Goal: Information Seeking & Learning: Understand process/instructions

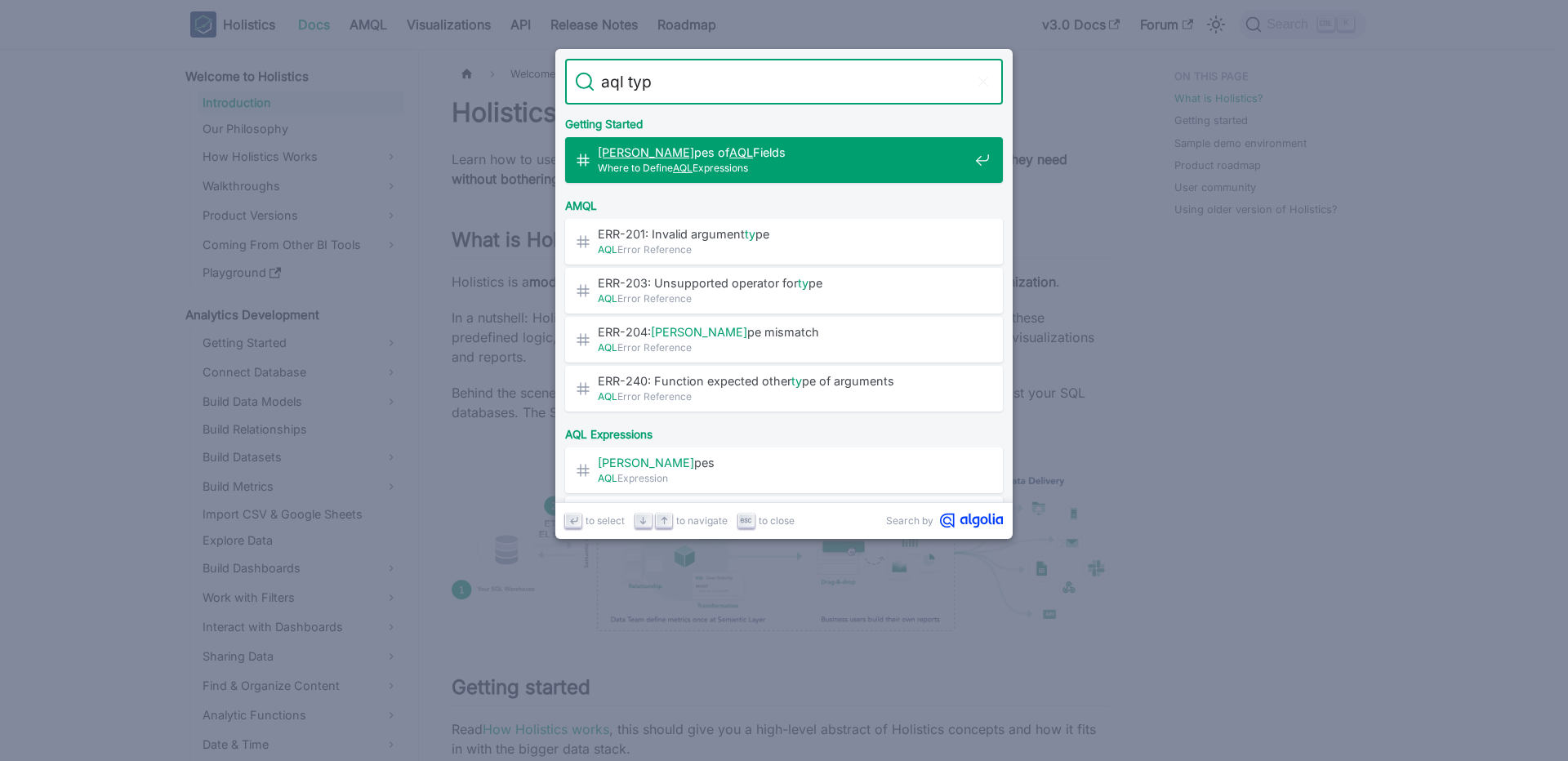
type input "aql type"
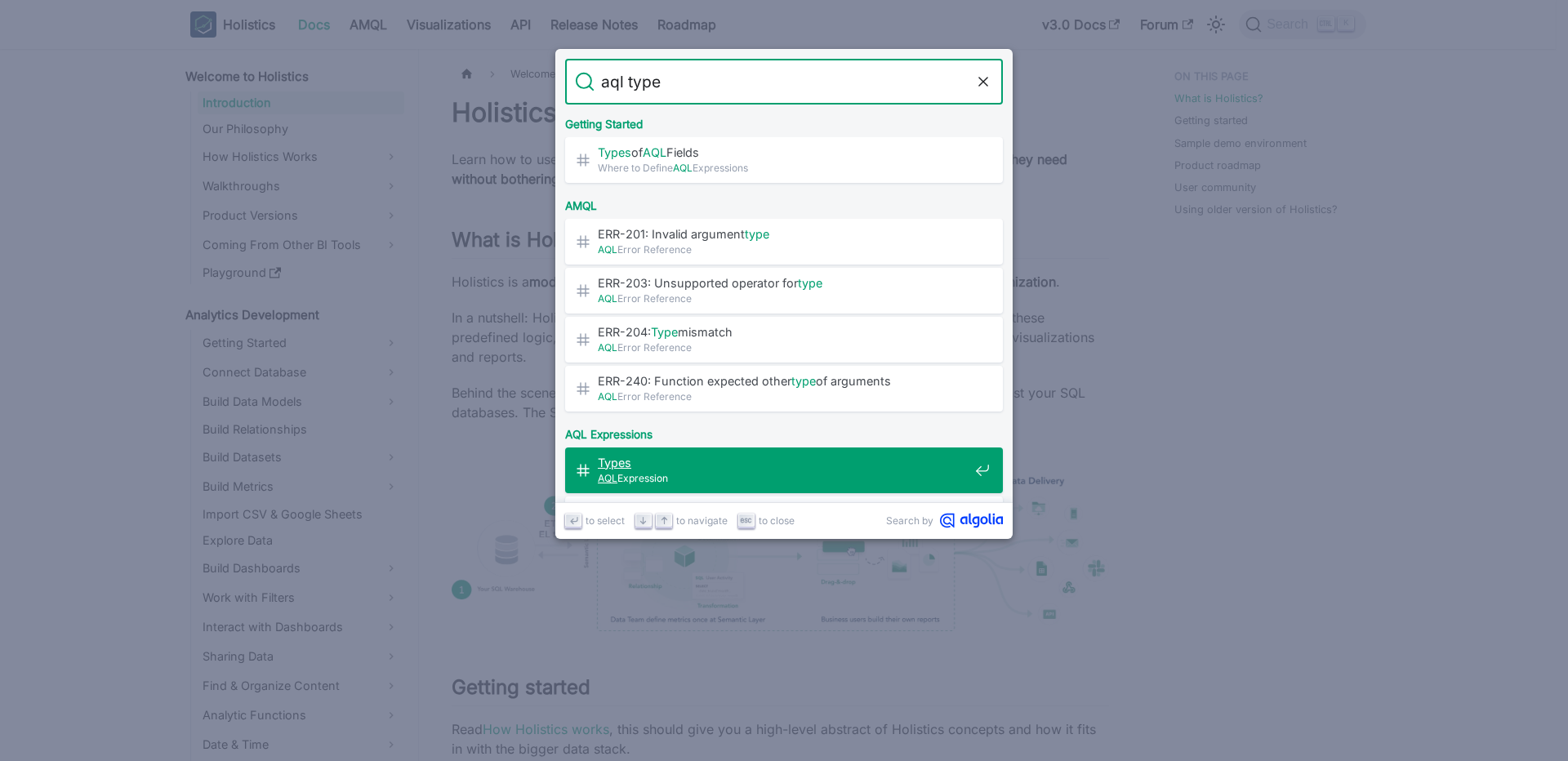
click at [802, 469] on span "Types ​" at bounding box center [782, 462] width 370 height 16
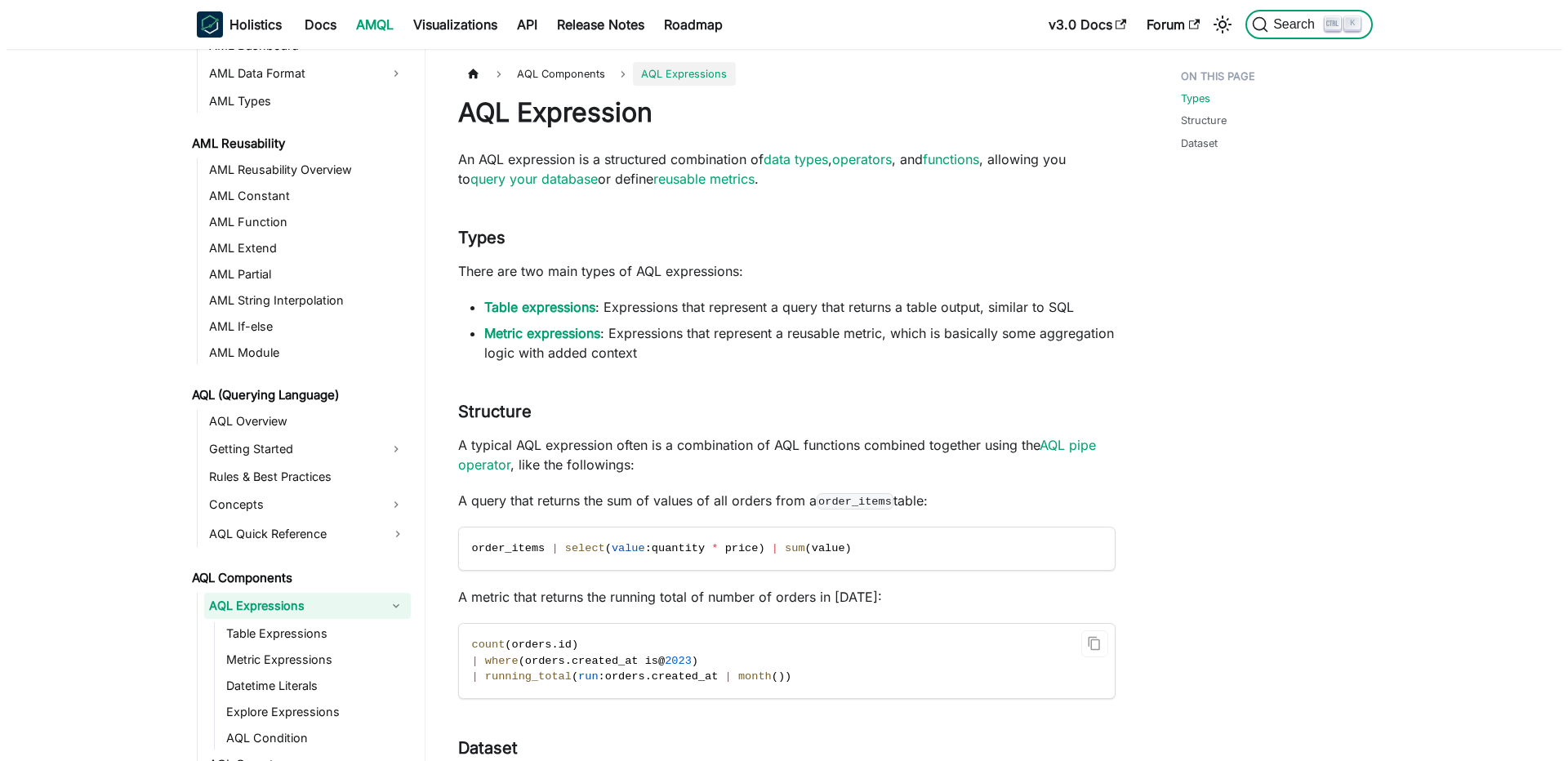
scroll to position [294, 0]
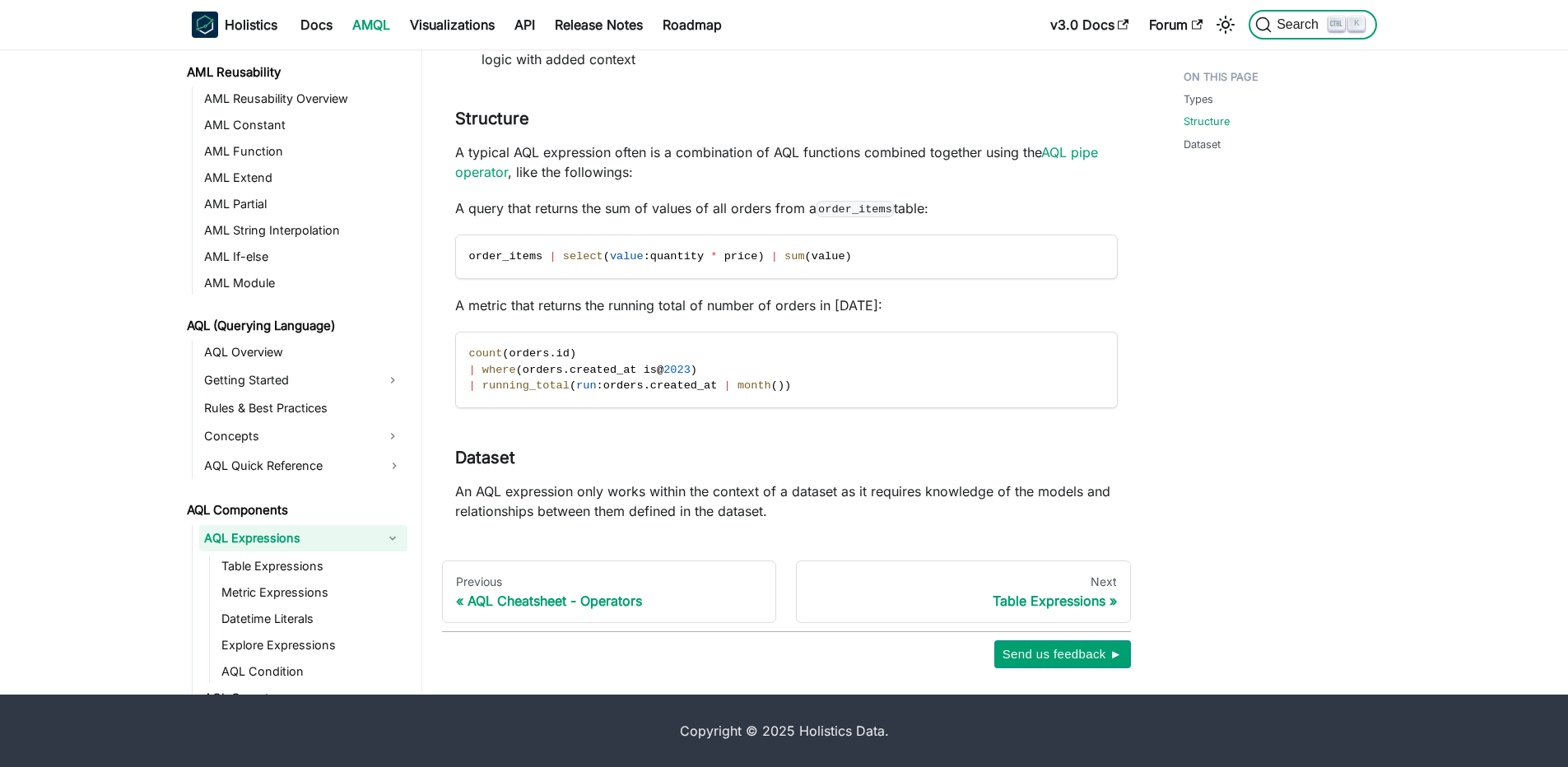
click at [1332, 22] on icon "Search (Ctrl+K)" at bounding box center [1336, 23] width 12 height 12
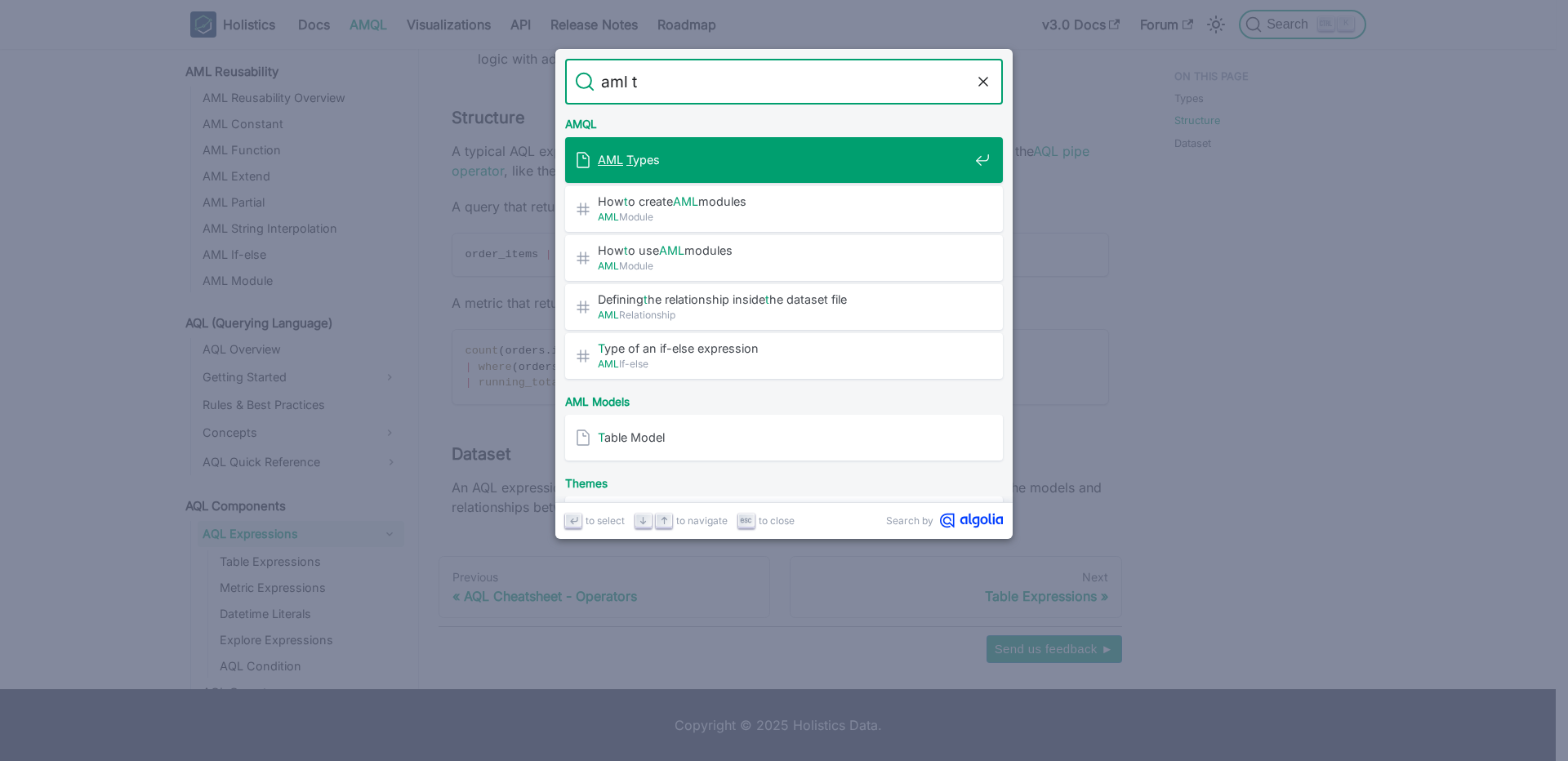
type input "aml ty"
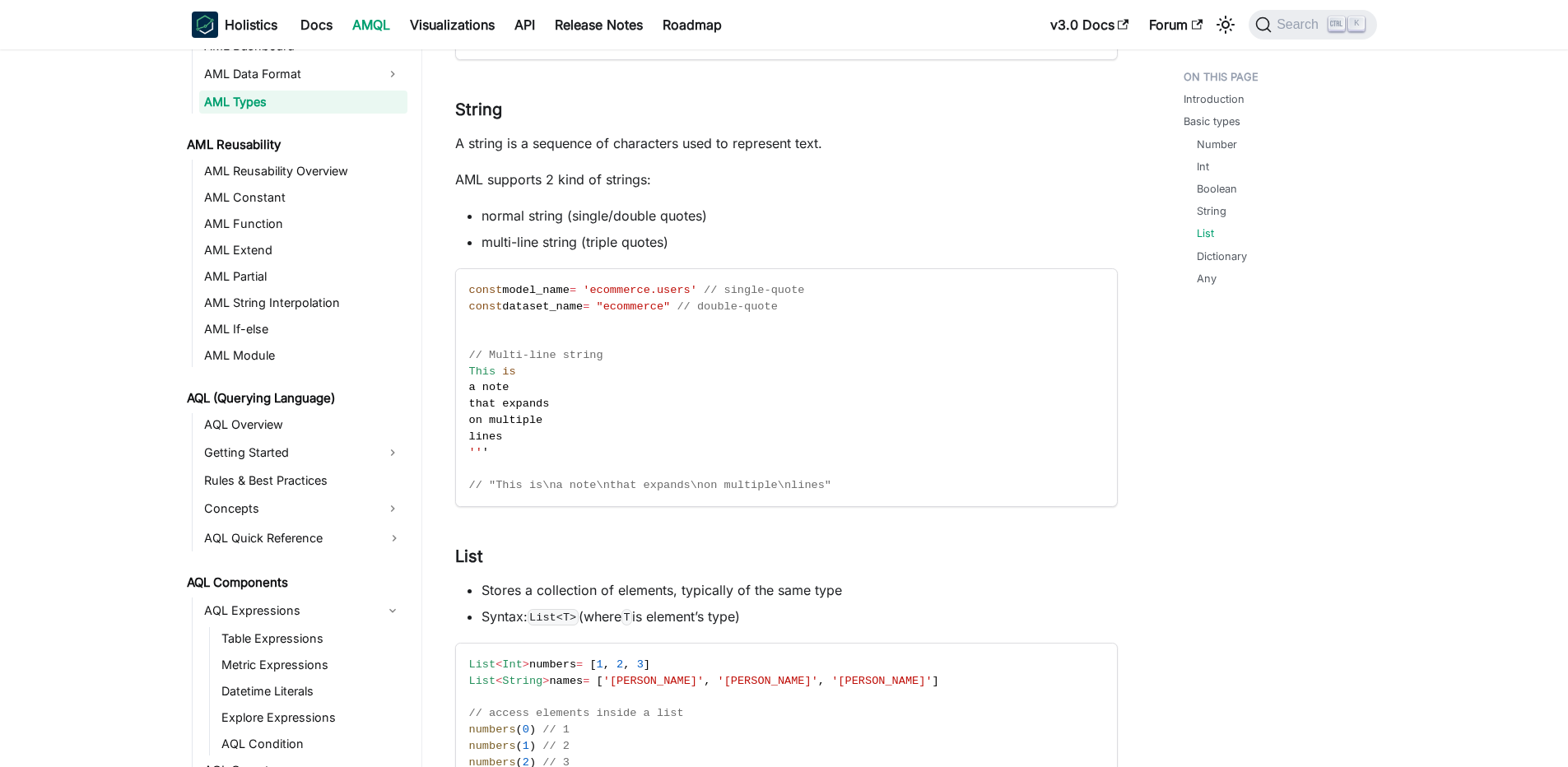
scroll to position [987, 0]
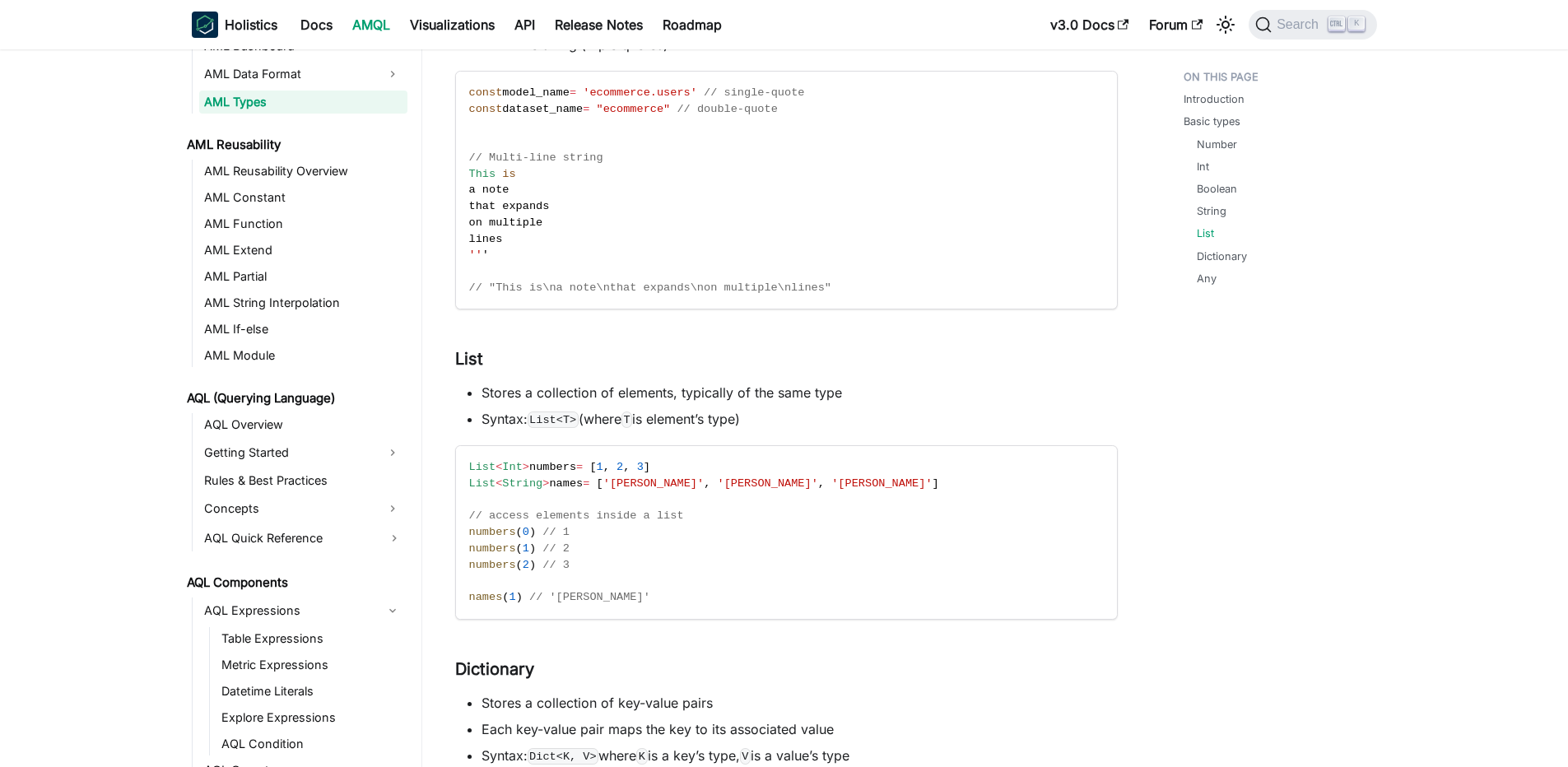
click at [568, 392] on li "Stores a collection of elements, typically of the same type" at bounding box center [799, 392] width 636 height 19
click at [606, 424] on li "Syntax: List<T> (where T is element’s type)" at bounding box center [799, 419] width 636 height 19
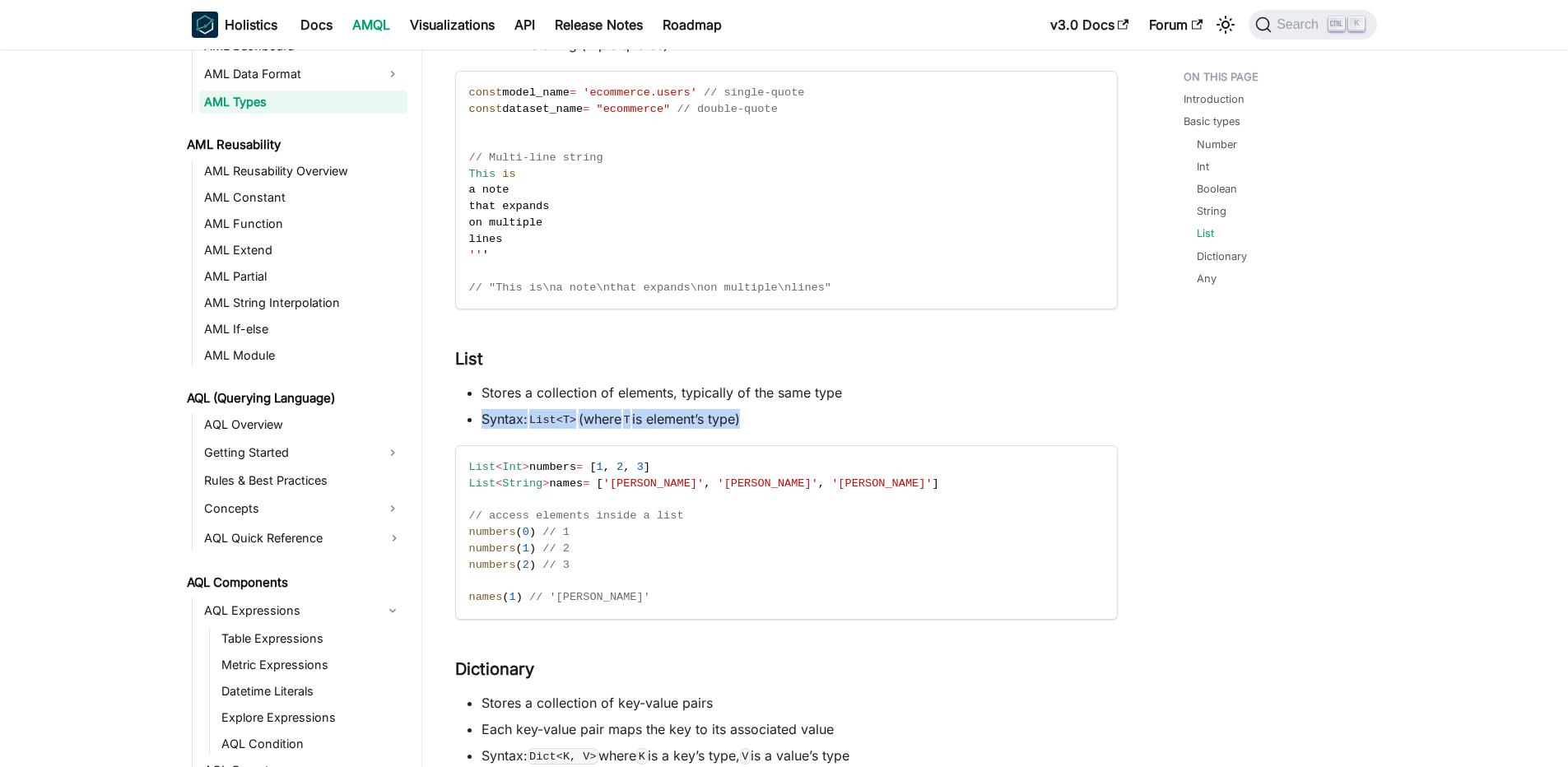
click at [606, 424] on li "Syntax: List<T> (where T is element’s type)" at bounding box center [799, 419] width 636 height 19
click at [610, 419] on li "Syntax: List<T> (where T is element’s type)" at bounding box center [799, 419] width 636 height 19
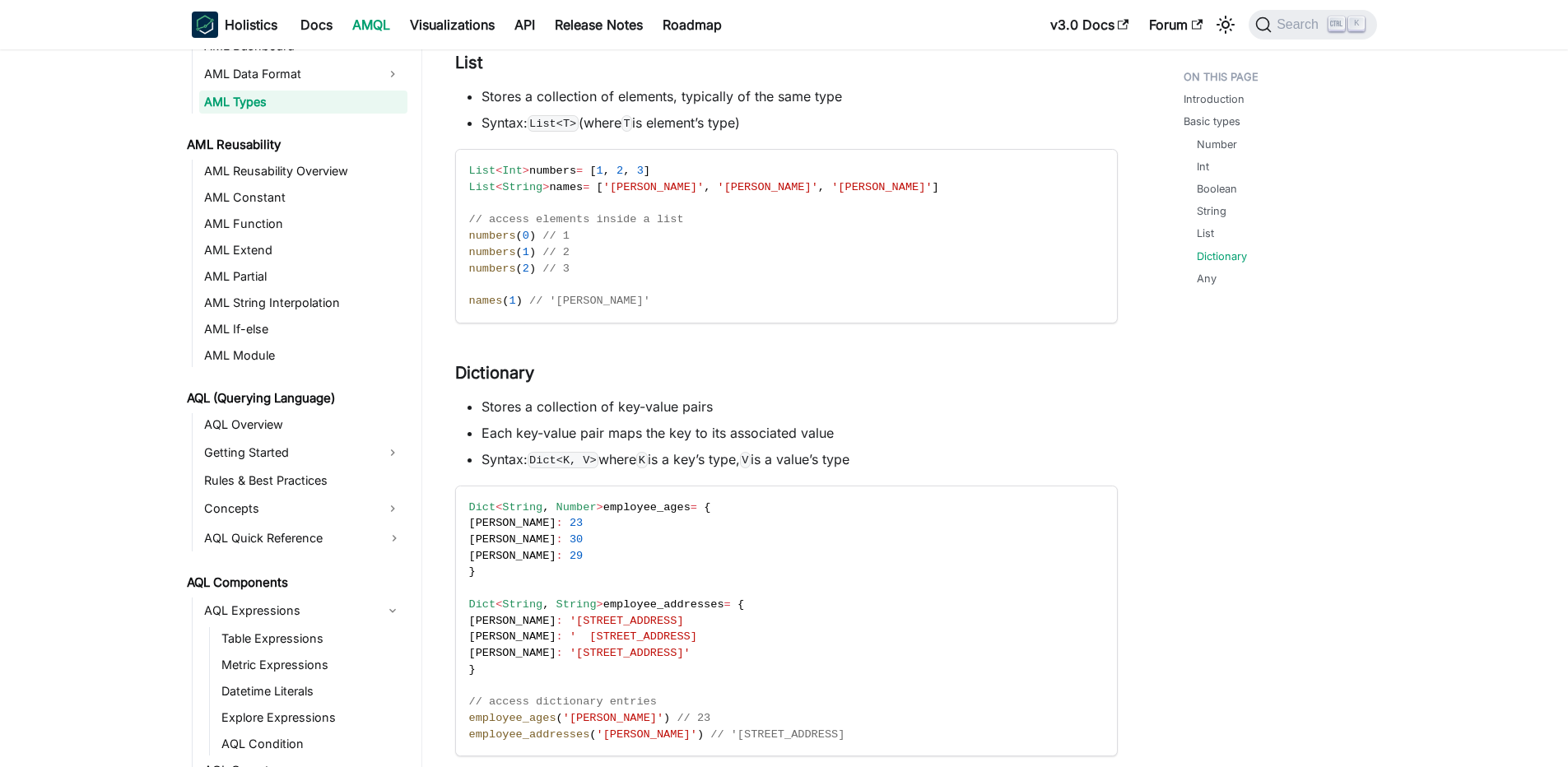
scroll to position [1481, 0]
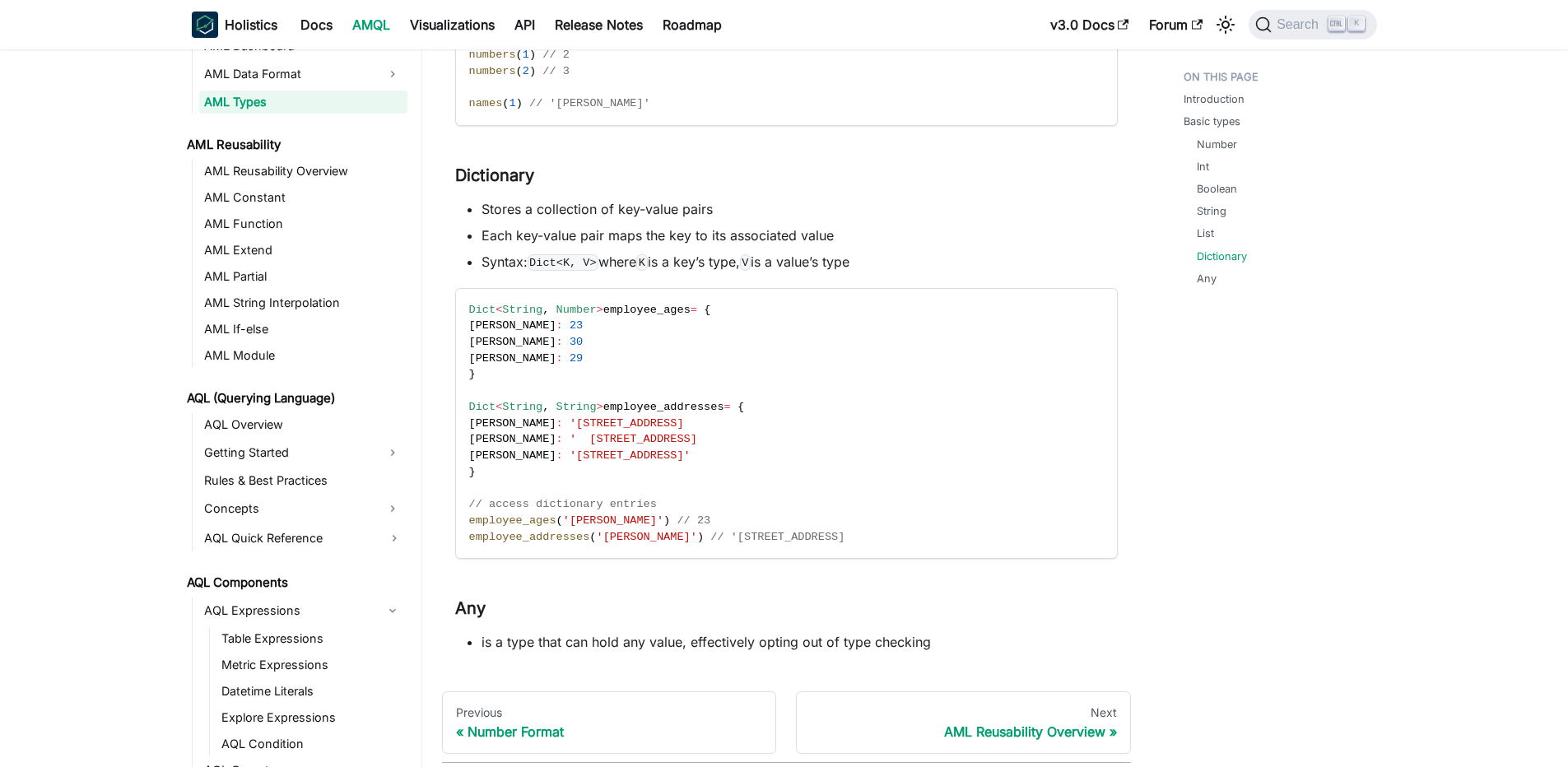
click at [685, 399] on code "Dict < String , Number > employee_ages = { alex : 23 bob : 30 john : 29 } Dict …" at bounding box center [784, 423] width 659 height 270
click at [673, 405] on span "employee_addresses" at bounding box center [663, 407] width 121 height 12
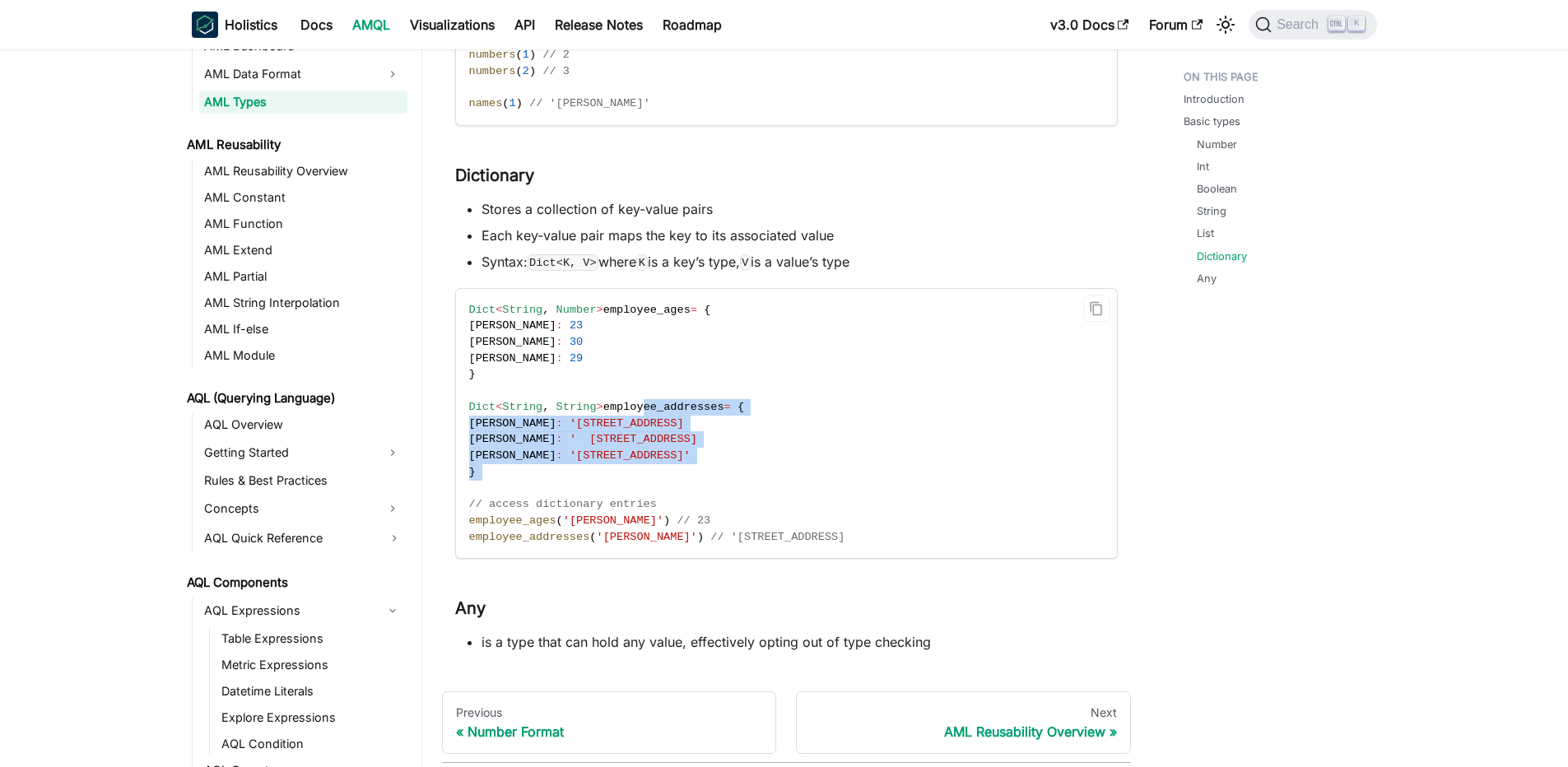
drag, startPoint x: 640, startPoint y: 412, endPoint x: 764, endPoint y: 484, distance: 143.4
click at [764, 484] on code "Dict < String , Number > employee_ages = { alex : 23 bob : 30 john : 29 } Dict …" at bounding box center [784, 423] width 659 height 270
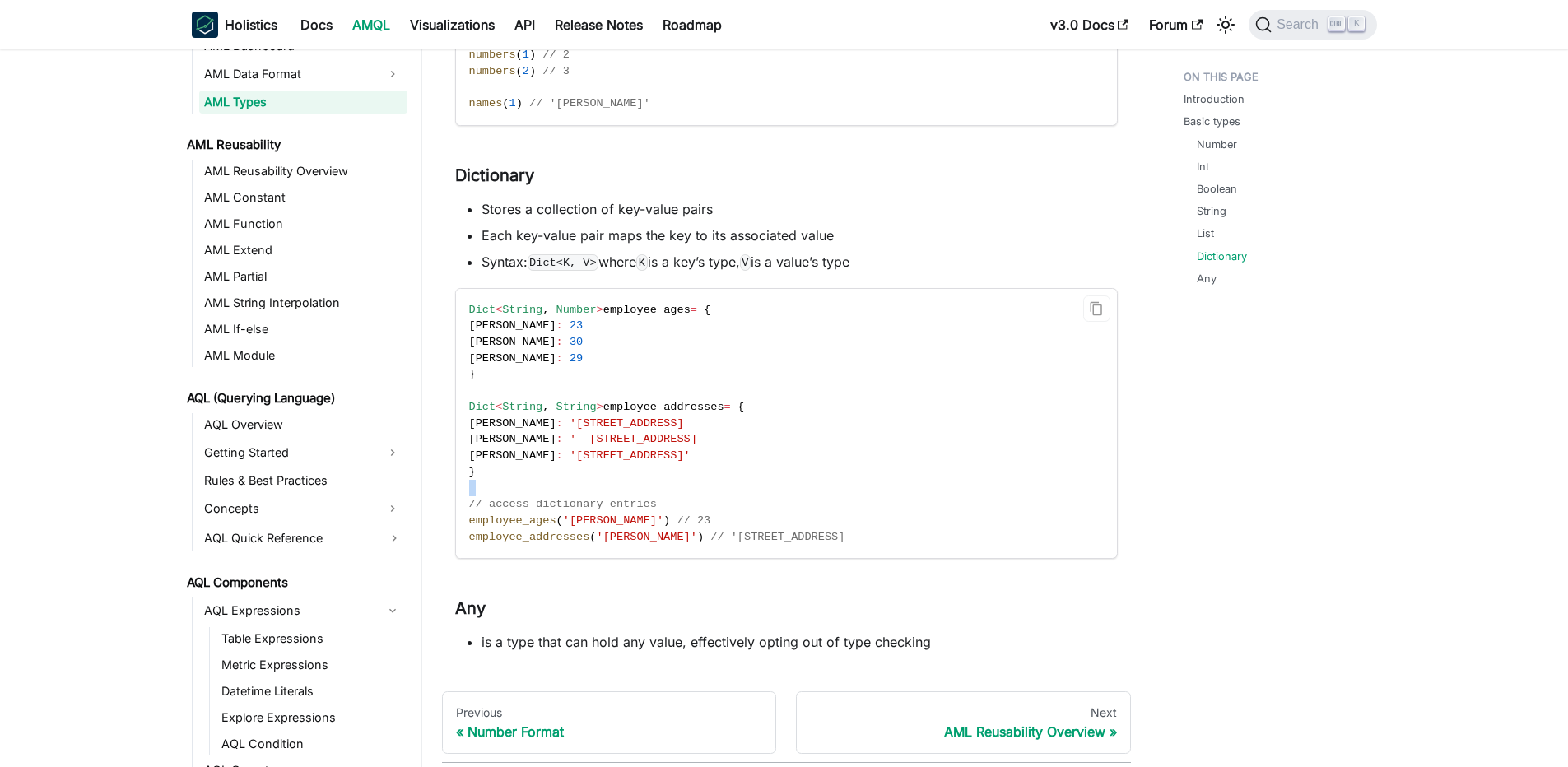
click at [764, 484] on code "Dict < String , Number > employee_ages = { alex : 23 bob : 30 john : 29 } Dict …" at bounding box center [784, 423] width 659 height 270
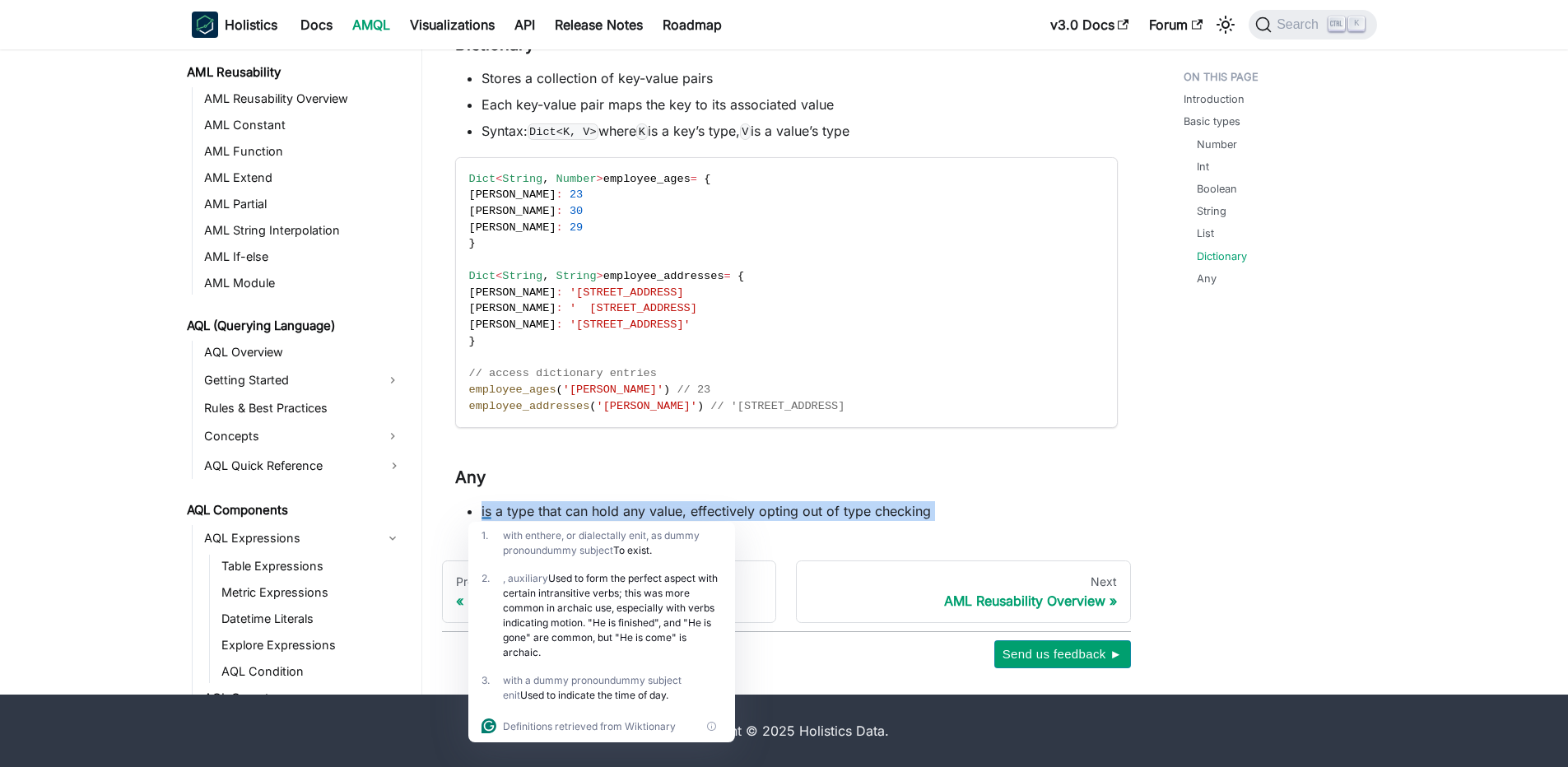
click at [684, 512] on li "is a type that can hold any value, effectively opting out of type checking" at bounding box center [799, 510] width 636 height 19
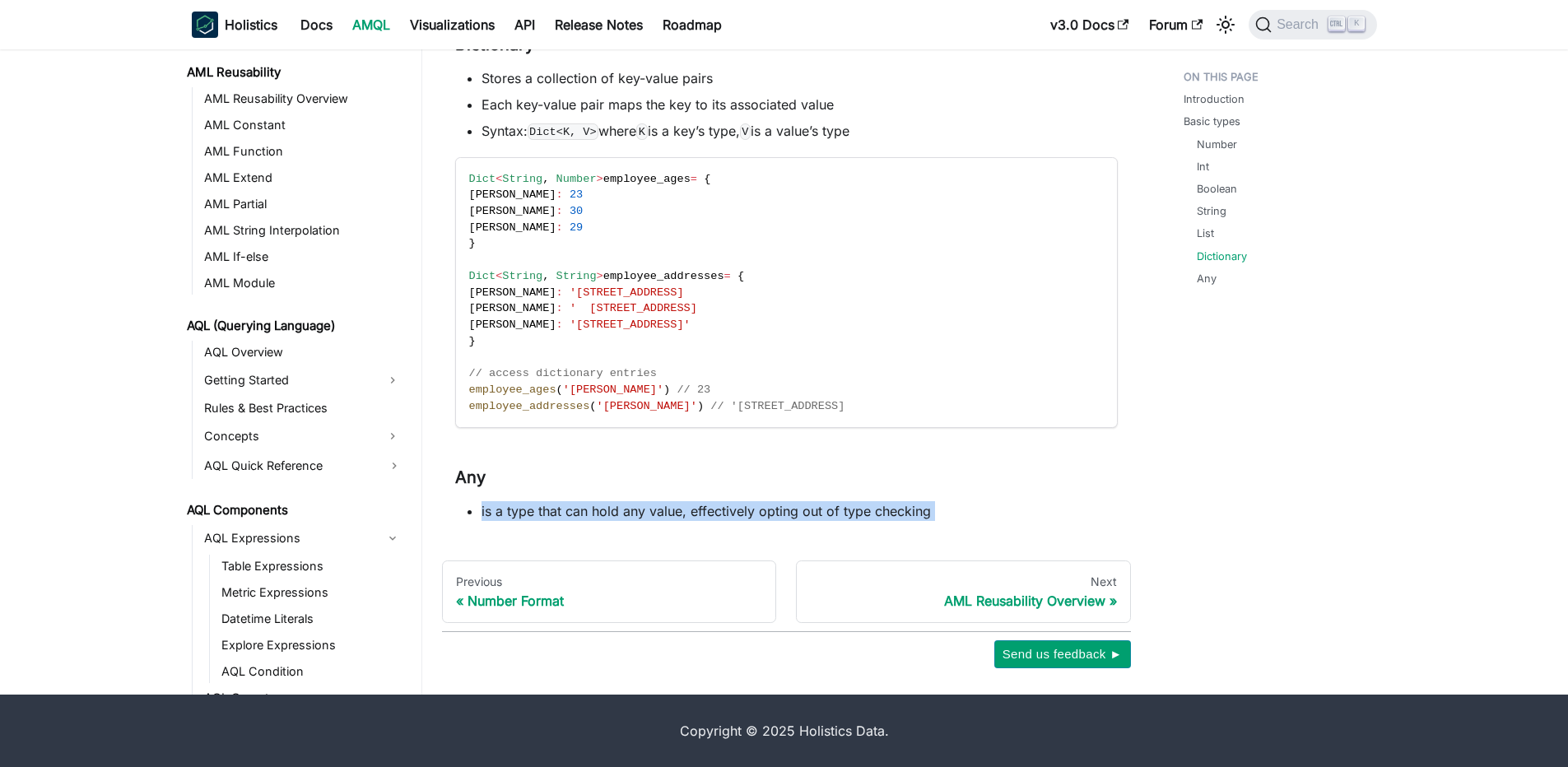
click at [684, 512] on li "is a type that can hold any value, effectively opting out of type checking" at bounding box center [799, 510] width 636 height 19
click at [618, 513] on li "is a type that can hold any value, effectively opting out of type checking" at bounding box center [799, 510] width 636 height 19
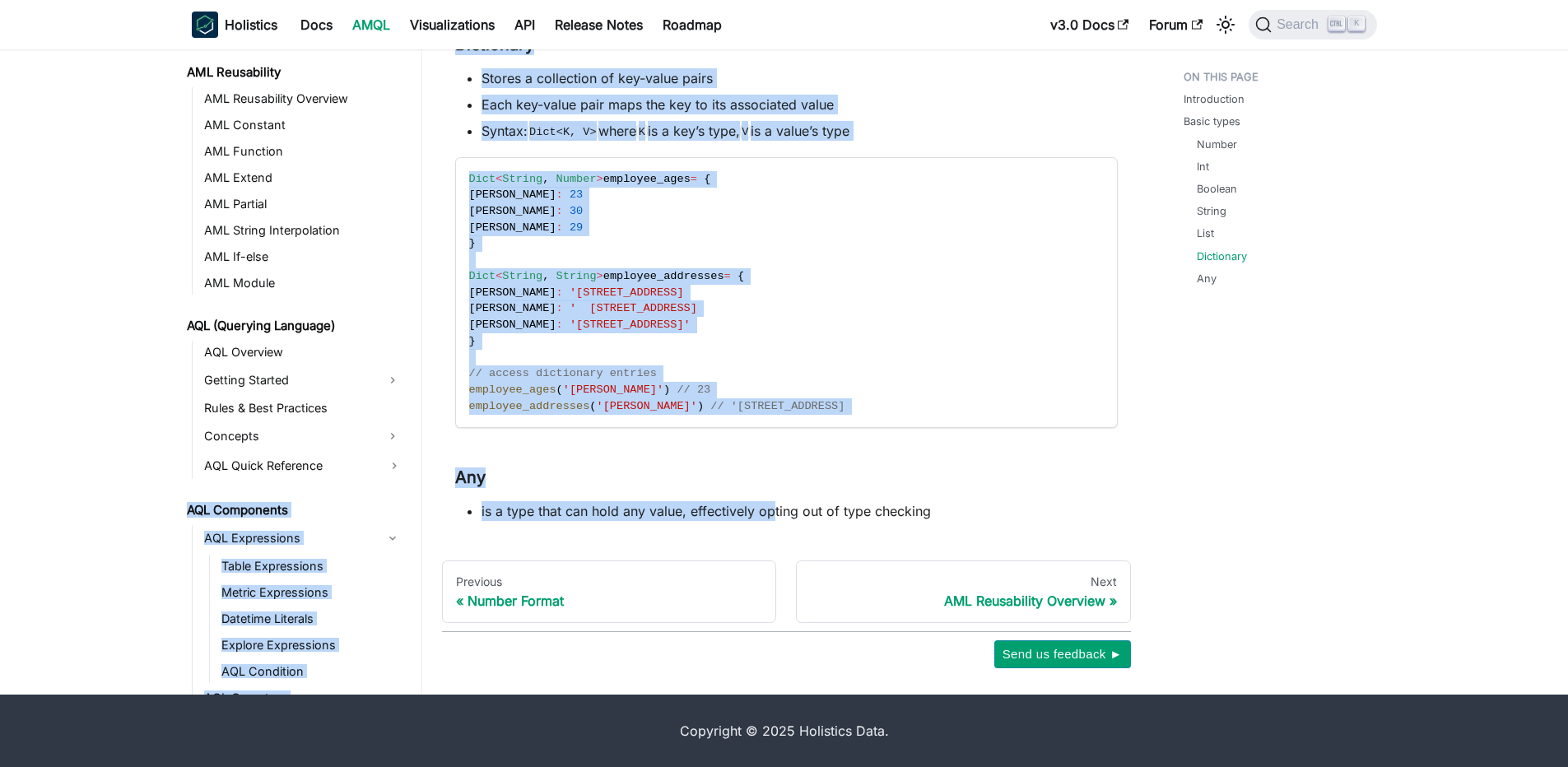
drag, startPoint x: 387, startPoint y: 484, endPoint x: 771, endPoint y: 521, distance: 385.8
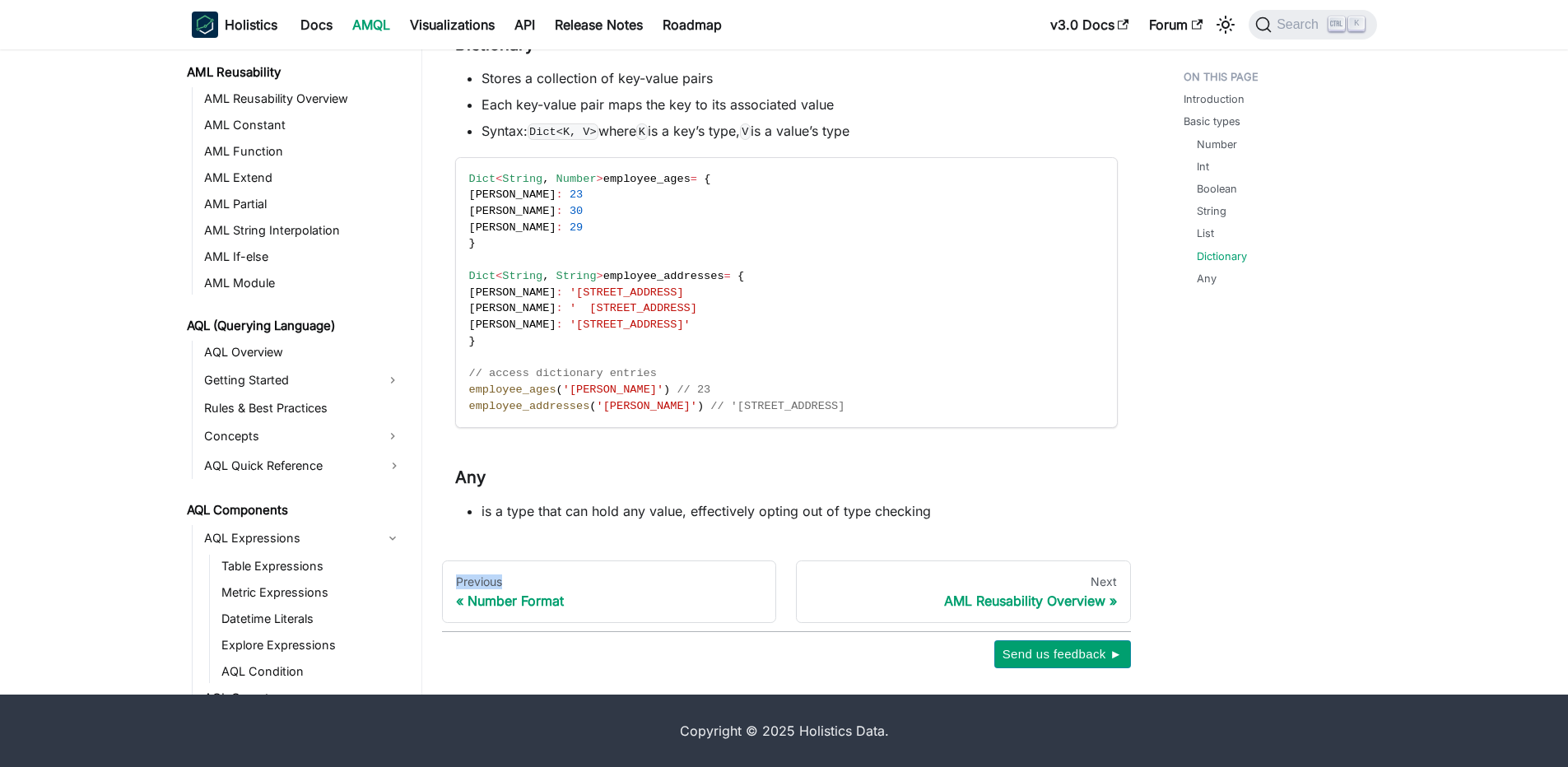
click at [759, 513] on li "is a type that can hold any value, effectively opting out of type checking" at bounding box center [799, 510] width 636 height 19
click at [669, 510] on li "is a type that can hold any value, effectively opting out of type checking" at bounding box center [799, 510] width 636 height 19
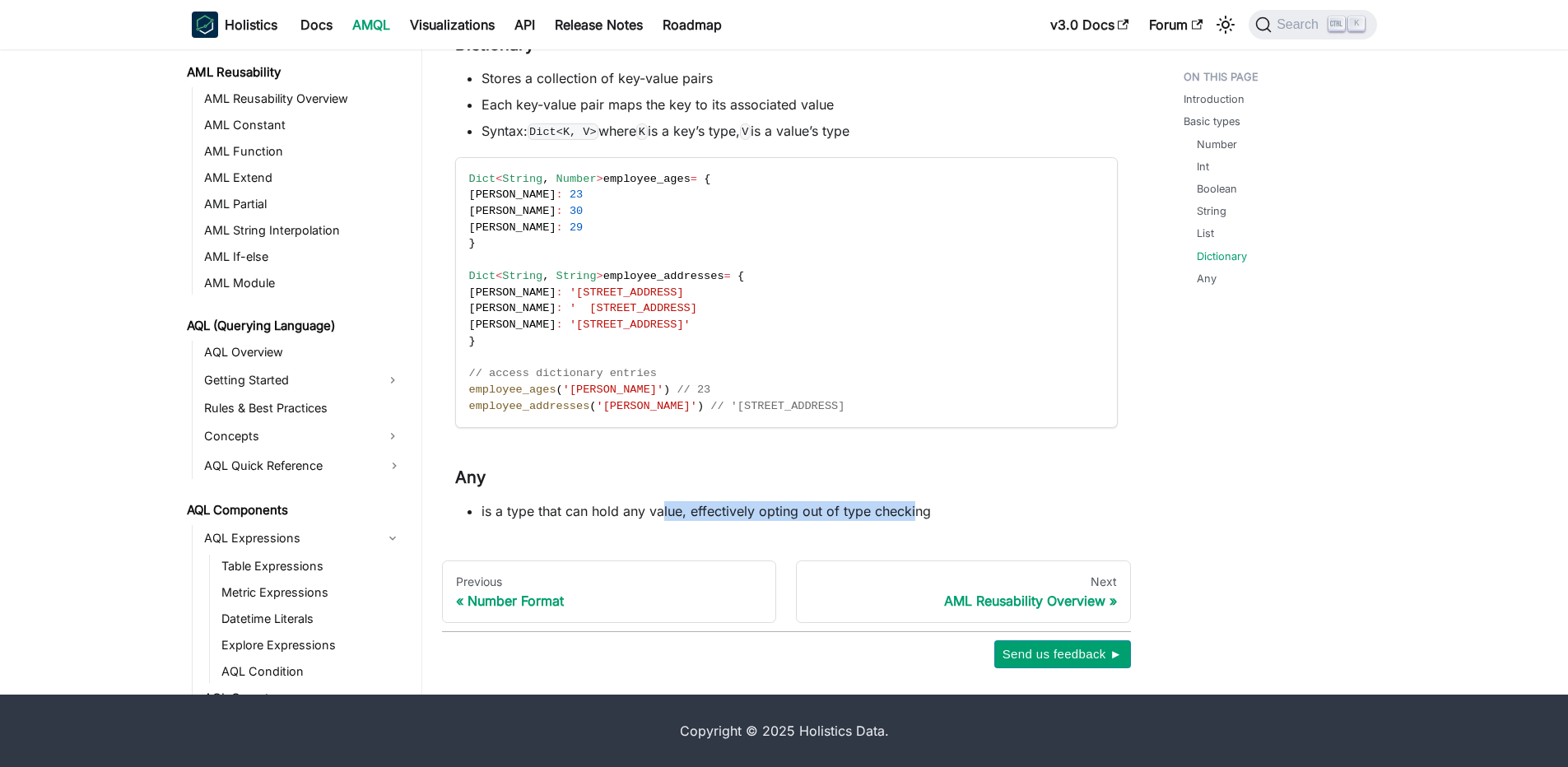
drag, startPoint x: 664, startPoint y: 509, endPoint x: 917, endPoint y: 506, distance: 253.0
click at [917, 506] on li "is a type that can hold any value, effectively opting out of type checking" at bounding box center [799, 510] width 636 height 19
click at [918, 506] on li "is a type that can hold any value, effectively opting out of type checking" at bounding box center [799, 510] width 636 height 19
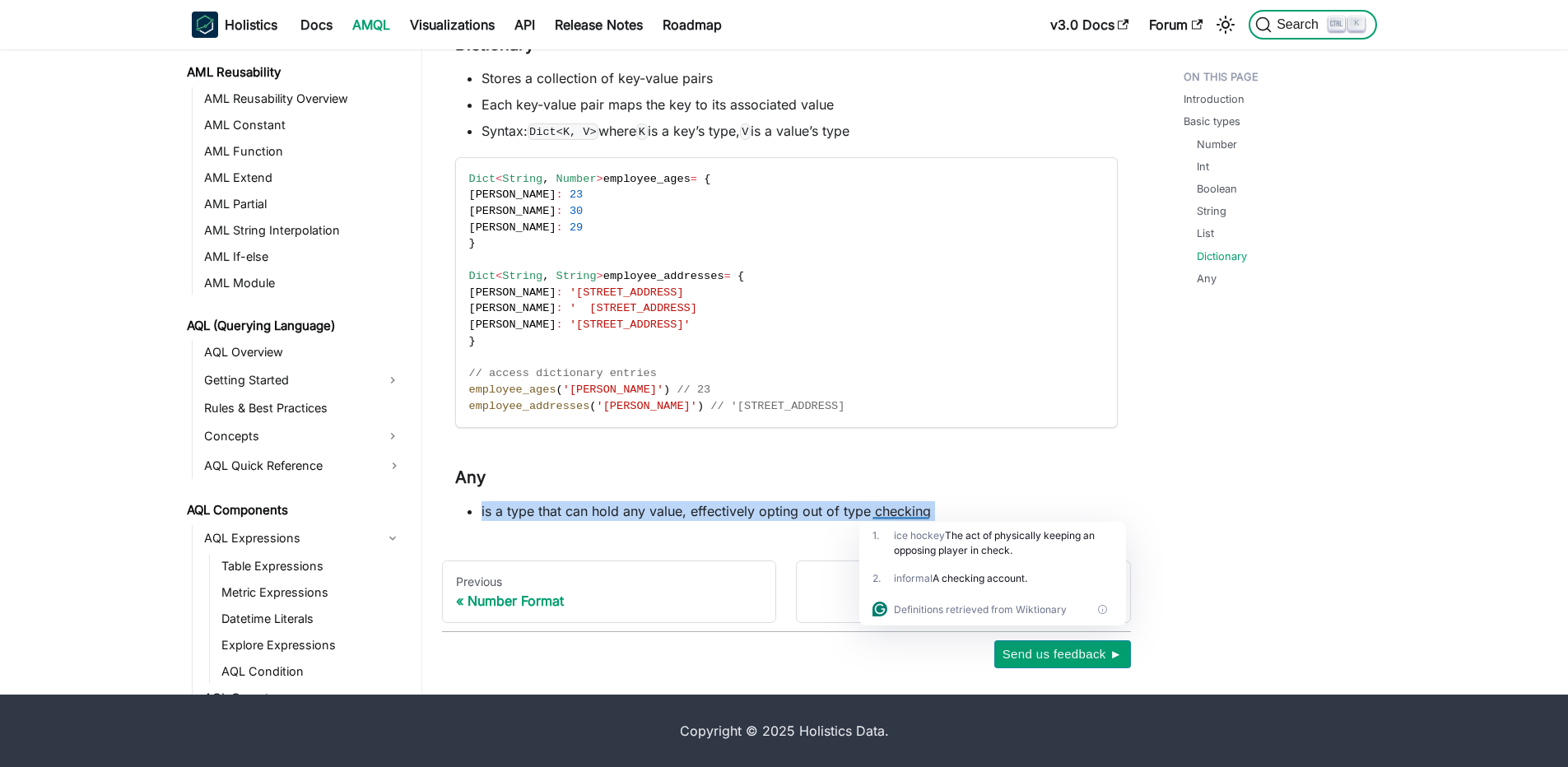
click at [1303, 18] on button "Search K" at bounding box center [1312, 25] width 128 height 30
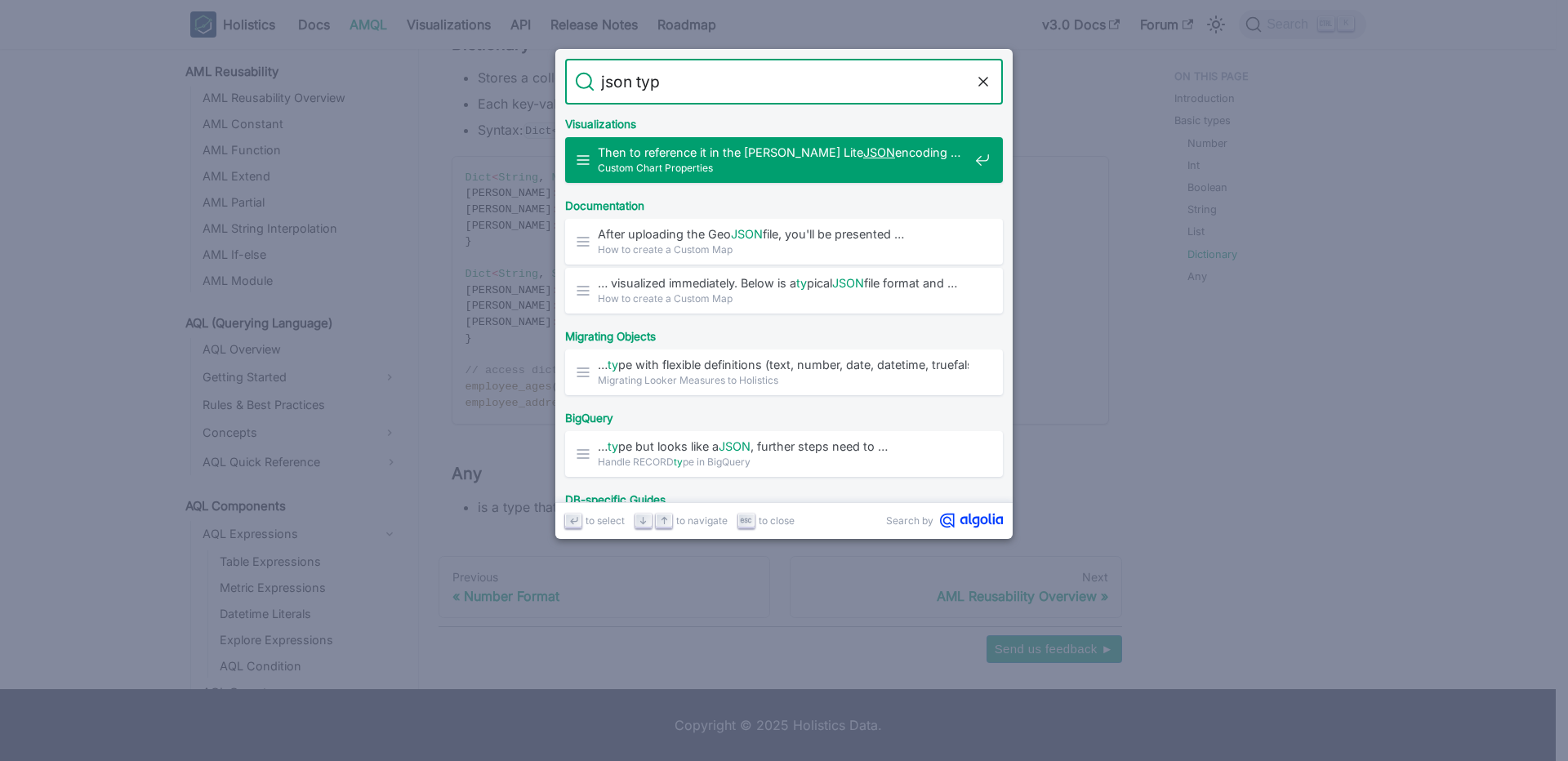
type input "json type"
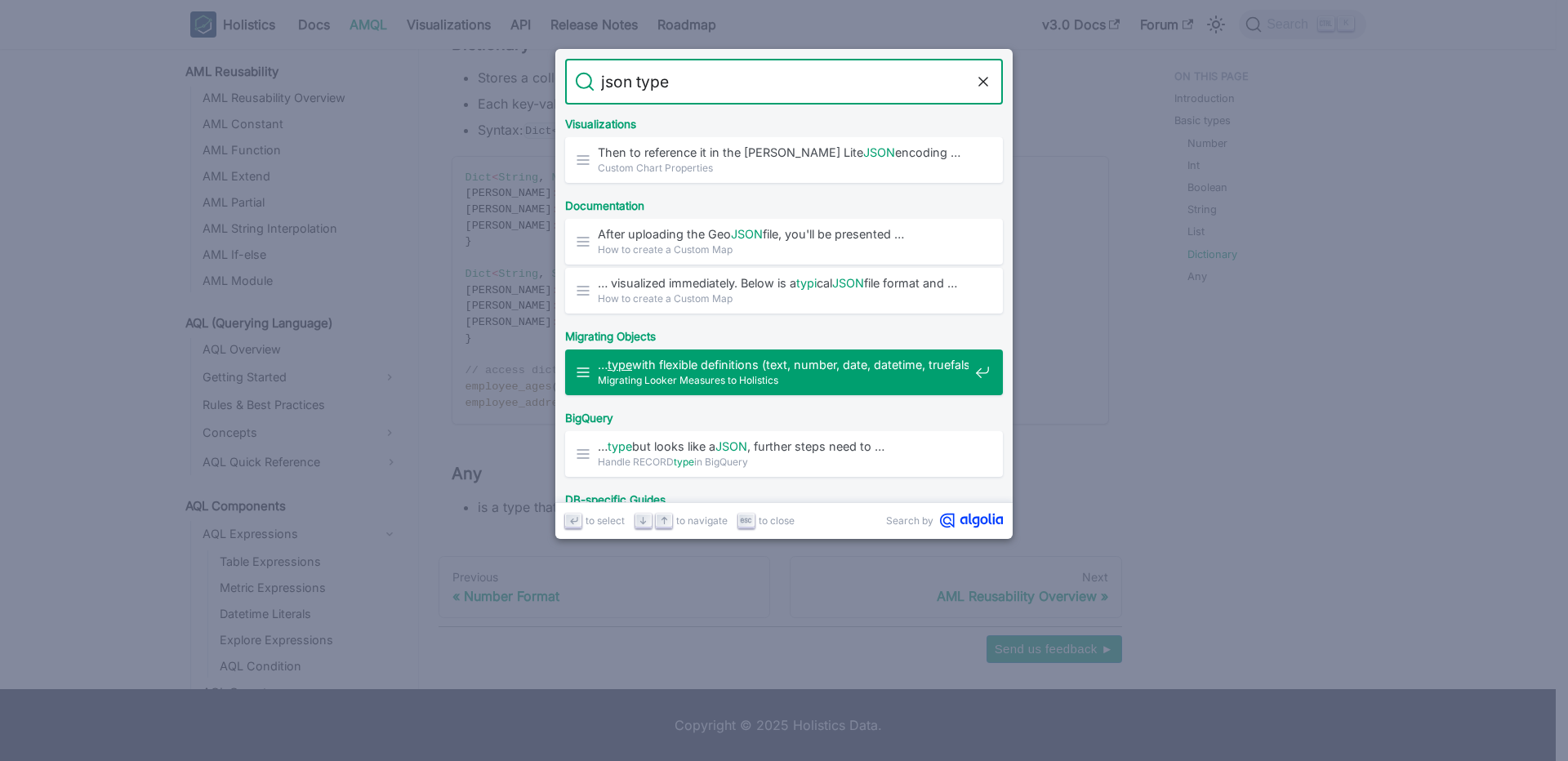
click at [883, 365] on span "… type with flexible definitions (text, number, date, datetime, truefalse, json…" at bounding box center [782, 364] width 370 height 16
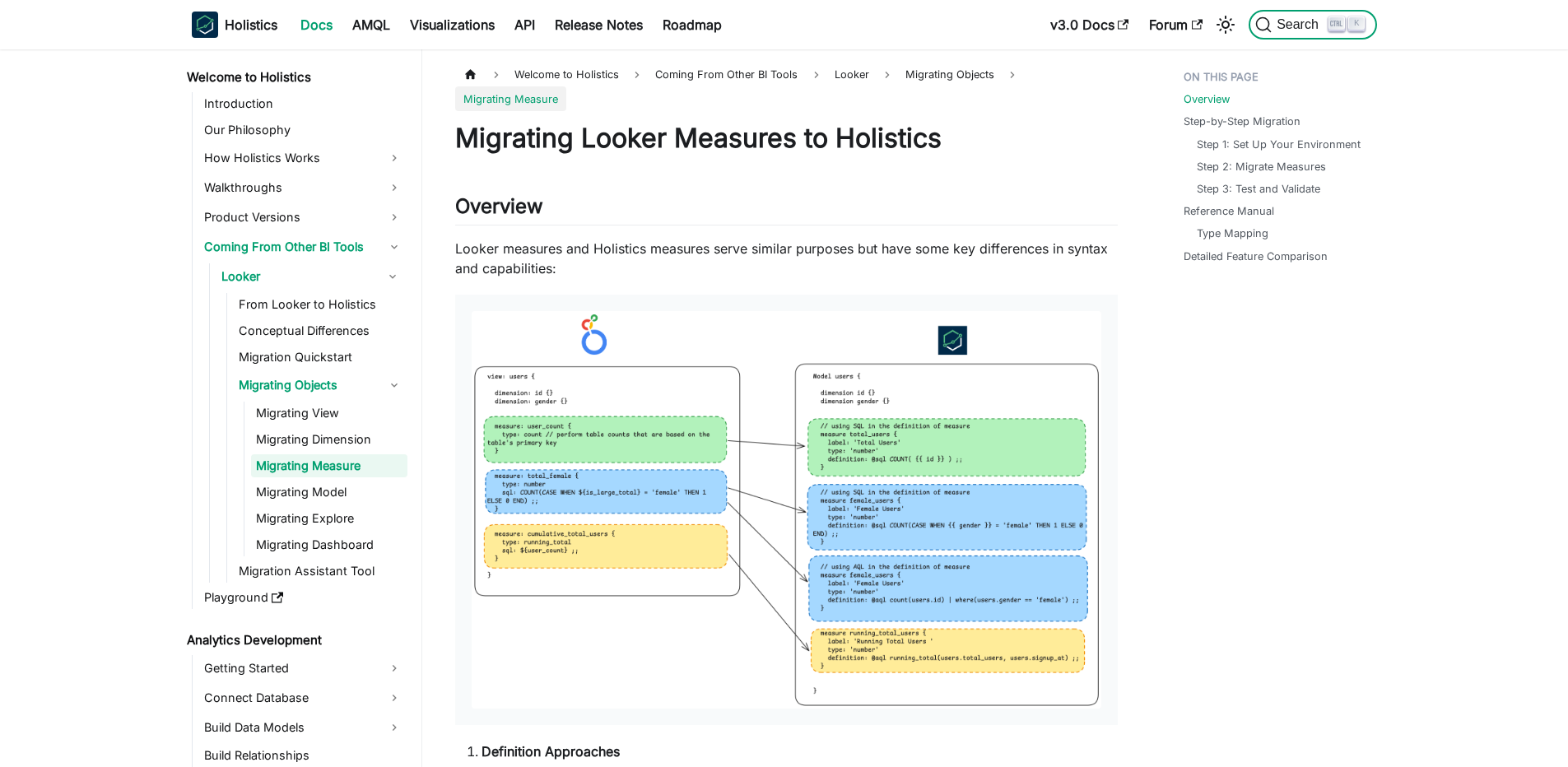
scroll to position [395, 0]
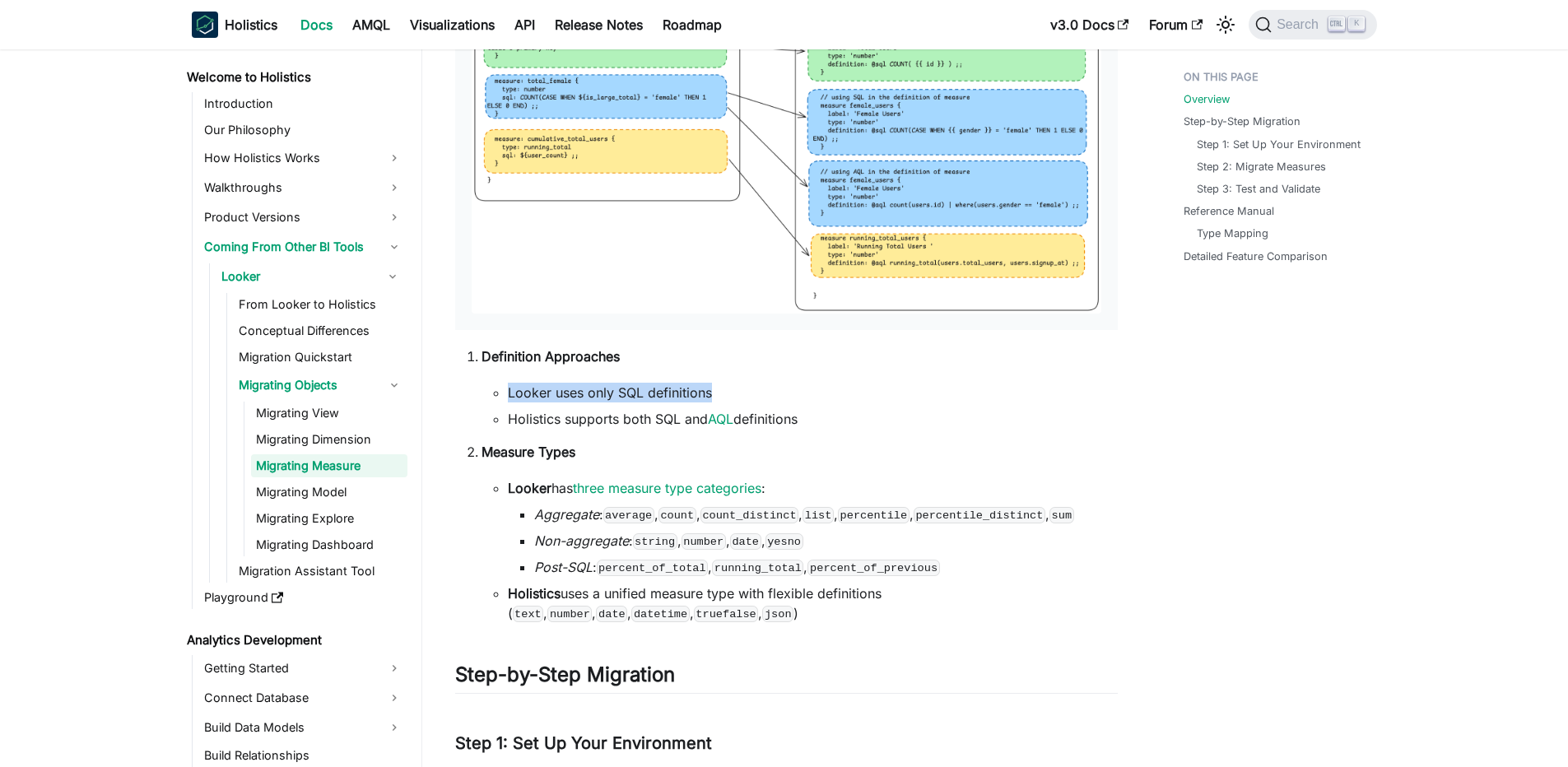
drag, startPoint x: 521, startPoint y: 396, endPoint x: 750, endPoint y: 392, distance: 229.0
click at [750, 392] on li "Looker uses only SQL definitions" at bounding box center [812, 392] width 609 height 19
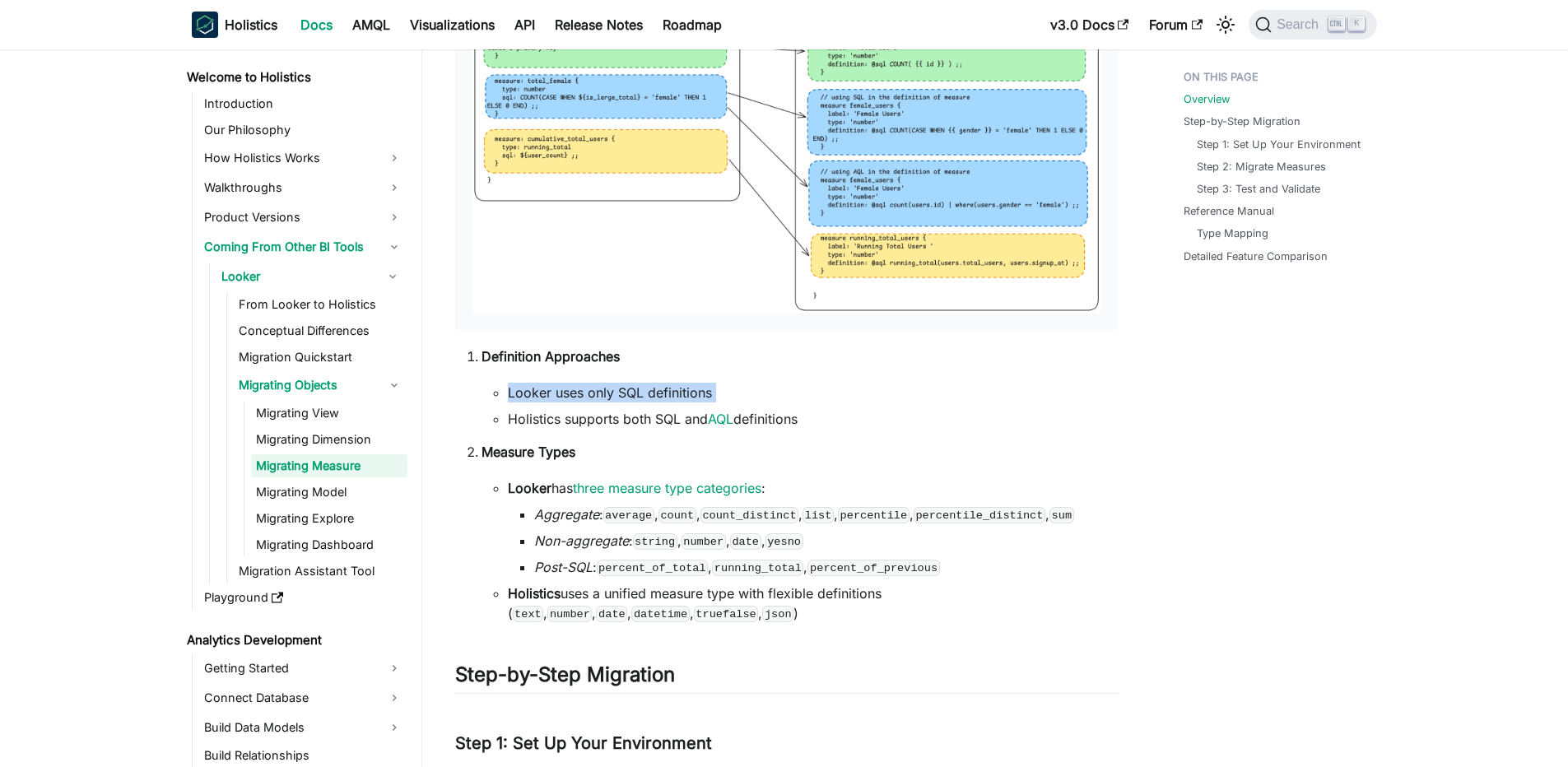
click at [577, 407] on ul "Looker uses only SQL definitions Holistics supports both SQL and AQL definitions" at bounding box center [799, 406] width 636 height 46
click at [538, 427] on li "Holistics supports both SQL and AQL definitions" at bounding box center [812, 419] width 609 height 19
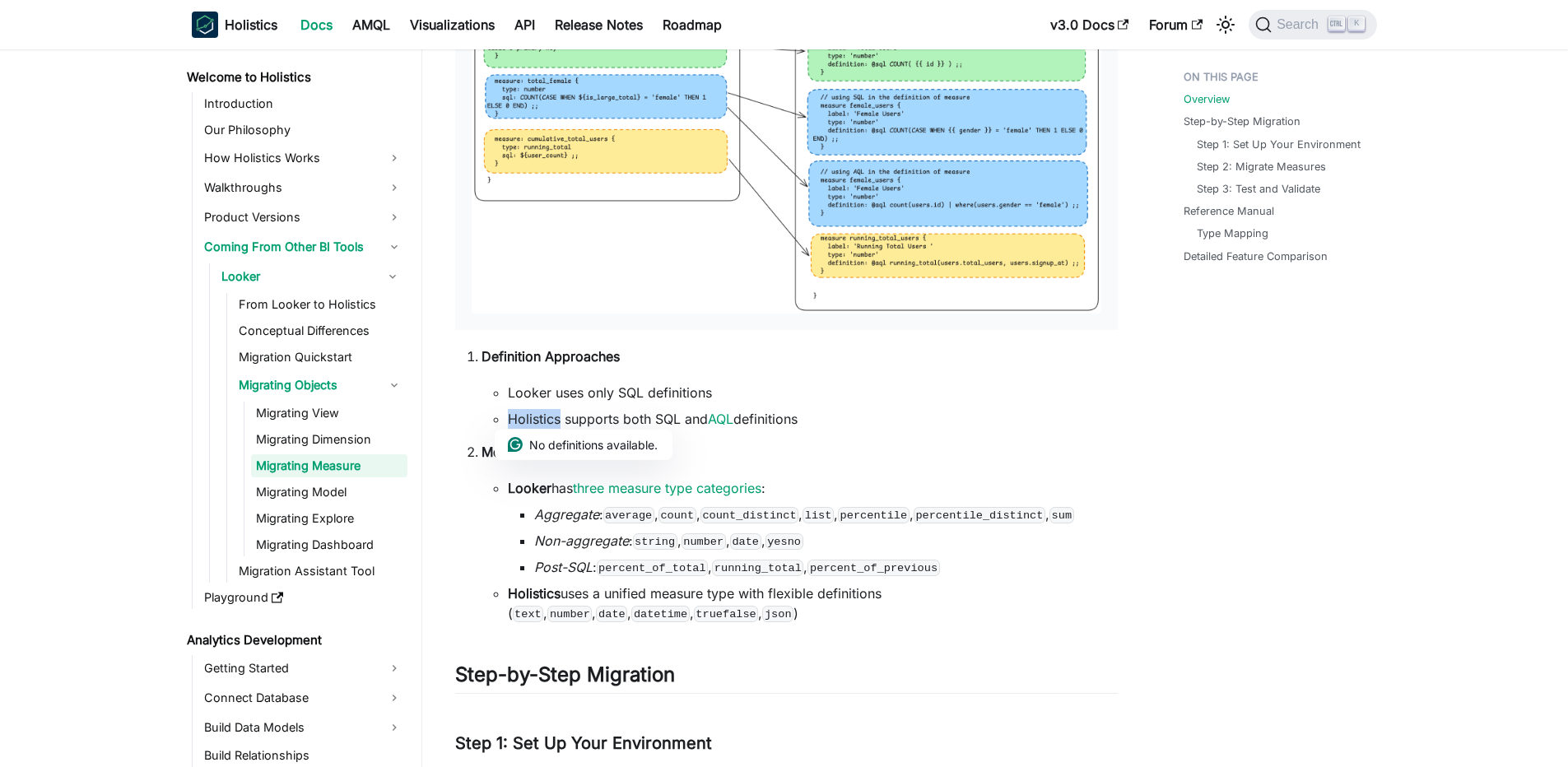
click at [517, 416] on li "Holistics supports both SQL and AQL definitions" at bounding box center [812, 419] width 609 height 19
click at [484, 558] on ul "Looker has three measure type categories : Aggregate : average , count , count_…" at bounding box center [799, 550] width 636 height 145
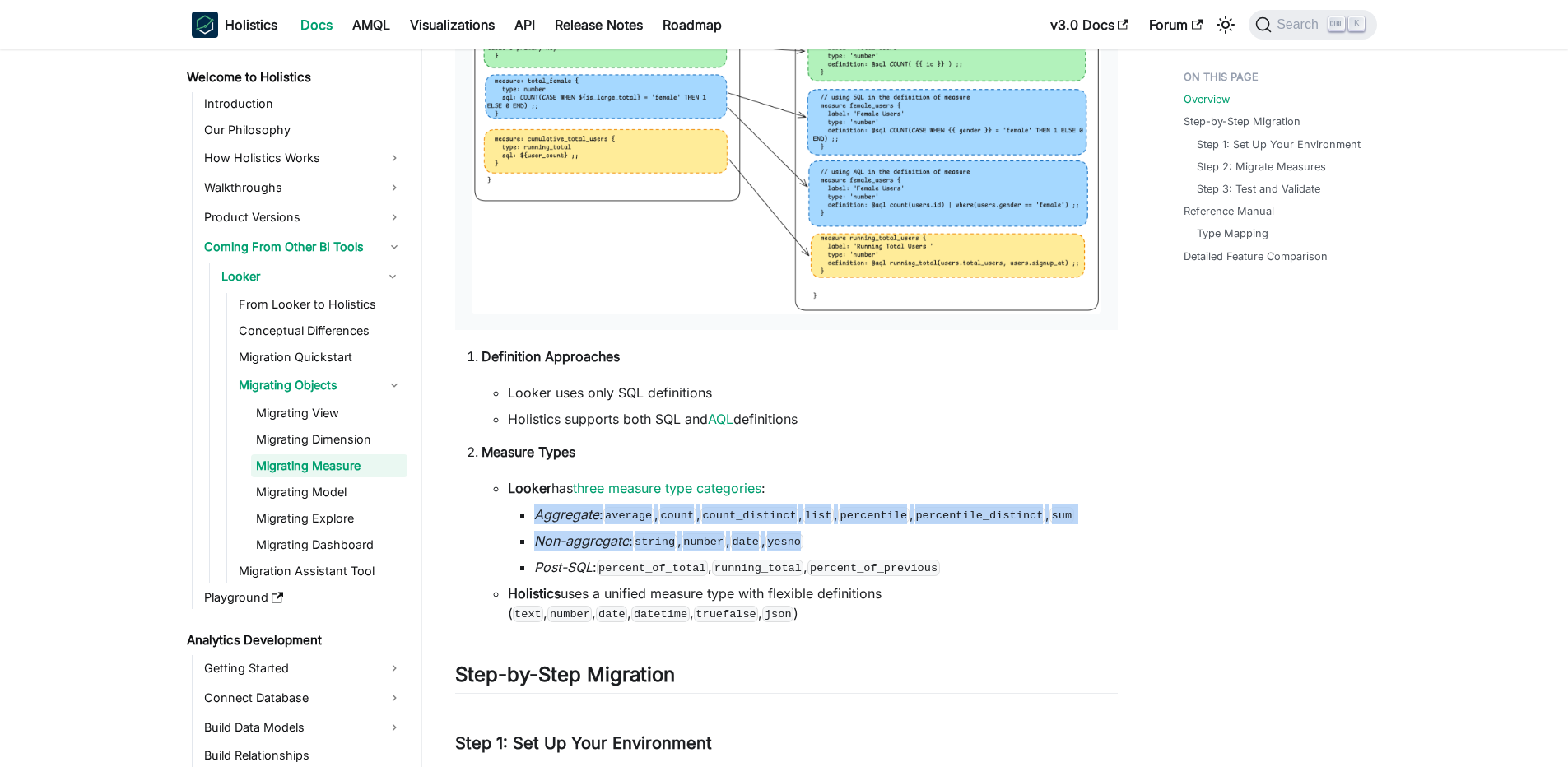
drag, startPoint x: 475, startPoint y: 511, endPoint x: 887, endPoint y: 543, distance: 413.2
click at [887, 543] on ol "Definition Approaches Looker uses only SQL definitions Holistics supports both …" at bounding box center [785, 484] width 662 height 277
click at [887, 543] on li "Non-aggregate : string , number , date , yesno" at bounding box center [826, 540] width 583 height 19
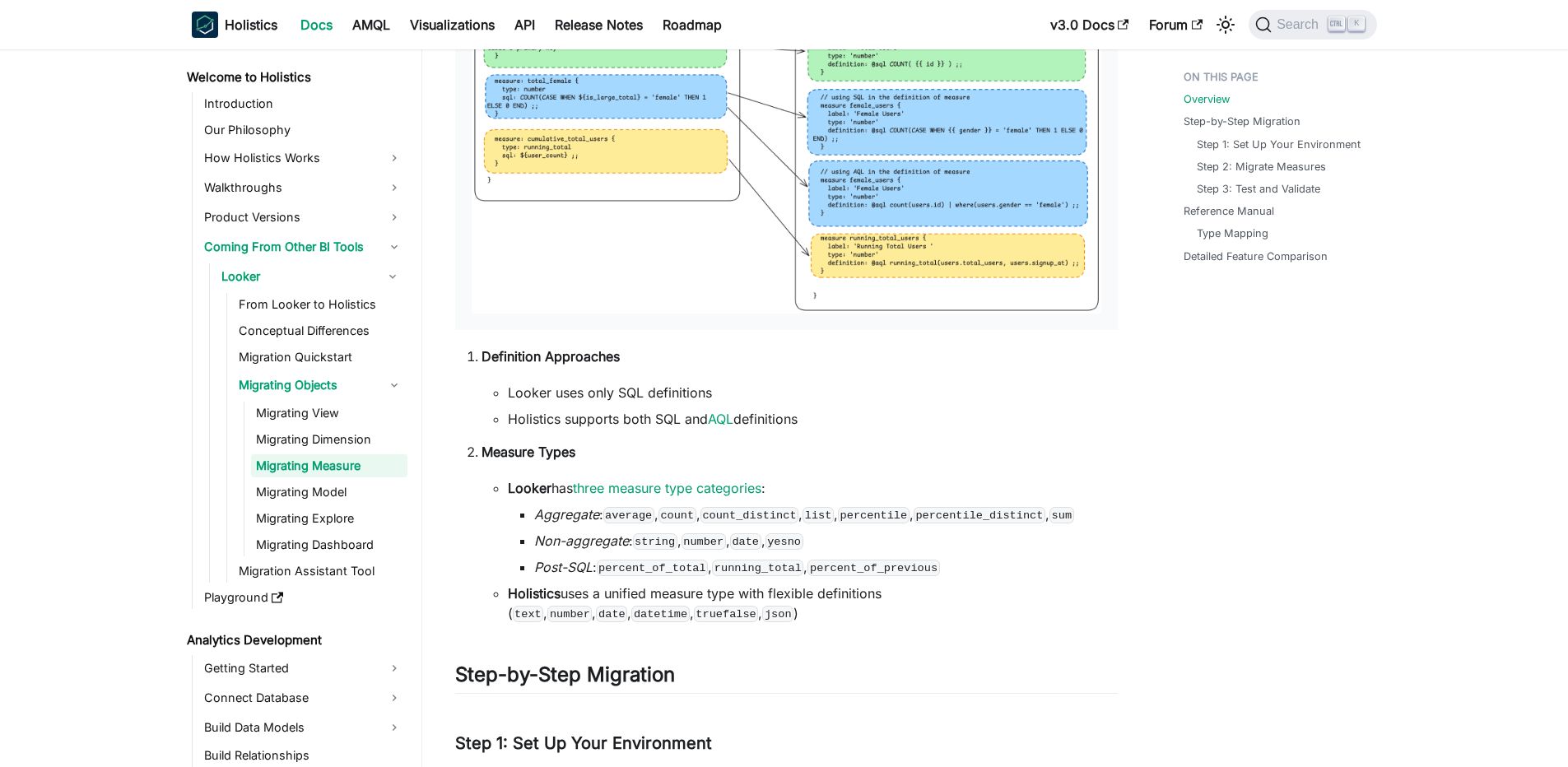
click at [887, 543] on li "Non-aggregate : string , number , date , yesno" at bounding box center [826, 540] width 583 height 19
click at [549, 527] on ul "Aggregate : average , count , count_distinct , list , percentile , percentile_d…" at bounding box center [812, 541] width 609 height 72
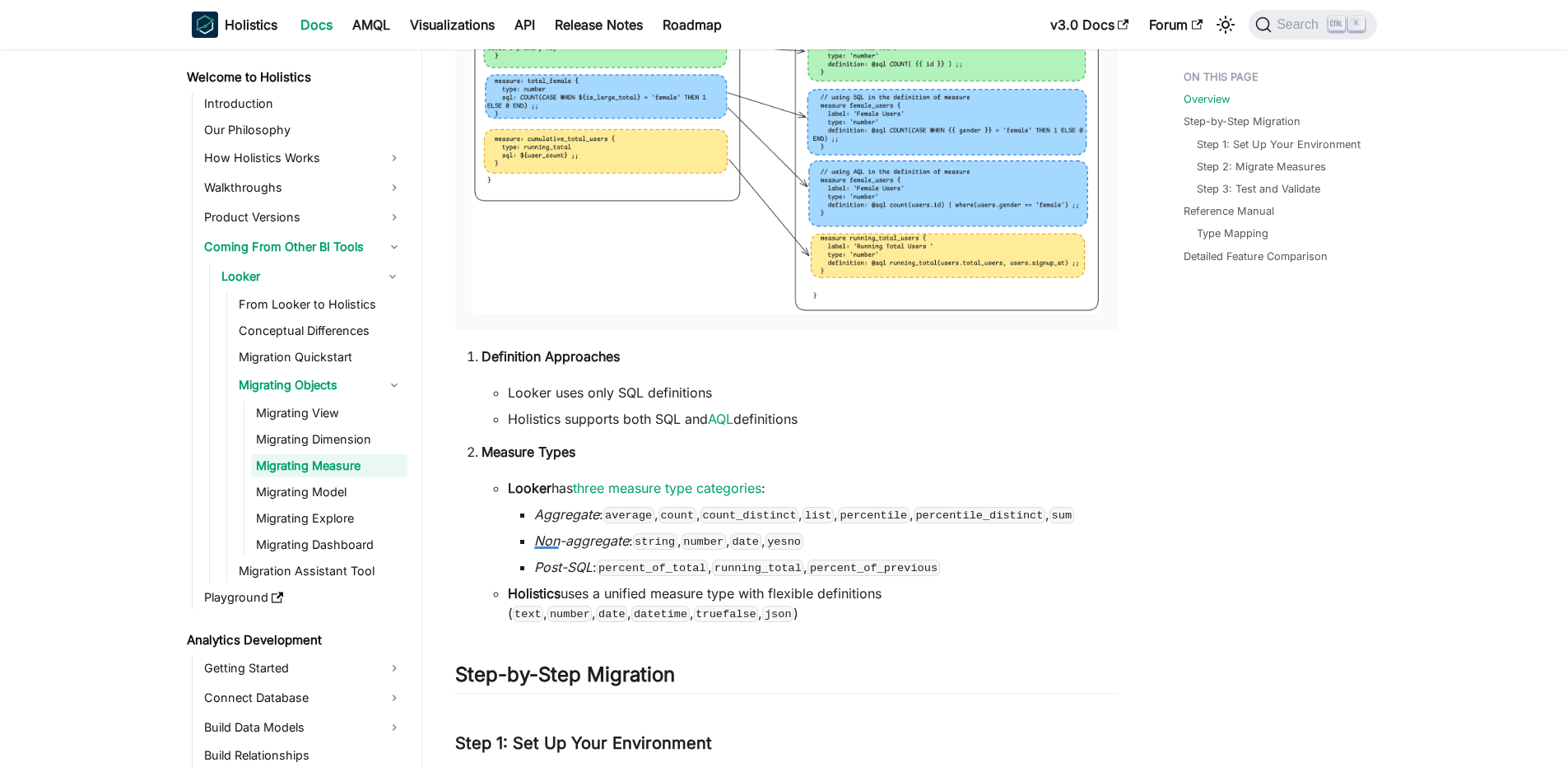
click at [503, 582] on ul "Looker has three measure type categories : Aggregate : average , count , count_…" at bounding box center [799, 550] width 636 height 145
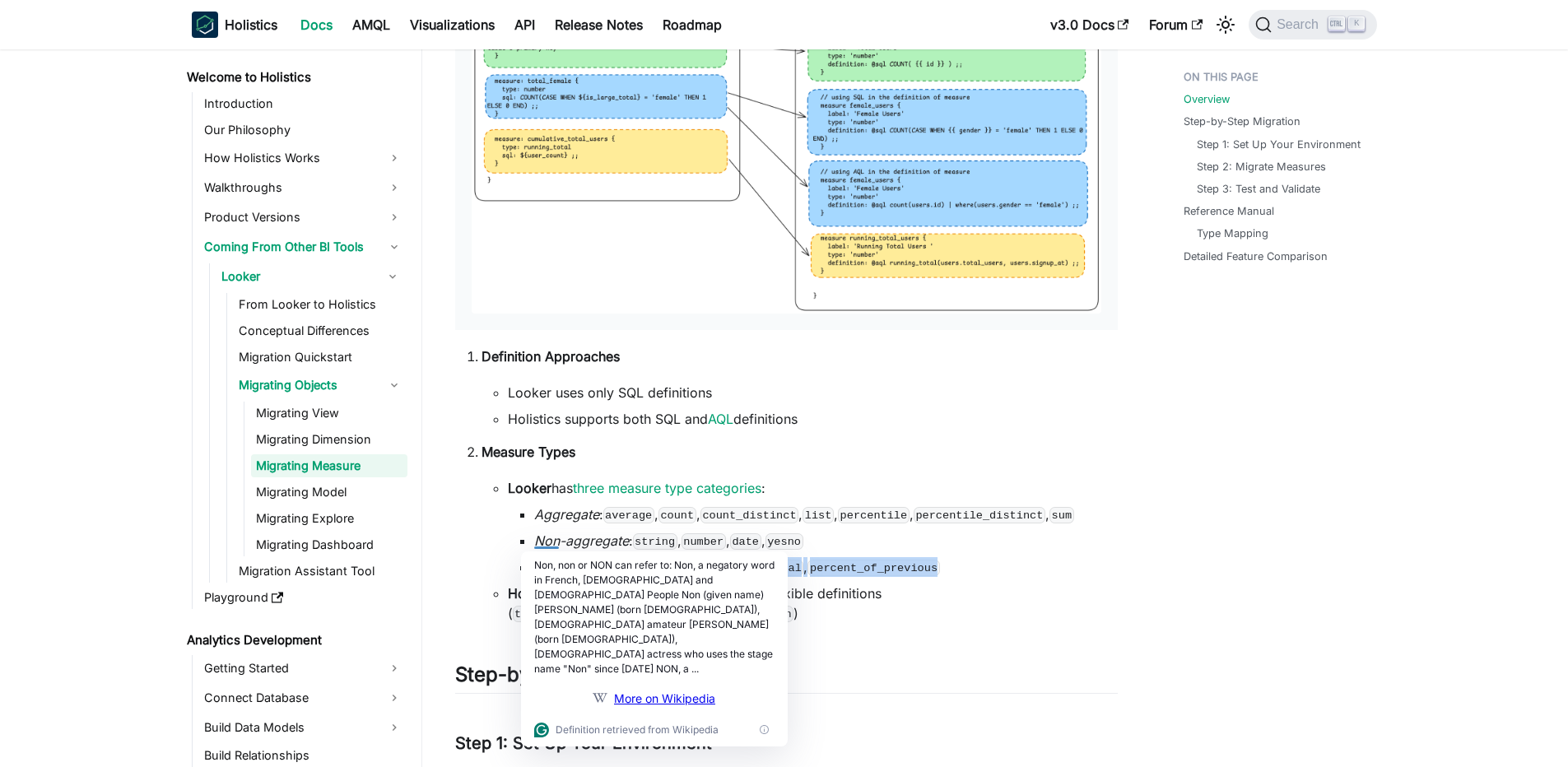
drag, startPoint x: 483, startPoint y: 553, endPoint x: 1011, endPoint y: 576, distance: 528.5
click at [1011, 576] on ul "Looker has three measure type categories : Aggregate : average , count , count_…" at bounding box center [799, 550] width 636 height 145
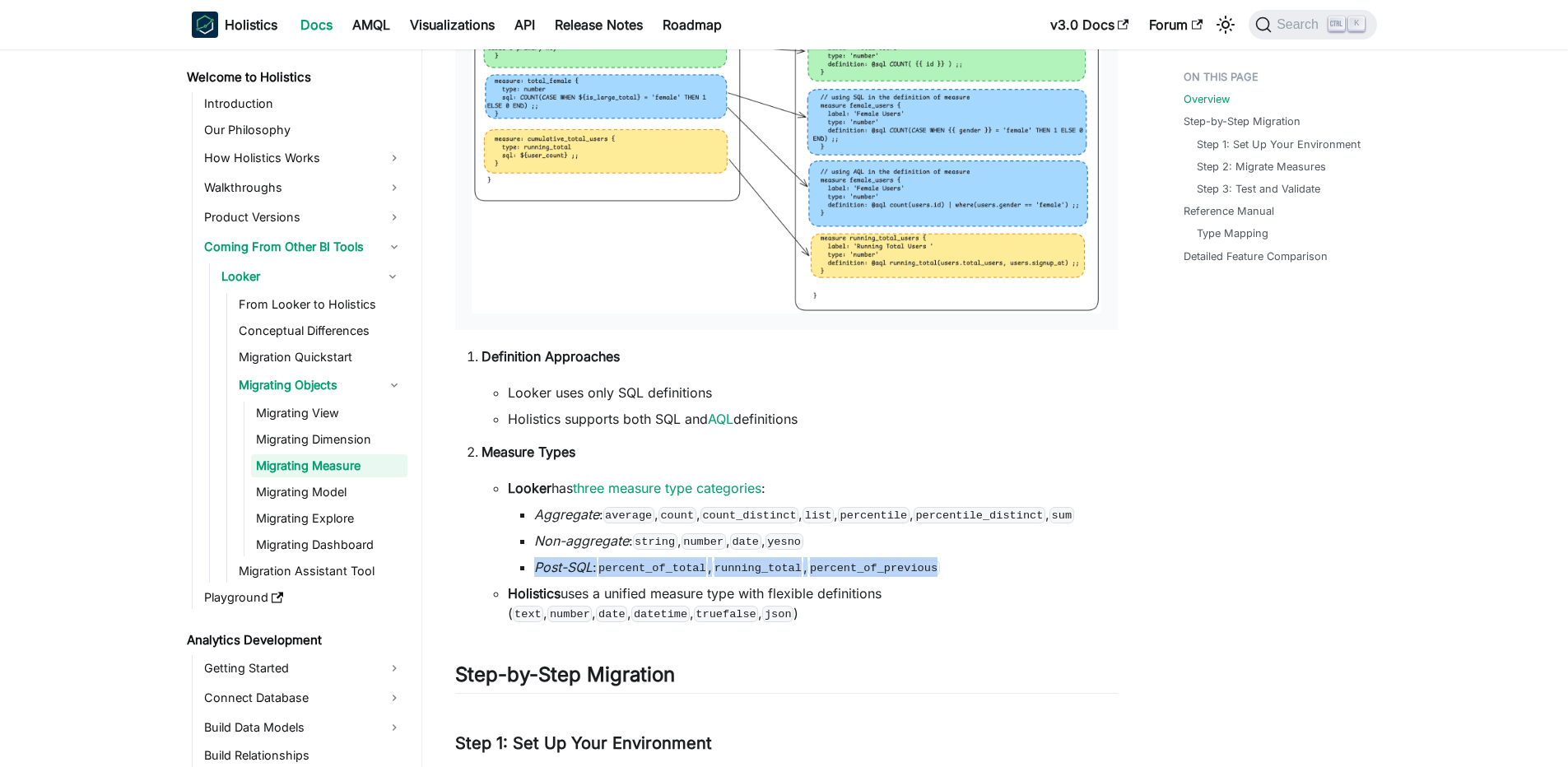
click at [1011, 576] on li "Post-SQL : percent_of_total , running_total , percent_of_previous" at bounding box center [826, 567] width 583 height 19
click at [636, 584] on li "Holistics uses a unified measure type with flexible definitions ( text , number…" at bounding box center [812, 603] width 609 height 40
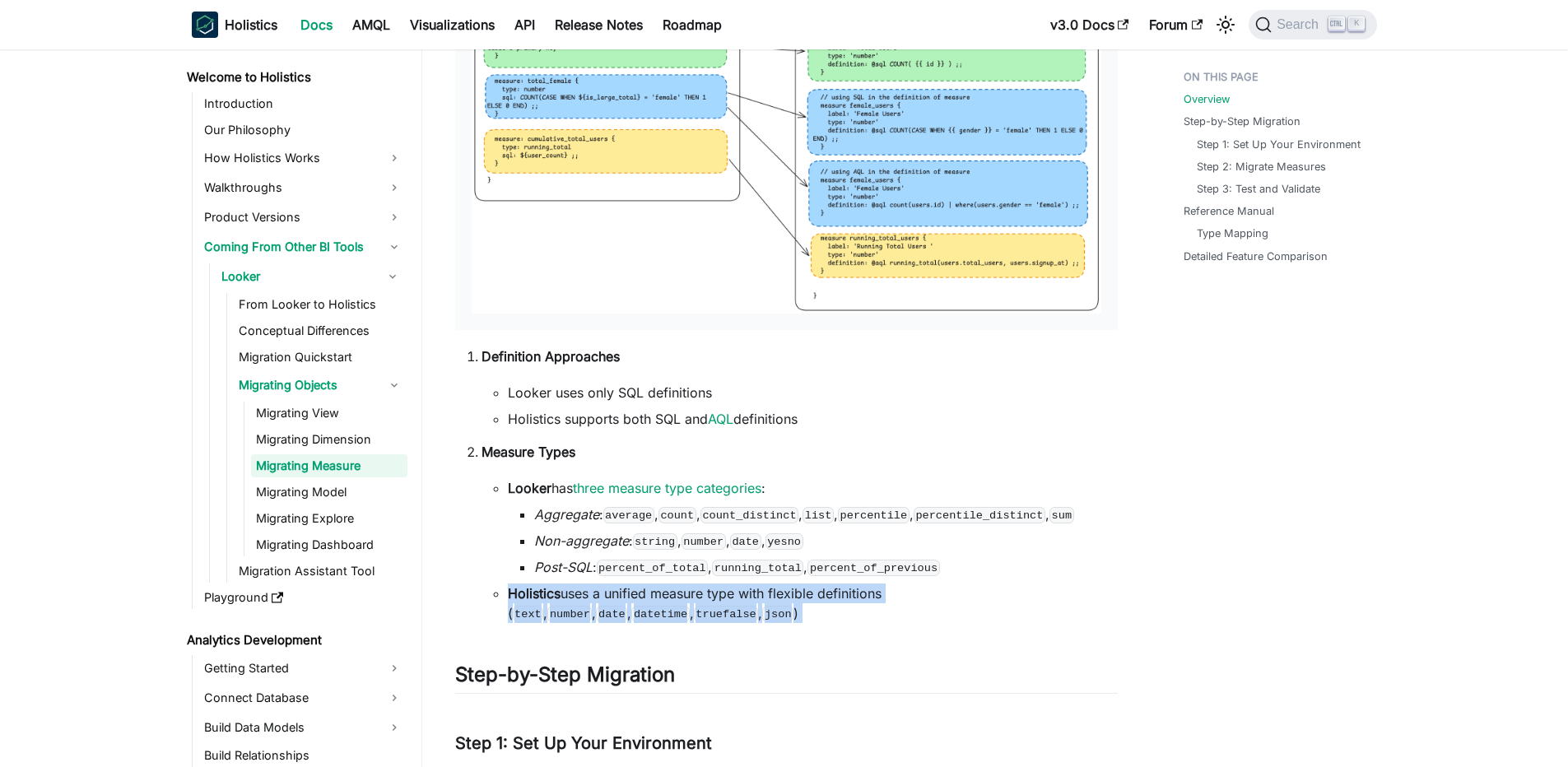
click at [636, 584] on li "Holistics uses a unified measure type with flexible definitions ( text , number…" at bounding box center [812, 603] width 609 height 40
click at [607, 589] on li "Holistics uses a unified measure type with flexible definitions ( text , number…" at bounding box center [812, 603] width 609 height 40
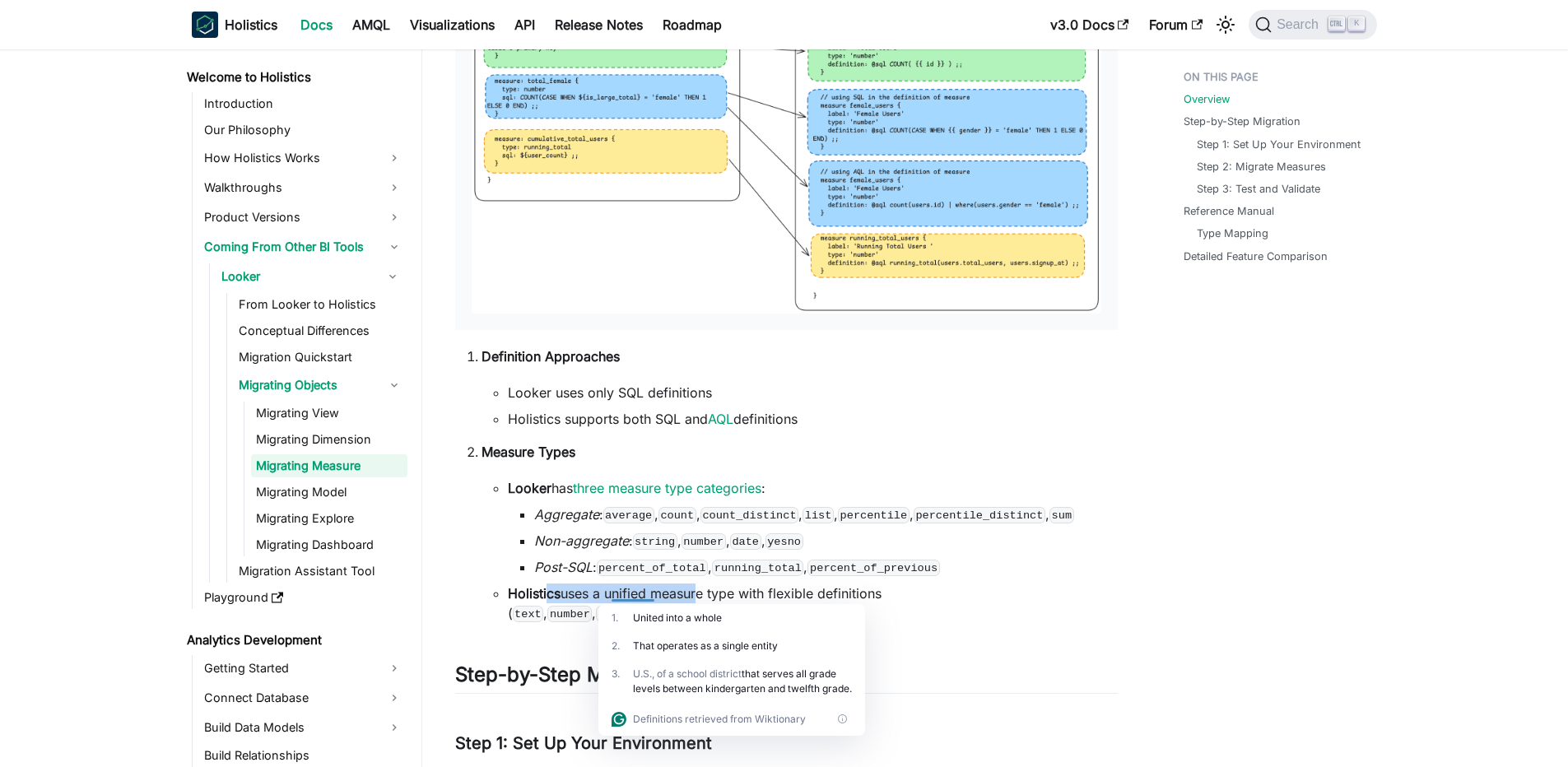
drag, startPoint x: 550, startPoint y: 590, endPoint x: 696, endPoint y: 597, distance: 146.2
click at [696, 597] on li "Holistics uses a unified measure type with flexible definitions ( text , number…" at bounding box center [812, 603] width 609 height 40
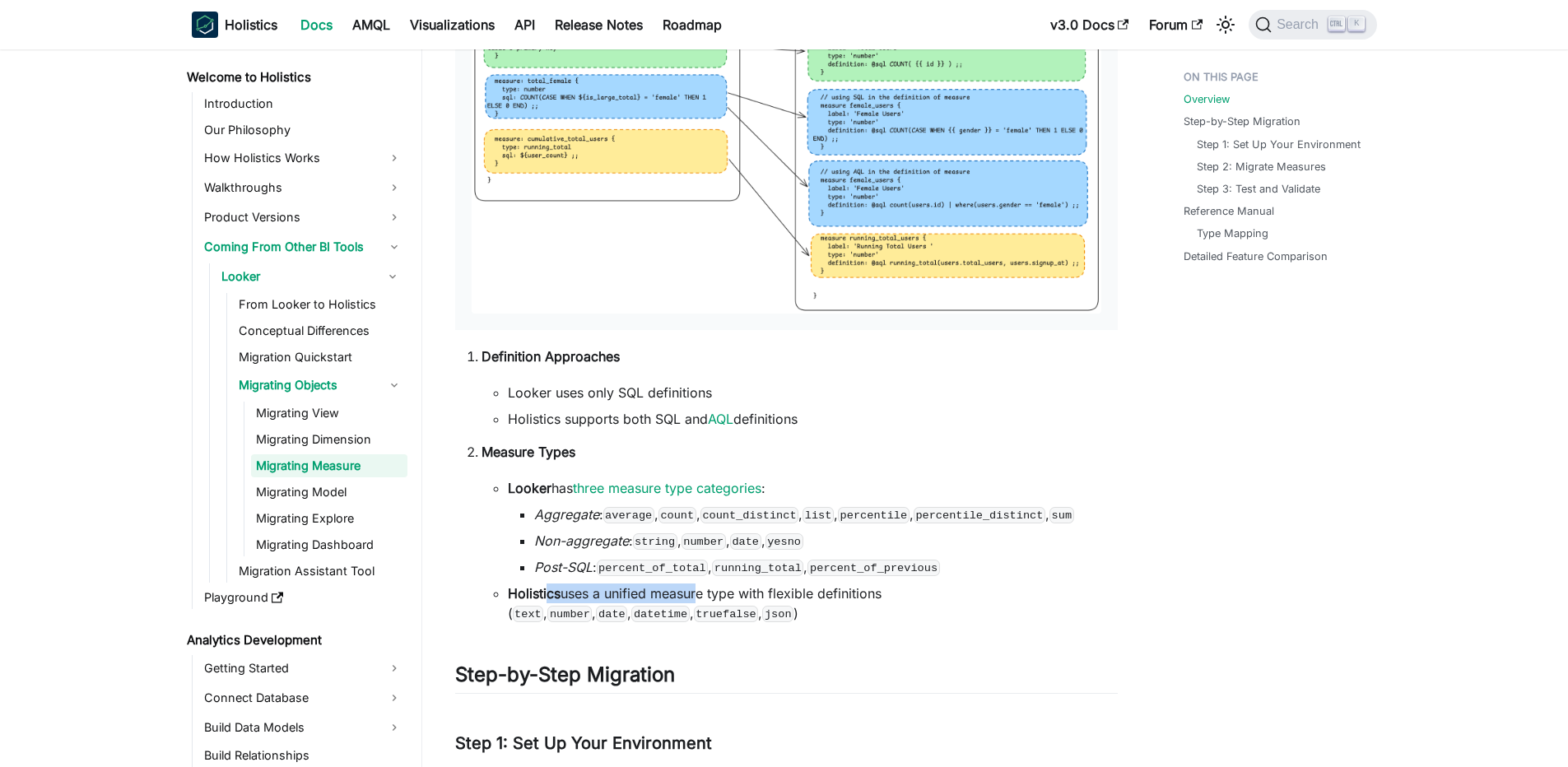
click at [696, 597] on li "Holistics uses a unified measure type with flexible definitions ( text , number…" at bounding box center [812, 603] width 609 height 40
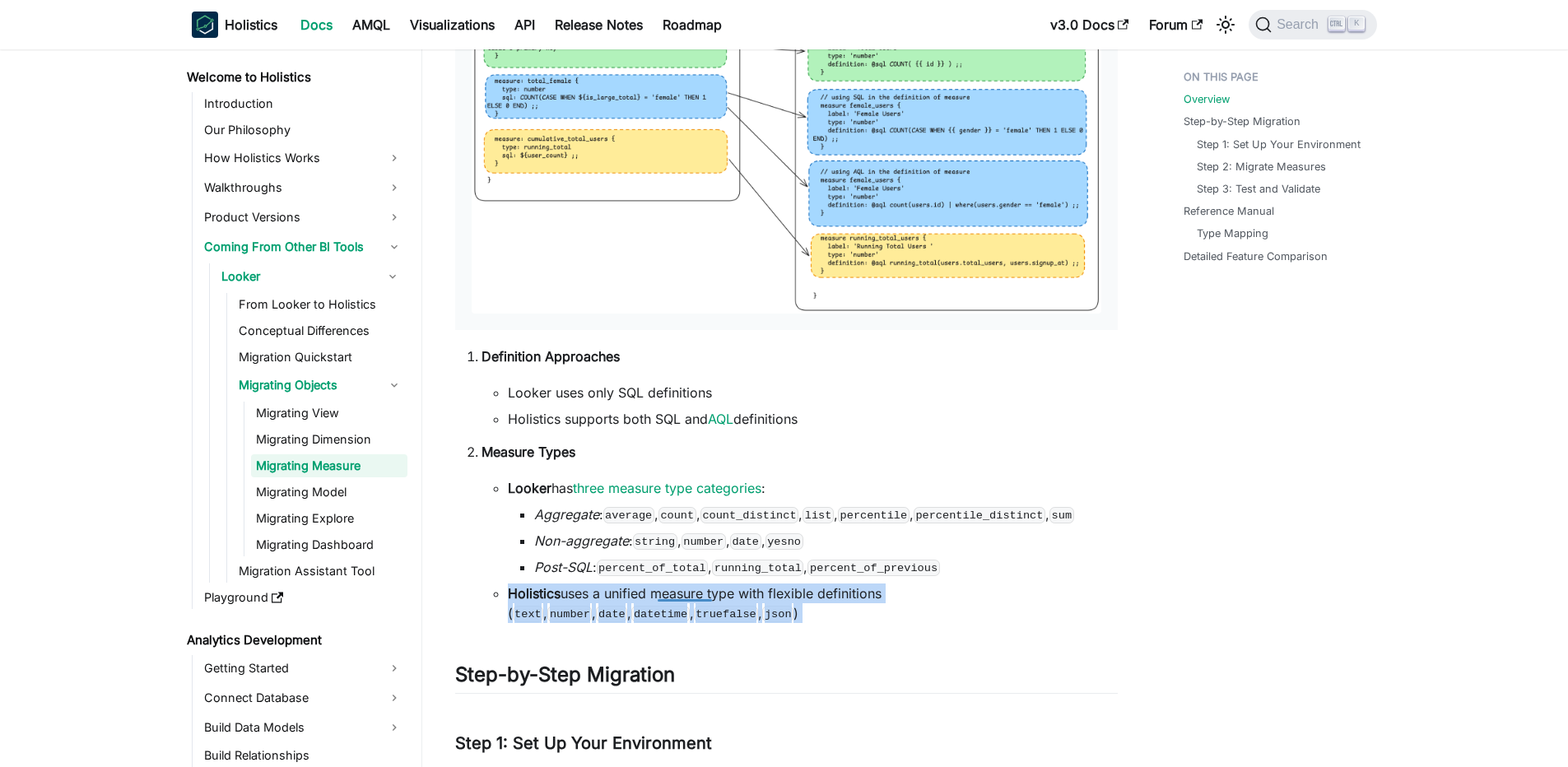
click at [696, 597] on li "Holistics uses a unified measure type with flexible definitions ( text , number…" at bounding box center [812, 603] width 609 height 40
click at [659, 597] on li "Holistics uses a unified measure type with flexible definitions ( text , number…" at bounding box center [812, 603] width 609 height 40
drag, startPoint x: 636, startPoint y: 593, endPoint x: 930, endPoint y: 597, distance: 294.0
click at [930, 597] on li "Holistics uses a unified measure type with flexible definitions ( text , number…" at bounding box center [812, 603] width 609 height 40
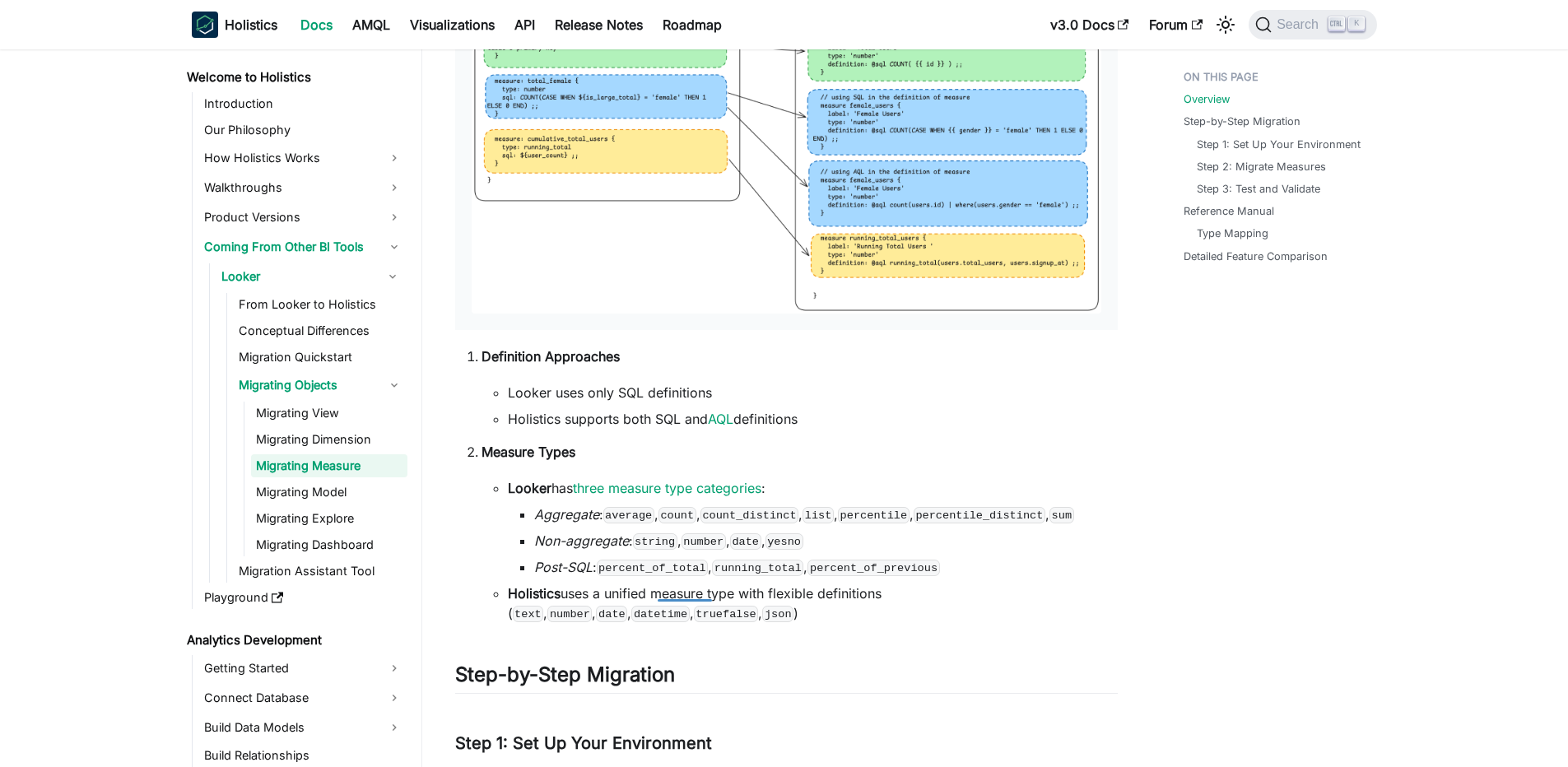
click at [930, 597] on li "Holistics uses a unified measure type with flexible definitions ( text , number…" at bounding box center [812, 603] width 609 height 40
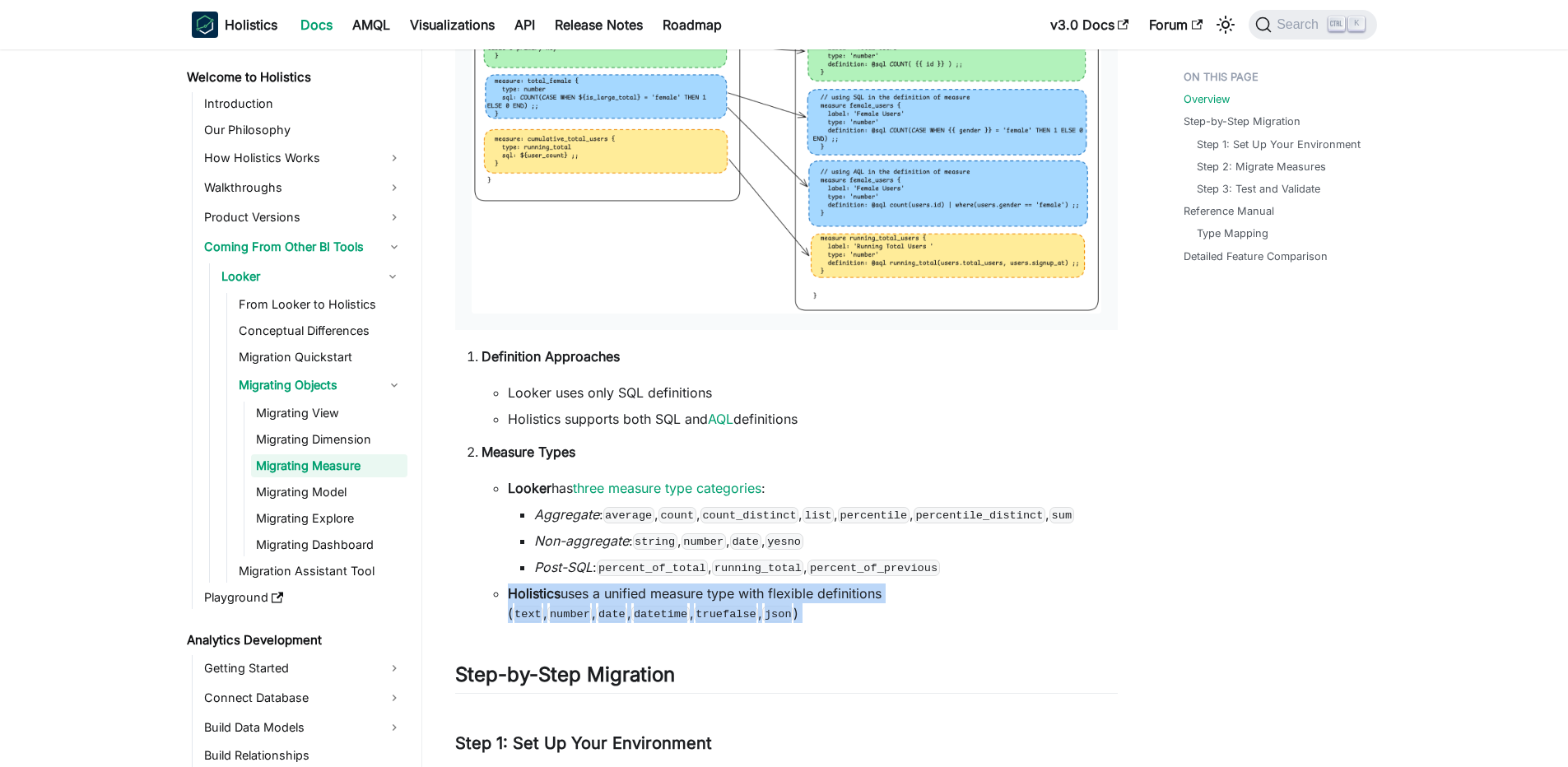
click at [930, 597] on li "Holistics uses a unified measure type with flexible definitions ( text , number…" at bounding box center [812, 603] width 609 height 40
click at [817, 597] on li "Holistics uses a unified measure type with flexible definitions ( text , number…" at bounding box center [812, 603] width 609 height 40
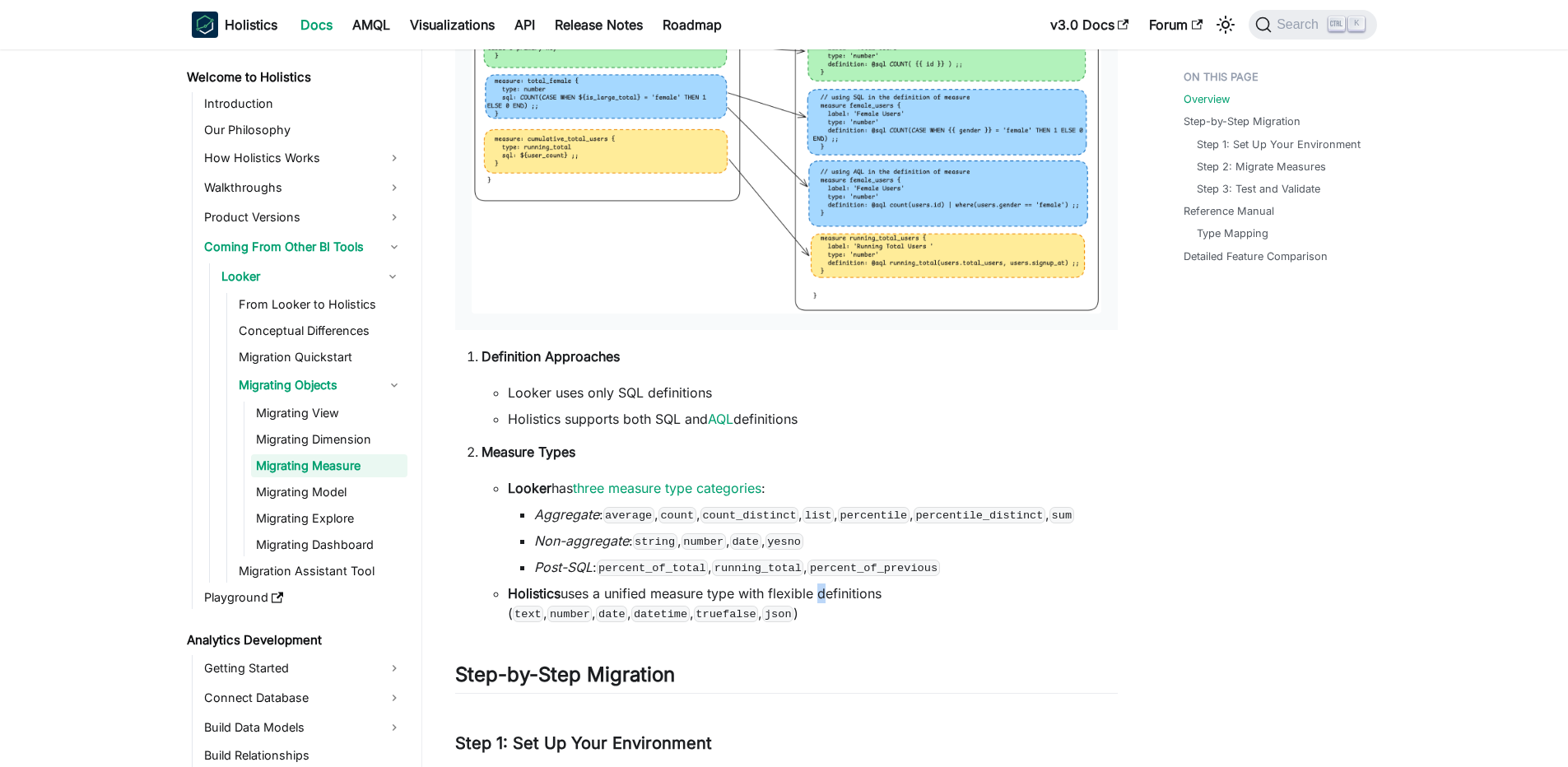
click at [817, 597] on li "Holistics uses a unified measure type with flexible definitions ( text , number…" at bounding box center [812, 603] width 609 height 40
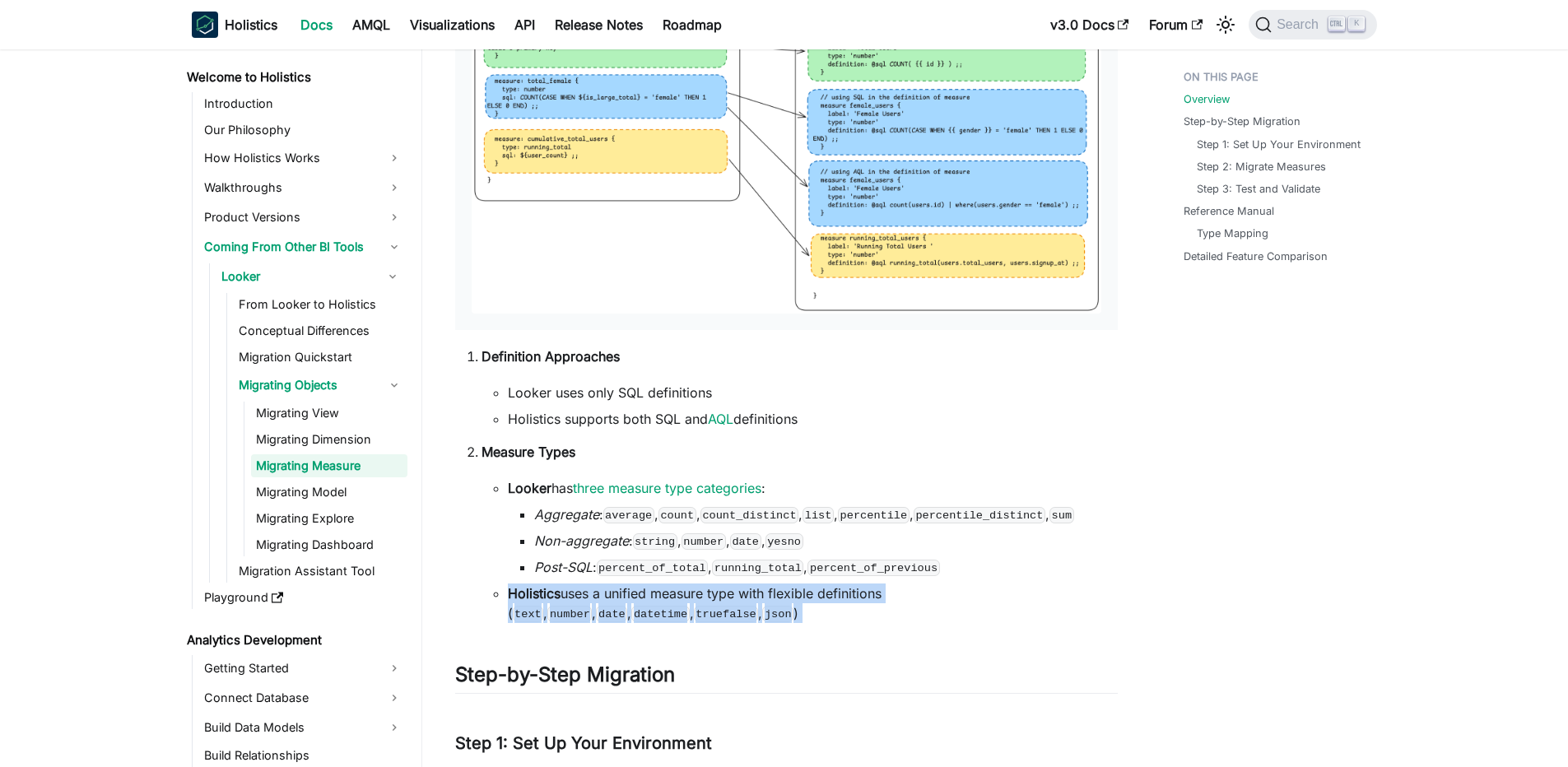
click at [817, 597] on li "Holistics uses a unified measure type with flexible definitions ( text , number…" at bounding box center [812, 603] width 609 height 40
click at [728, 600] on li "Holistics uses a unified measure type with flexible definitions ( text , number…" at bounding box center [812, 603] width 609 height 40
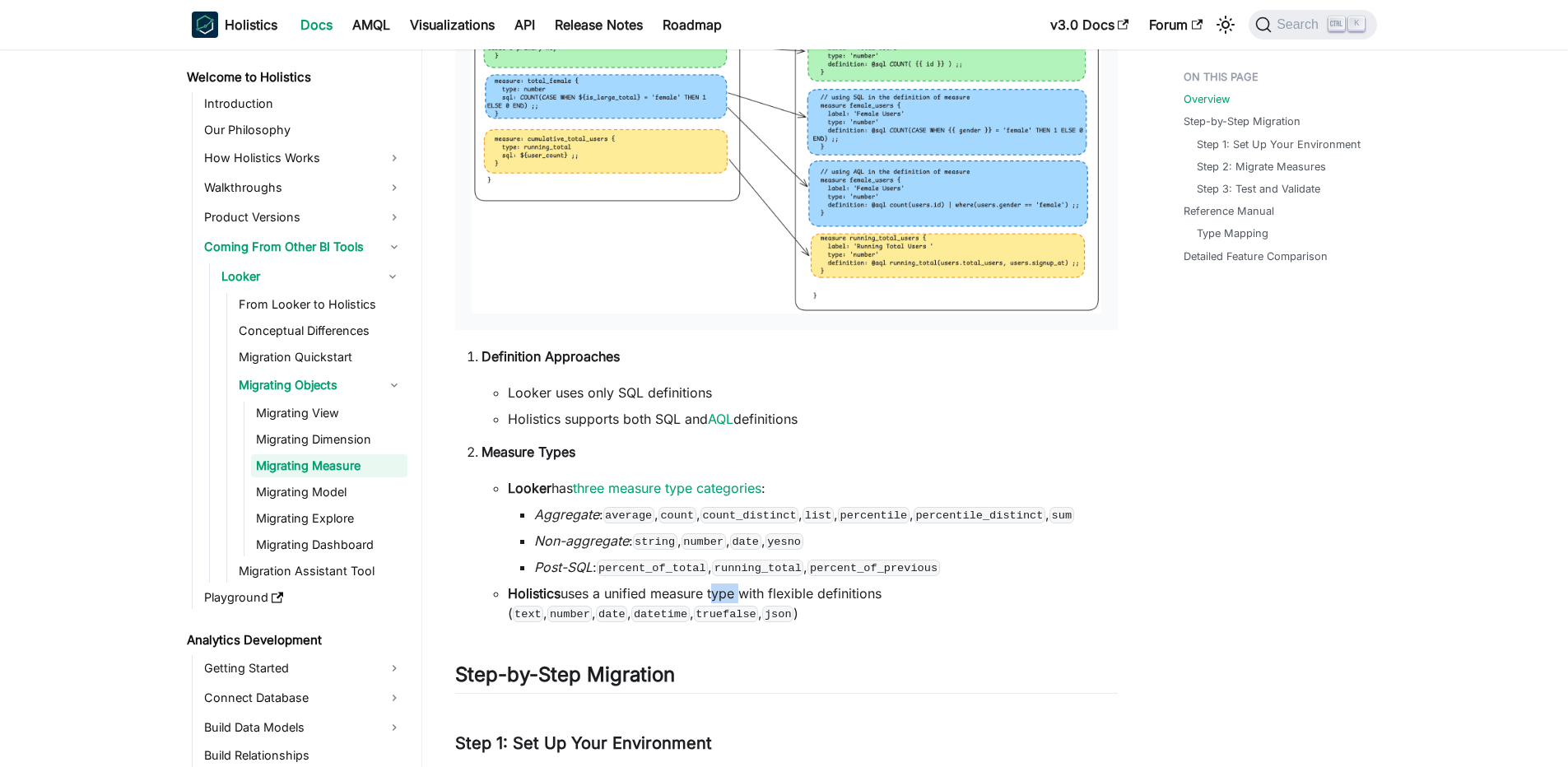
click at [728, 600] on li "Holistics uses a unified measure type with flexible definitions ( text , number…" at bounding box center [812, 603] width 609 height 40
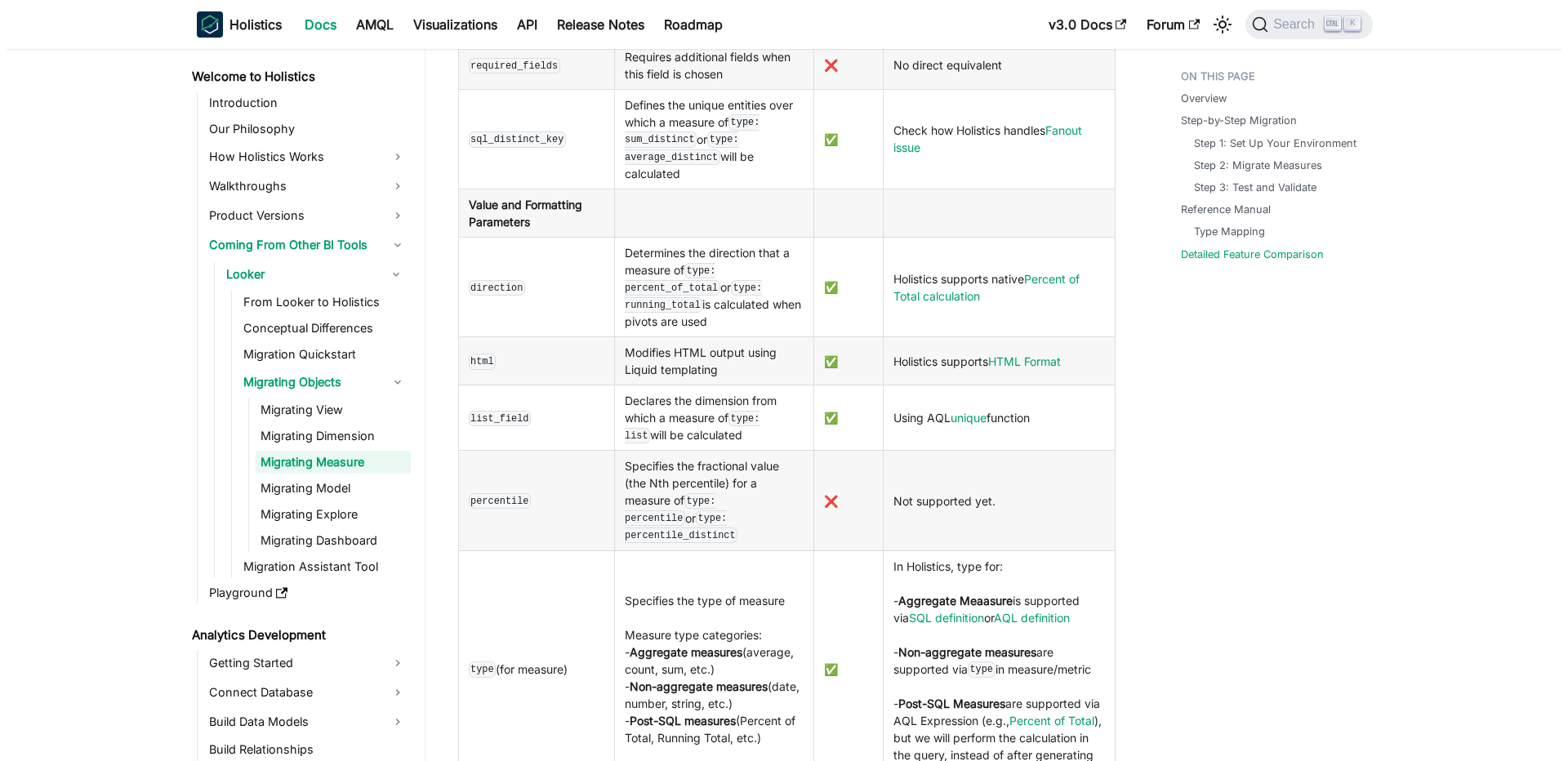
scroll to position [6494, 0]
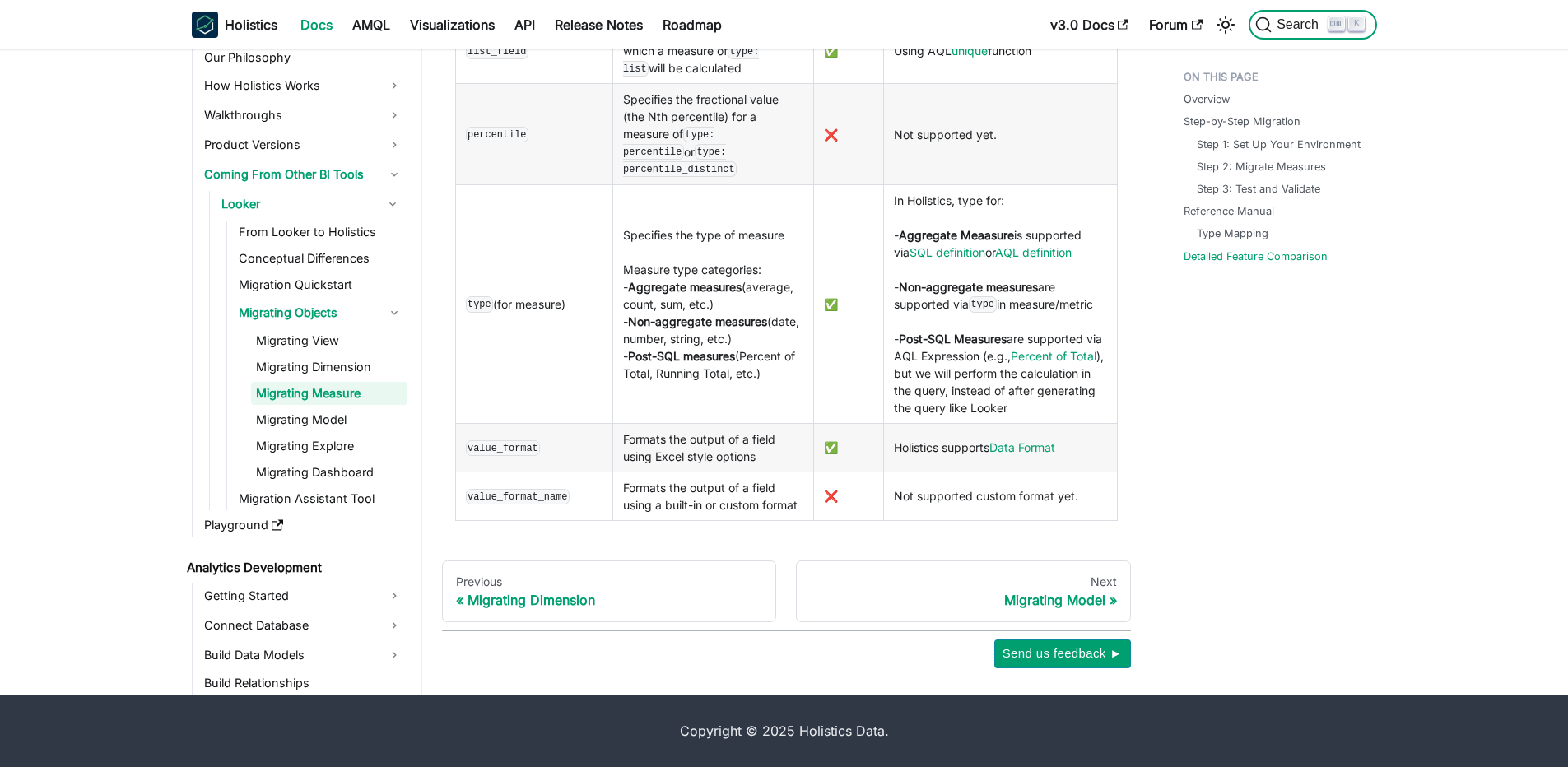
click at [1296, 21] on span "Search" at bounding box center [1299, 25] width 56 height 15
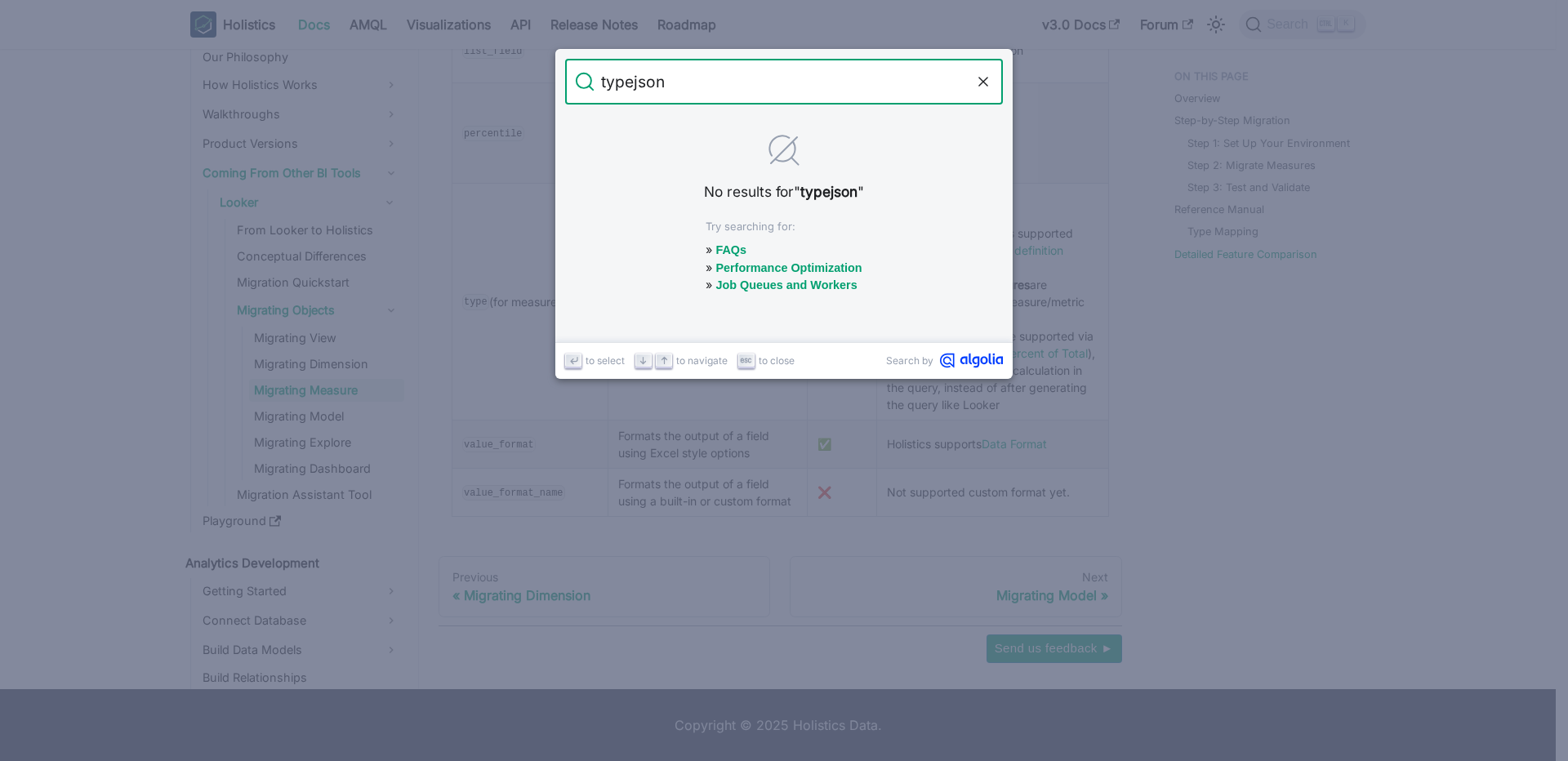
type input "type json"
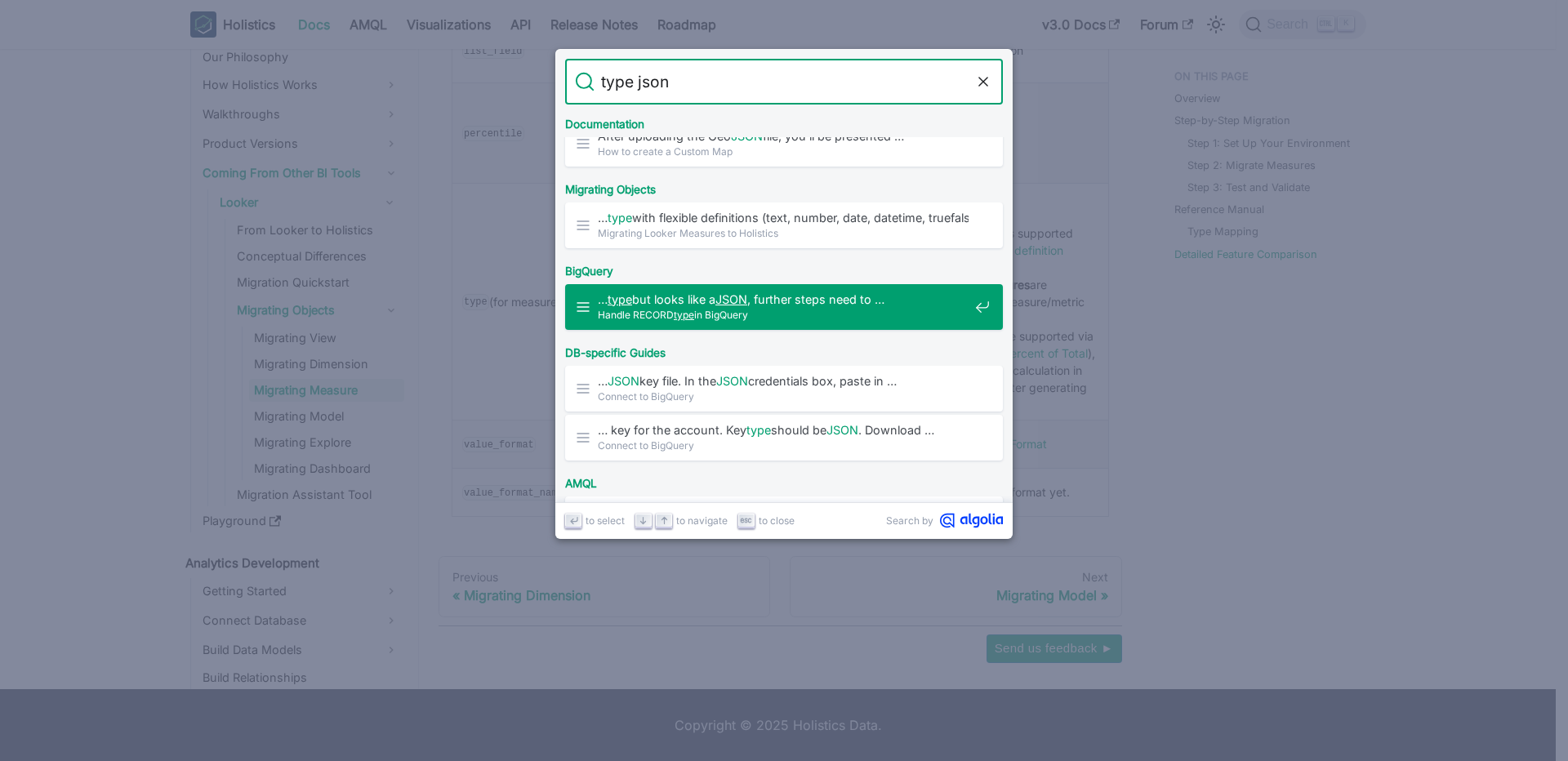
scroll to position [187, 0]
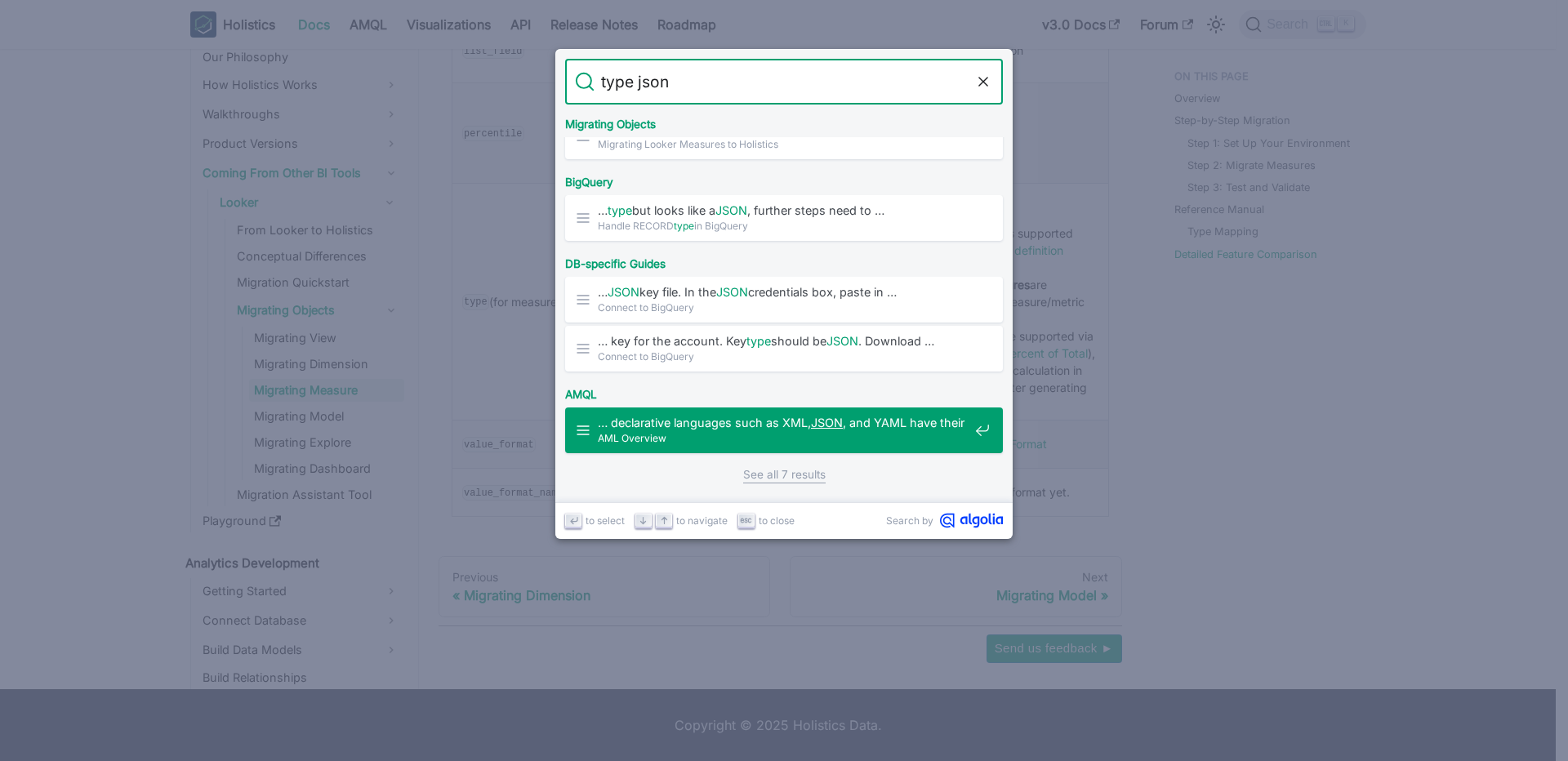
click at [768, 423] on span "… declarative languages such as XML, JSON , and YAML have their …" at bounding box center [782, 422] width 370 height 16
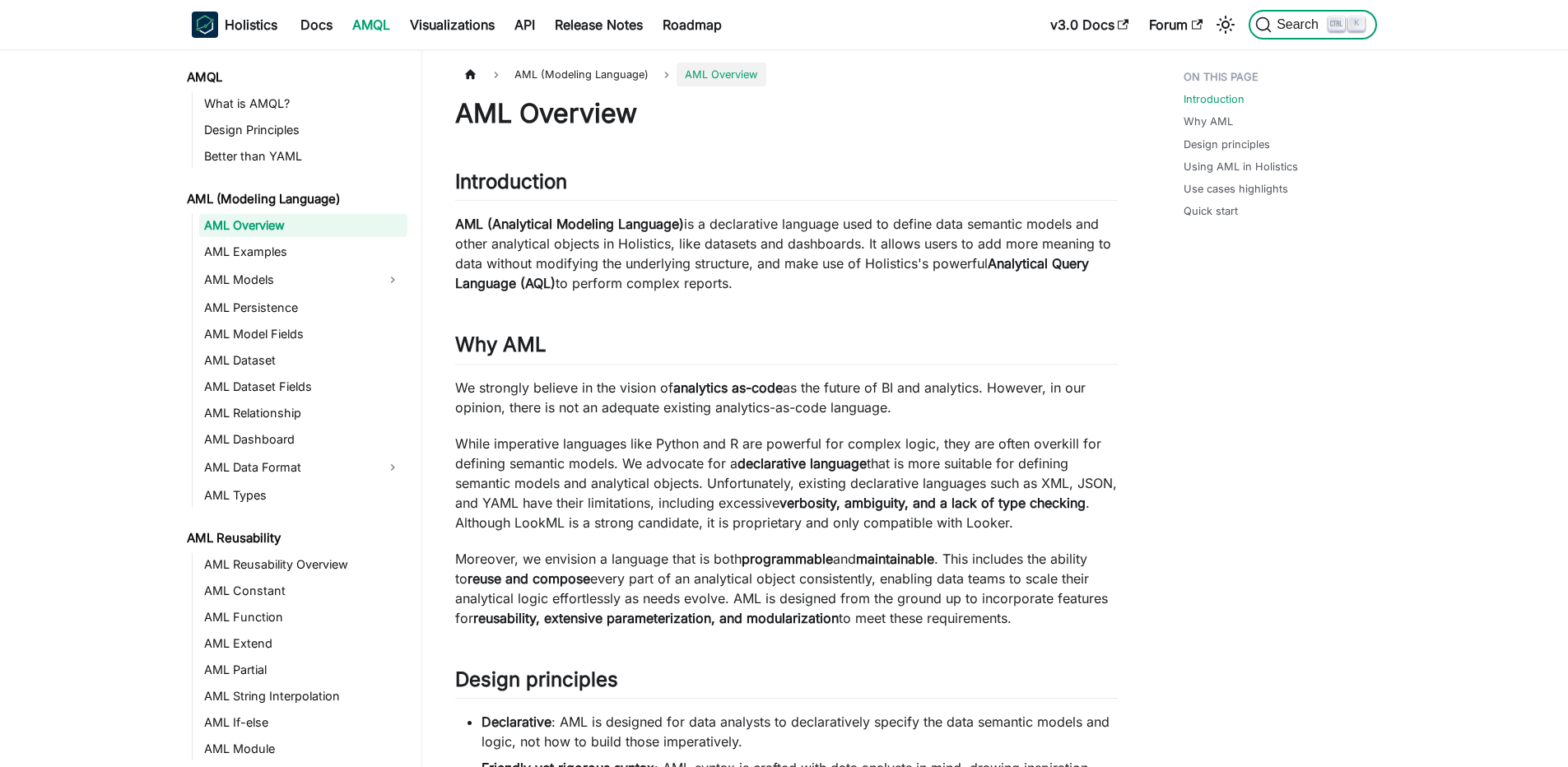
click at [1282, 31] on span "Search" at bounding box center [1299, 25] width 56 height 15
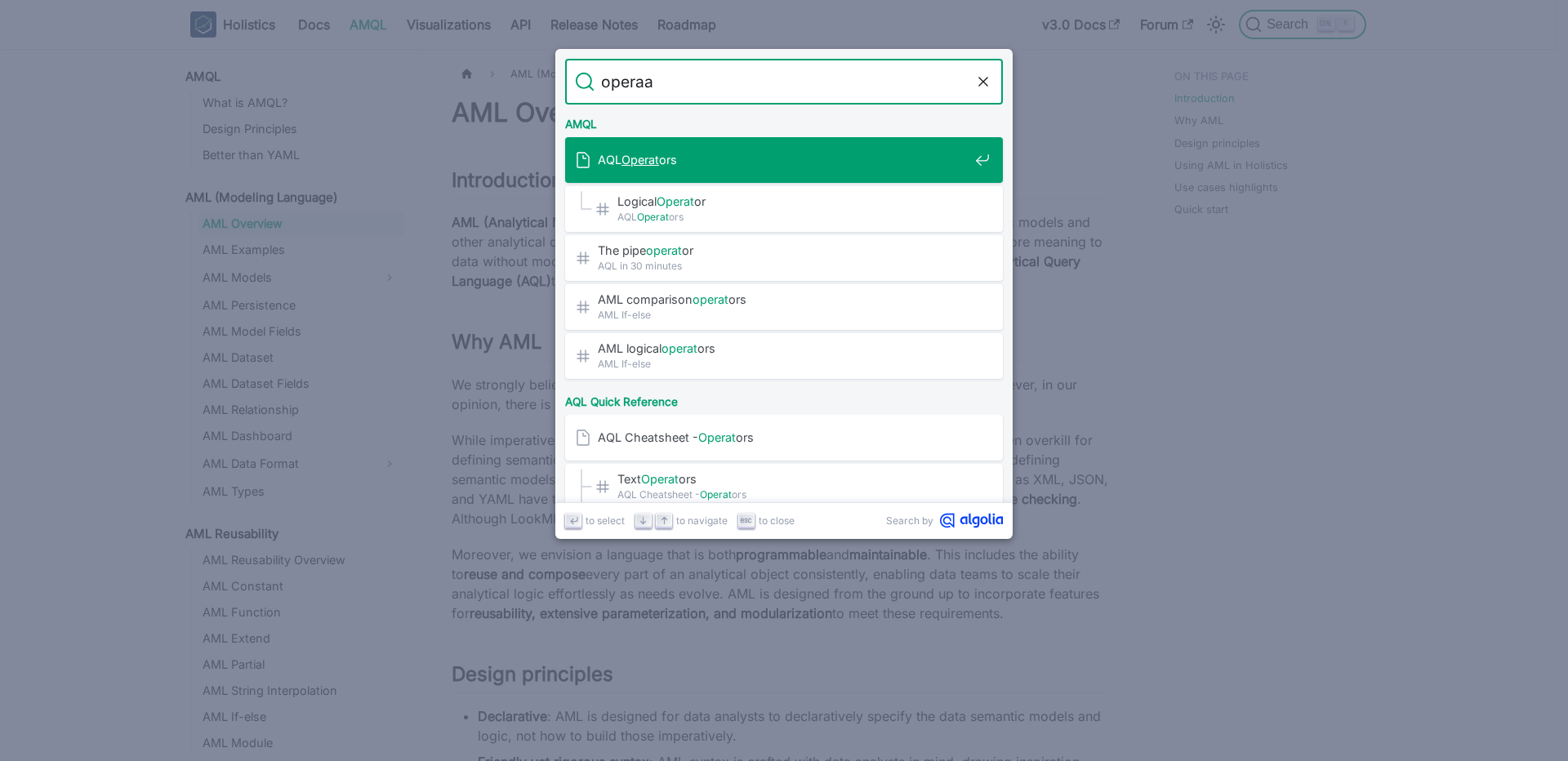
type input "opera"
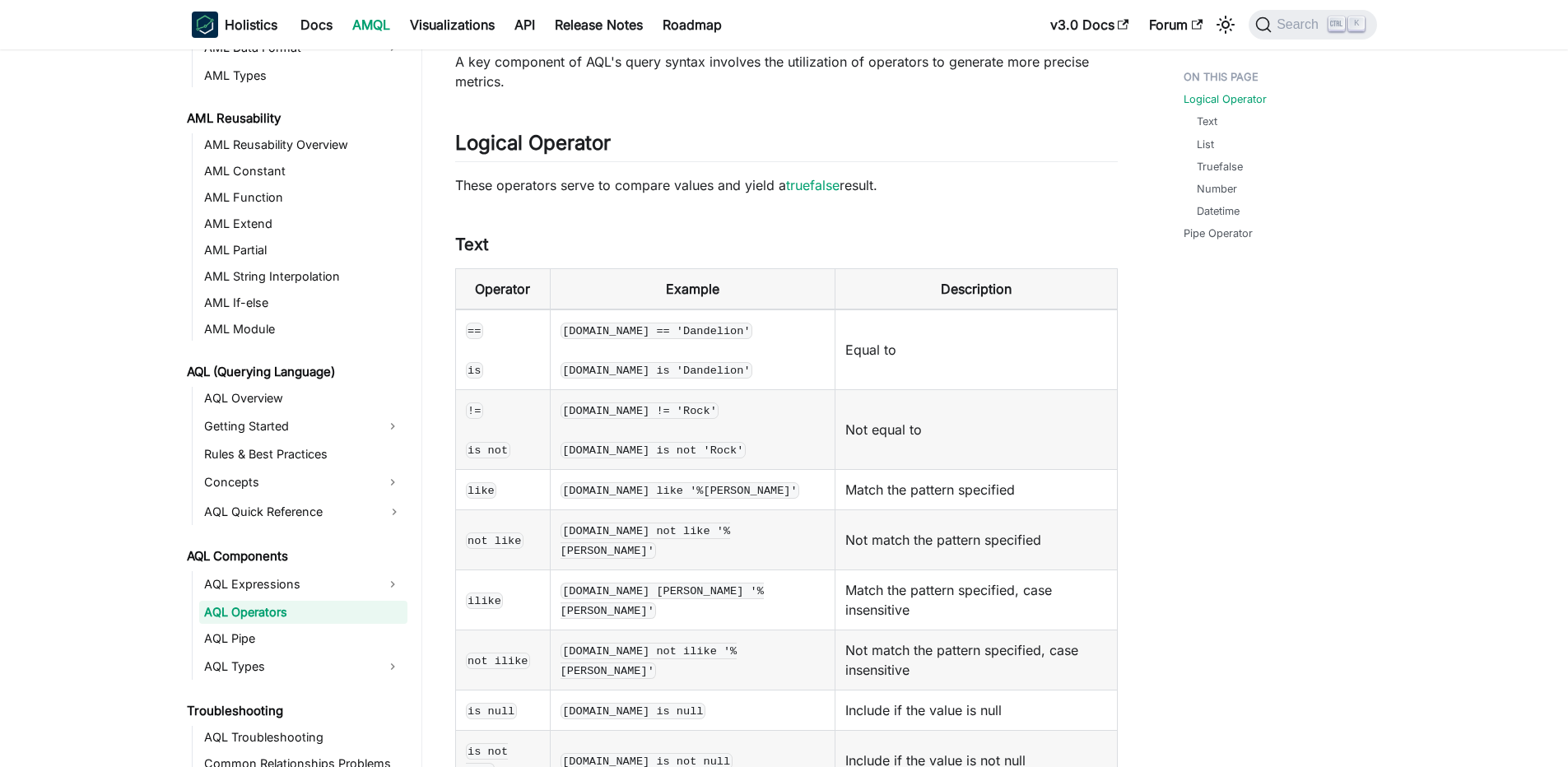
scroll to position [197, 0]
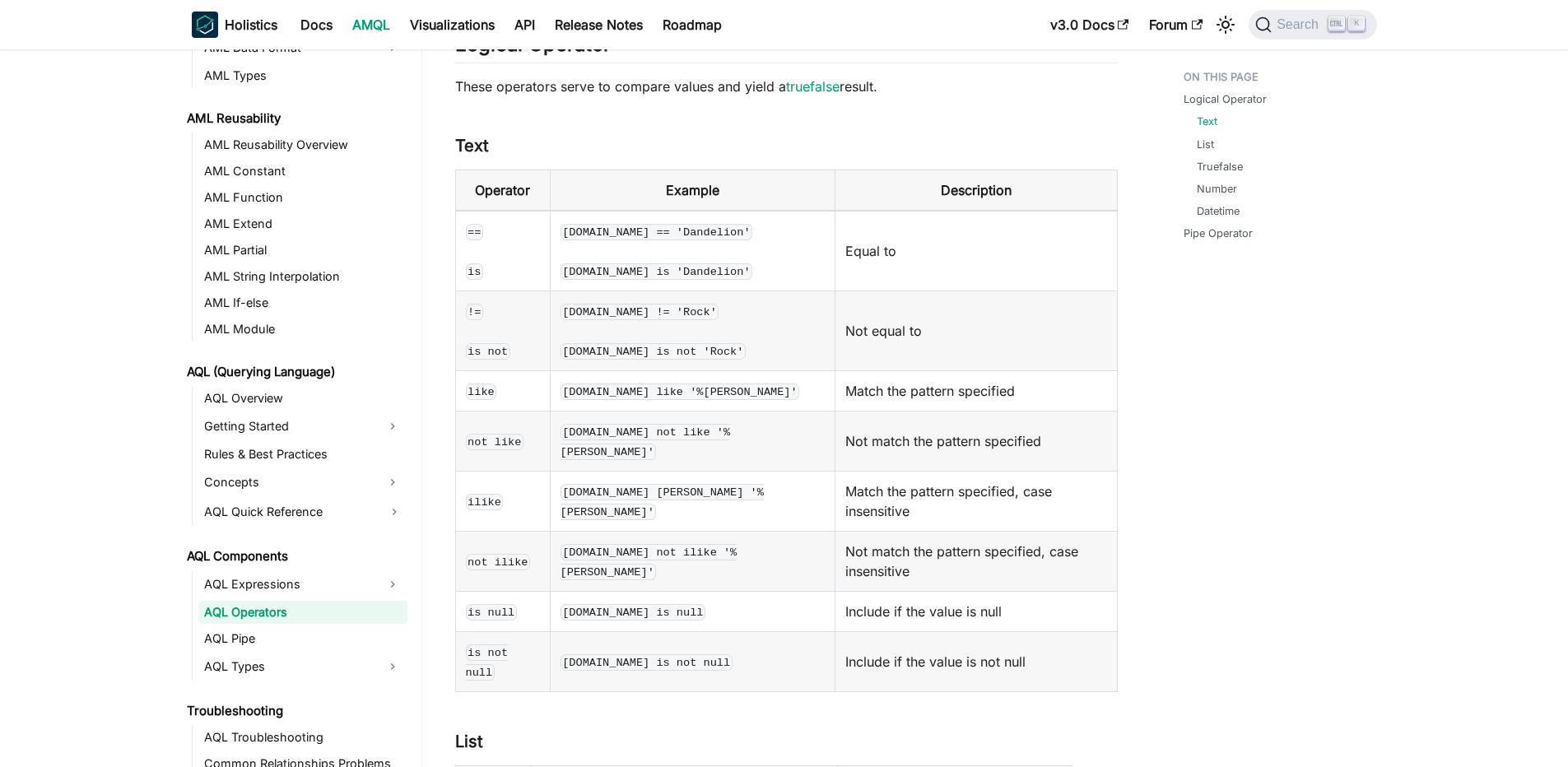
click at [469, 230] on code "==" at bounding box center [475, 233] width 19 height 17
copy code "="
click at [493, 223] on td "== is" at bounding box center [502, 250] width 94 height 81
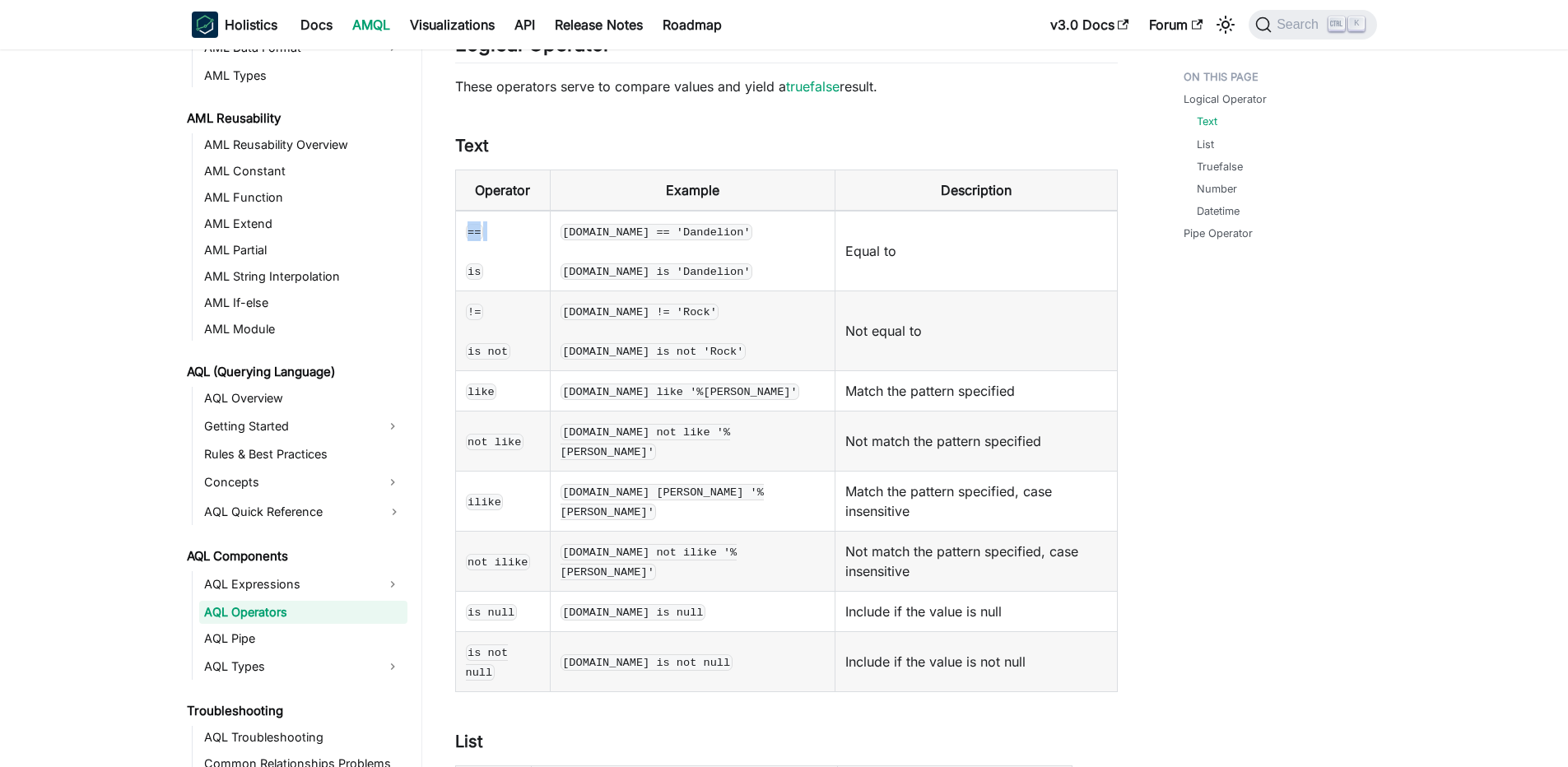
click at [493, 223] on td "== is" at bounding box center [502, 250] width 94 height 81
copy td "=="
click at [481, 275] on code "is" at bounding box center [475, 271] width 19 height 17
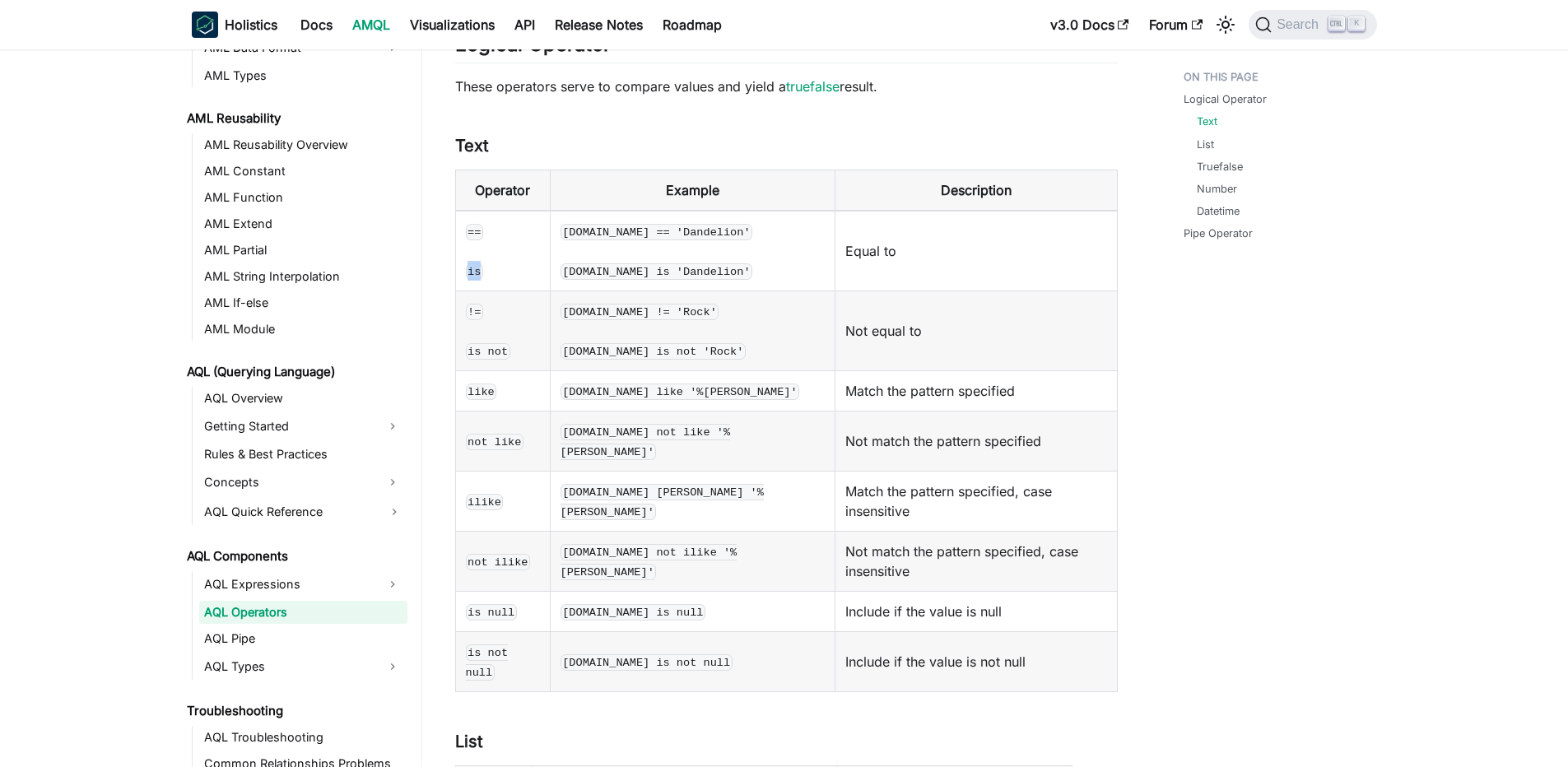
copy code "is"
click at [472, 320] on code "!=" at bounding box center [475, 312] width 19 height 17
copy td "!="
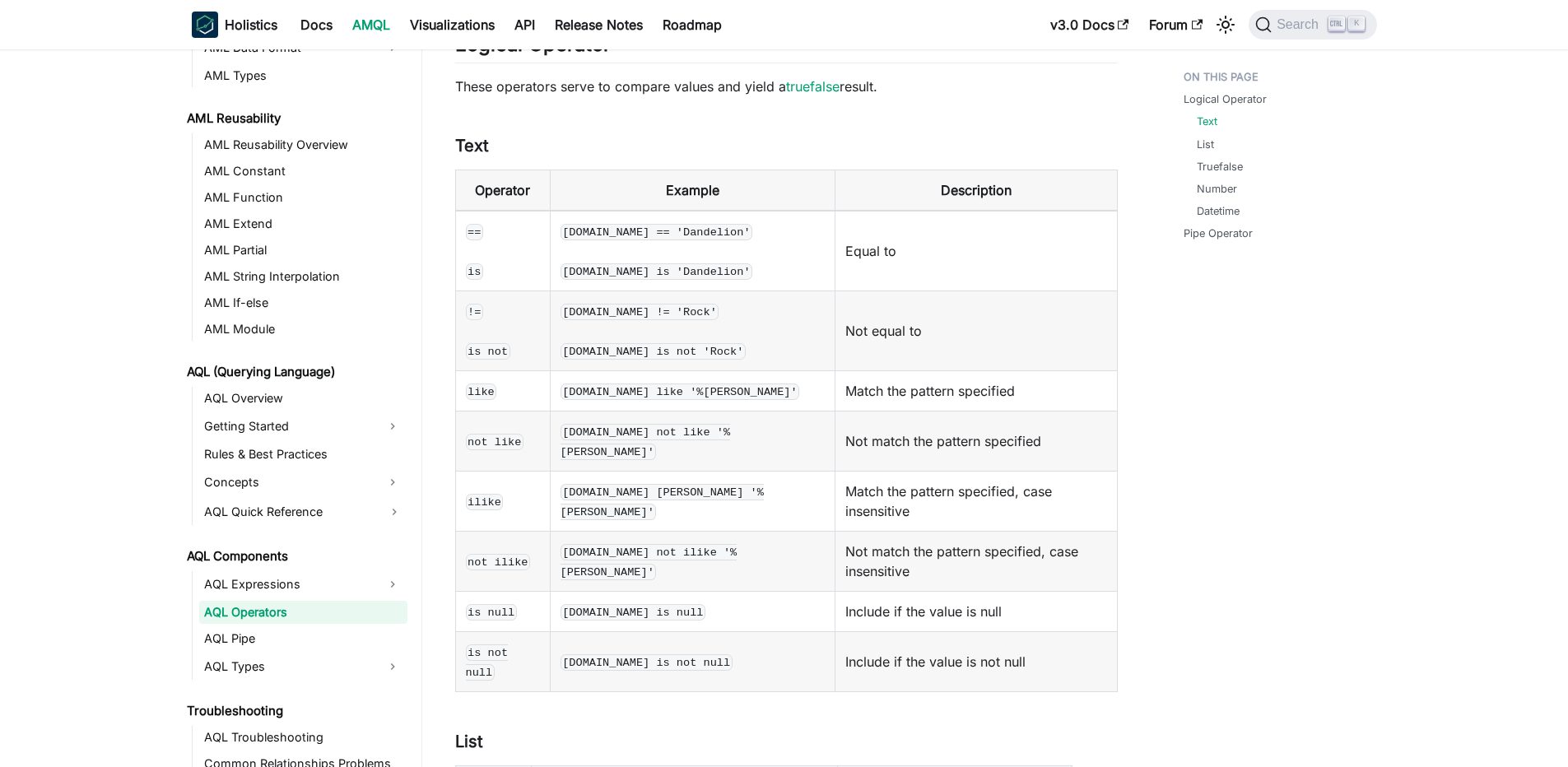
click at [464, 240] on td "== is" at bounding box center [502, 250] width 94 height 81
drag, startPoint x: 464, startPoint y: 240, endPoint x: 478, endPoint y: 326, distance: 87.1
click at [467, 251] on td "== is" at bounding box center [502, 250] width 94 height 81
click at [471, 317] on code "!=" at bounding box center [475, 312] width 19 height 17
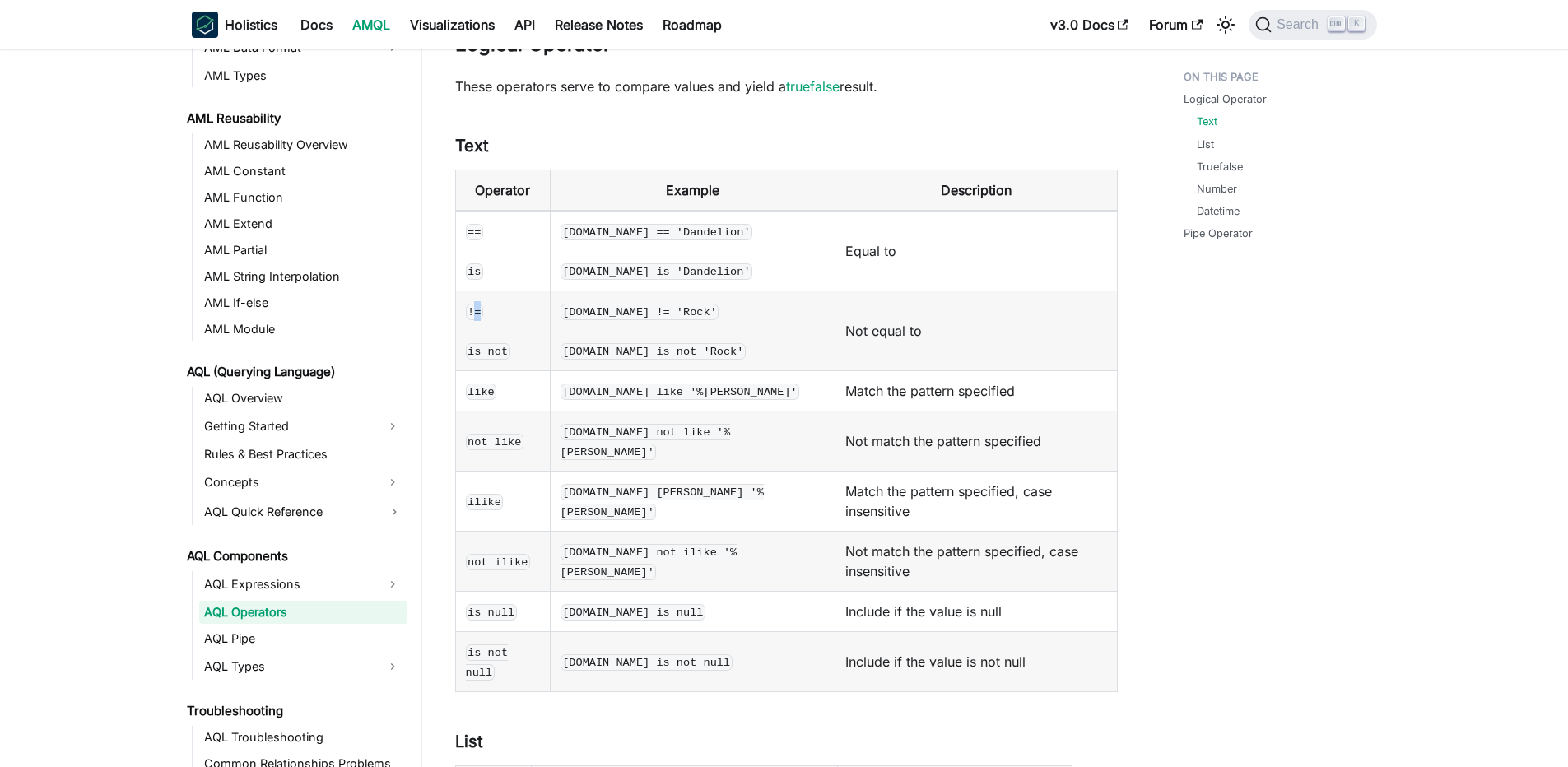
click at [471, 317] on code "!=" at bounding box center [475, 312] width 19 height 17
click at [472, 307] on code "!=" at bounding box center [475, 312] width 19 height 17
click at [480, 312] on code "!=" at bounding box center [475, 312] width 19 height 17
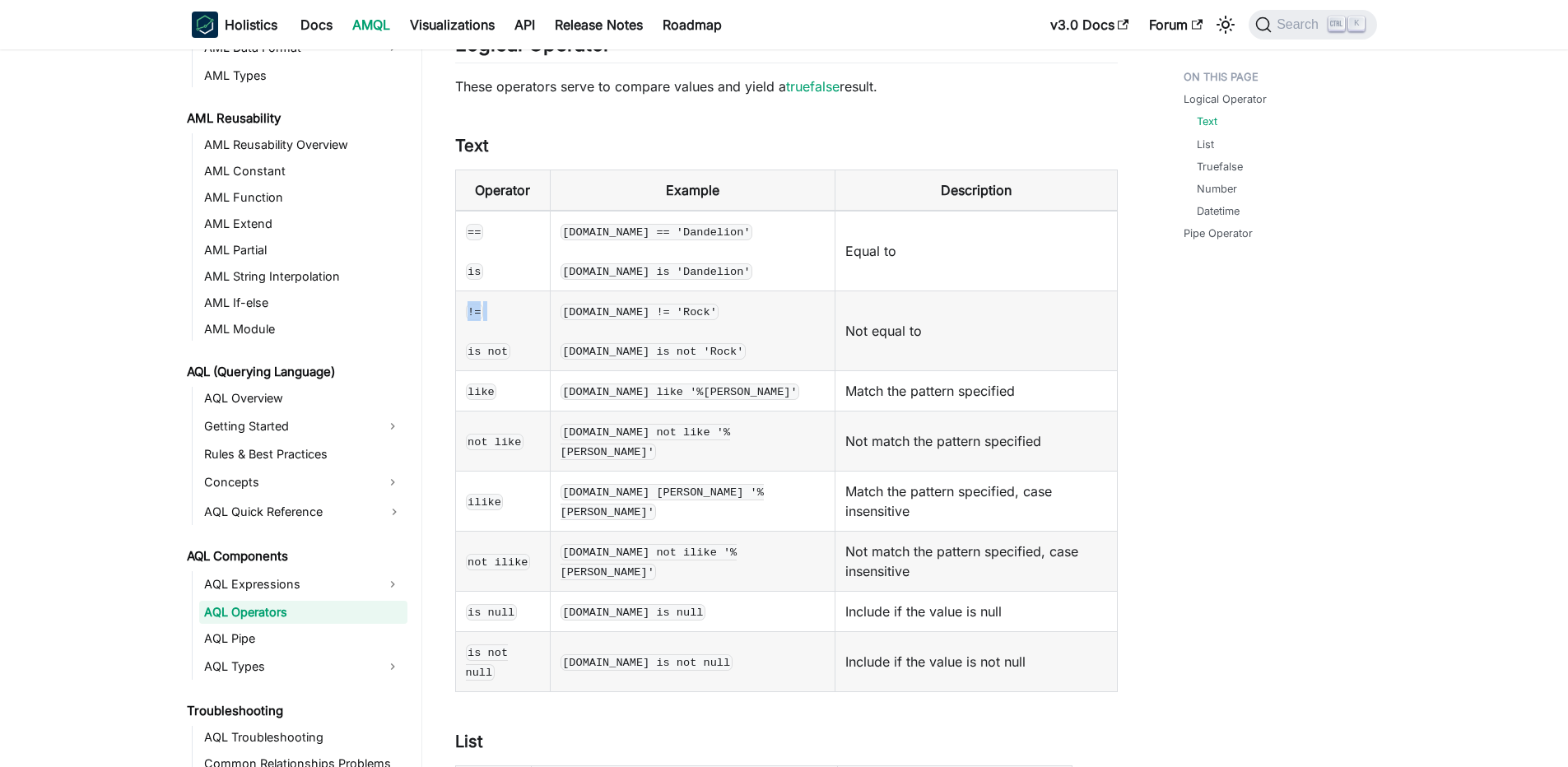
click at [480, 312] on code "!=" at bounding box center [475, 312] width 19 height 17
copy td "!="
click at [483, 351] on code "is not" at bounding box center [488, 352] width 44 height 17
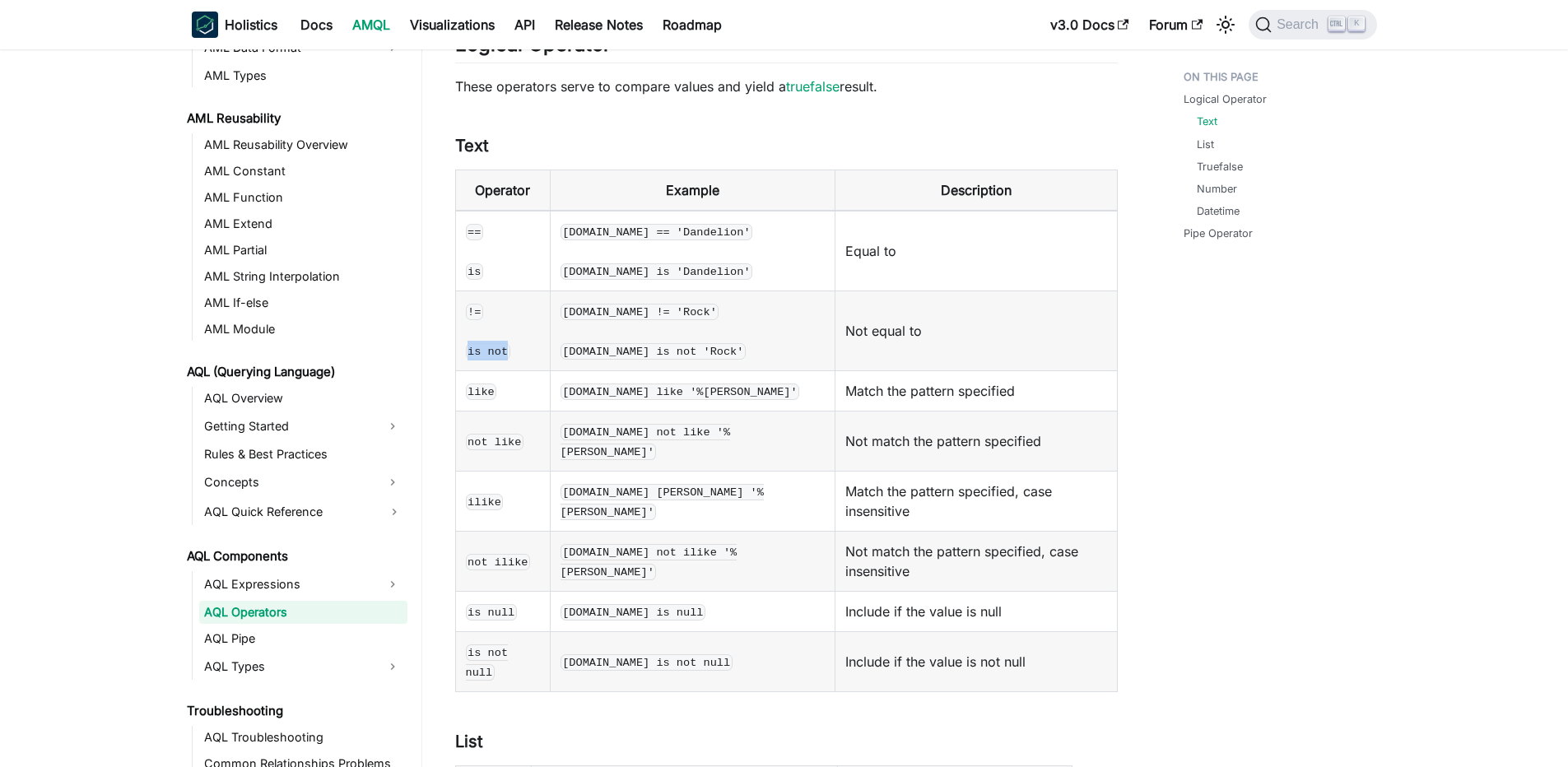
copy code "is not"
click at [470, 397] on code "like" at bounding box center [482, 392] width 31 height 17
copy code "like"
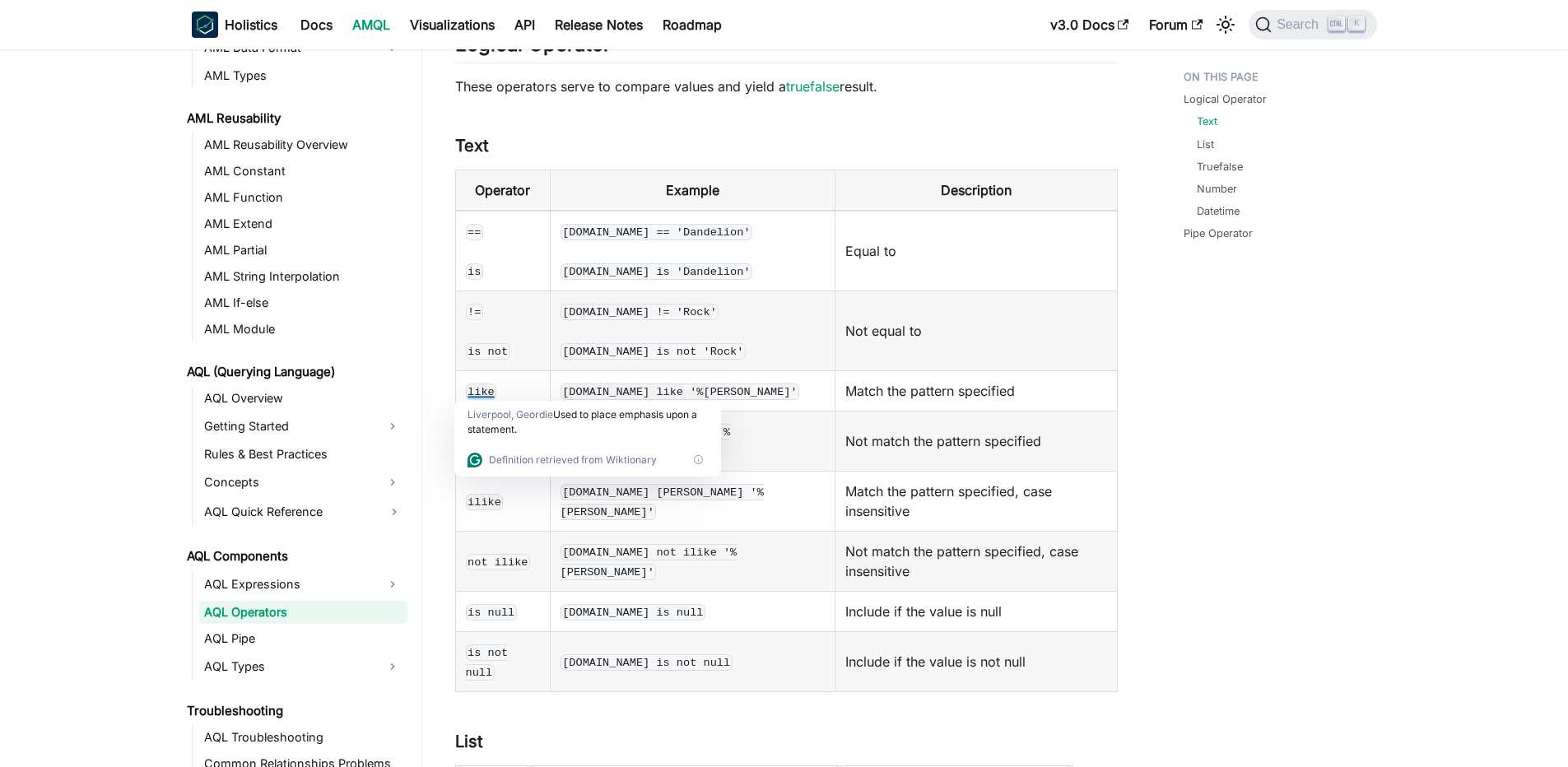
click at [606, 321] on td "products.name != 'Rock' products.name is not 'Rock'" at bounding box center [692, 332] width 284 height 80
click at [490, 435] on code "not like" at bounding box center [495, 442] width 57 height 17
copy code "not like"
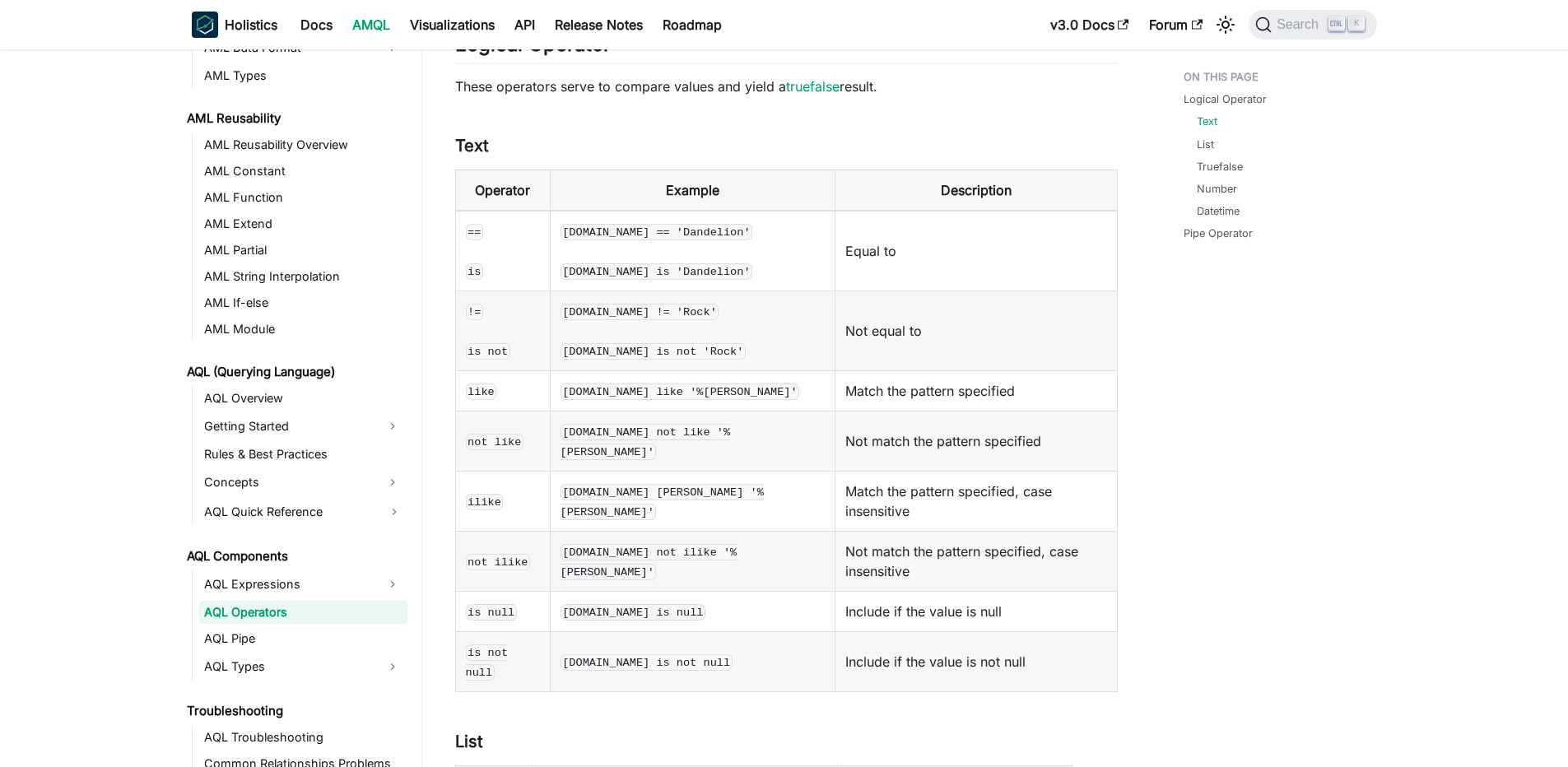
click at [482, 494] on code "ilike" at bounding box center [484, 502] width 38 height 17
copy code "ilike"
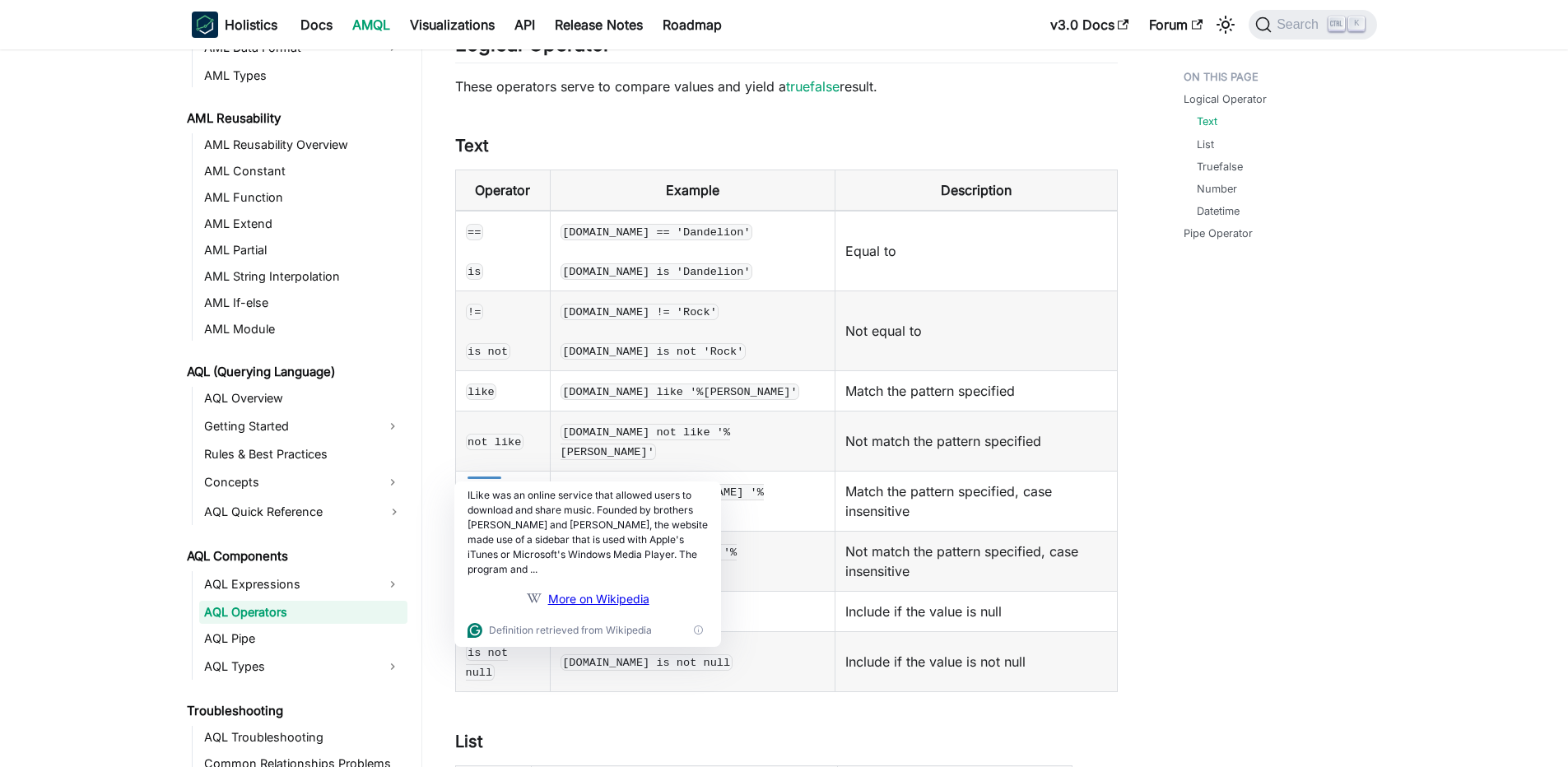
click at [482, 472] on td "ilike" at bounding box center [502, 501] width 94 height 60
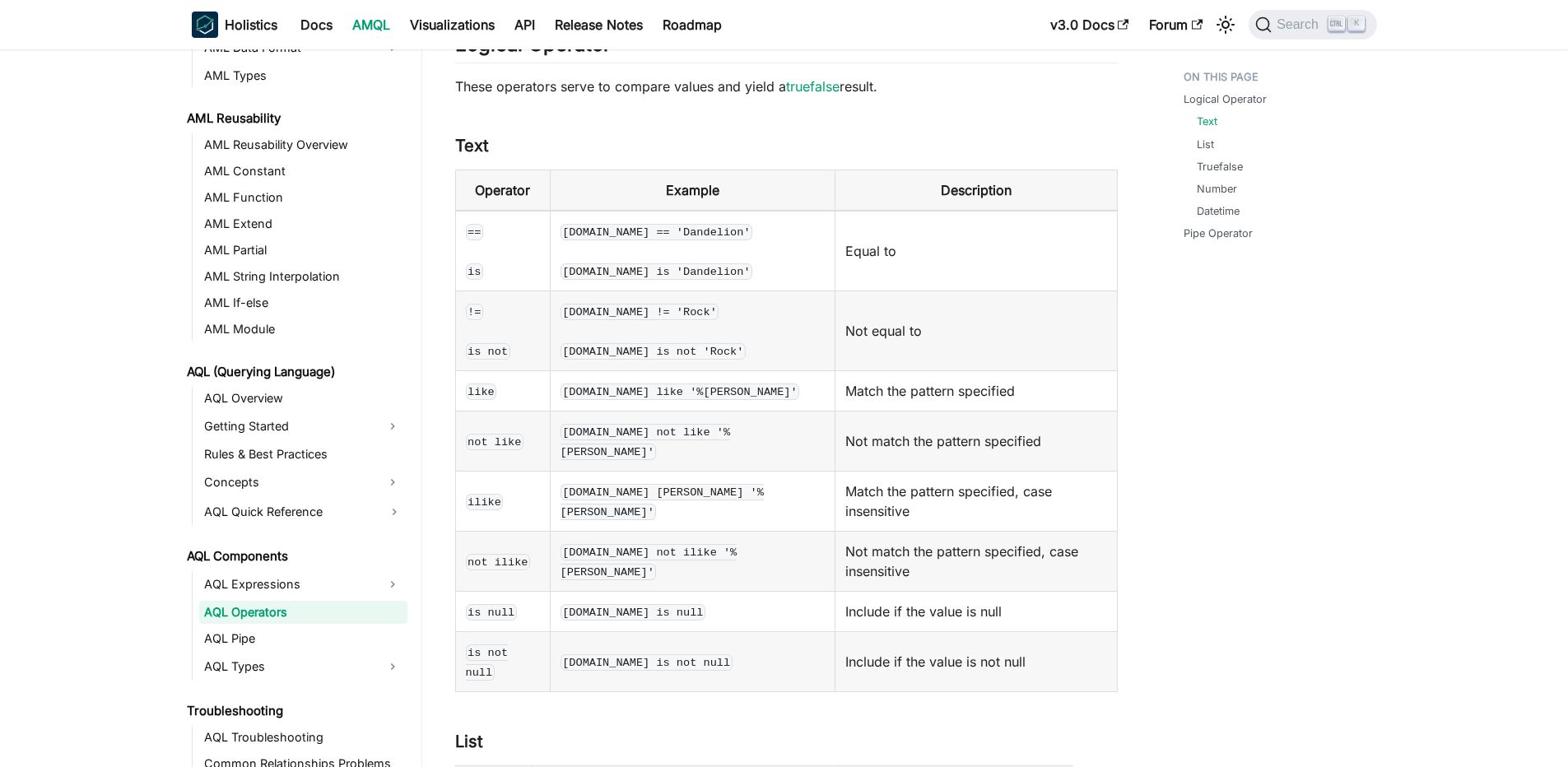
click at [483, 532] on td "not ilike" at bounding box center [502, 561] width 94 height 60
copy code "not ilike"
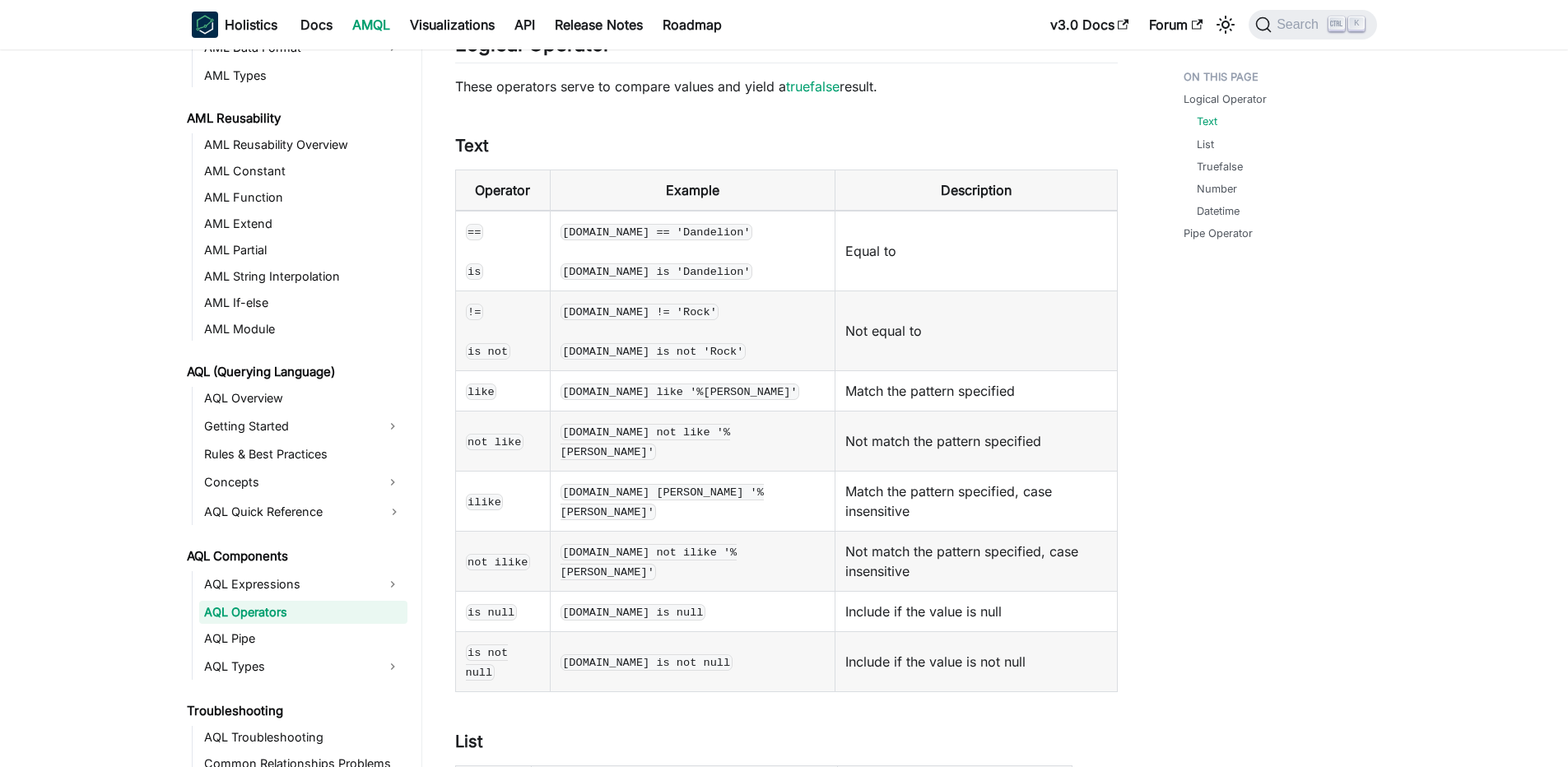
click at [495, 592] on td "is null" at bounding box center [502, 612] width 94 height 41
click at [497, 604] on code "is null" at bounding box center [491, 612] width 51 height 17
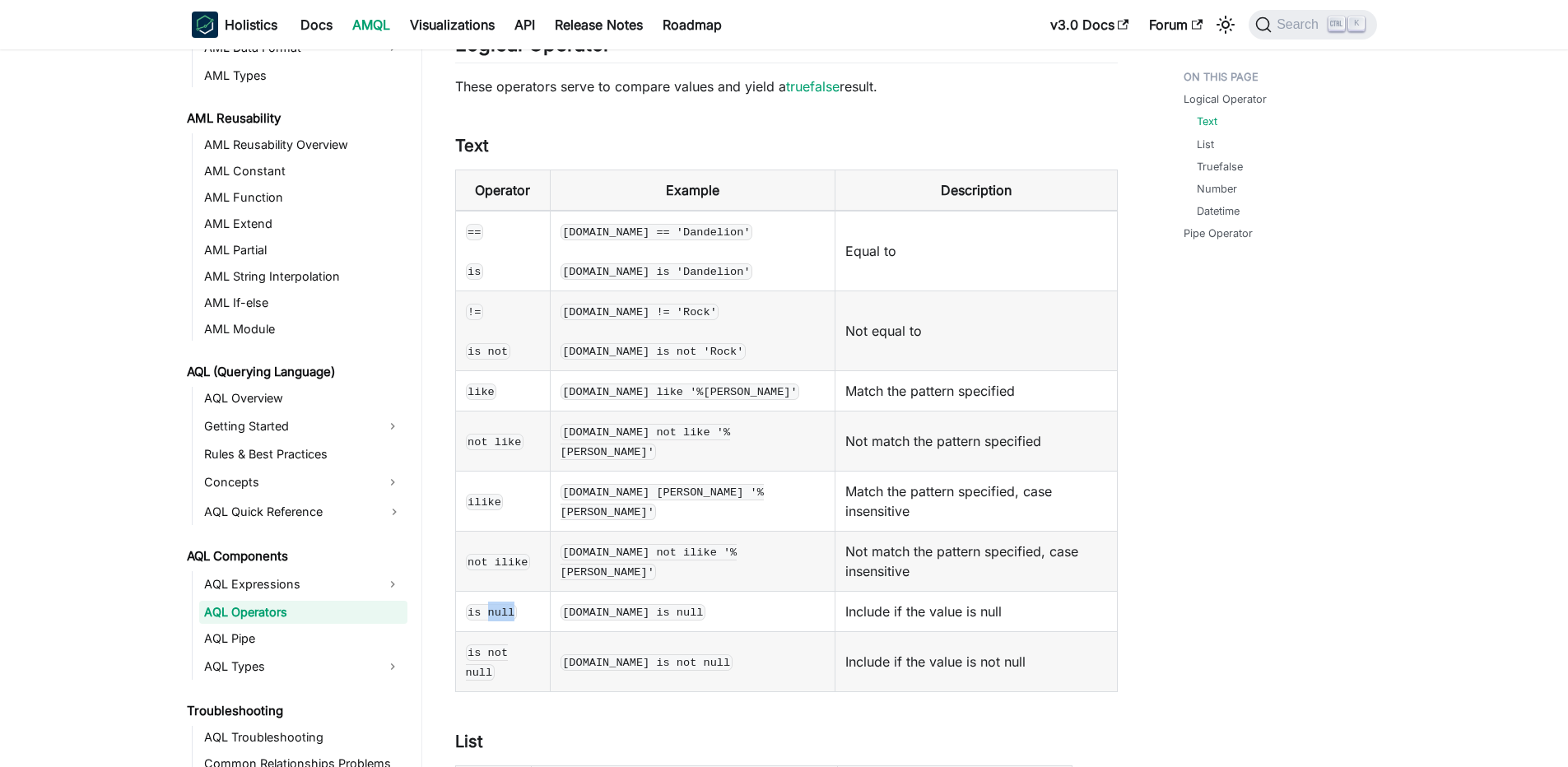
click at [497, 604] on code "is null" at bounding box center [491, 612] width 51 height 17
click at [497, 558] on div at bounding box center [501, 553] width 27 height 12
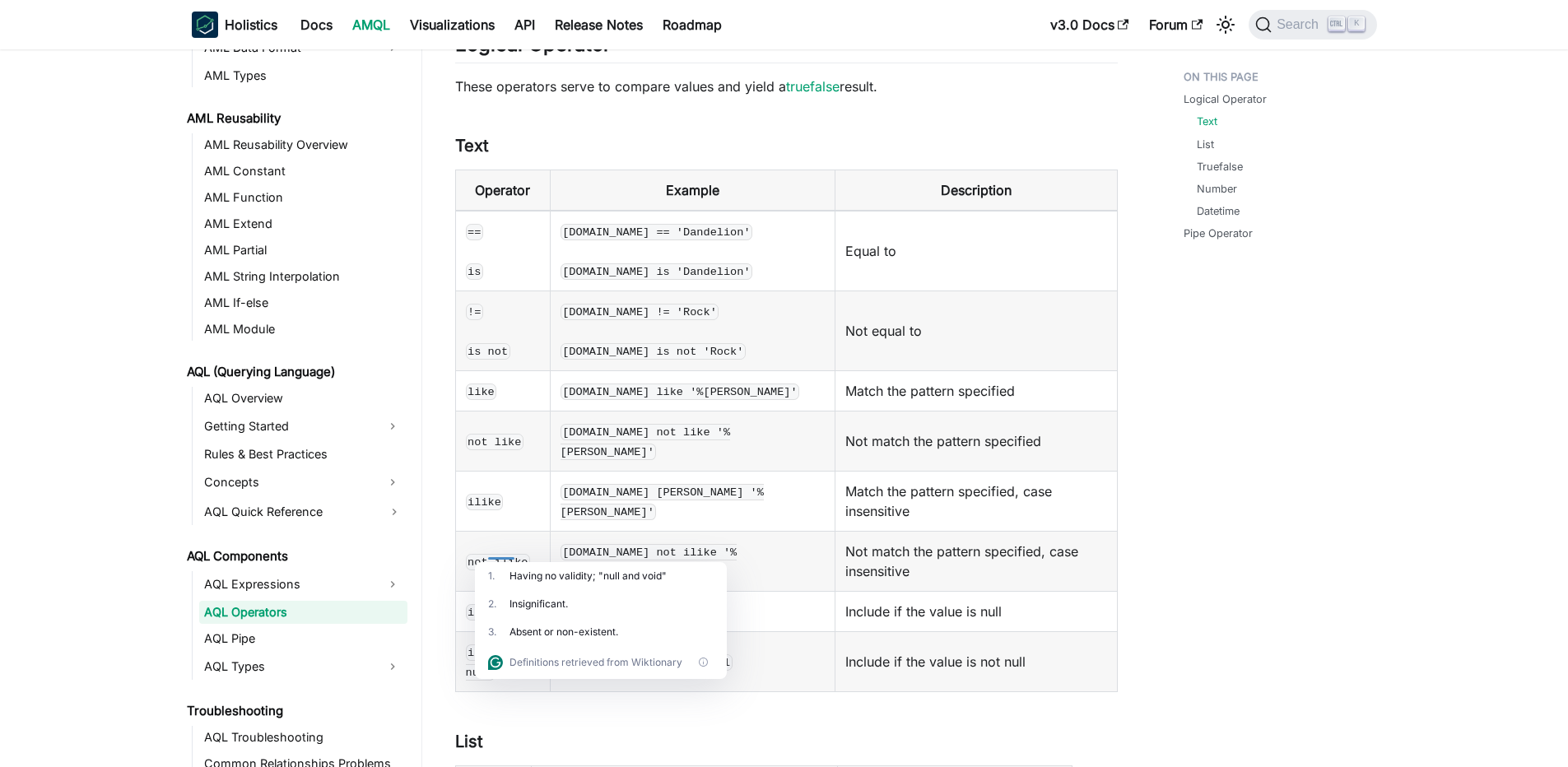
click at [477, 604] on code "is null" at bounding box center [491, 612] width 51 height 17
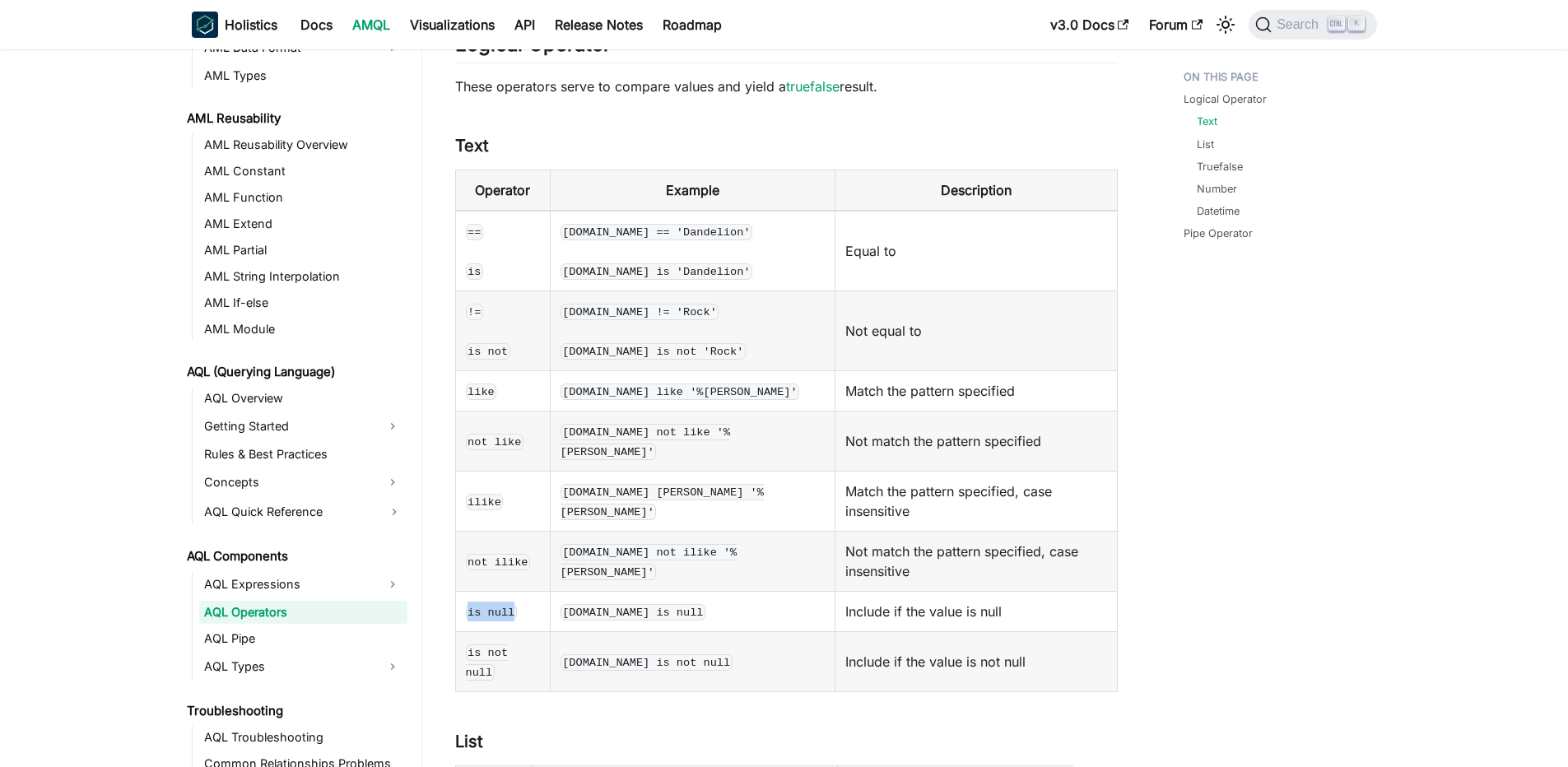
click at [477, 604] on code "is null" at bounding box center [491, 612] width 51 height 17
copy code "is null"
click at [471, 645] on code "is not null" at bounding box center [487, 662] width 43 height 36
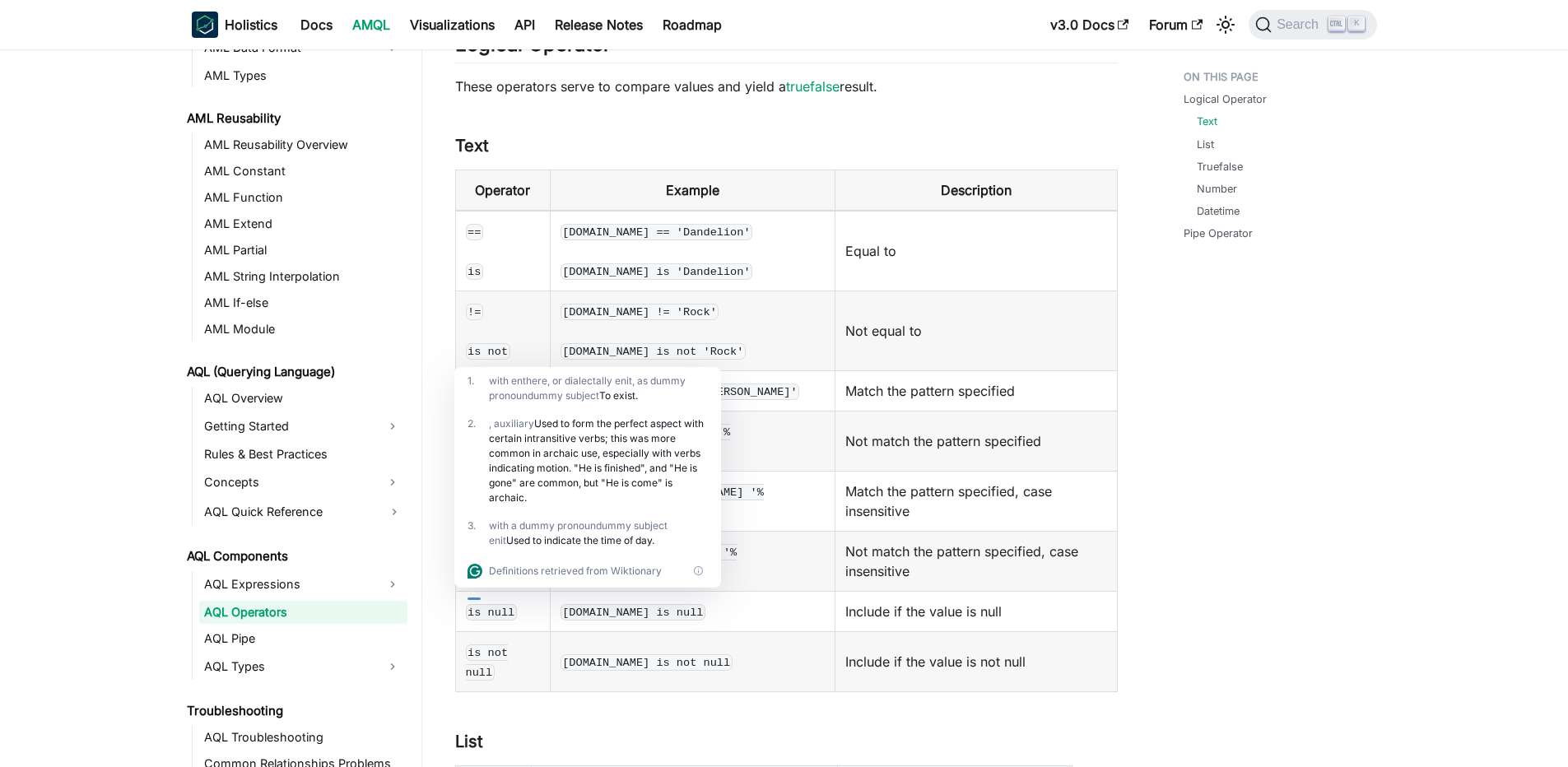
click at [508, 645] on code "is not null" at bounding box center [487, 662] width 43 height 36
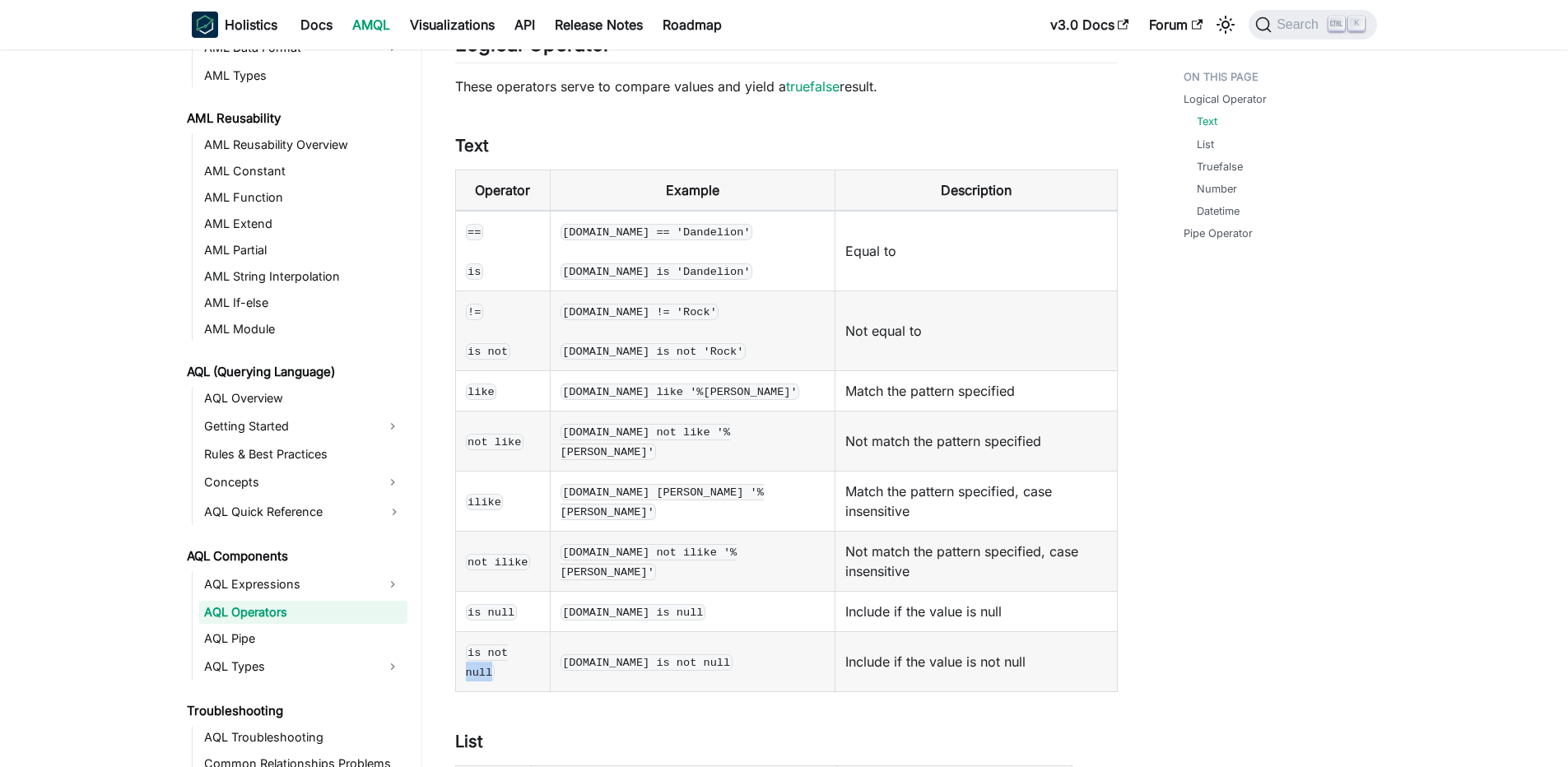
click at [508, 645] on code "is not null" at bounding box center [487, 662] width 43 height 36
copy code "is not null"
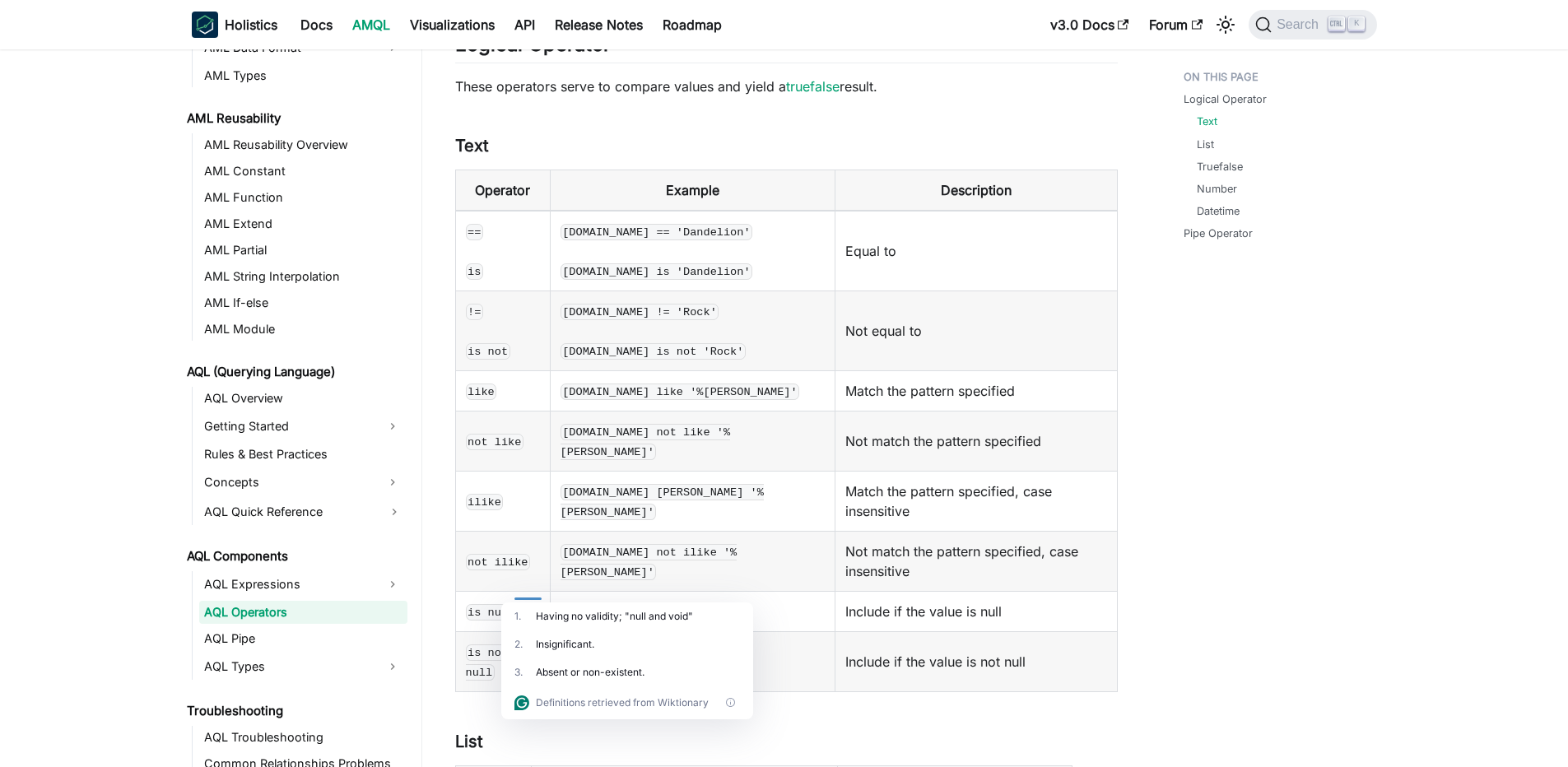
click at [834, 223] on td "Equal to" at bounding box center [975, 250] width 282 height 81
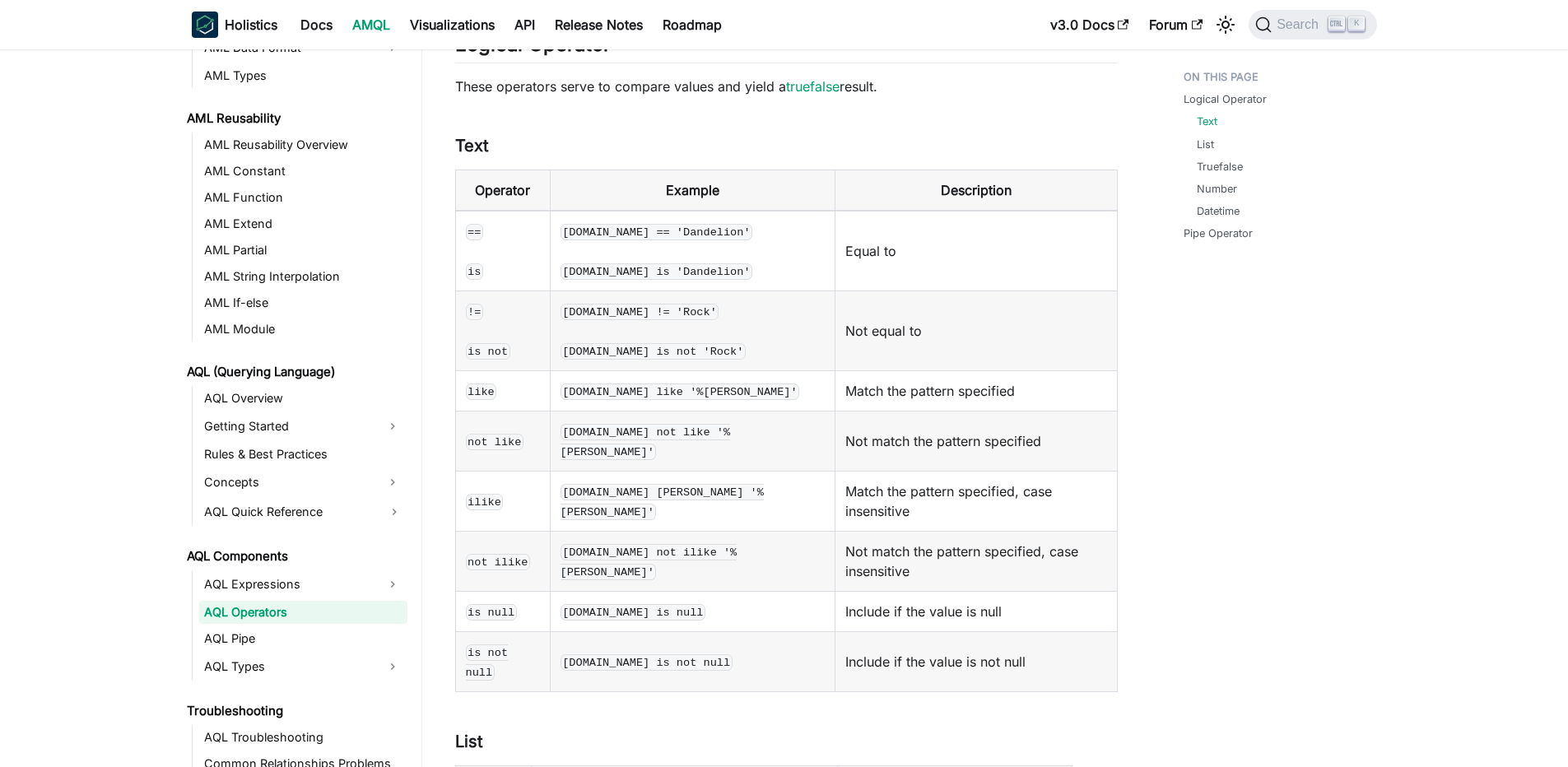
click at [919, 432] on td "Not match the pattern specified" at bounding box center [975, 441] width 282 height 60
click at [891, 439] on td "Not match the pattern specified" at bounding box center [975, 441] width 282 height 60
click at [890, 439] on td "Not match the pattern specified" at bounding box center [975, 441] width 282 height 60
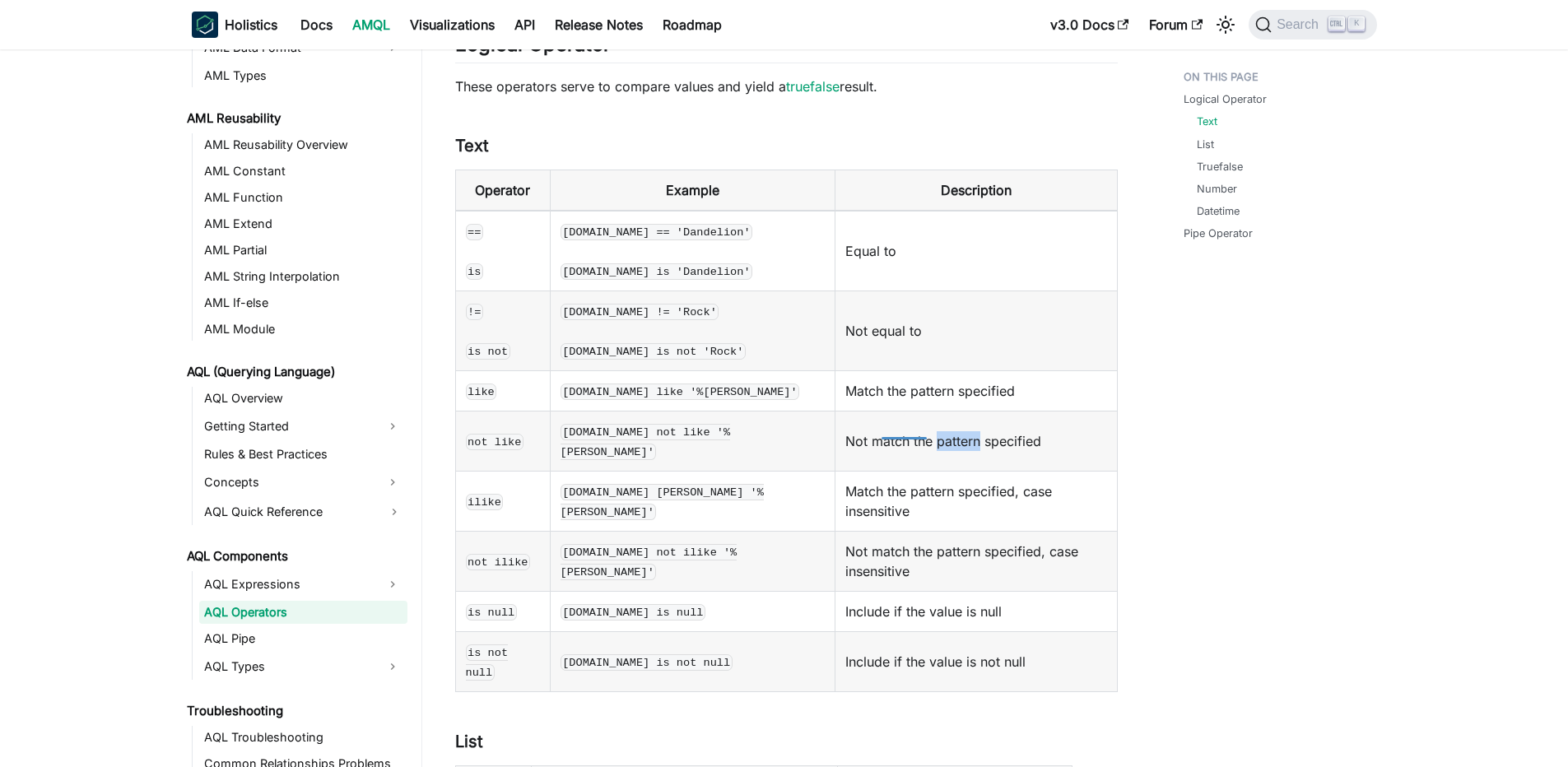
click at [898, 432] on td "Not match the pattern specified" at bounding box center [975, 441] width 282 height 60
click at [882, 432] on td "Not match the pattern specified" at bounding box center [975, 441] width 282 height 60
click at [851, 432] on td "Not match the pattern specified" at bounding box center [975, 441] width 282 height 60
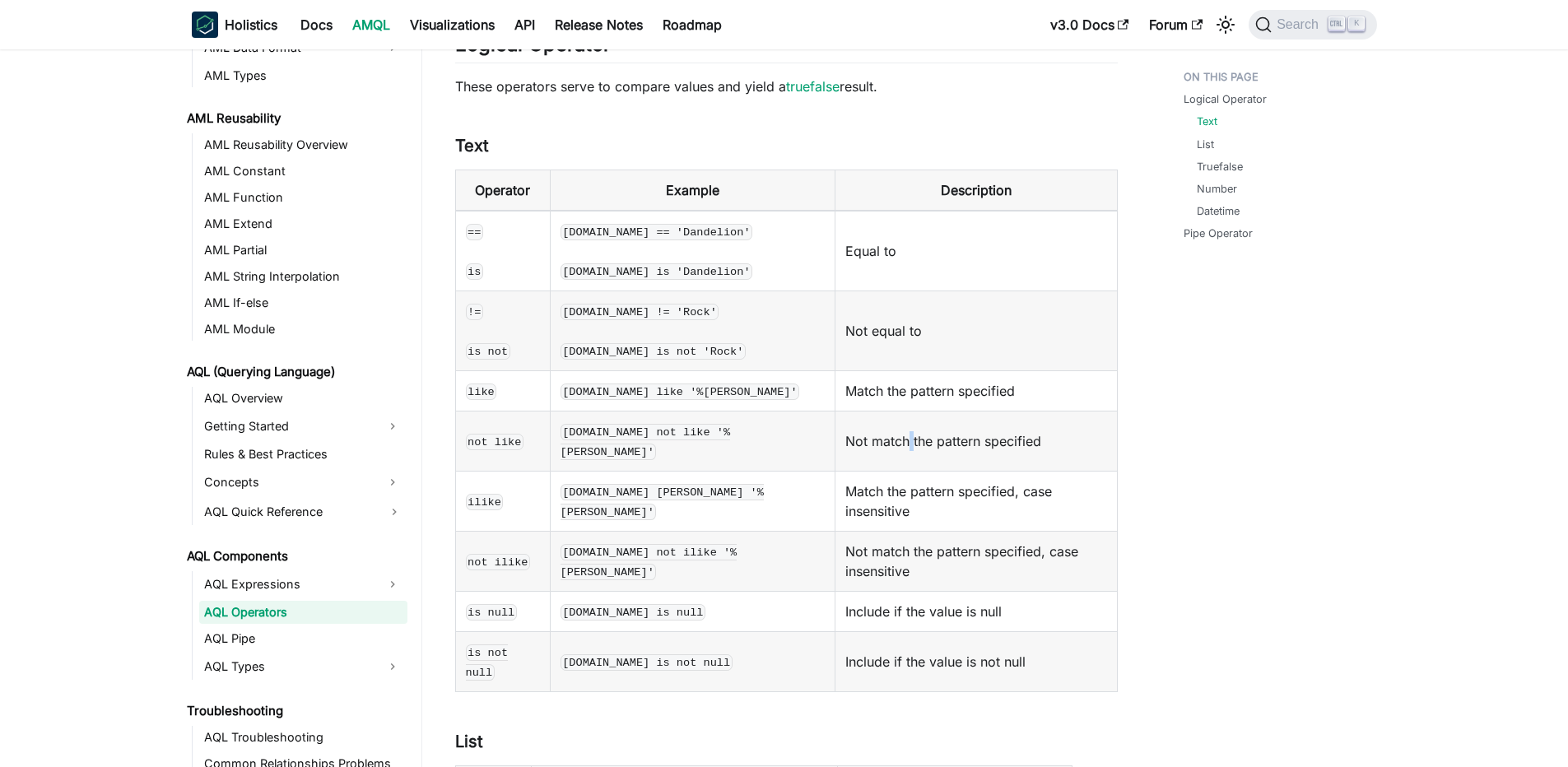
click at [851, 432] on td "Not match the pattern specified" at bounding box center [975, 441] width 282 height 60
click at [873, 421] on td "Not match the pattern specified" at bounding box center [975, 441] width 282 height 60
click at [884, 432] on td "Not match the pattern specified" at bounding box center [975, 441] width 282 height 60
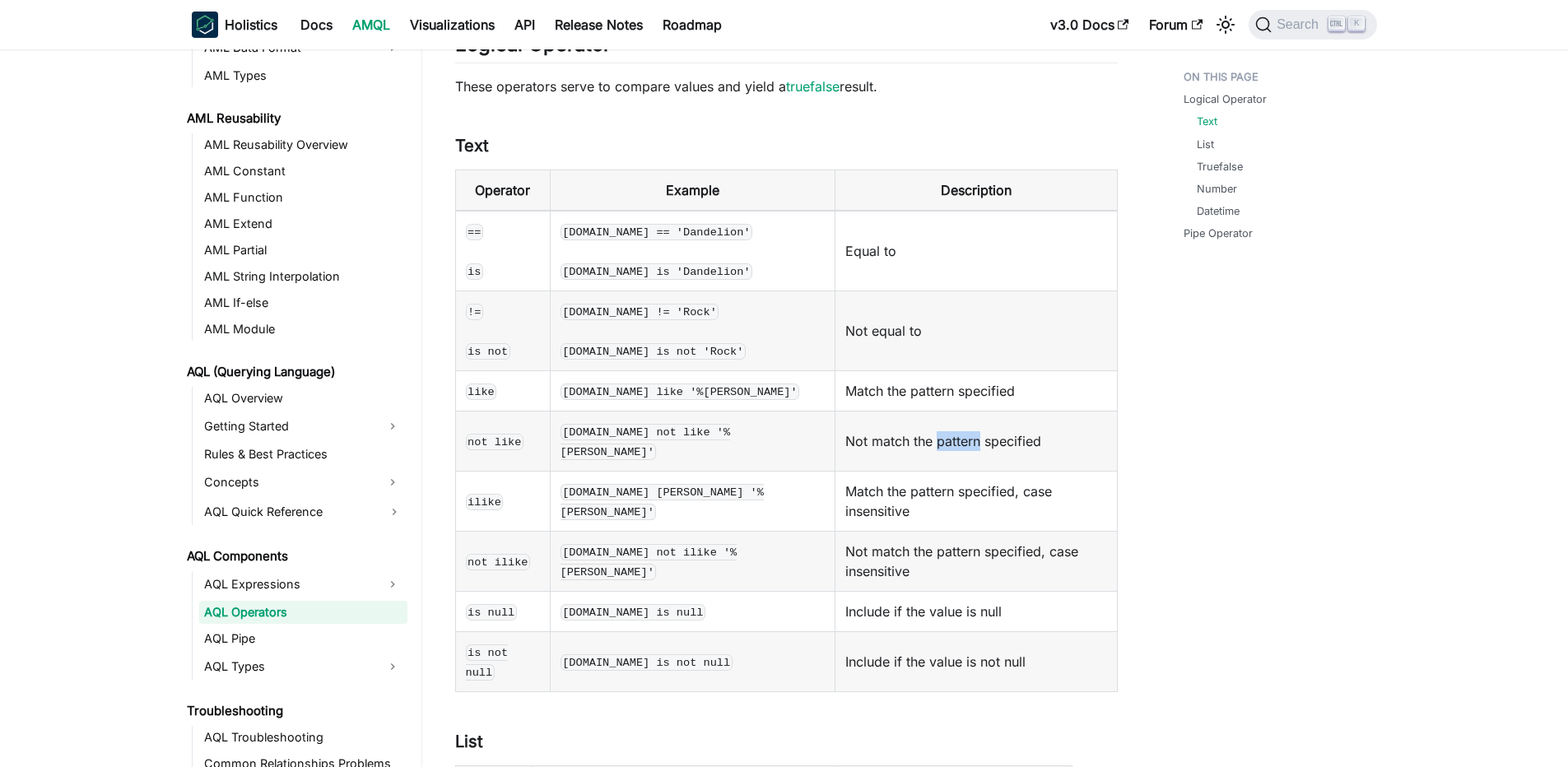
click at [884, 432] on td "Not match the pattern specified" at bounding box center [975, 441] width 282 height 60
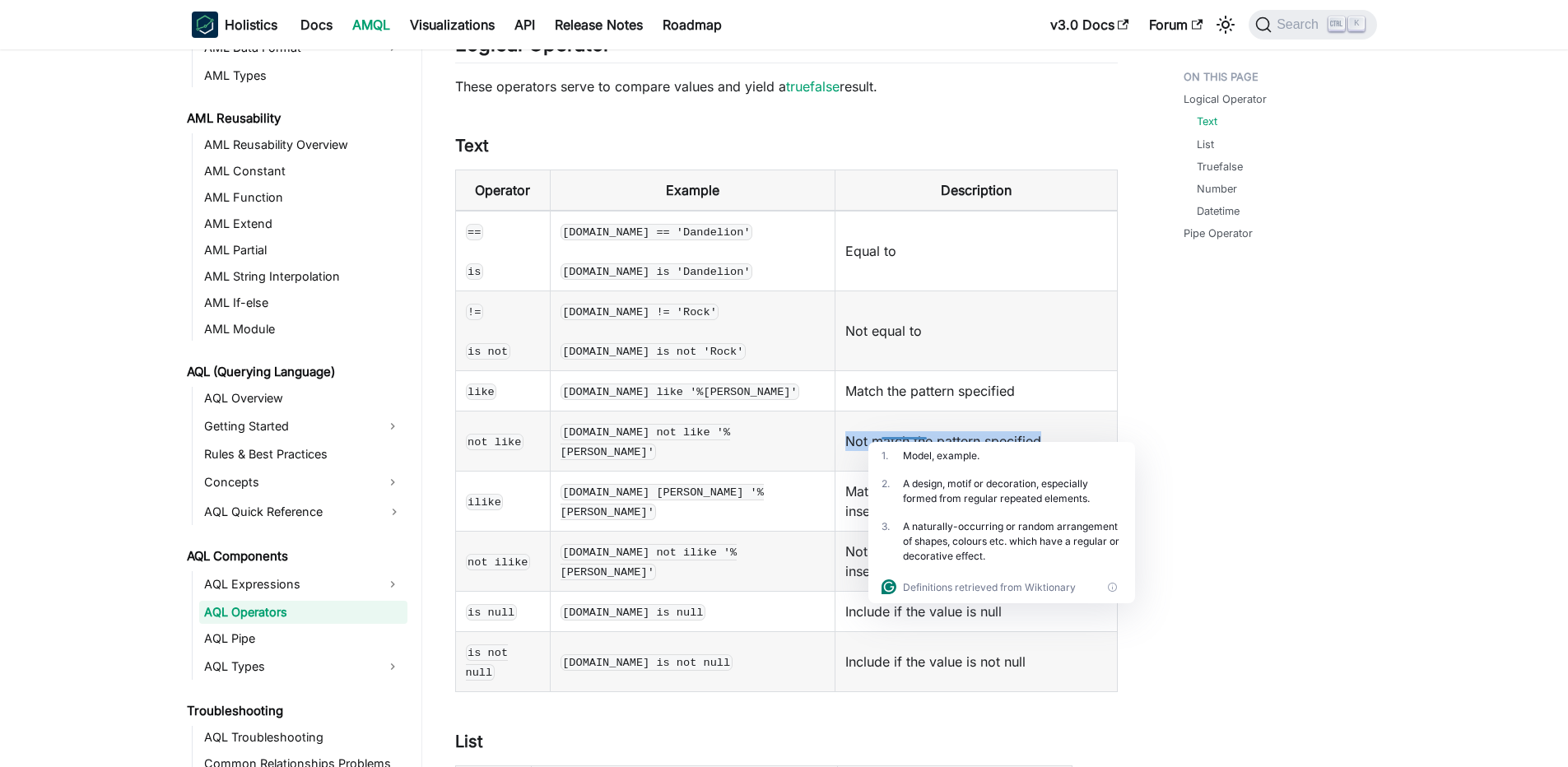
click at [884, 432] on td "Not match the pattern specified" at bounding box center [975, 441] width 282 height 60
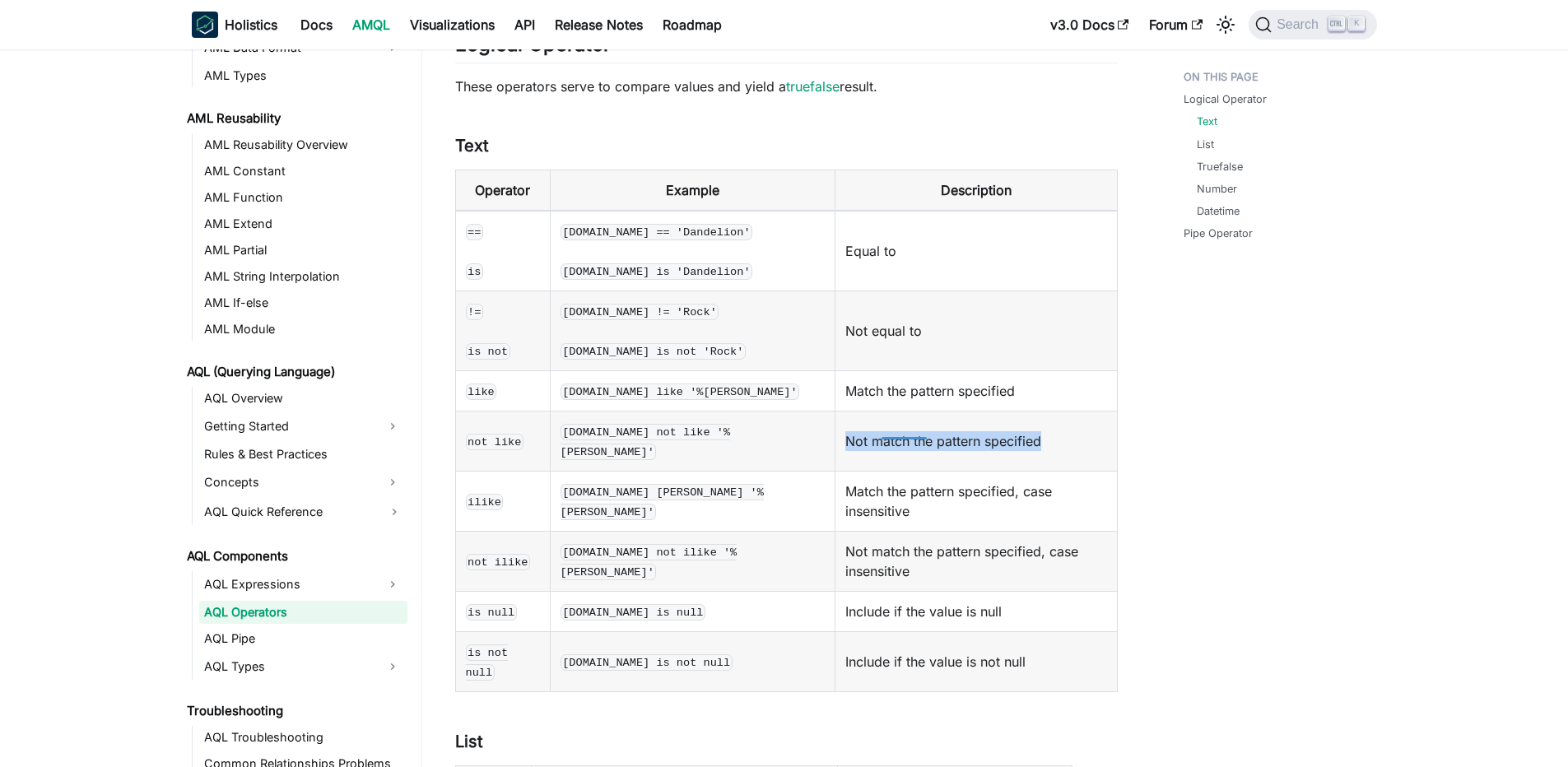
click at [884, 432] on td "Not match the pattern specified" at bounding box center [975, 441] width 282 height 60
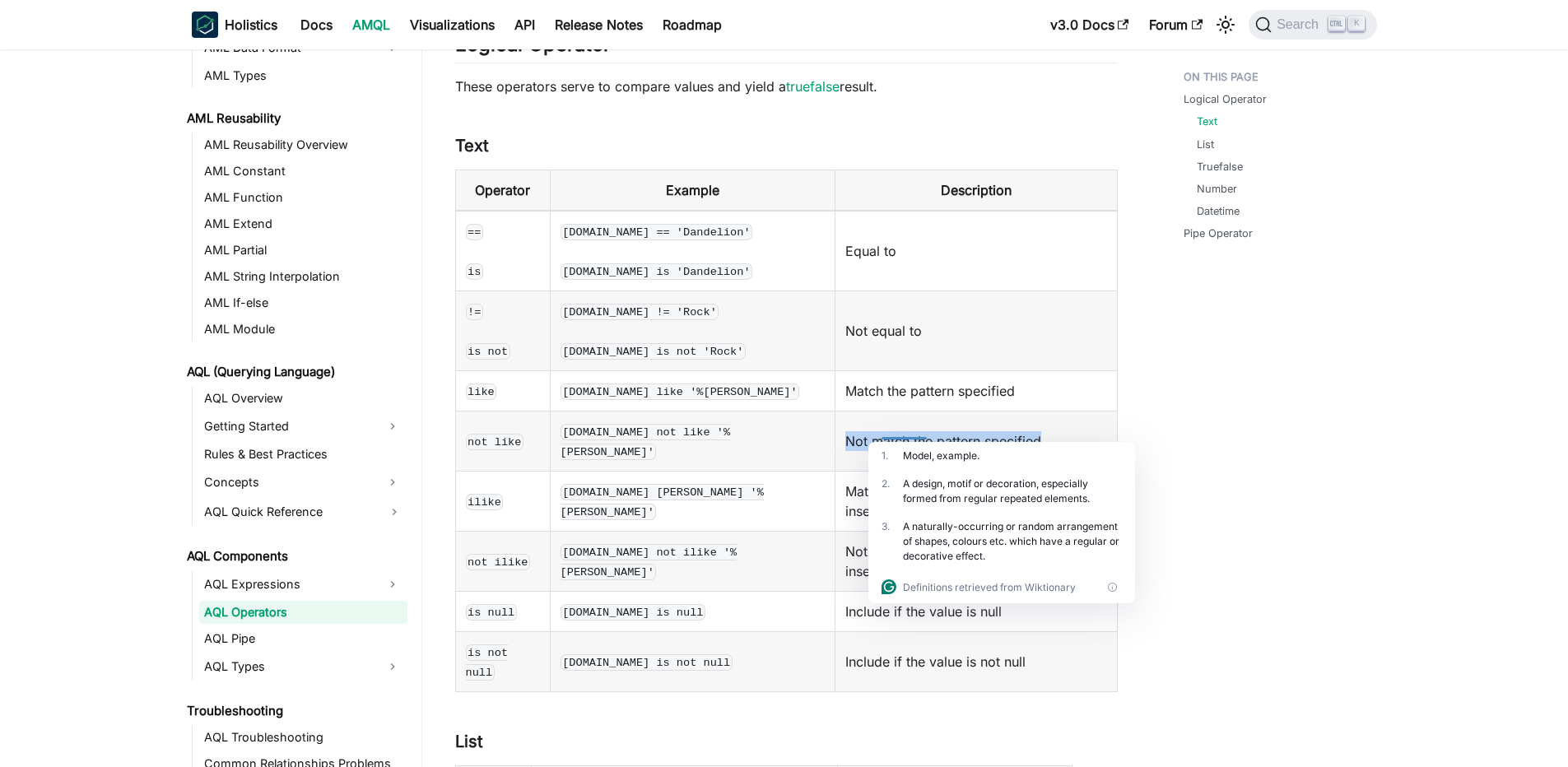
click at [884, 432] on td "Not match the pattern specified" at bounding box center [975, 441] width 282 height 60
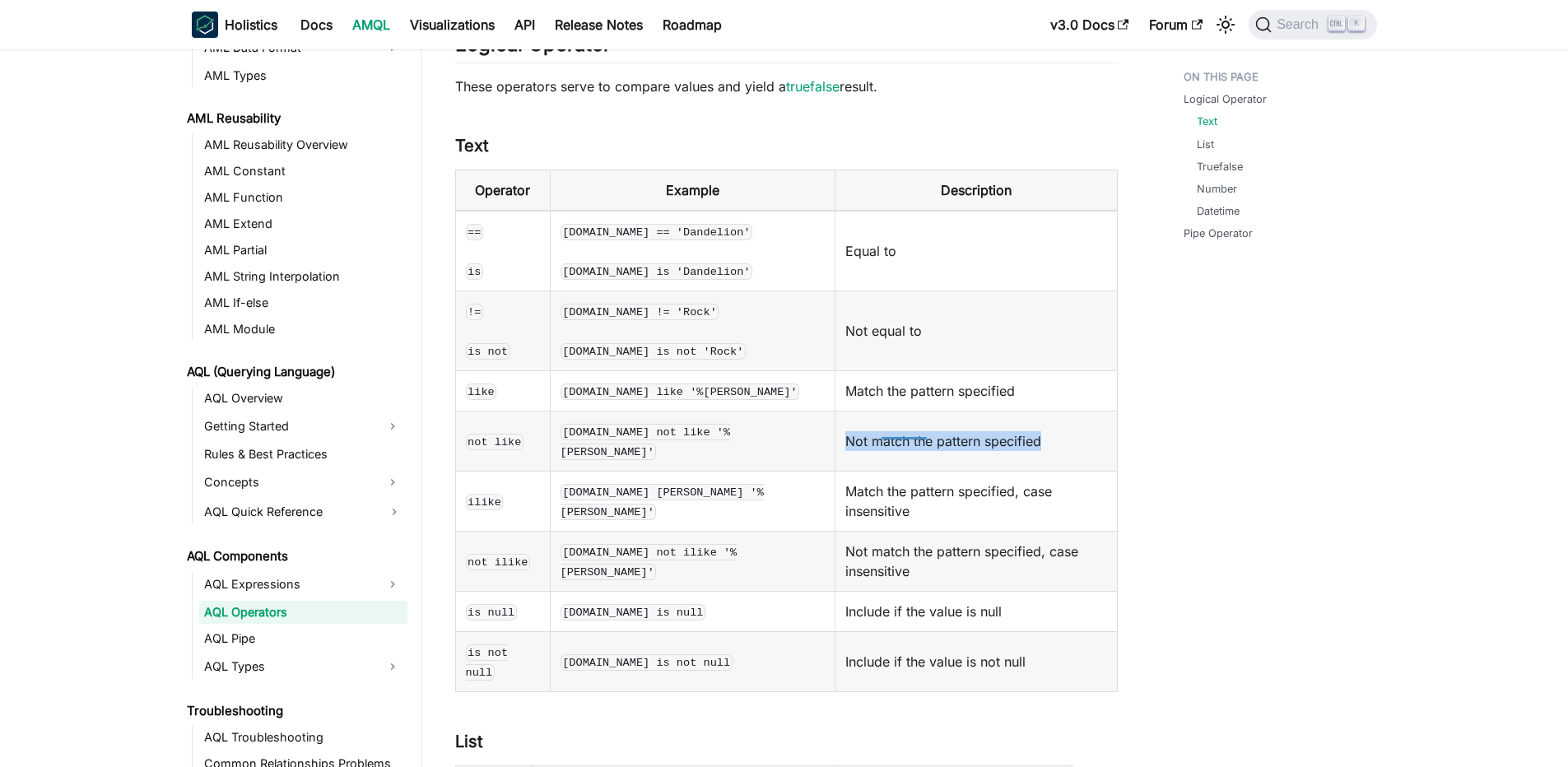
click at [884, 432] on td "Not match the pattern specified" at bounding box center [975, 441] width 282 height 60
click at [897, 427] on td "Not match the pattern specified" at bounding box center [975, 441] width 282 height 60
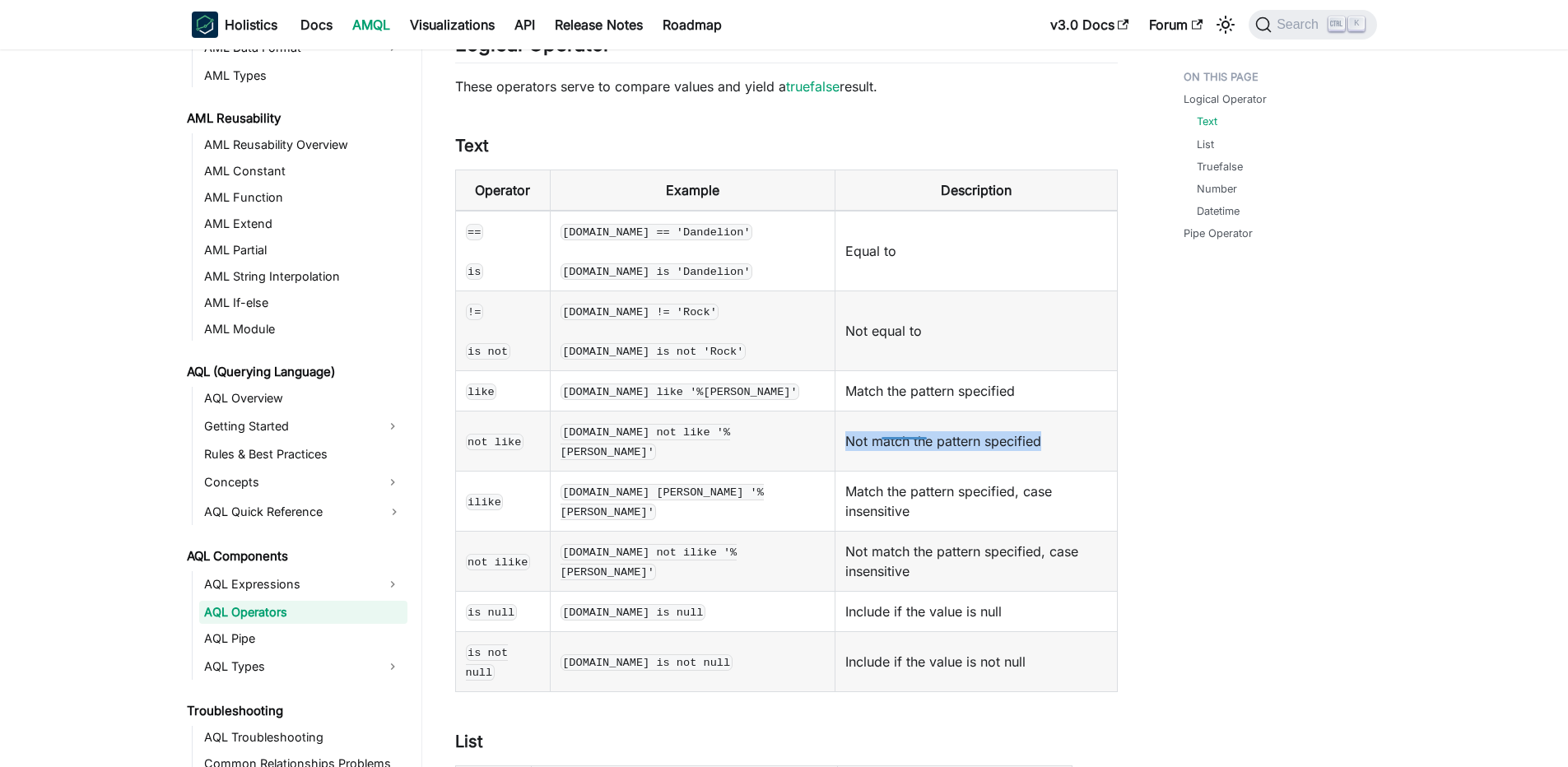
click at [897, 427] on td "Not match the pattern specified" at bounding box center [975, 441] width 282 height 60
click at [890, 431] on td "Not match the pattern specified" at bounding box center [975, 441] width 282 height 60
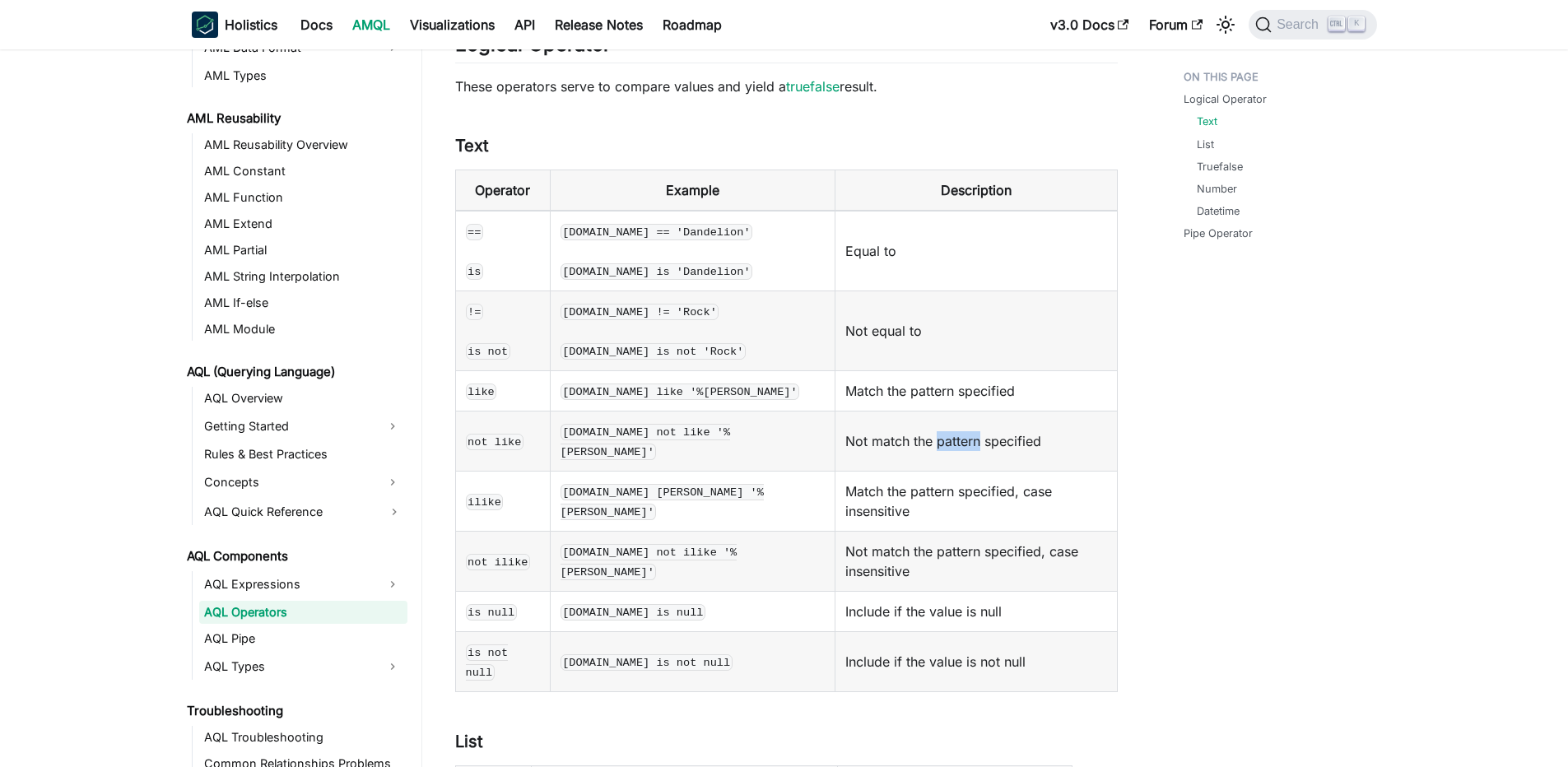
click at [890, 431] on td "Not match the pattern specified" at bounding box center [975, 441] width 282 height 60
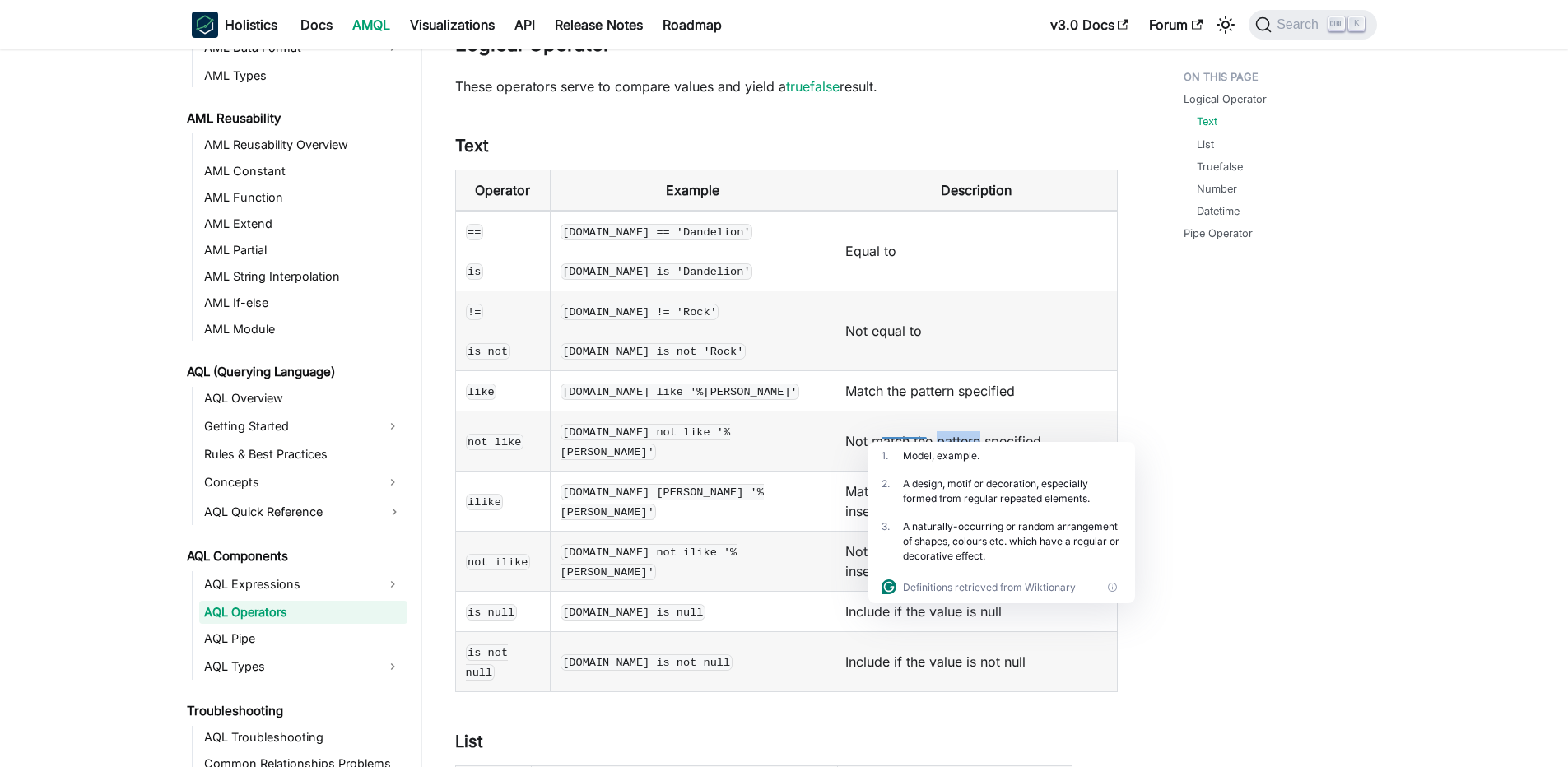
click at [890, 431] on td "Not match the pattern specified" at bounding box center [975, 441] width 282 height 60
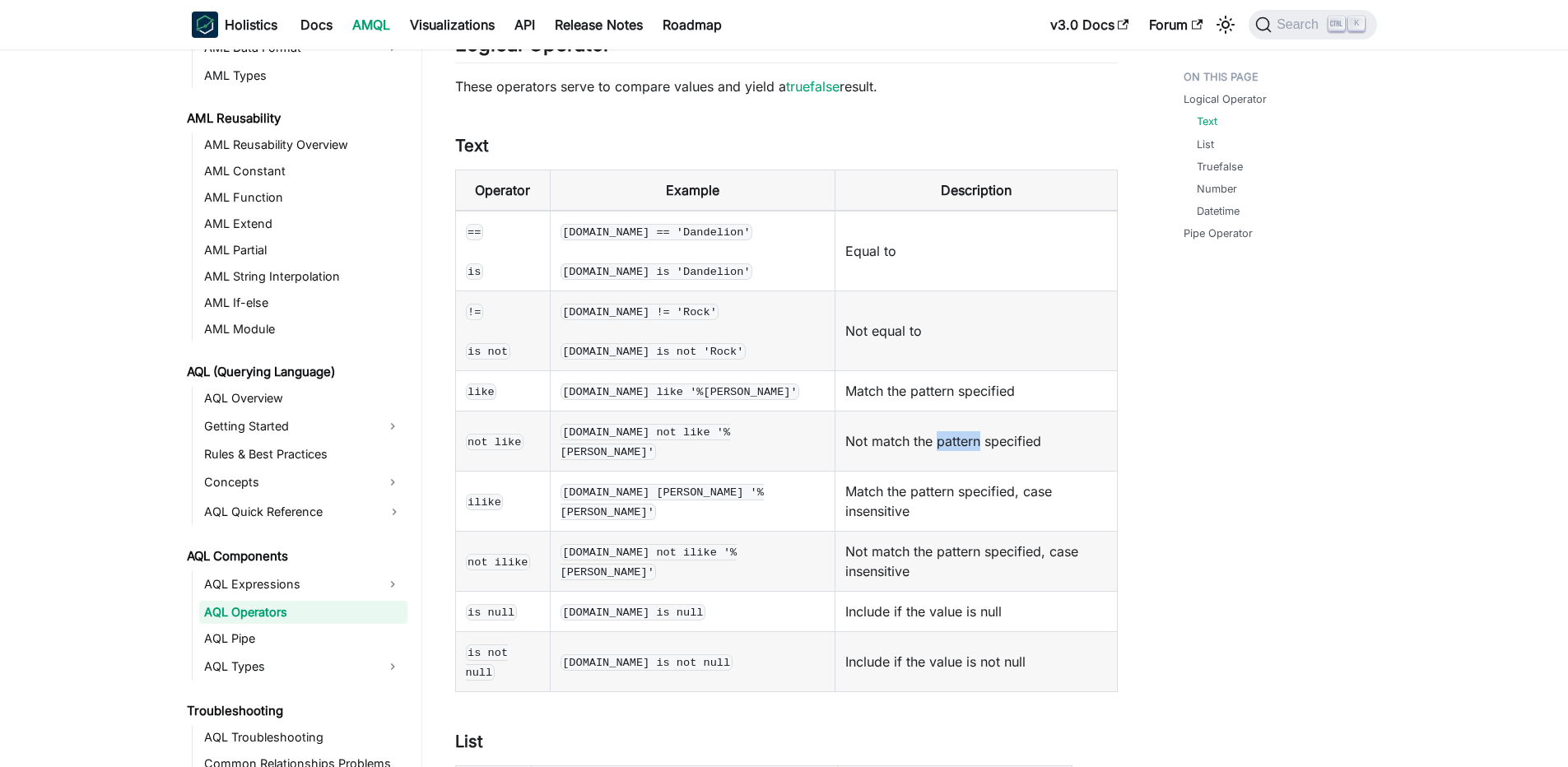
click at [890, 431] on td "Not match the pattern specified" at bounding box center [975, 441] width 282 height 60
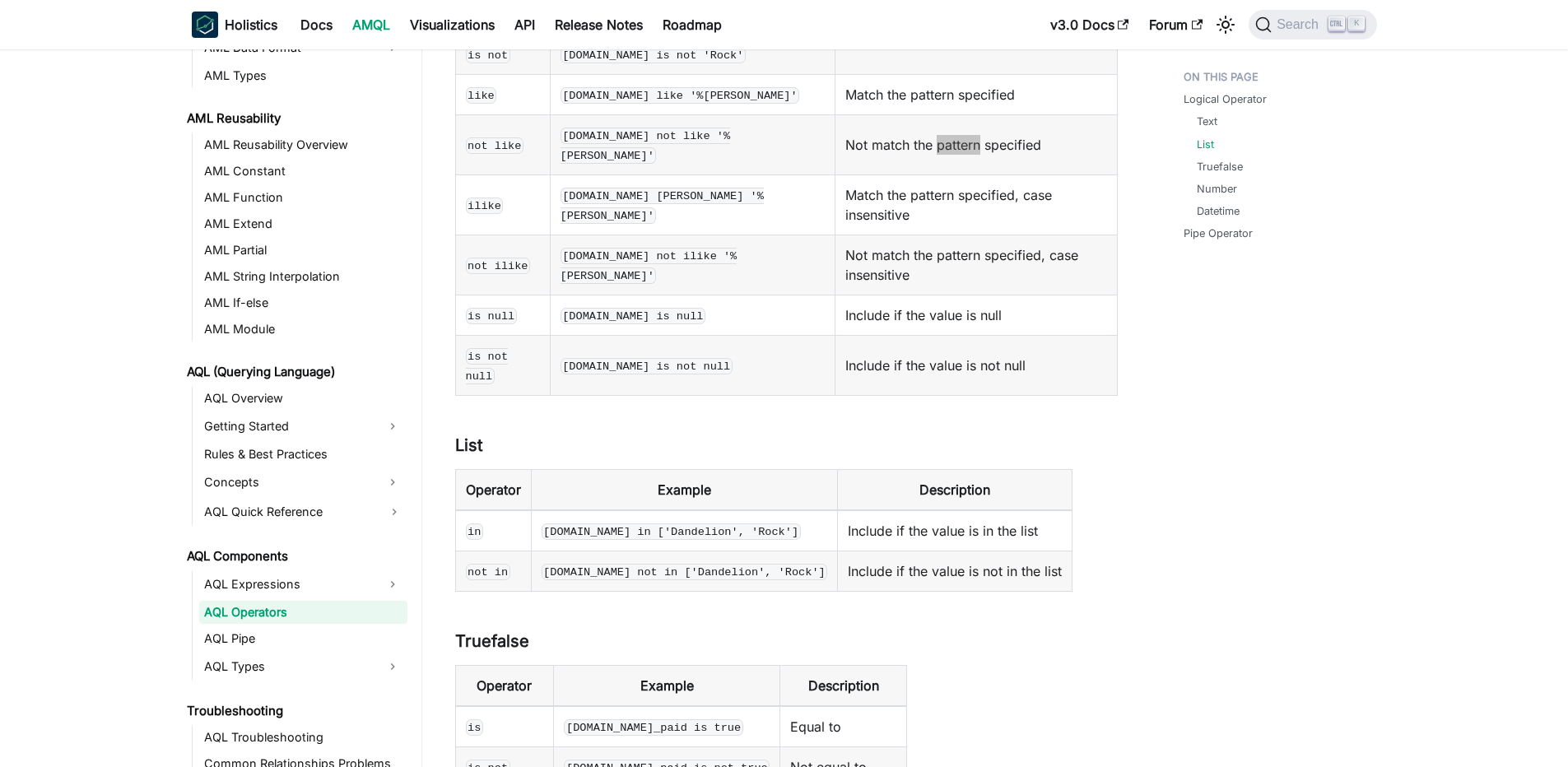
scroll to position [593, 0]
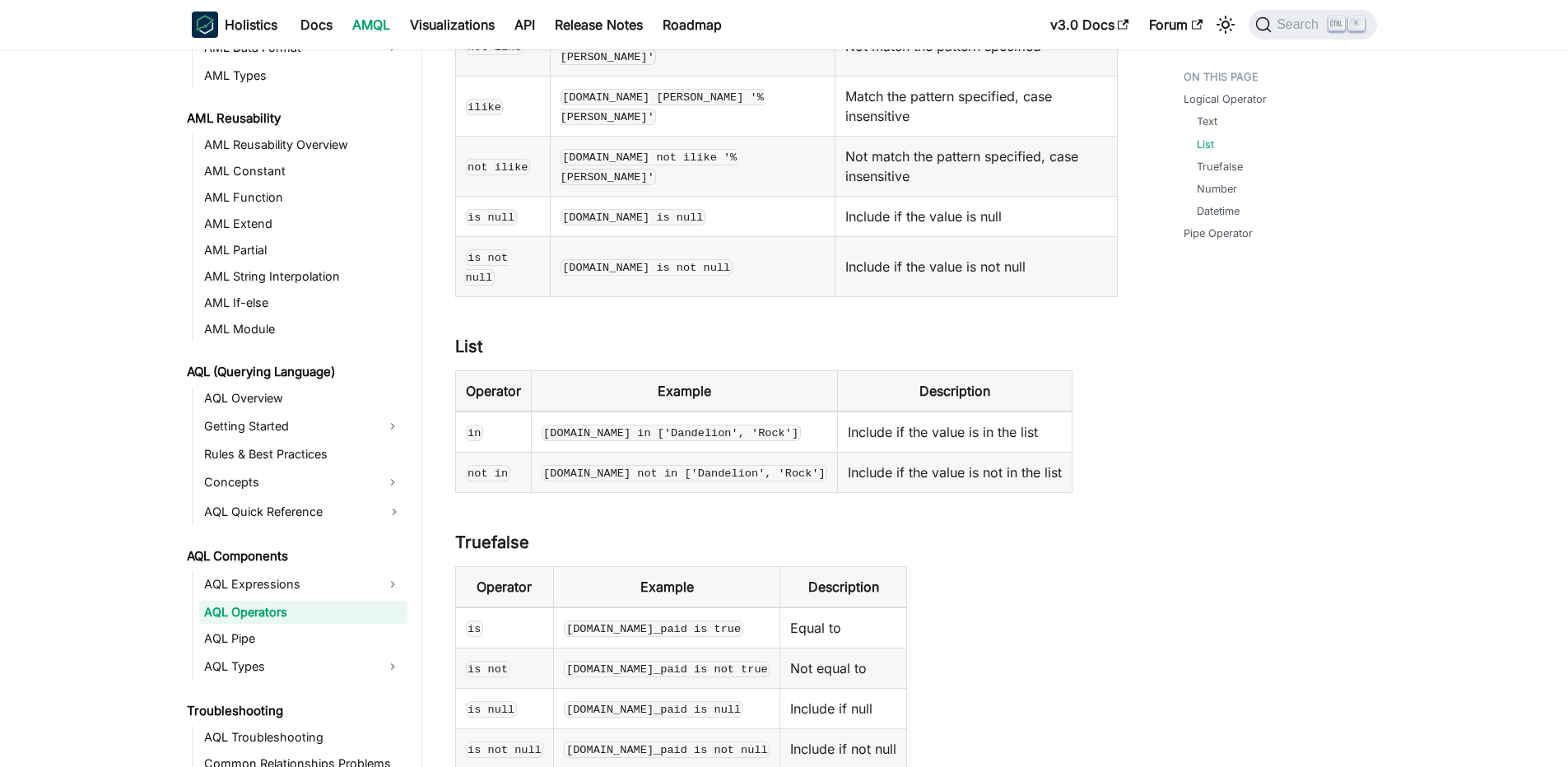
click at [484, 411] on td "in" at bounding box center [493, 432] width 76 height 41
click at [478, 424] on code "in" at bounding box center [475, 433] width 19 height 17
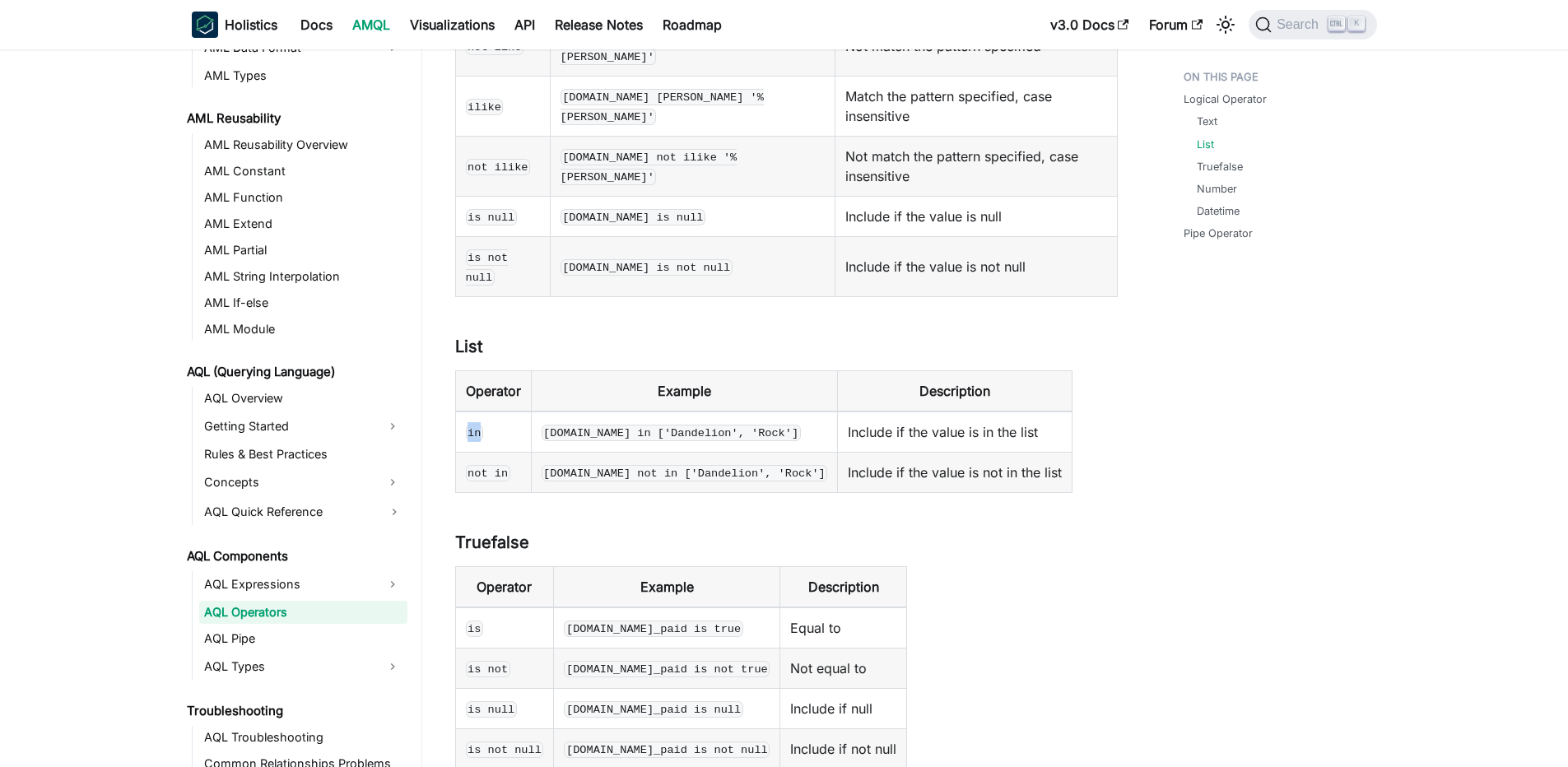
click at [478, 424] on code "in" at bounding box center [475, 433] width 19 height 17
click at [474, 424] on code "in" at bounding box center [475, 433] width 19 height 17
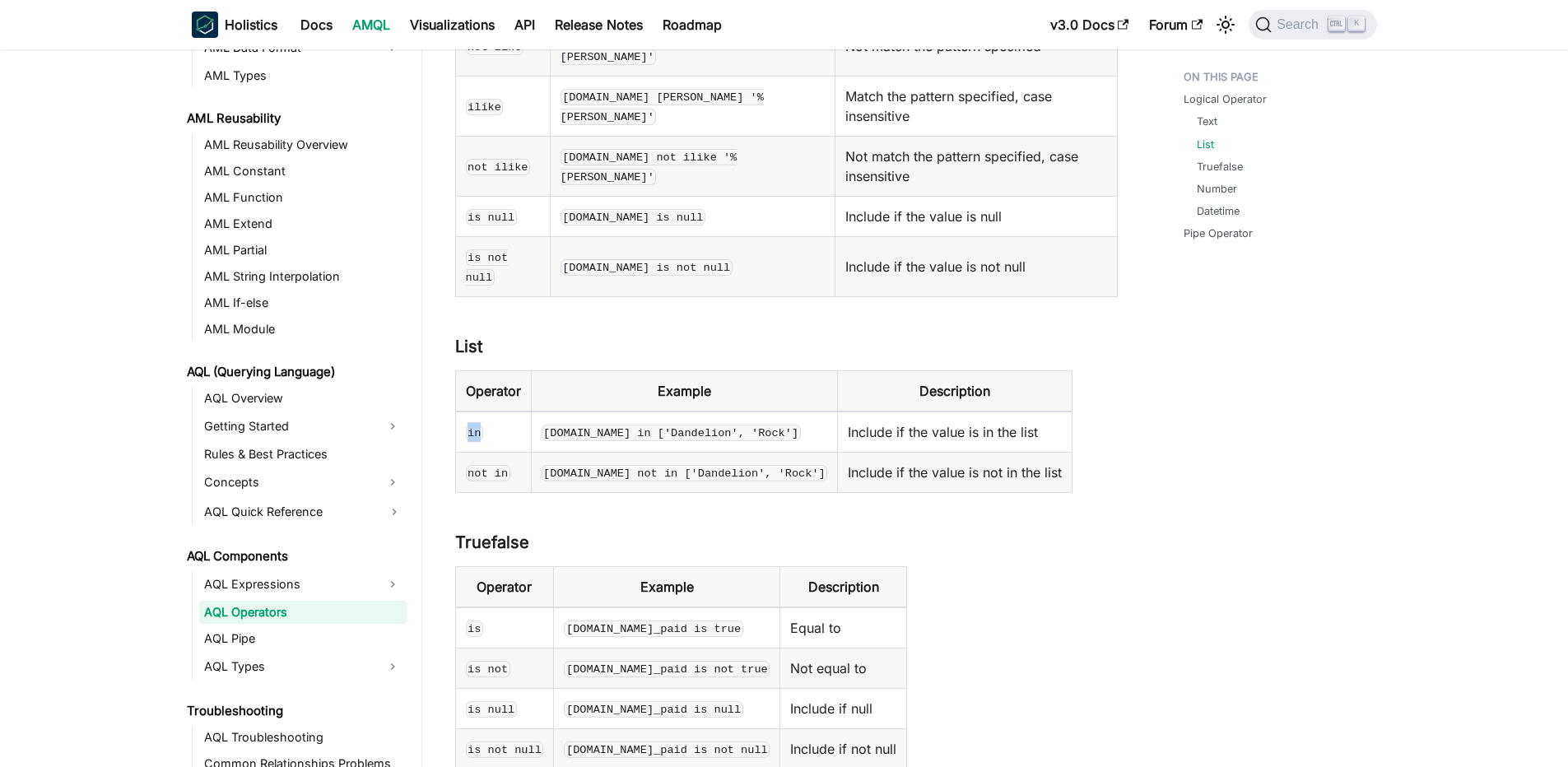
click at [474, 424] on code "in" at bounding box center [475, 433] width 19 height 17
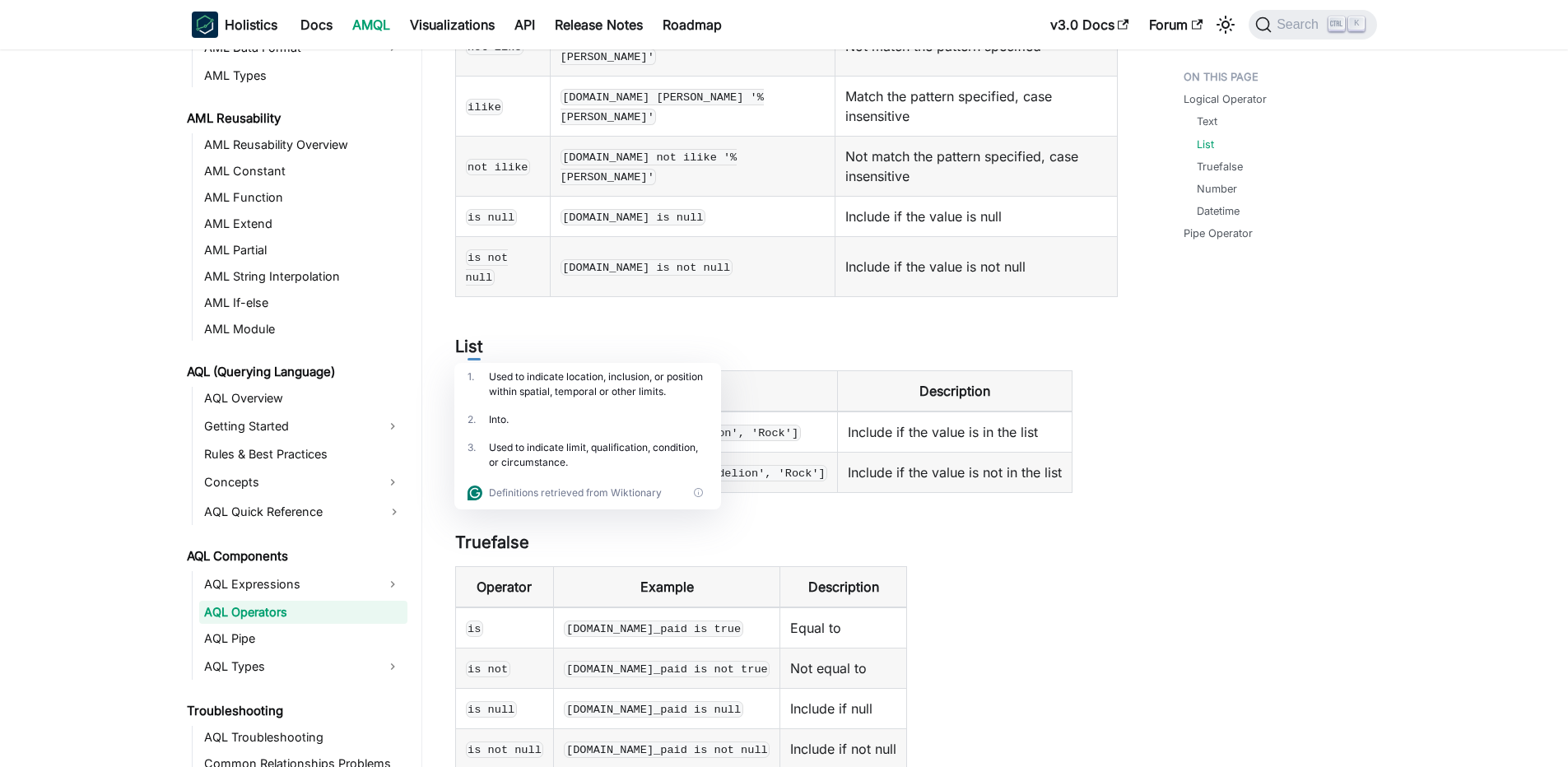
click at [474, 424] on code "in" at bounding box center [475, 433] width 19 height 17
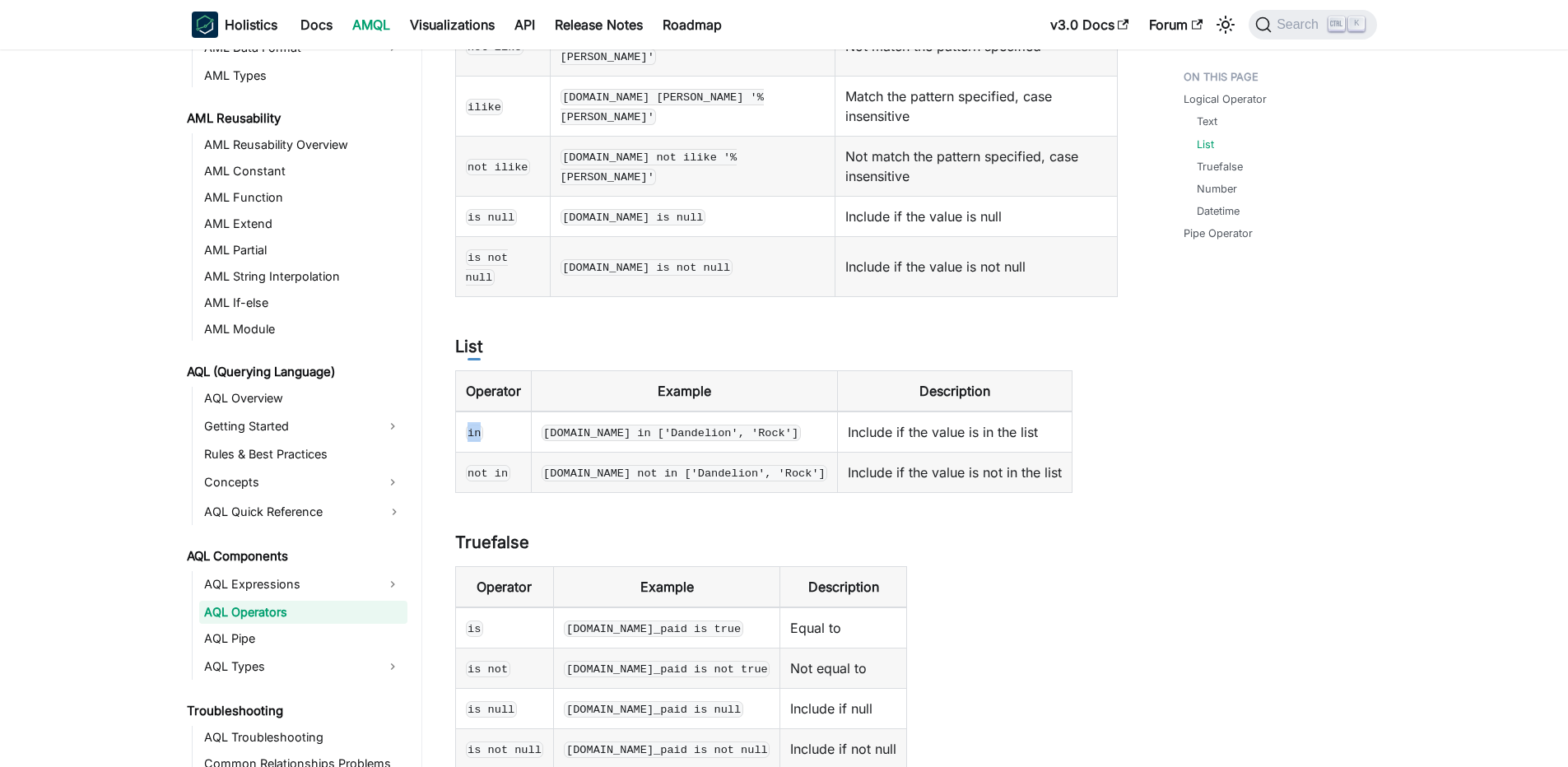
click at [474, 424] on code "in" at bounding box center [475, 433] width 19 height 17
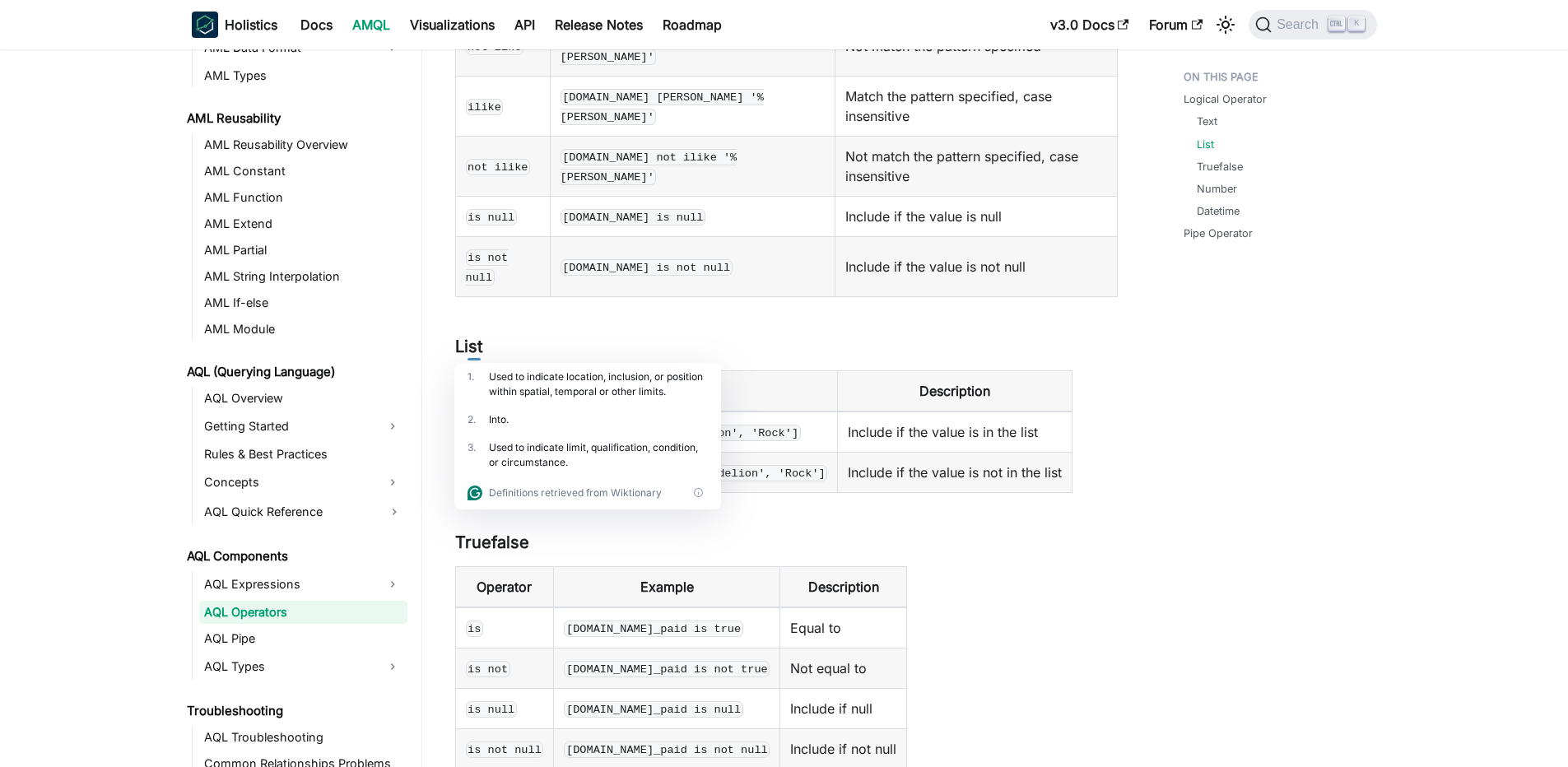
click at [474, 424] on code "in" at bounding box center [475, 433] width 19 height 17
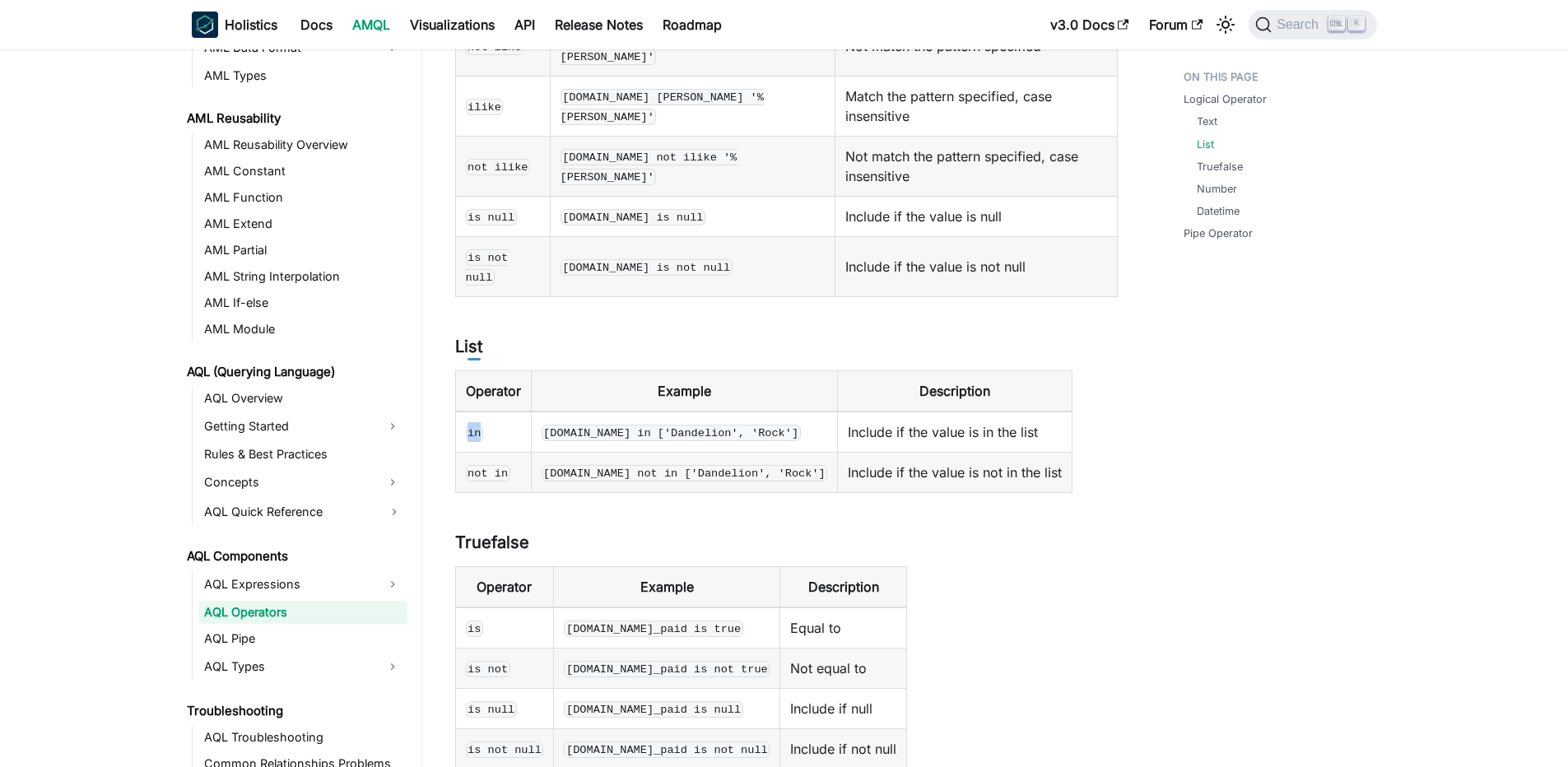
click at [474, 424] on code "in" at bounding box center [475, 433] width 19 height 17
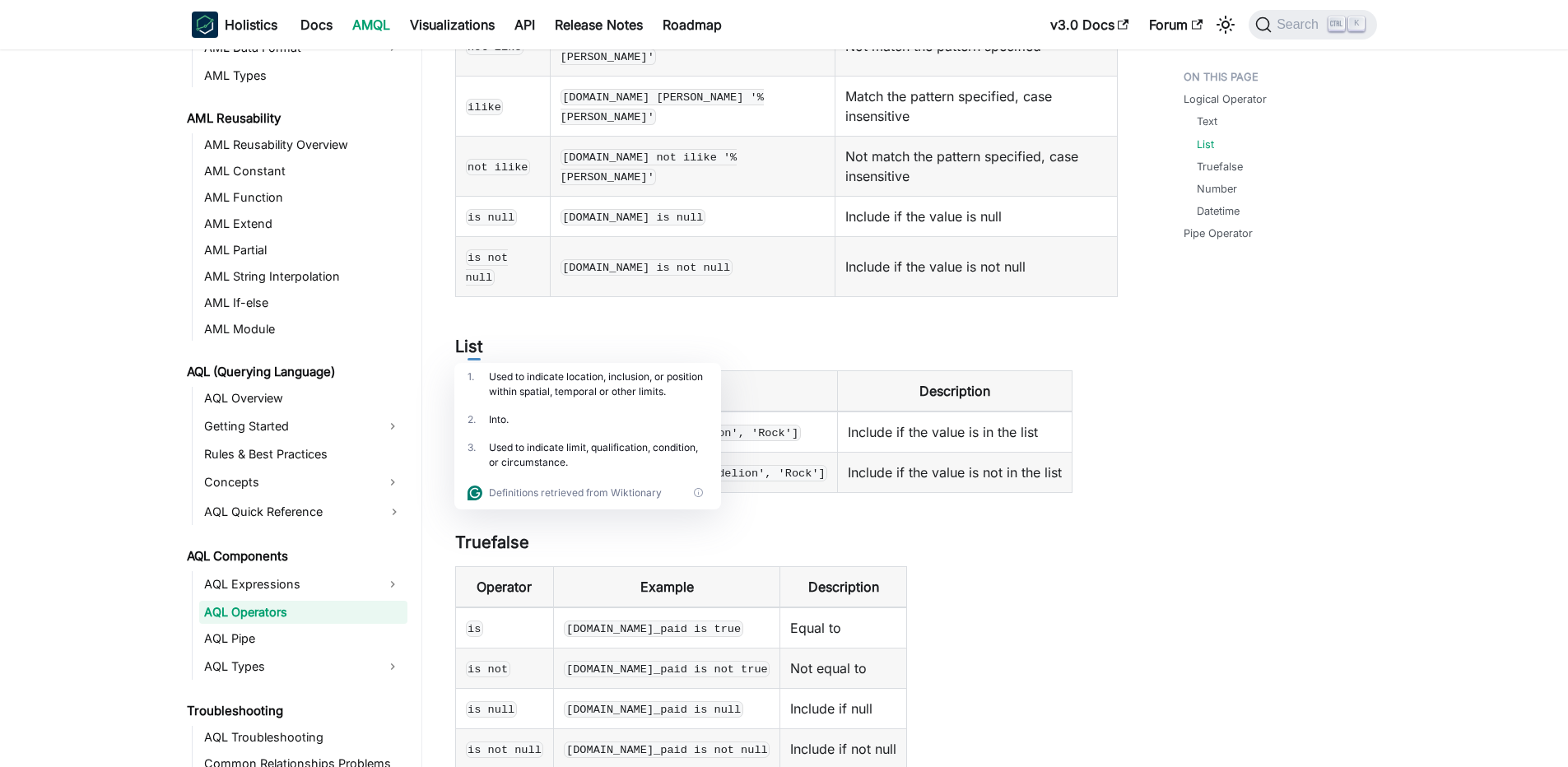
click at [474, 424] on code "in" at bounding box center [475, 433] width 19 height 17
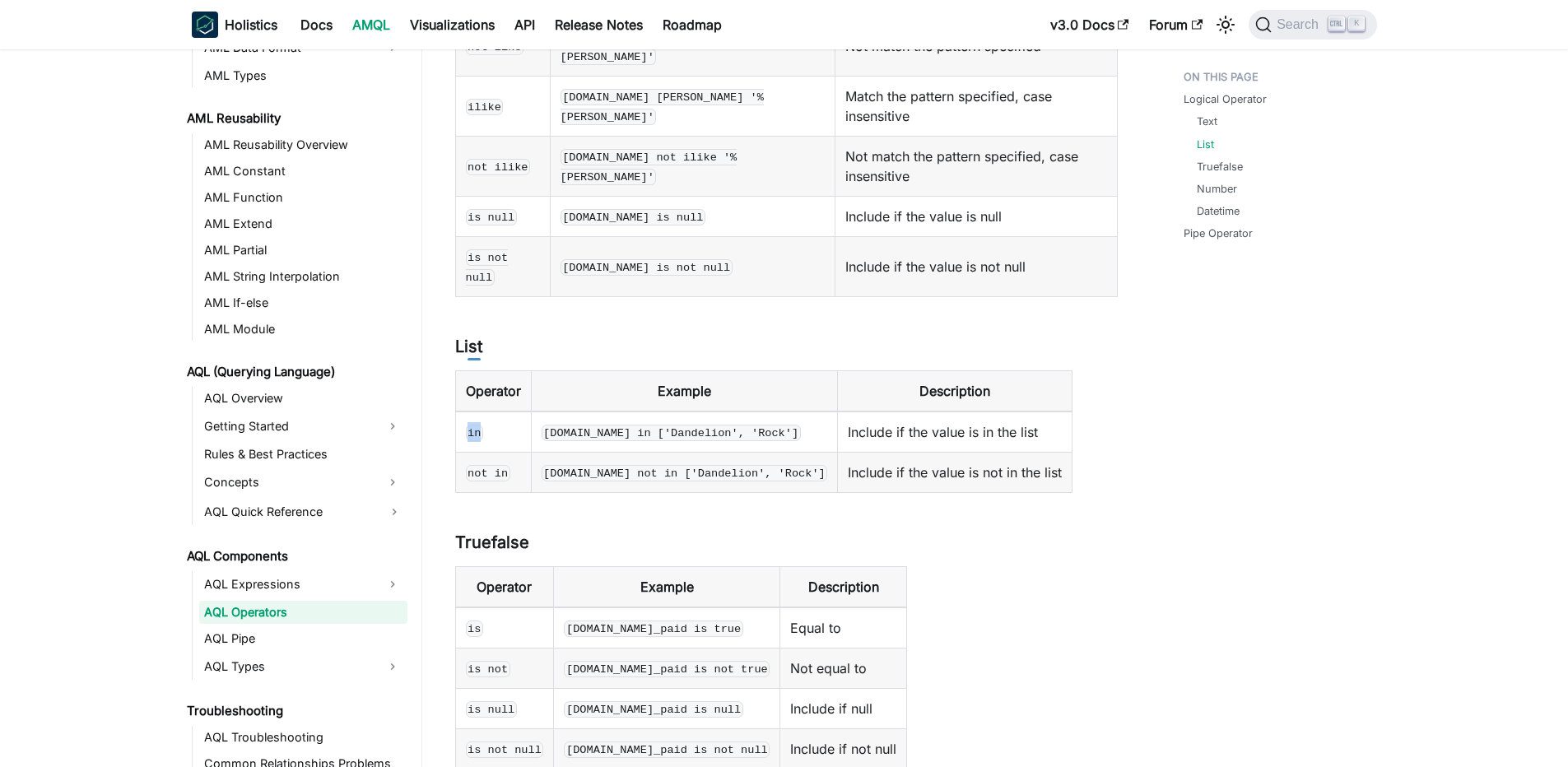
click at [474, 424] on code "in" at bounding box center [475, 433] width 19 height 17
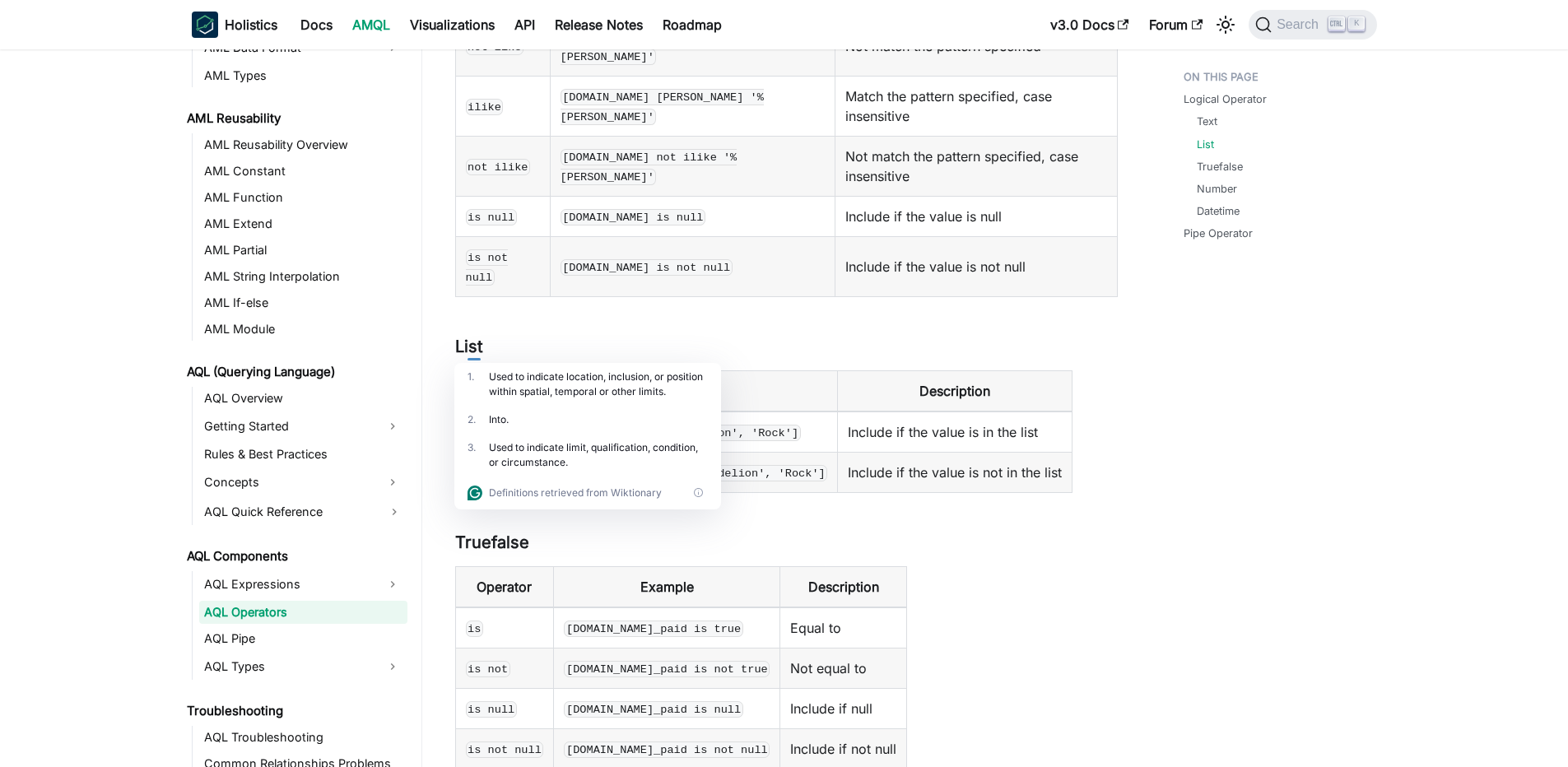
click at [474, 424] on code "in" at bounding box center [475, 433] width 19 height 17
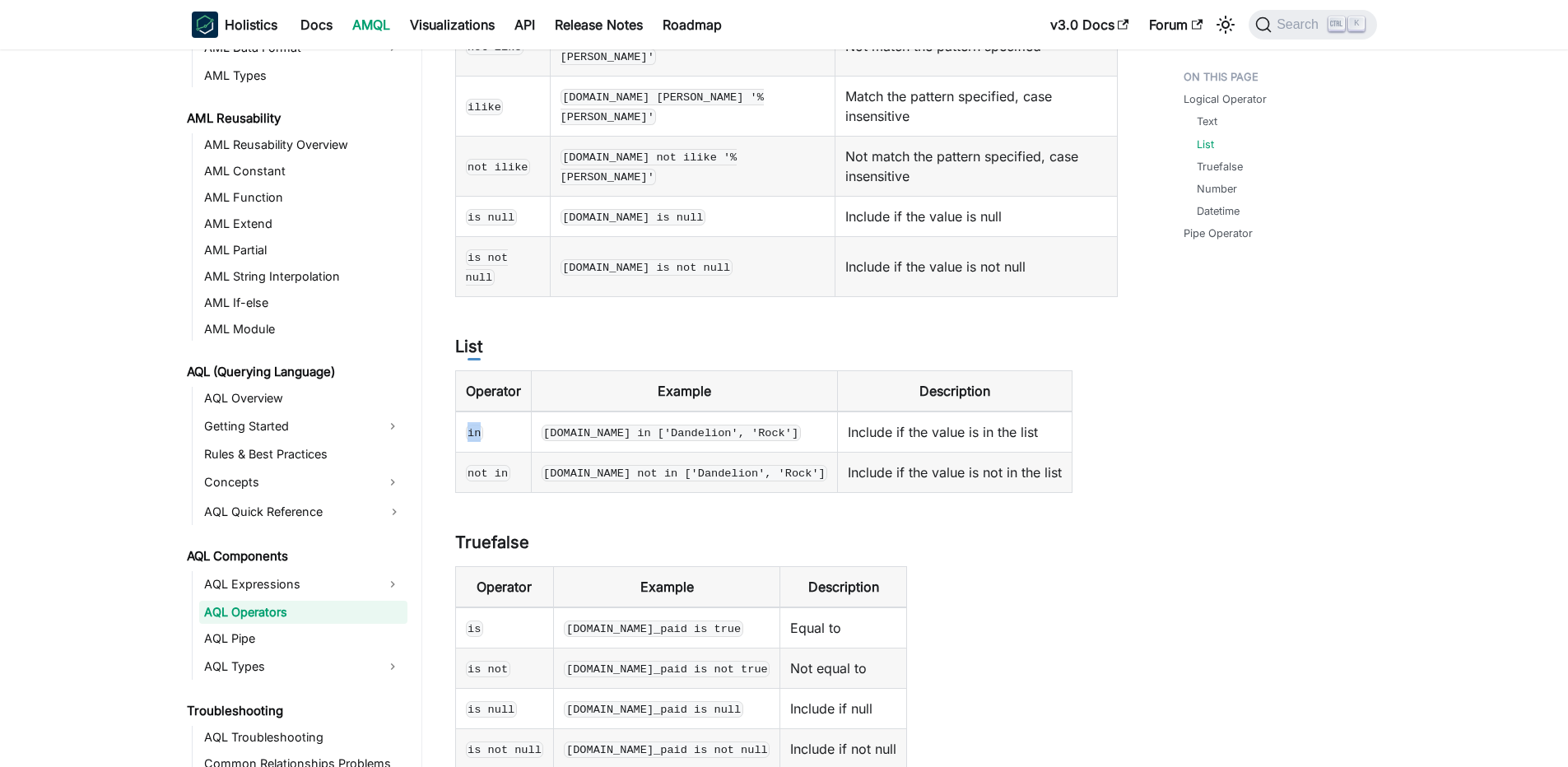
click at [474, 424] on code "in" at bounding box center [475, 433] width 19 height 17
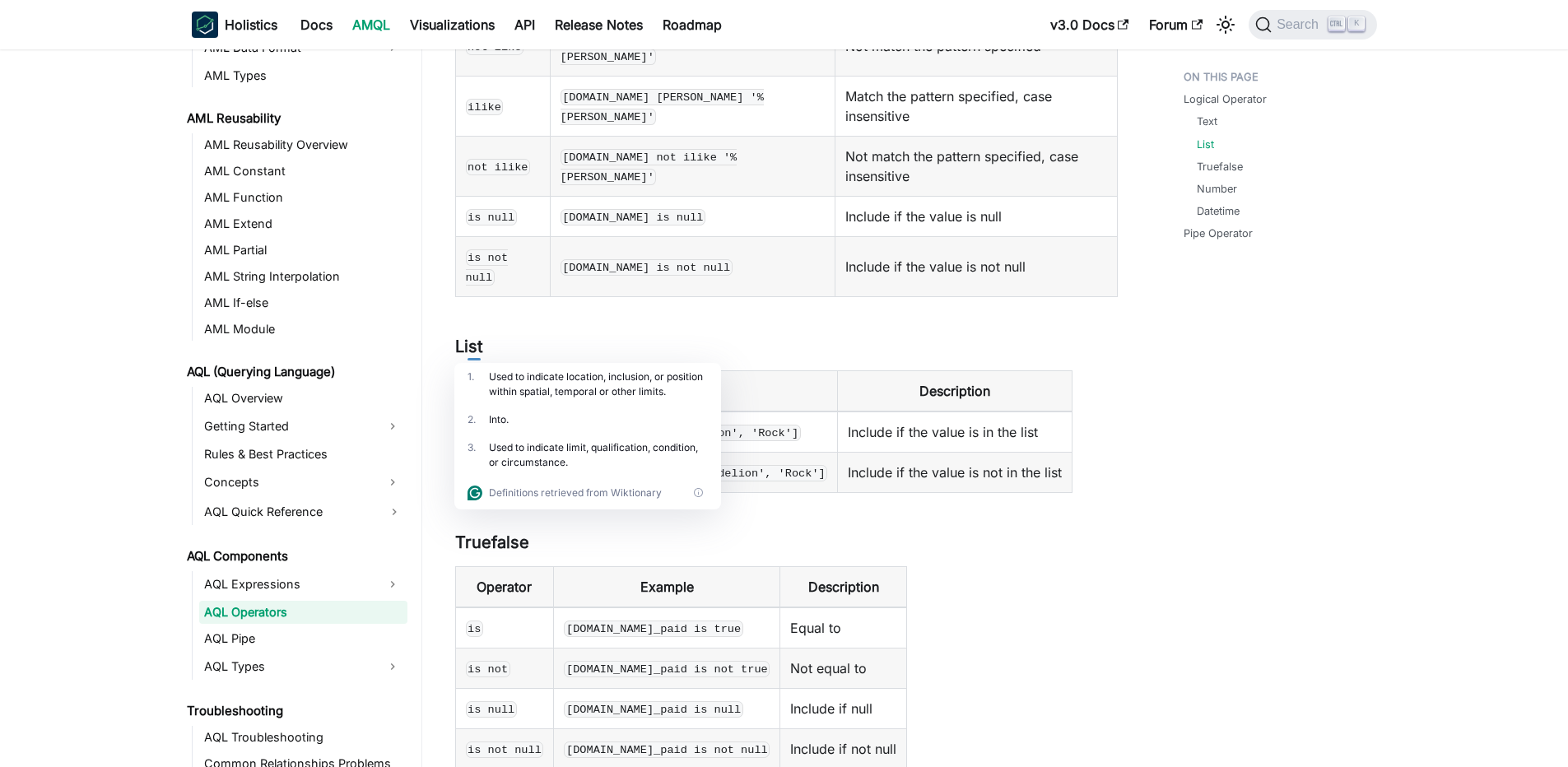
click at [474, 424] on code "in" at bounding box center [475, 433] width 19 height 17
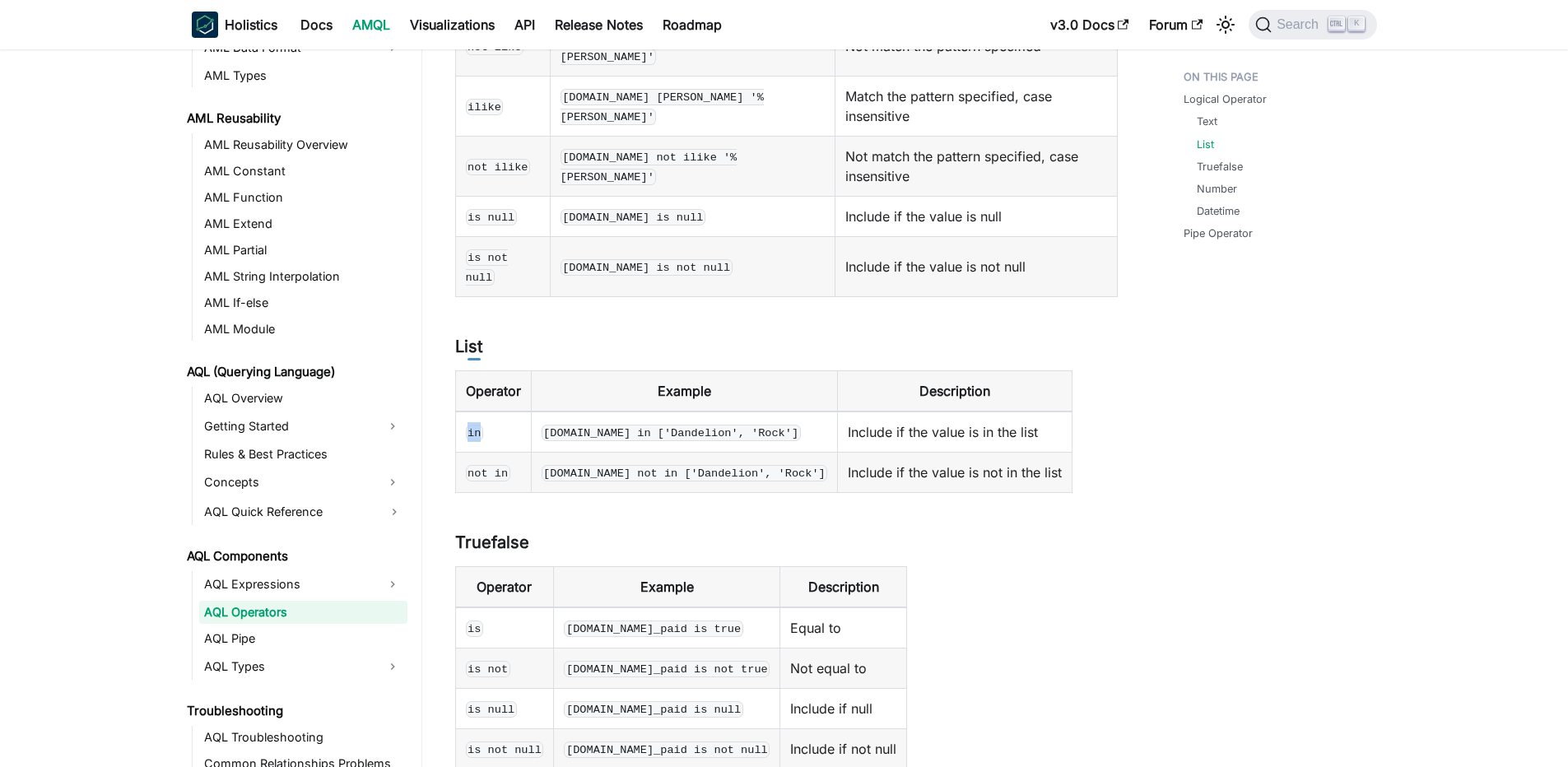
click at [474, 424] on code "in" at bounding box center [475, 433] width 19 height 17
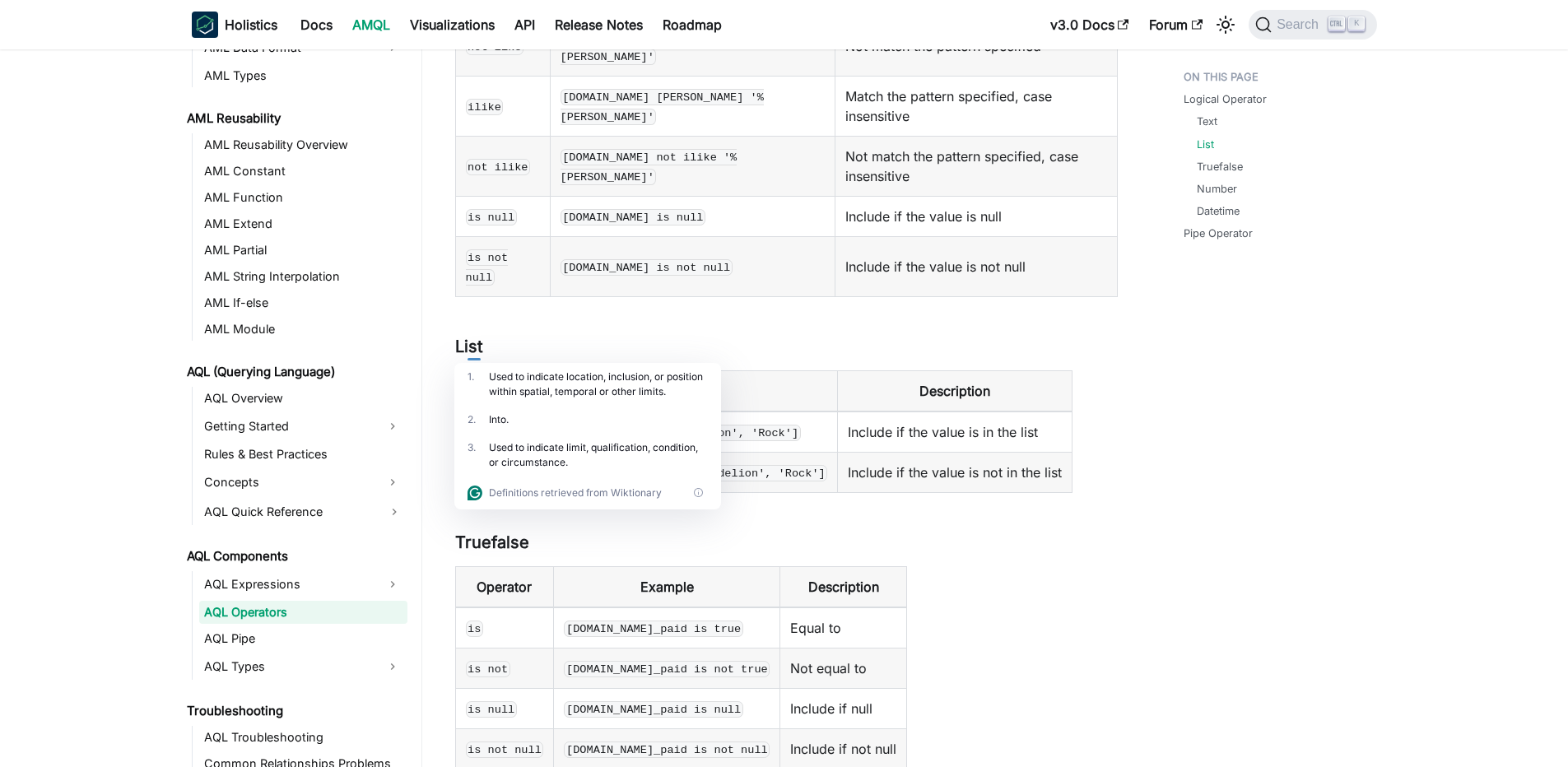
click at [474, 424] on code "in" at bounding box center [475, 433] width 19 height 17
click at [531, 371] on th "Operator" at bounding box center [493, 392] width 76 height 41
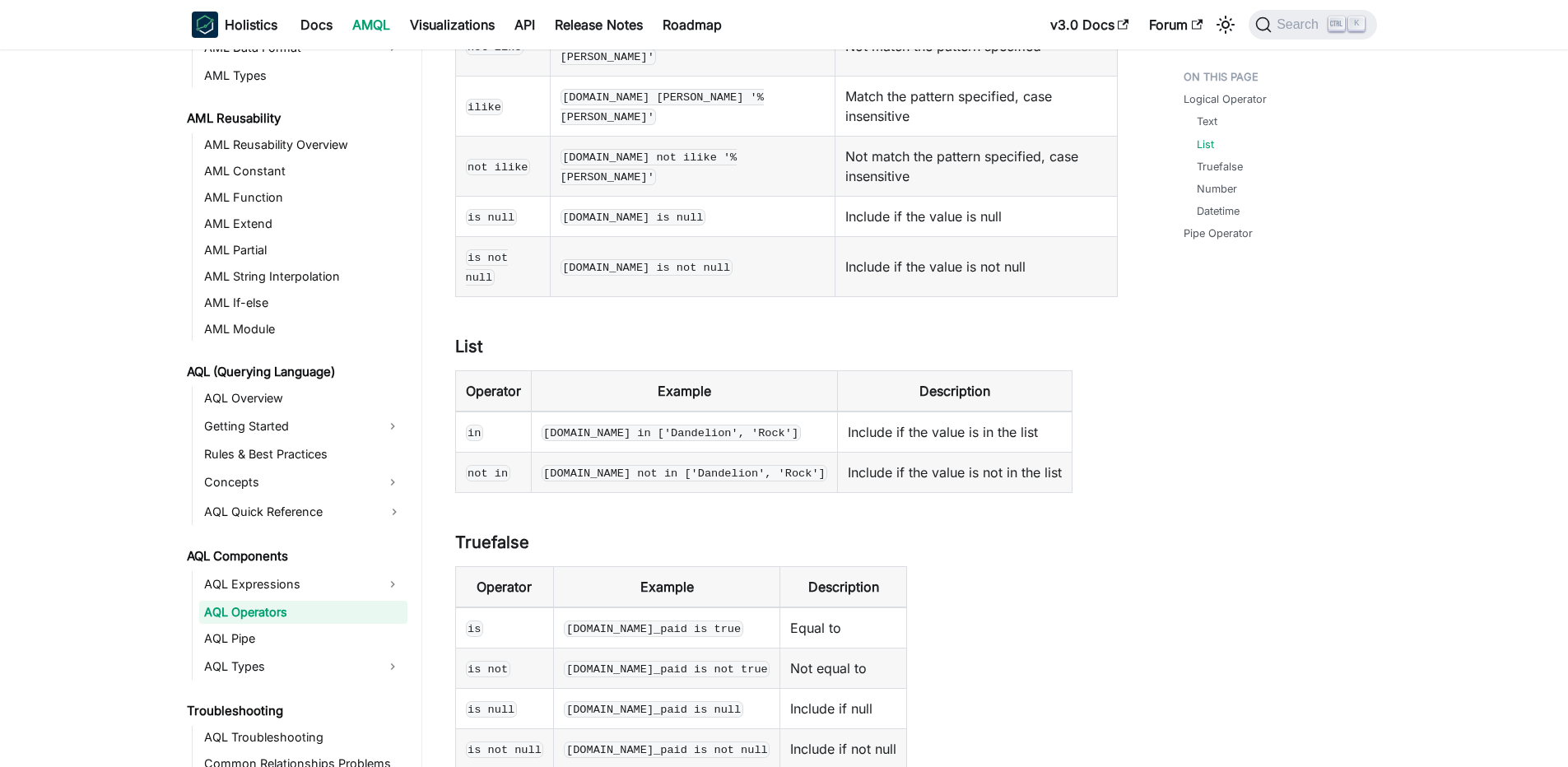
click at [496, 411] on td "in" at bounding box center [493, 432] width 76 height 41
click at [470, 424] on code "in" at bounding box center [475, 433] width 19 height 17
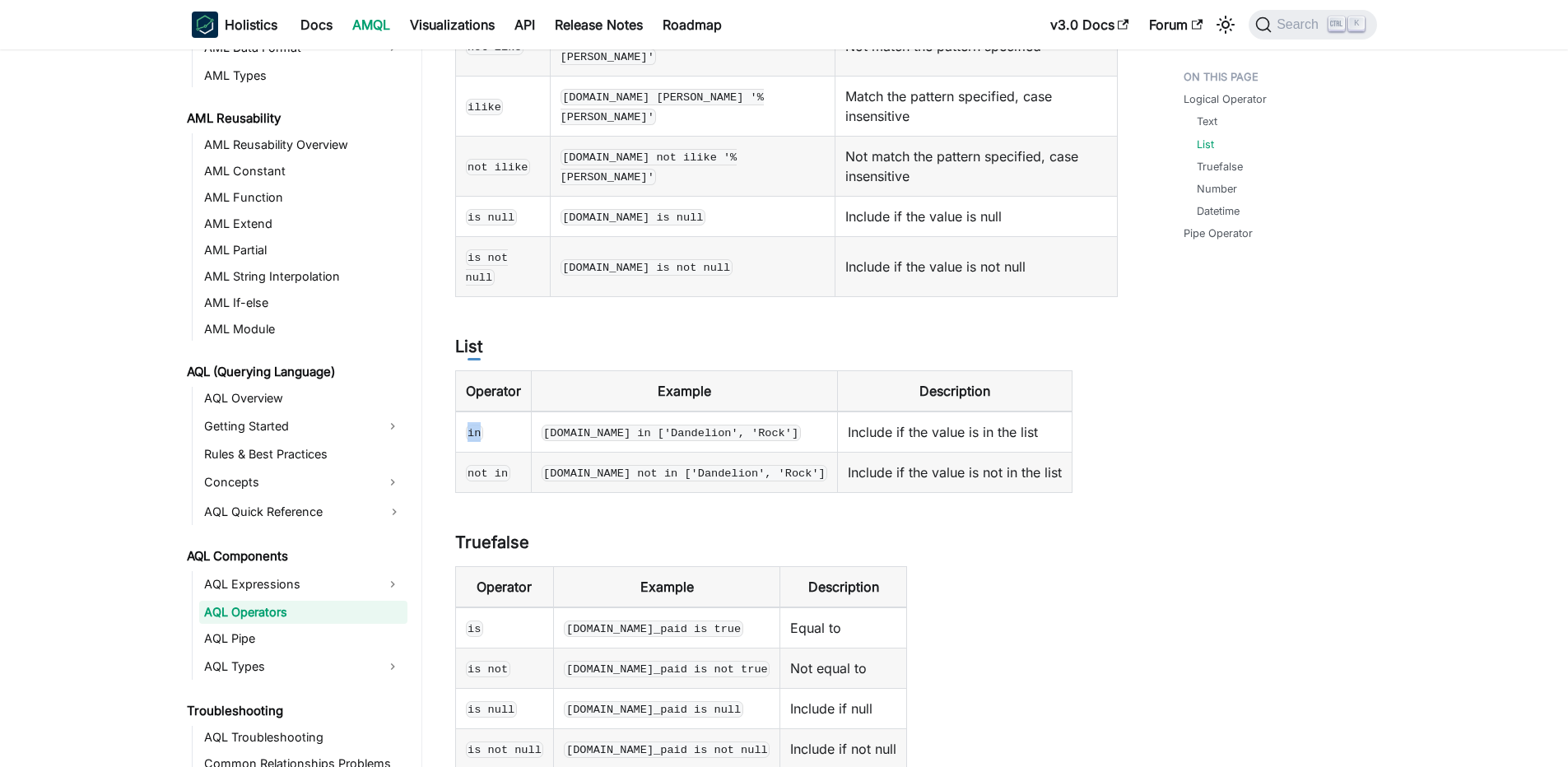
click at [470, 424] on code "in" at bounding box center [475, 433] width 19 height 17
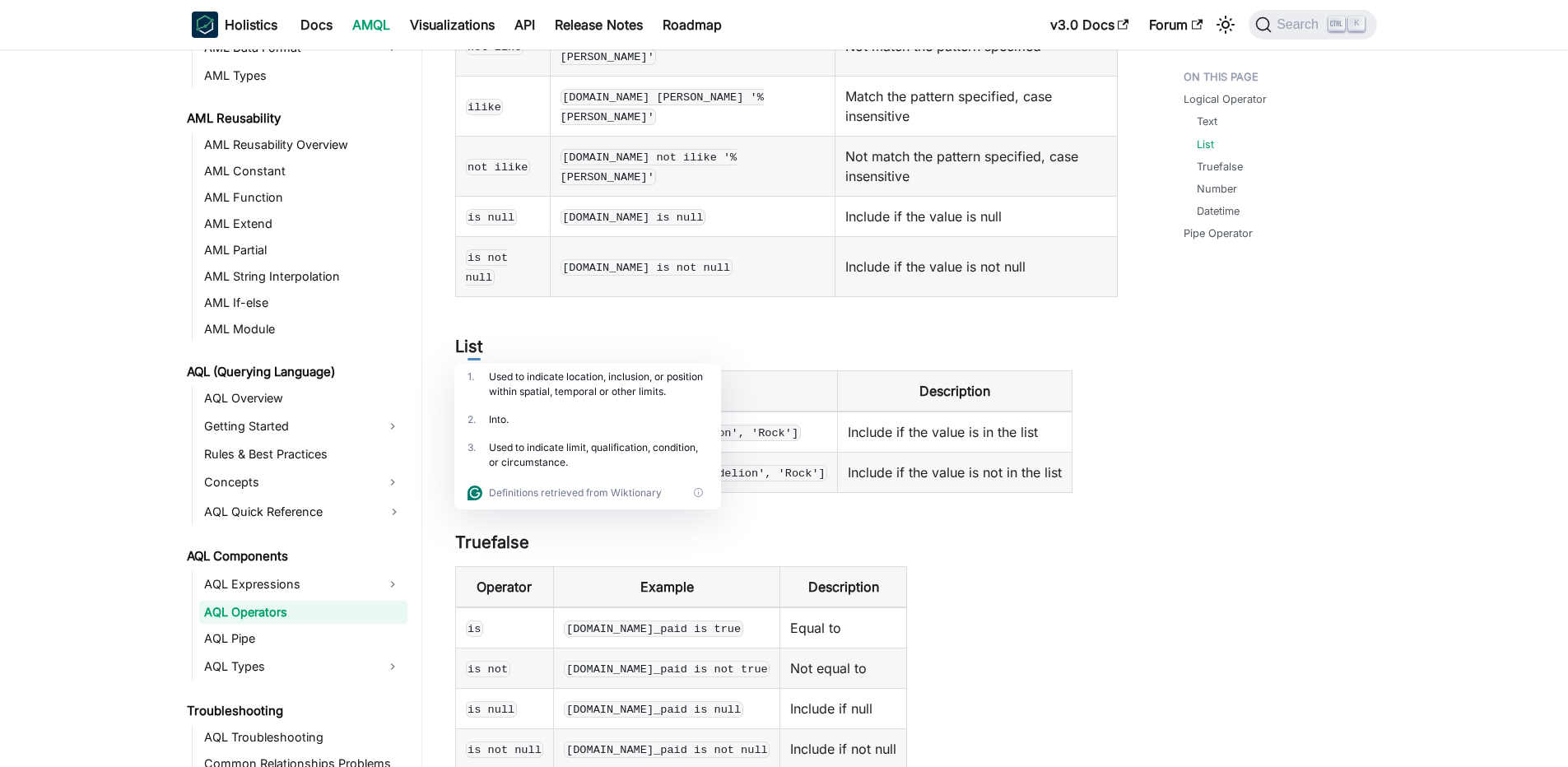
click at [470, 424] on code "in" at bounding box center [475, 433] width 19 height 17
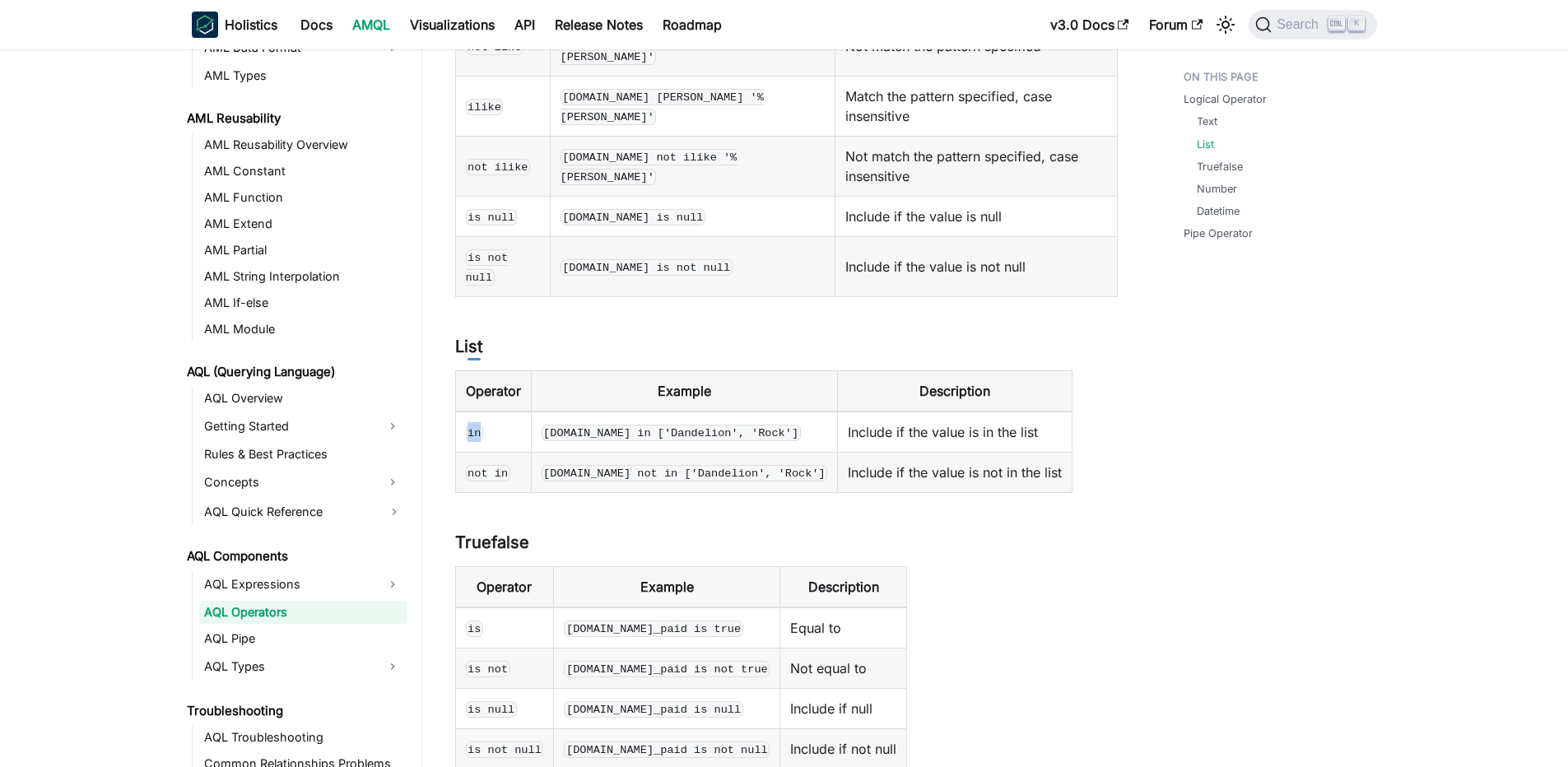
click at [470, 424] on code "in" at bounding box center [475, 433] width 19 height 17
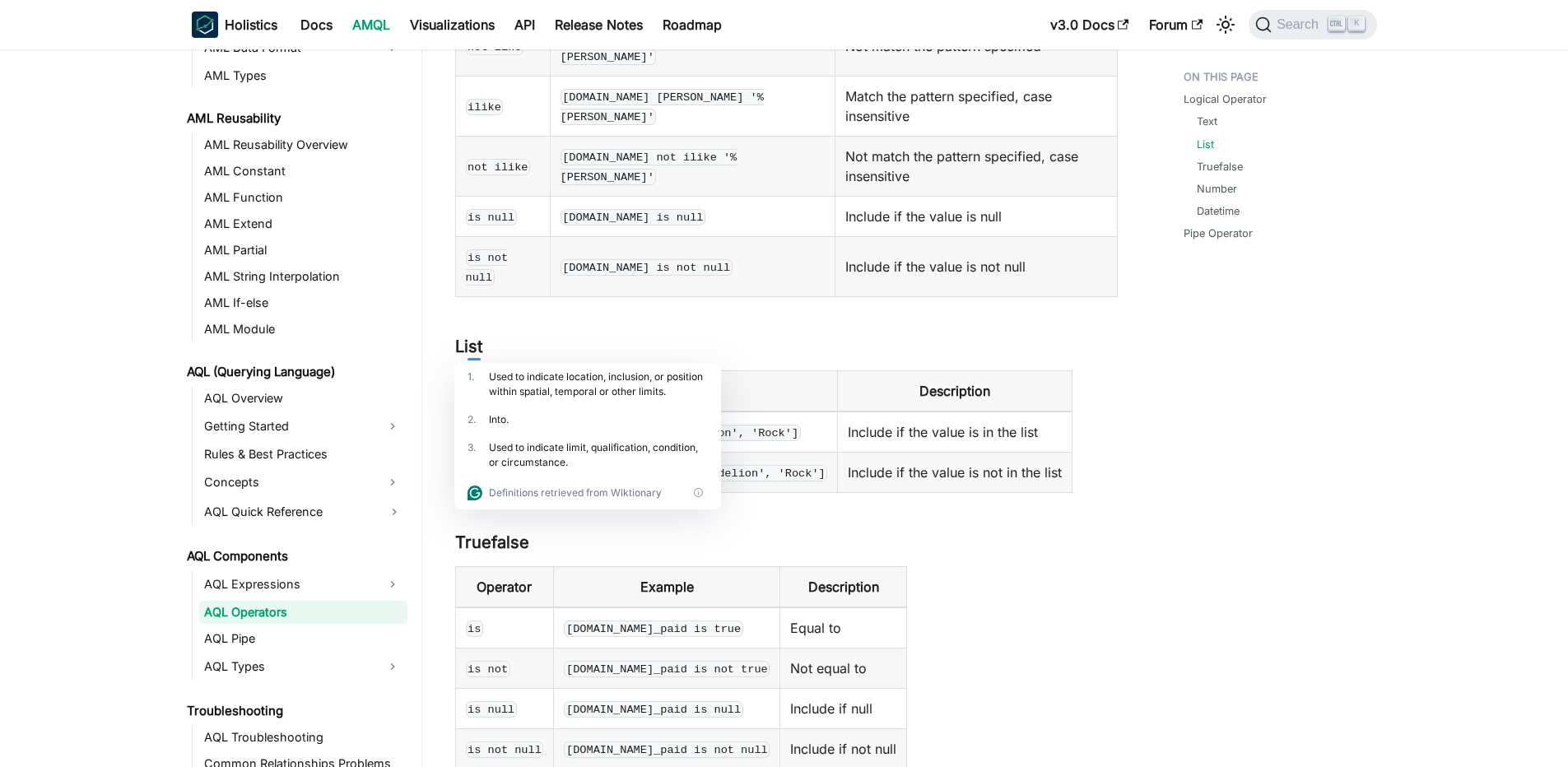
click at [470, 424] on code "in" at bounding box center [475, 433] width 19 height 17
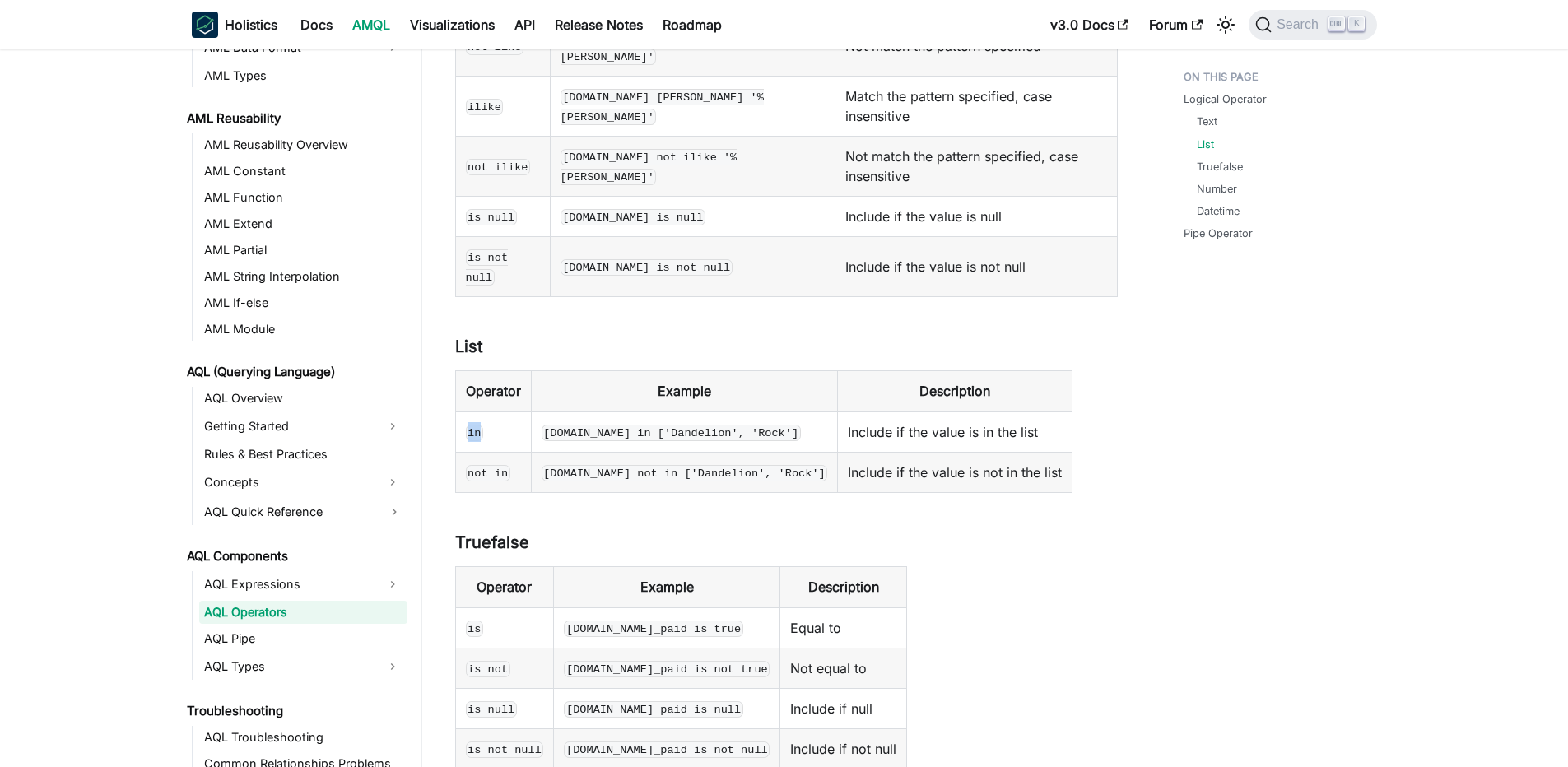
click at [470, 424] on code "in" at bounding box center [475, 433] width 19 height 17
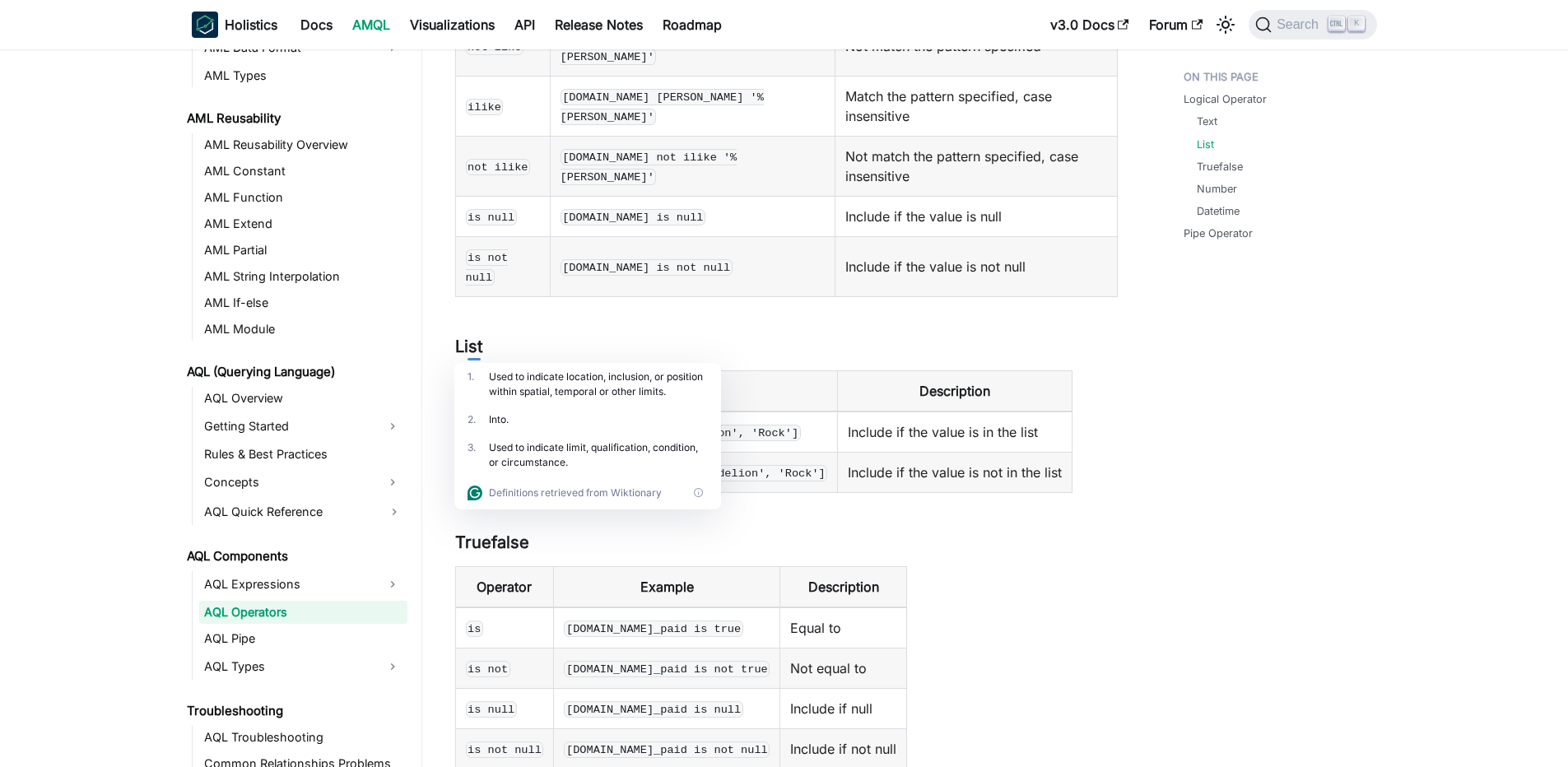
click at [602, 259] on code "[DOMAIN_NAME] is not null" at bounding box center [646, 268] width 172 height 17
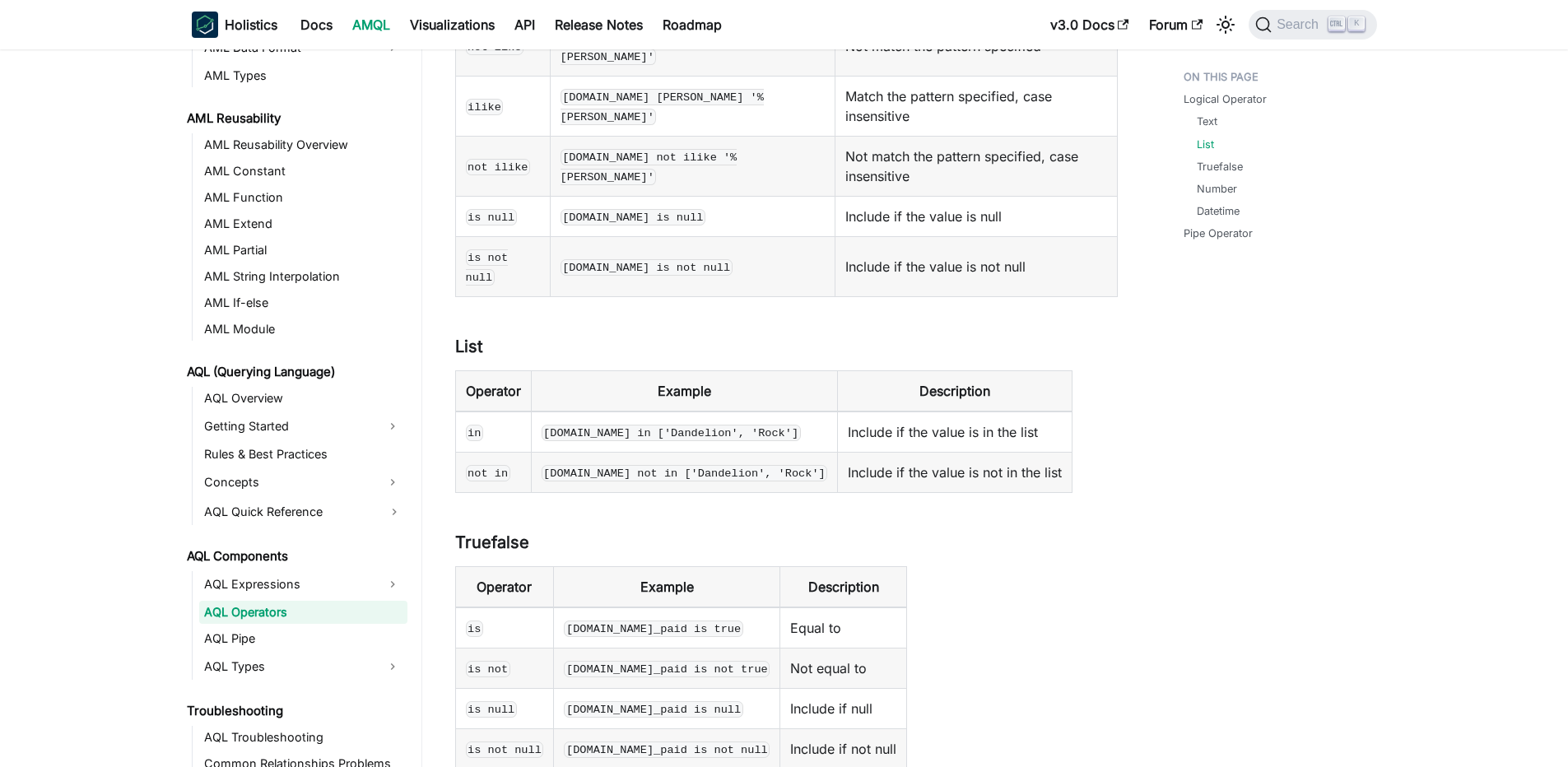
click at [480, 411] on td "in" at bounding box center [493, 432] width 76 height 41
click at [676, 424] on code "[DOMAIN_NAME] in ['Dandelion', 'Rock']" at bounding box center [671, 433] width 259 height 17
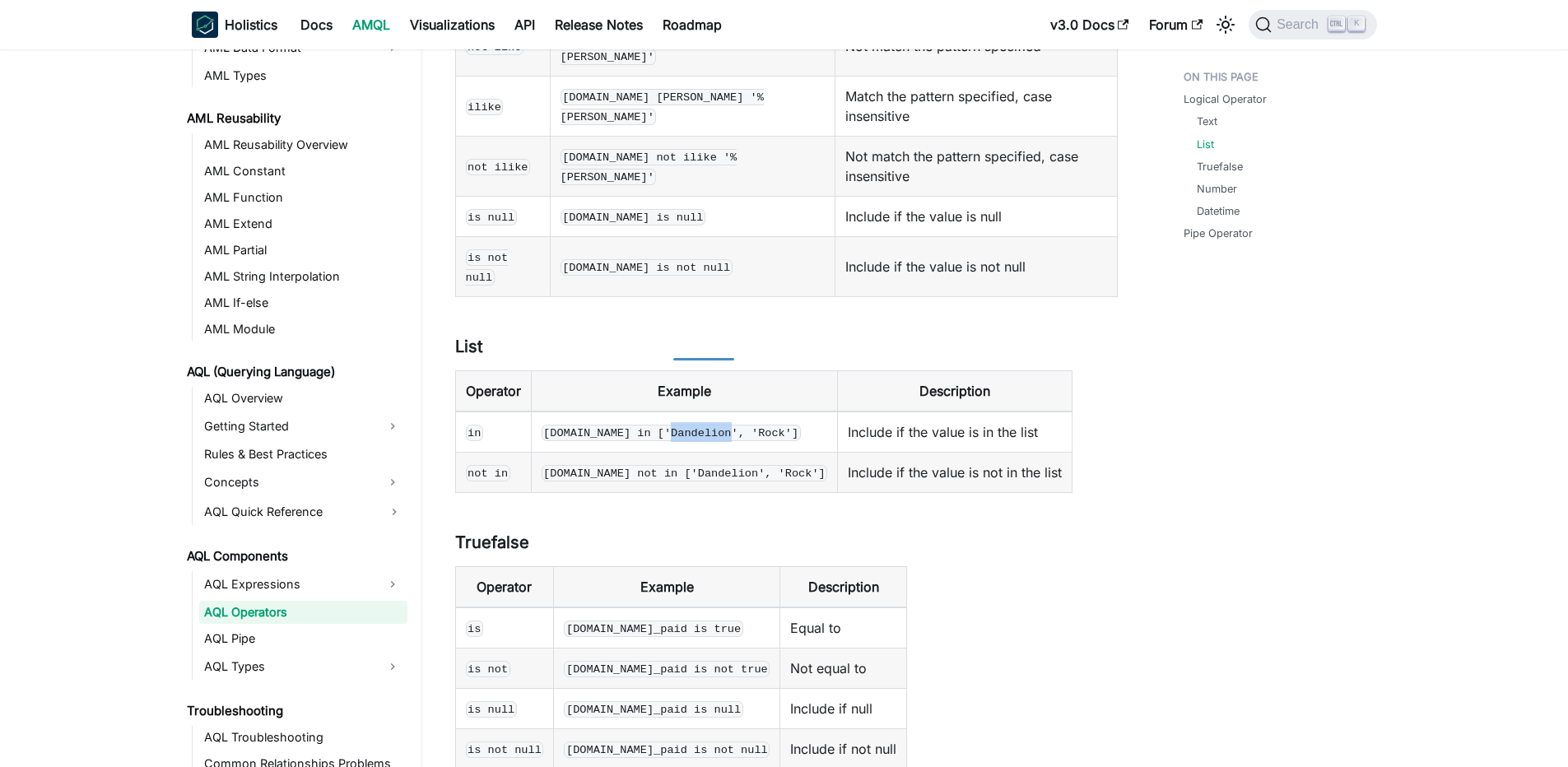
click at [676, 424] on code "[DOMAIN_NAME] in ['Dandelion', 'Rock']" at bounding box center [671, 433] width 259 height 17
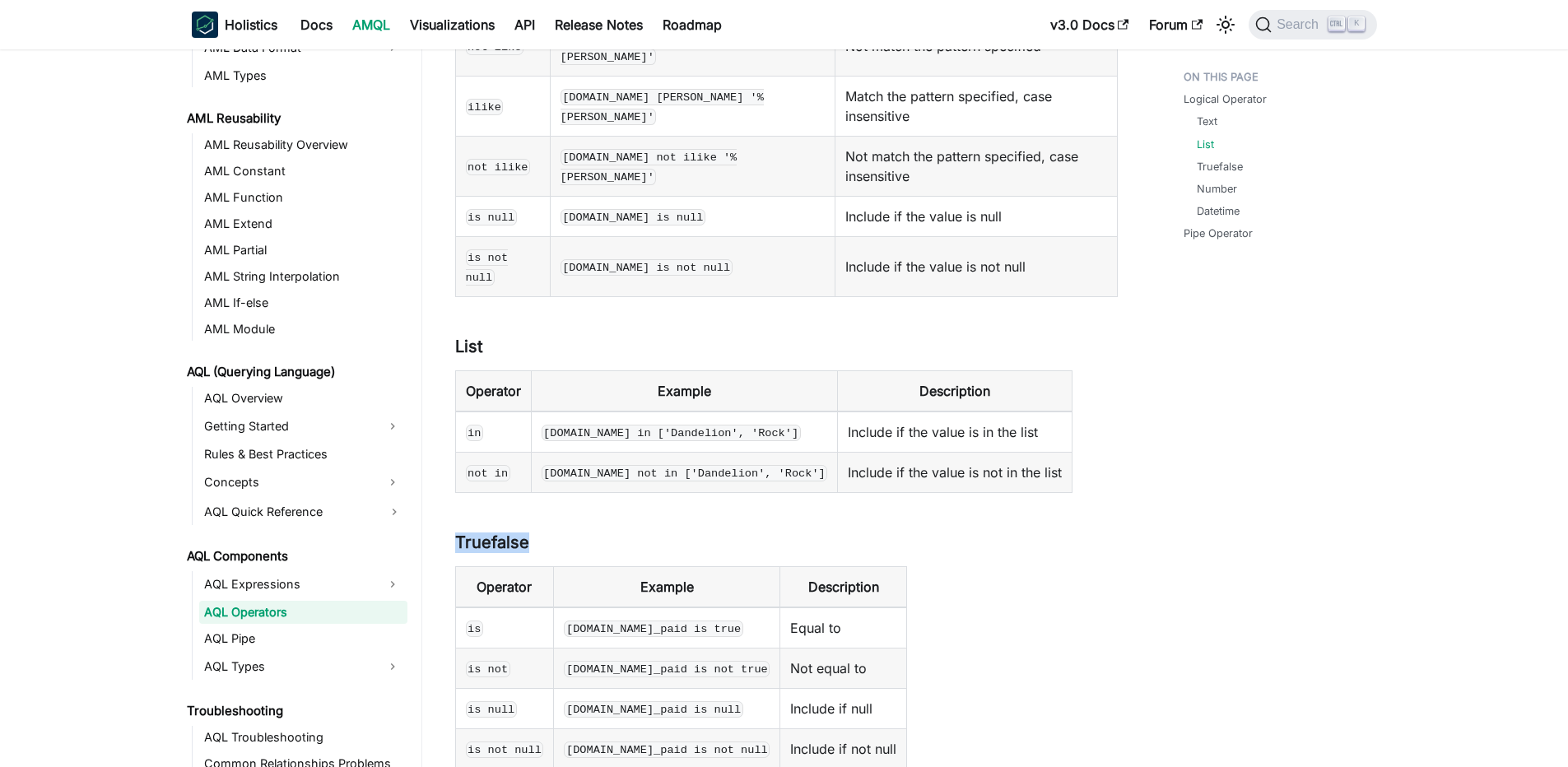
click at [477, 608] on td "is" at bounding box center [504, 628] width 99 height 41
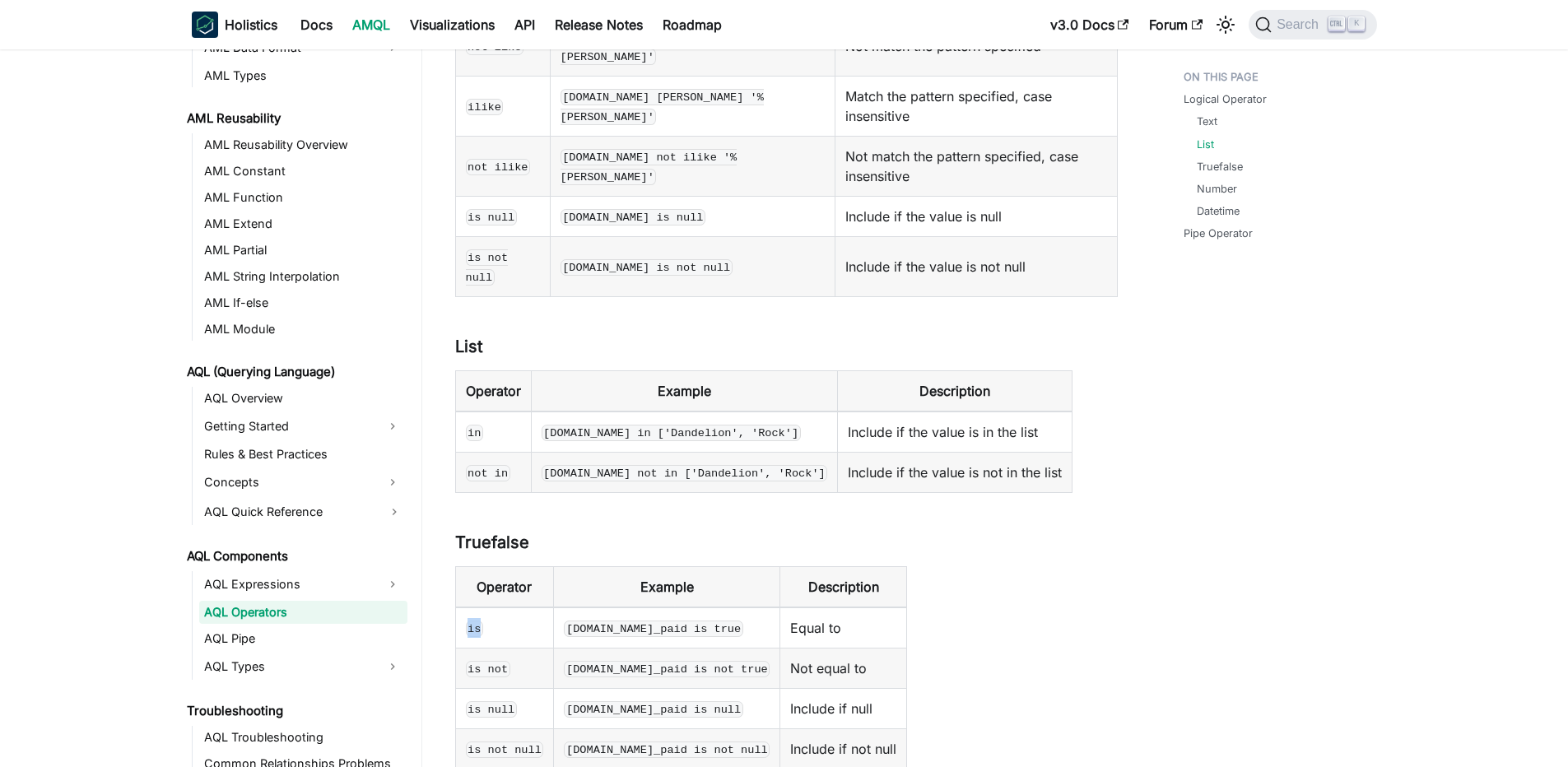
click at [478, 621] on code "is" at bounding box center [475, 629] width 19 height 17
click at [630, 621] on code "[DOMAIN_NAME]_paid is true" at bounding box center [653, 629] width 179 height 17
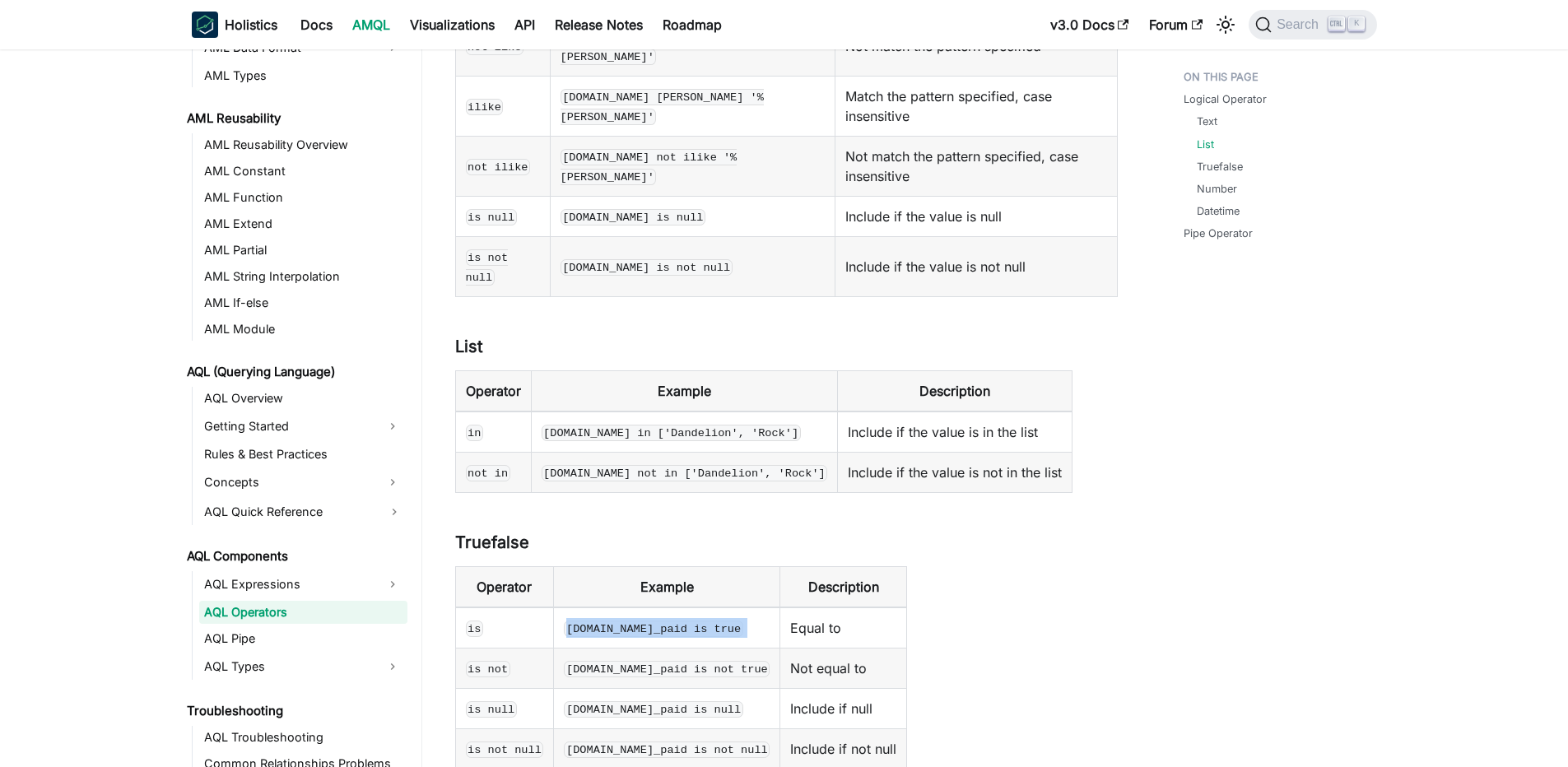
click at [630, 621] on code "[DOMAIN_NAME]_paid is true" at bounding box center [653, 629] width 179 height 17
click at [615, 621] on code "[DOMAIN_NAME]_paid is true" at bounding box center [653, 629] width 179 height 17
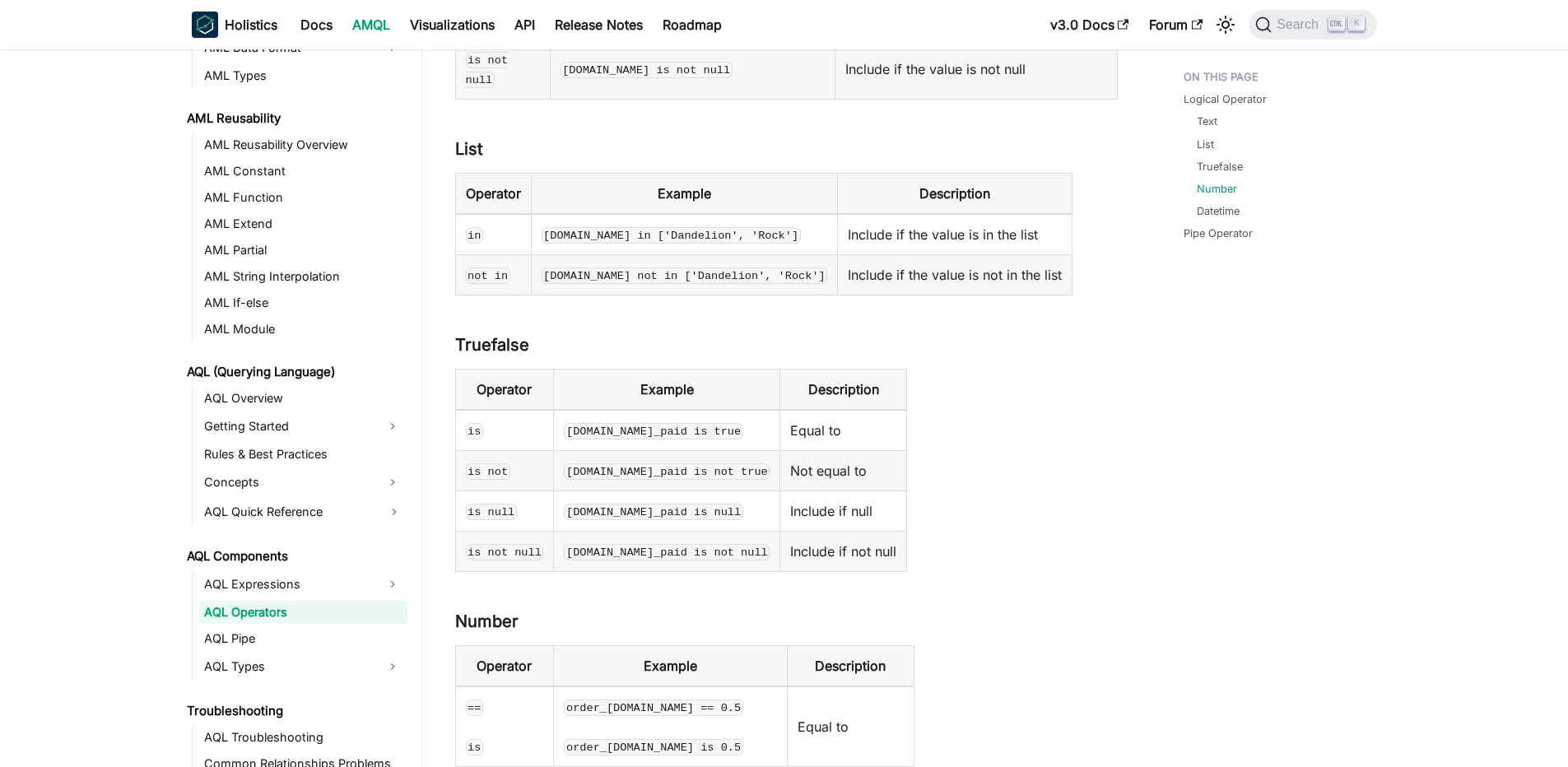
scroll to position [1087, 0]
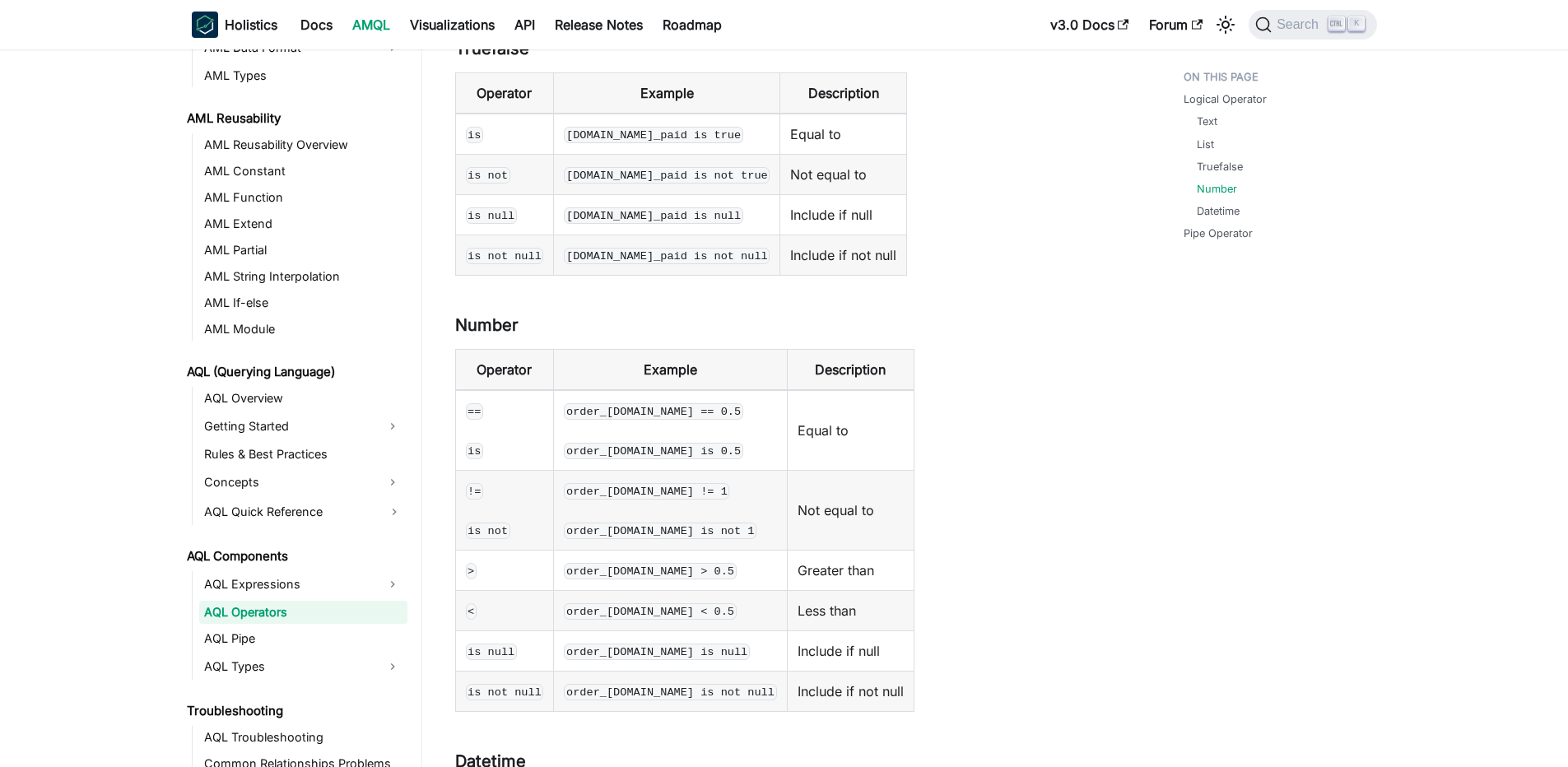
click at [620, 390] on td "order_items.discount == 0.5 order_items.discount is 0.5" at bounding box center [670, 430] width 232 height 81
click at [712, 403] on code "order_[DOMAIN_NAME] == 0.5" at bounding box center [653, 411] width 179 height 17
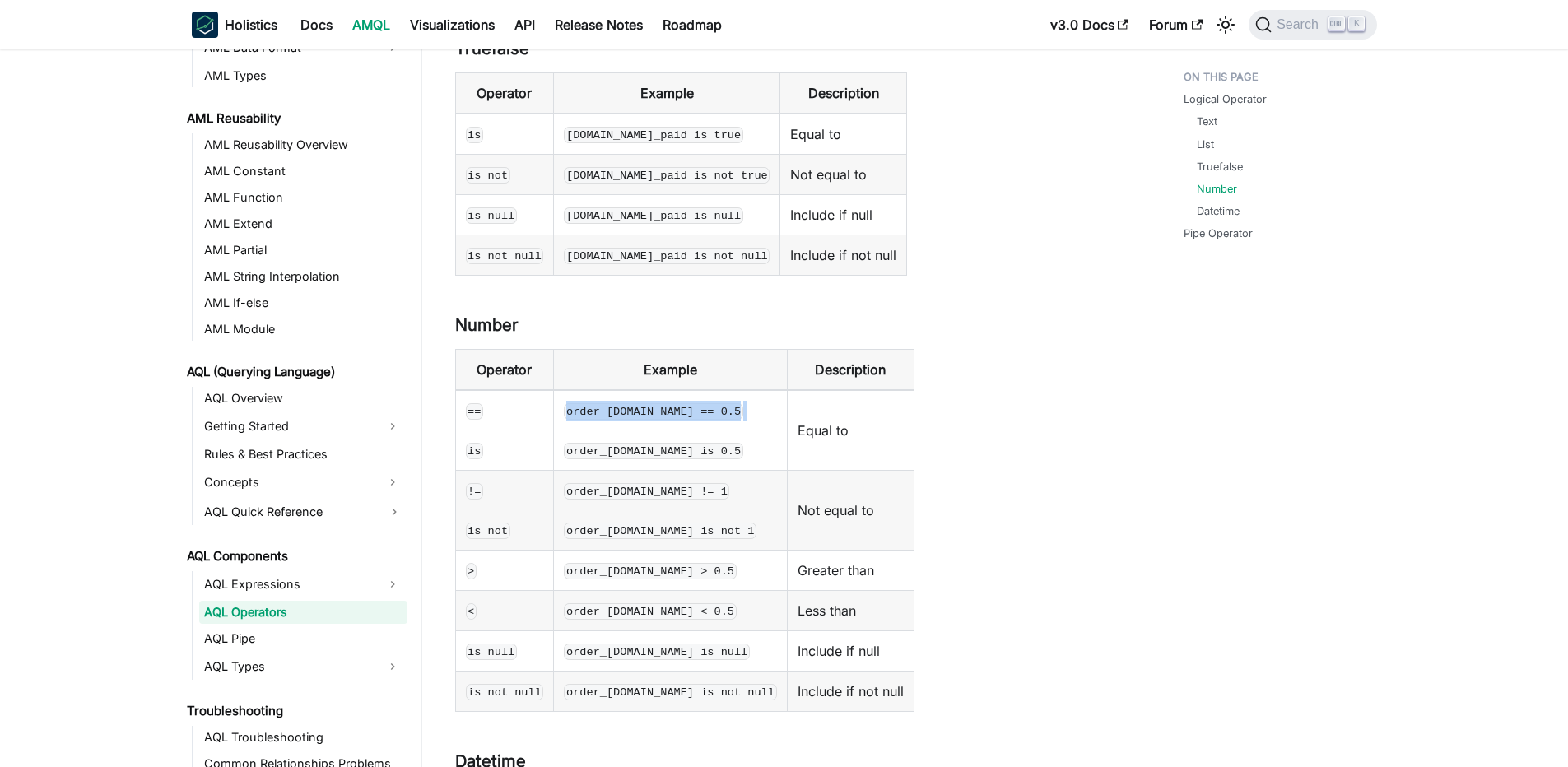
click at [712, 403] on code "order_[DOMAIN_NAME] == 0.5" at bounding box center [653, 411] width 179 height 17
click at [697, 403] on code "order_[DOMAIN_NAME] == 0.5" at bounding box center [653, 411] width 179 height 17
click at [623, 484] on code "order_[DOMAIN_NAME] != 1" at bounding box center [646, 492] width 166 height 17
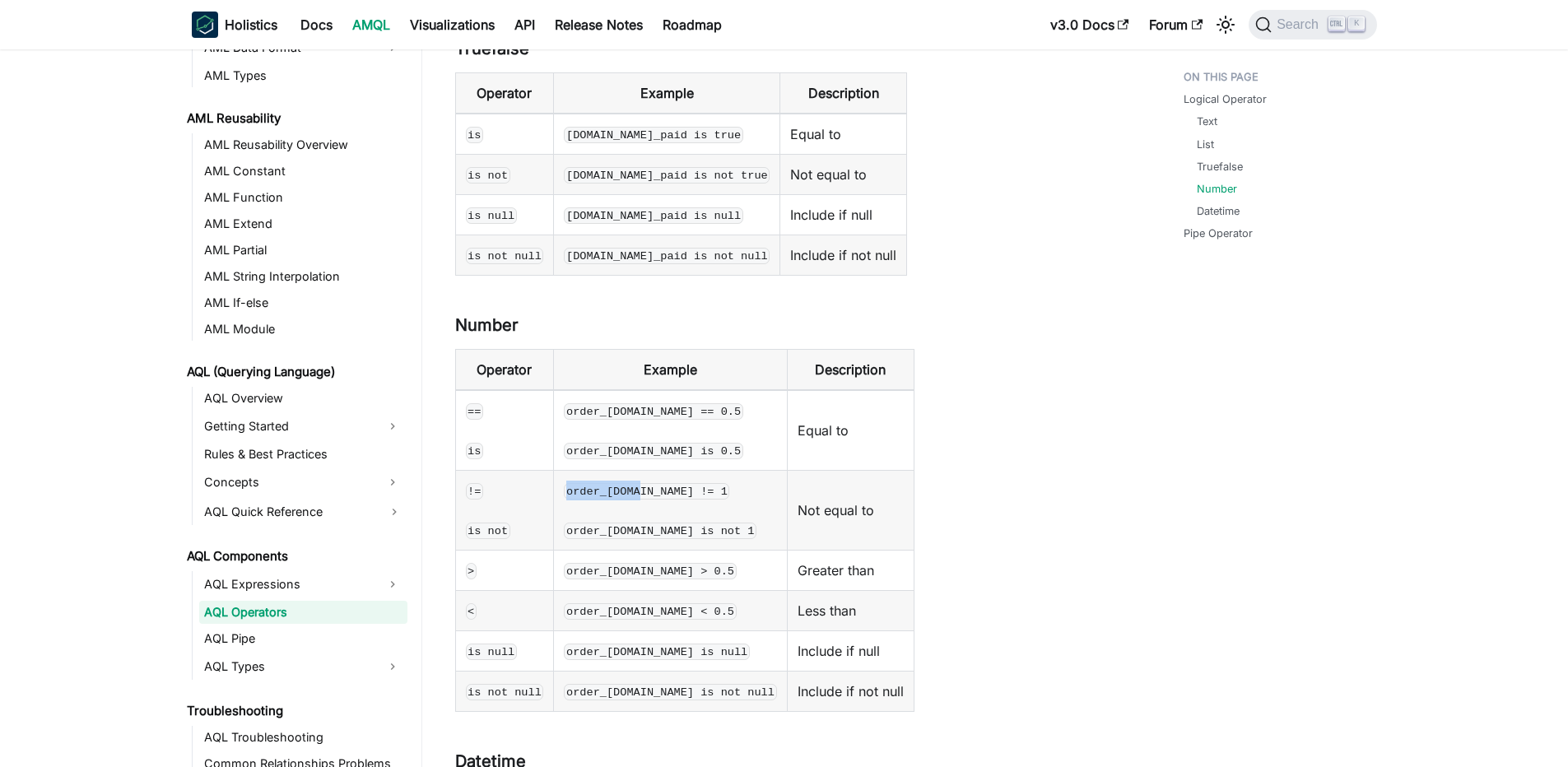
click at [623, 484] on code "order_[DOMAIN_NAME] != 1" at bounding box center [646, 492] width 166 height 17
click at [479, 550] on td ">" at bounding box center [504, 571] width 99 height 41
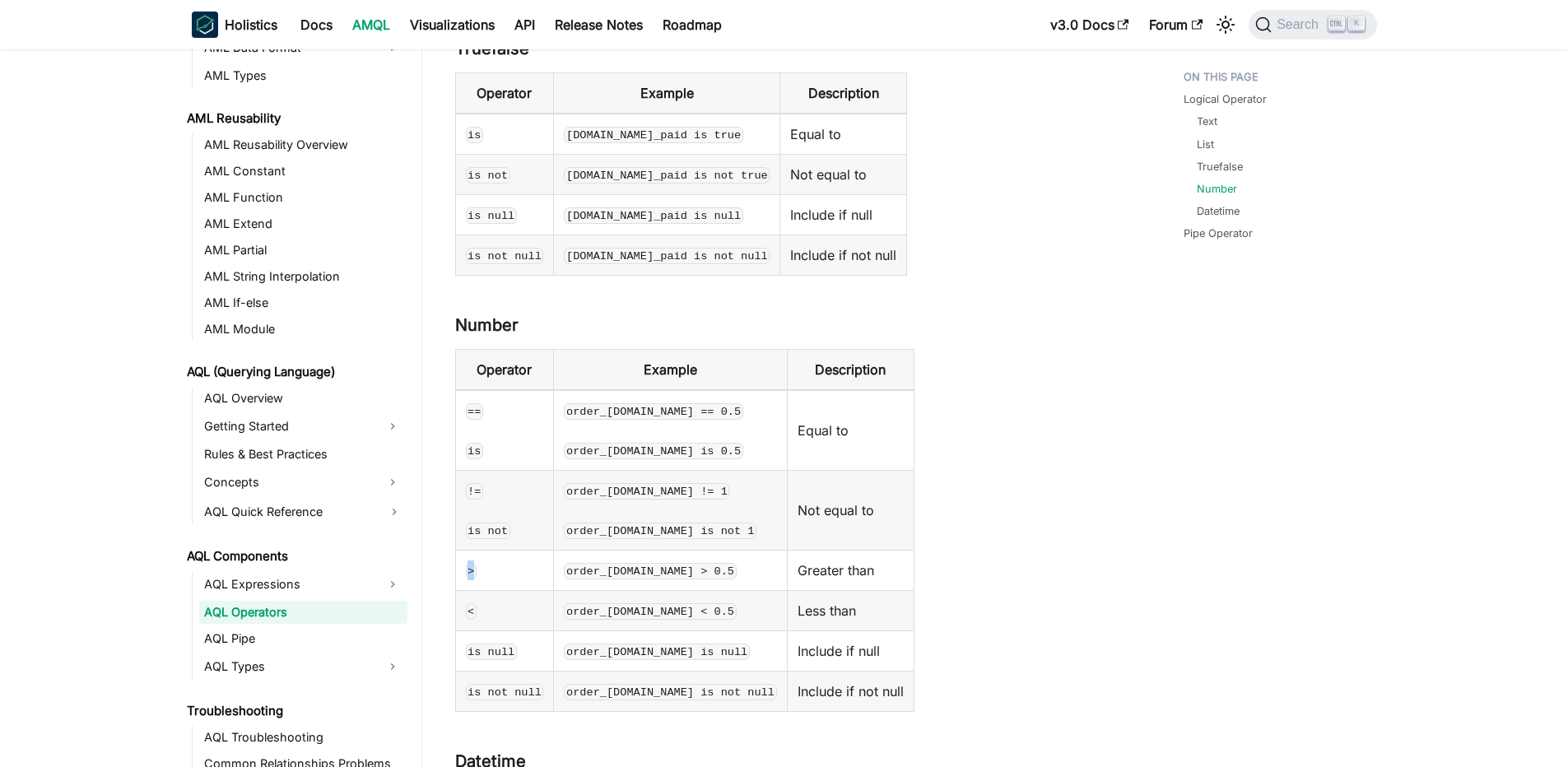
copy code ">"
click at [571, 563] on code "order_[DOMAIN_NAME] > 0.5" at bounding box center [650, 572] width 172 height 17
click at [621, 563] on code "order_[DOMAIN_NAME] > 0.5" at bounding box center [650, 572] width 172 height 17
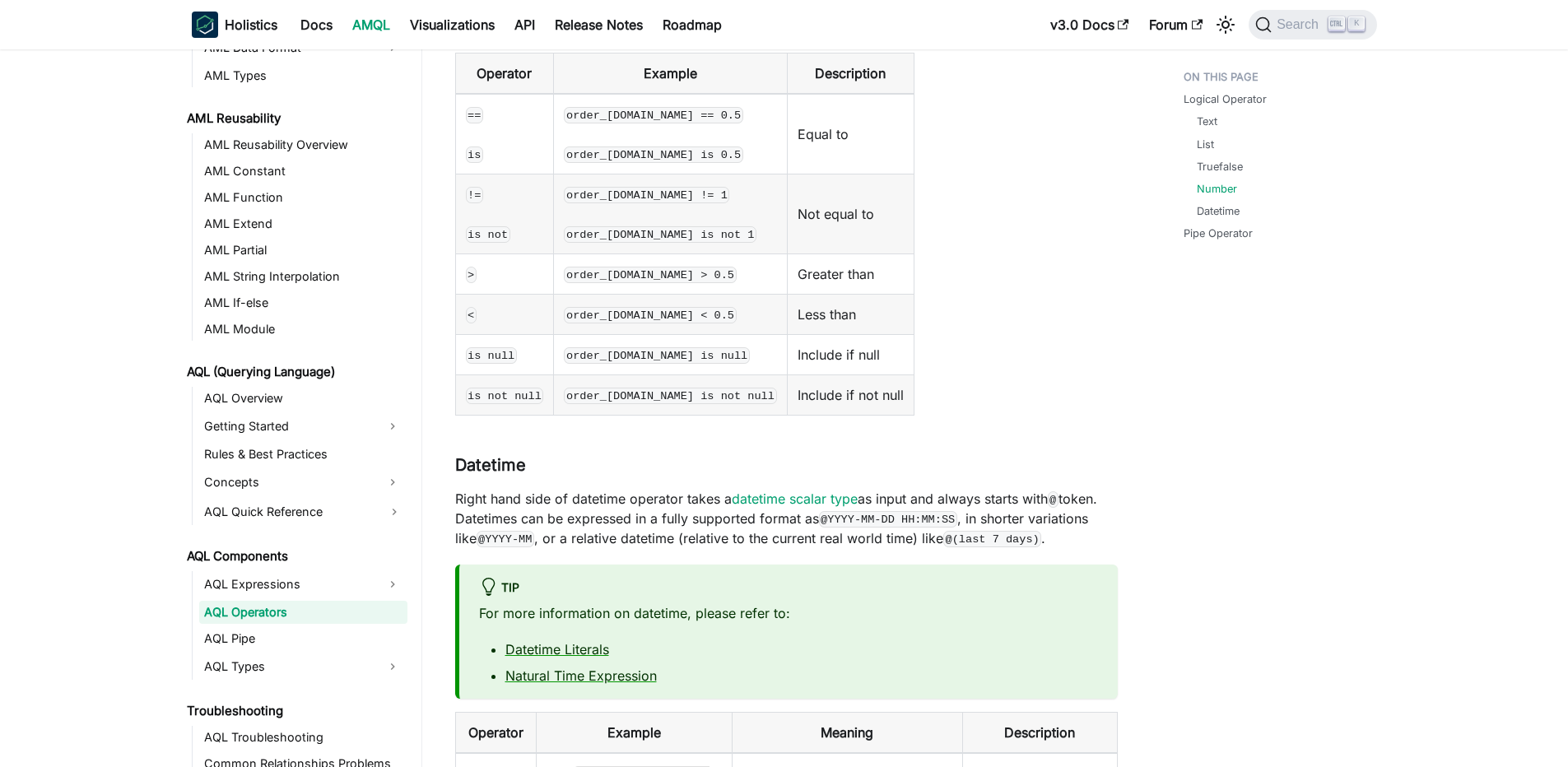
scroll to position [1481, 0]
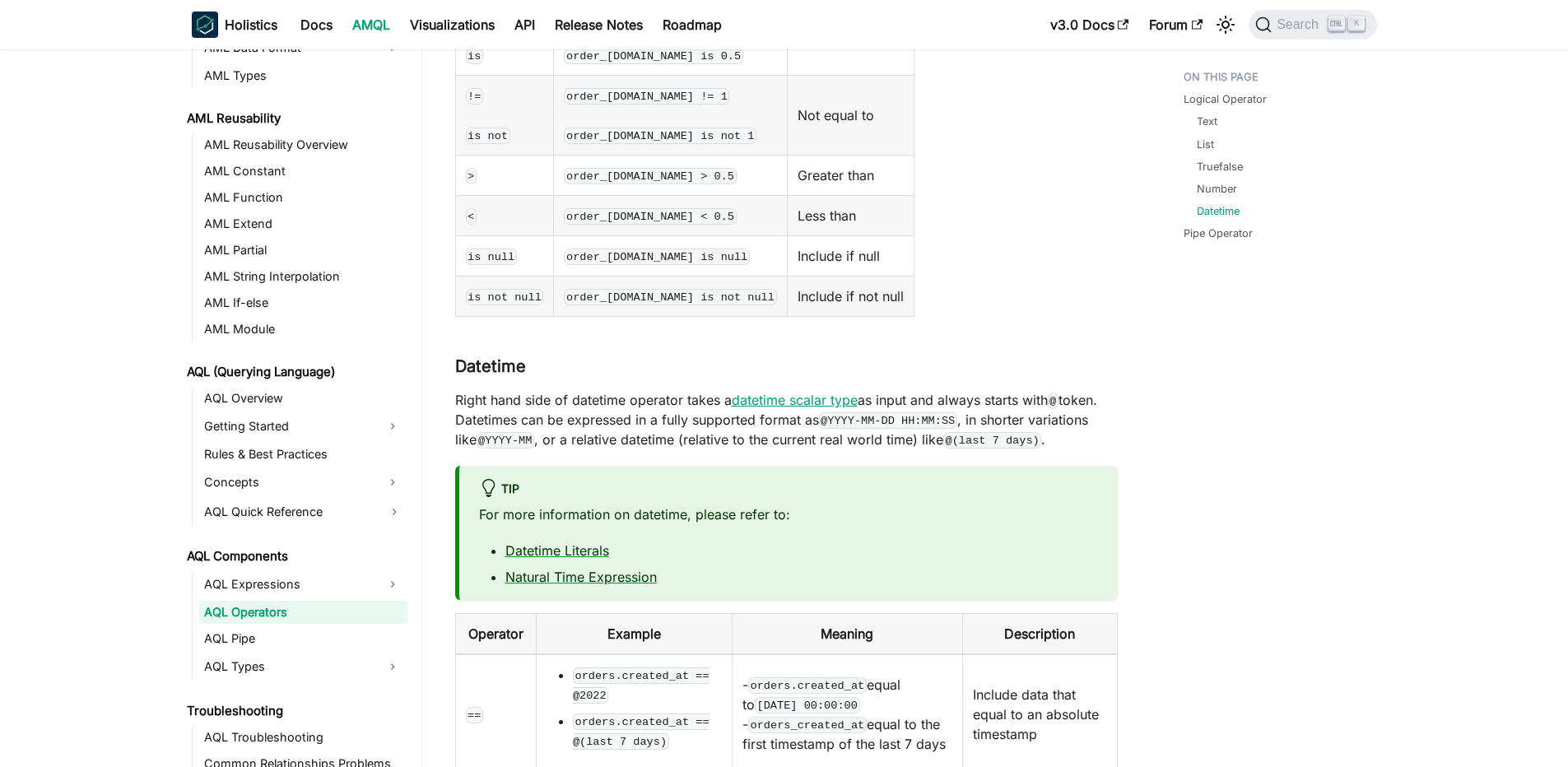
click at [767, 392] on link "datetime scalar type" at bounding box center [795, 400] width 126 height 17
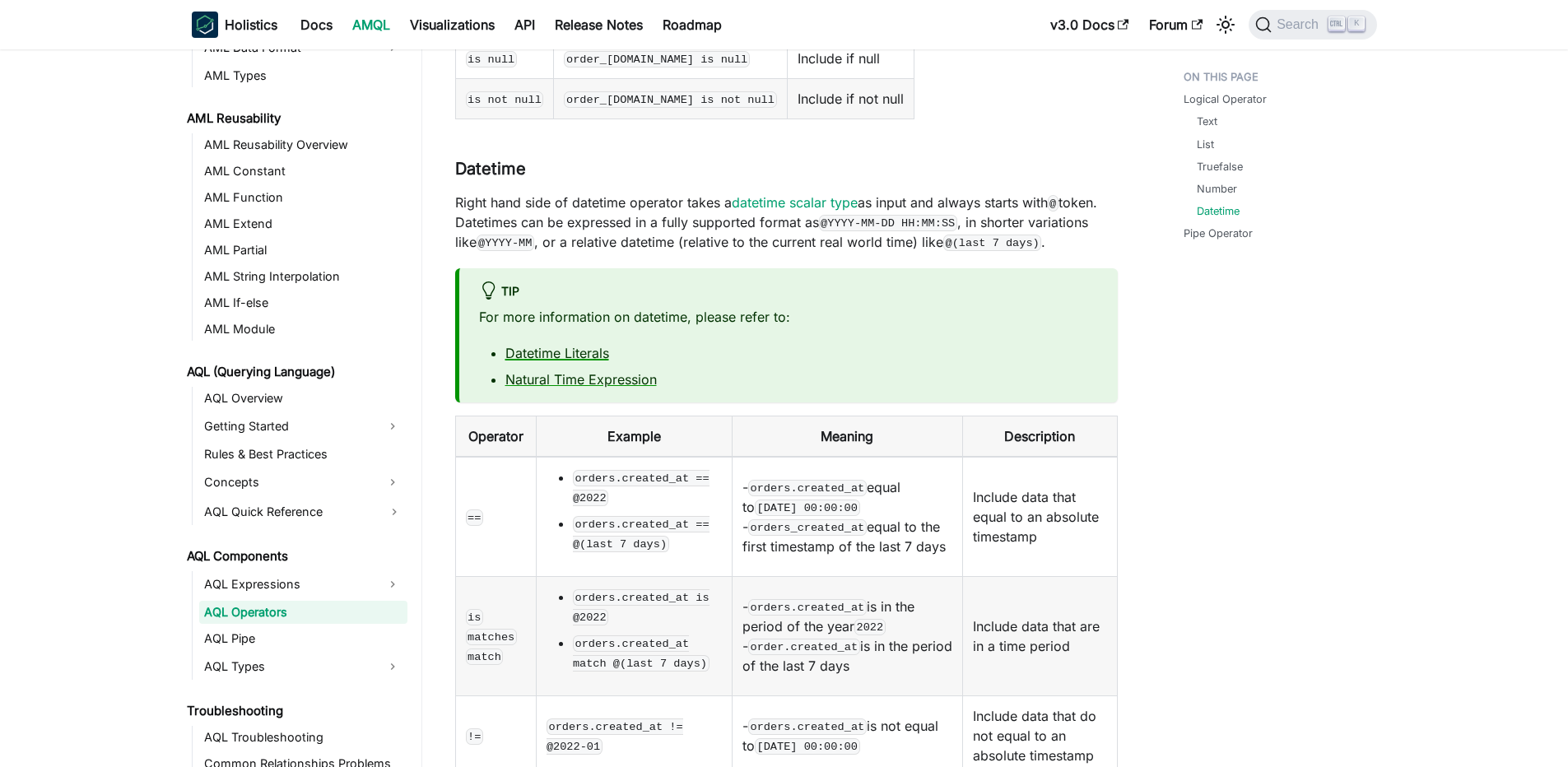
click at [565, 345] on link "Datetime Literals" at bounding box center [558, 353] width 104 height 17
click at [558, 371] on link "Natural Time Expression" at bounding box center [581, 380] width 151 height 17
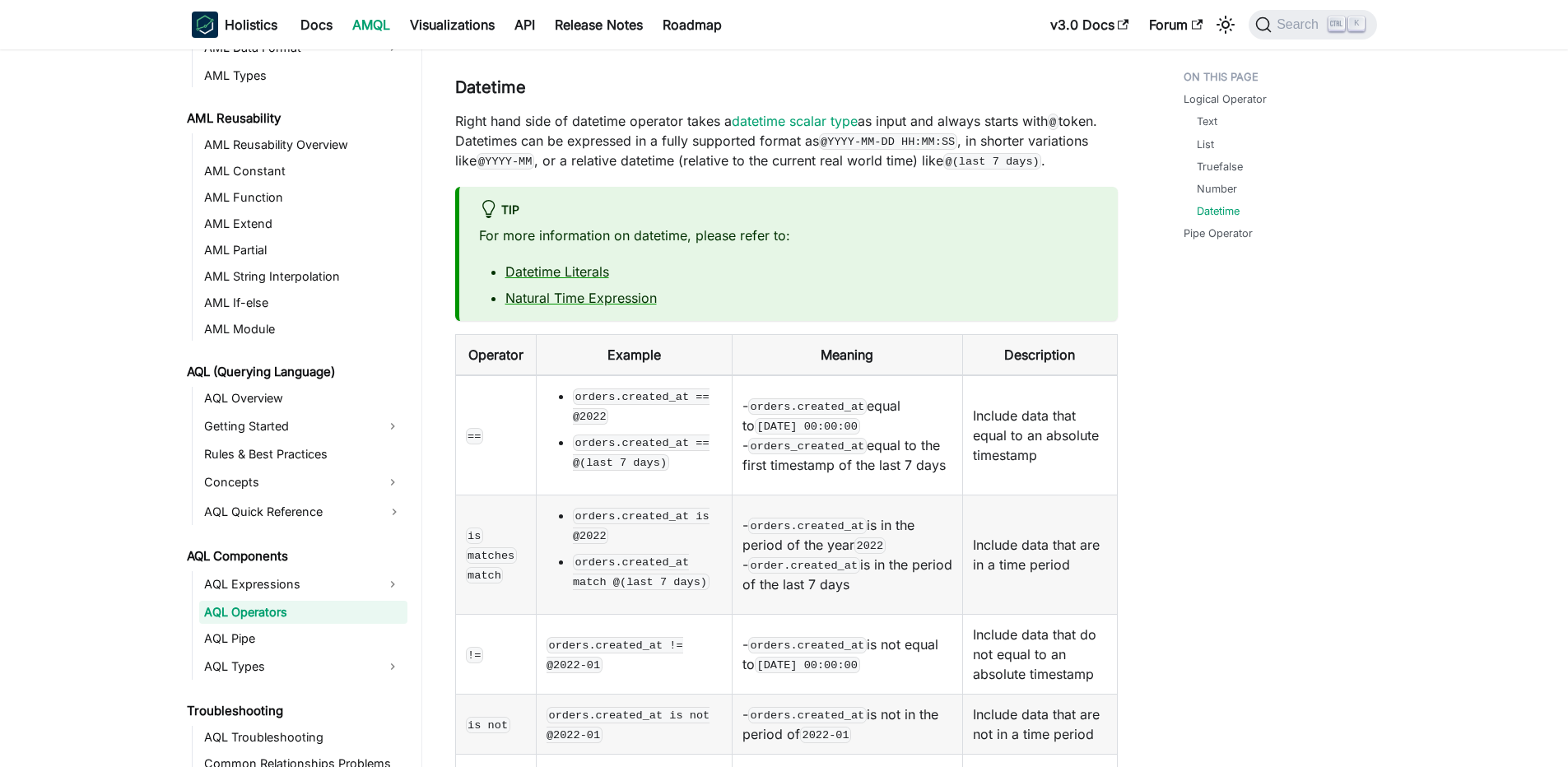
scroll to position [1859, 0]
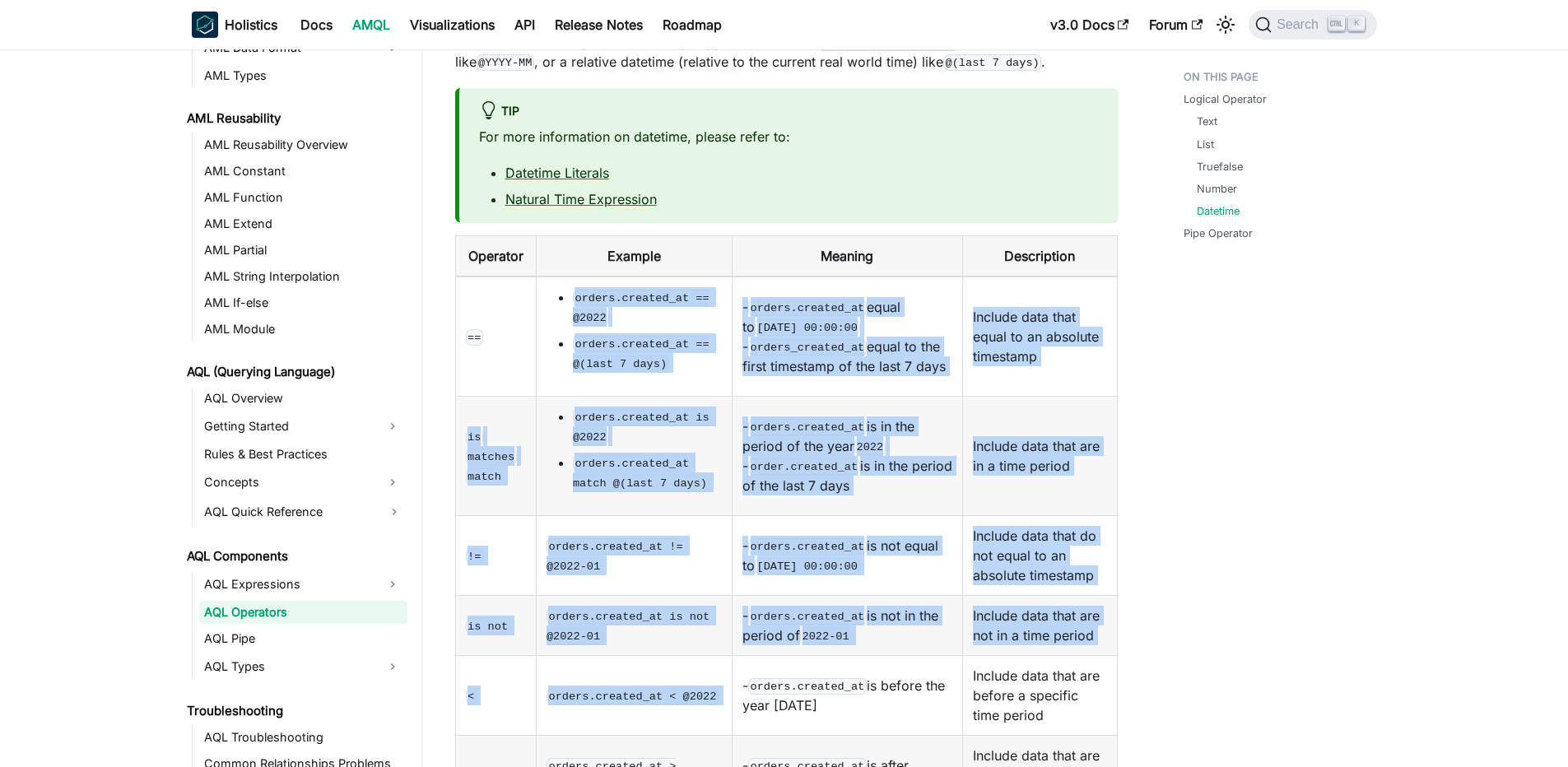
drag, startPoint x: 502, startPoint y: 274, endPoint x: 786, endPoint y: 584, distance: 420.4
click at [786, 585] on tbody "== orders.created_at == @2022 orders.created_at == @(last 7 days) - orders.crea…" at bounding box center [785, 607] width 661 height 660
click at [789, 656] on td "- orders.created_at is before the year 2022" at bounding box center [847, 696] width 231 height 80
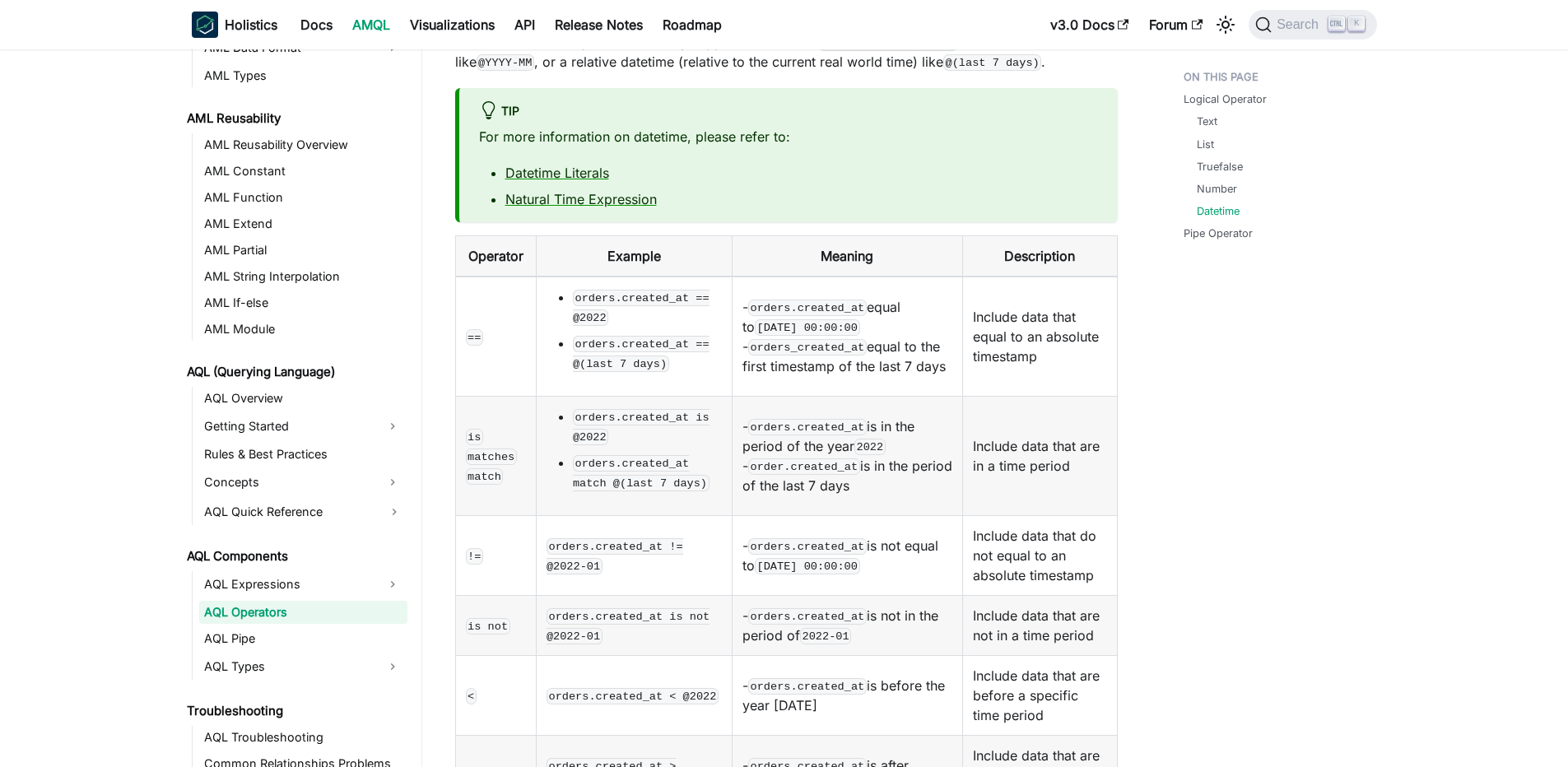
scroll to position [2056, 0]
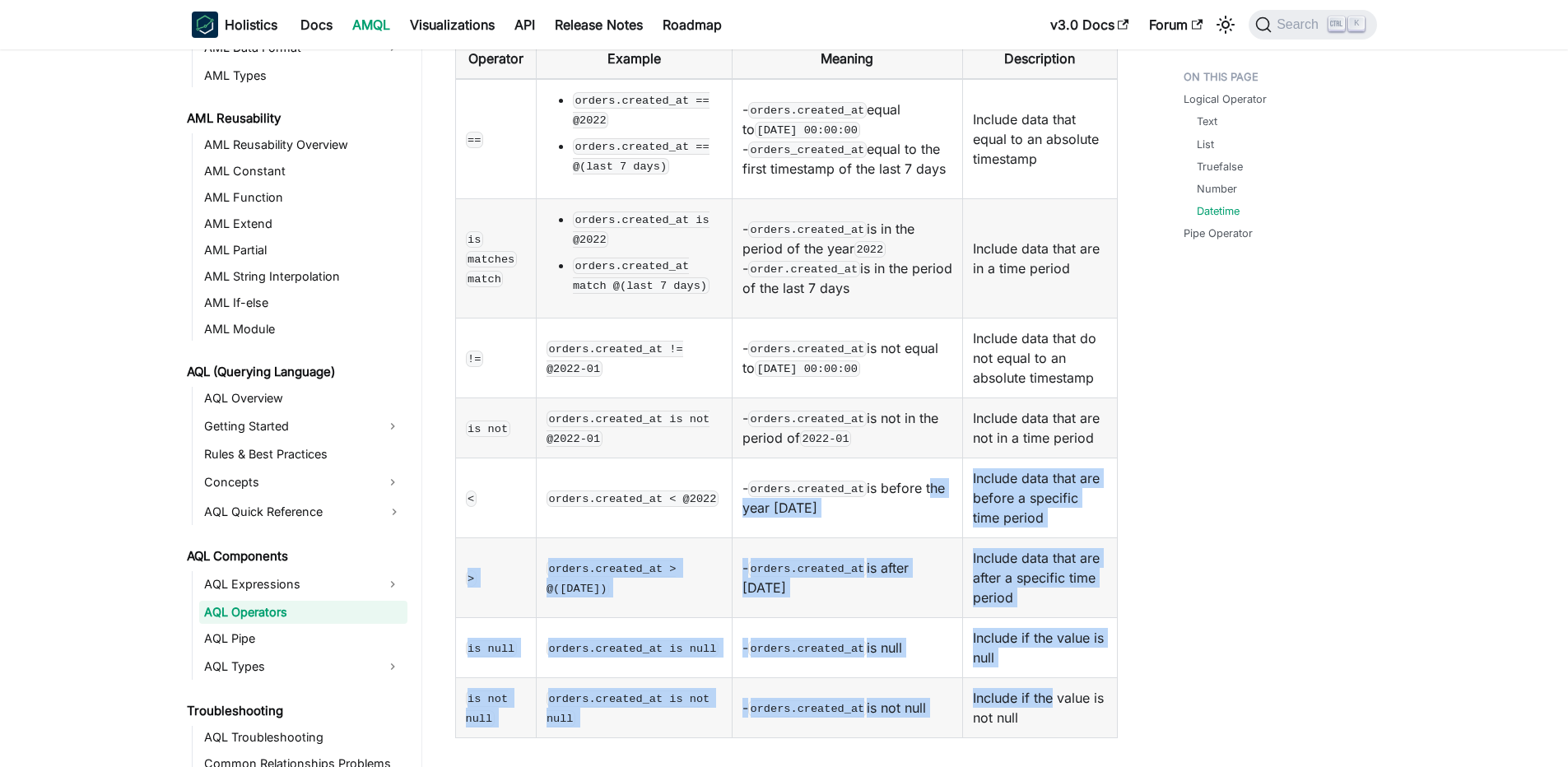
drag, startPoint x: 744, startPoint y: 430, endPoint x: 1043, endPoint y: 624, distance: 356.4
click at [1043, 624] on tbody "== orders.created_at == @2022 orders.created_at == @(last 7 days) - orders.crea…" at bounding box center [785, 409] width 661 height 660
click at [1043, 678] on td "Include if the value is not null" at bounding box center [1040, 708] width 154 height 60
drag, startPoint x: 1061, startPoint y: 644, endPoint x: 761, endPoint y: 454, distance: 355.1
click at [761, 454] on tbody "== orders.created_at == @2022 orders.created_at == @(last 7 days) - orders.crea…" at bounding box center [785, 409] width 661 height 660
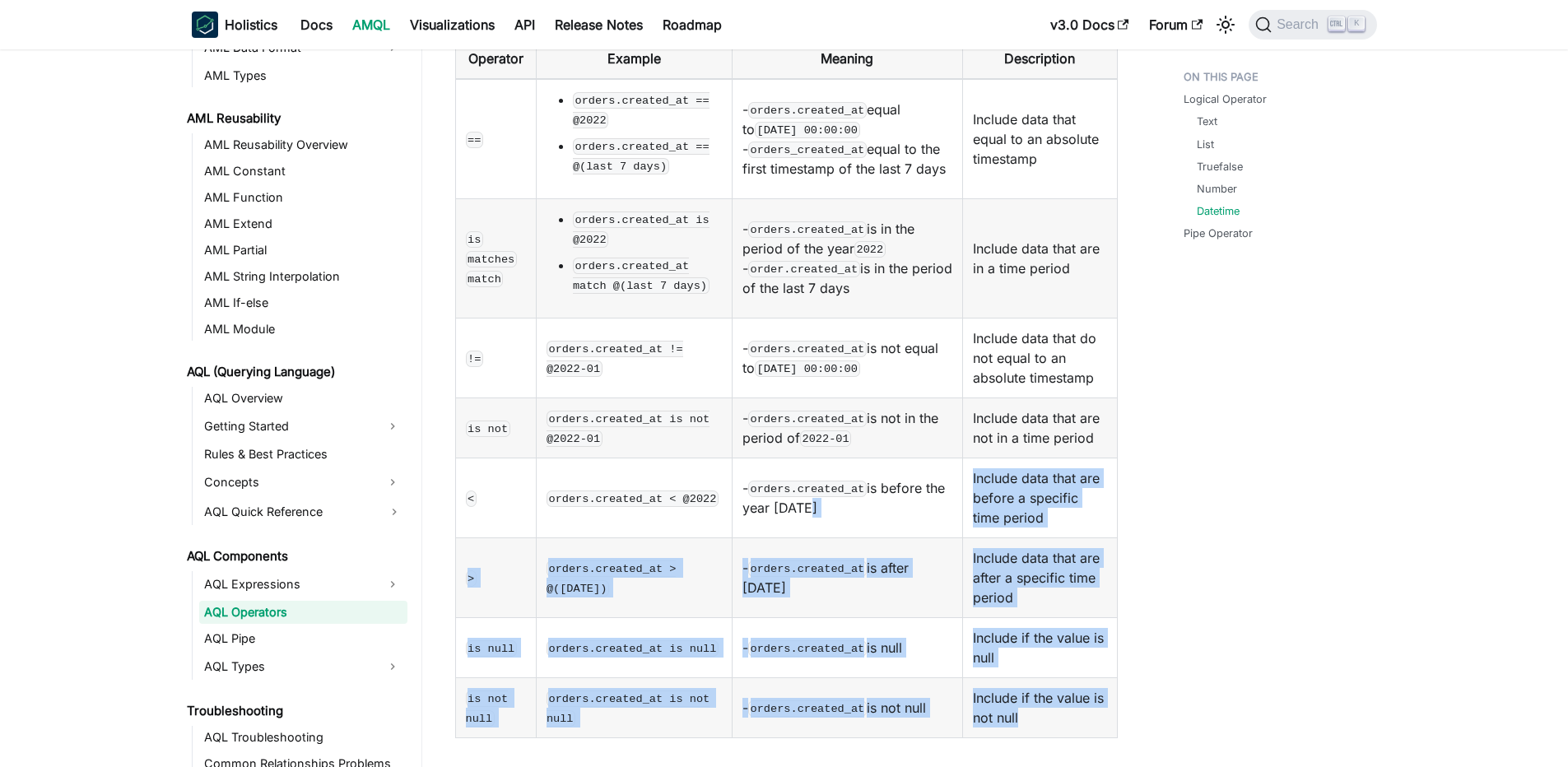
click at [761, 459] on td "- orders.created_at is before the year 2022" at bounding box center [847, 498] width 231 height 80
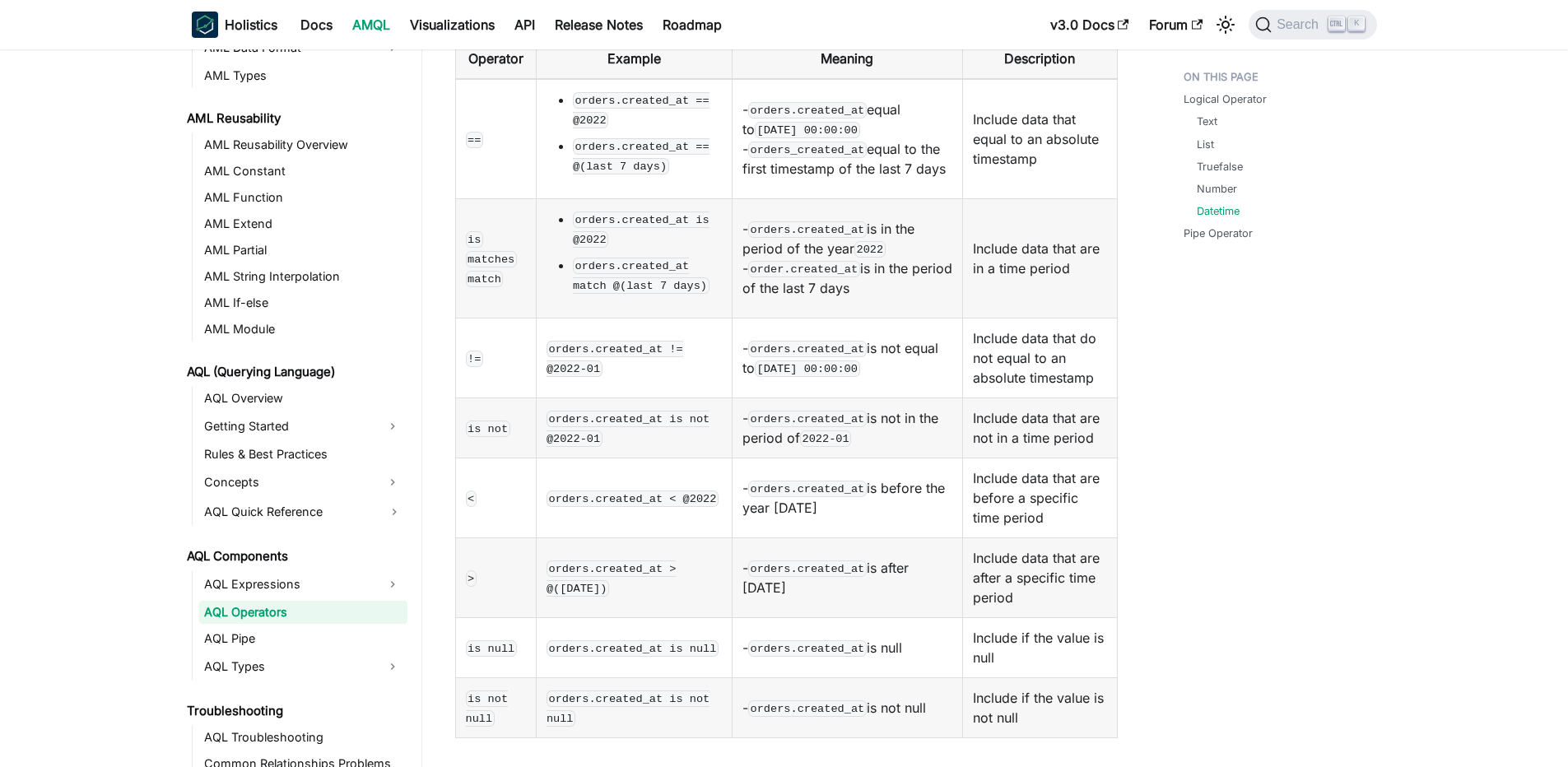
click at [761, 459] on td "- orders.created_at is before the year 2022" at bounding box center [847, 498] width 231 height 80
click at [669, 560] on code "orders.created_at > @([DATE])" at bounding box center [611, 578] width 130 height 36
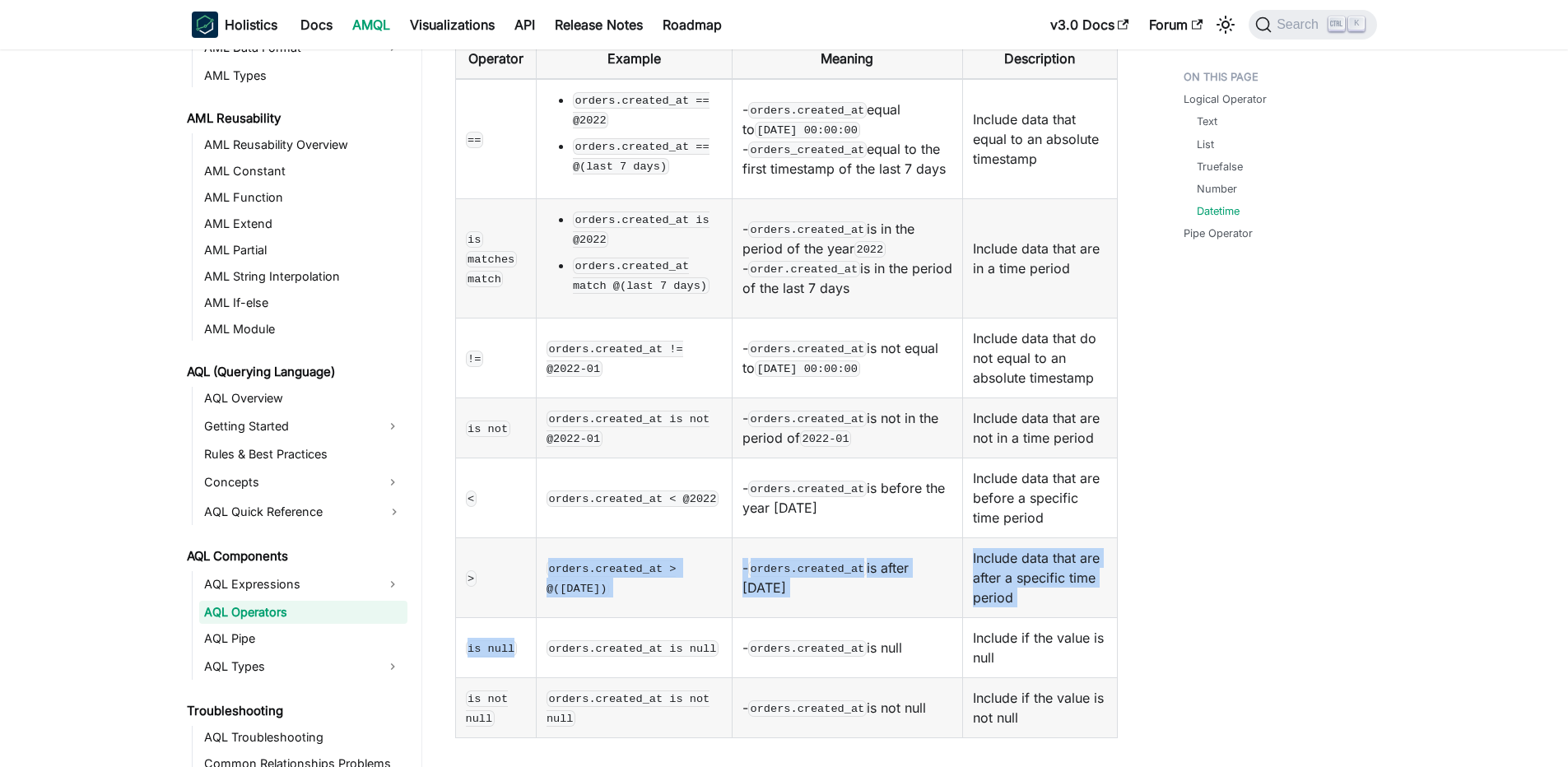
drag, startPoint x: 524, startPoint y: 495, endPoint x: 746, endPoint y: 546, distance: 227.8
click at [746, 546] on tbody "== orders.created_at == @2022 orders.created_at == @(last 7 days) - orders.crea…" at bounding box center [785, 409] width 661 height 660
click at [746, 618] on td "- orders.created_at is null" at bounding box center [847, 648] width 231 height 60
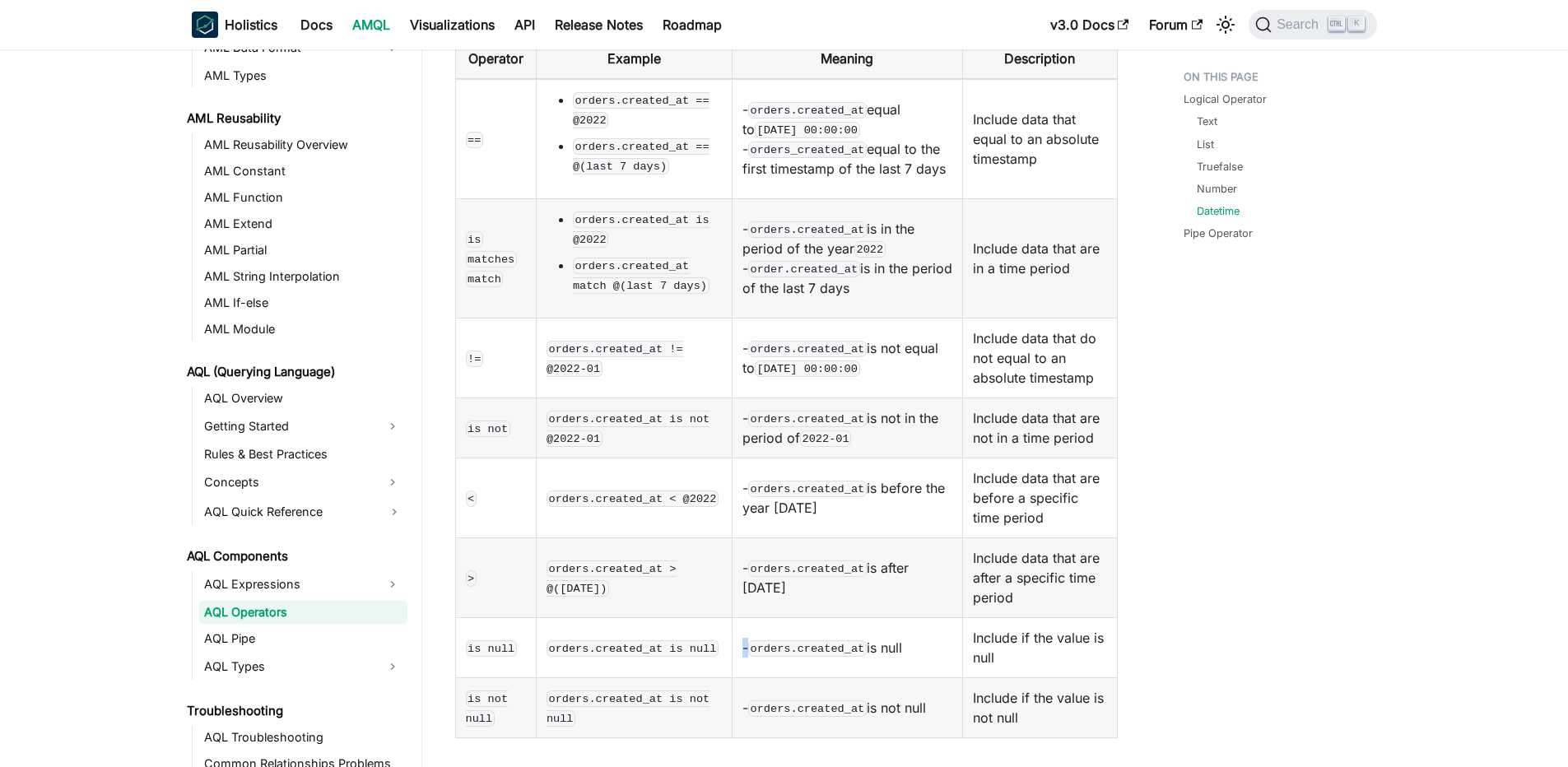
click at [746, 618] on td "- orders.created_at is null" at bounding box center [847, 648] width 231 height 60
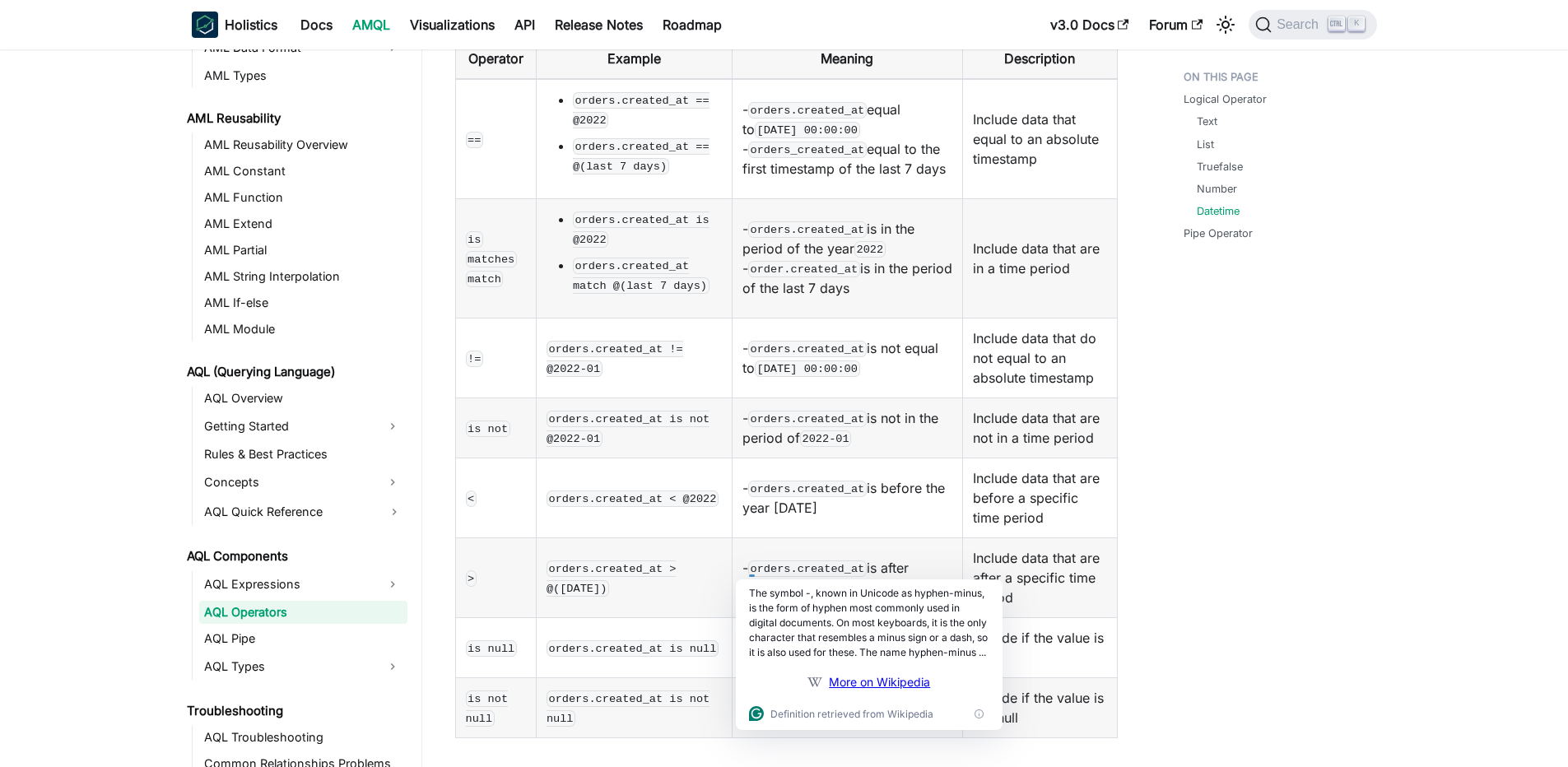
scroll to position [1662, 0]
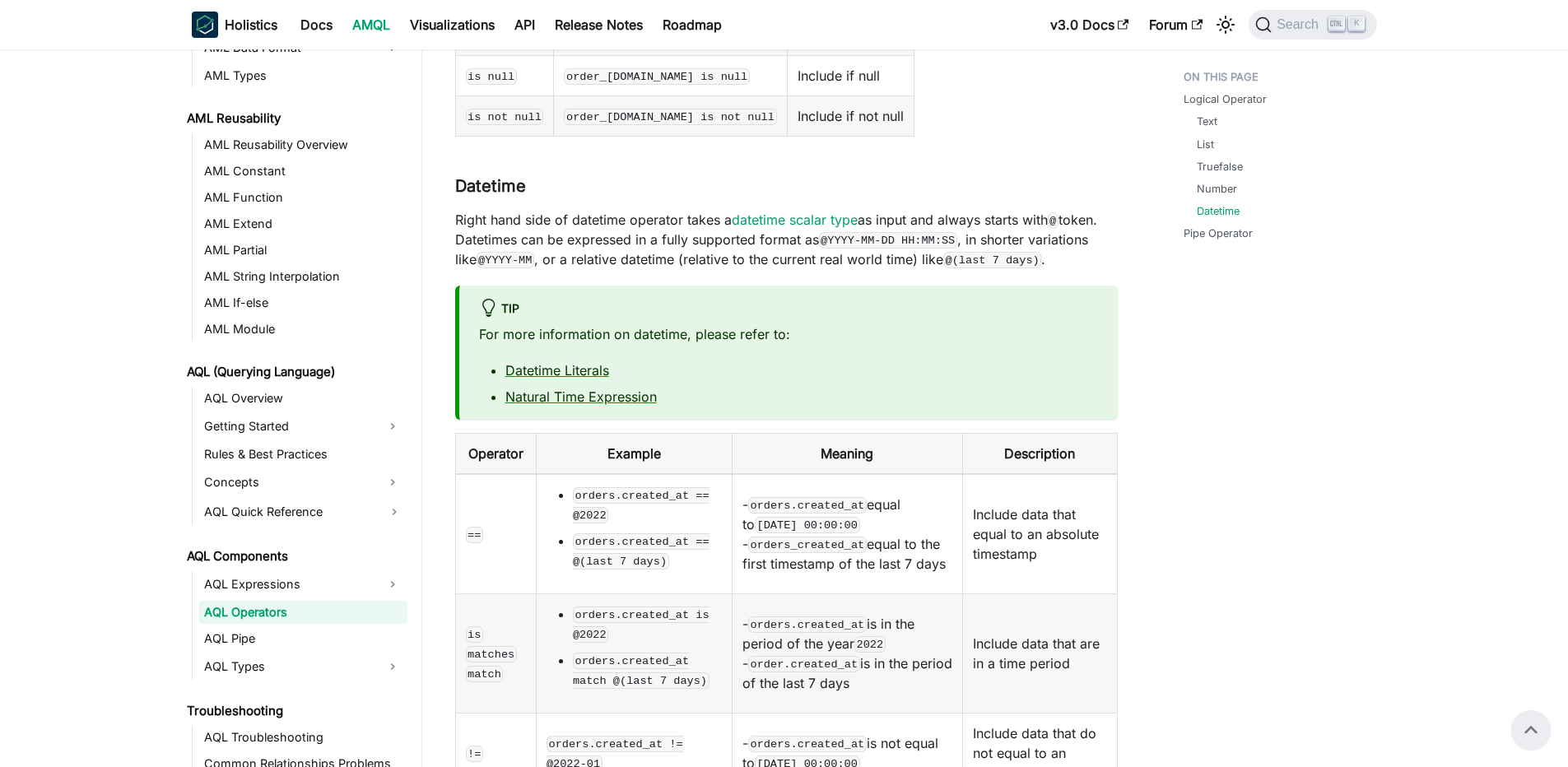
click at [646, 487] on code "orders.created_at == @2022" at bounding box center [640, 505] width 136 height 36
click at [604, 487] on code "orders.created_at == @2022" at bounding box center [640, 505] width 136 height 36
drag, startPoint x: 590, startPoint y: 413, endPoint x: 843, endPoint y: 422, distance: 253.2
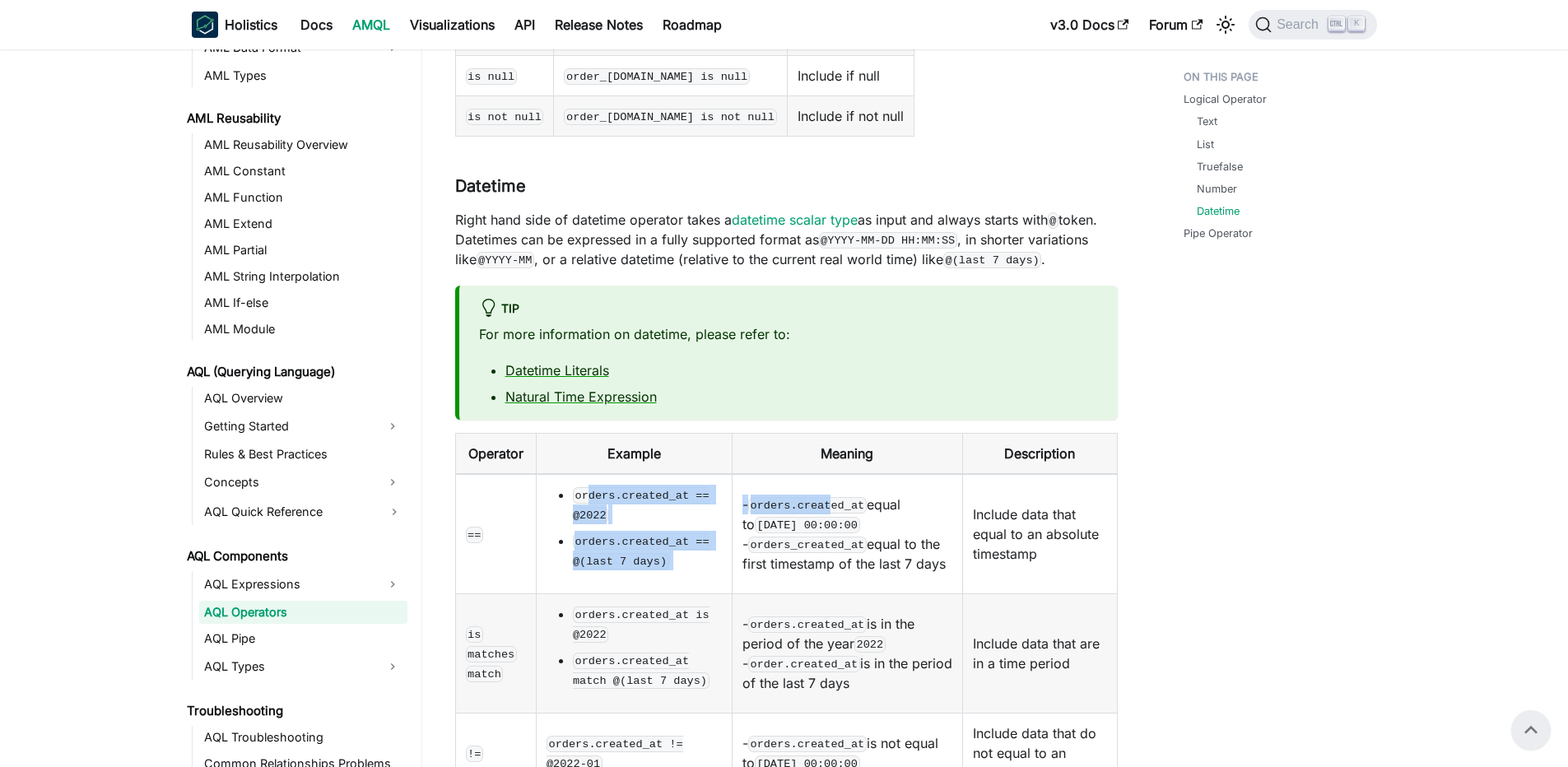
click at [843, 474] on tr "== orders.created_at == @2022 orders.created_at == @(last 7 days) - orders.crea…" at bounding box center [785, 534] width 661 height 120
click at [843, 497] on code "orders.created_at" at bounding box center [808, 506] width 119 height 17
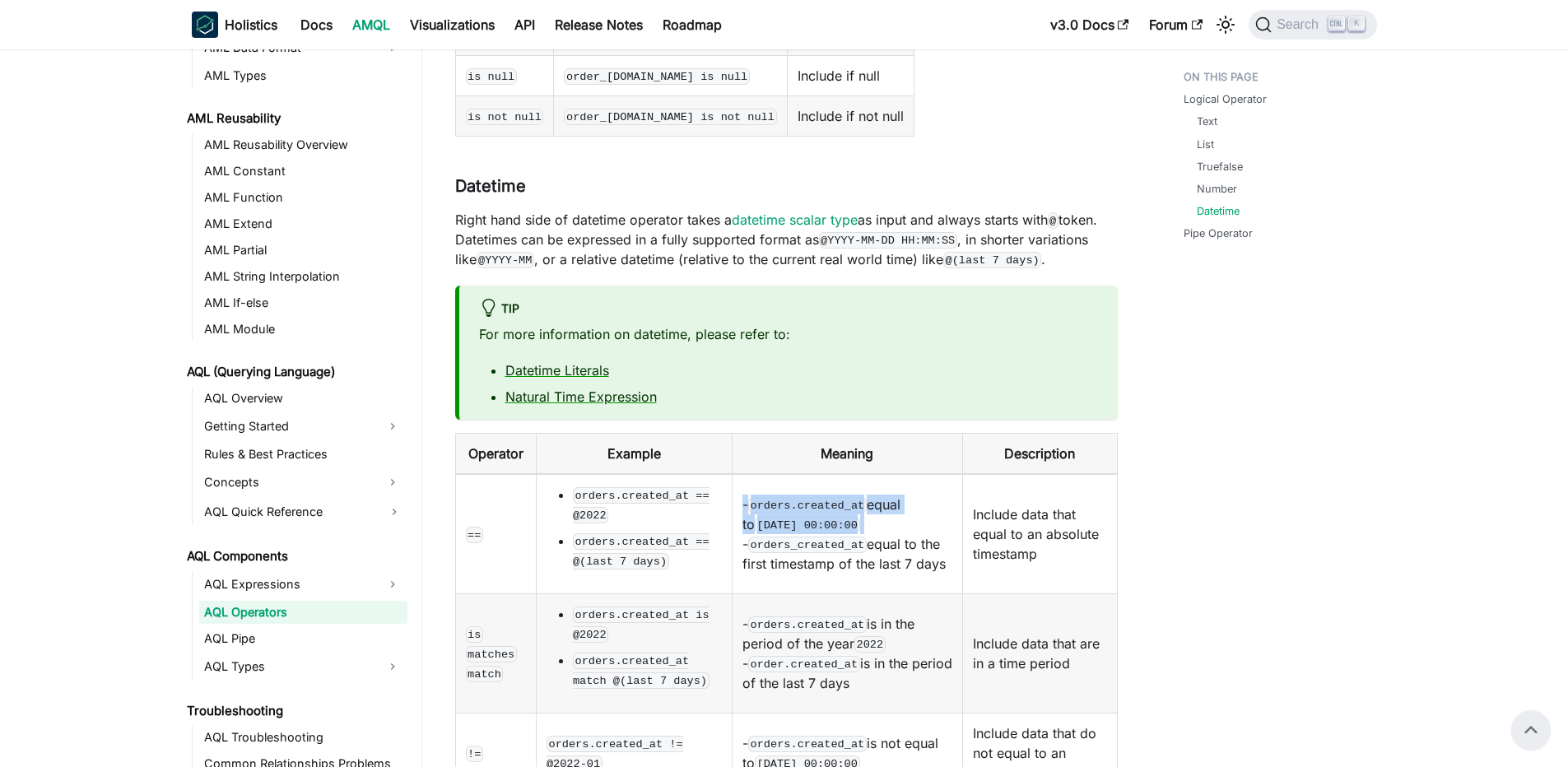
click at [843, 497] on code "orders.created_at" at bounding box center [808, 506] width 119 height 17
click at [813, 497] on code "orders.created_at" at bounding box center [808, 506] width 119 height 17
click at [763, 497] on code "orders.created_at" at bounding box center [808, 506] width 119 height 17
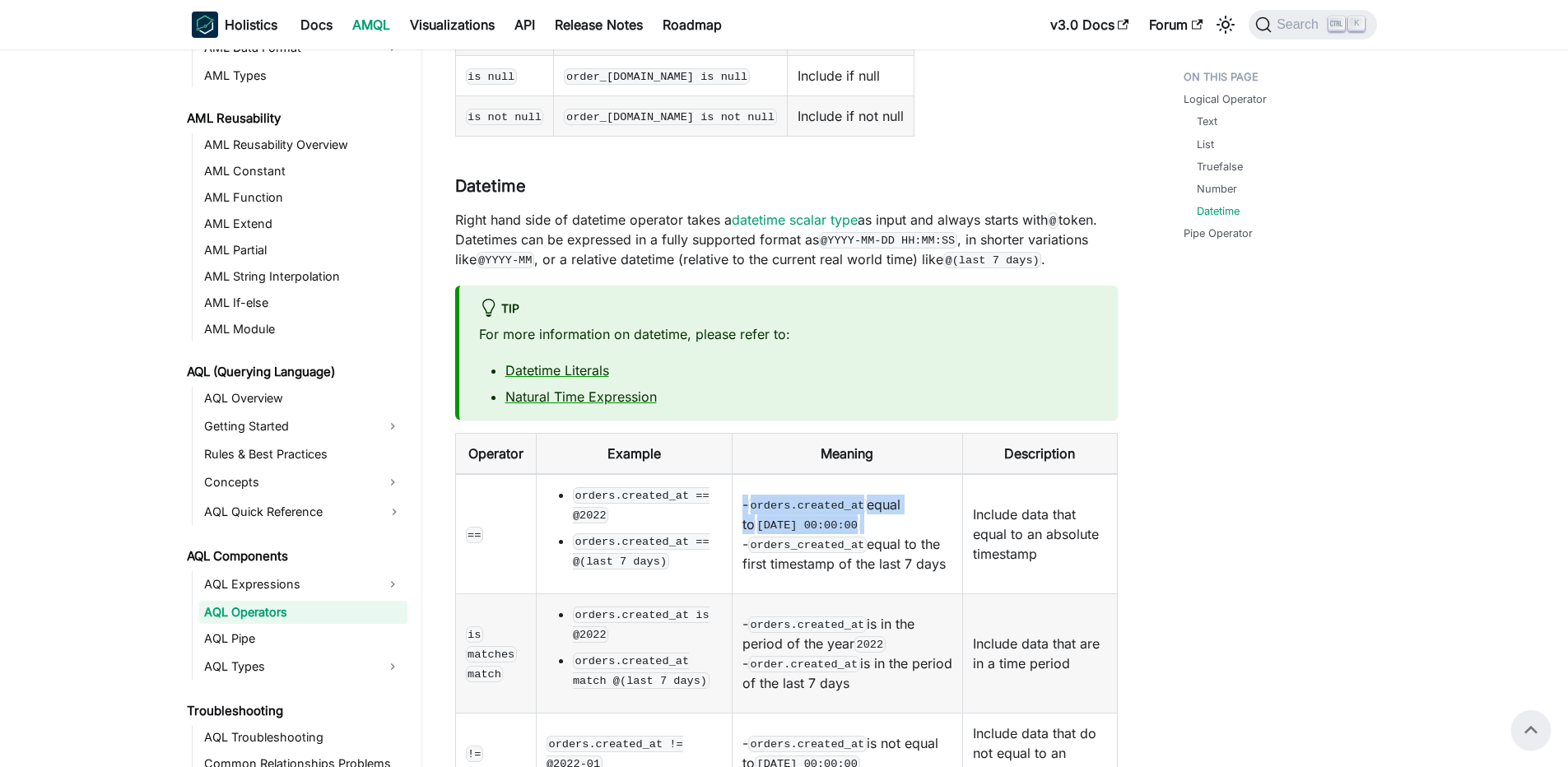
drag, startPoint x: 753, startPoint y: 414, endPoint x: 894, endPoint y: 437, distance: 142.9
click at [894, 474] on td "- orders.created_at equal to 2022-01-01 00:00:00 - orders_created_at equal to t…" at bounding box center [847, 534] width 231 height 120
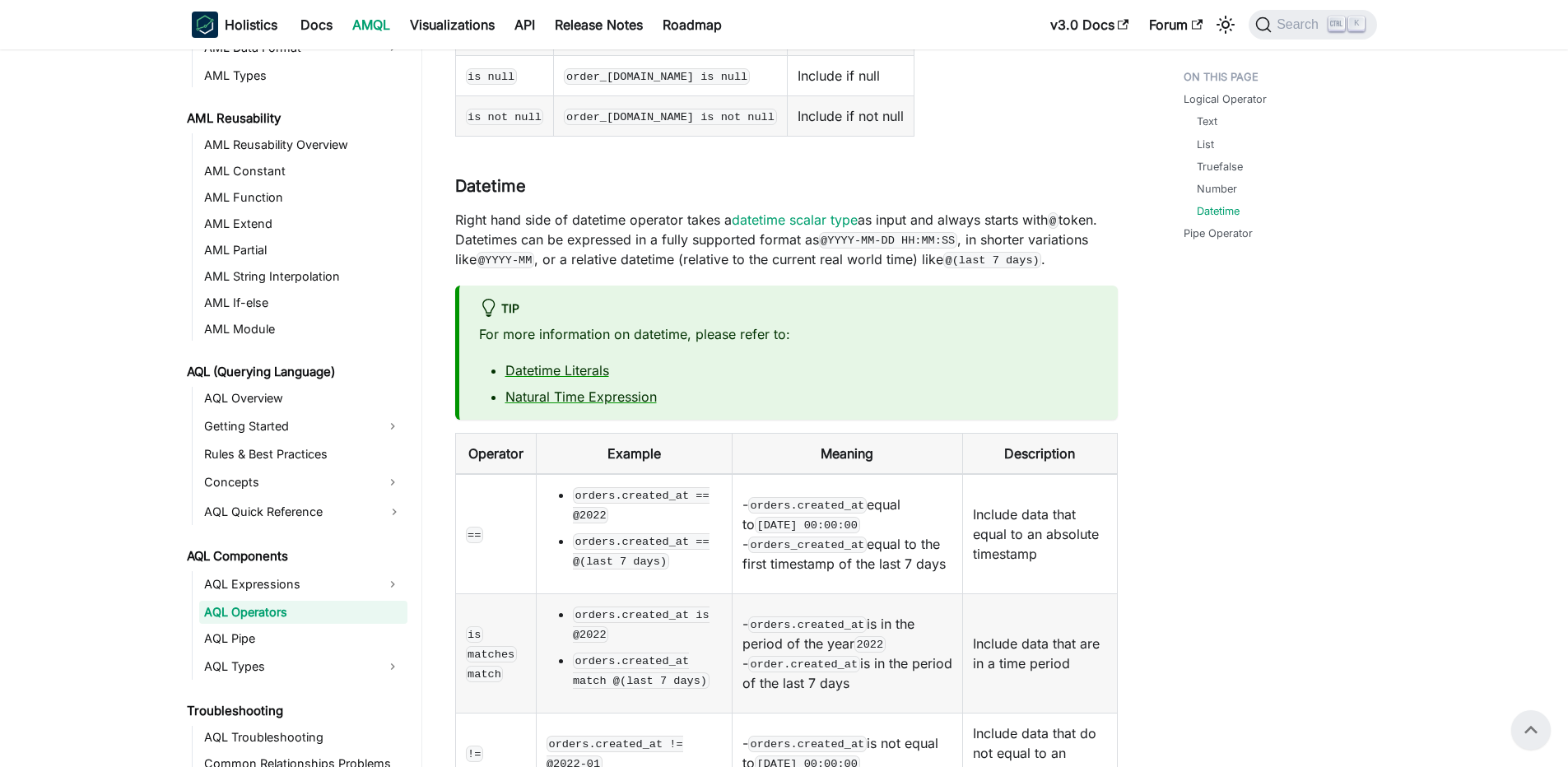
click at [852, 536] on code "orders_created_at" at bounding box center [808, 545] width 119 height 17
click at [820, 536] on code "orders_created_at" at bounding box center [808, 545] width 119 height 17
drag, startPoint x: 780, startPoint y: 455, endPoint x: 941, endPoint y: 505, distance: 168.6
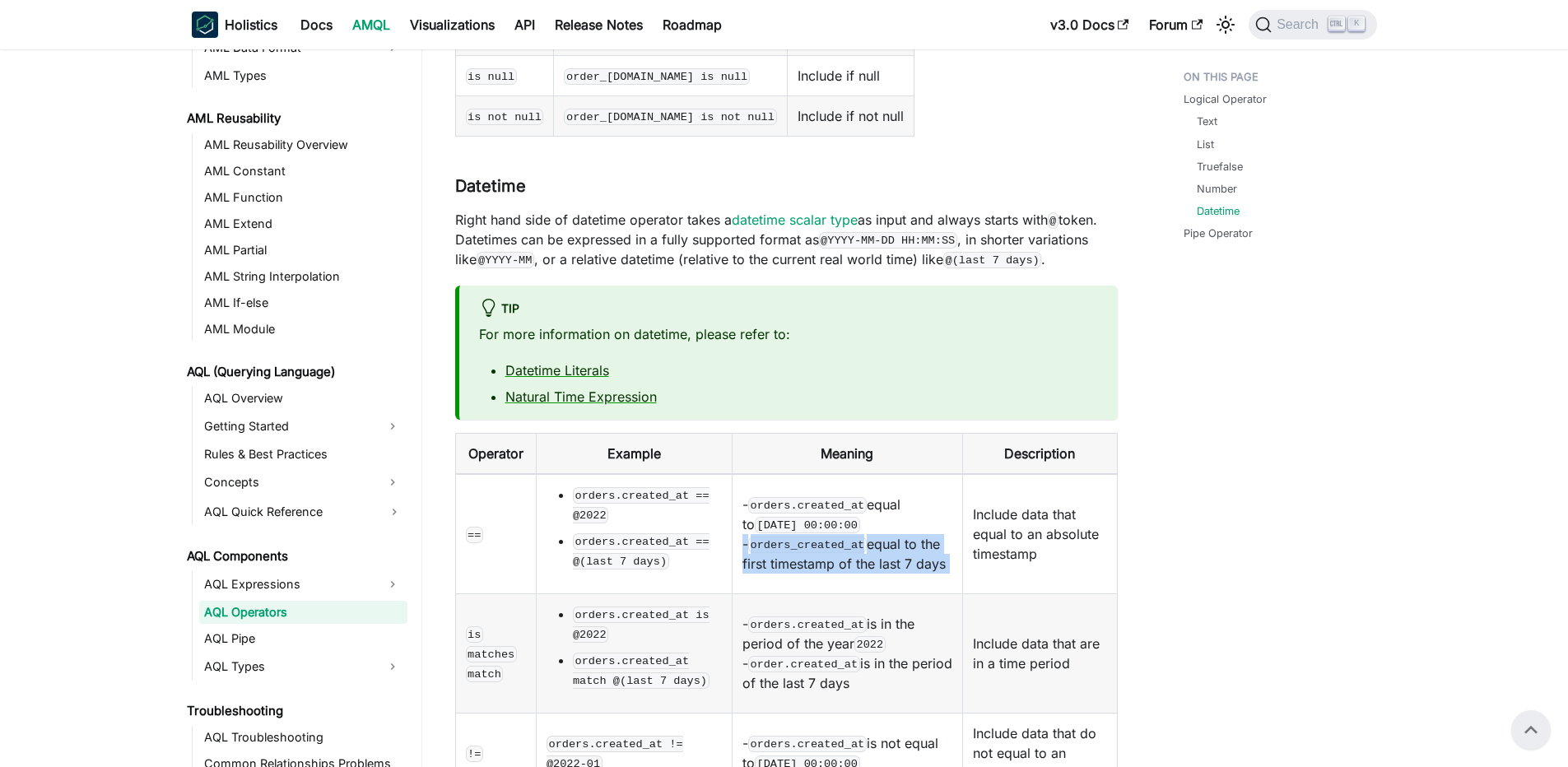
click at [941, 505] on td "- orders.created_at equal to 2022-01-01 00:00:00 - orders_created_at equal to t…" at bounding box center [847, 534] width 231 height 120
click at [654, 487] on code "orders.created_at == @2022" at bounding box center [640, 505] width 136 height 36
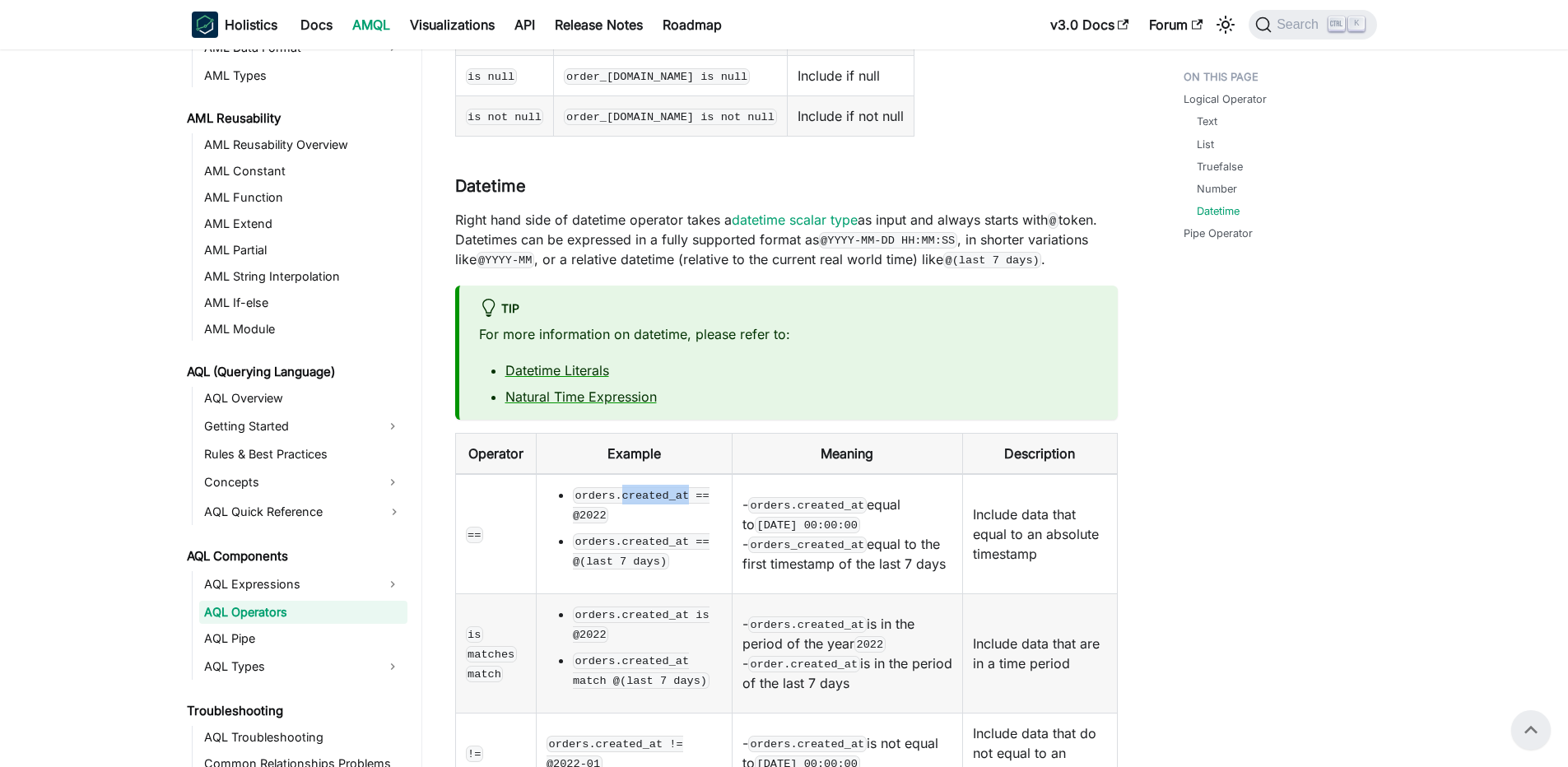
click at [654, 487] on code "orders.created_at == @2022" at bounding box center [640, 505] width 136 height 36
click at [843, 497] on code "orders.created_at" at bounding box center [808, 506] width 119 height 17
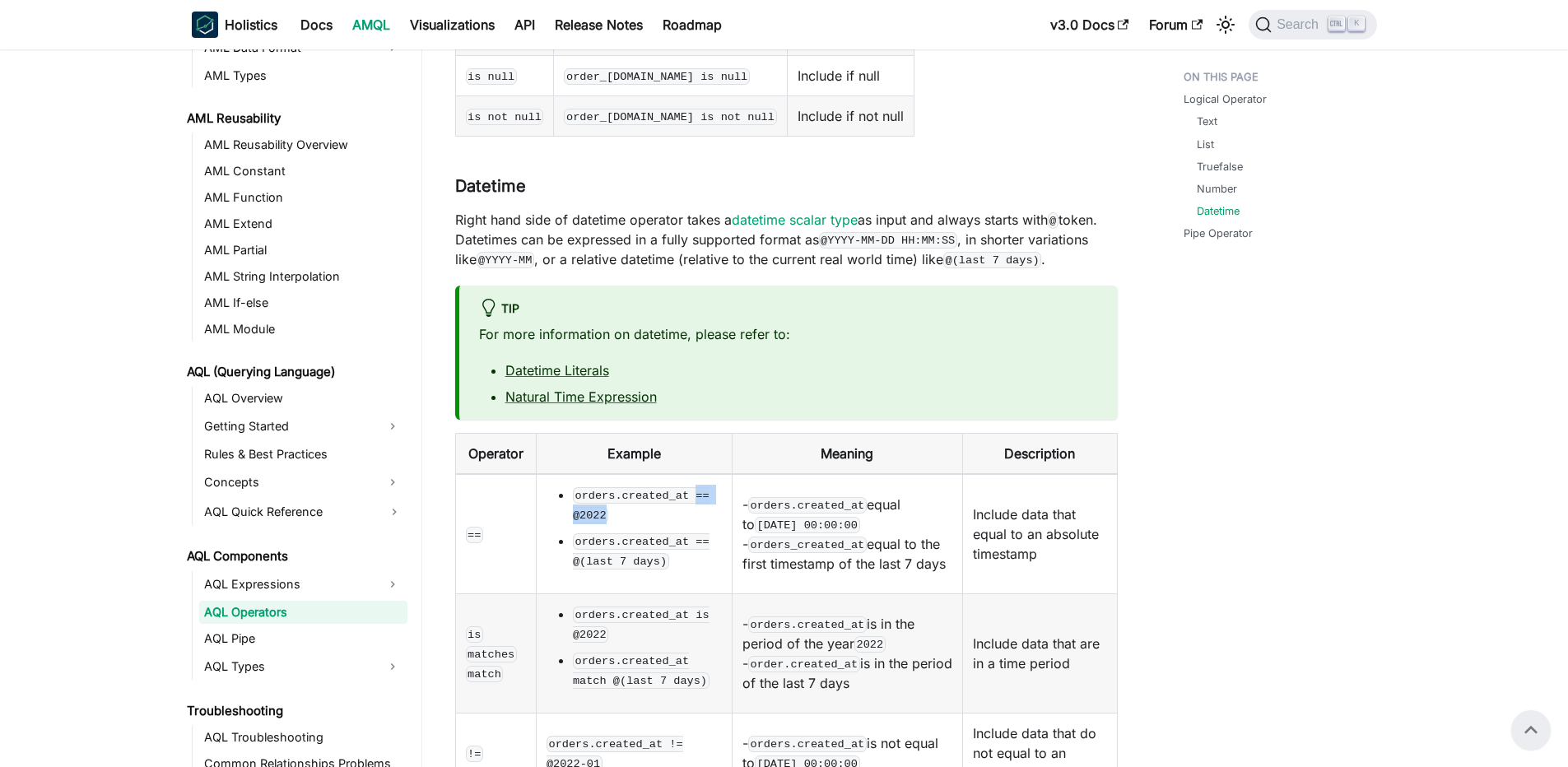
drag, startPoint x: 696, startPoint y: 417, endPoint x: 707, endPoint y: 436, distance: 22.0
click at [707, 484] on li "orders.created_at == @2022" at bounding box center [646, 504] width 149 height 40
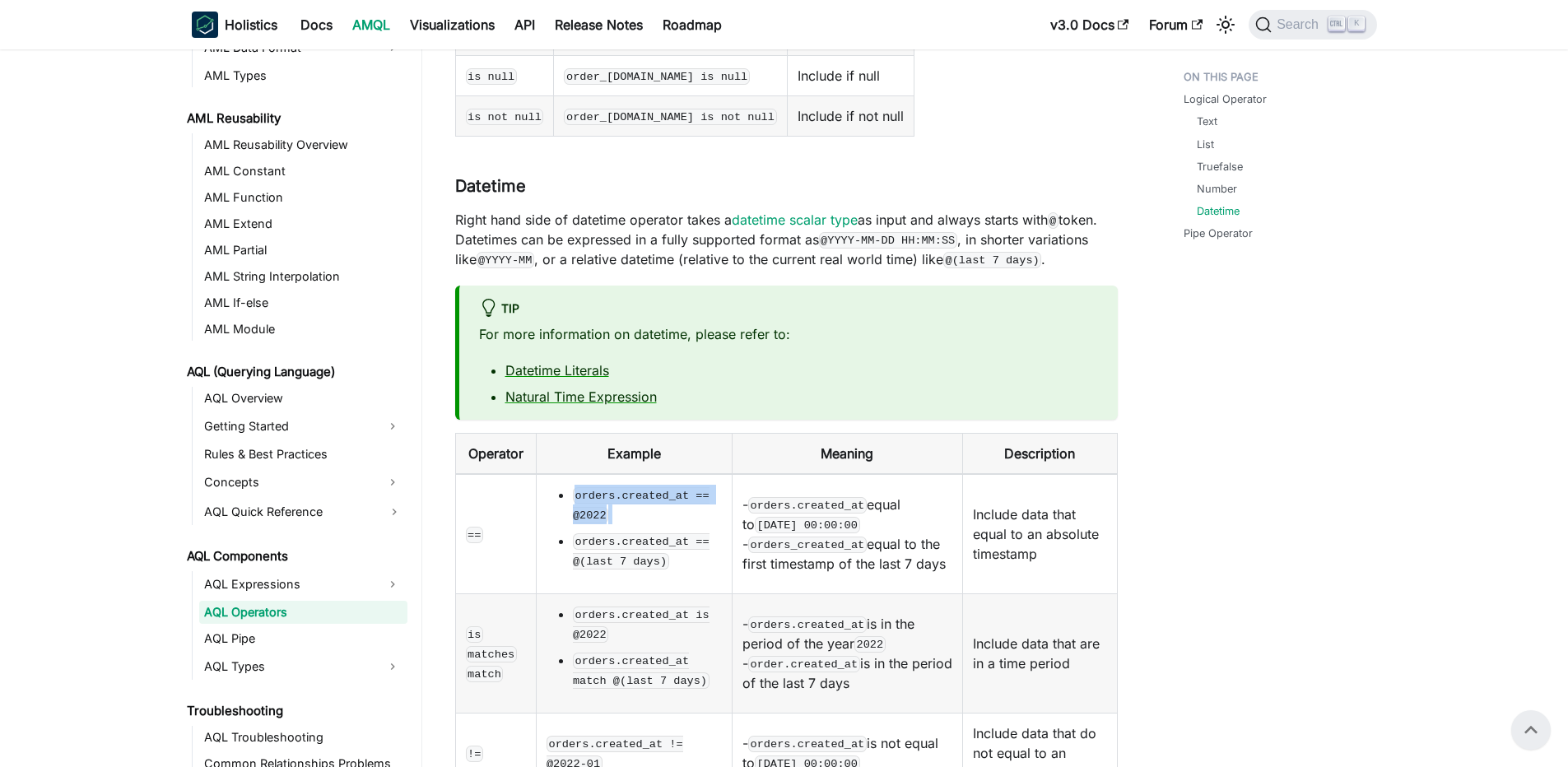
scroll to position [1761, 0]
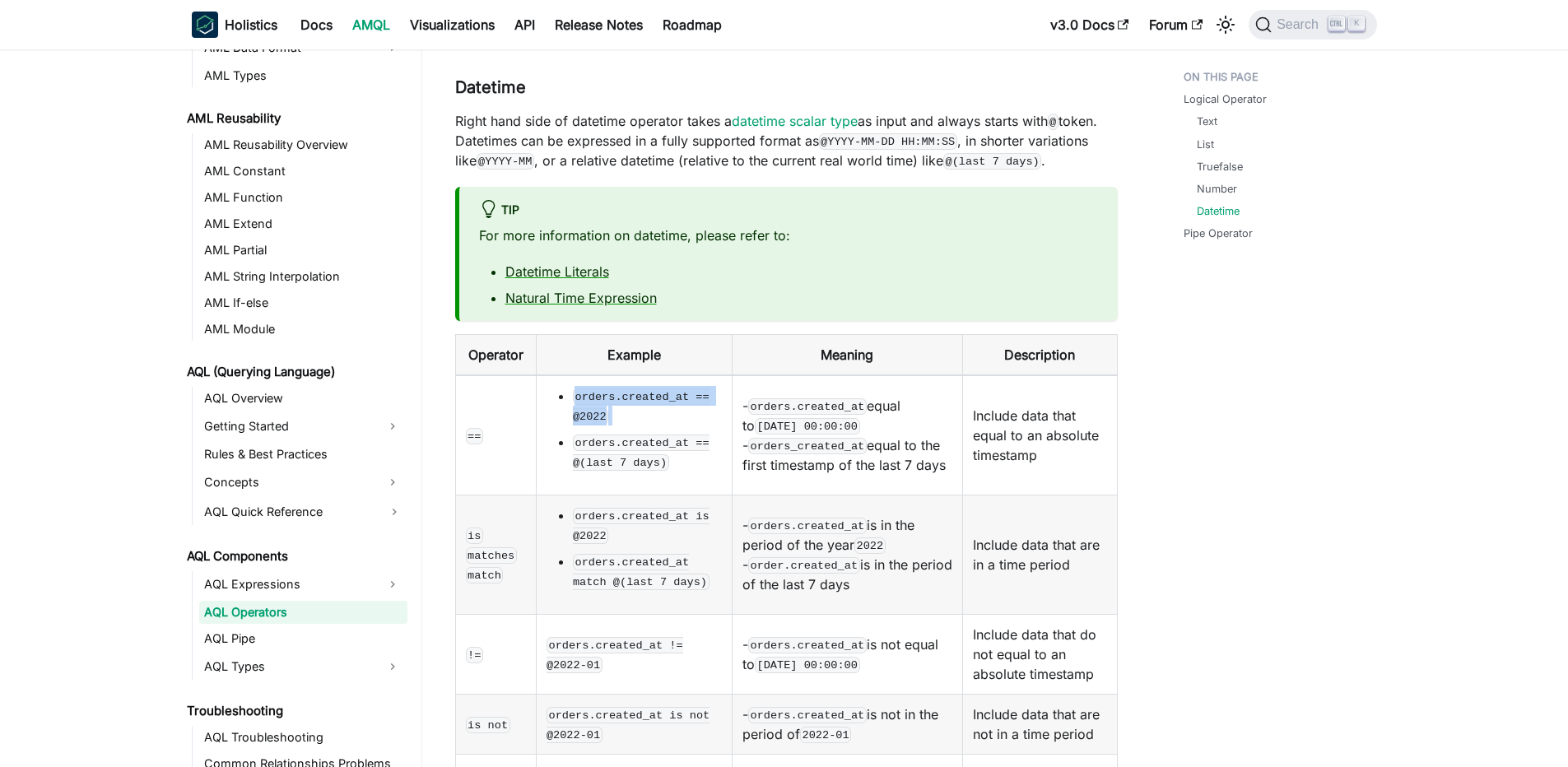
click at [604, 388] on code "orders.created_at == @2022" at bounding box center [640, 406] width 136 height 36
drag, startPoint x: 572, startPoint y: 333, endPoint x: 612, endPoint y: 339, distance: 40.4
click at [612, 386] on ul "orders.created_at == @2022 orders.created_at == @(last 7 days)" at bounding box center [633, 429] width 175 height 85
click at [714, 375] on td "orders.created_at == @2022 orders.created_at == @(last 7 days)" at bounding box center [633, 435] width 195 height 120
click at [689, 388] on code "orders.created_at == @2022" at bounding box center [640, 406] width 136 height 36
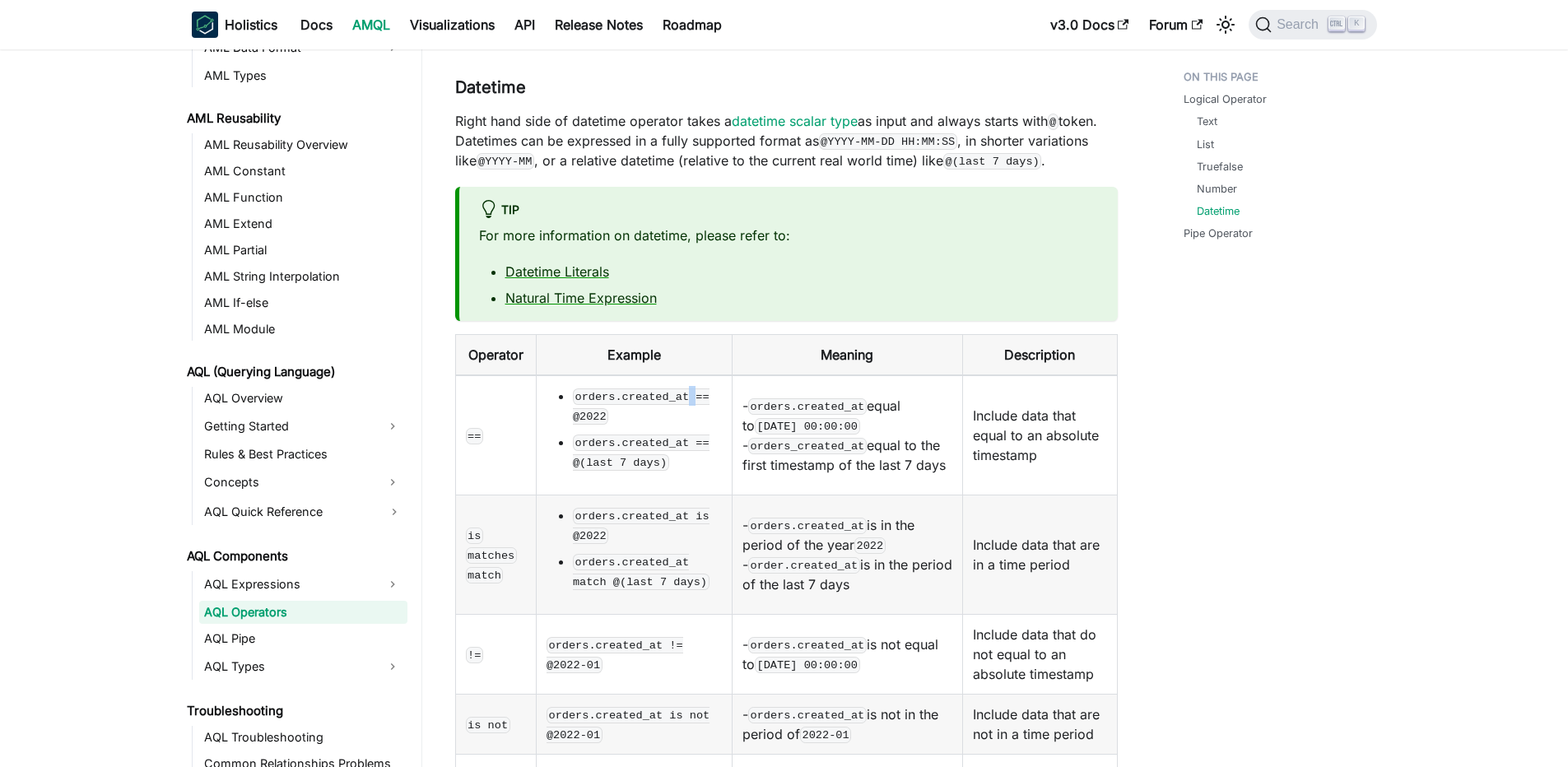
click at [689, 388] on code "orders.created_at == @2022" at bounding box center [640, 406] width 136 height 36
click at [801, 418] on code "[DATE] 00:00:00" at bounding box center [808, 426] width 106 height 17
drag, startPoint x: 937, startPoint y: 327, endPoint x: 1029, endPoint y: 356, distance: 96.5
click at [1029, 375] on tr "== orders.created_at == @2022 orders.created_at == @(last 7 days) - orders.crea…" at bounding box center [785, 435] width 661 height 120
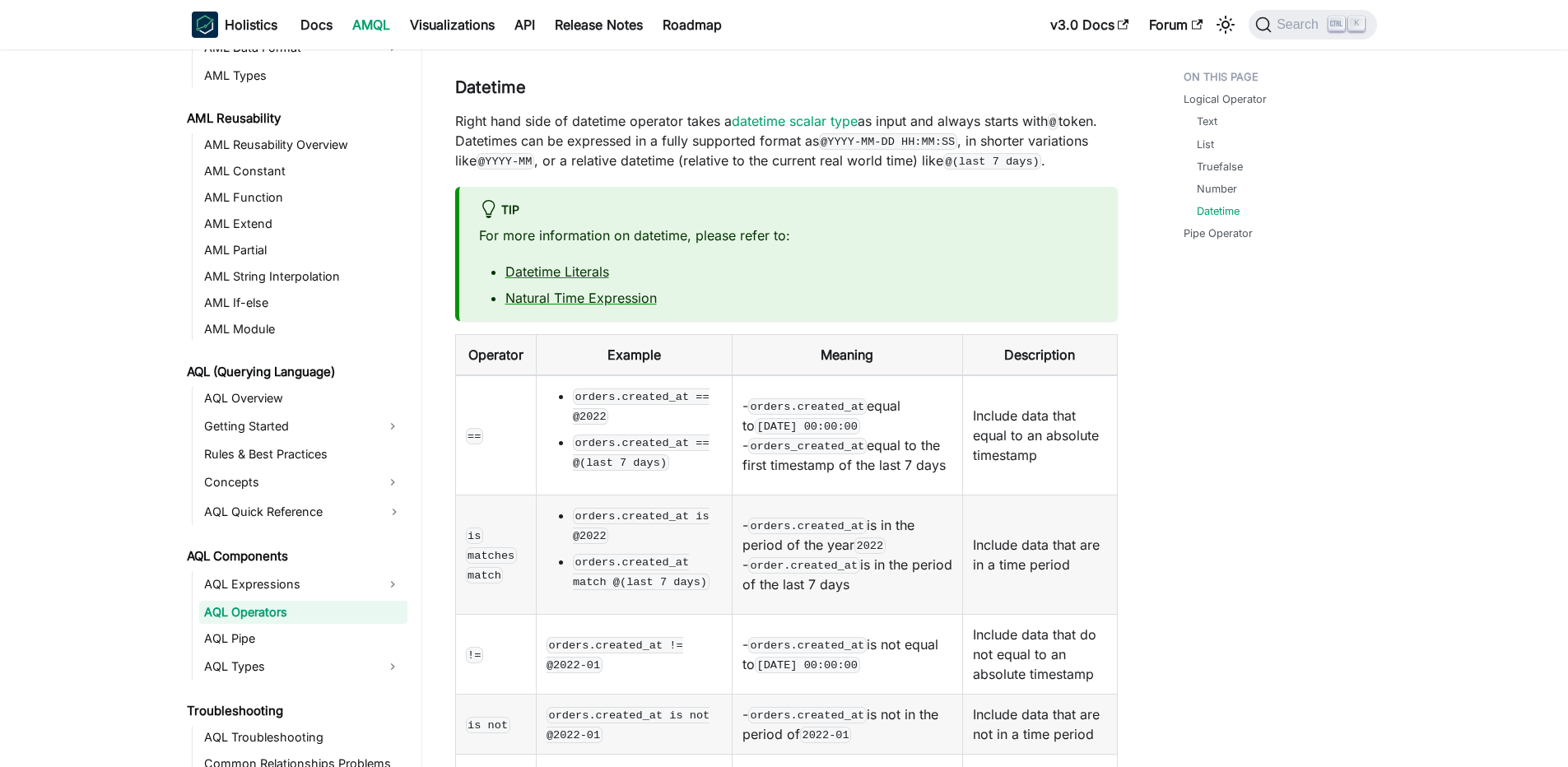
click at [1029, 375] on td "Include data that equal to an absolute timestamp" at bounding box center [1040, 435] width 154 height 120
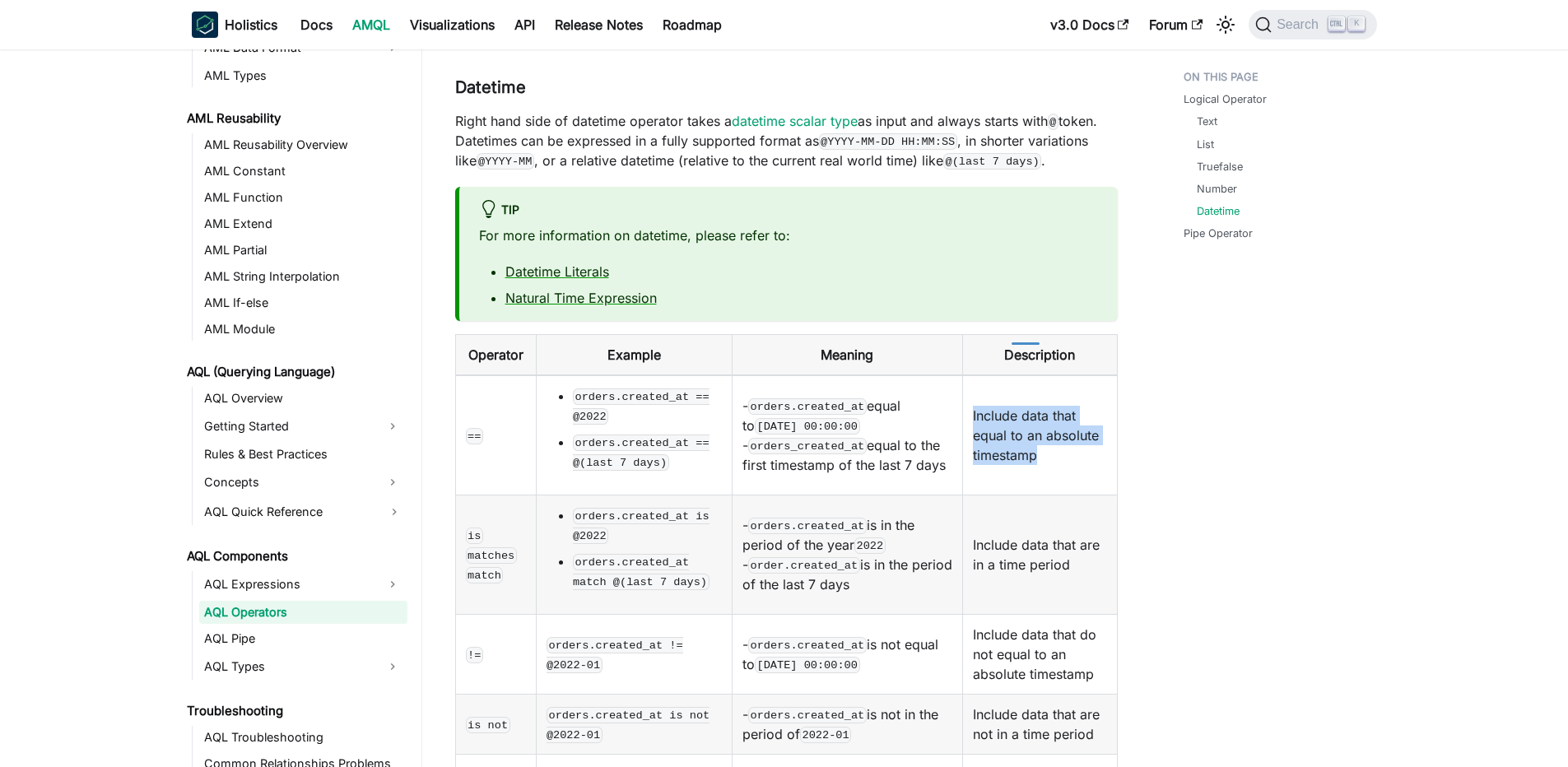
click at [1029, 375] on td "Include data that equal to an absolute timestamp" at bounding box center [1040, 435] width 154 height 120
click at [831, 418] on code "[DATE] 00:00:00" at bounding box center [808, 426] width 106 height 17
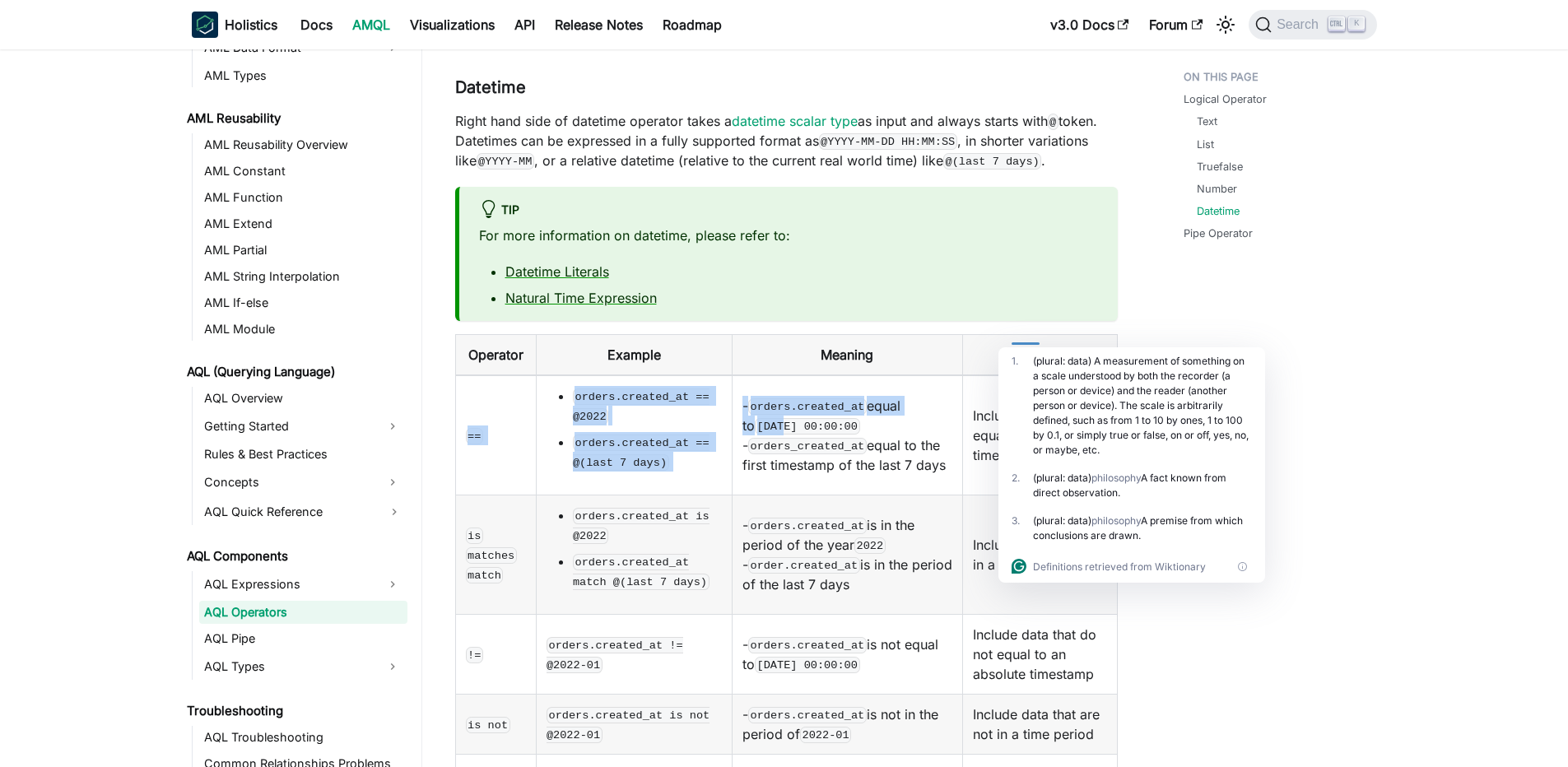
drag, startPoint x: 575, startPoint y: 321, endPoint x: 781, endPoint y: 344, distance: 207.3
click at [781, 375] on tr "== orders.created_at == @2022 orders.created_at == @(last 7 days) - orders.crea…" at bounding box center [785, 435] width 661 height 120
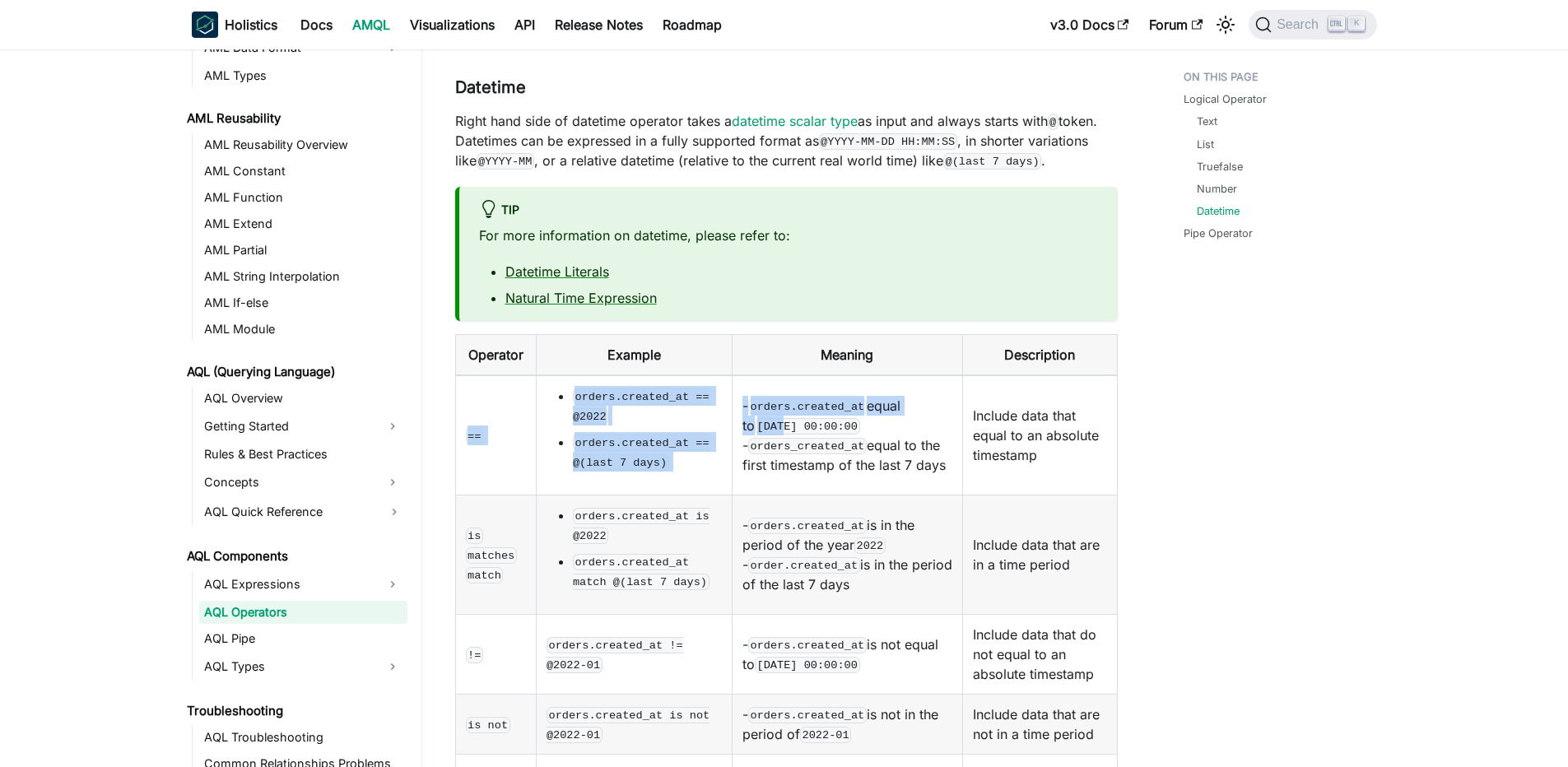
click at [781, 418] on code "[DATE] 00:00:00" at bounding box center [808, 426] width 106 height 17
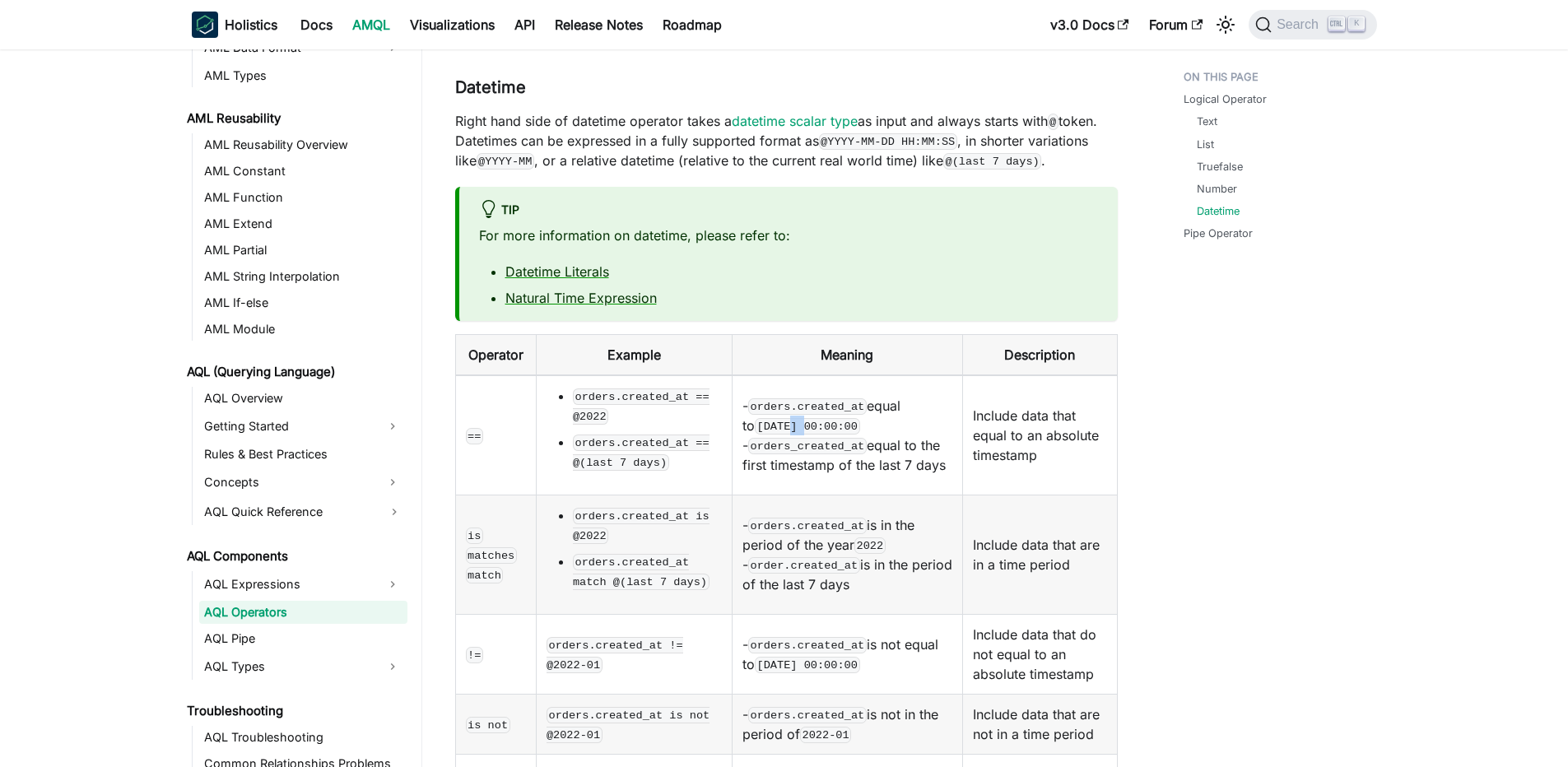
click at [781, 418] on code "[DATE] 00:00:00" at bounding box center [808, 426] width 106 height 17
click at [614, 386] on li "orders.created_at == @2022" at bounding box center [646, 406] width 149 height 40
drag, startPoint x: 580, startPoint y: 307, endPoint x: 731, endPoint y: 395, distance: 174.8
click at [731, 395] on td "orders.created_at == @2022 orders.created_at == @(last 7 days)" at bounding box center [633, 435] width 195 height 120
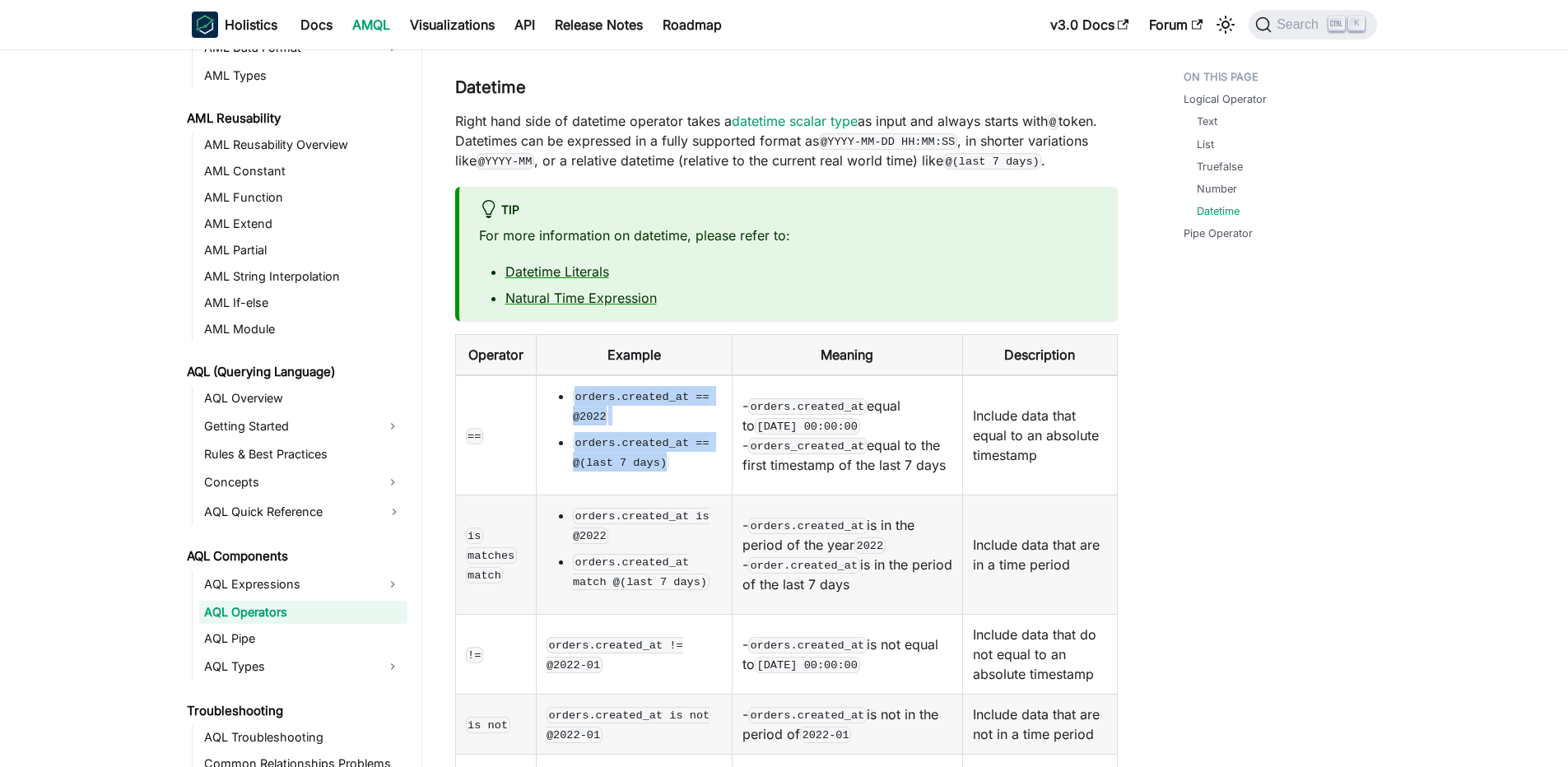
click at [731, 395] on td "orders.created_at == @2022 orders.created_at == @(last 7 days)" at bounding box center [633, 435] width 195 height 120
click at [641, 434] on code "orders.created_at == @(last 7 days)" at bounding box center [640, 452] width 136 height 36
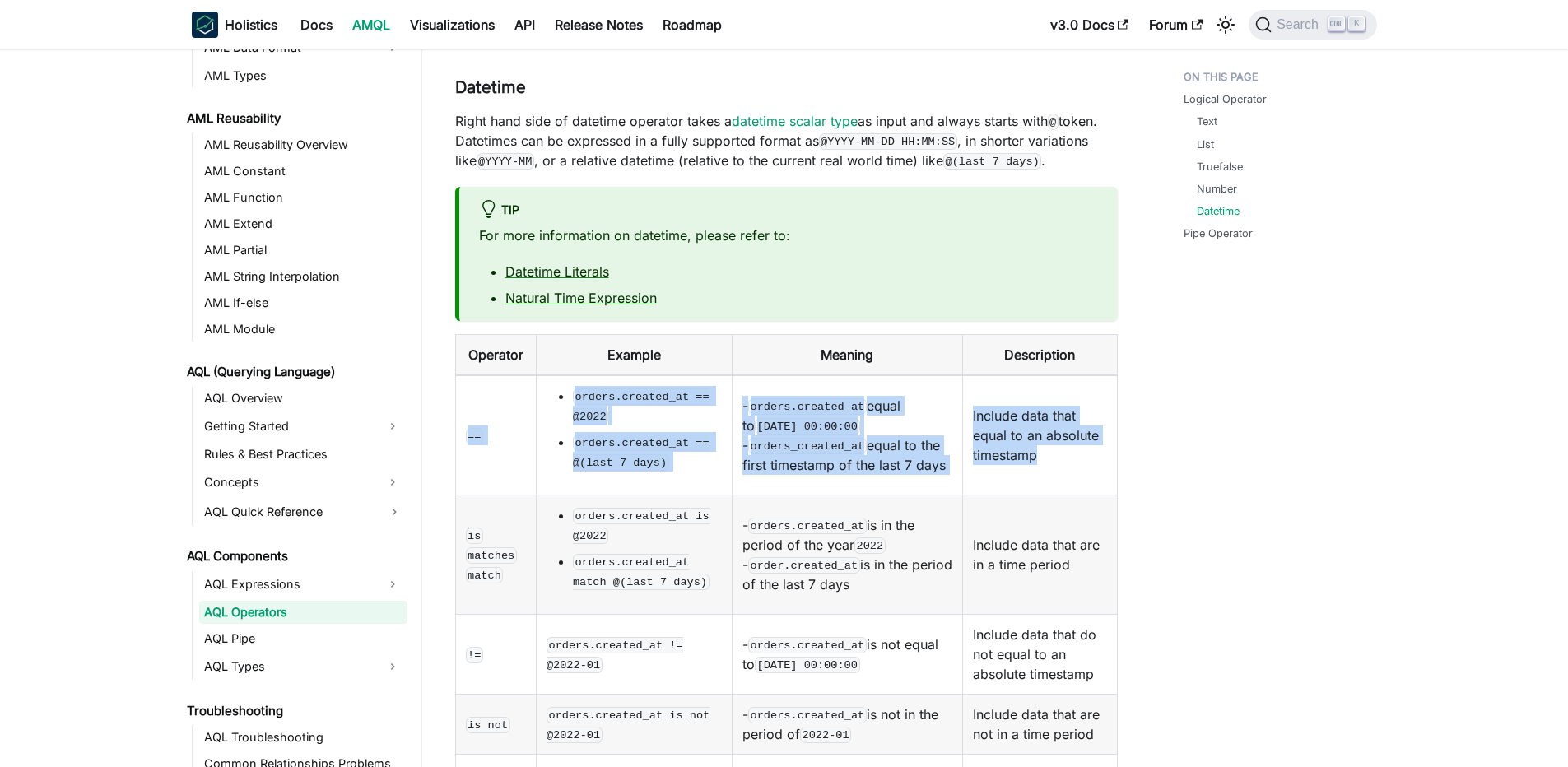
drag, startPoint x: 508, startPoint y: 300, endPoint x: 967, endPoint y: 402, distance: 470.2
click at [967, 402] on tr "== orders.created_at == @2022 orders.created_at == @(last 7 days) - orders.crea…" at bounding box center [785, 435] width 661 height 120
click at [967, 402] on td "Include data that equal to an absolute timestamp" at bounding box center [1040, 435] width 154 height 120
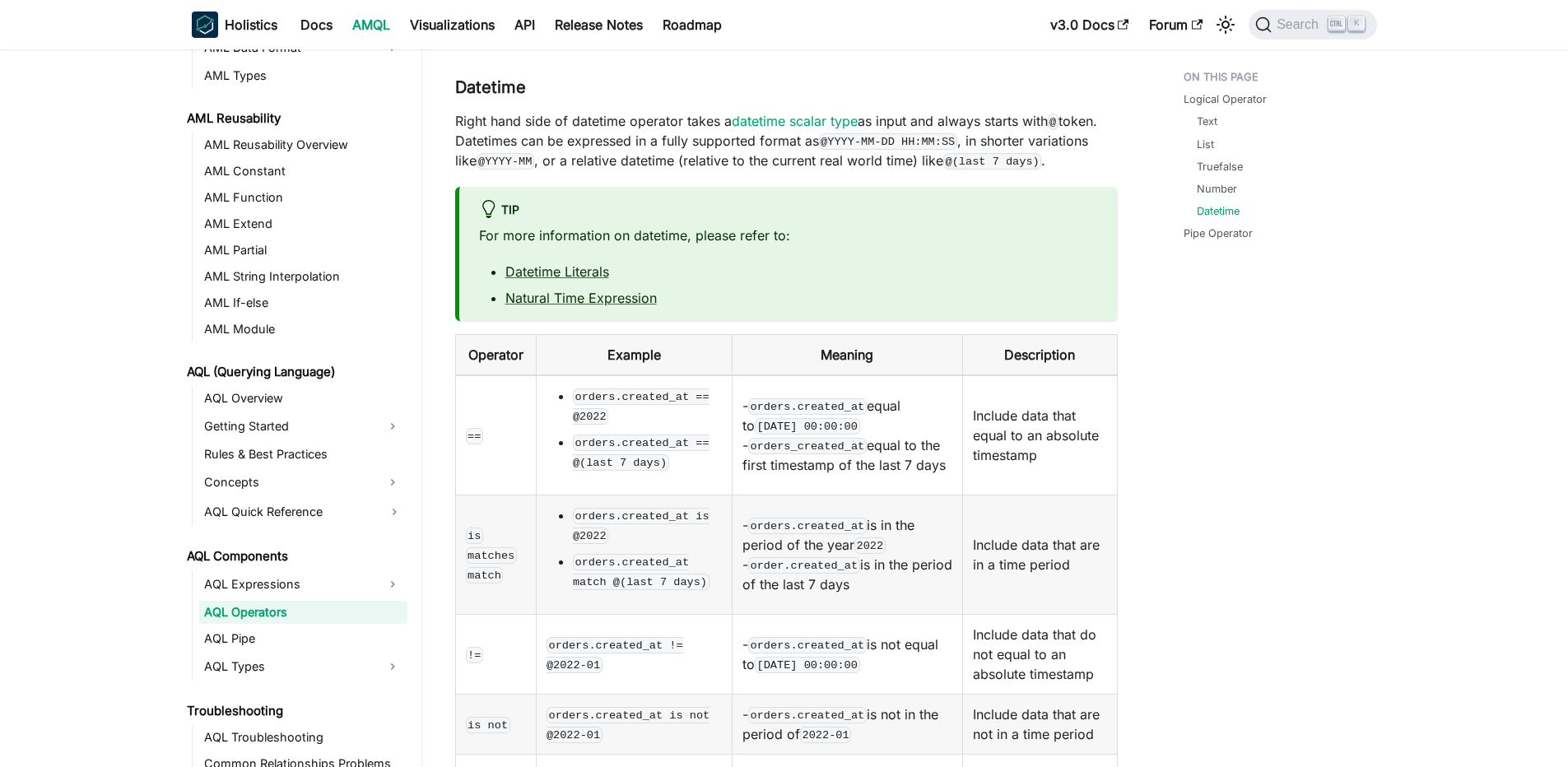
click at [604, 434] on code "orders.created_at == @(last 7 days)" at bounding box center [640, 452] width 136 height 36
click at [559, 386] on ul "orders.created_at == @2022 orders.created_at == @(last 7 days)" at bounding box center [633, 429] width 175 height 85
drag, startPoint x: 512, startPoint y: 307, endPoint x: 921, endPoint y: 402, distance: 419.9
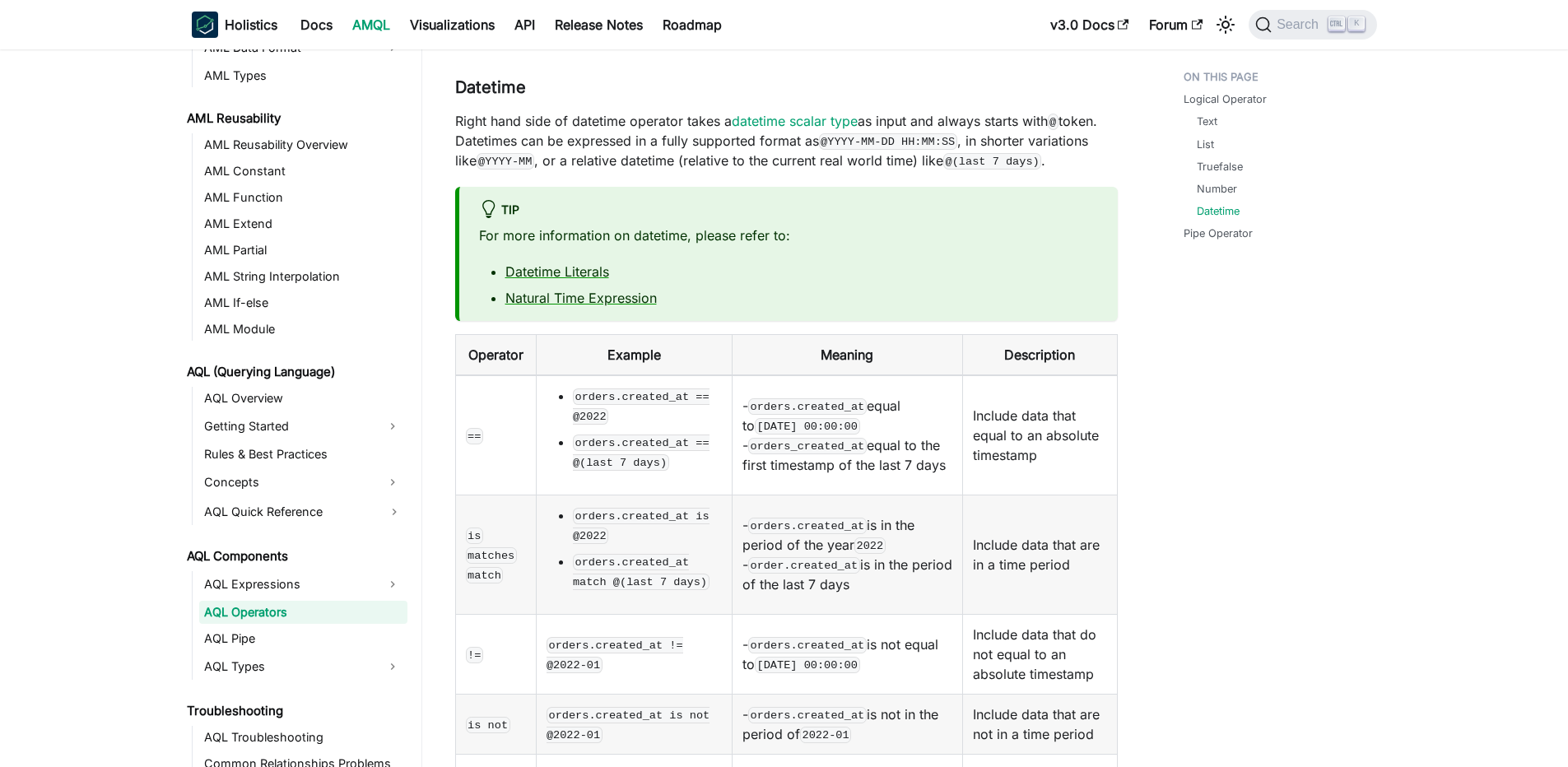
click at [921, 402] on tr "== orders.created_at == @2022 orders.created_at == @(last 7 days) - orders.crea…" at bounding box center [785, 435] width 661 height 120
click at [921, 402] on td "- orders.created_at equal to 2022-01-01 00:00:00 - orders_created_at equal to t…" at bounding box center [847, 435] width 231 height 120
click at [978, 375] on td "Include data that equal to an absolute timestamp" at bounding box center [1040, 435] width 154 height 120
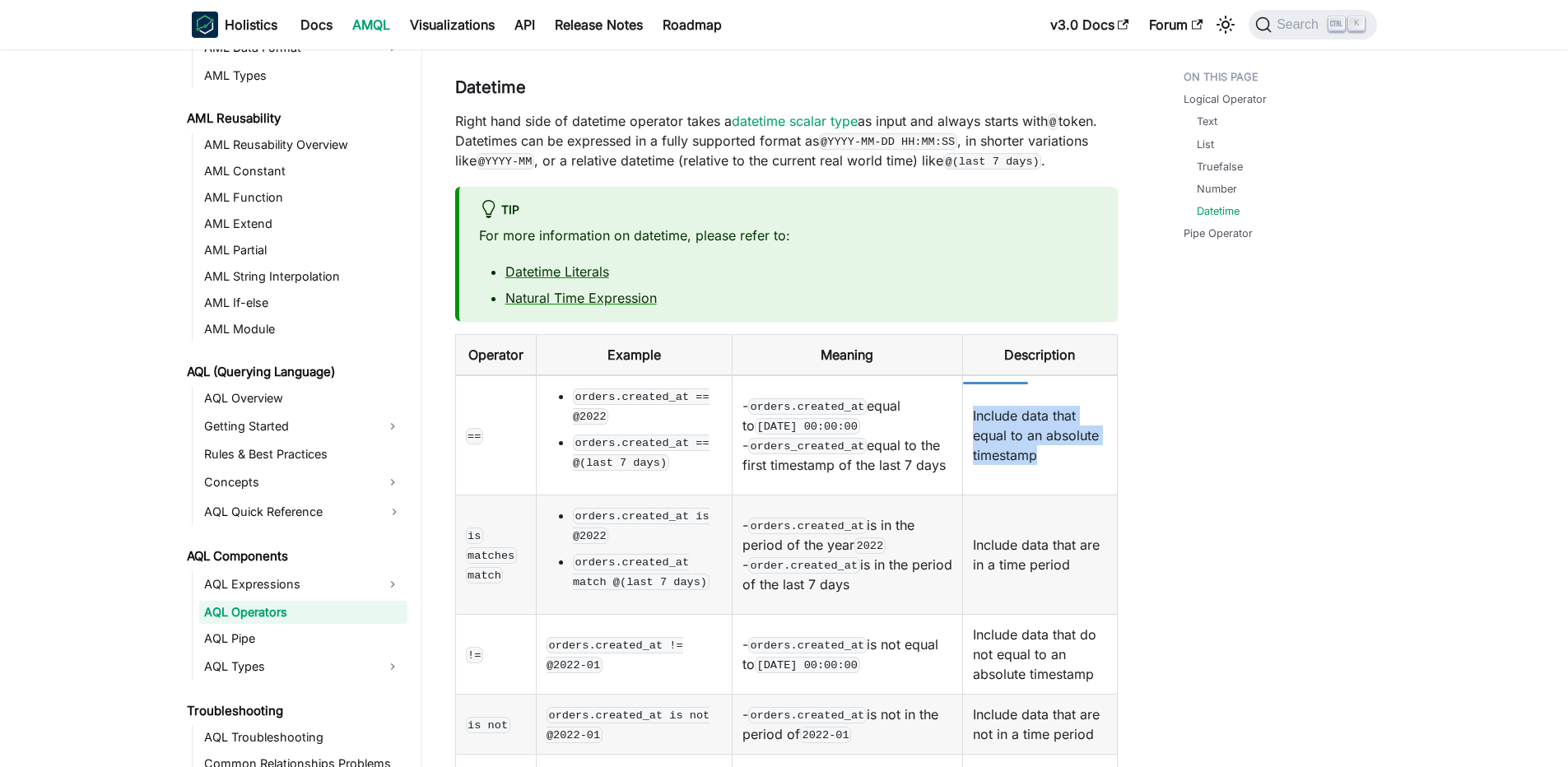
click at [984, 375] on td "Include data that equal to an absolute timestamp" at bounding box center [1040, 435] width 154 height 120
drag, startPoint x: 960, startPoint y: 336, endPoint x: 1060, endPoint y: 363, distance: 103.6
click at [1060, 375] on td "Include data that equal to an absolute timestamp" at bounding box center [1040, 435] width 154 height 120
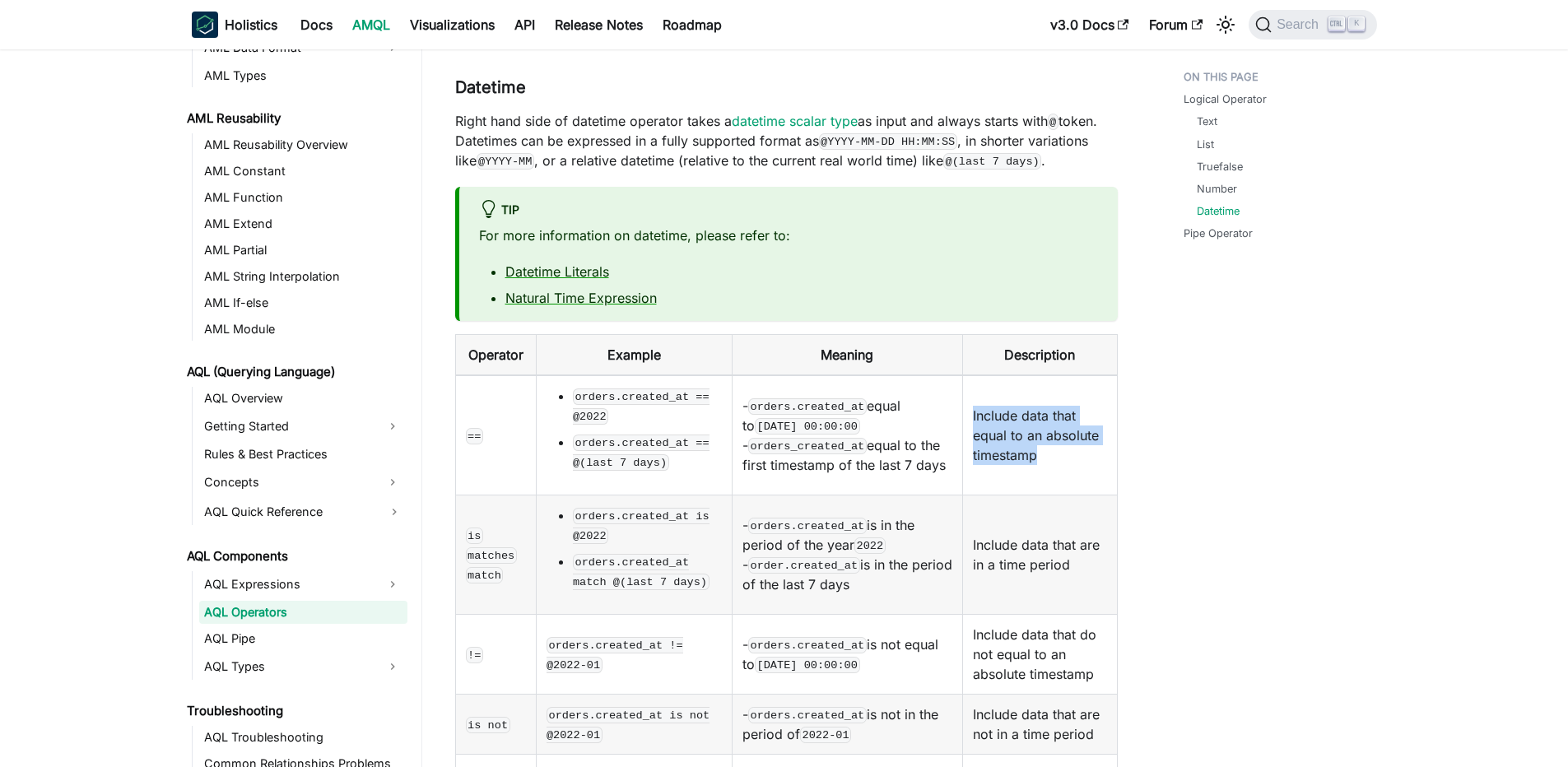
click at [1060, 375] on td "Include data that equal to an absolute timestamp" at bounding box center [1040, 435] width 154 height 120
click at [1036, 375] on td "Include data that equal to an absolute timestamp" at bounding box center [1040, 435] width 154 height 120
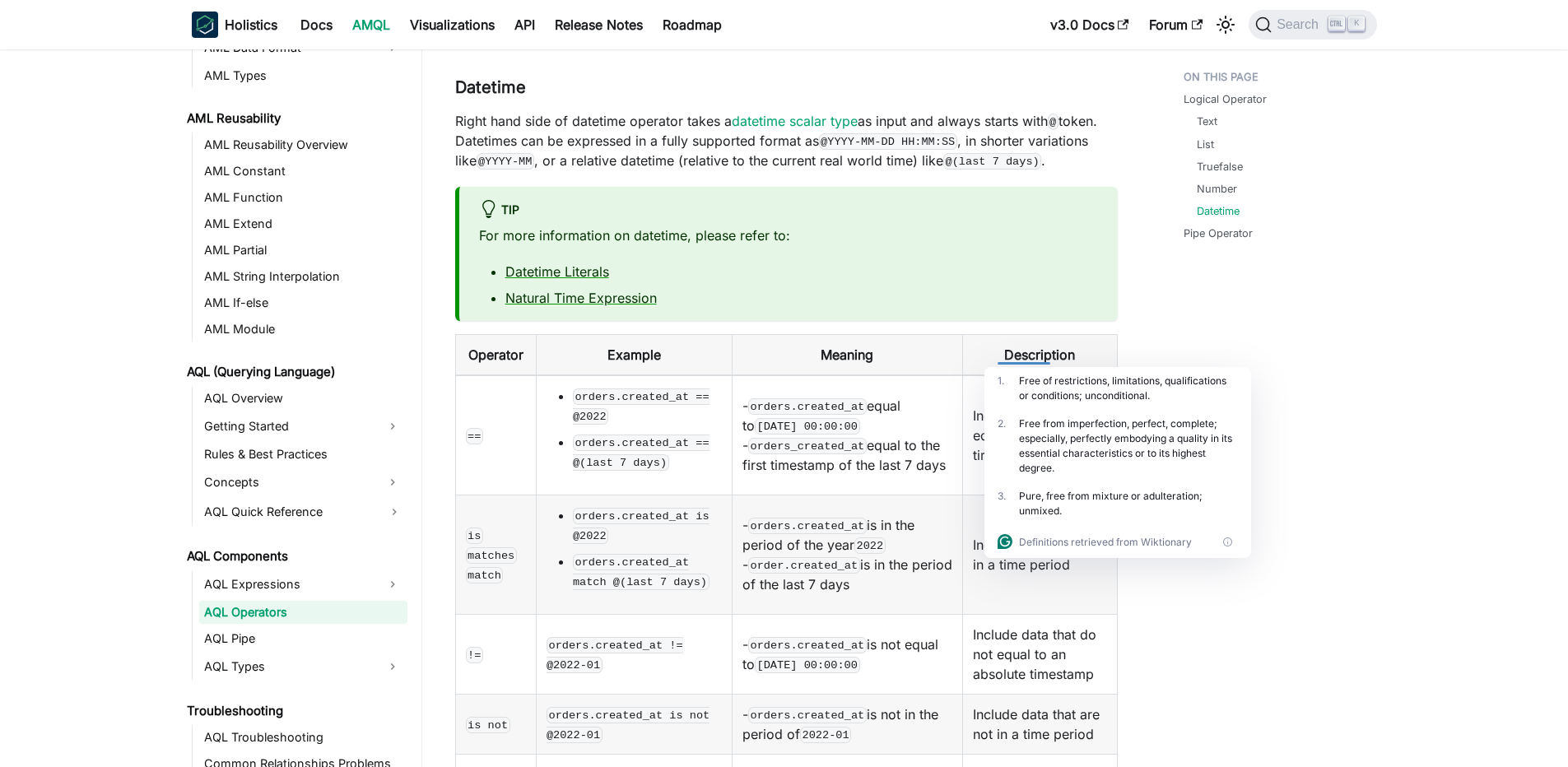
click at [1036, 375] on td "Include data that equal to an absolute timestamp" at bounding box center [1040, 435] width 154 height 120
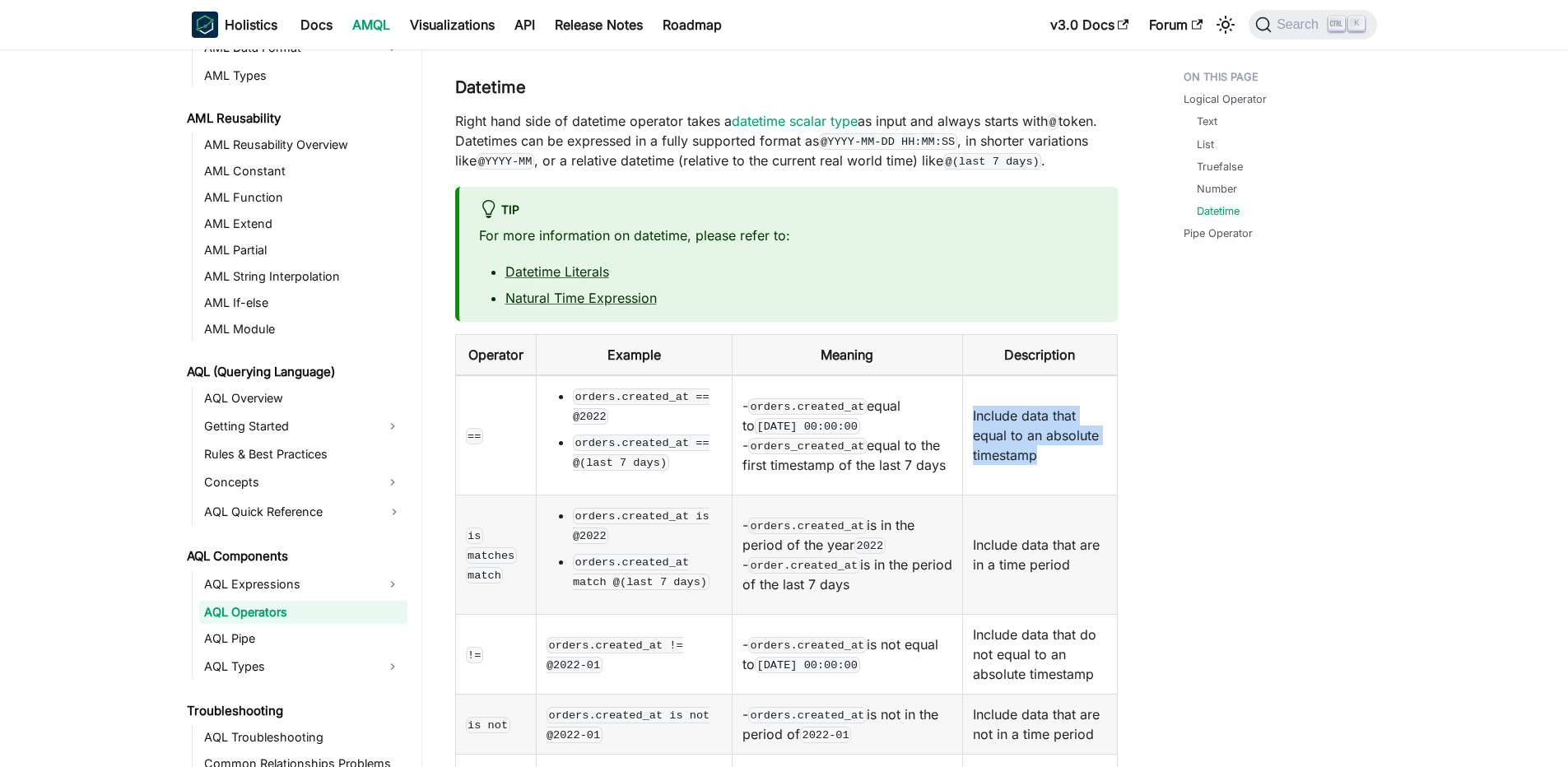
click at [1011, 375] on td "Include data that equal to an absolute timestamp" at bounding box center [1040, 435] width 154 height 120
drag, startPoint x: 988, startPoint y: 327, endPoint x: 1033, endPoint y: 364, distance: 58.3
click at [1033, 375] on td "Include data that equal to an absolute timestamp" at bounding box center [1040, 435] width 154 height 120
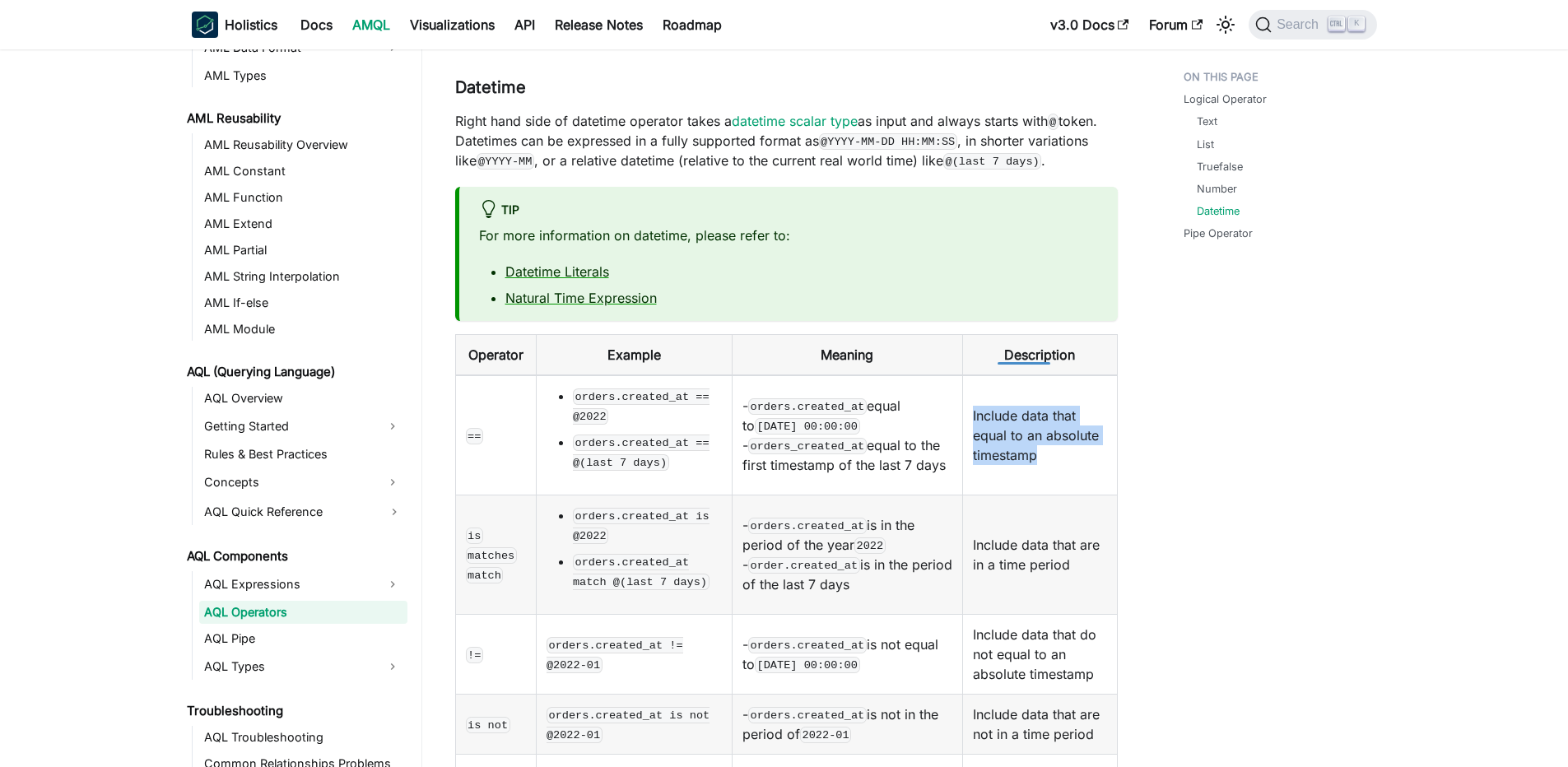
click at [1008, 375] on td "Include data that equal to an absolute timestamp" at bounding box center [1040, 435] width 154 height 120
click at [987, 375] on td "Include data that equal to an absolute timestamp" at bounding box center [1040, 435] width 154 height 120
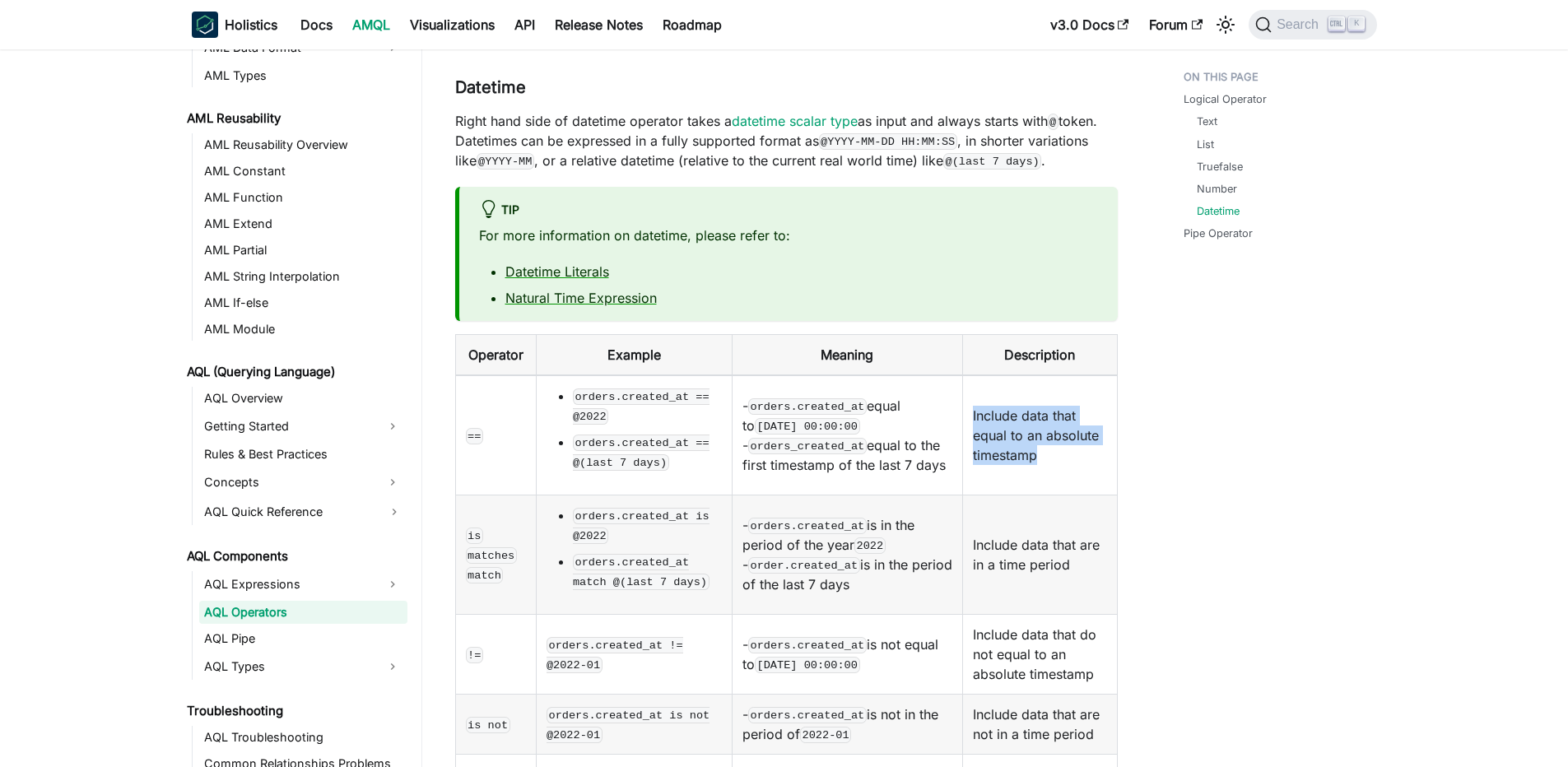
click at [987, 375] on td "Include data that equal to an absolute timestamp" at bounding box center [1040, 435] width 154 height 120
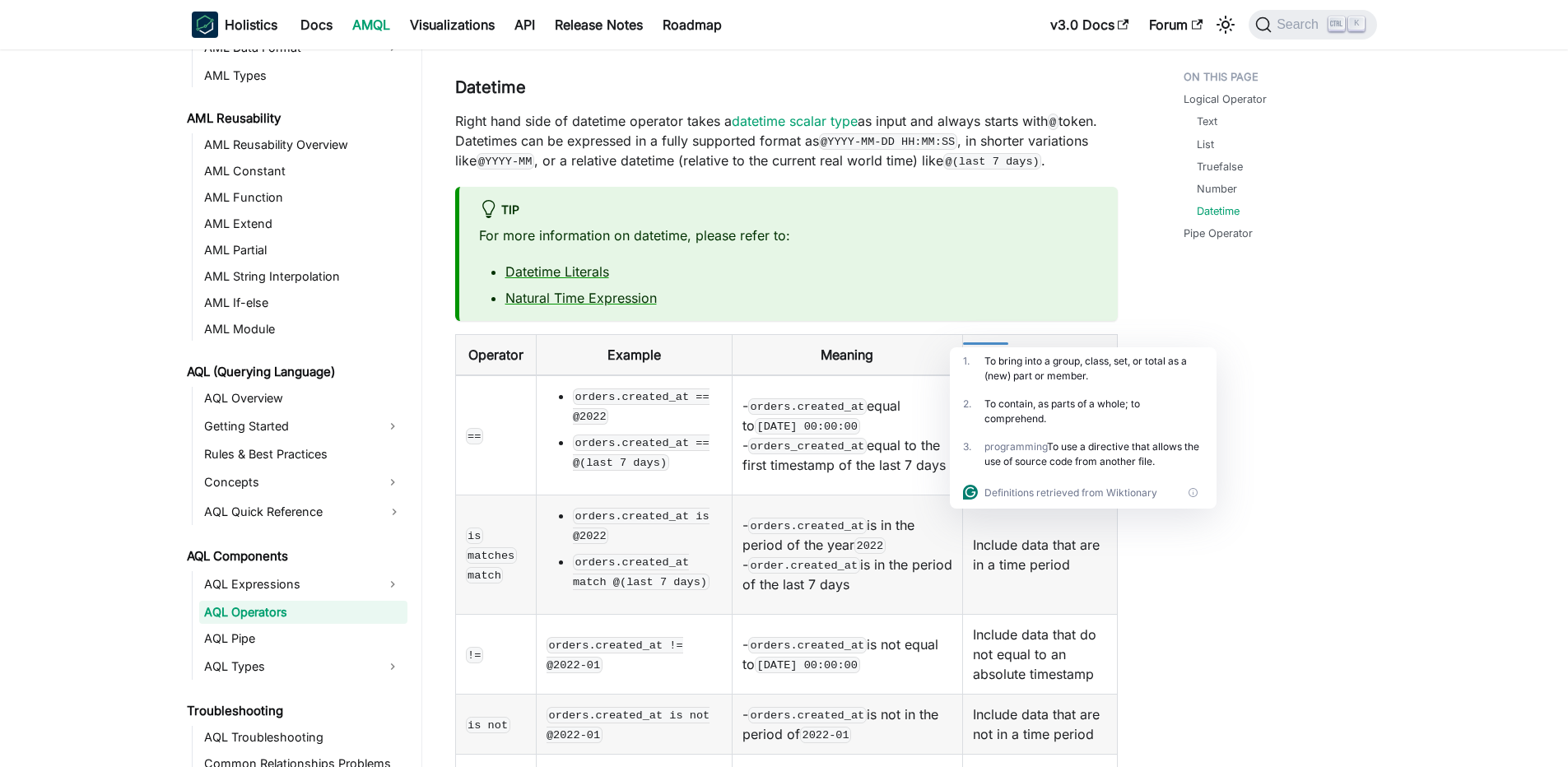
click at [987, 375] on td "Include data that equal to an absolute timestamp" at bounding box center [1040, 435] width 154 height 120
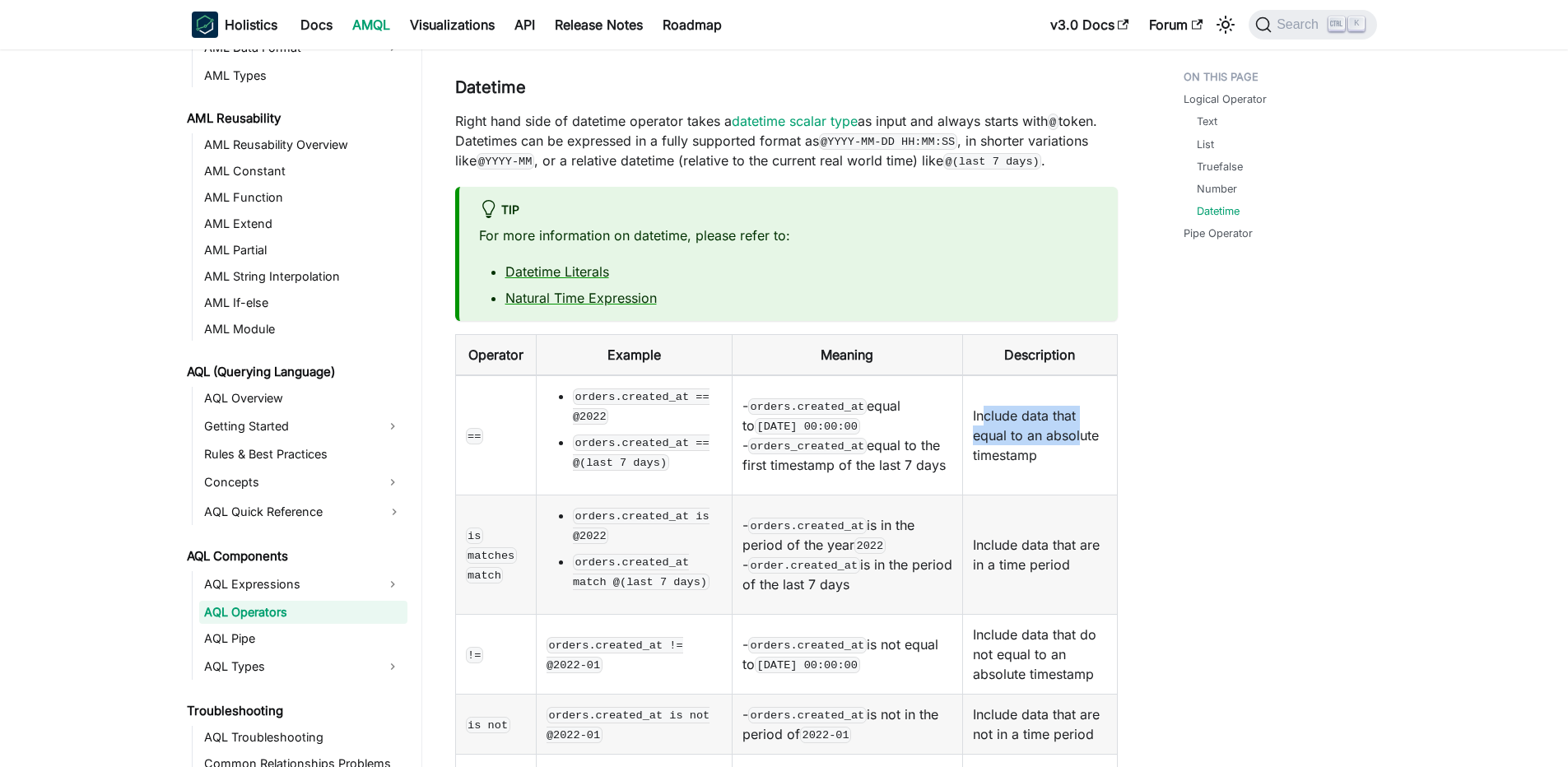
drag, startPoint x: 972, startPoint y: 333, endPoint x: 1030, endPoint y: 362, distance: 64.8
click at [1030, 375] on td "Include data that equal to an absolute timestamp" at bounding box center [1040, 435] width 154 height 120
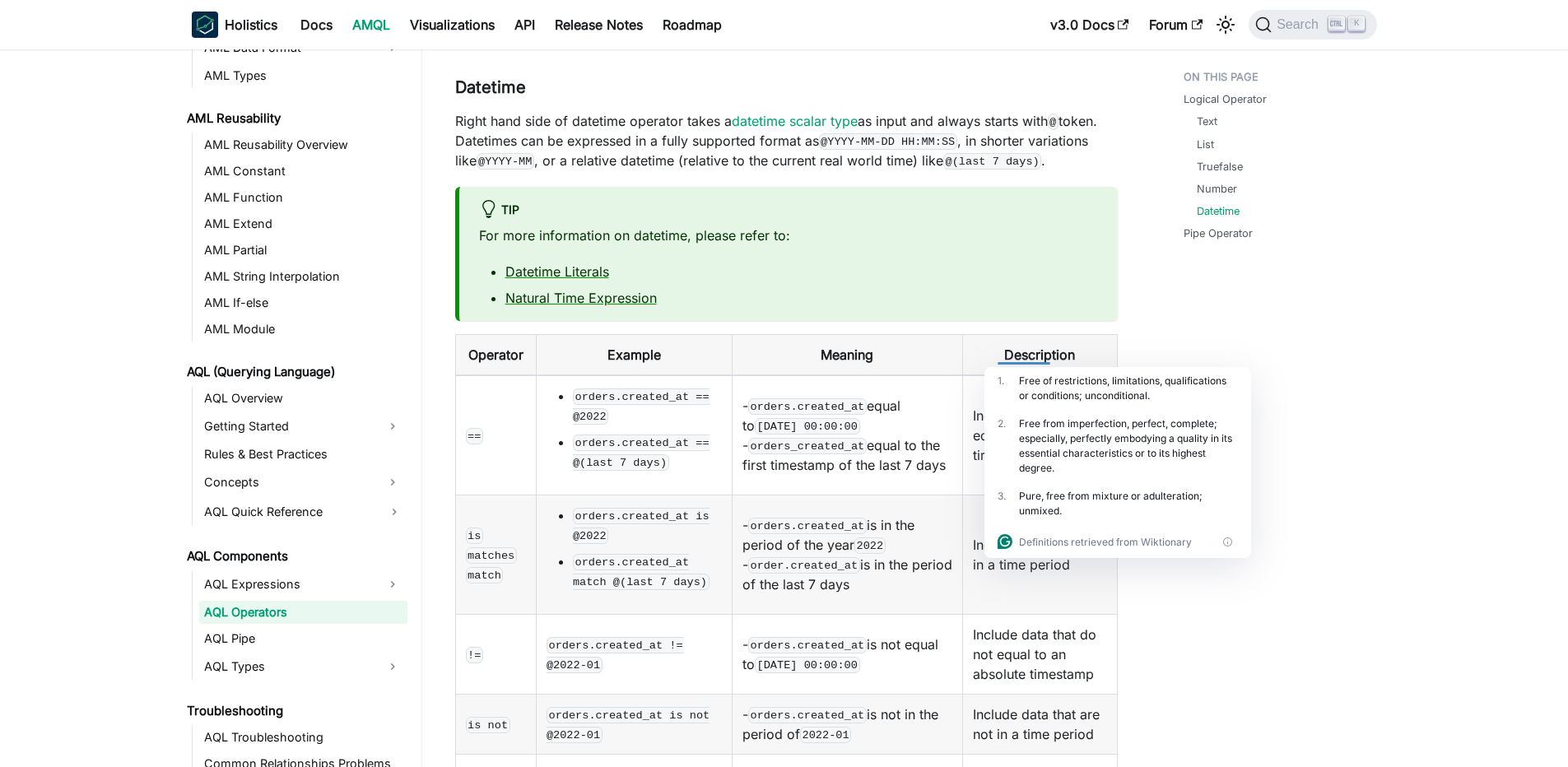
click at [1027, 362] on div at bounding box center [1024, 357] width 54 height 17
click at [1008, 375] on td "Include data that equal to an absolute timestamp" at bounding box center [1040, 435] width 154 height 120
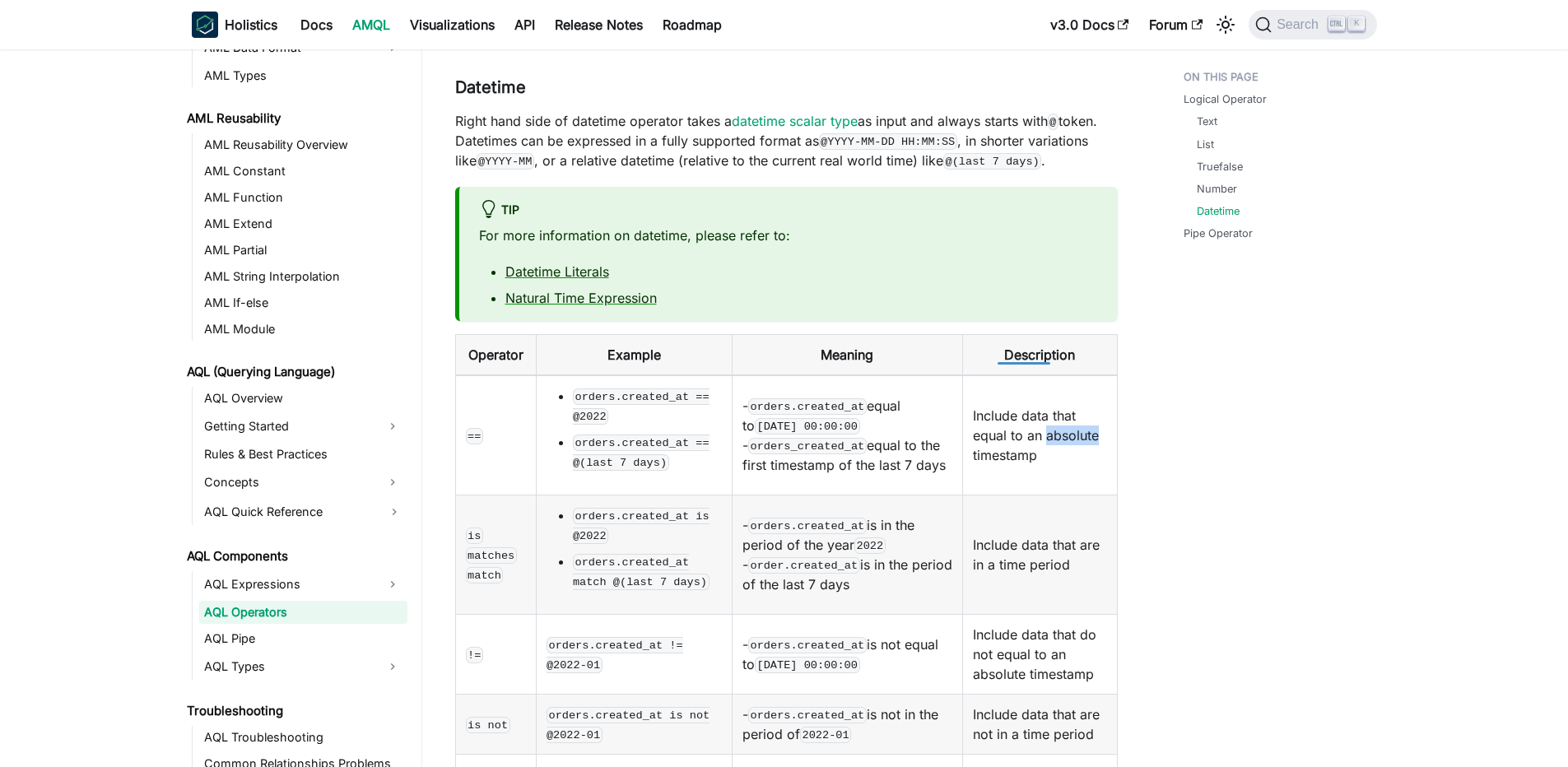
click at [1008, 375] on td "Include data that equal to an absolute timestamp" at bounding box center [1040, 435] width 154 height 120
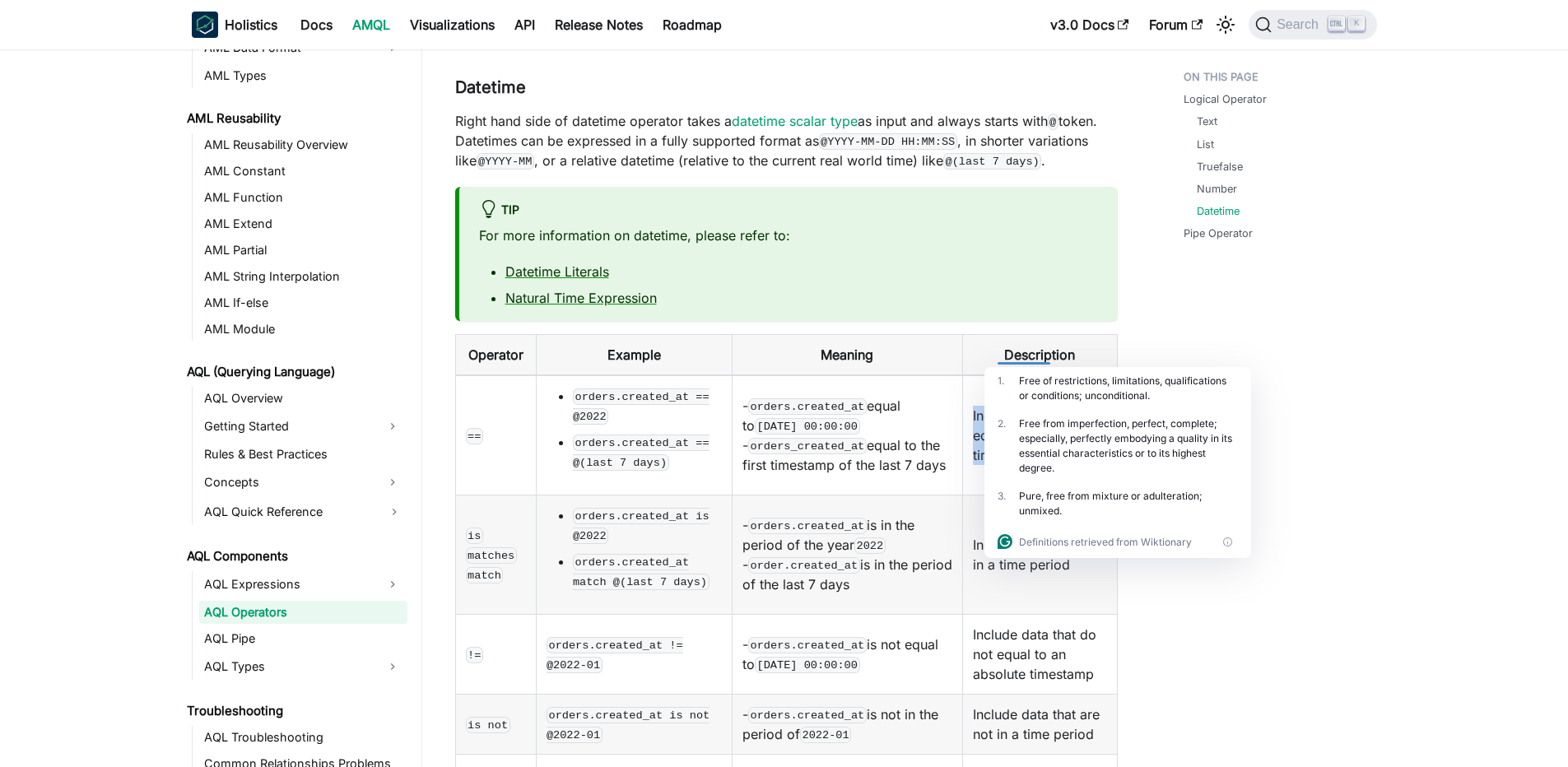
click at [992, 375] on td "Include data that equal to an absolute timestamp" at bounding box center [1040, 435] width 154 height 120
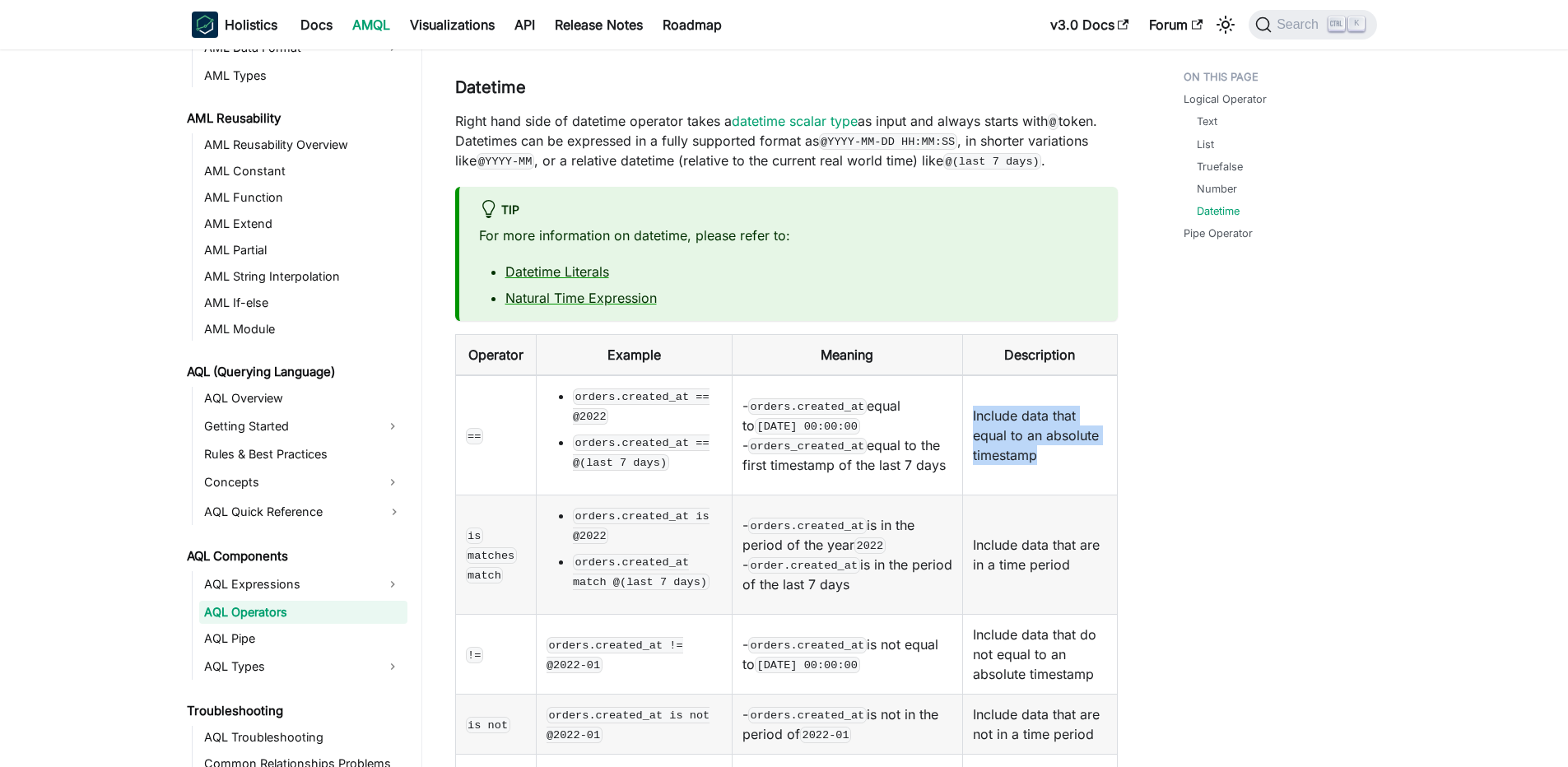
click at [992, 375] on td "Include data that equal to an absolute timestamp" at bounding box center [1040, 435] width 154 height 120
click at [984, 375] on td "Include data that equal to an absolute timestamp" at bounding box center [1040, 435] width 154 height 120
drag, startPoint x: 976, startPoint y: 322, endPoint x: 997, endPoint y: 354, distance: 38.3
click at [997, 375] on td "Include data that equal to an absolute timestamp" at bounding box center [1040, 435] width 154 height 120
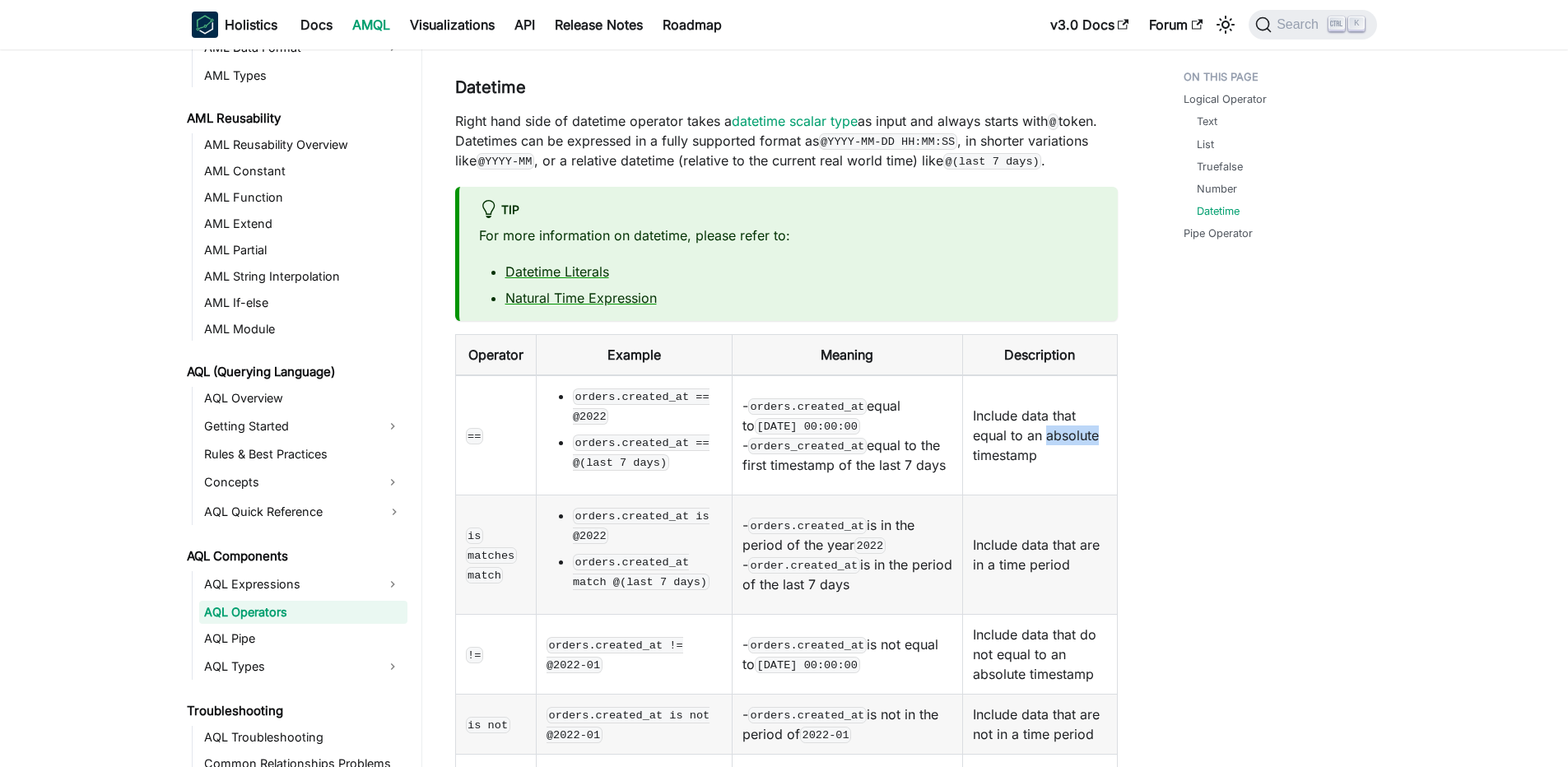
click at [997, 375] on td "Include data that equal to an absolute timestamp" at bounding box center [1040, 435] width 154 height 120
click at [984, 375] on td "Include data that equal to an absolute timestamp" at bounding box center [1040, 435] width 154 height 120
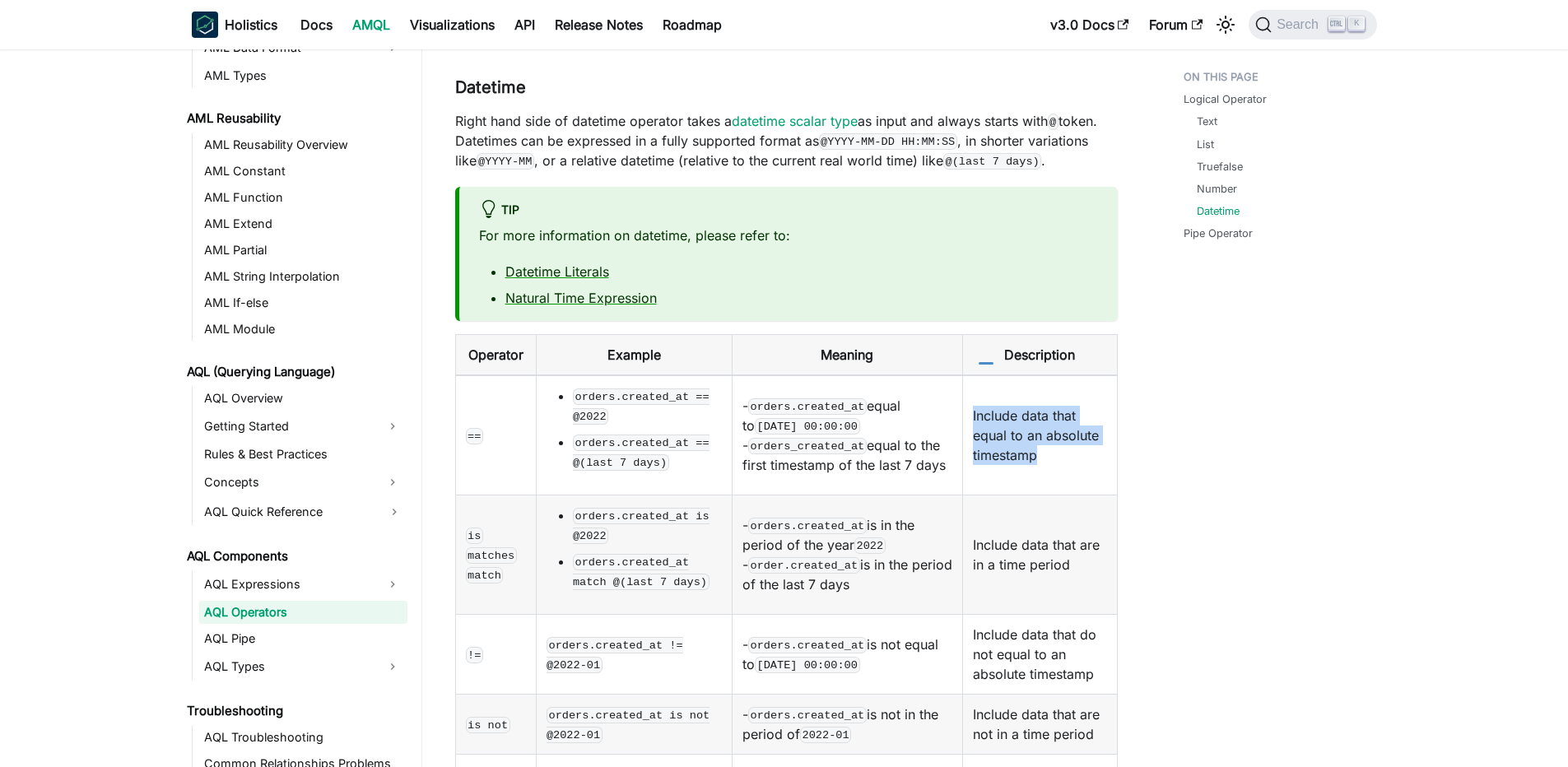
click at [976, 375] on td "Include data that equal to an absolute timestamp" at bounding box center [1040, 435] width 154 height 120
drag, startPoint x: 961, startPoint y: 329, endPoint x: 998, endPoint y: 375, distance: 59.0
click at [998, 375] on td "Include data that equal to an absolute timestamp" at bounding box center [1040, 435] width 154 height 120
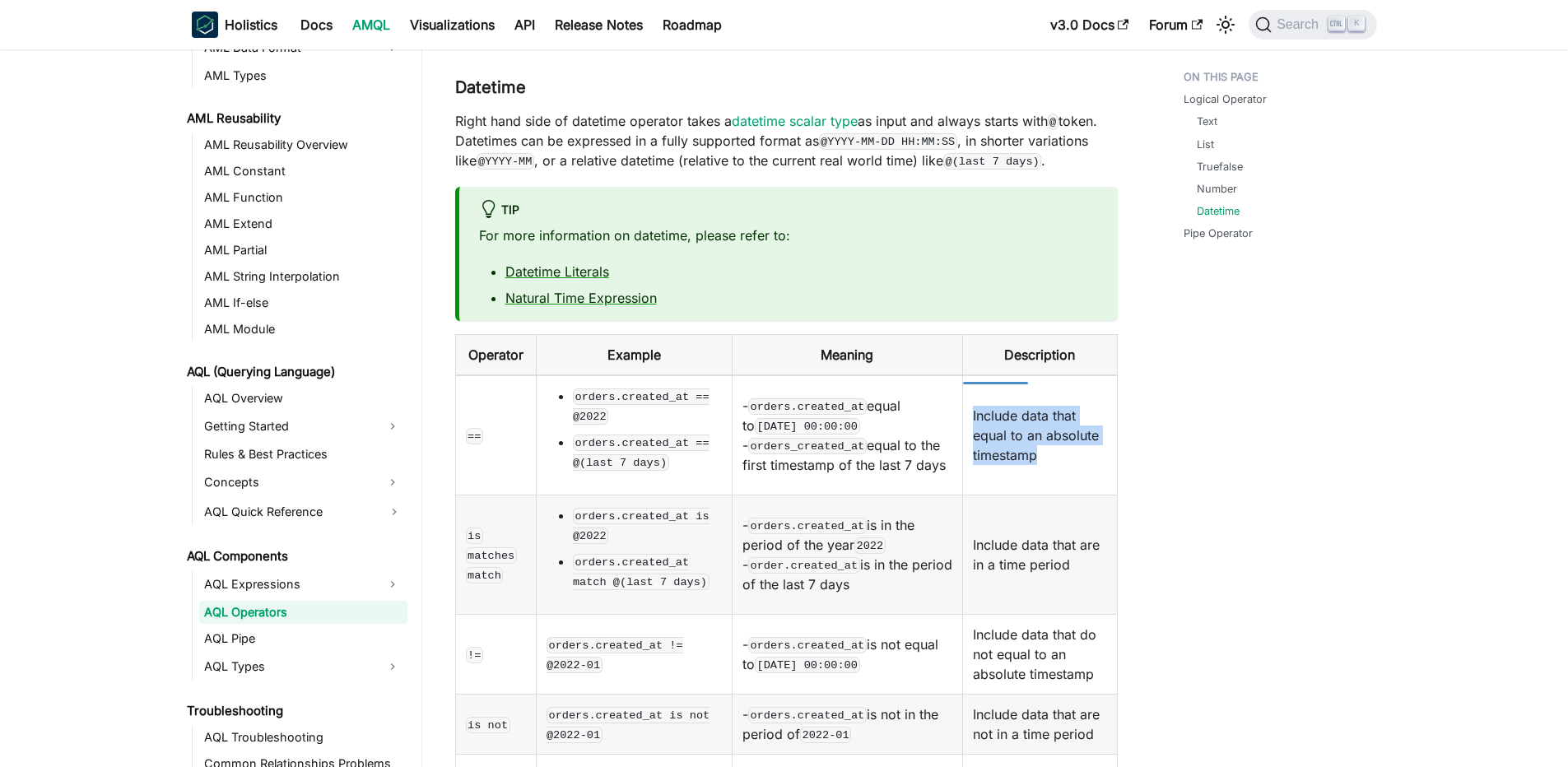
click at [998, 375] on td "Include data that equal to an absolute timestamp" at bounding box center [1040, 435] width 154 height 120
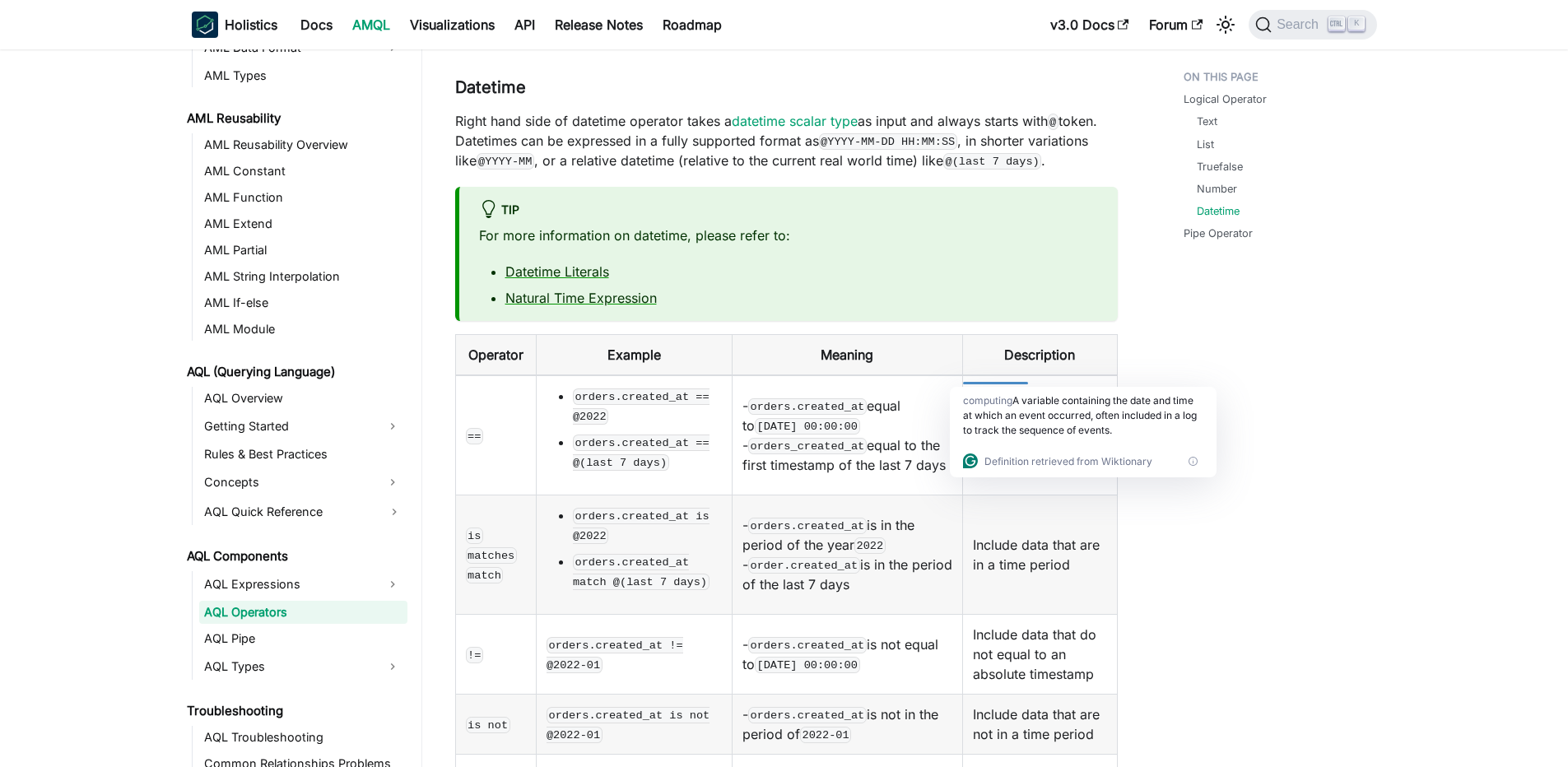
click at [993, 375] on td "Include data that equal to an absolute timestamp" at bounding box center [1040, 435] width 154 height 120
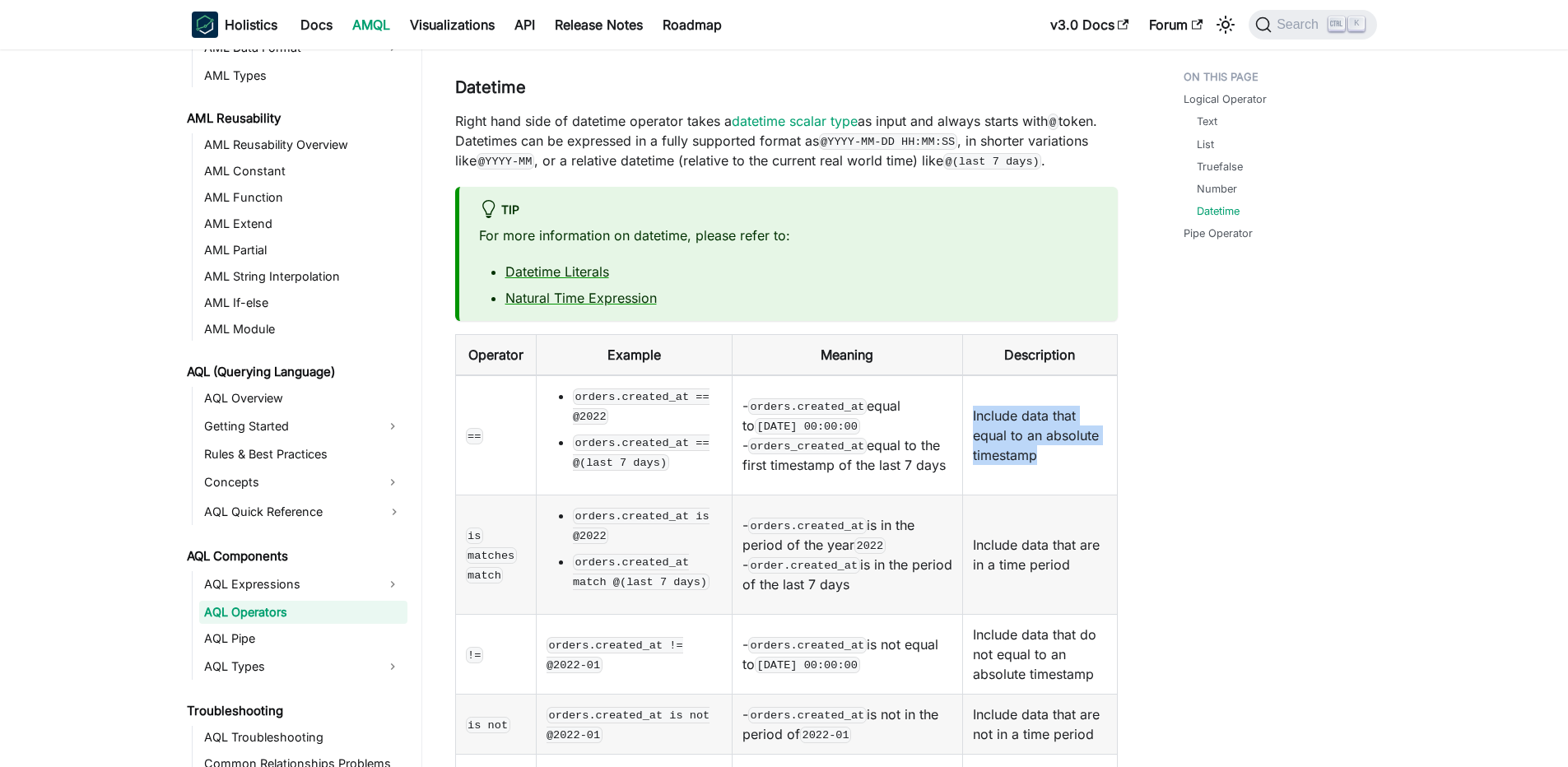
click at [993, 375] on td "Include data that equal to an absolute timestamp" at bounding box center [1040, 435] width 154 height 120
click at [978, 375] on td "Include data that equal to an absolute timestamp" at bounding box center [1040, 435] width 154 height 120
drag, startPoint x: 972, startPoint y: 324, endPoint x: 1015, endPoint y: 377, distance: 68.2
click at [1015, 377] on td "Include data that equal to an absolute timestamp" at bounding box center [1040, 435] width 154 height 120
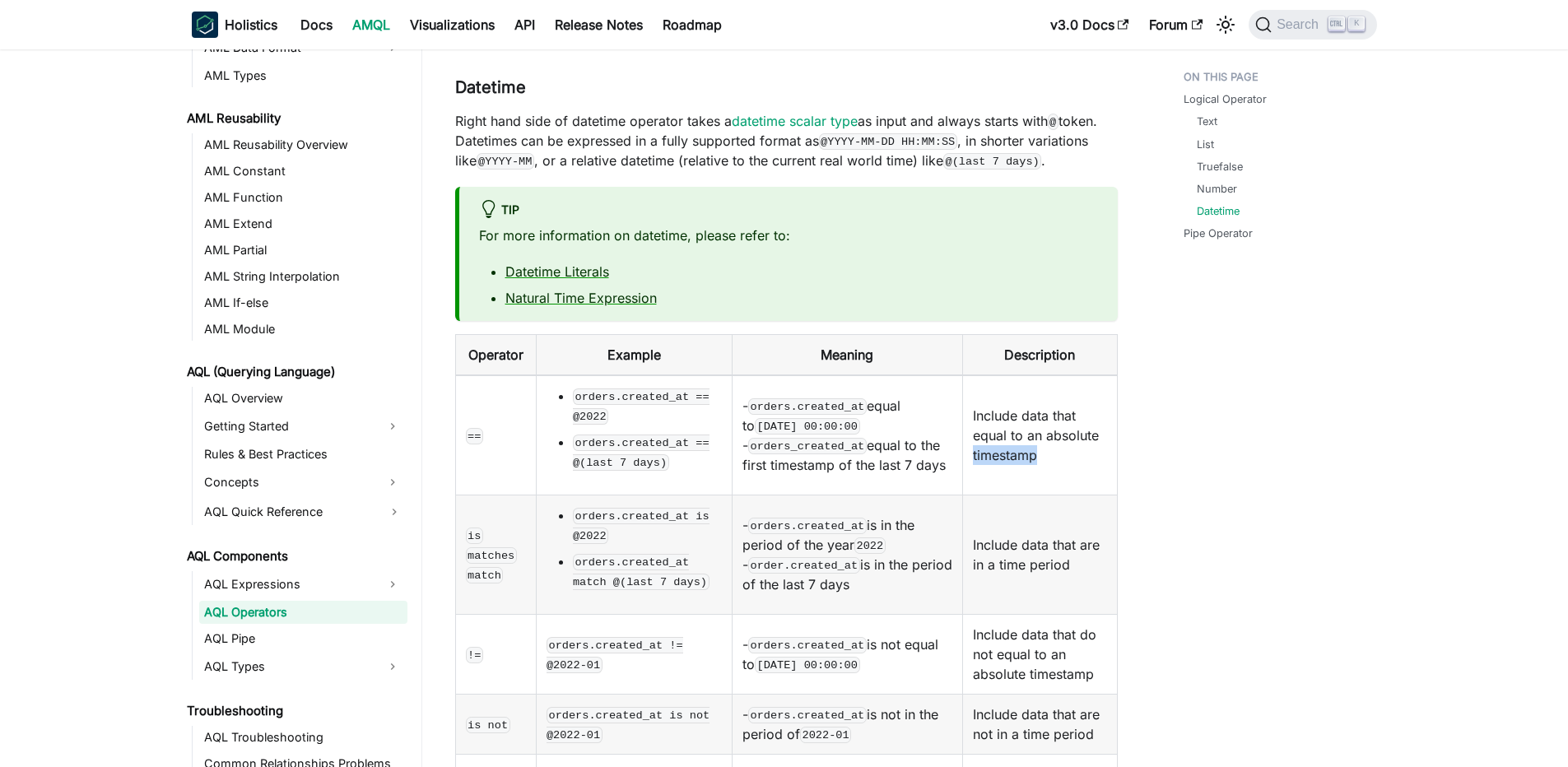
click at [1015, 377] on td "Include data that equal to an absolute timestamp" at bounding box center [1040, 435] width 154 height 120
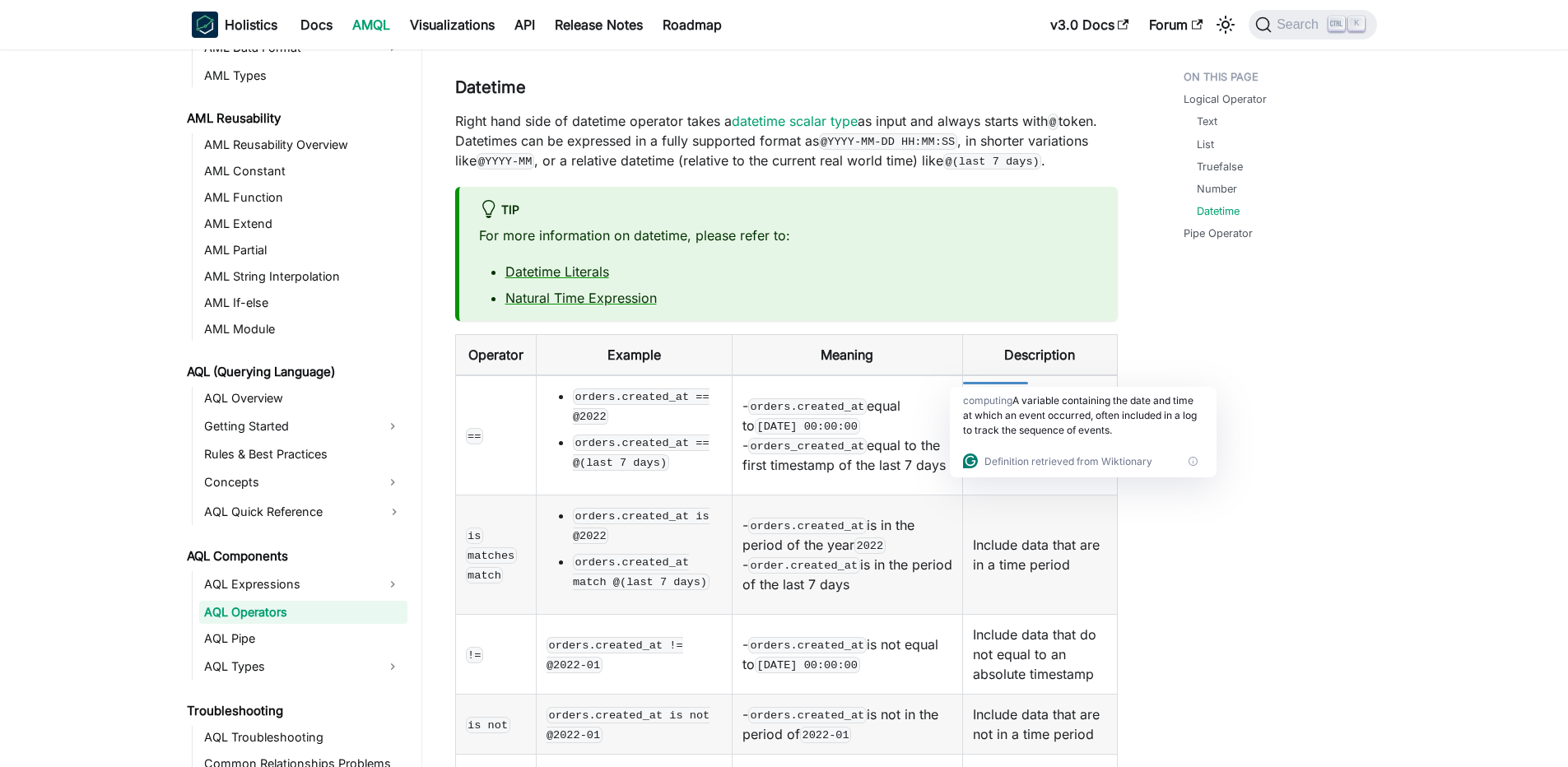
click at [759, 375] on td "- orders.created_at equal to 2022-01-01 00:00:00 - orders_created_at equal to t…" at bounding box center [847, 435] width 231 height 120
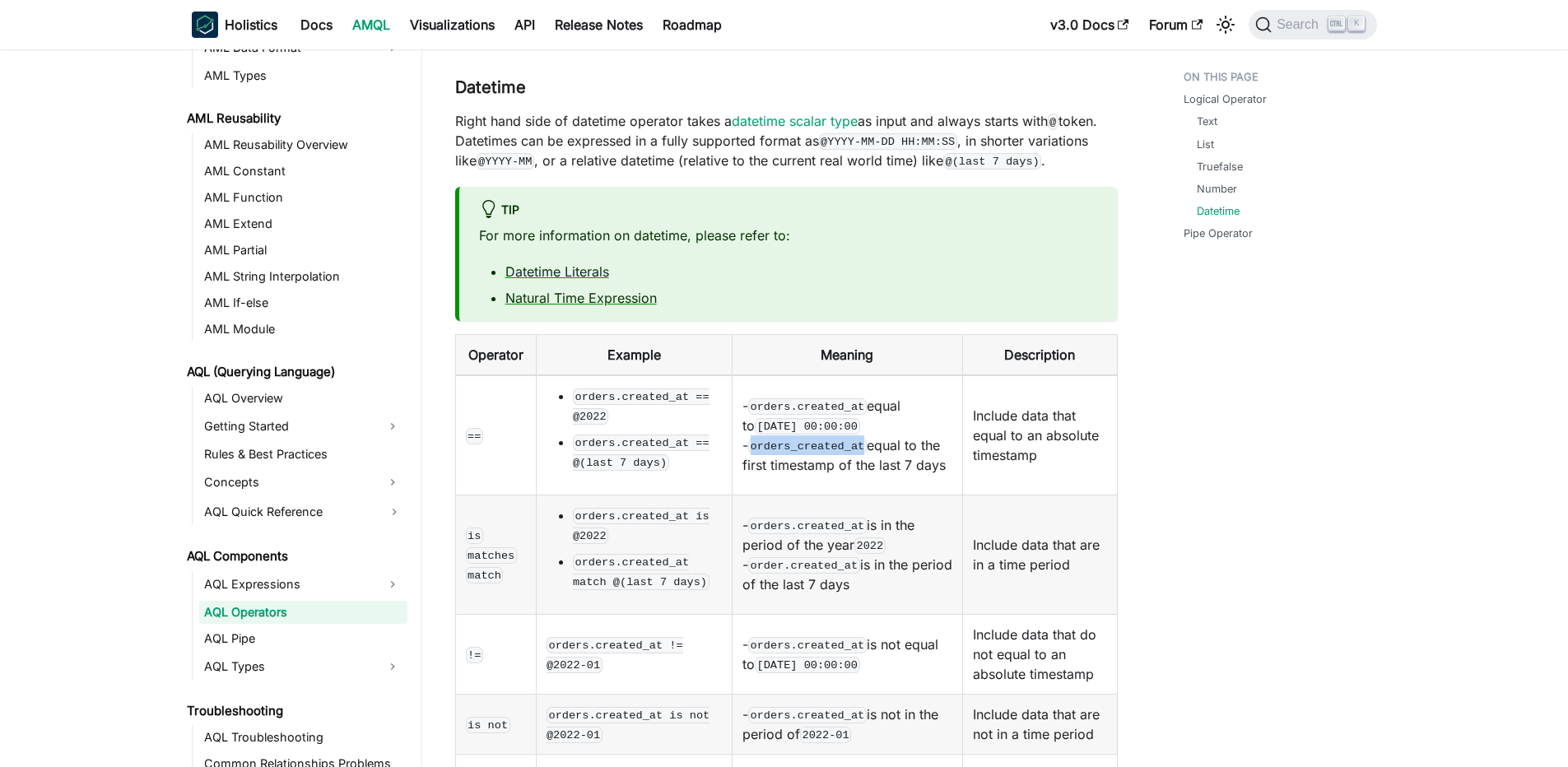
click at [759, 375] on td "- orders.created_at equal to 2022-01-01 00:00:00 - orders_created_at equal to t…" at bounding box center [847, 435] width 231 height 120
click at [751, 375] on td "- orders.created_at equal to 2022-01-01 00:00:00 - orders_created_at equal to t…" at bounding box center [847, 435] width 231 height 120
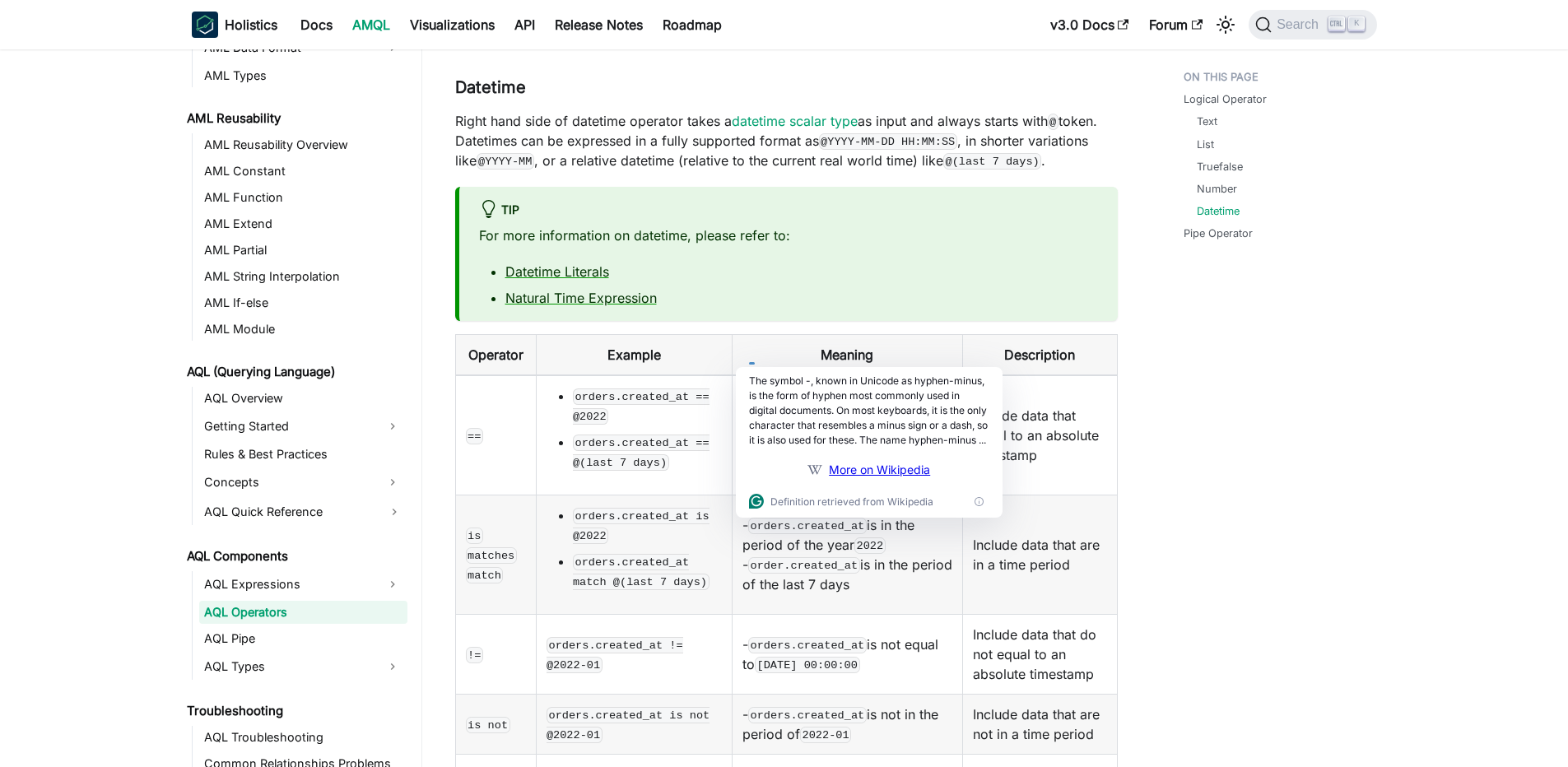
click at [892, 335] on th "Meaning" at bounding box center [847, 356] width 231 height 41
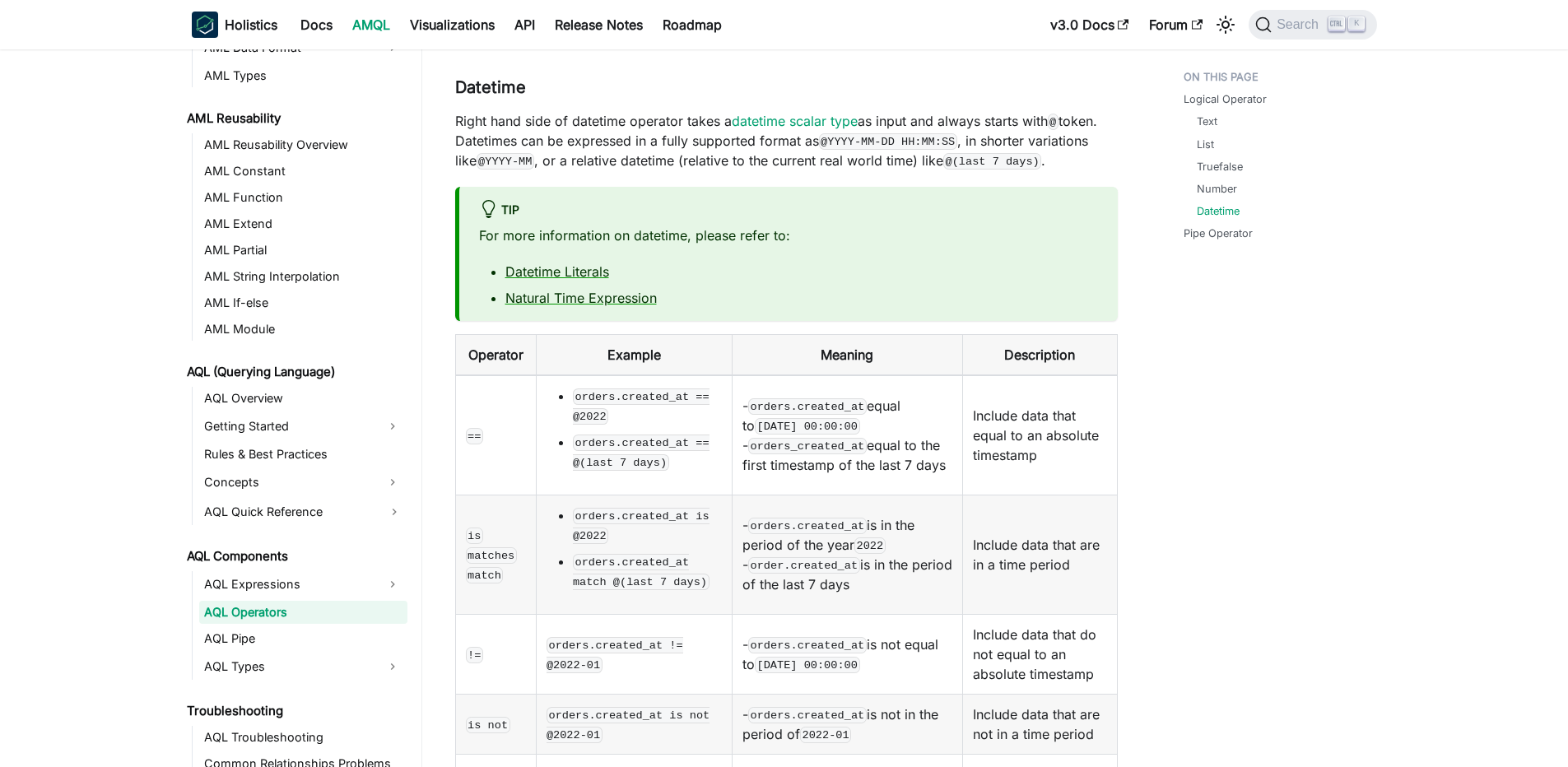
click at [486, 567] on code "match" at bounding box center [484, 575] width 38 height 17
click at [486, 502] on div at bounding box center [484, 497] width 33 height 12
click at [483, 567] on code "match" at bounding box center [484, 575] width 38 height 17
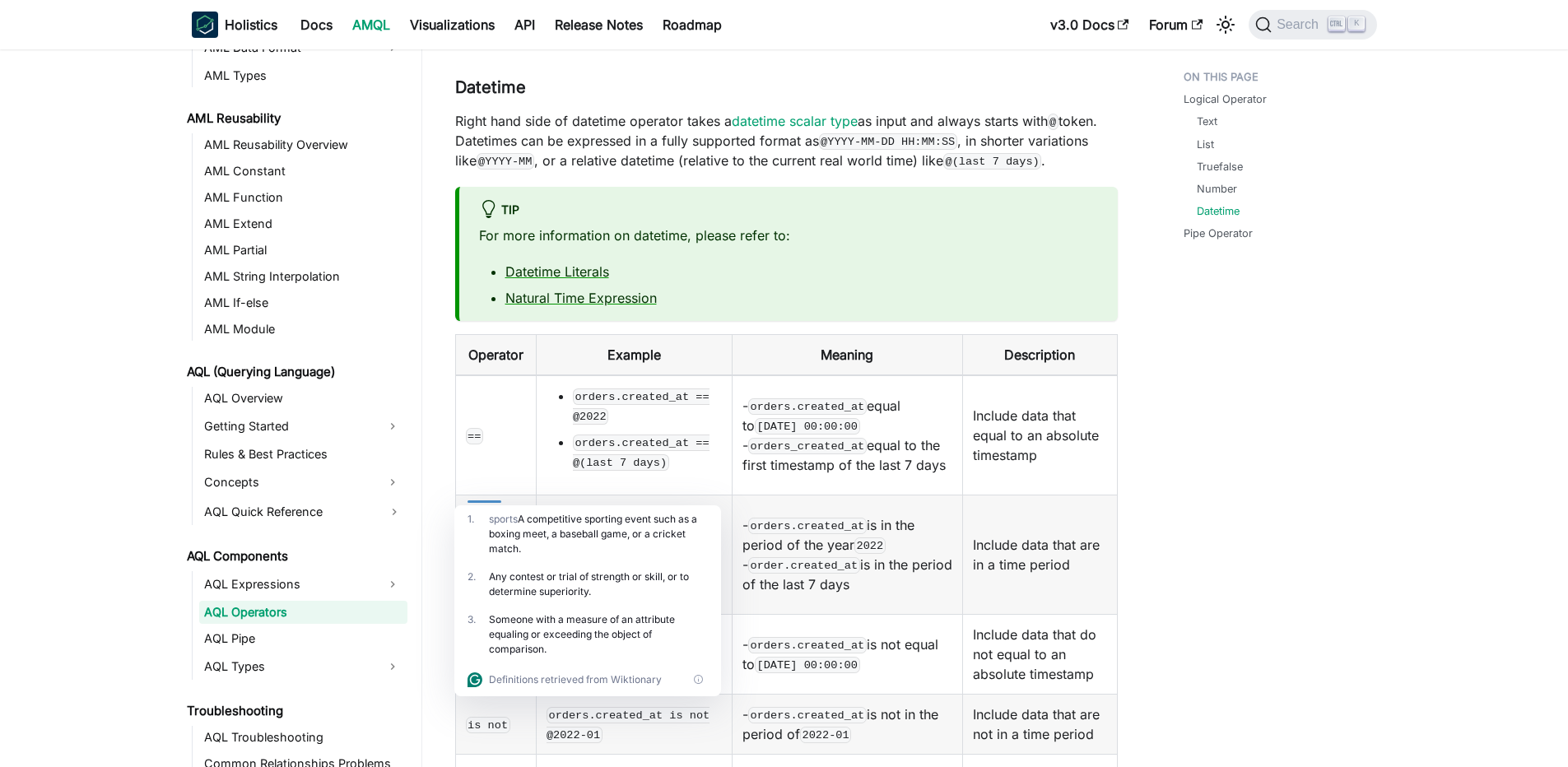
click at [860, 657] on code "[DATE] 00:00:00" at bounding box center [808, 665] width 106 height 17
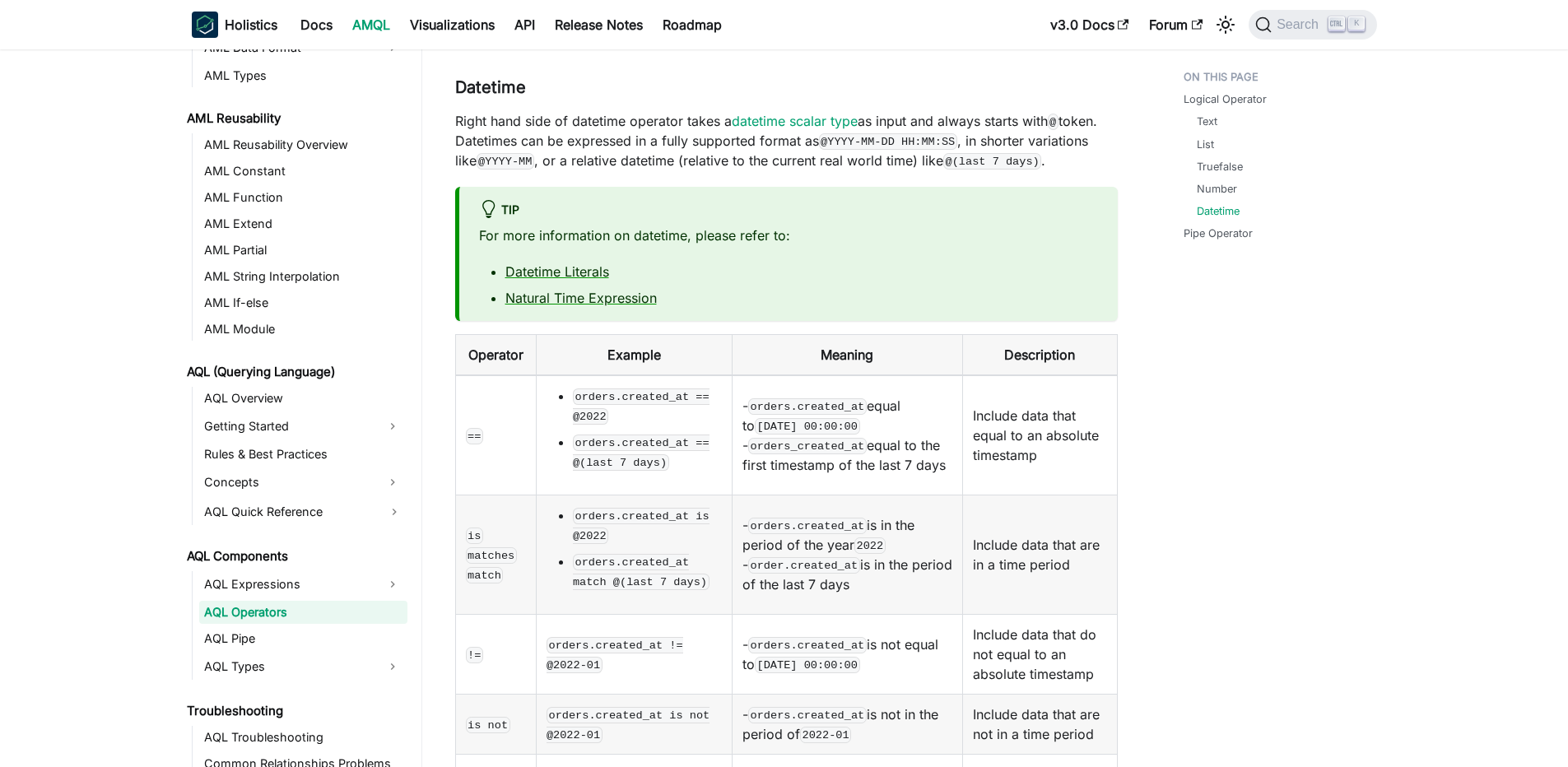
click at [860, 657] on code "[DATE] 00:00:00" at bounding box center [808, 665] width 106 height 17
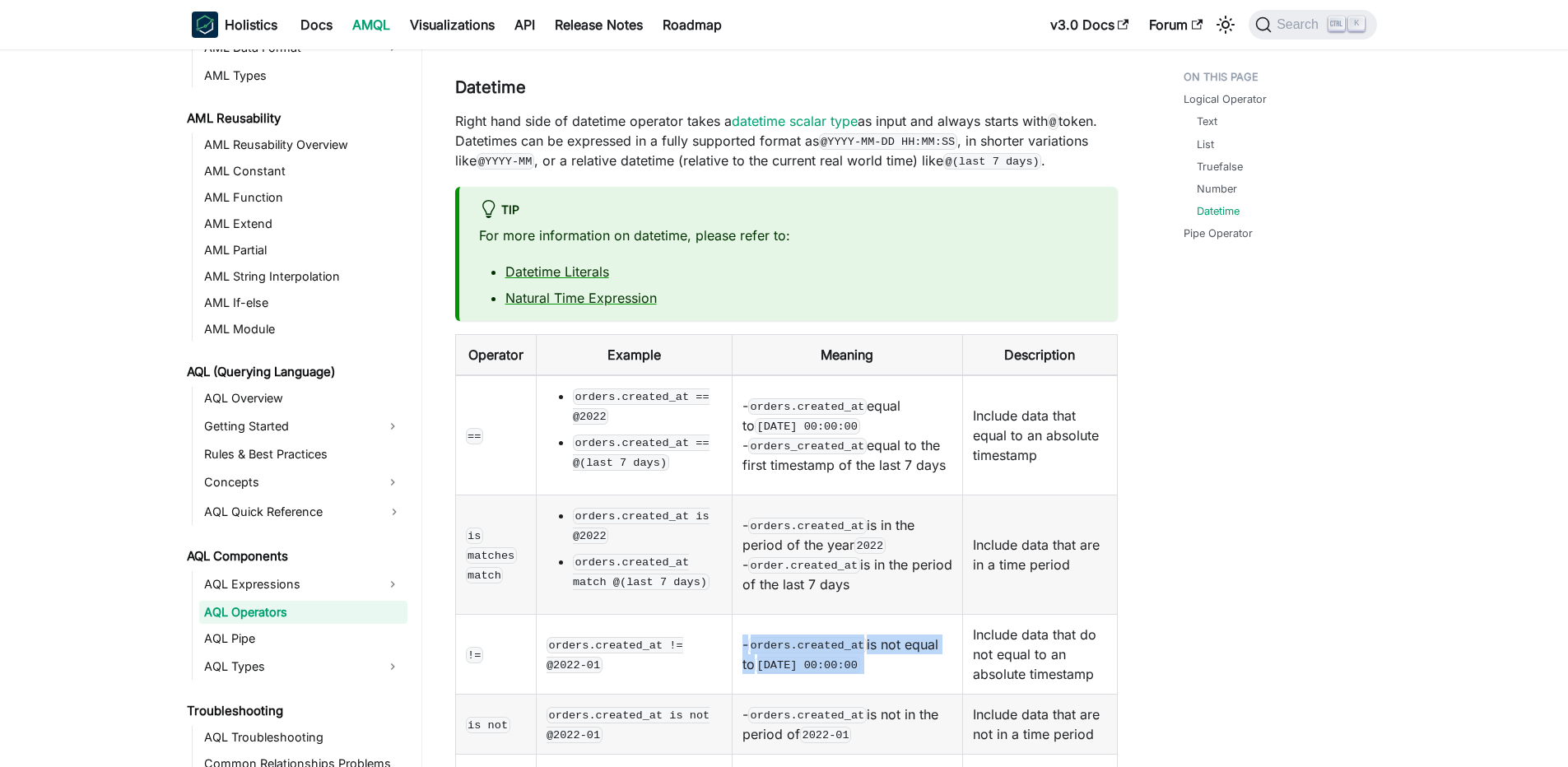
click at [853, 657] on code "[DATE] 00:00:00" at bounding box center [808, 665] width 106 height 17
drag, startPoint x: 751, startPoint y: 558, endPoint x: 894, endPoint y: 569, distance: 143.4
click at [894, 615] on td "- orders.created_at is not equal to 2022-01-01 00:00:00" at bounding box center [847, 655] width 231 height 80
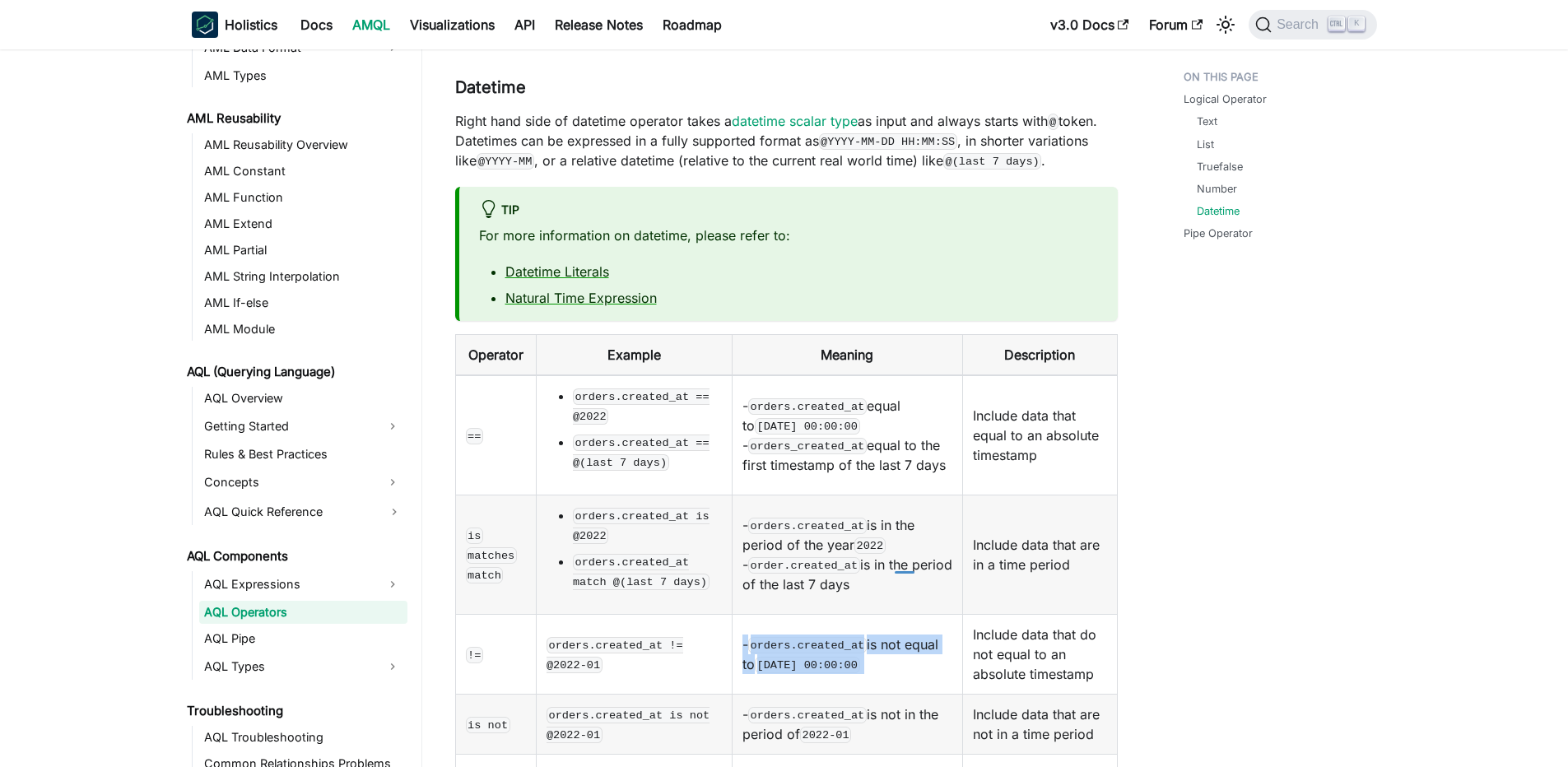
click at [894, 615] on td "- orders.created_at is not equal to 2022-01-01 00:00:00" at bounding box center [847, 655] width 231 height 80
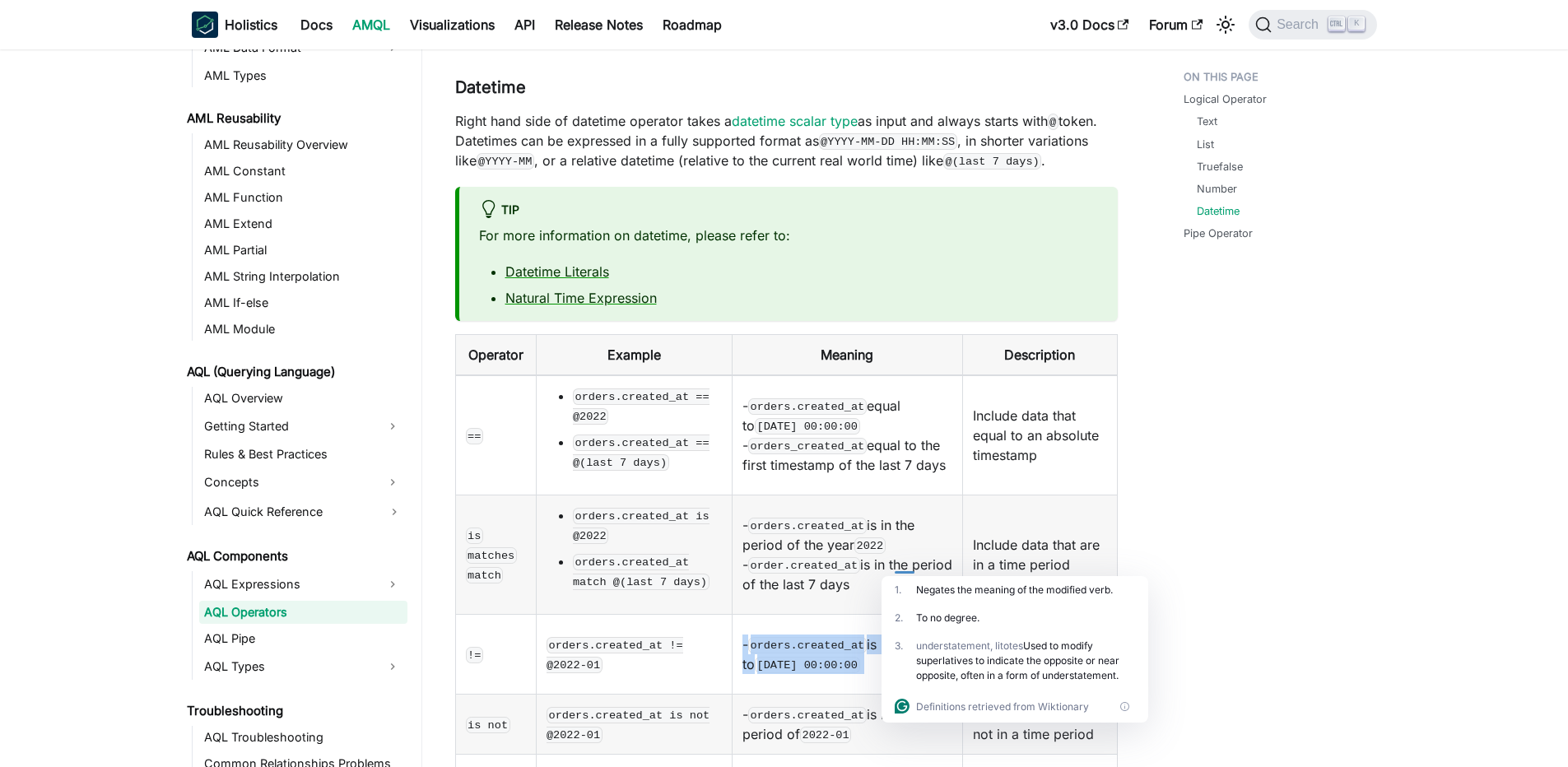
click at [894, 615] on td "- orders.created_at is not equal to 2022-01-01 00:00:00" at bounding box center [847, 655] width 231 height 80
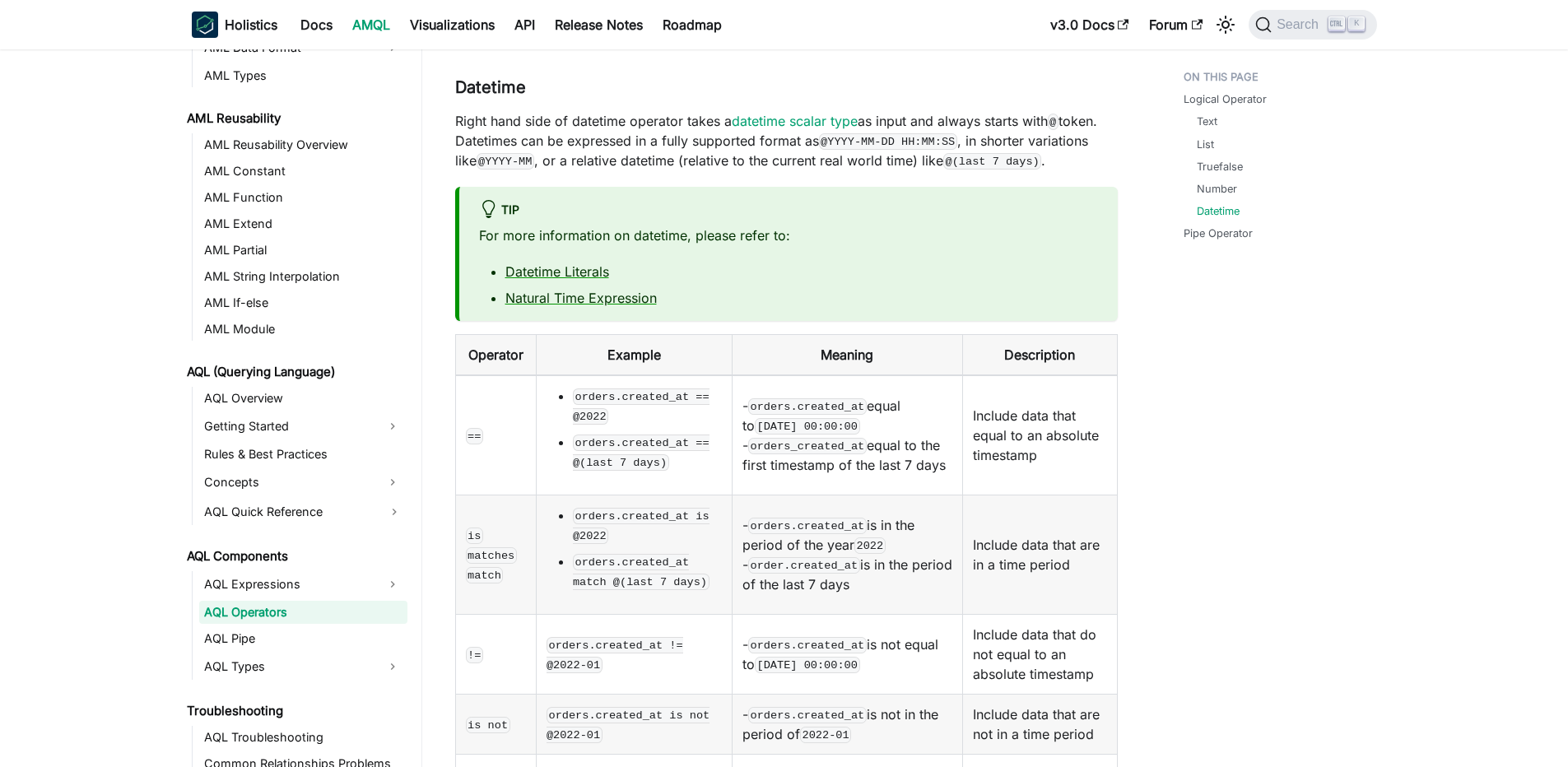
click at [884, 615] on td "- orders.created_at is not equal to 2022-01-01 00:00:00" at bounding box center [847, 655] width 231 height 80
click at [866, 637] on code "orders.created_at" at bounding box center [808, 646] width 119 height 17
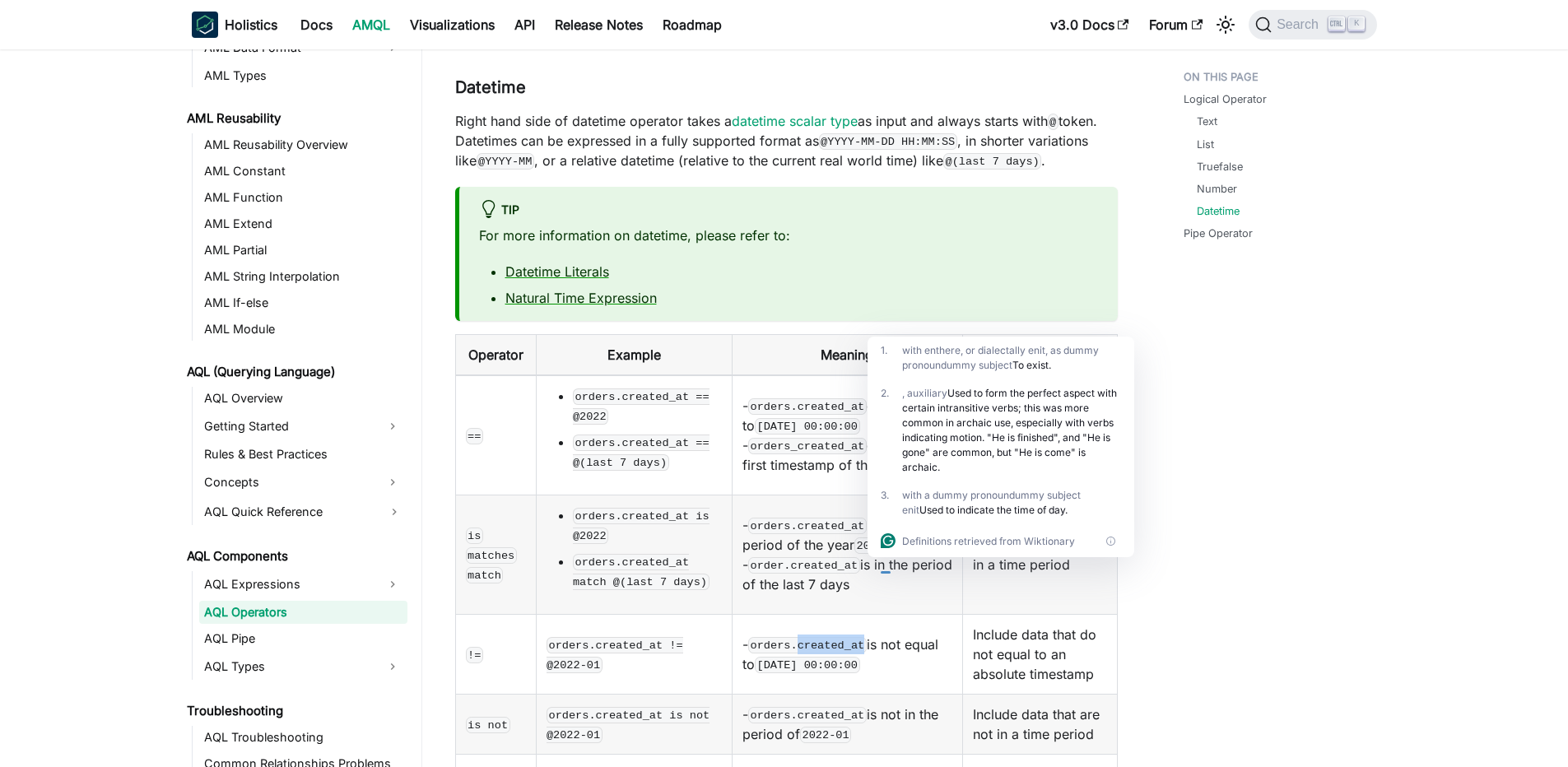
click at [866, 637] on code "orders.created_at" at bounding box center [808, 646] width 119 height 17
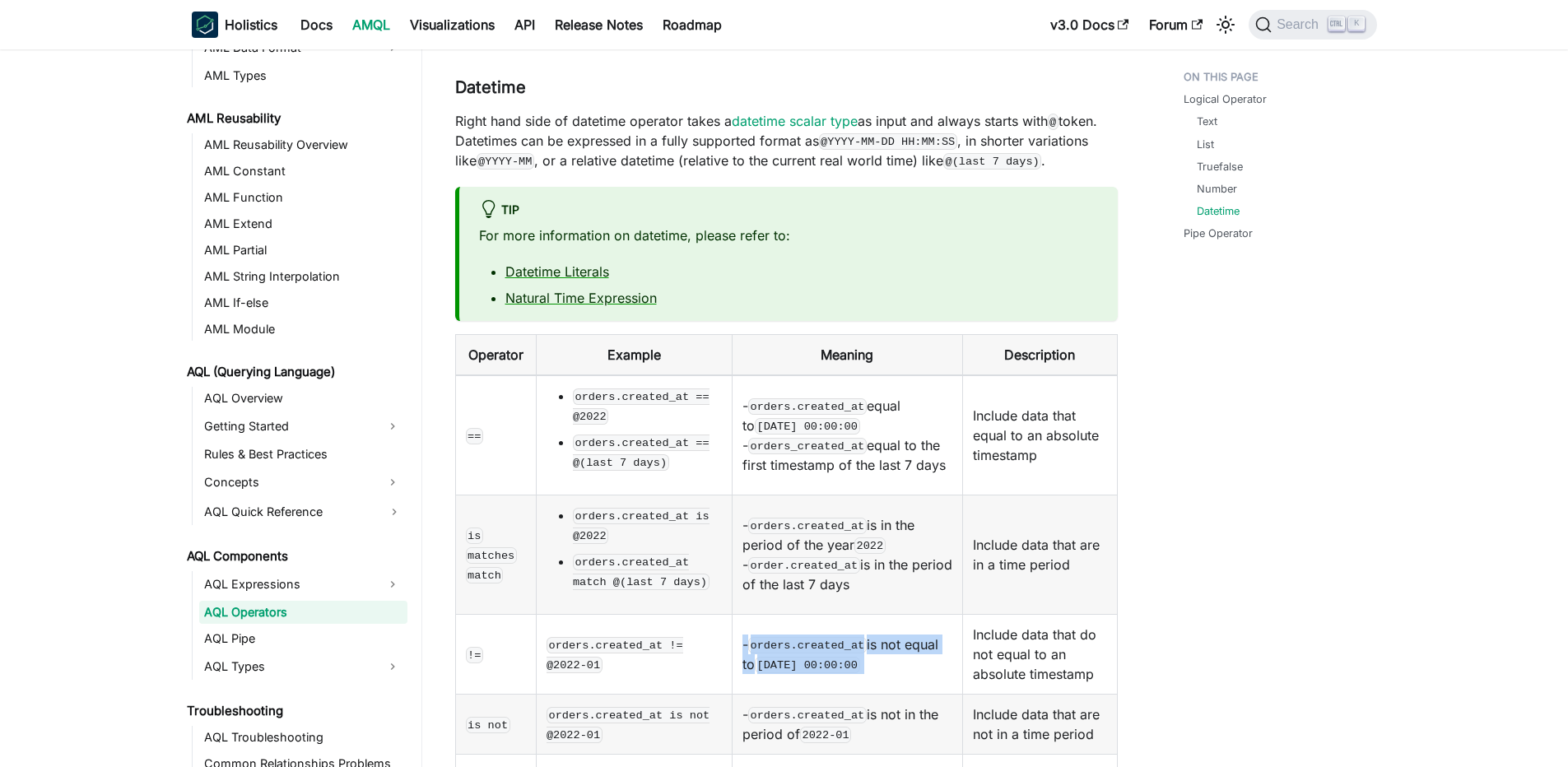
click at [843, 637] on code "orders.created_at" at bounding box center [808, 646] width 119 height 17
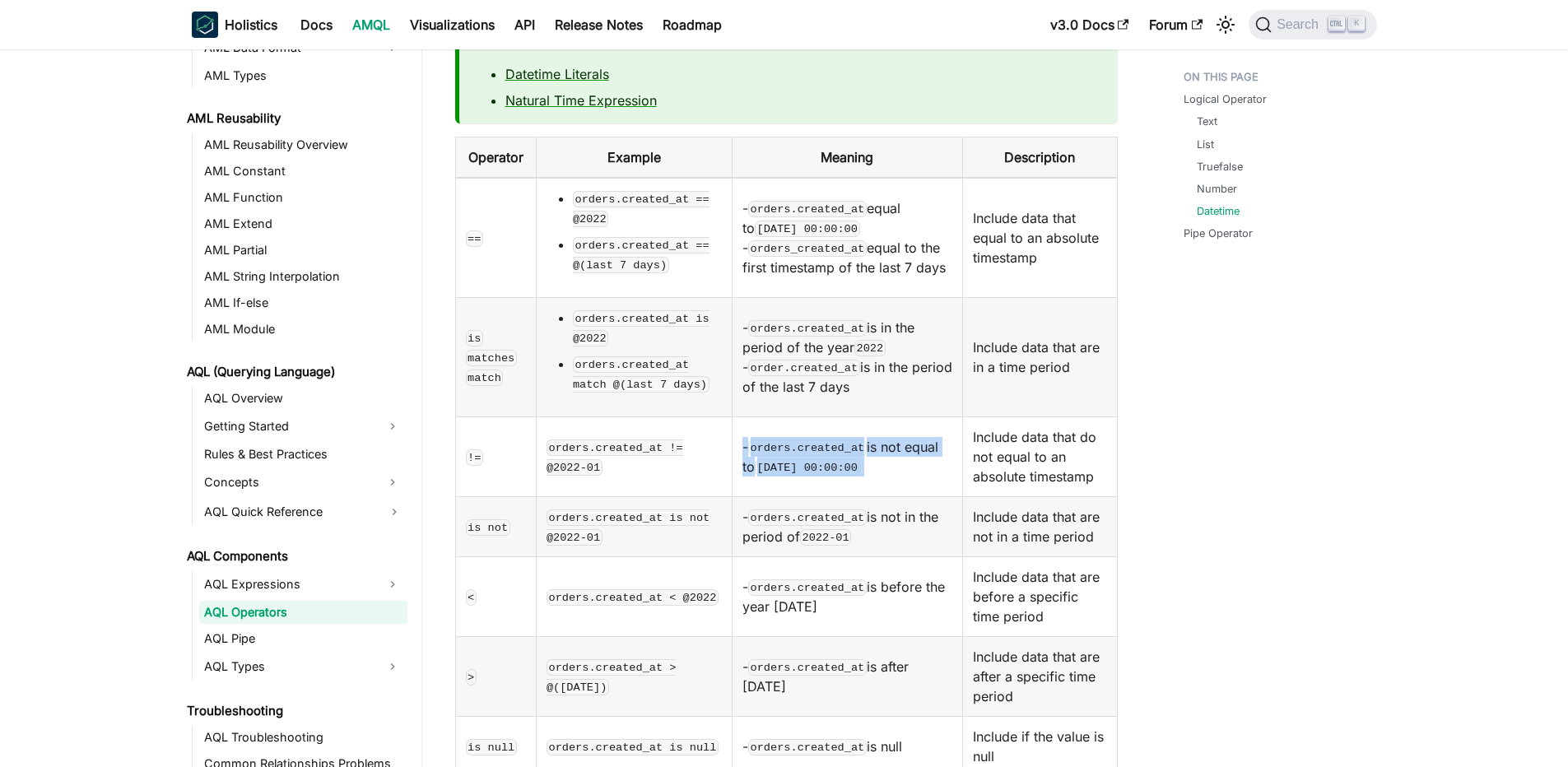
scroll to position [2156, 0]
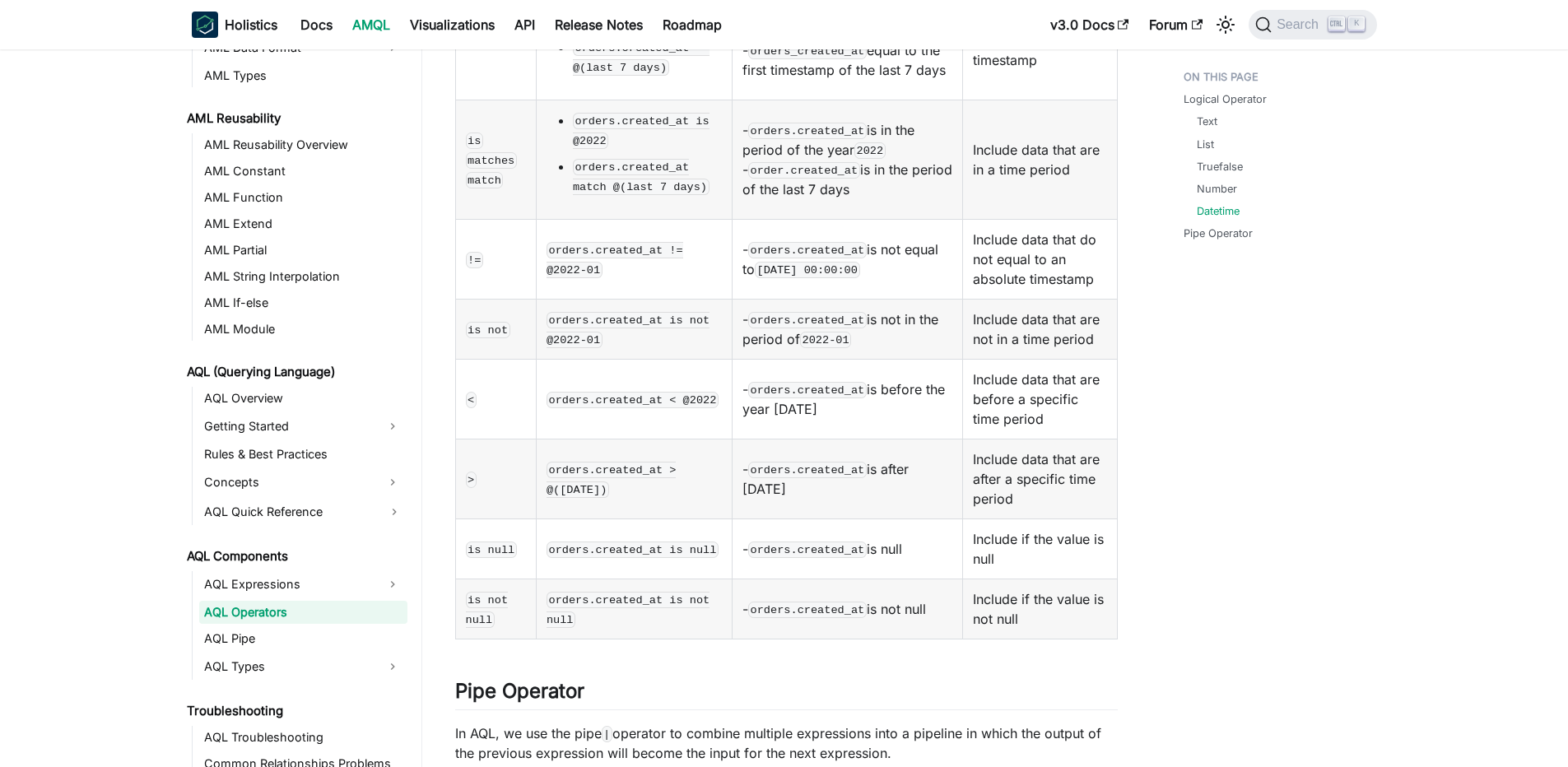
click at [482, 359] on td "<" at bounding box center [495, 399] width 81 height 80
click at [463, 359] on td "<" at bounding box center [495, 399] width 81 height 80
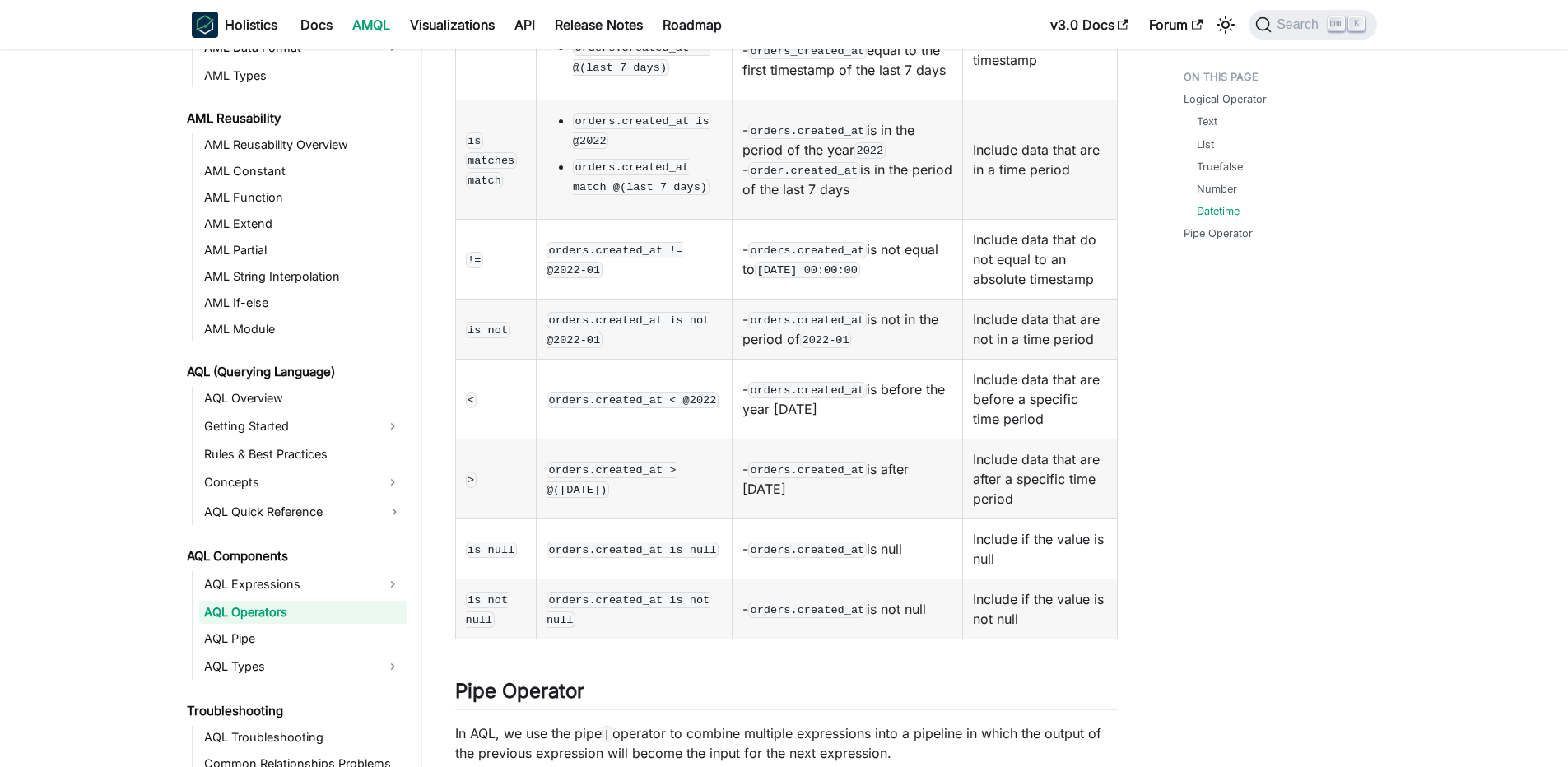
click at [732, 359] on td "orders.created_at < @2022" at bounding box center [633, 399] width 195 height 80
click at [688, 392] on code "orders.created_at < @2022" at bounding box center [633, 400] width 172 height 17
click at [544, 359] on td "orders.created_at < @2022" at bounding box center [633, 399] width 195 height 80
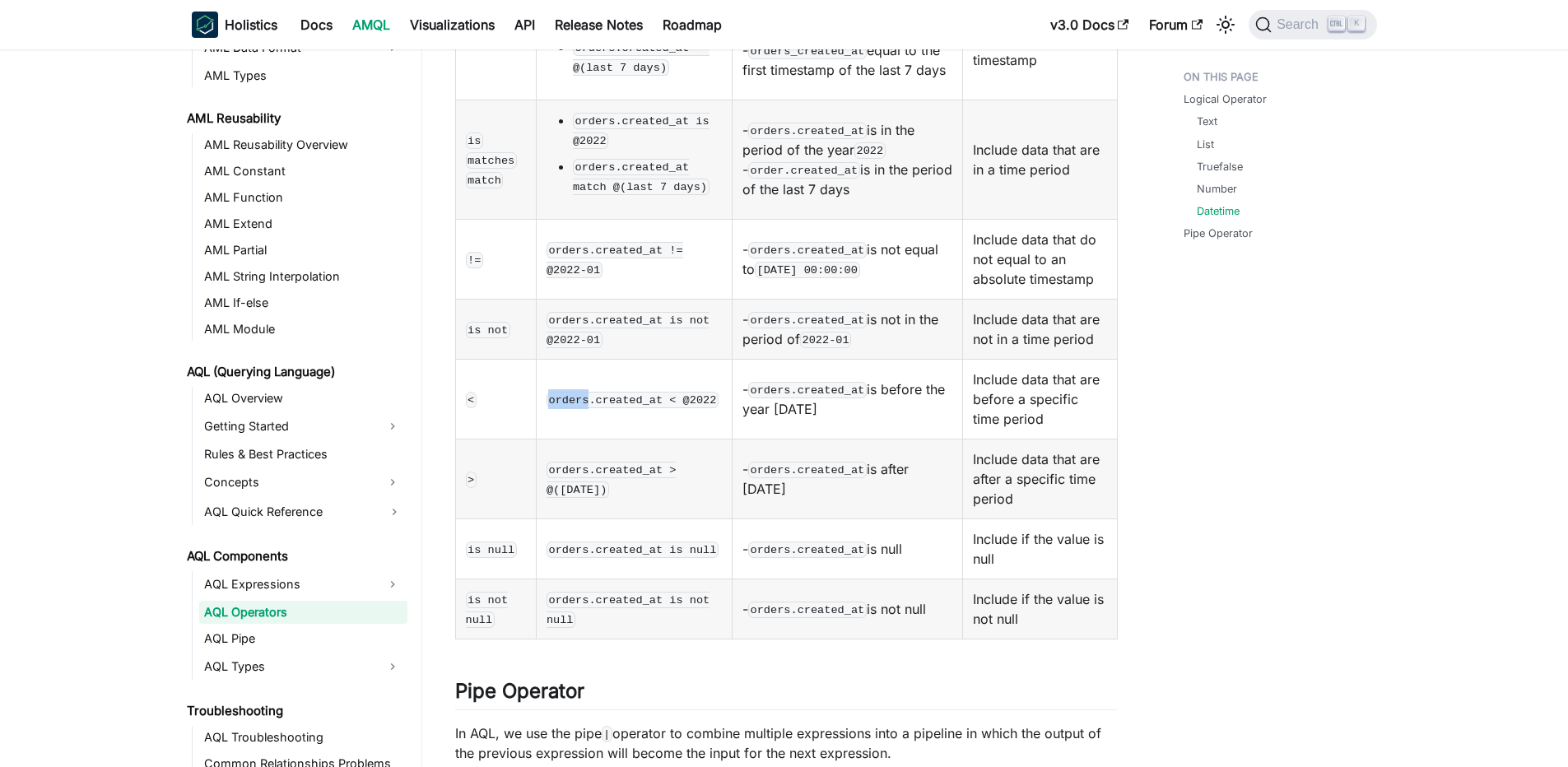
click at [544, 359] on td "orders.created_at < @2022" at bounding box center [633, 399] width 195 height 80
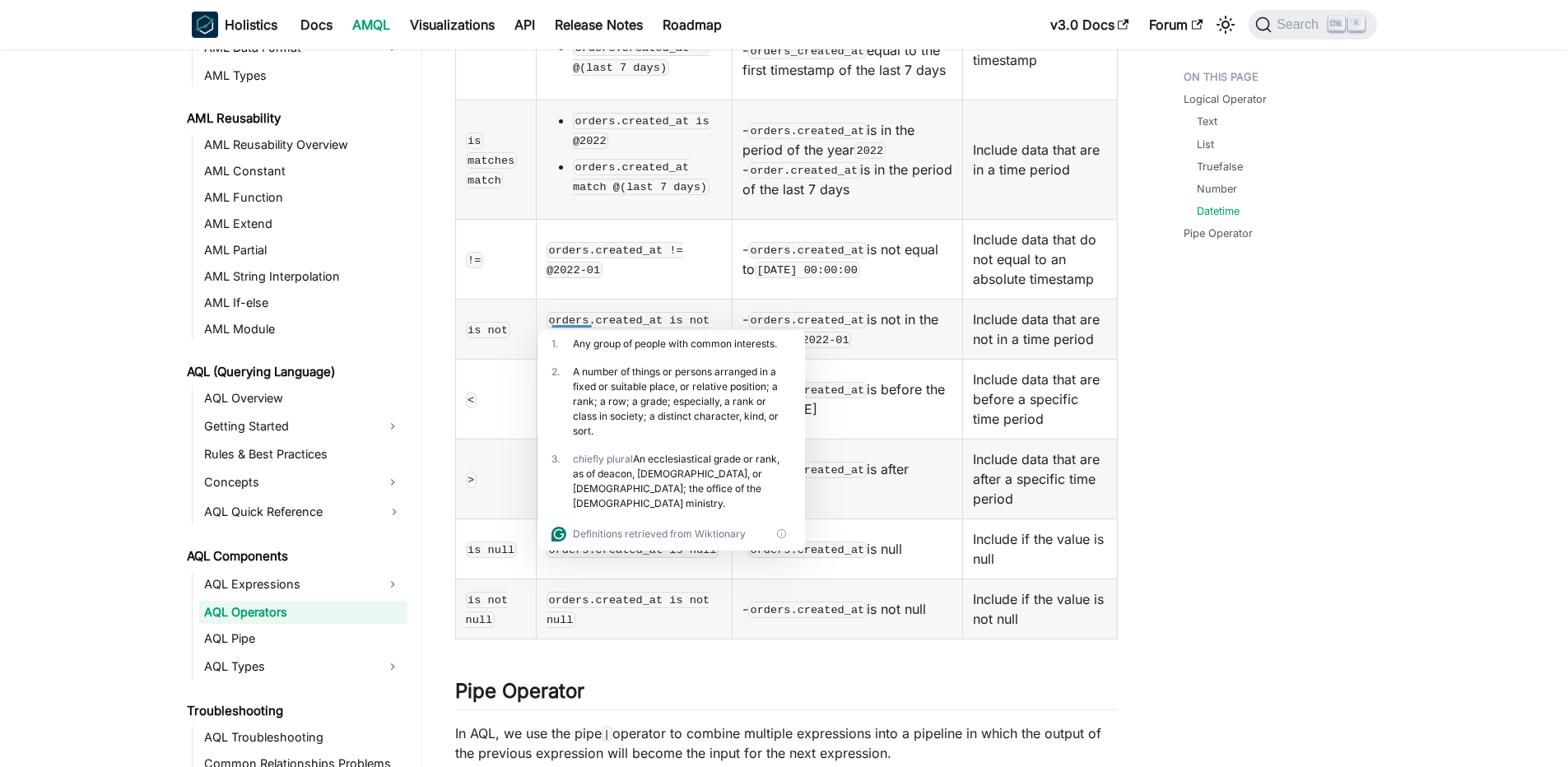
click at [624, 392] on code "orders.created_at < @2022" at bounding box center [633, 400] width 172 height 17
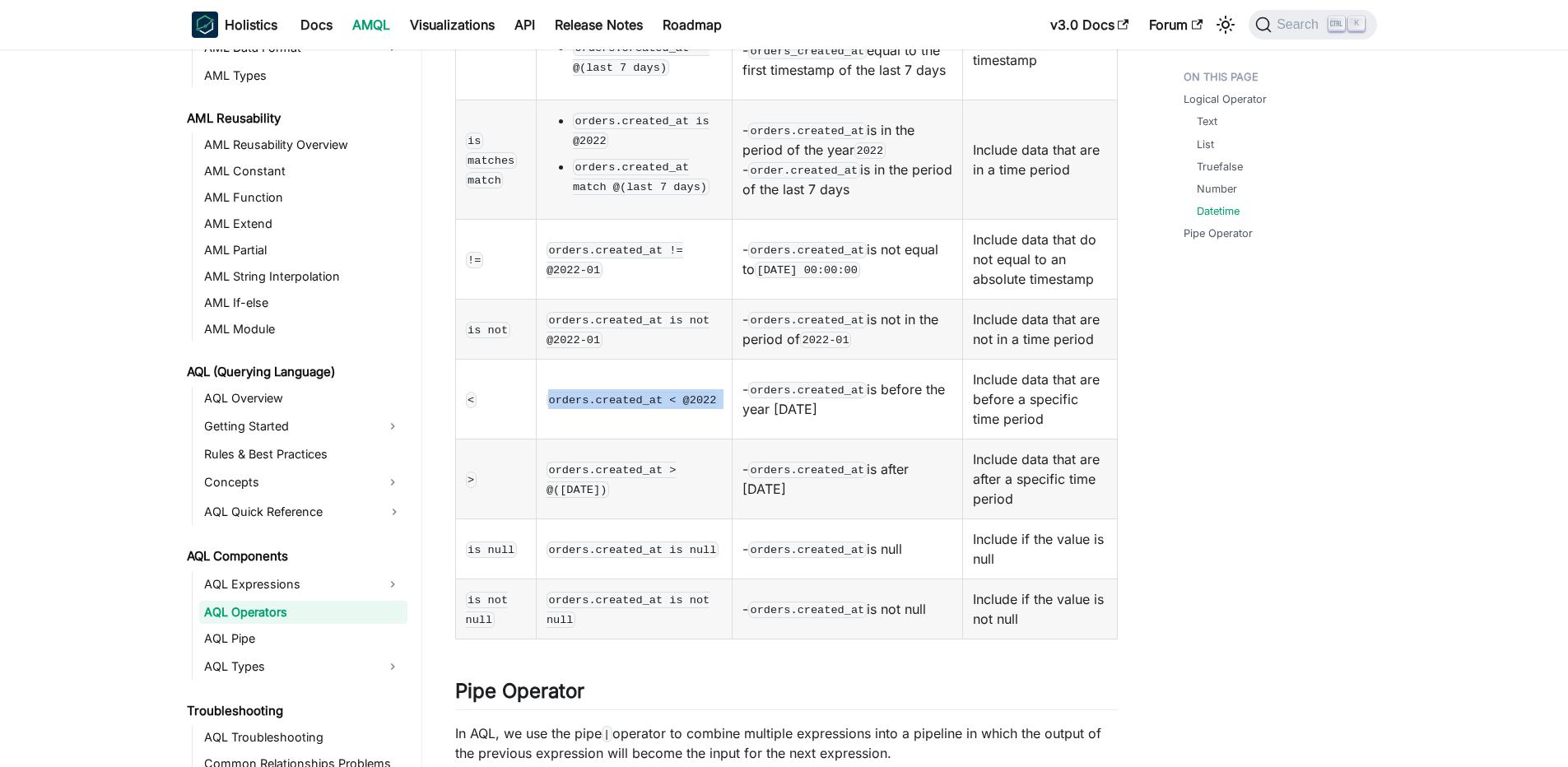
click at [624, 392] on code "orders.created_at < @2022" at bounding box center [633, 400] width 172 height 17
click at [690, 359] on td "orders.created_at < @2022" at bounding box center [633, 399] width 195 height 80
click at [633, 461] on code "orders.created_at > @([DATE])" at bounding box center [611, 479] width 130 height 36
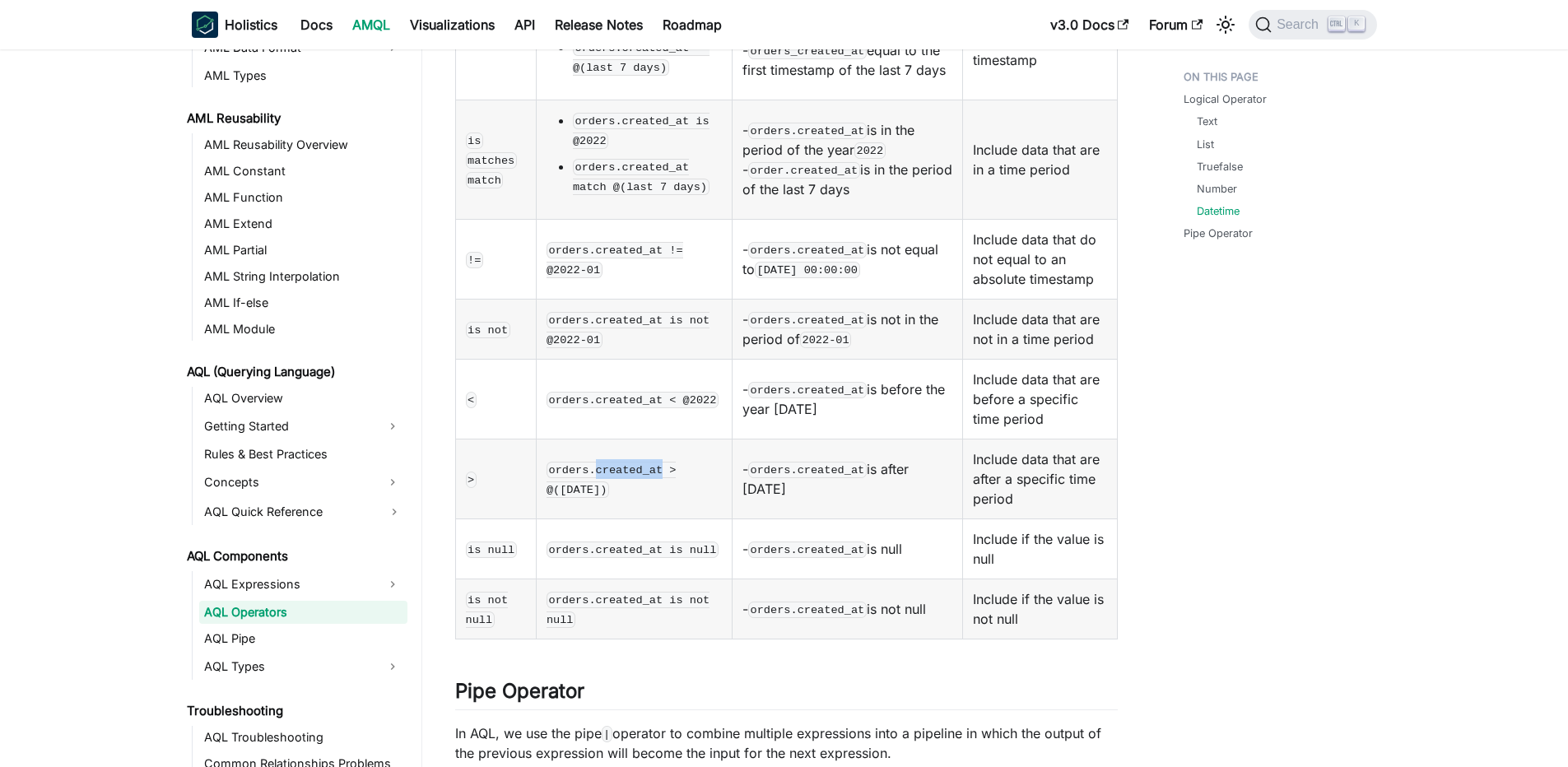
click at [633, 461] on code "orders.created_at > @([DATE])" at bounding box center [611, 479] width 130 height 36
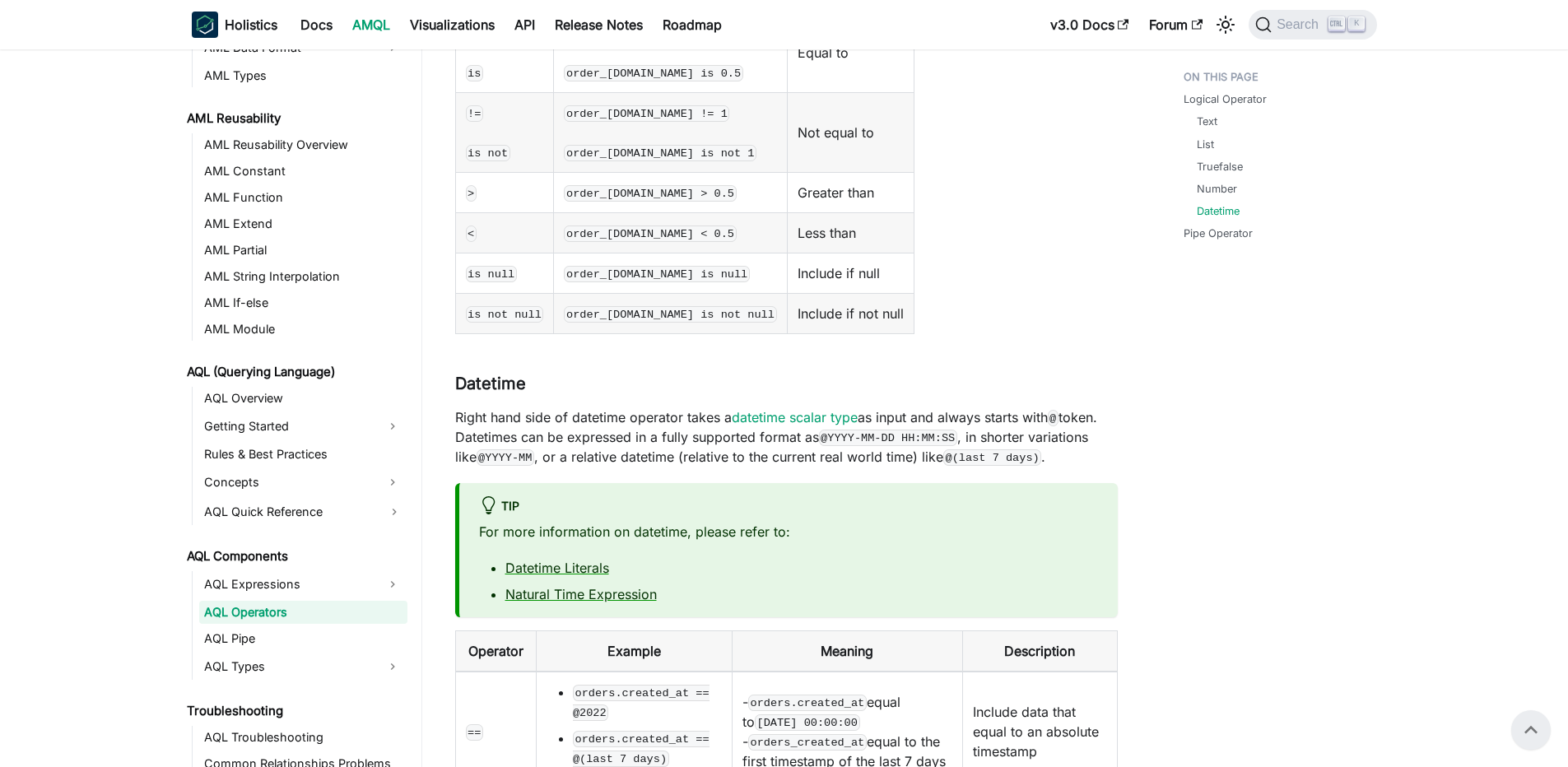
scroll to position [2056, 0]
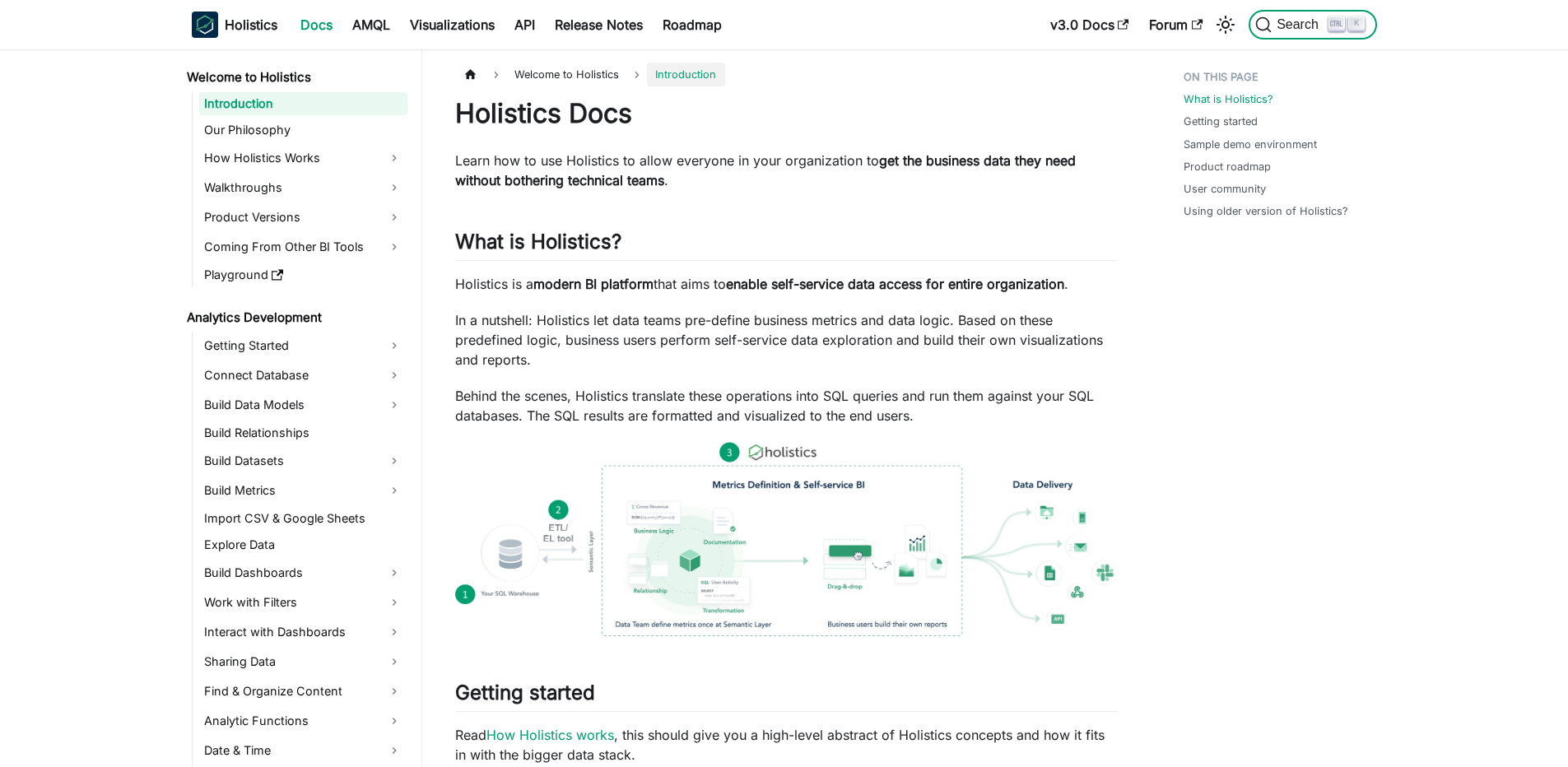
click at [1312, 32] on span "Search" at bounding box center [1291, 25] width 73 height 17
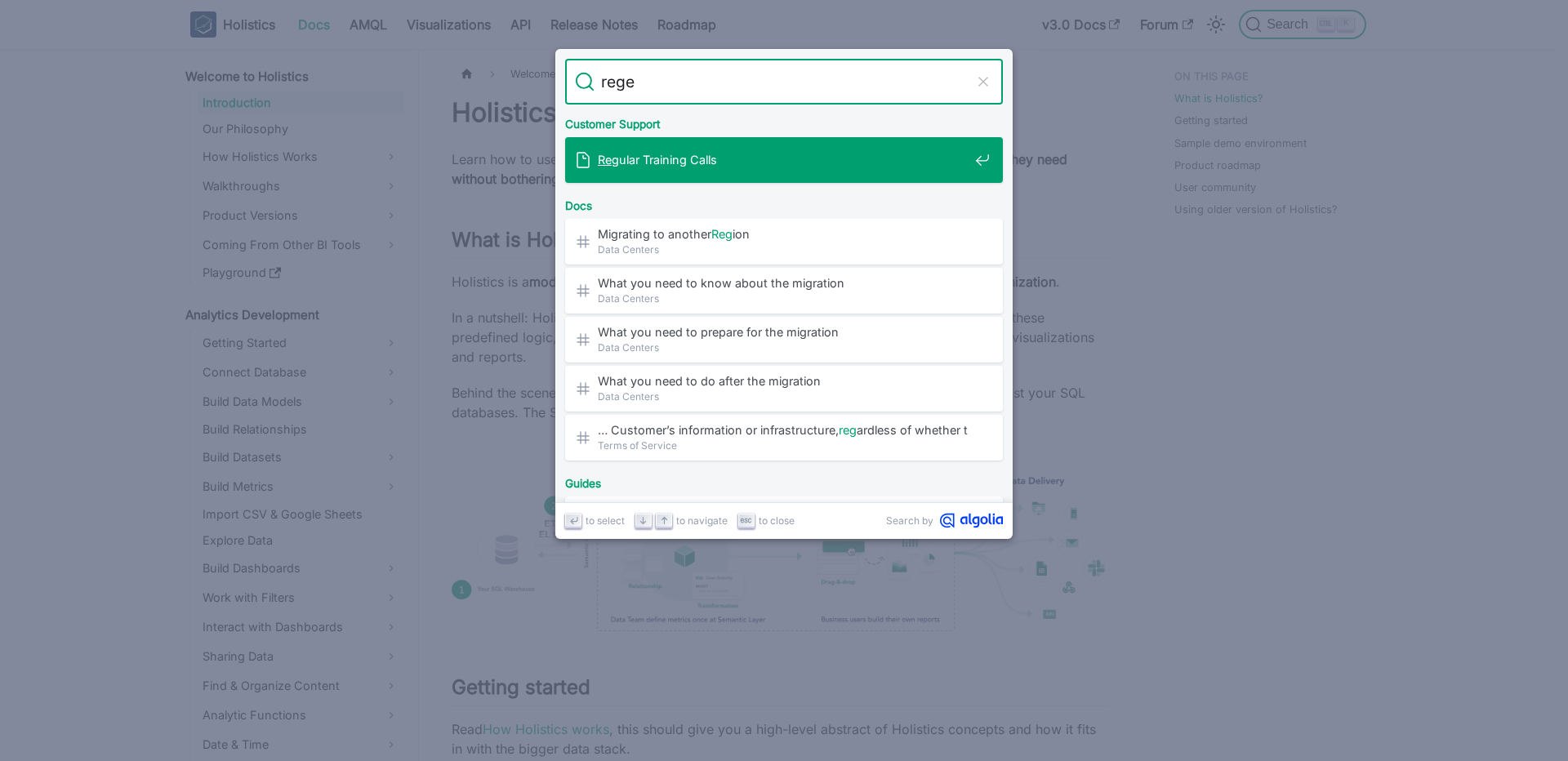
type input "regex"
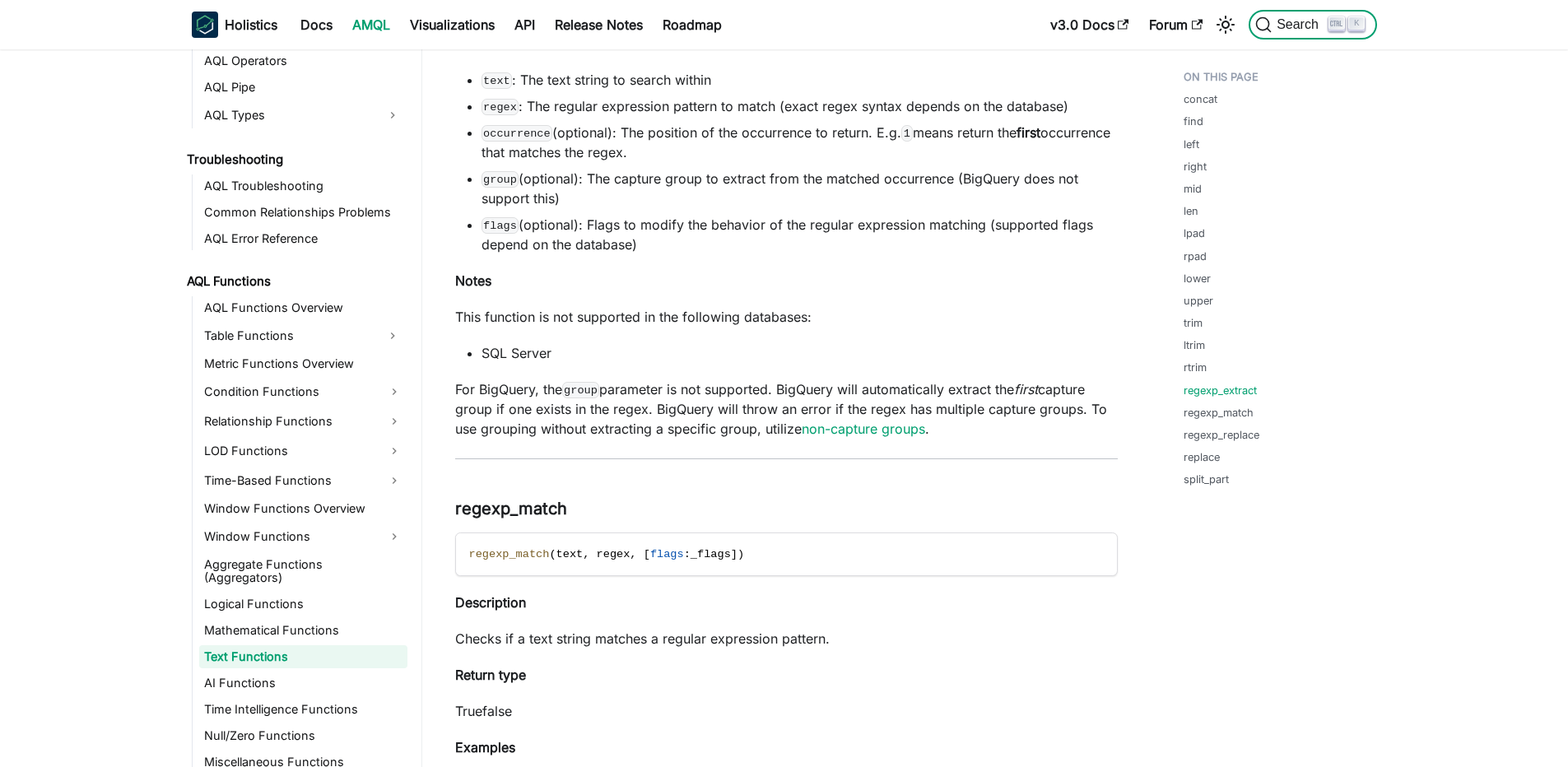
scroll to position [8214, 0]
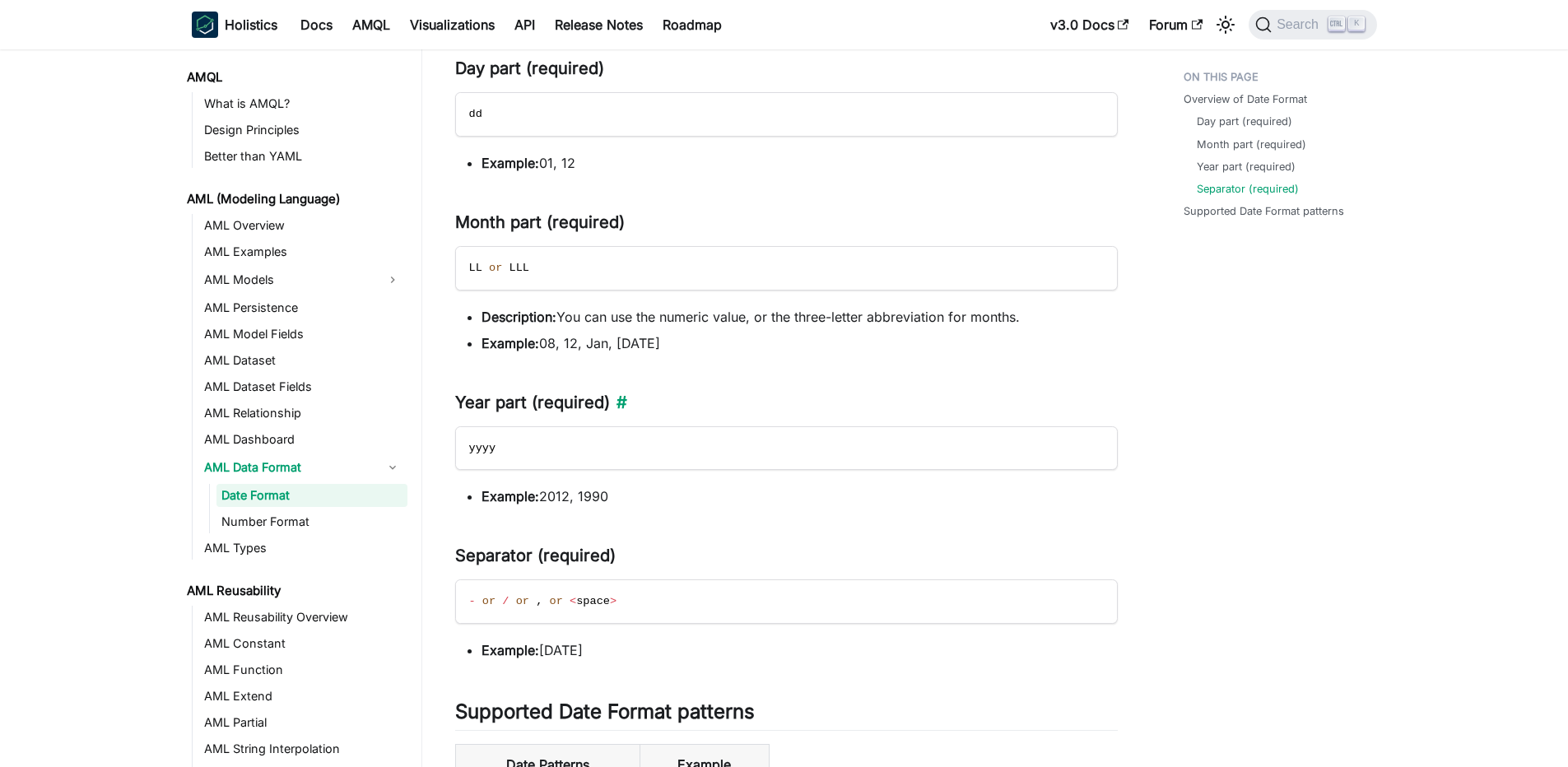
scroll to position [1454, 0]
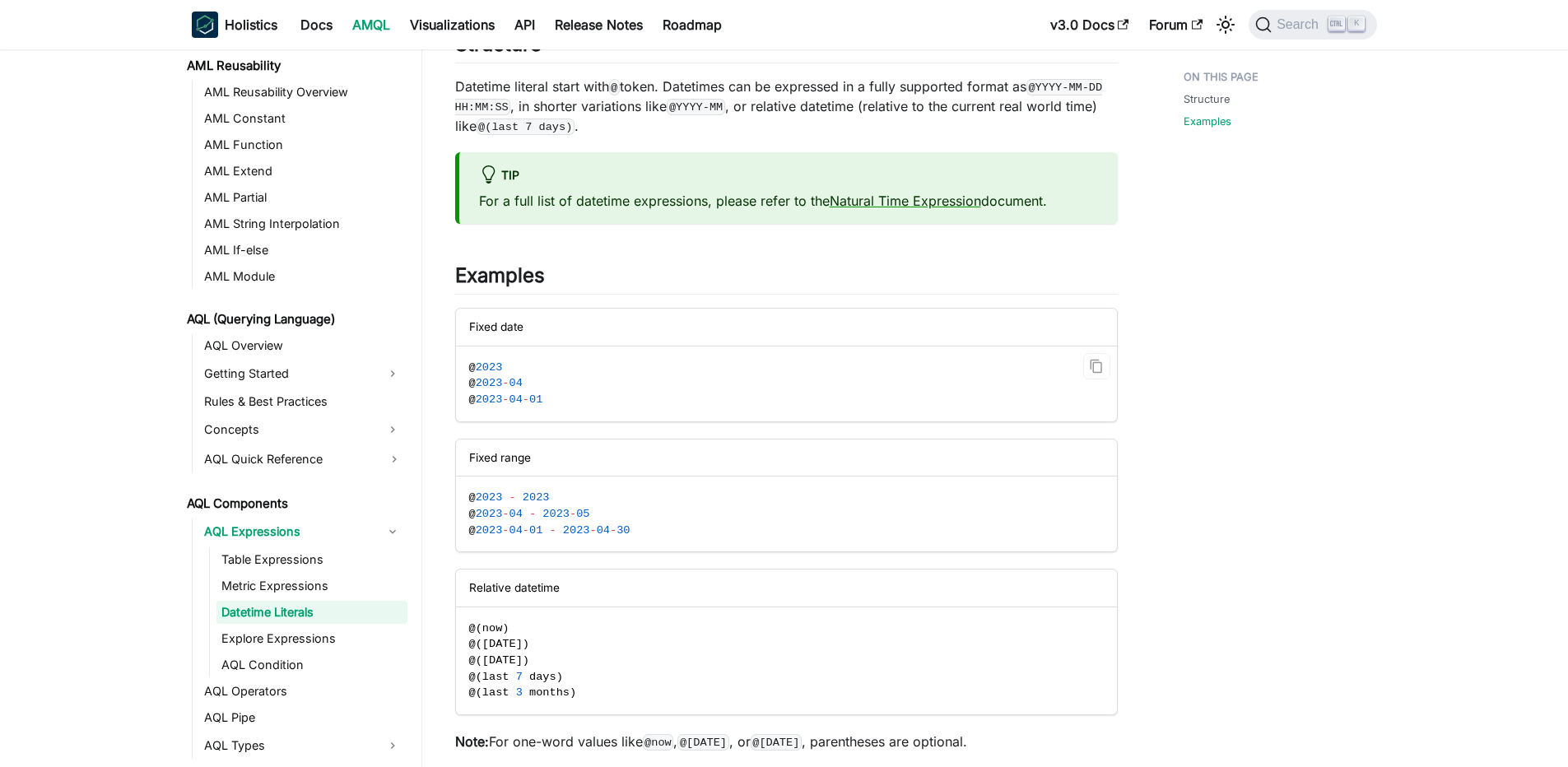
scroll to position [395, 0]
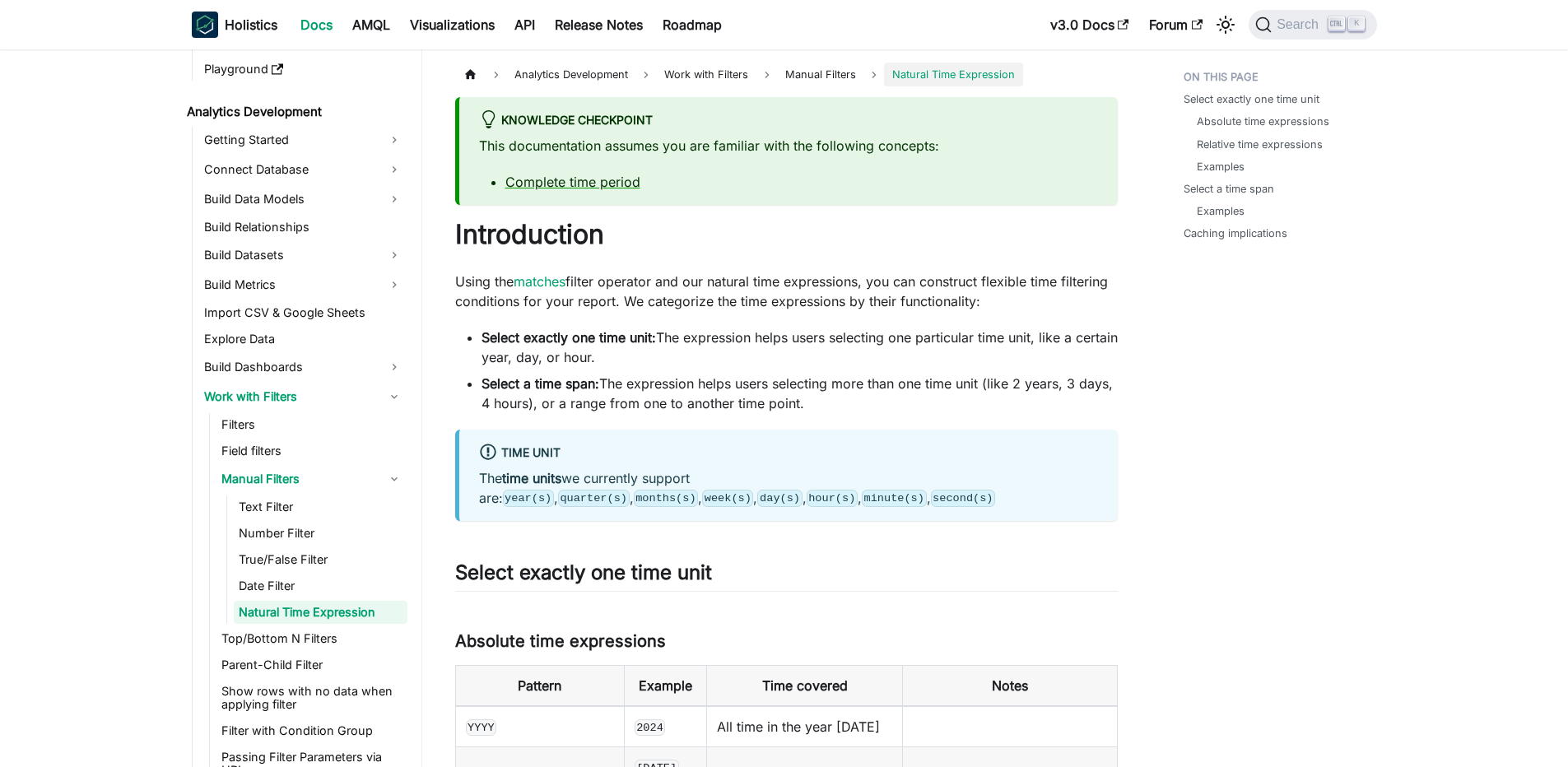
scroll to position [395, 0]
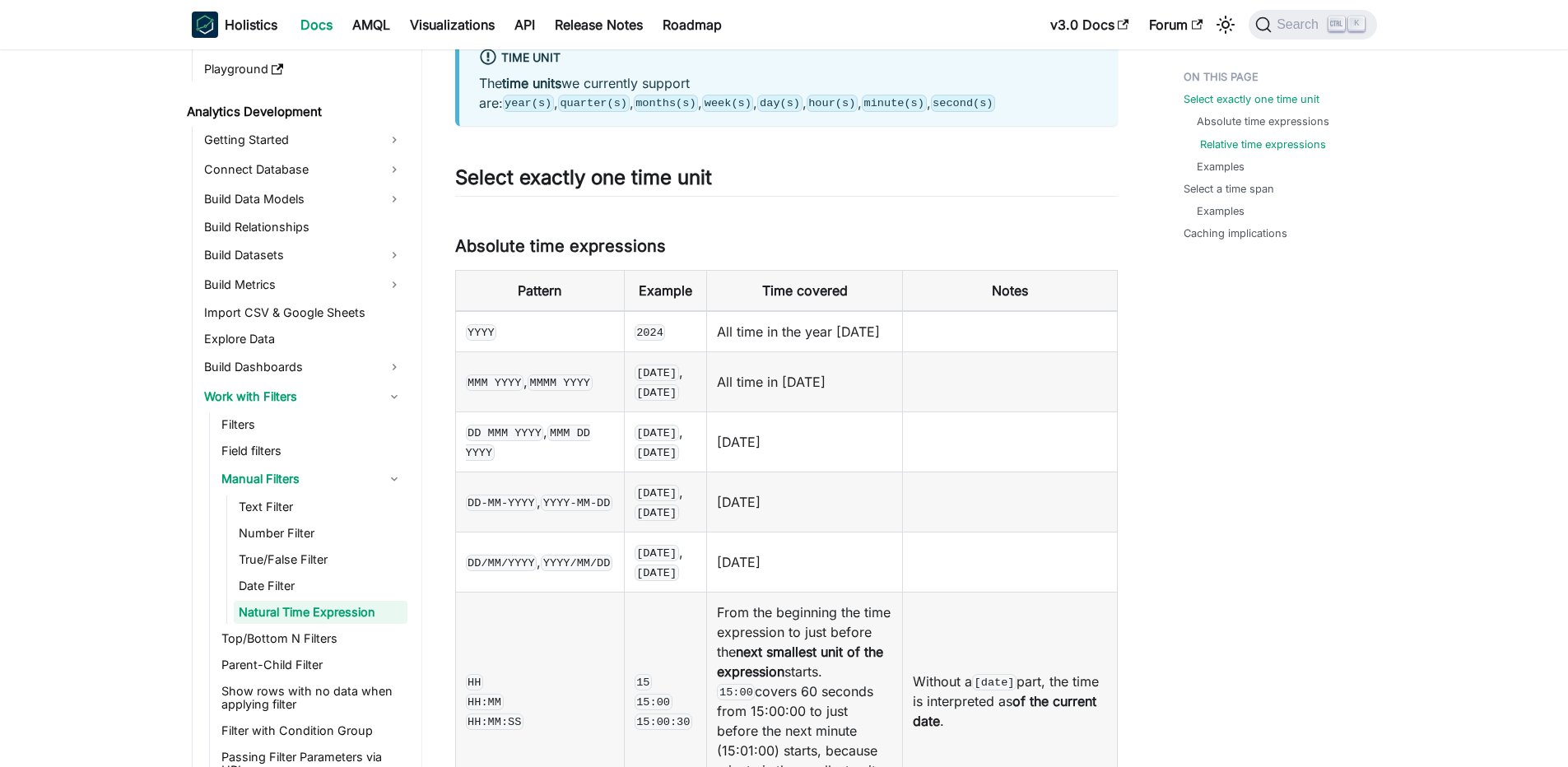
click at [1256, 144] on link "Relative time expressions" at bounding box center [1262, 144] width 126 height 16
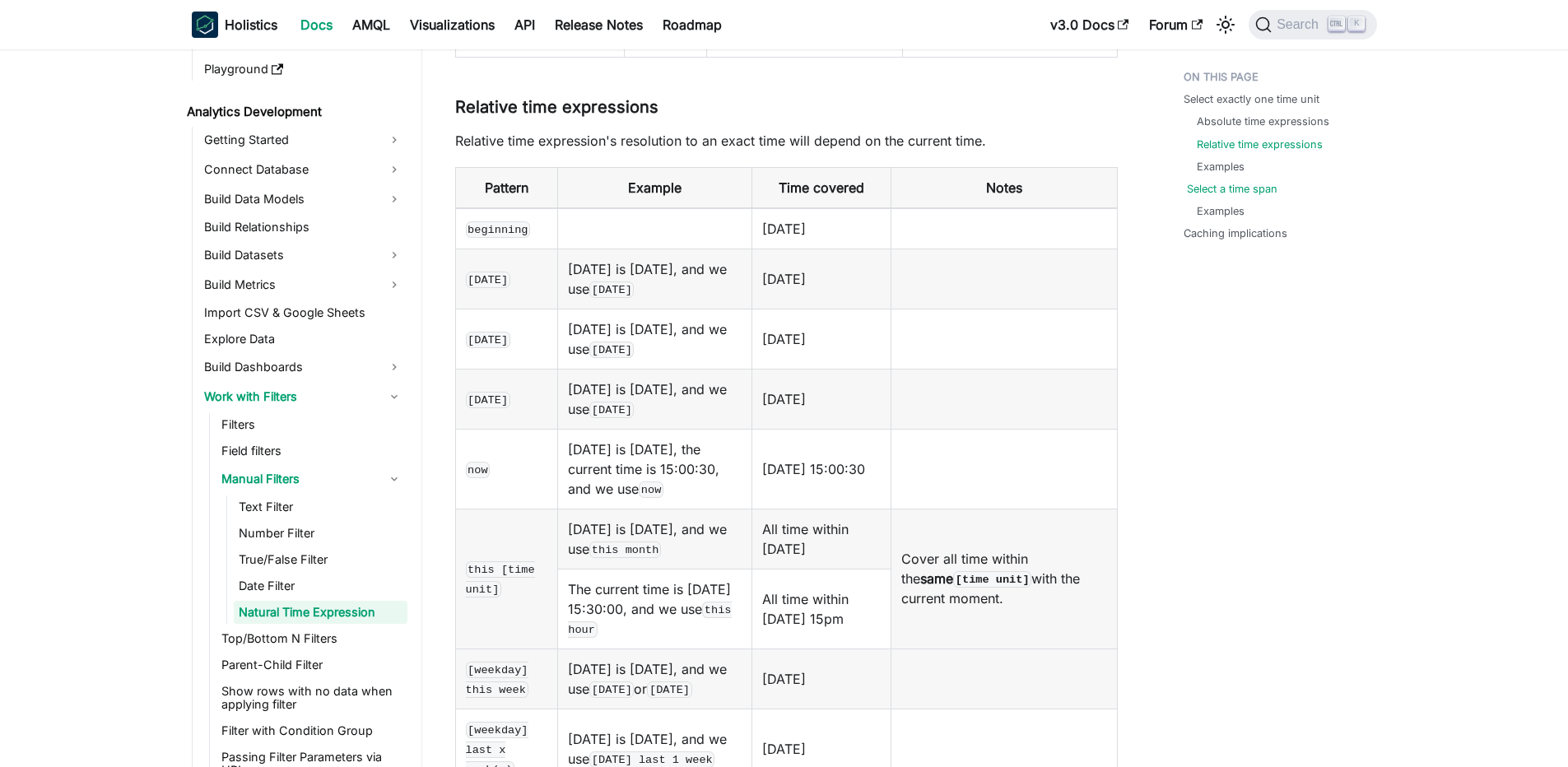
click at [1224, 195] on link "Select a time span" at bounding box center [1232, 188] width 91 height 16
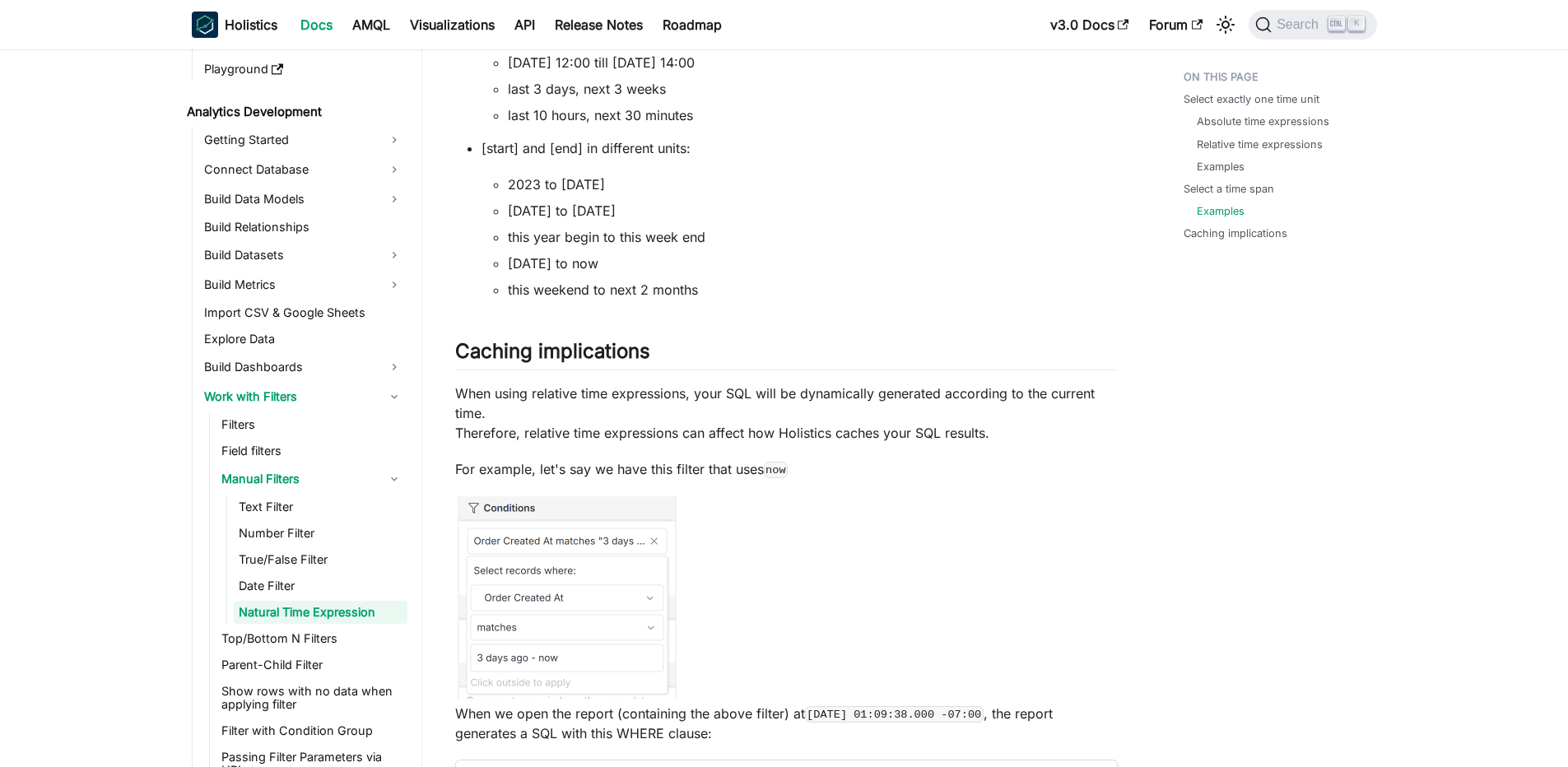
scroll to position [4518, 0]
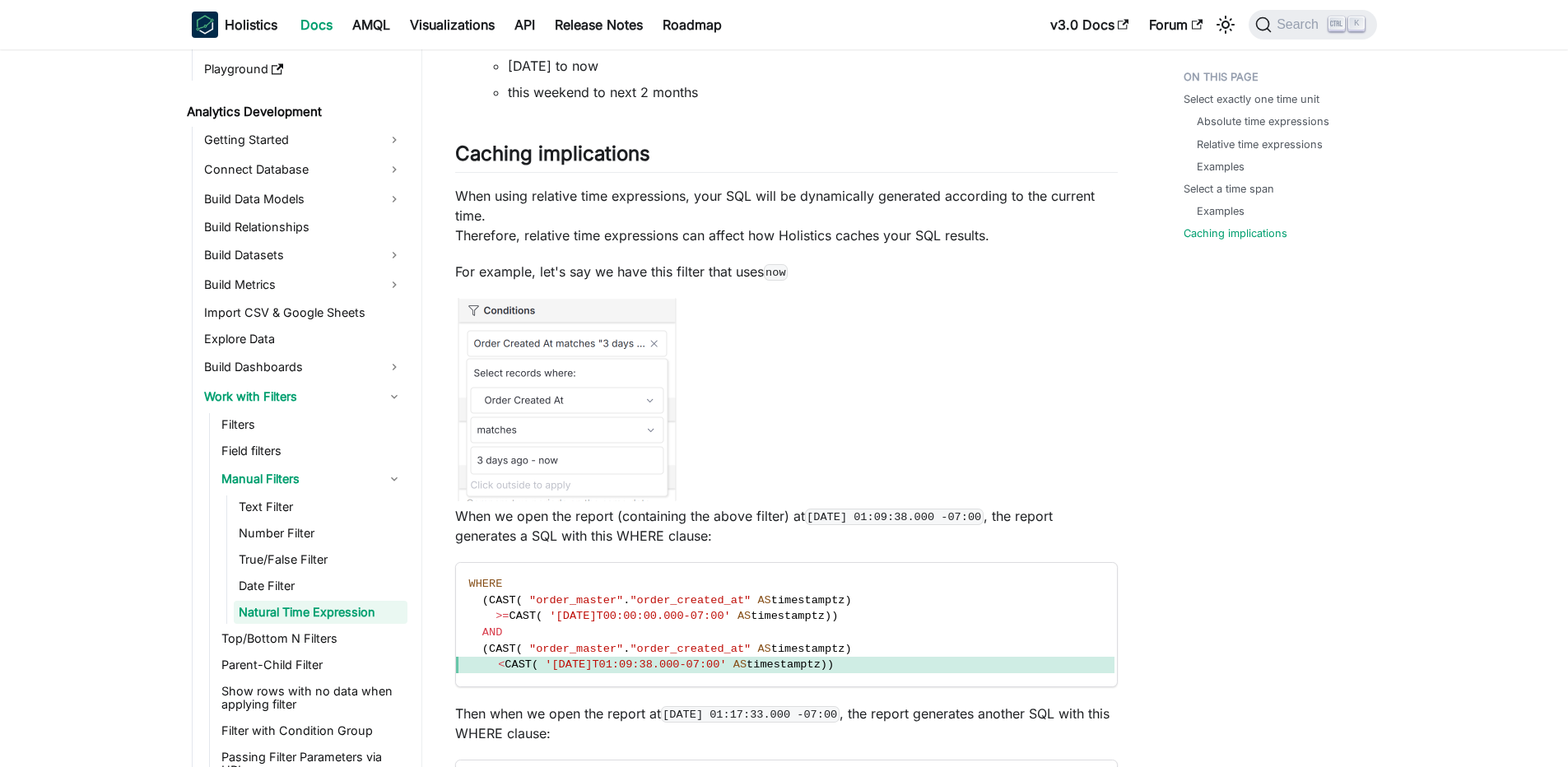
click at [769, 245] on p "When using relative time expressions, your SQL will be dynamically generated ac…" at bounding box center [785, 216] width 662 height 59
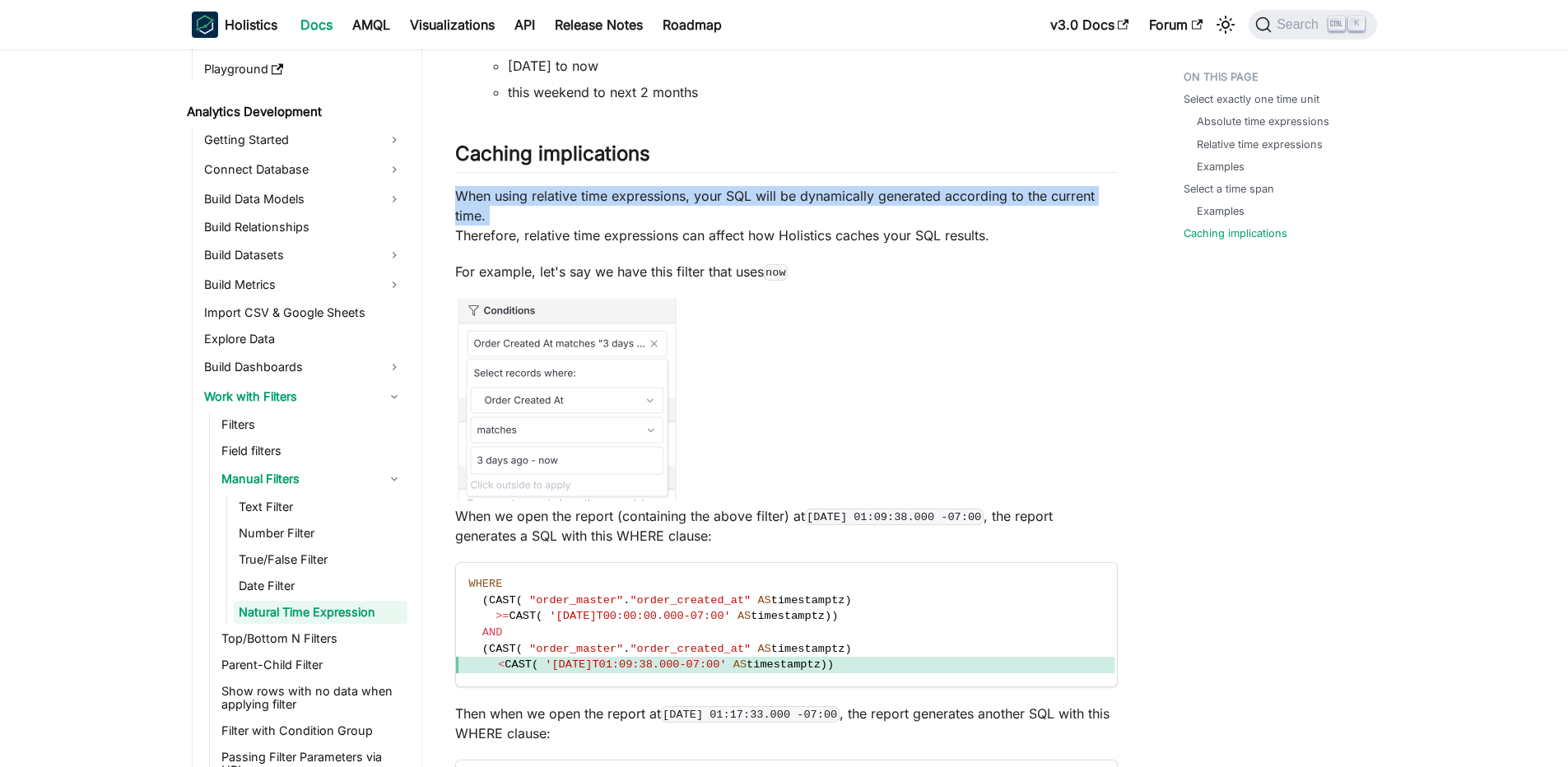
click at [702, 245] on p "When using relative time expressions, your SQL will be dynamically generated ac…" at bounding box center [785, 216] width 662 height 59
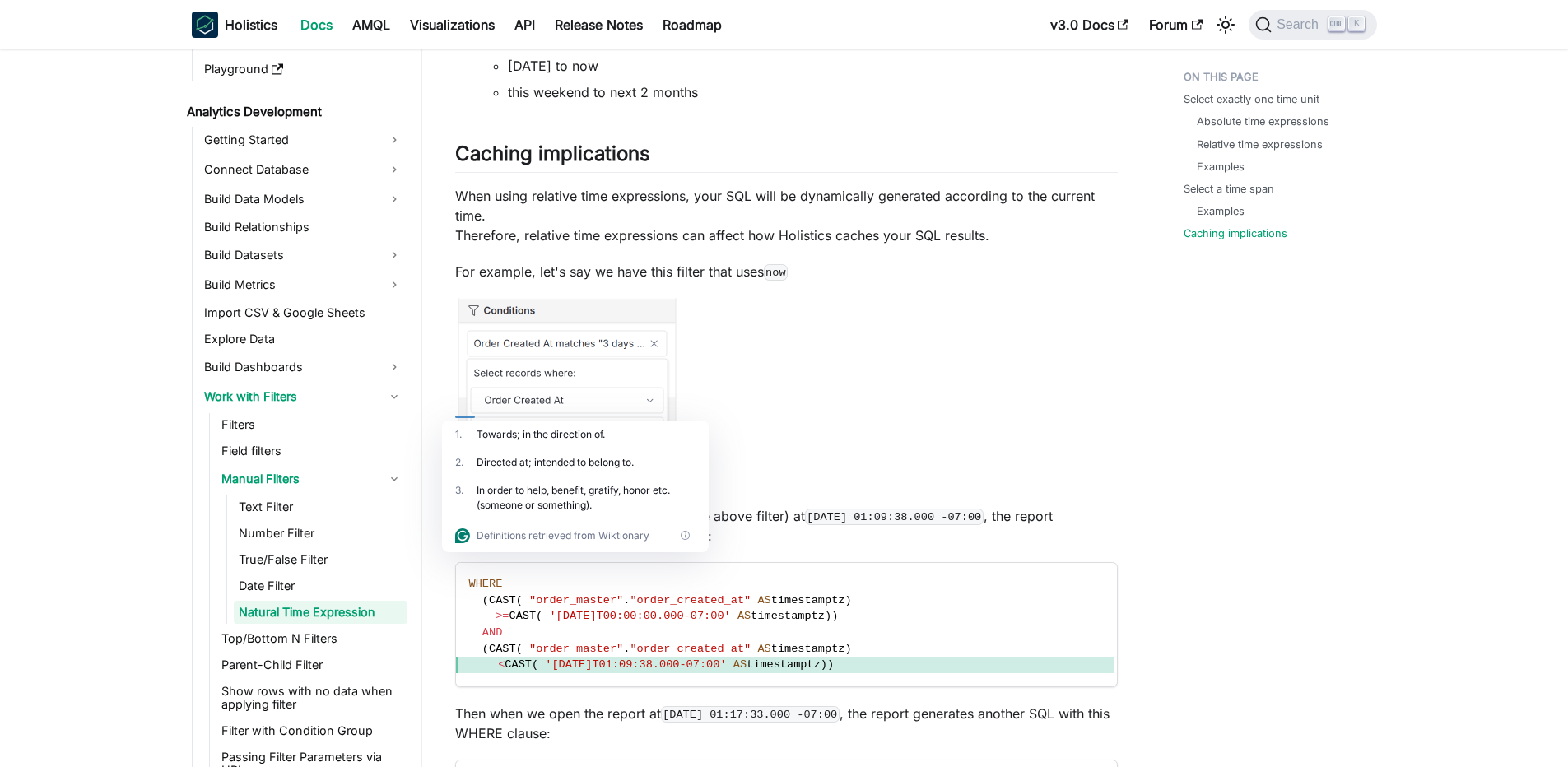
click at [572, 245] on p "When using relative time expressions, your SQL will be dynamically generated ac…" at bounding box center [785, 216] width 662 height 59
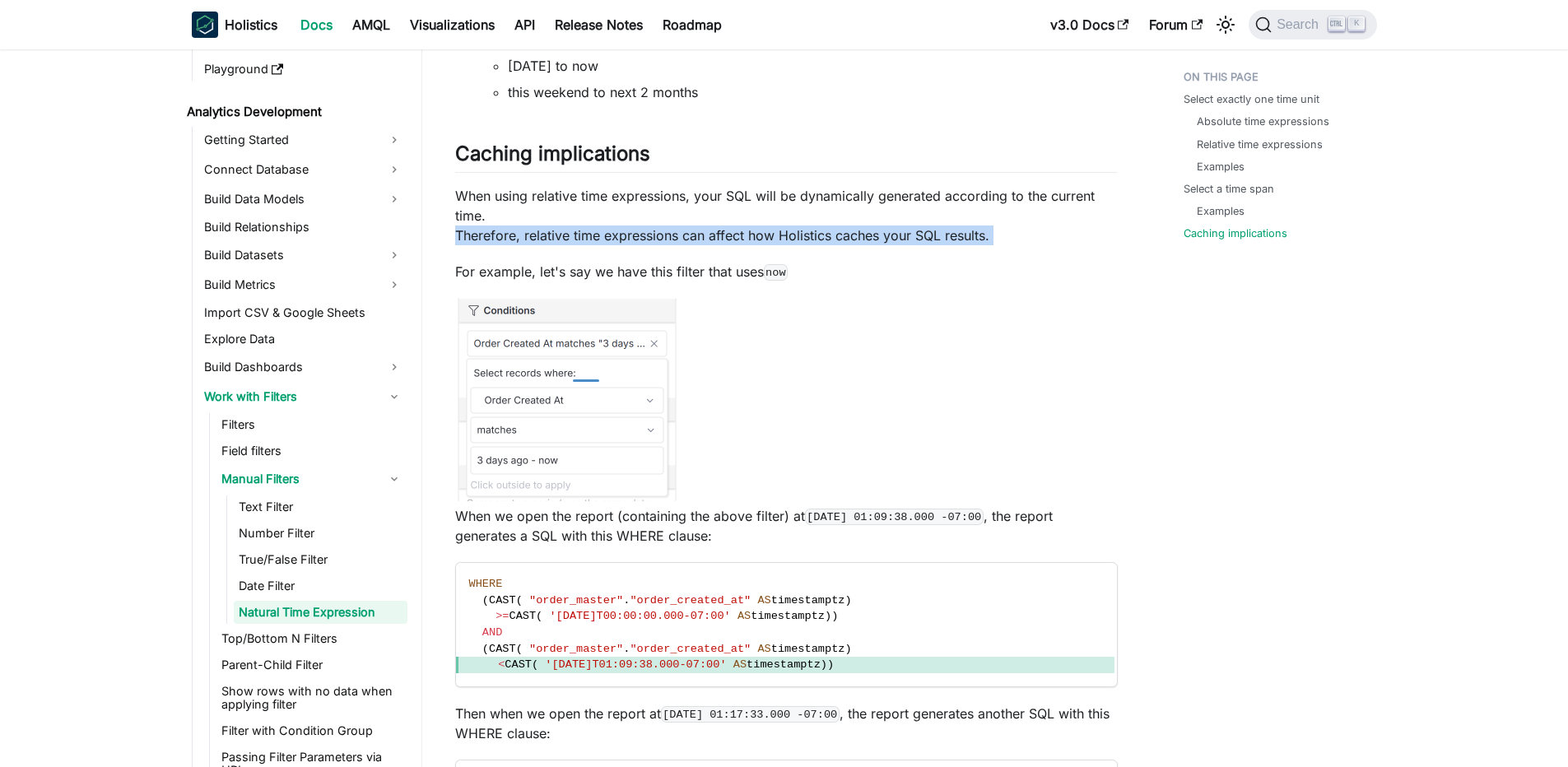
click at [572, 245] on p "When using relative time expressions, your SQL will be dynamically generated ac…" at bounding box center [785, 216] width 662 height 59
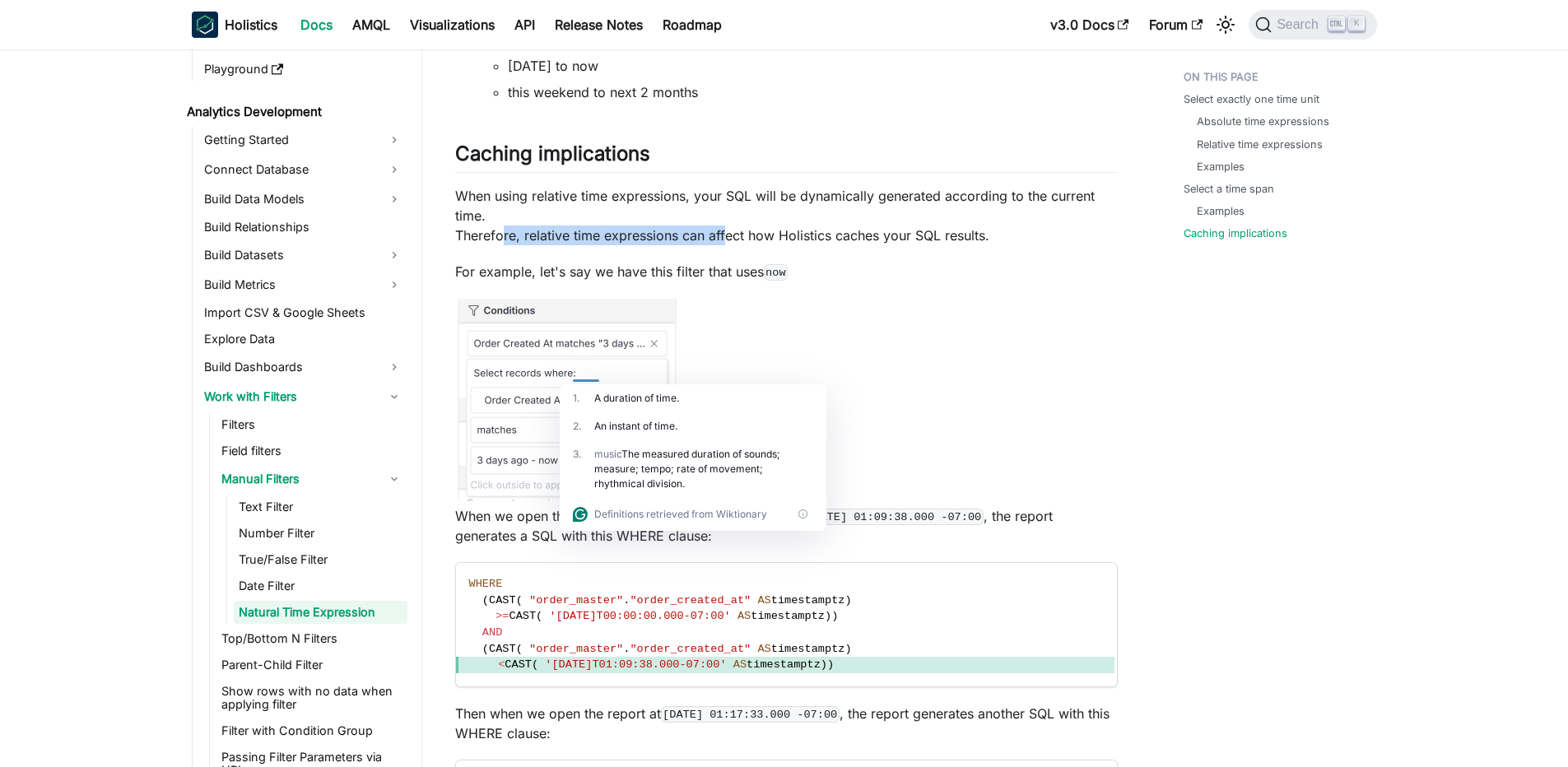
drag, startPoint x: 502, startPoint y: 375, endPoint x: 726, endPoint y: 380, distance: 224.1
click at [726, 245] on p "When using relative time expressions, your SQL will be dynamically generated ac…" at bounding box center [785, 216] width 662 height 59
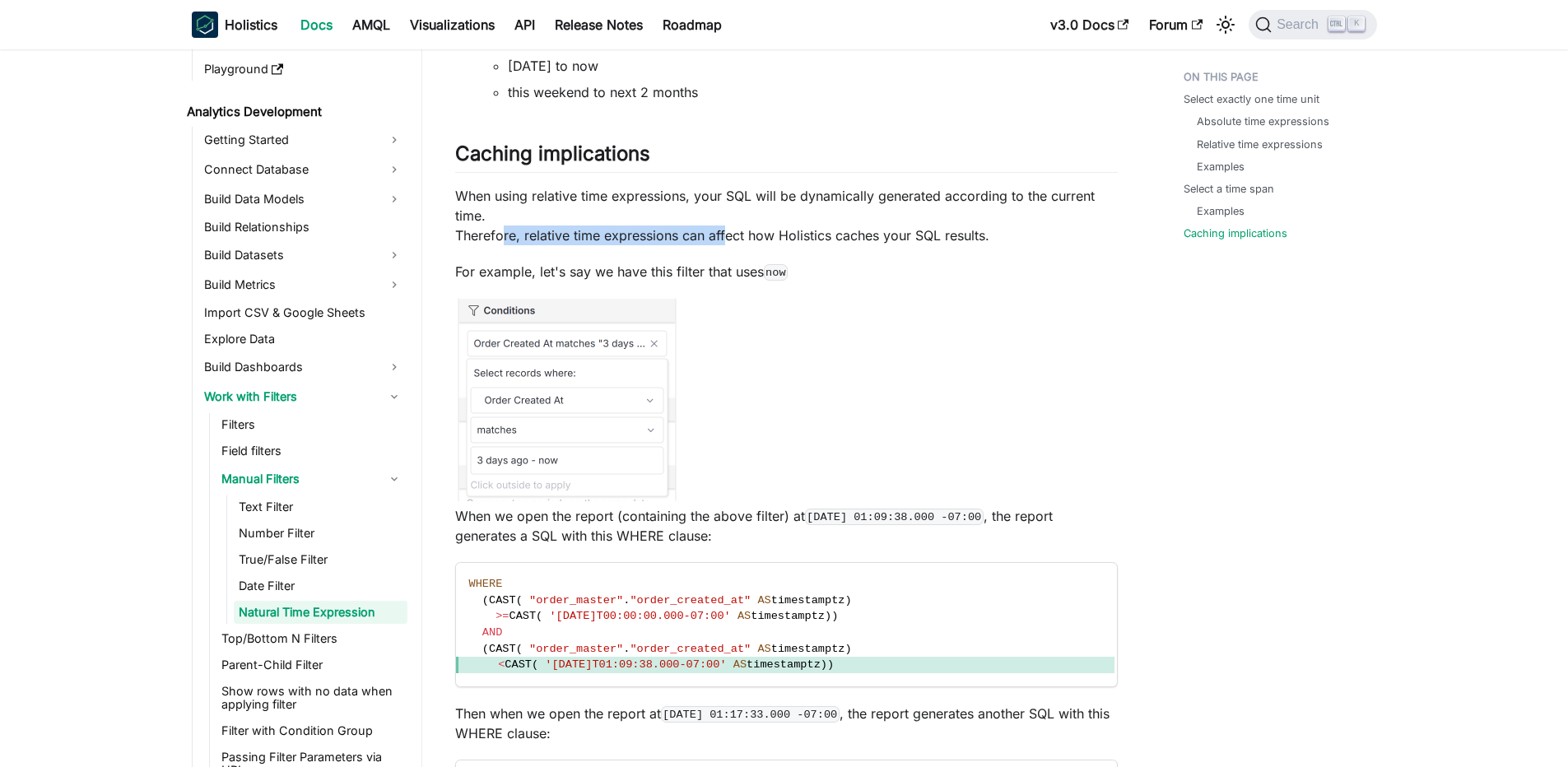
click at [726, 245] on p "When using relative time expressions, your SQL will be dynamically generated ac…" at bounding box center [785, 216] width 662 height 59
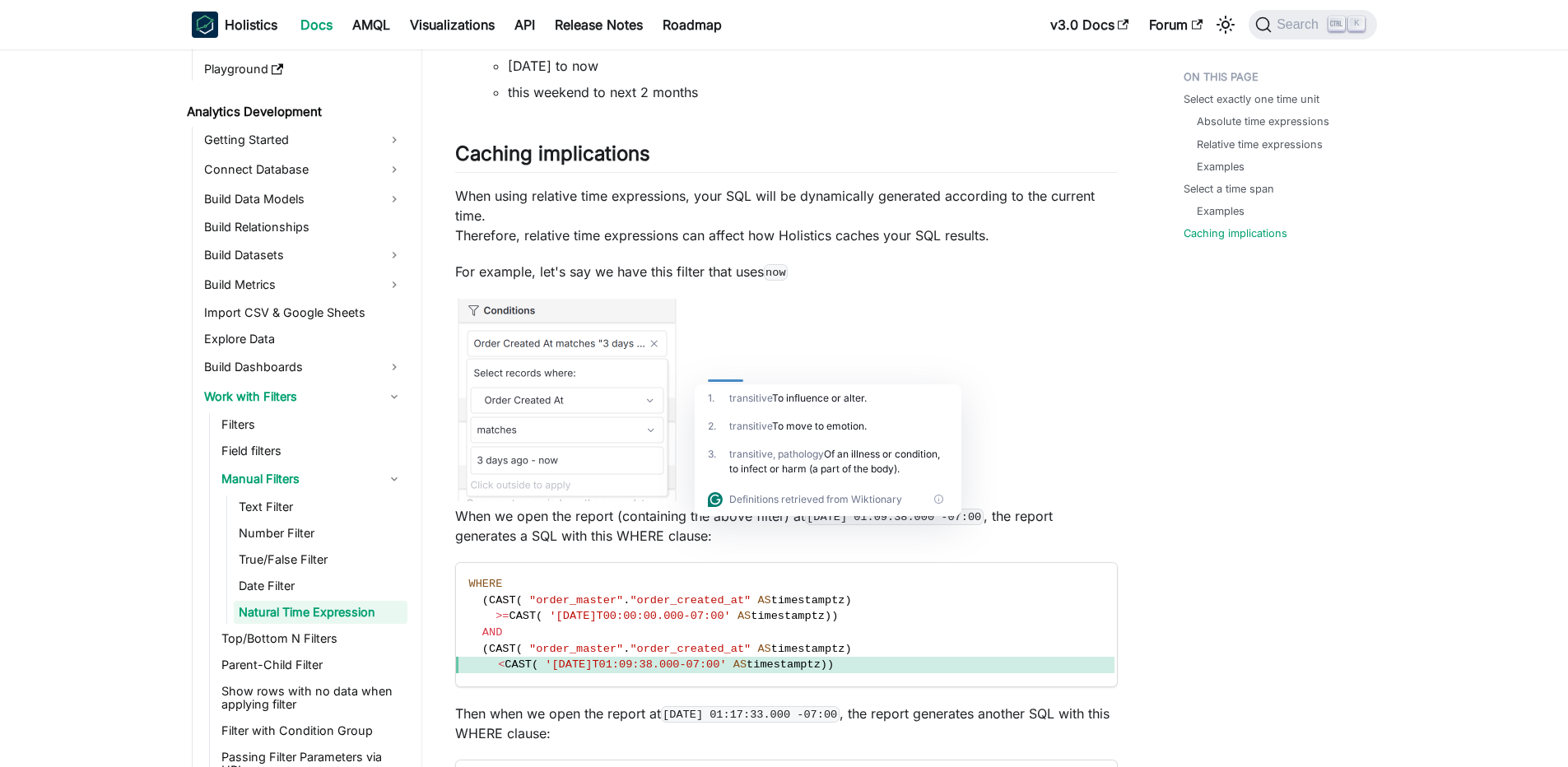
click at [757, 102] on li "this weekend to next 2 months" at bounding box center [812, 92] width 609 height 19
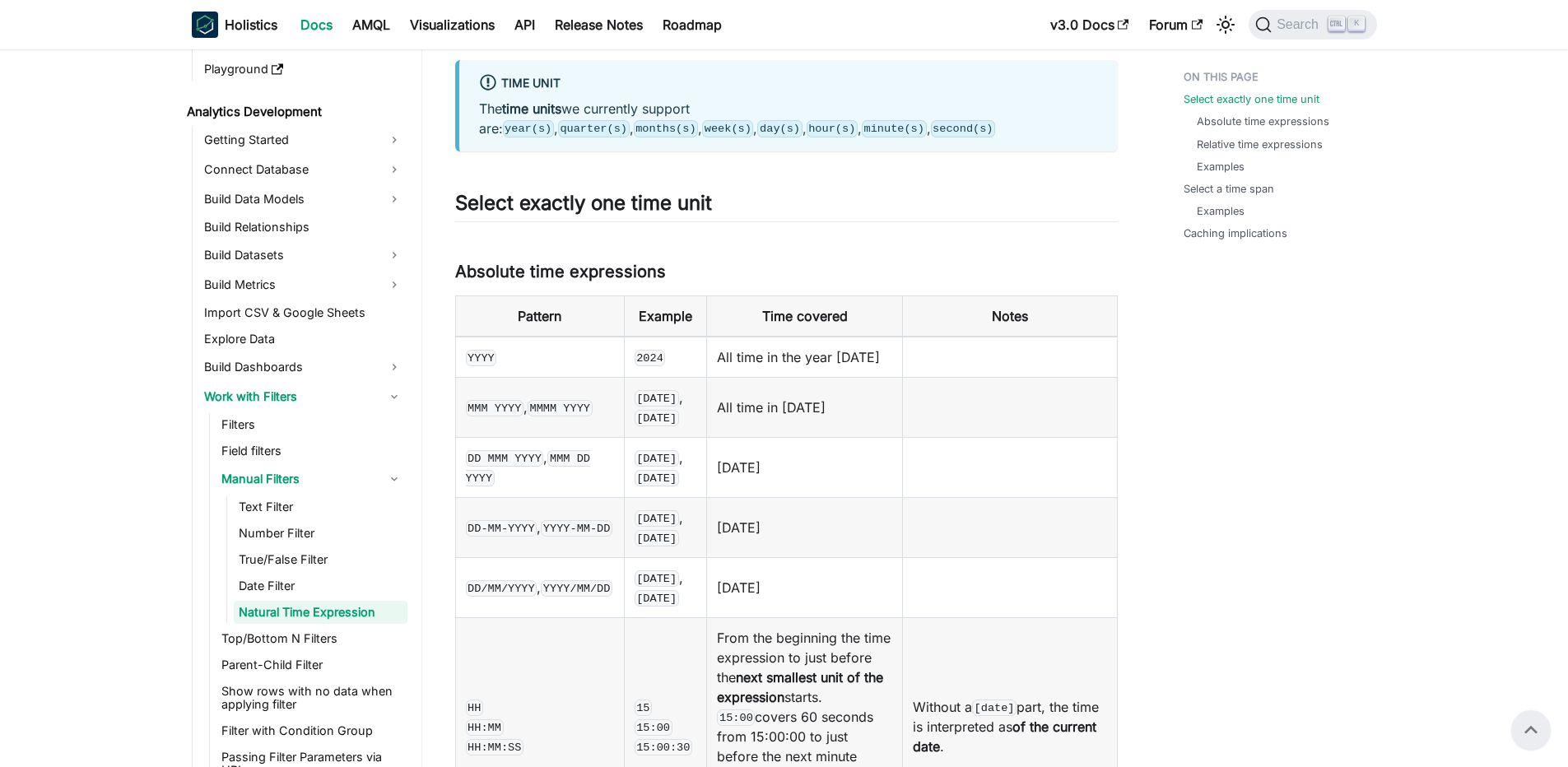
scroll to position [0, 0]
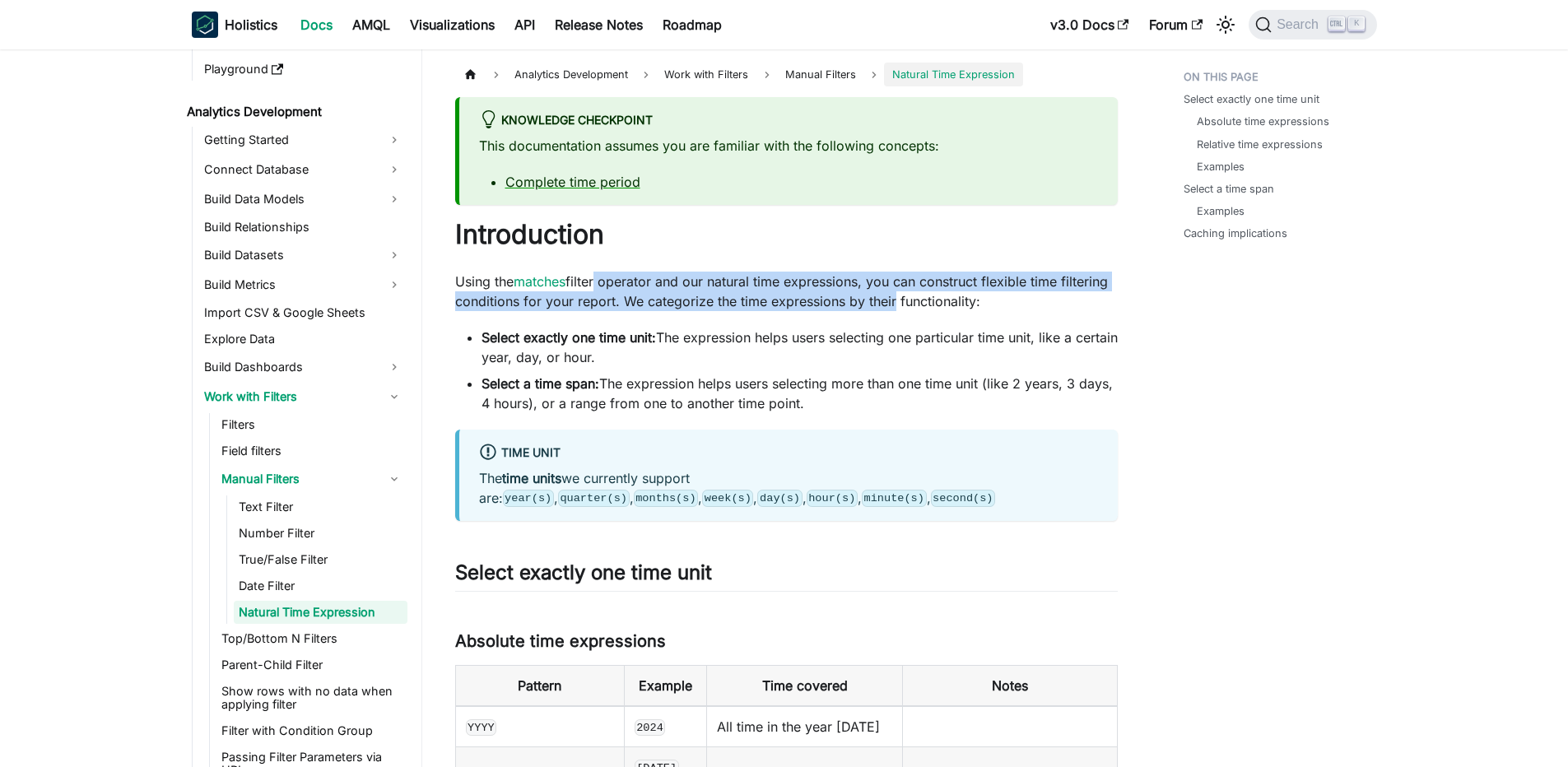
drag, startPoint x: 600, startPoint y: 287, endPoint x: 889, endPoint y: 307, distance: 289.7
click at [889, 307] on p "Using the matches filter operator and our natural time expressions, you can con…" at bounding box center [785, 291] width 662 height 40
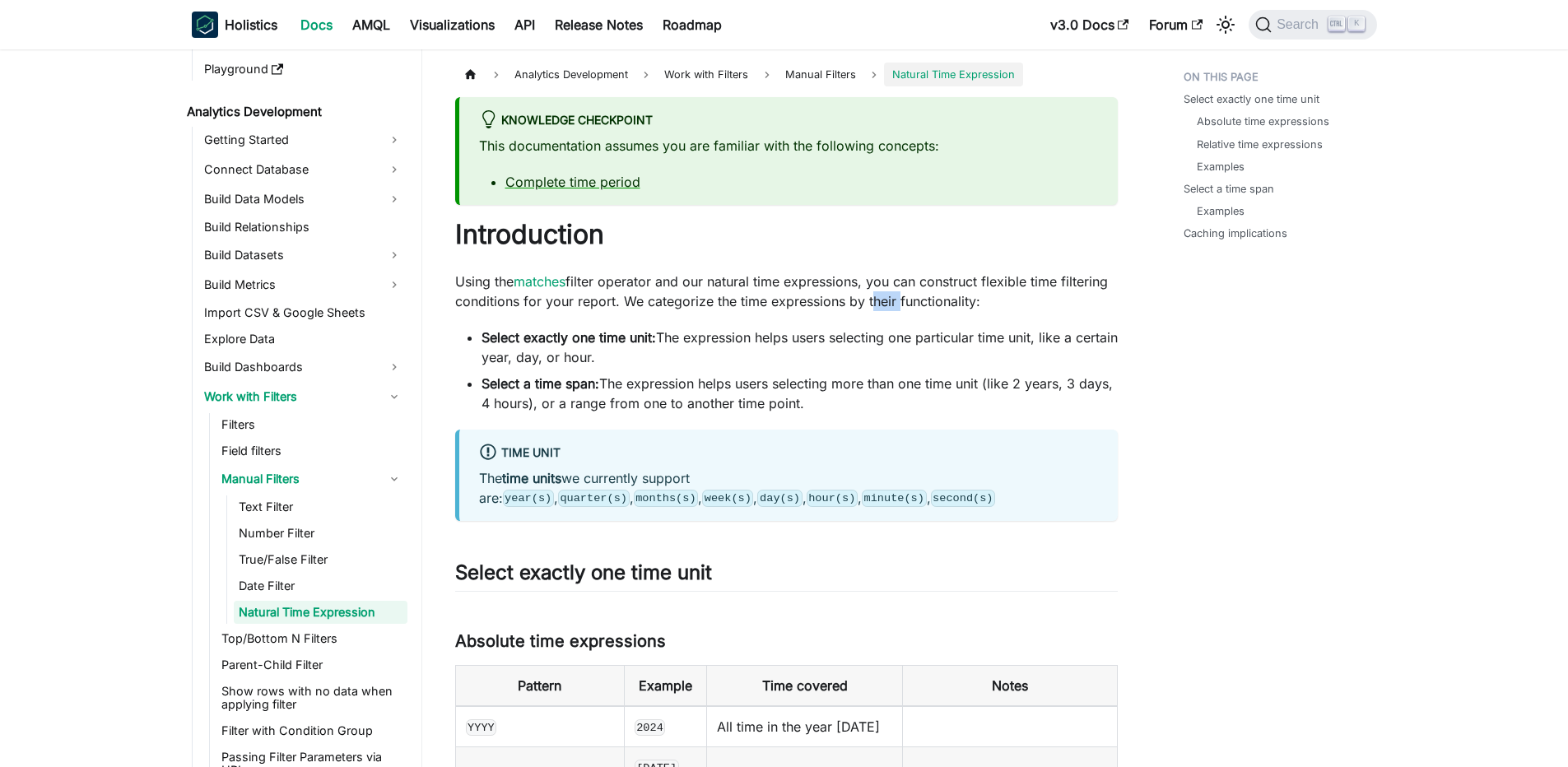
click at [889, 307] on p "Using the matches filter operator and our natural time expressions, you can con…" at bounding box center [785, 291] width 662 height 40
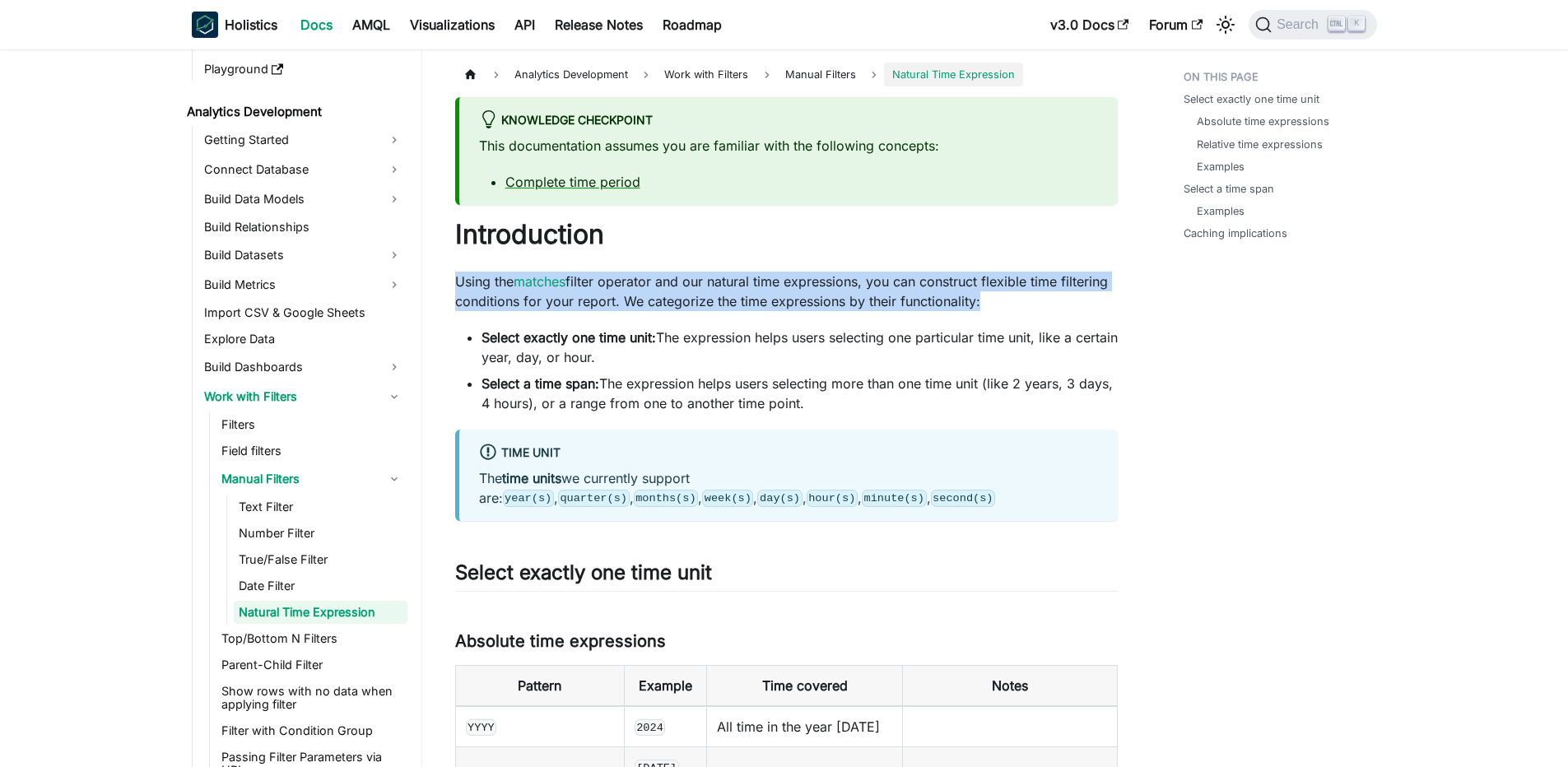
click at [889, 307] on html "Skip to main content Holistics Docs AMQL Visualizations API Release Notes Roadm…" at bounding box center [784, 384] width 1568 height 767
click at [897, 278] on p "Using the matches filter operator and our natural time expressions, you can con…" at bounding box center [785, 291] width 662 height 40
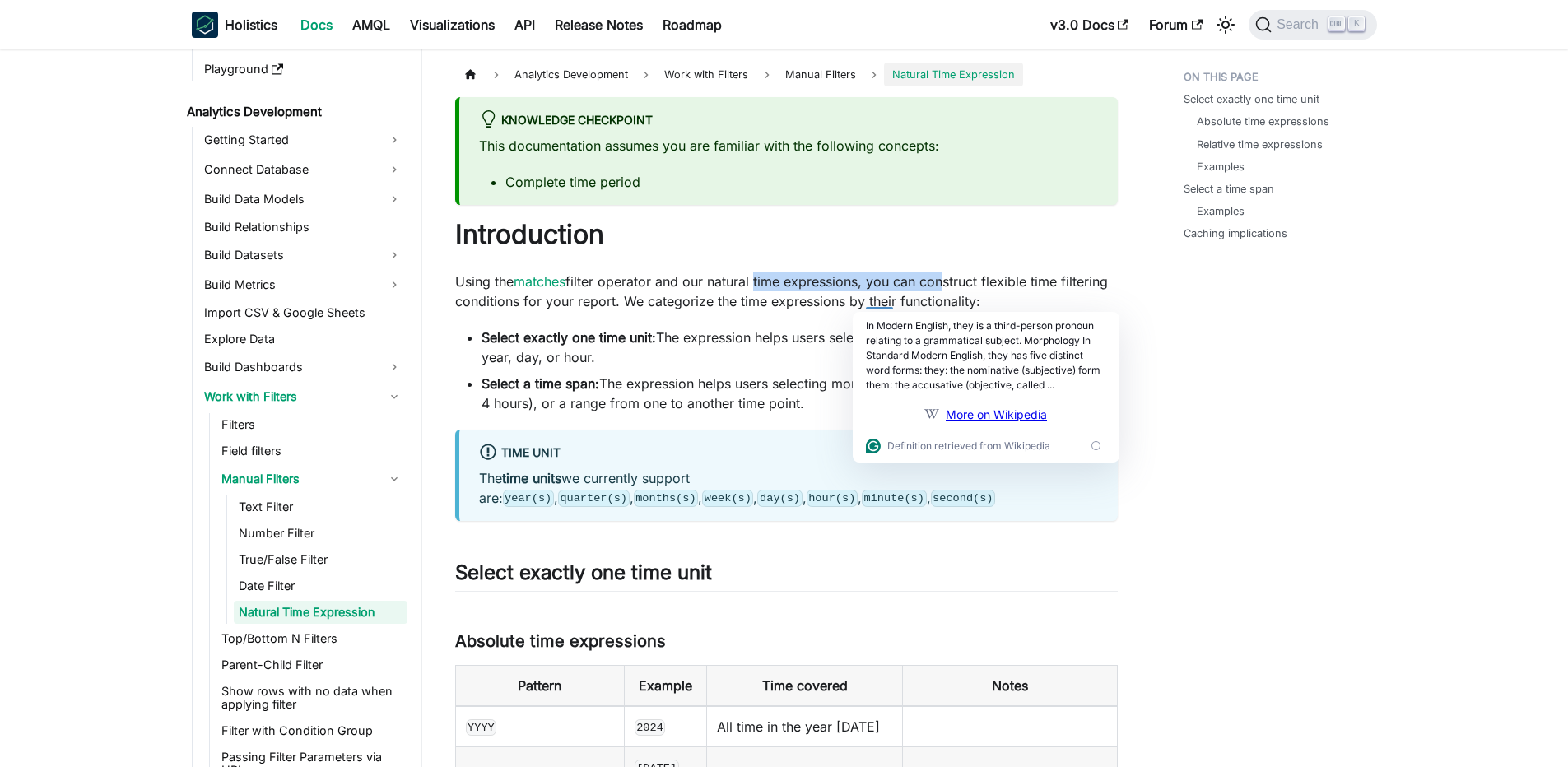
drag, startPoint x: 758, startPoint y: 283, endPoint x: 942, endPoint y: 291, distance: 184.2
click at [942, 291] on p "Using the matches filter operator and our natural time expressions, you can con…" at bounding box center [785, 291] width 662 height 40
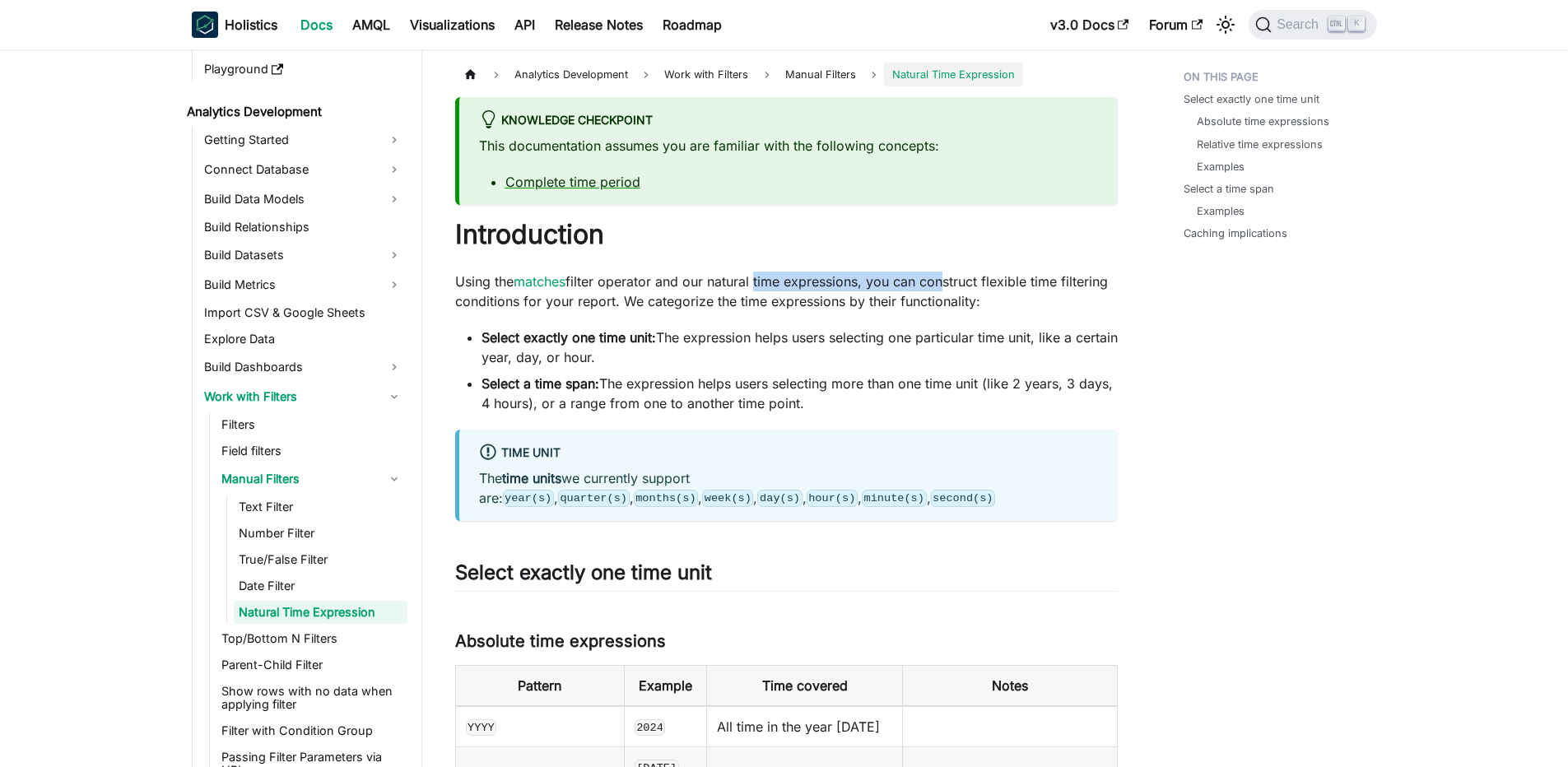
click at [942, 291] on p "Using the matches filter operator and our natural time expressions, you can con…" at bounding box center [785, 291] width 662 height 40
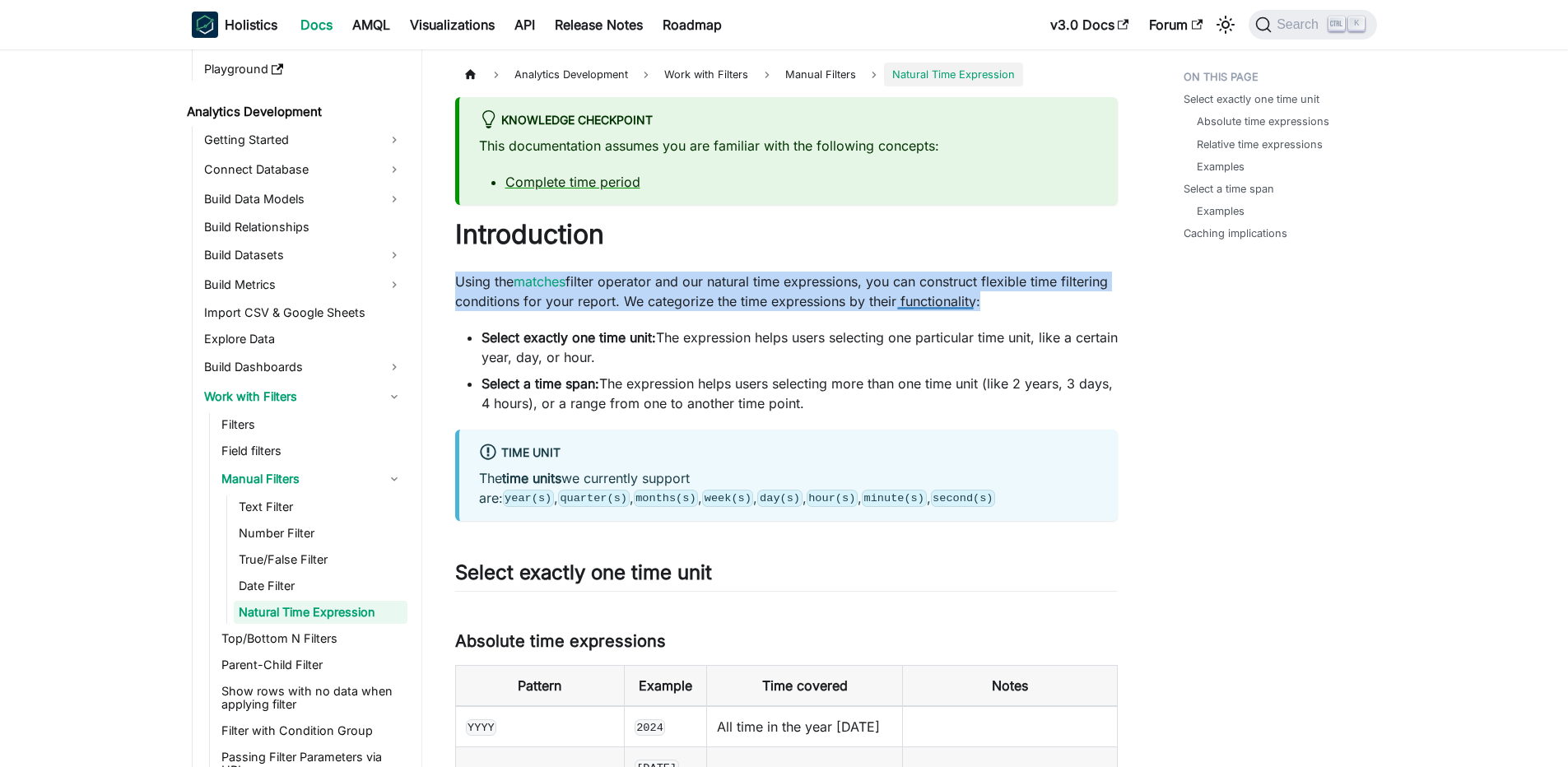
click at [942, 291] on p "Using the matches filter operator and our natural time expressions, you can con…" at bounding box center [785, 291] width 662 height 40
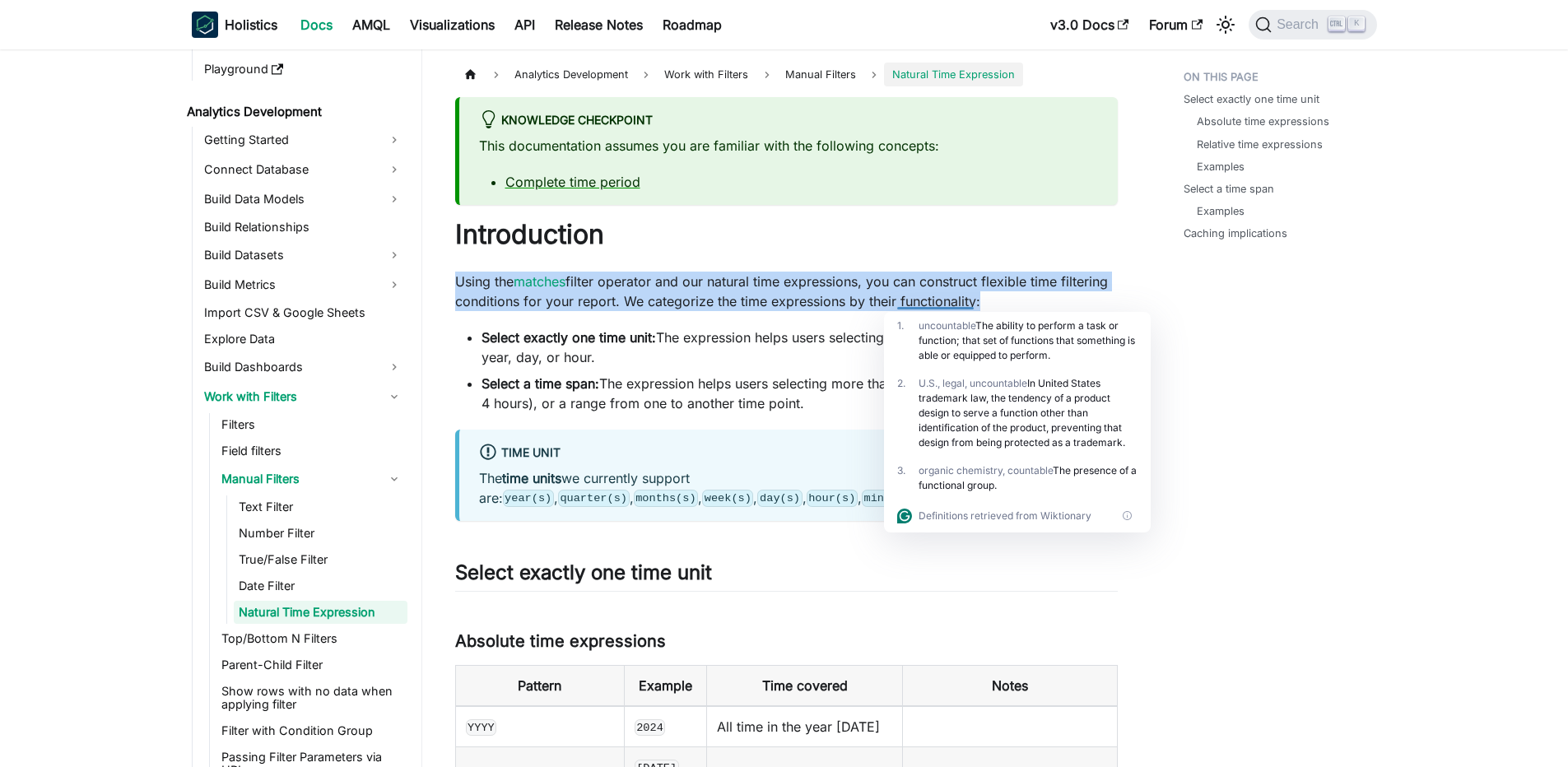
click at [804, 286] on p "Using the matches filter operator and our natural time expressions, you can con…" at bounding box center [785, 291] width 662 height 40
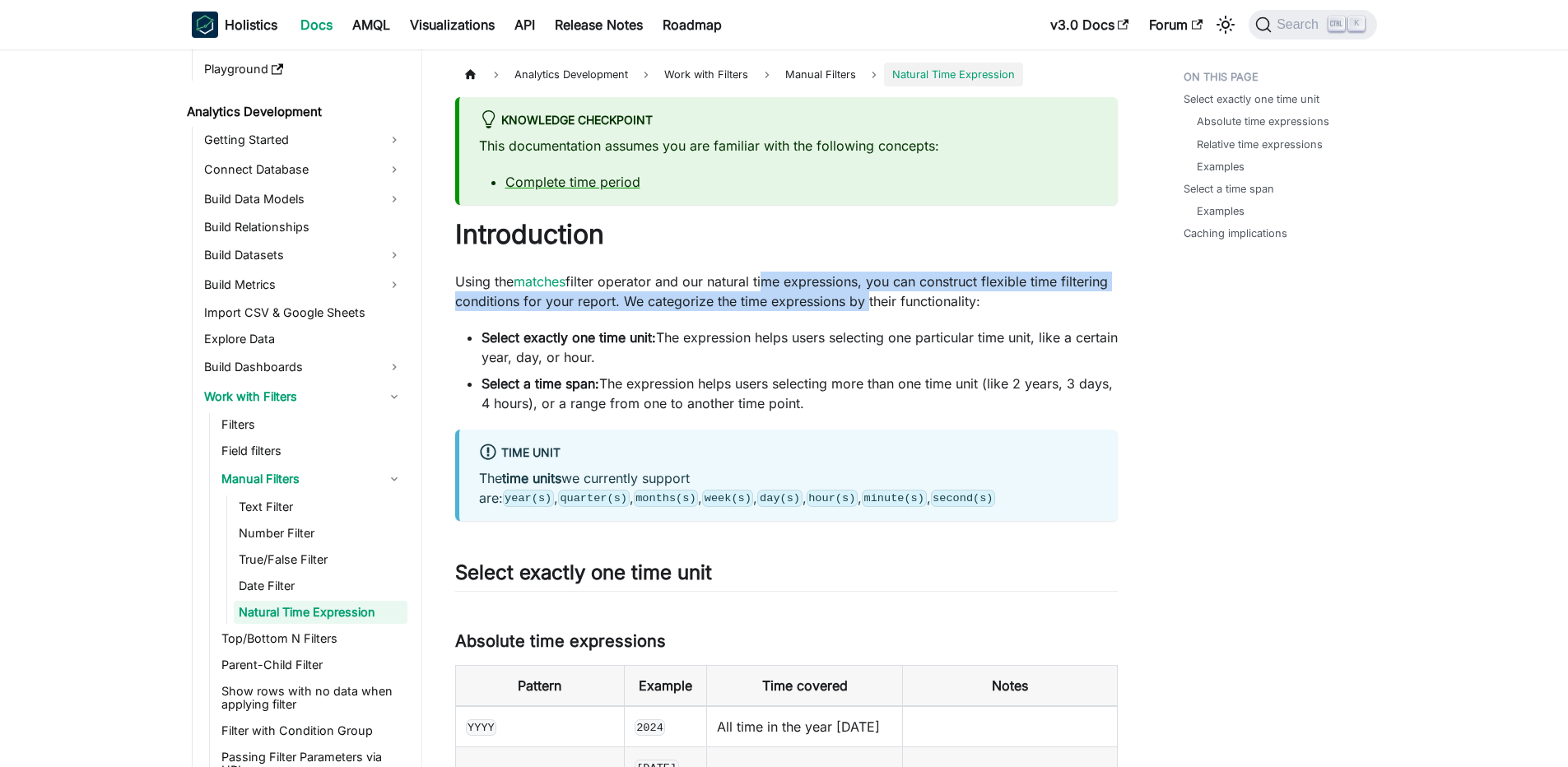
drag, startPoint x: 764, startPoint y: 289, endPoint x: 863, endPoint y: 305, distance: 100.3
click at [863, 305] on p "Using the matches filter operator and our natural time expressions, you can con…" at bounding box center [785, 291] width 662 height 40
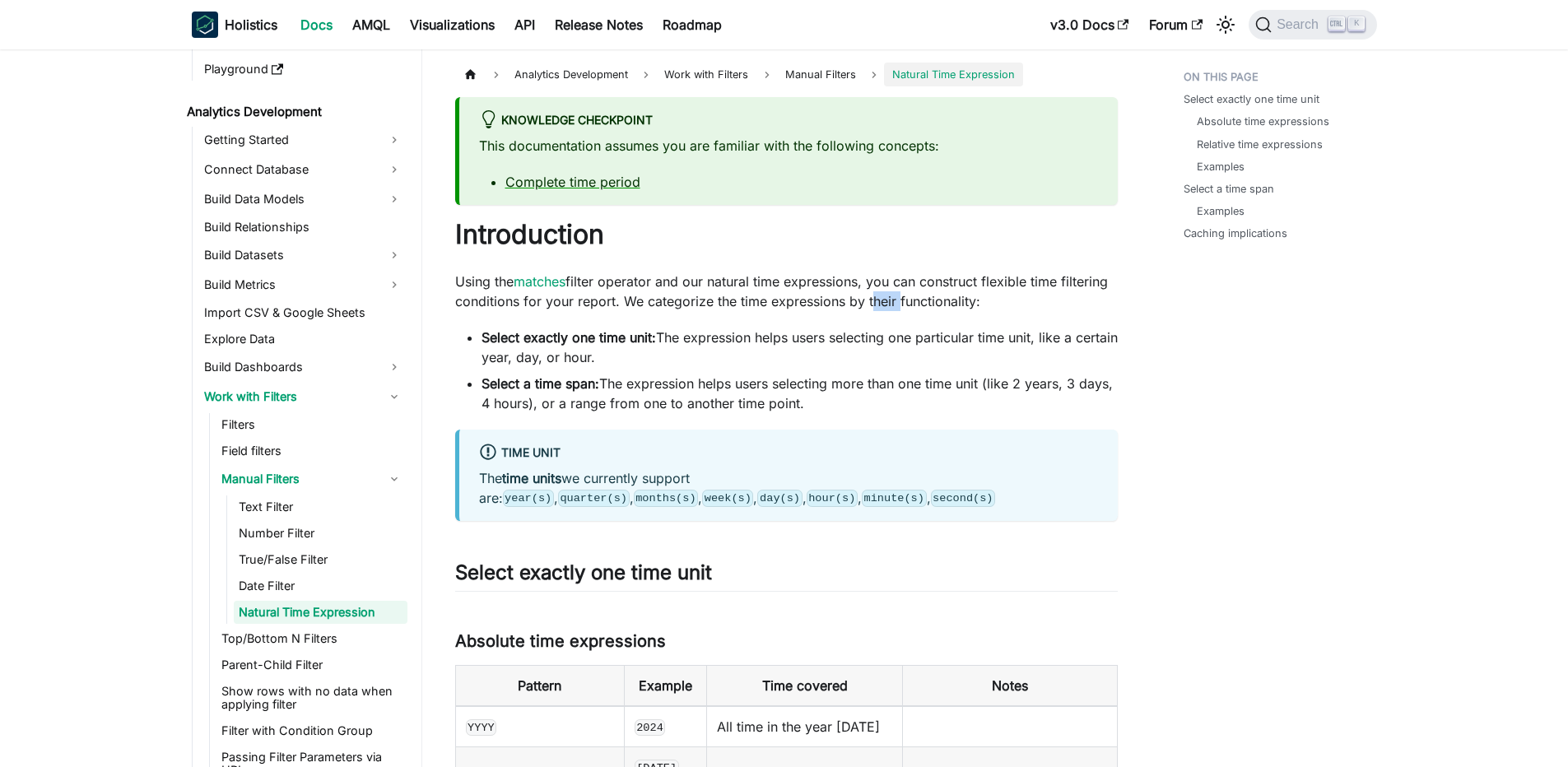
click at [863, 305] on p "Using the matches filter operator and our natural time expressions, you can con…" at bounding box center [785, 291] width 662 height 40
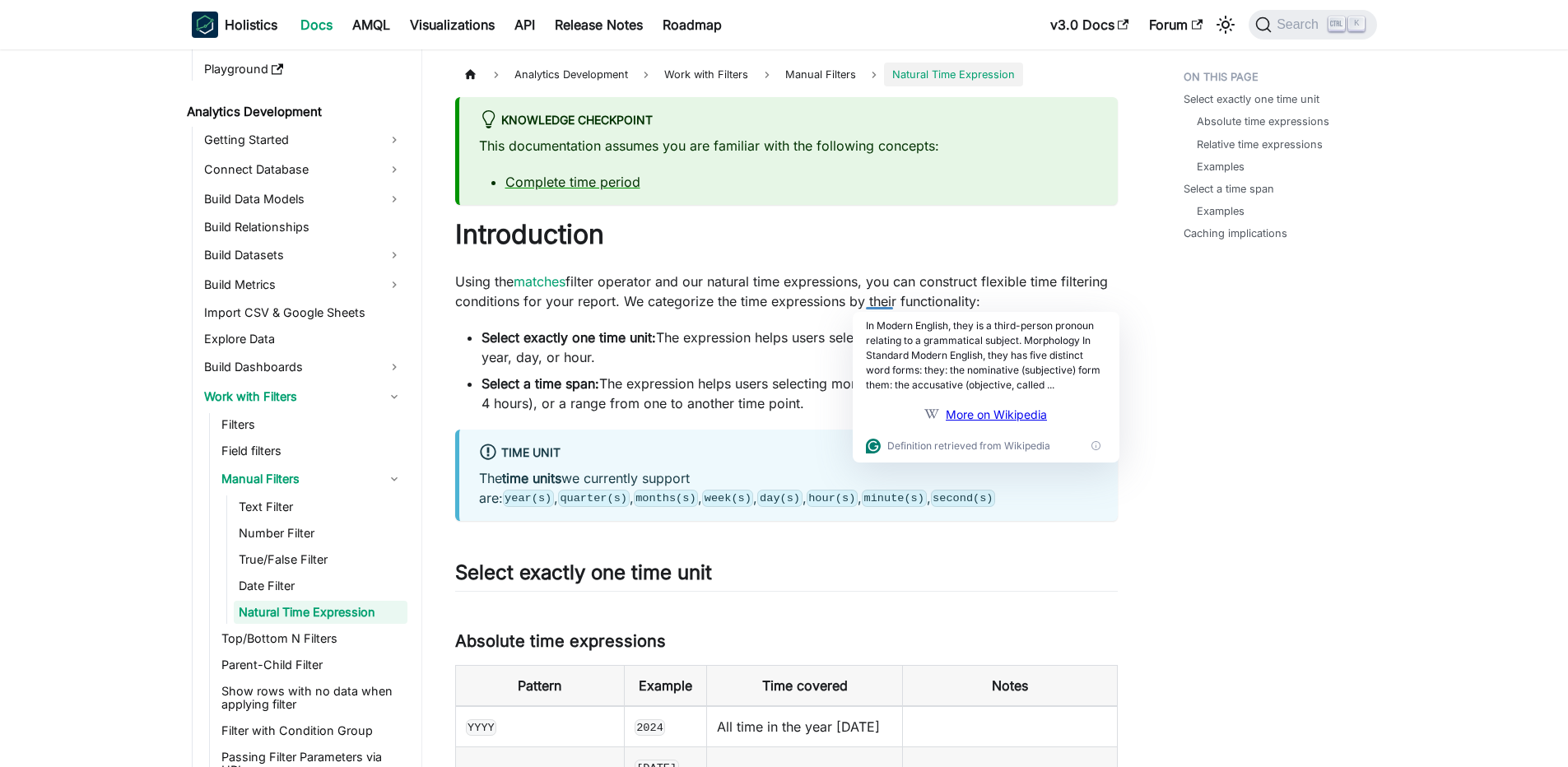
click at [510, 339] on strong "Select exactly one time unit:" at bounding box center [569, 337] width 174 height 17
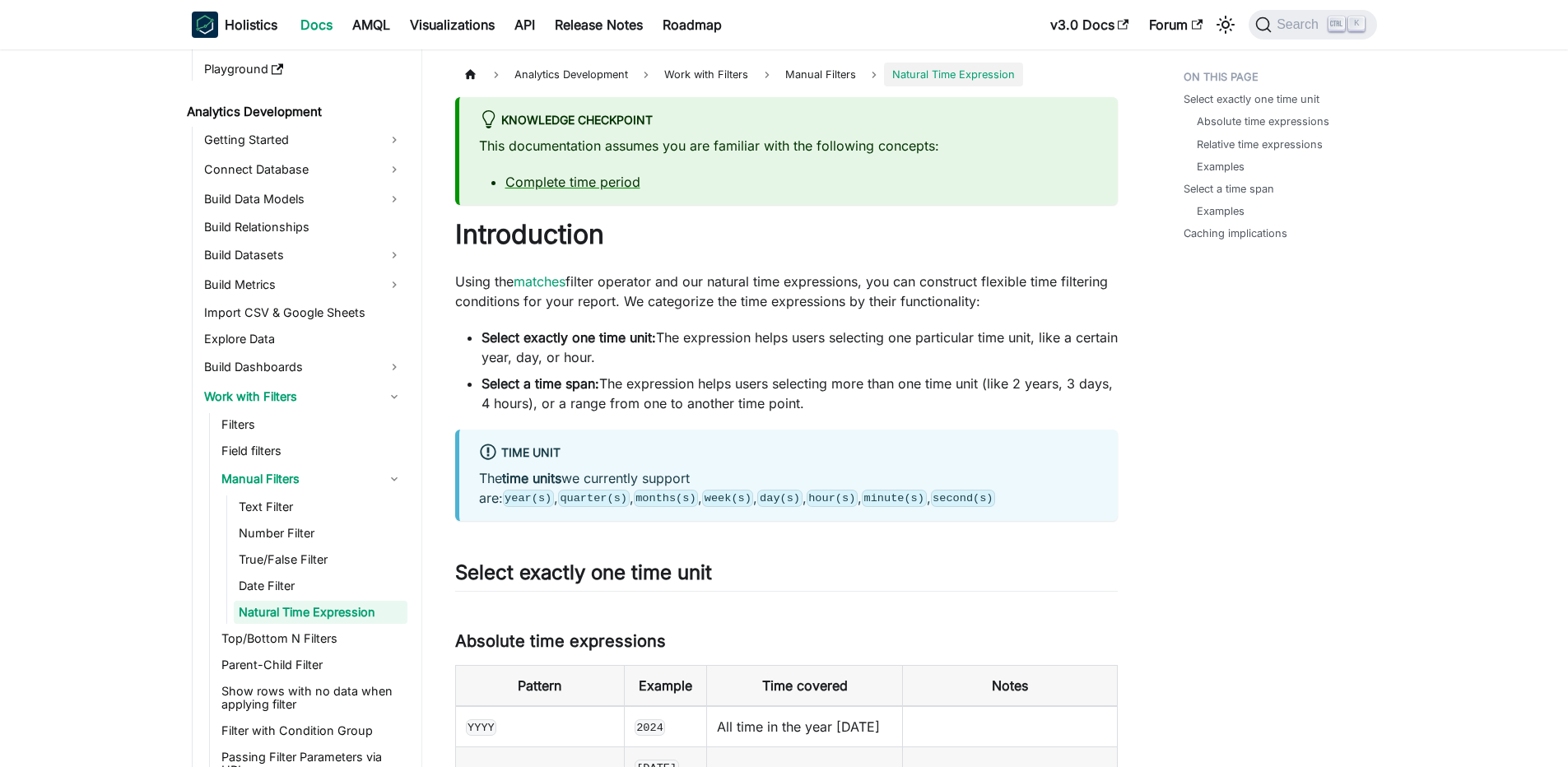
drag, startPoint x: 422, startPoint y: 343, endPoint x: 821, endPoint y: 363, distance: 399.5
click at [821, 363] on li "Select exactly one time unit: The expression helps users selecting one particul…" at bounding box center [799, 347] width 636 height 40
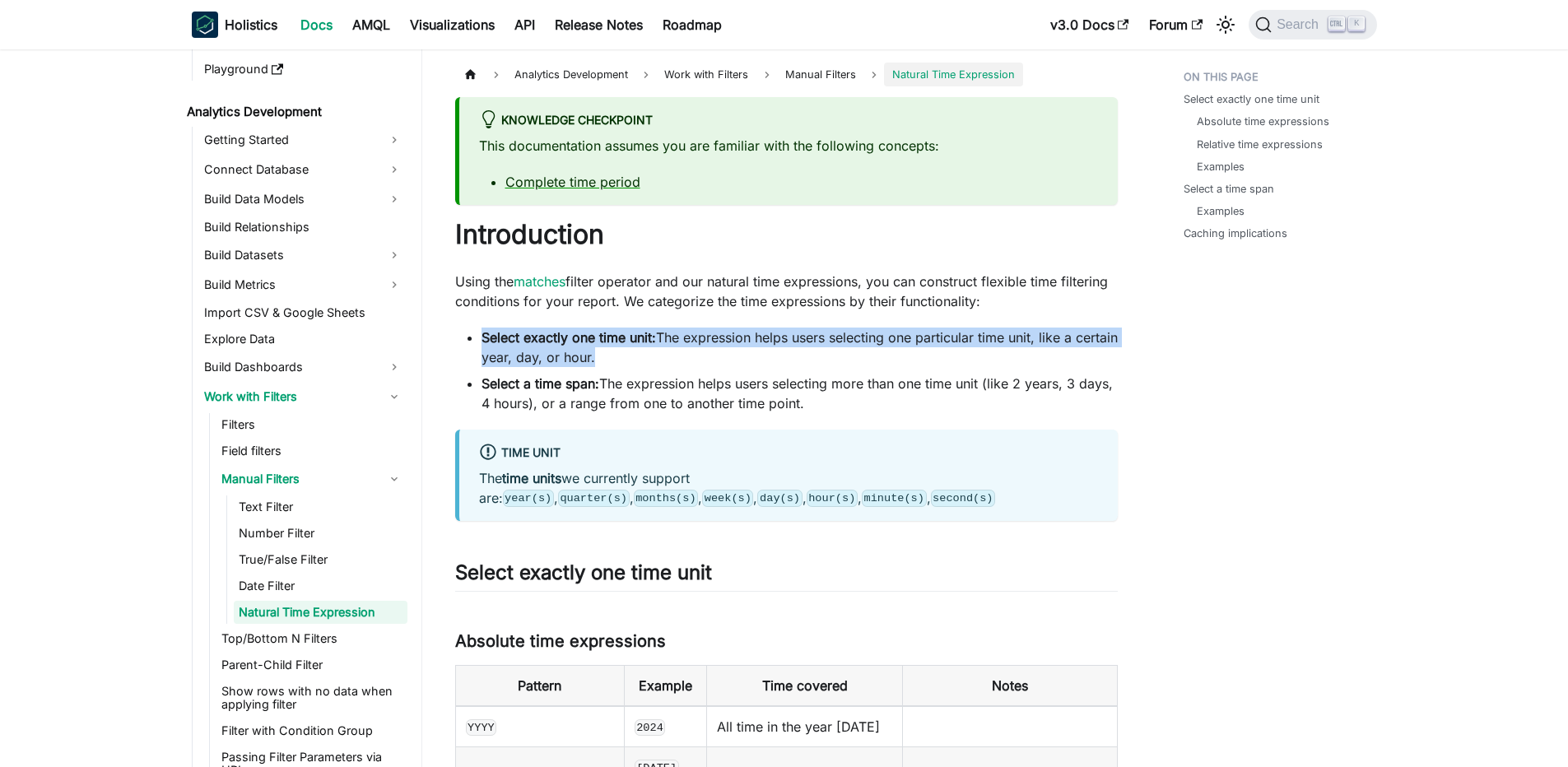
click at [821, 363] on li "Select exactly one time unit: The expression helps users selecting one particul…" at bounding box center [799, 347] width 636 height 40
click at [821, 347] on li "Select exactly one time unit: The expression helps users selecting one particul…" at bounding box center [799, 347] width 636 height 40
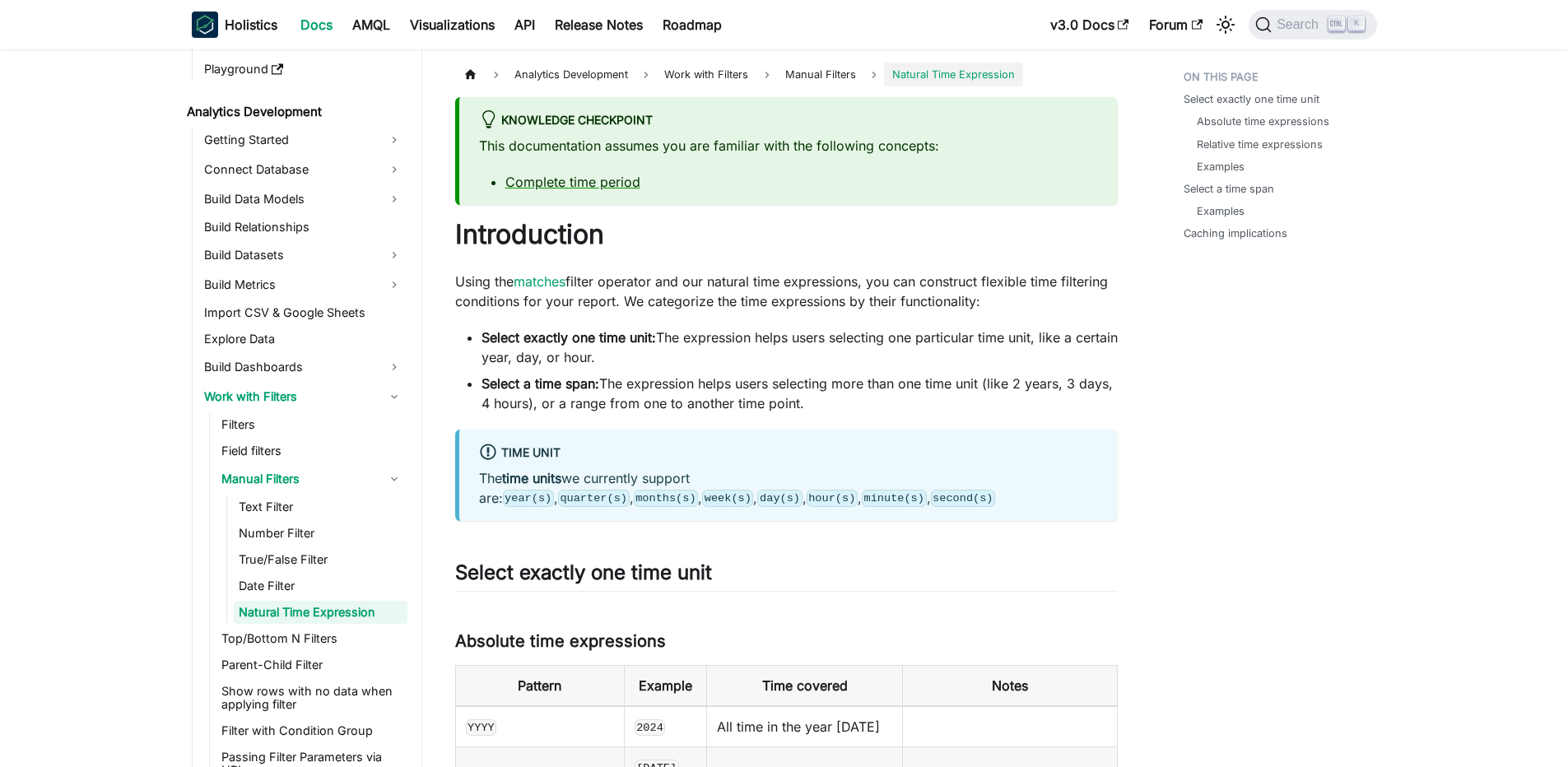
click at [694, 384] on li "Select a time span: The expression helps users selecting more than one time uni…" at bounding box center [799, 393] width 636 height 40
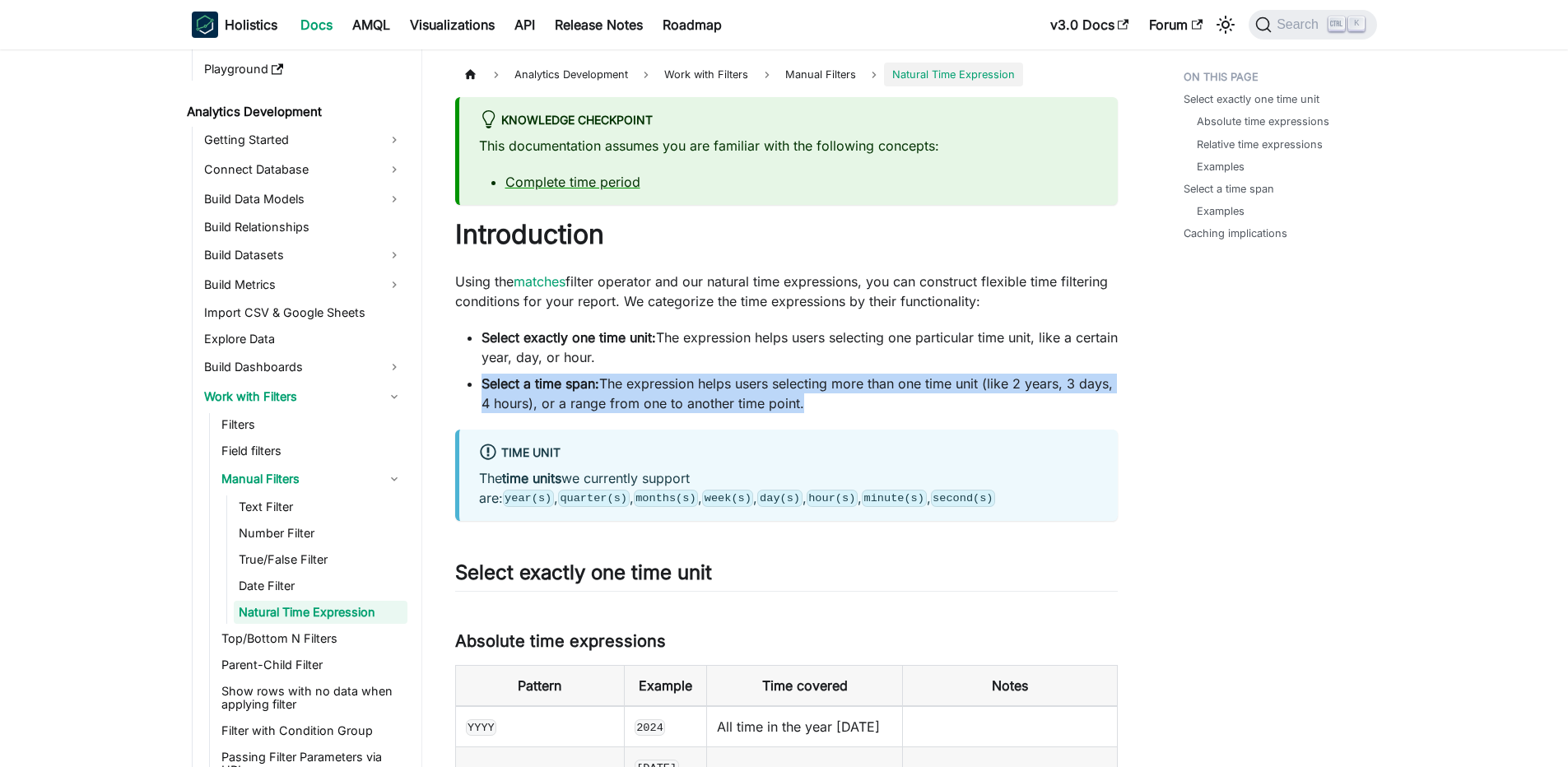
click at [694, 384] on li "Select a time span: The expression helps users selecting more than one time uni…" at bounding box center [799, 393] width 636 height 40
click at [593, 388] on strong "Select a time span:" at bounding box center [540, 384] width 118 height 17
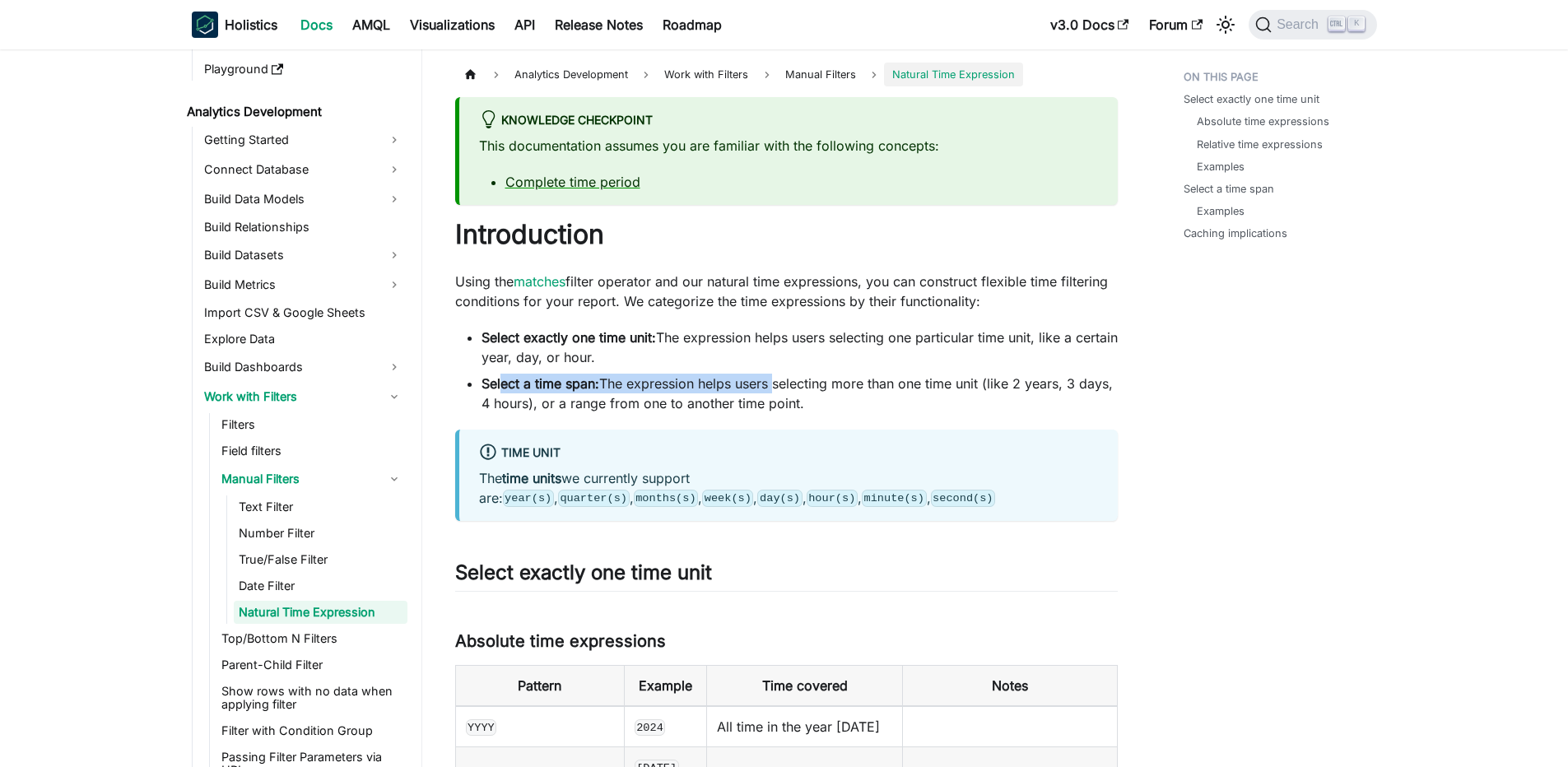
drag, startPoint x: 502, startPoint y: 385, endPoint x: 775, endPoint y: 389, distance: 273.0
click at [775, 389] on li "Select a time span: The expression helps users selecting more than one time uni…" at bounding box center [799, 393] width 636 height 40
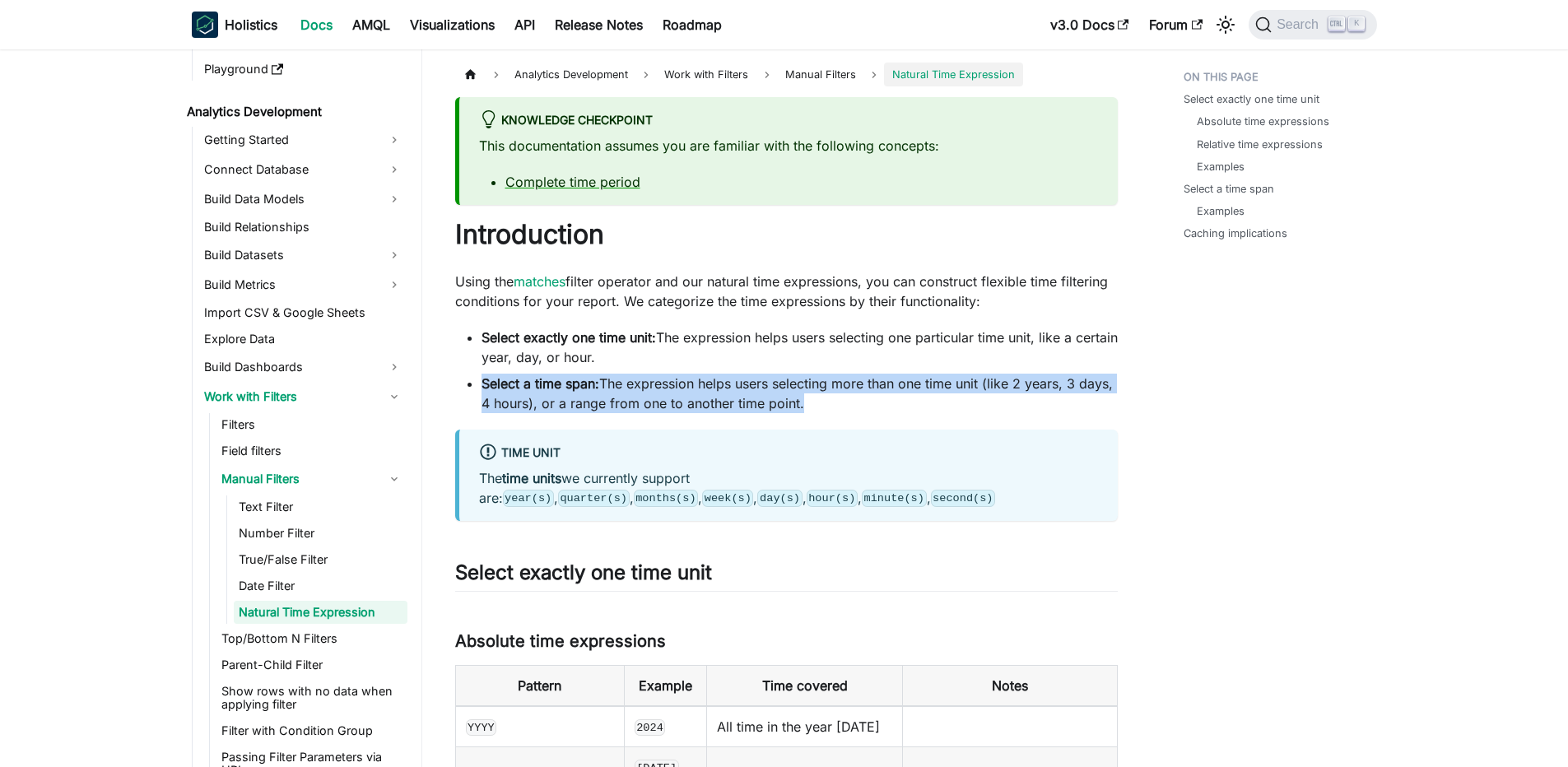
click at [775, 389] on li "Select a time span: The expression helps users selecting more than one time uni…" at bounding box center [799, 393] width 636 height 40
click at [691, 386] on li "Select a time span: The expression helps users selecting more than one time uni…" at bounding box center [799, 393] width 636 height 40
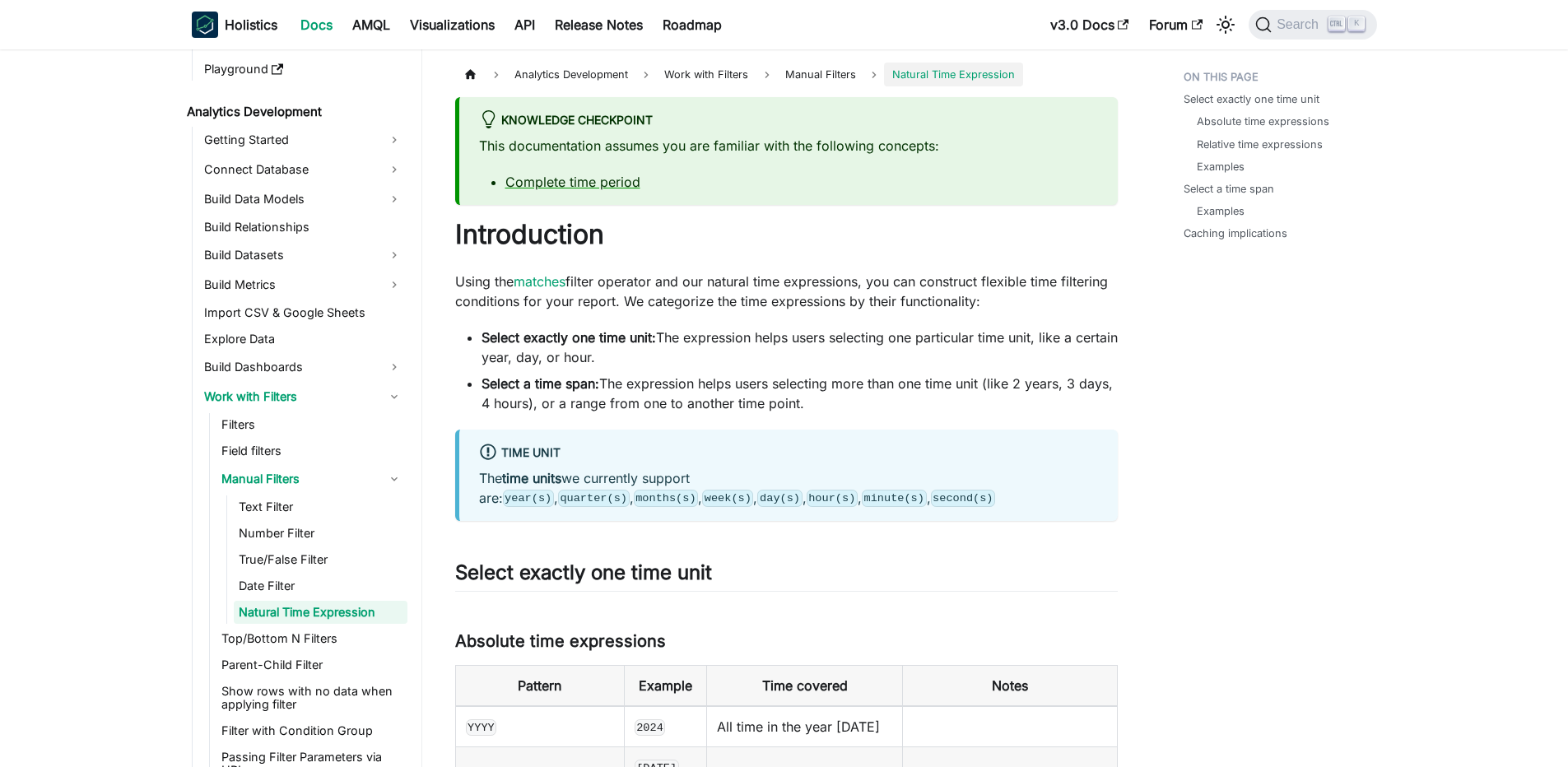
click at [691, 386] on li "Select a time span: The expression helps users selecting more than one time uni…" at bounding box center [799, 393] width 636 height 40
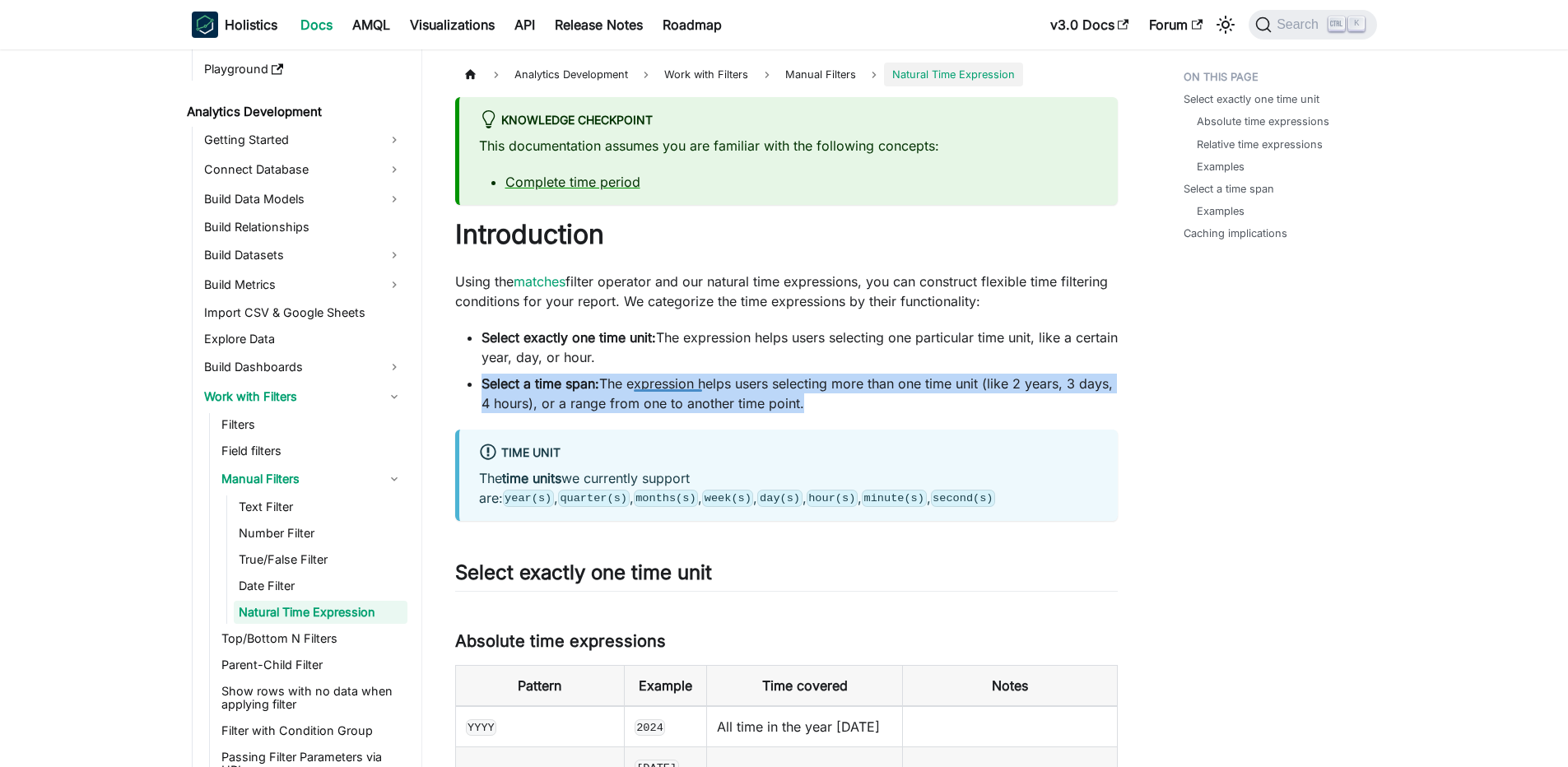
click at [691, 386] on li "Select a time span: The expression helps users selecting more than one time uni…" at bounding box center [799, 393] width 636 height 40
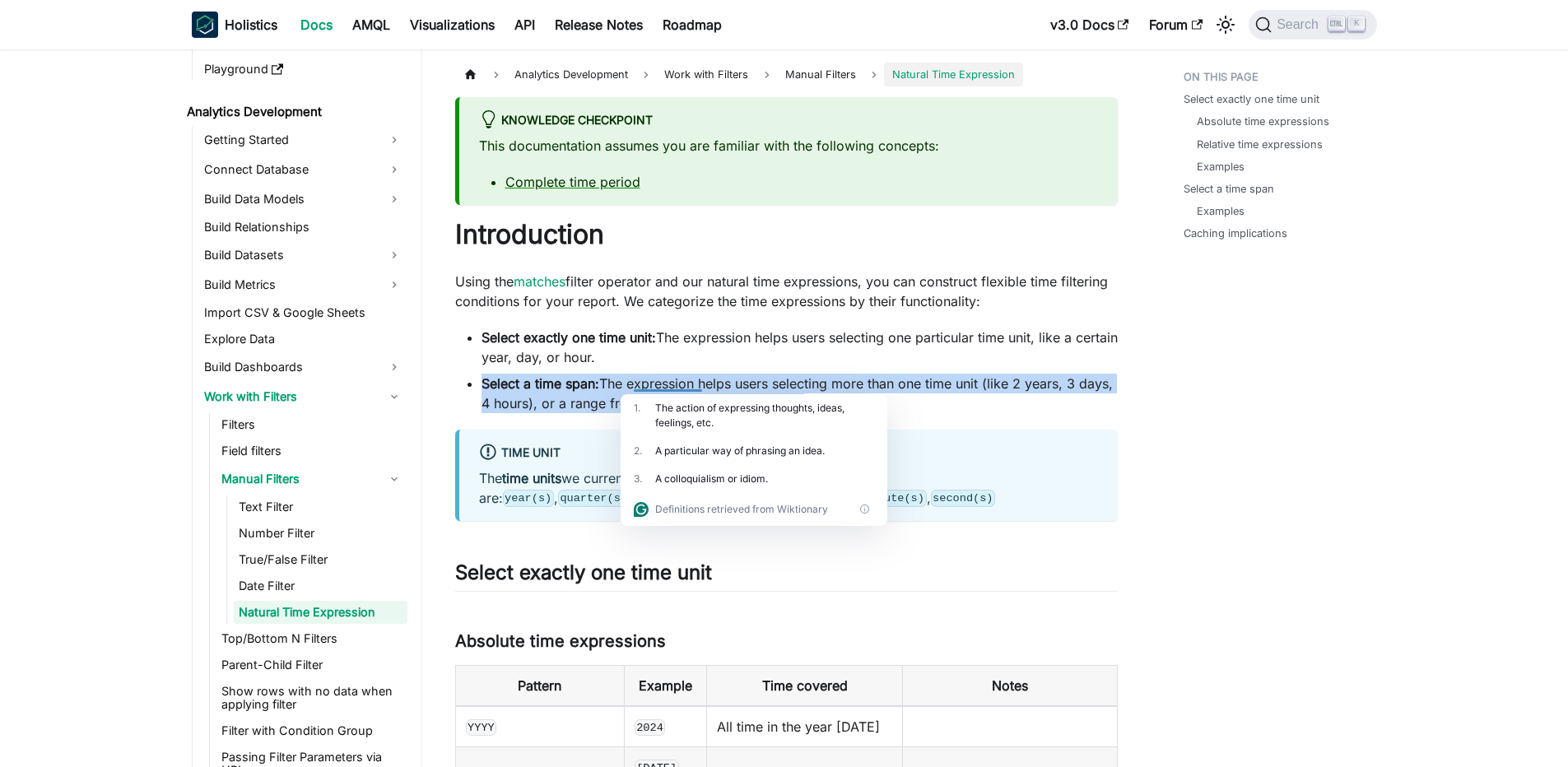
click at [647, 384] on li "Select a time span: The expression helps users selecting more than one time uni…" at bounding box center [799, 393] width 636 height 40
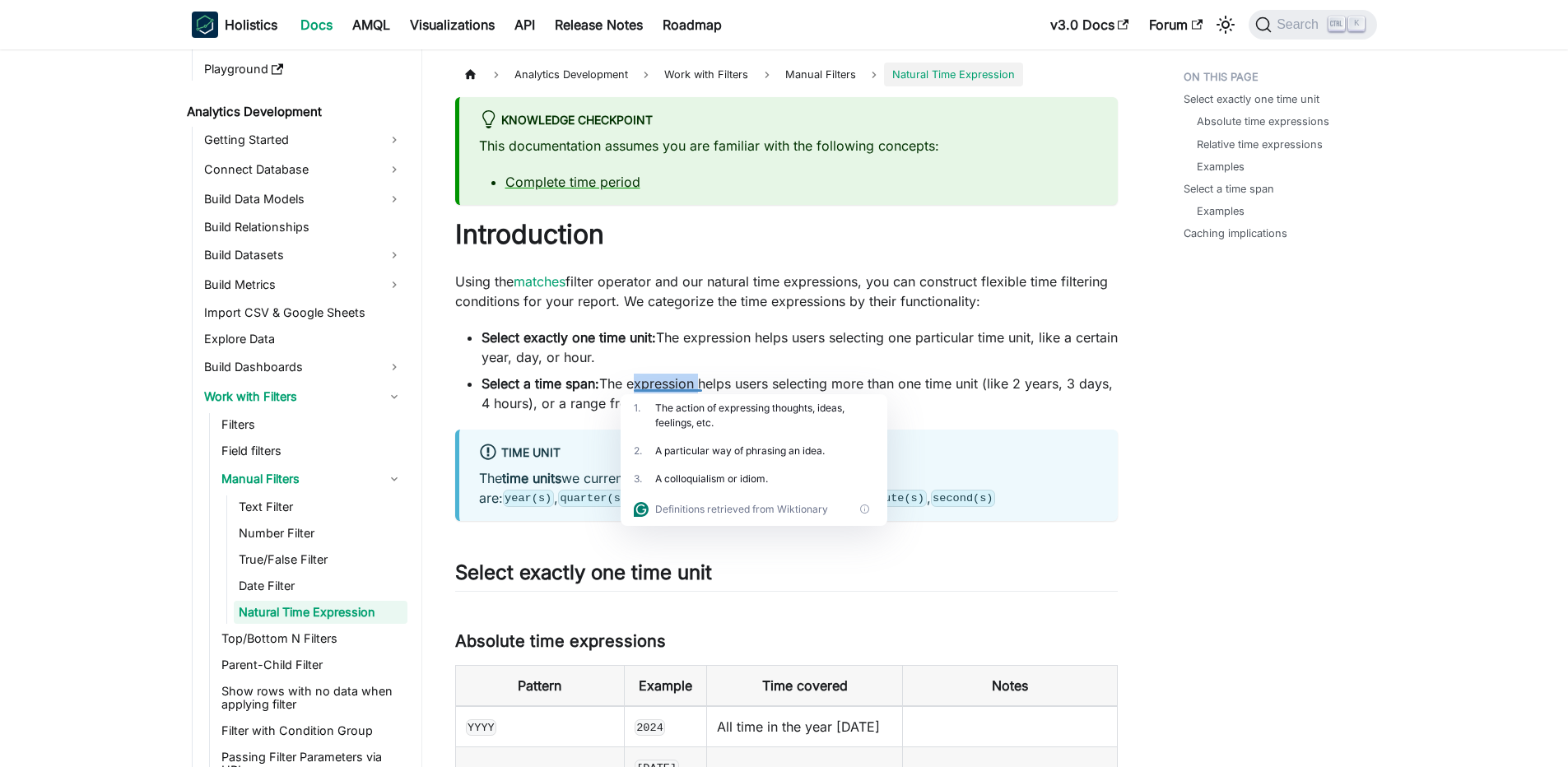
click at [647, 384] on li "Select a time span: The expression helps users selecting more than one time uni…" at bounding box center [799, 393] width 636 height 40
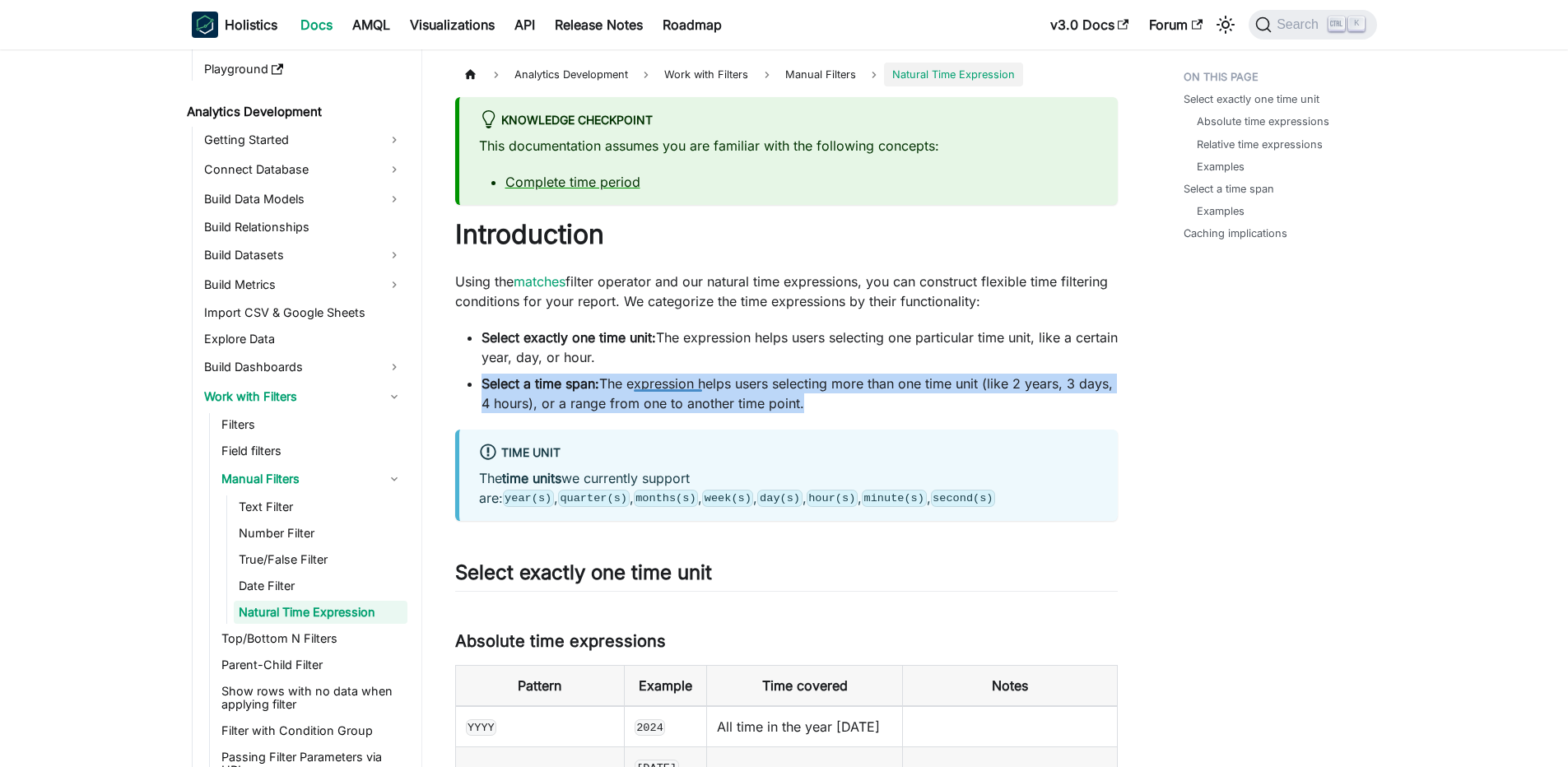
click at [647, 384] on li "Select a time span: The expression helps users selecting more than one time uni…" at bounding box center [799, 393] width 636 height 40
click at [641, 377] on li "Select a time span: The expression helps users selecting more than one time uni…" at bounding box center [799, 393] width 636 height 40
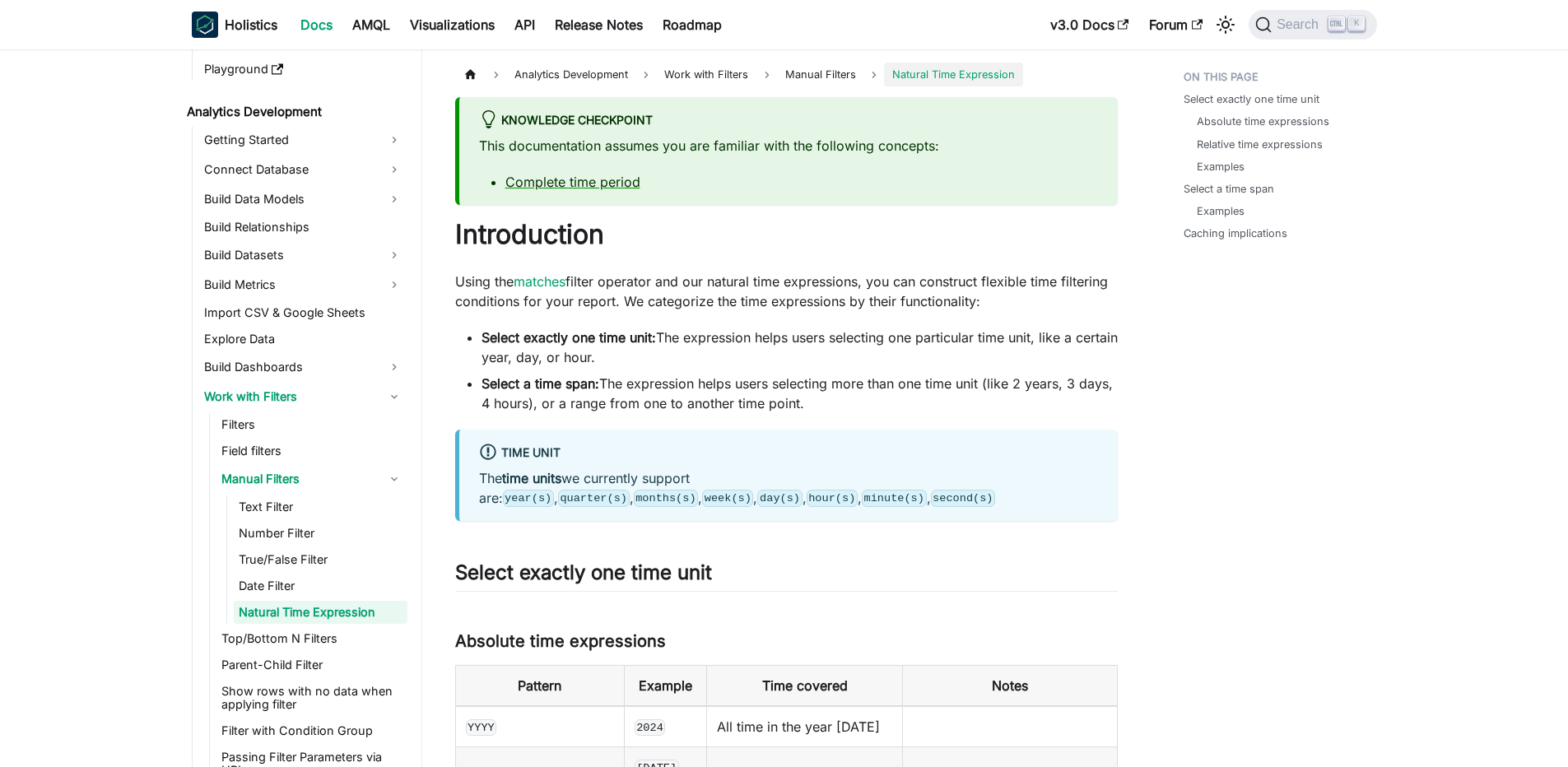
click at [618, 373] on li "Select a time span: The expression helps users selecting more than one time uni…" at bounding box center [799, 393] width 636 height 40
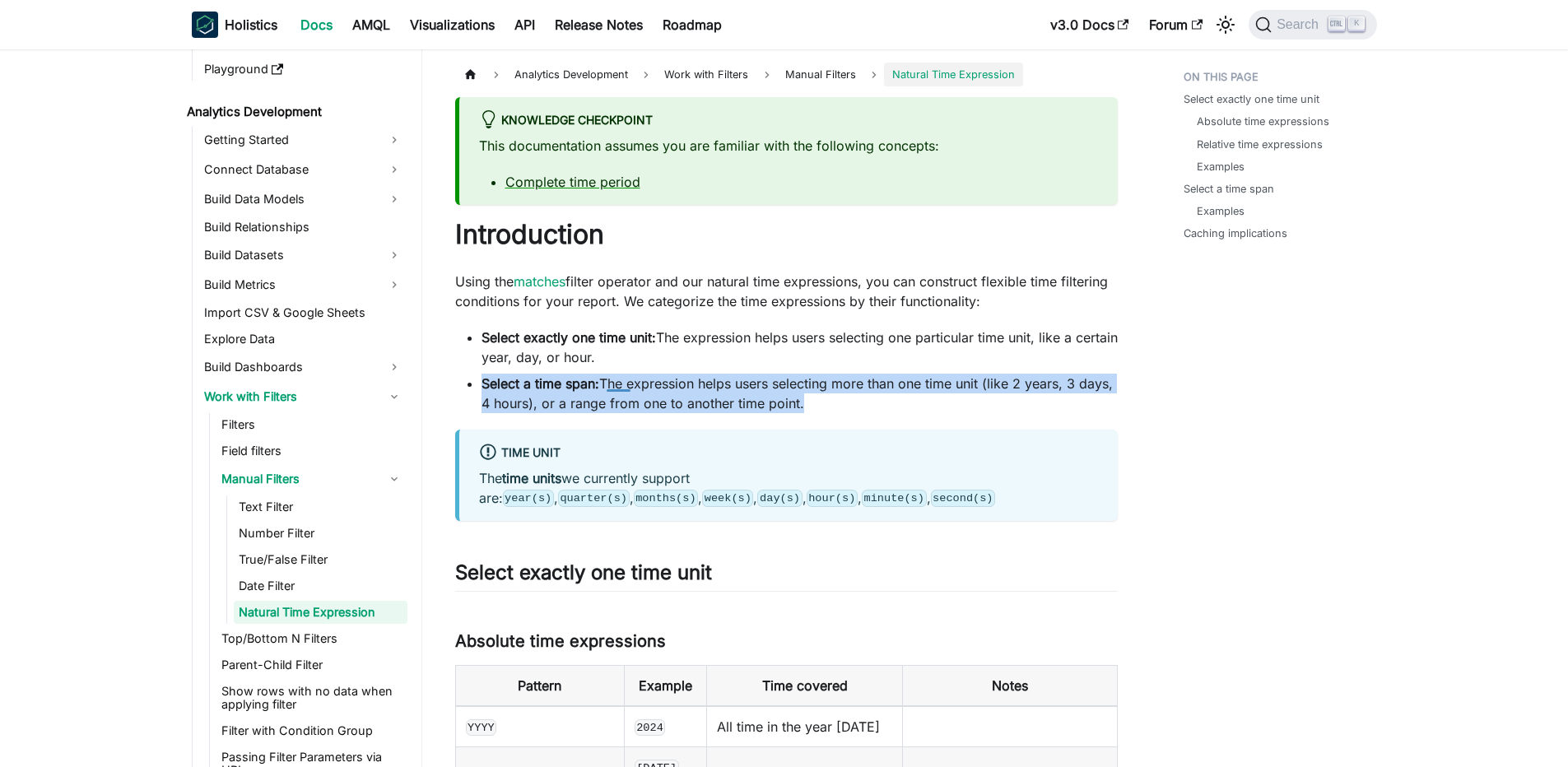
click at [618, 373] on li "Select a time span: The expression helps users selecting more than one time uni…" at bounding box center [799, 393] width 636 height 40
click at [742, 368] on ul "Select exactly one time unit: The expression helps users selecting one particul…" at bounding box center [785, 371] width 662 height 85
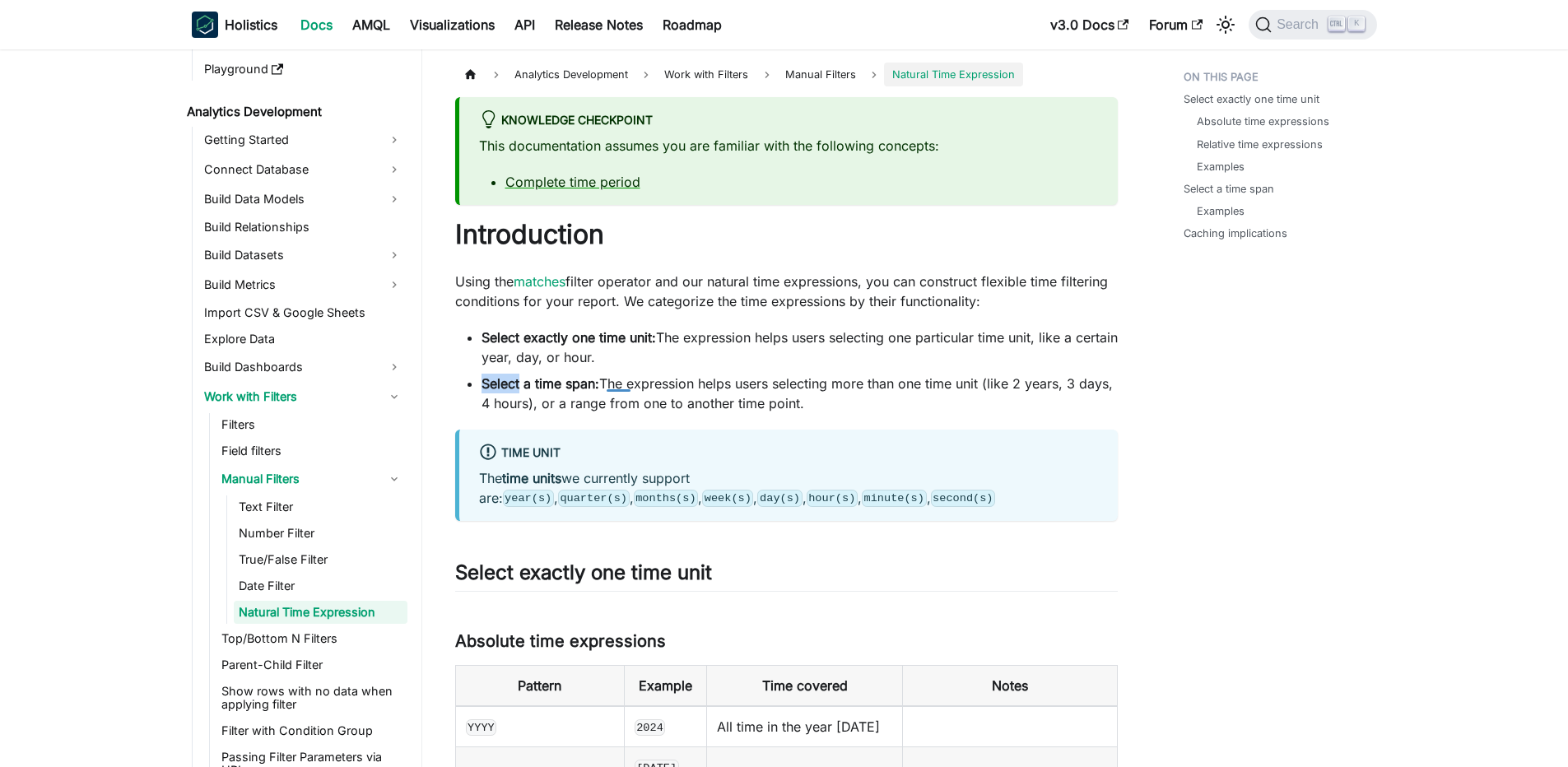
click at [742, 368] on ul "Select exactly one time unit: The expression helps users selecting one particul…" at bounding box center [785, 371] width 662 height 85
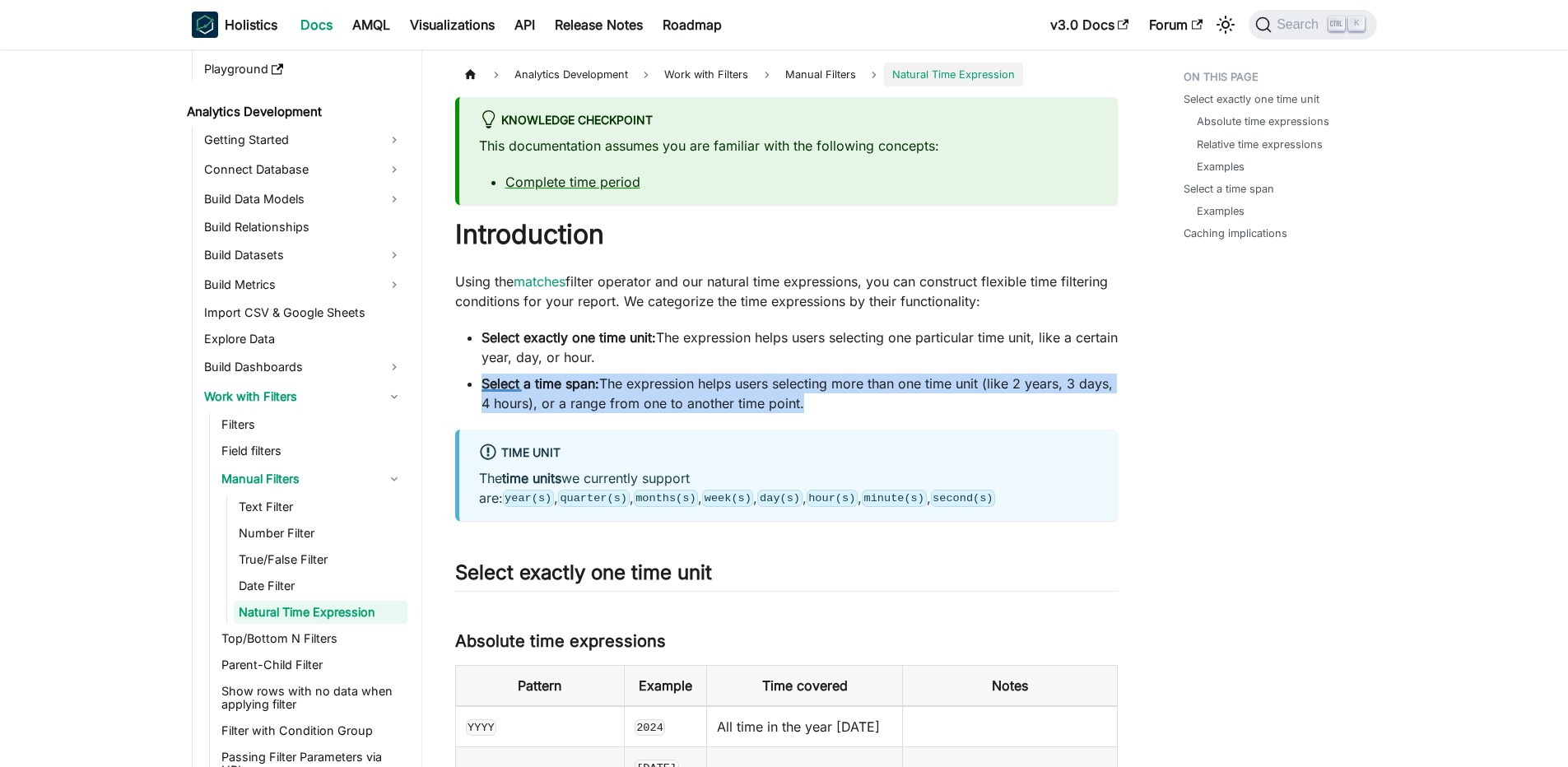
click at [742, 368] on ul "Select exactly one time unit: The expression helps users selecting one particul…" at bounding box center [785, 371] width 662 height 85
click at [720, 378] on li "Select a time span: The expression helps users selecting more than one time uni…" at bounding box center [799, 393] width 636 height 40
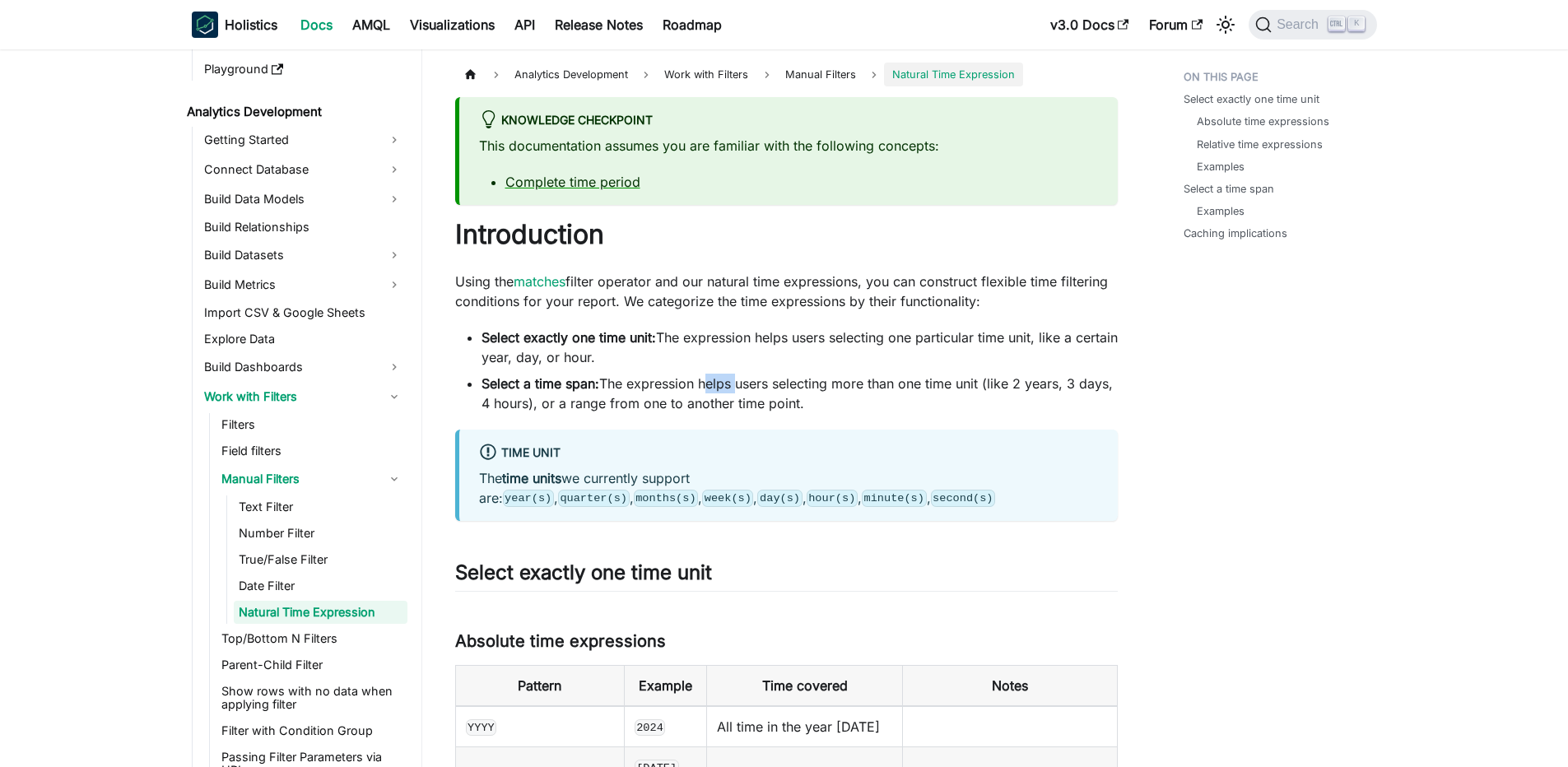
click at [720, 378] on li "Select a time span: The expression helps users selecting more than one time uni…" at bounding box center [799, 393] width 636 height 40
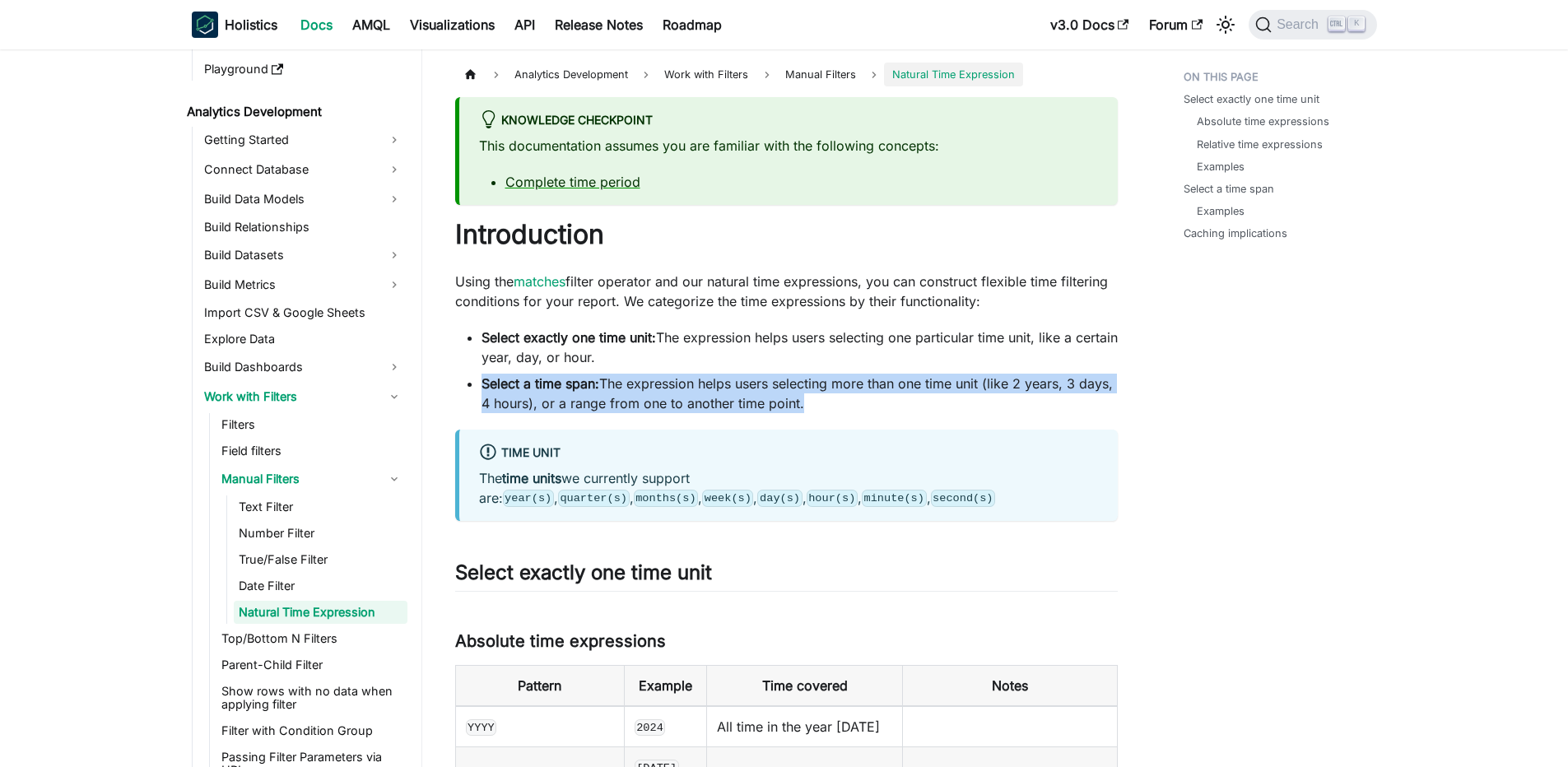
click at [720, 378] on li "Select a time span: The expression helps users selecting more than one time uni…" at bounding box center [799, 393] width 636 height 40
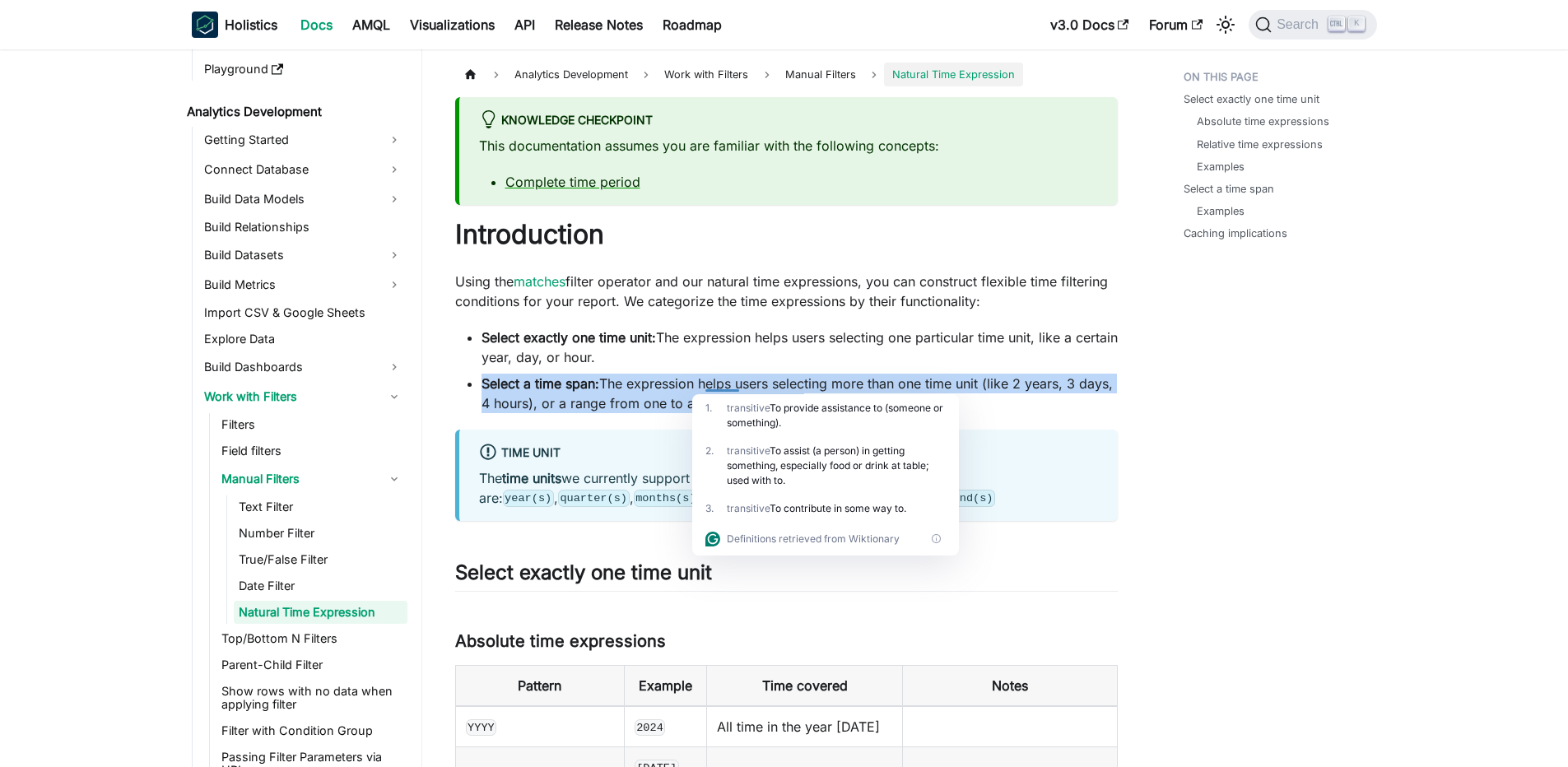
click at [720, 378] on li "Select a time span: The expression helps users selecting more than one time uni…" at bounding box center [799, 393] width 636 height 40
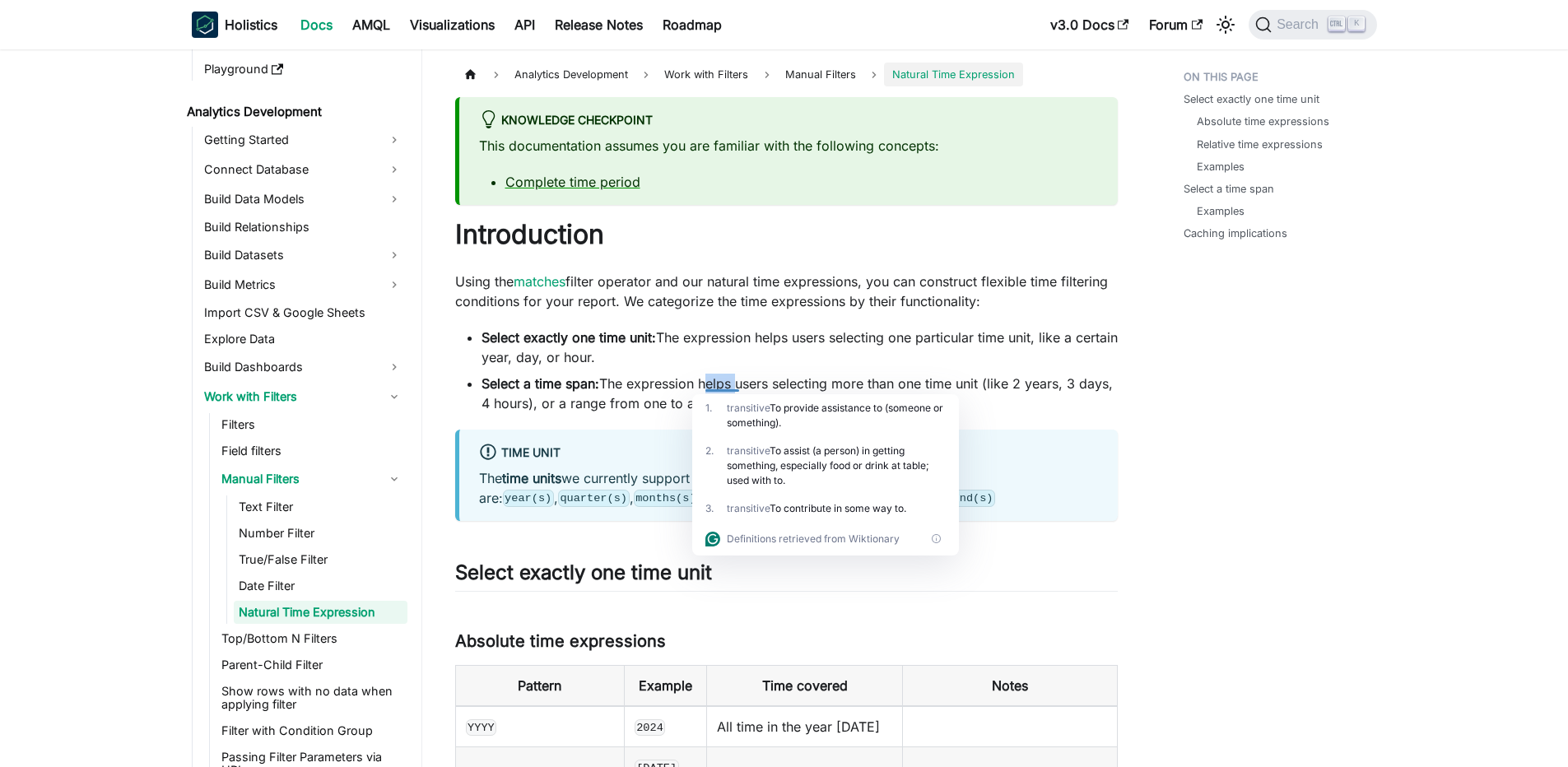
click at [720, 378] on li "Select a time span: The expression helps users selecting more than one time uni…" at bounding box center [799, 393] width 636 height 40
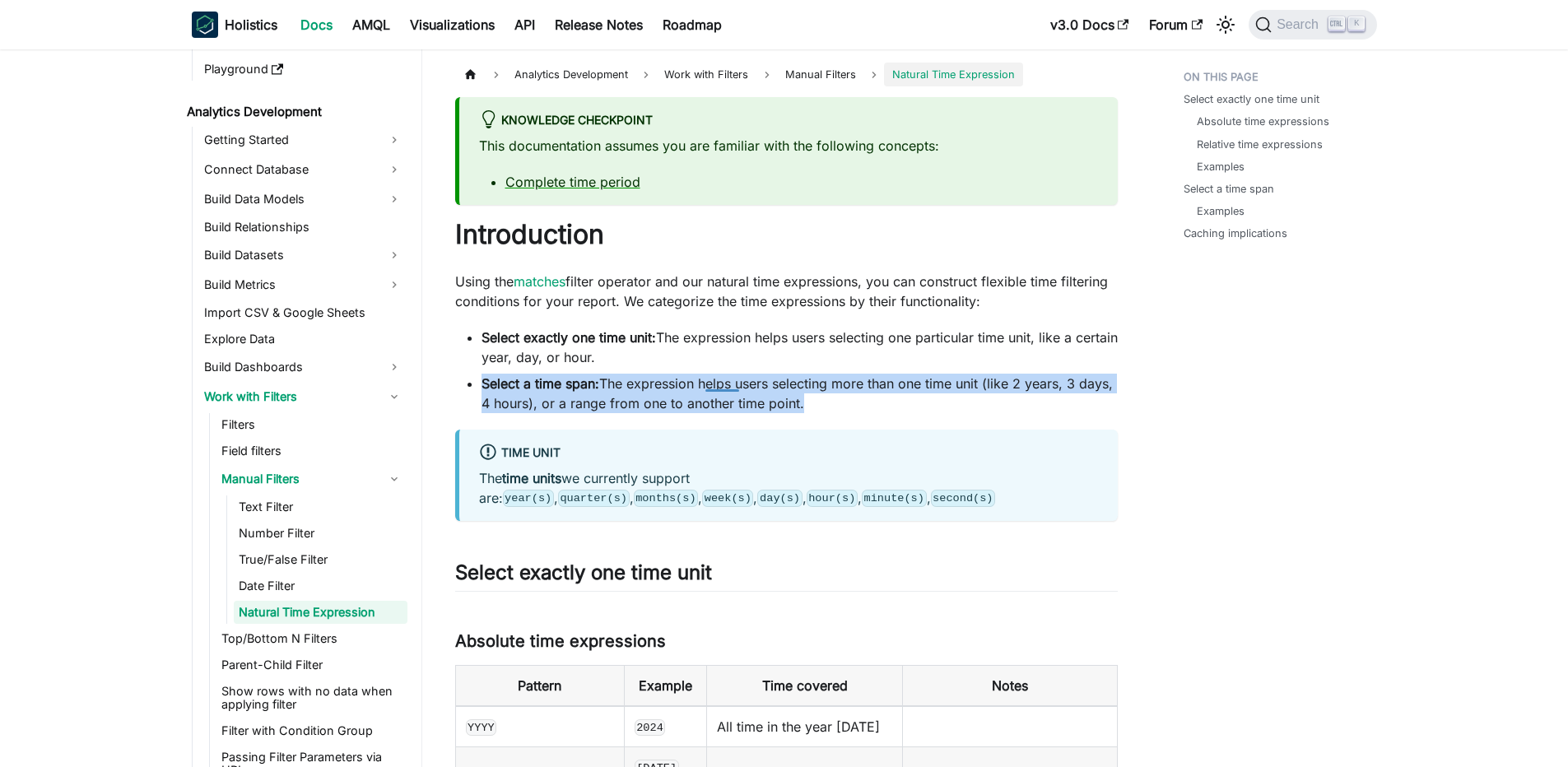
click at [720, 378] on li "Select a time span: The expression helps users selecting more than one time uni…" at bounding box center [799, 393] width 636 height 40
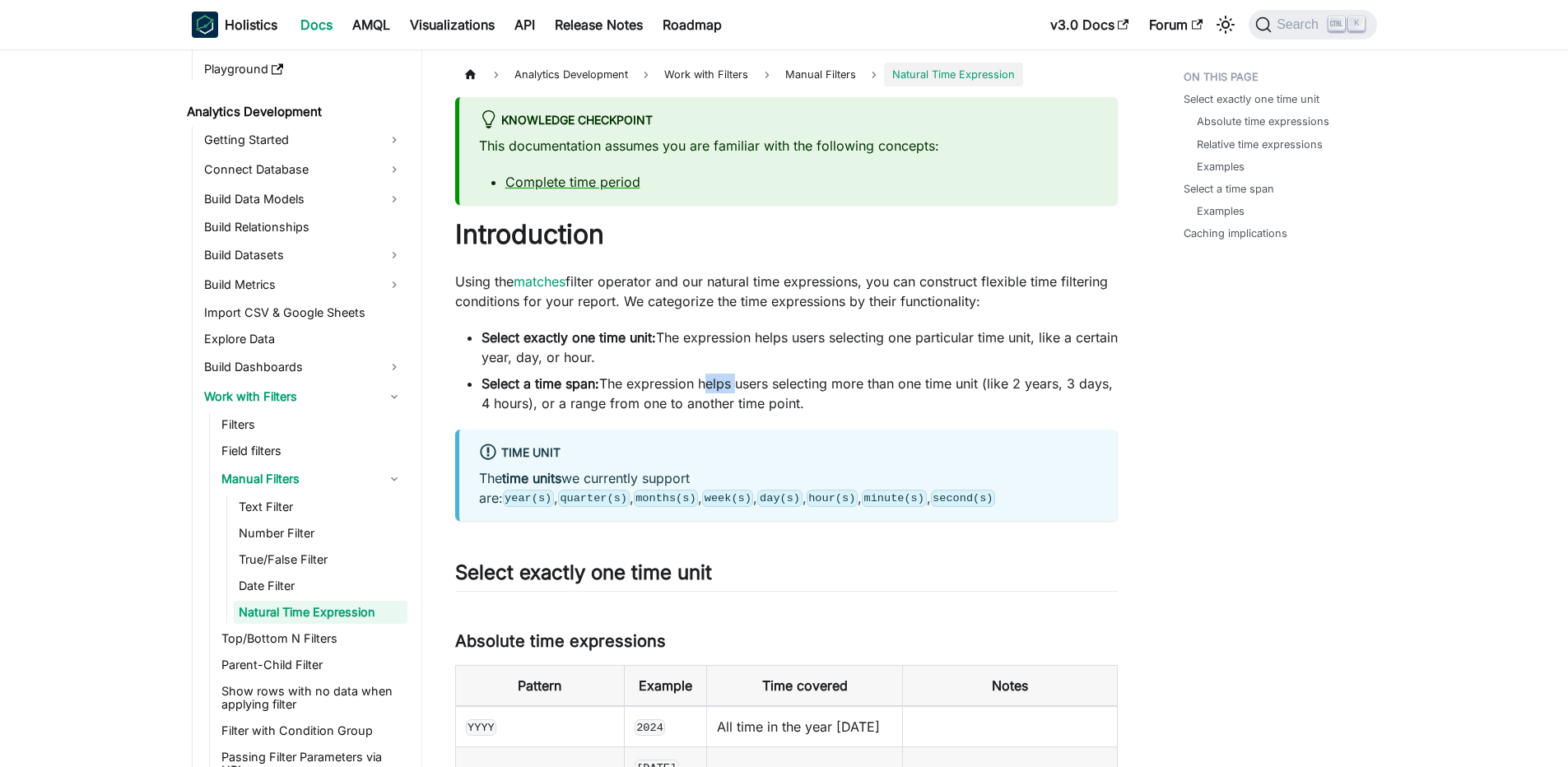
click at [720, 378] on li "Select a time span: The expression helps users selecting more than one time uni…" at bounding box center [799, 393] width 636 height 40
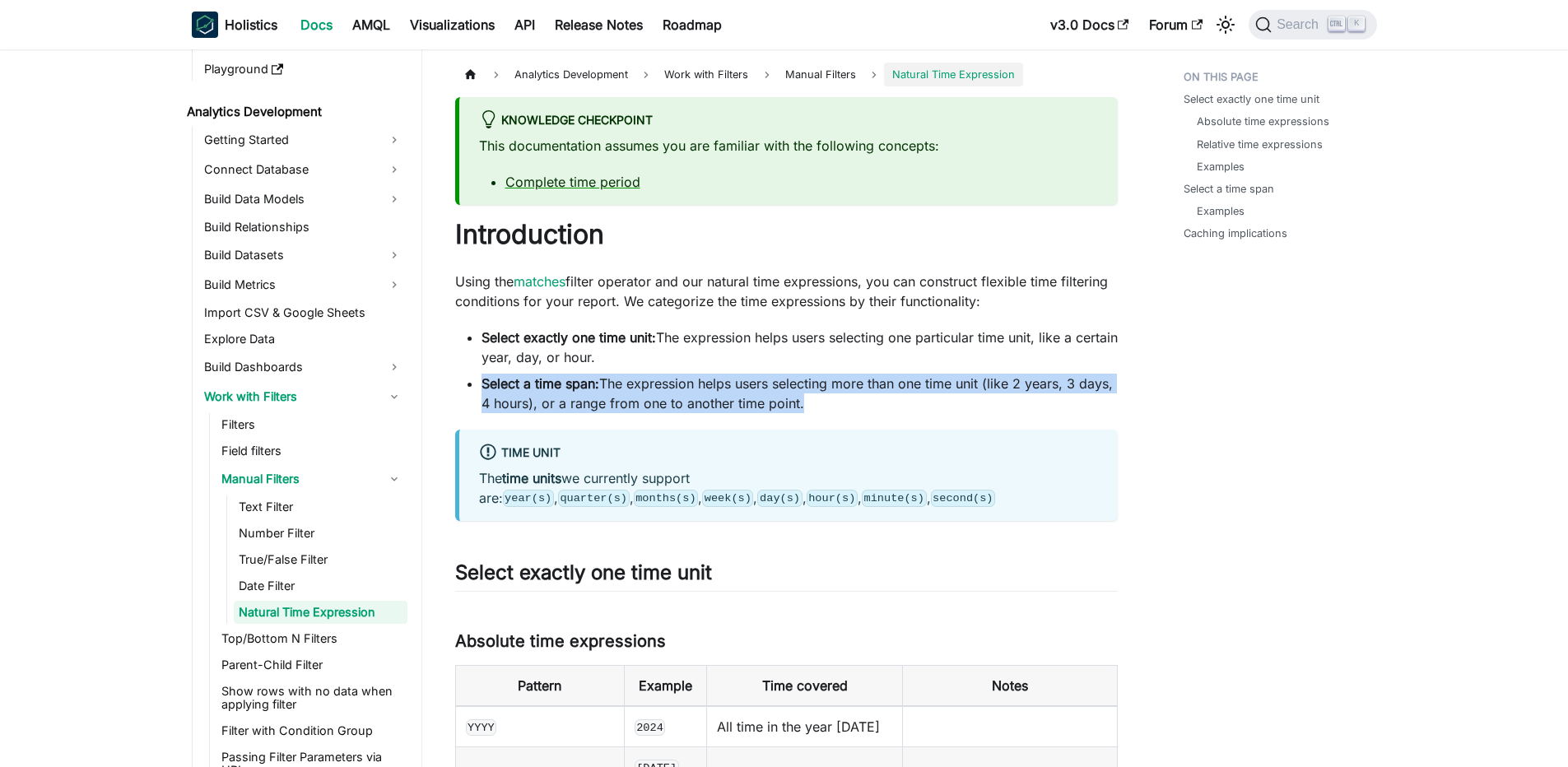
click at [720, 378] on li "Select a time span: The expression helps users selecting more than one time uni…" at bounding box center [799, 393] width 636 height 40
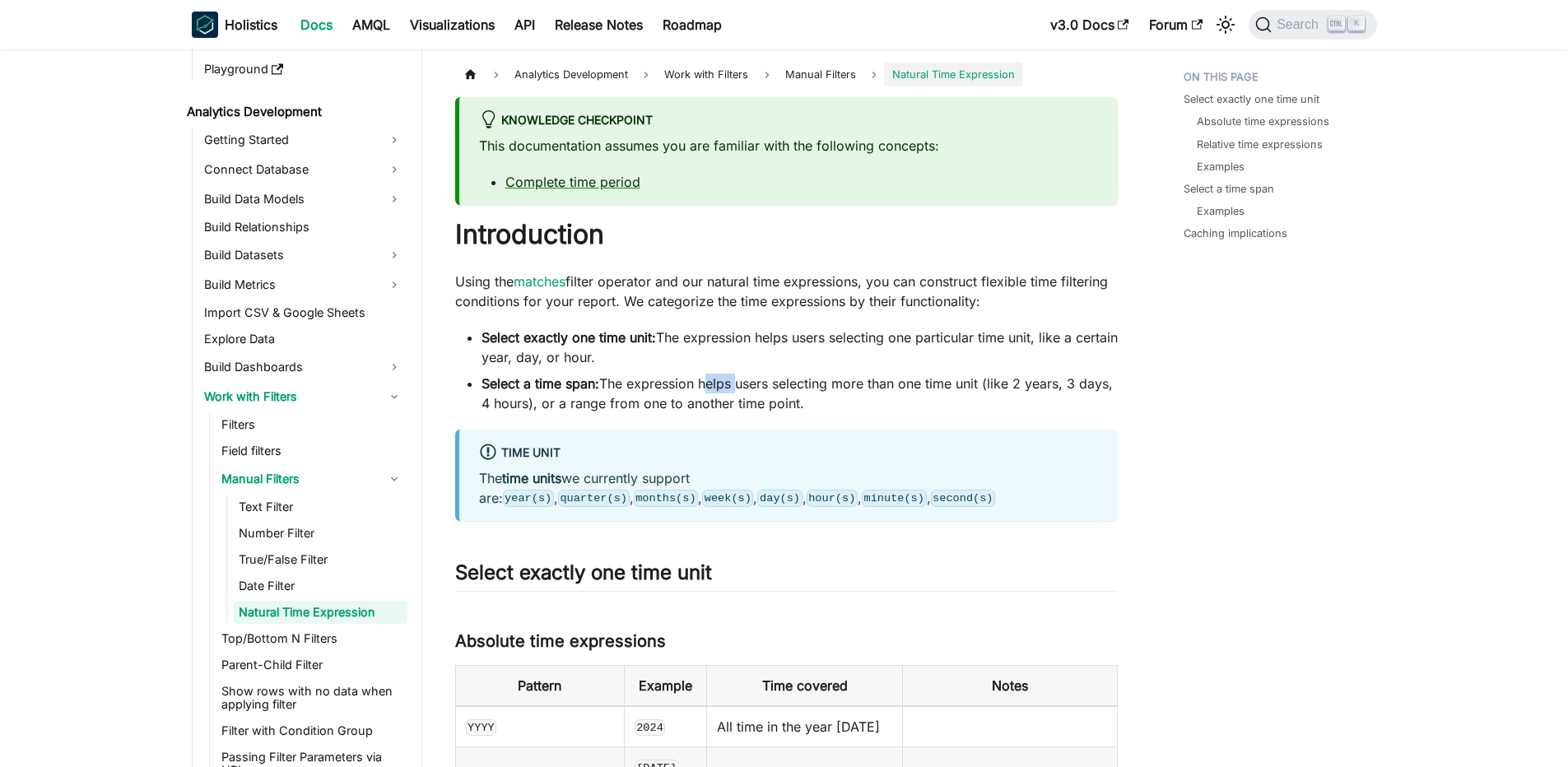
click at [720, 378] on li "Select a time span: The expression helps users selecting more than one time uni…" at bounding box center [799, 393] width 636 height 40
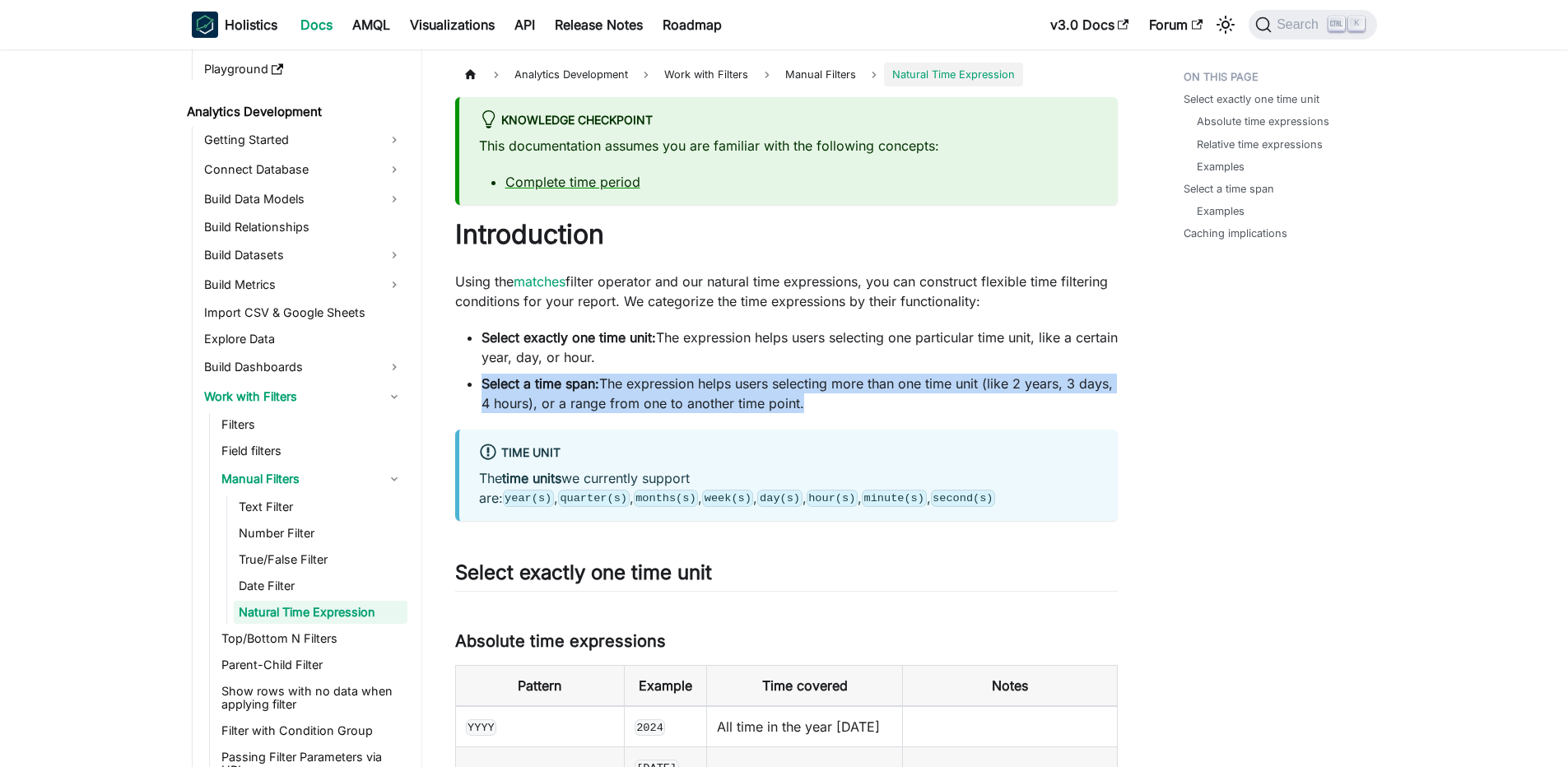
click at [720, 378] on li "Select a time span: The expression helps users selecting more than one time uni…" at bounding box center [799, 393] width 636 height 40
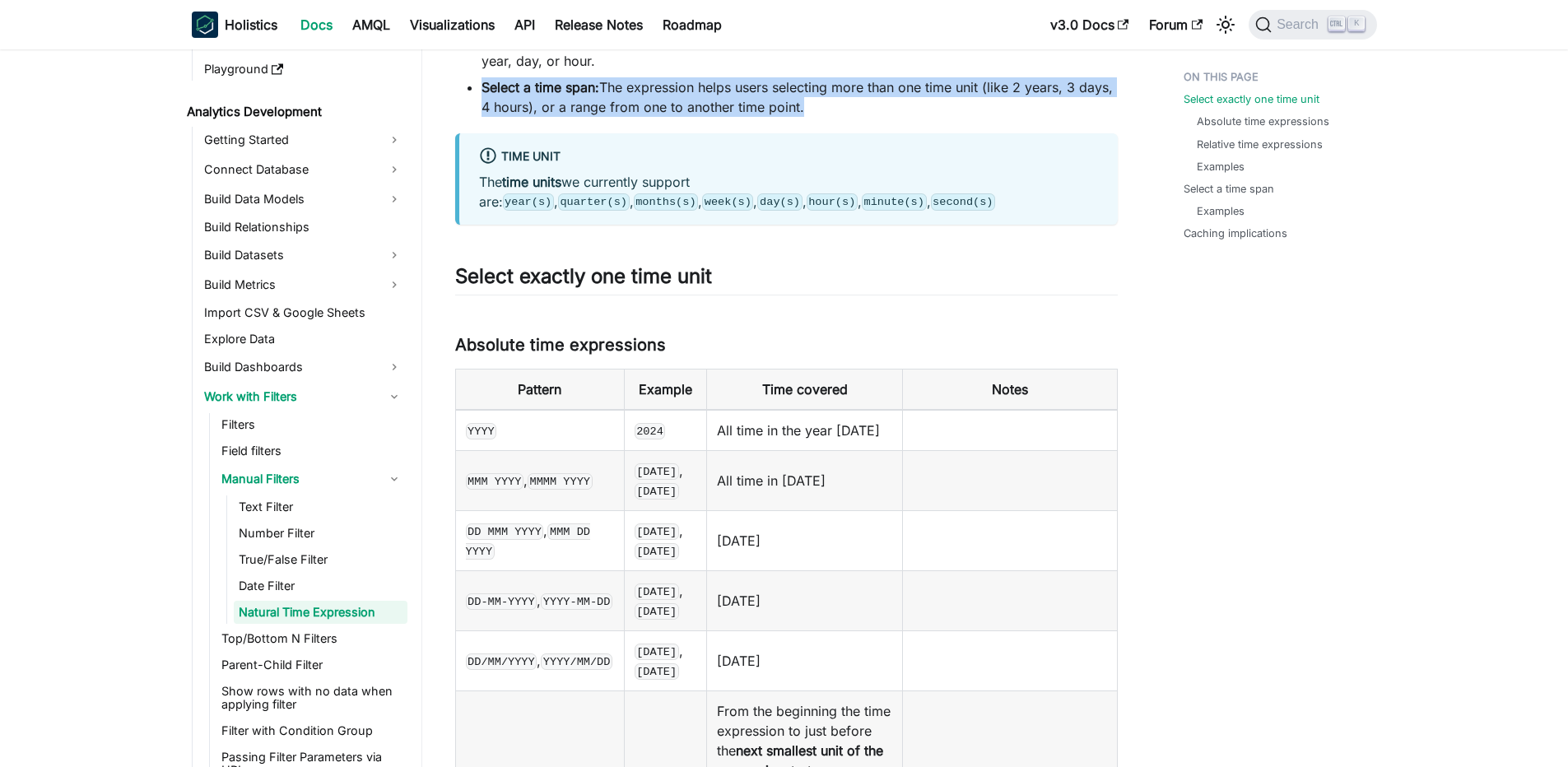
scroll to position [494, 0]
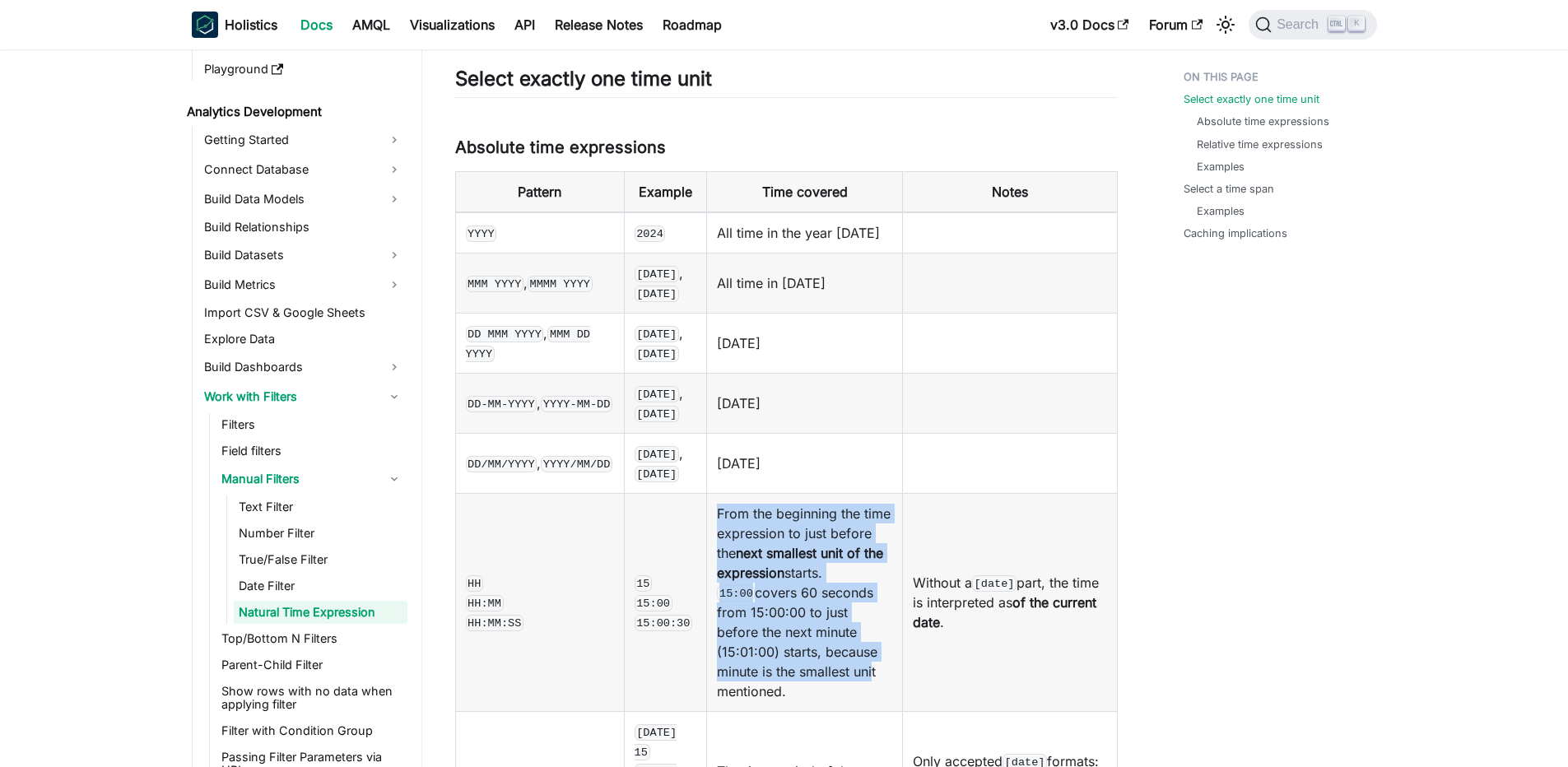
drag, startPoint x: 747, startPoint y: 495, endPoint x: 845, endPoint y: 660, distance: 191.9
click at [845, 660] on td "From the beginning the time expression to just before the next smallest unit of…" at bounding box center [804, 601] width 195 height 218
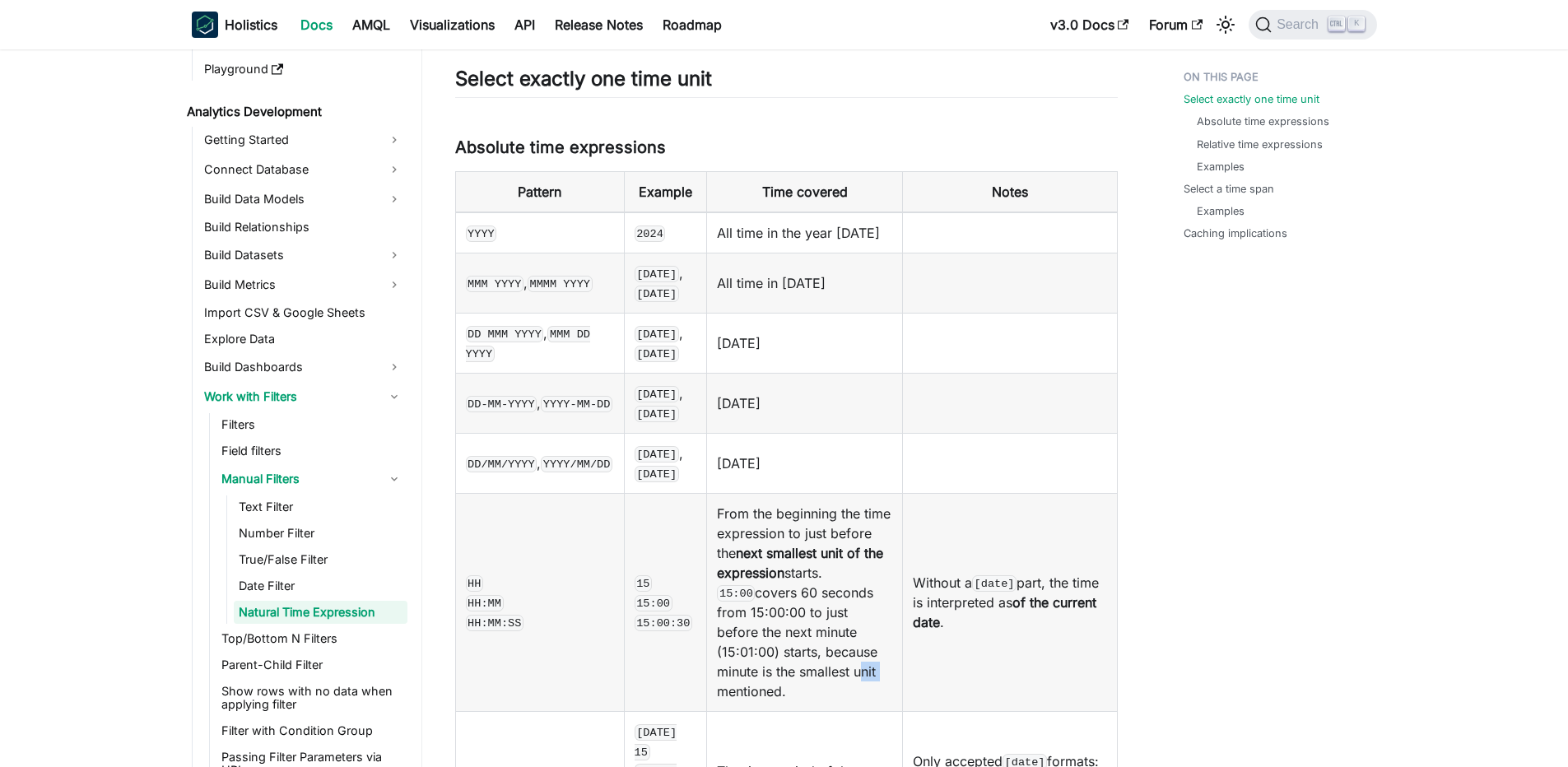
click at [845, 660] on td "From the beginning the time expression to just before the next smallest unit of…" at bounding box center [804, 601] width 195 height 218
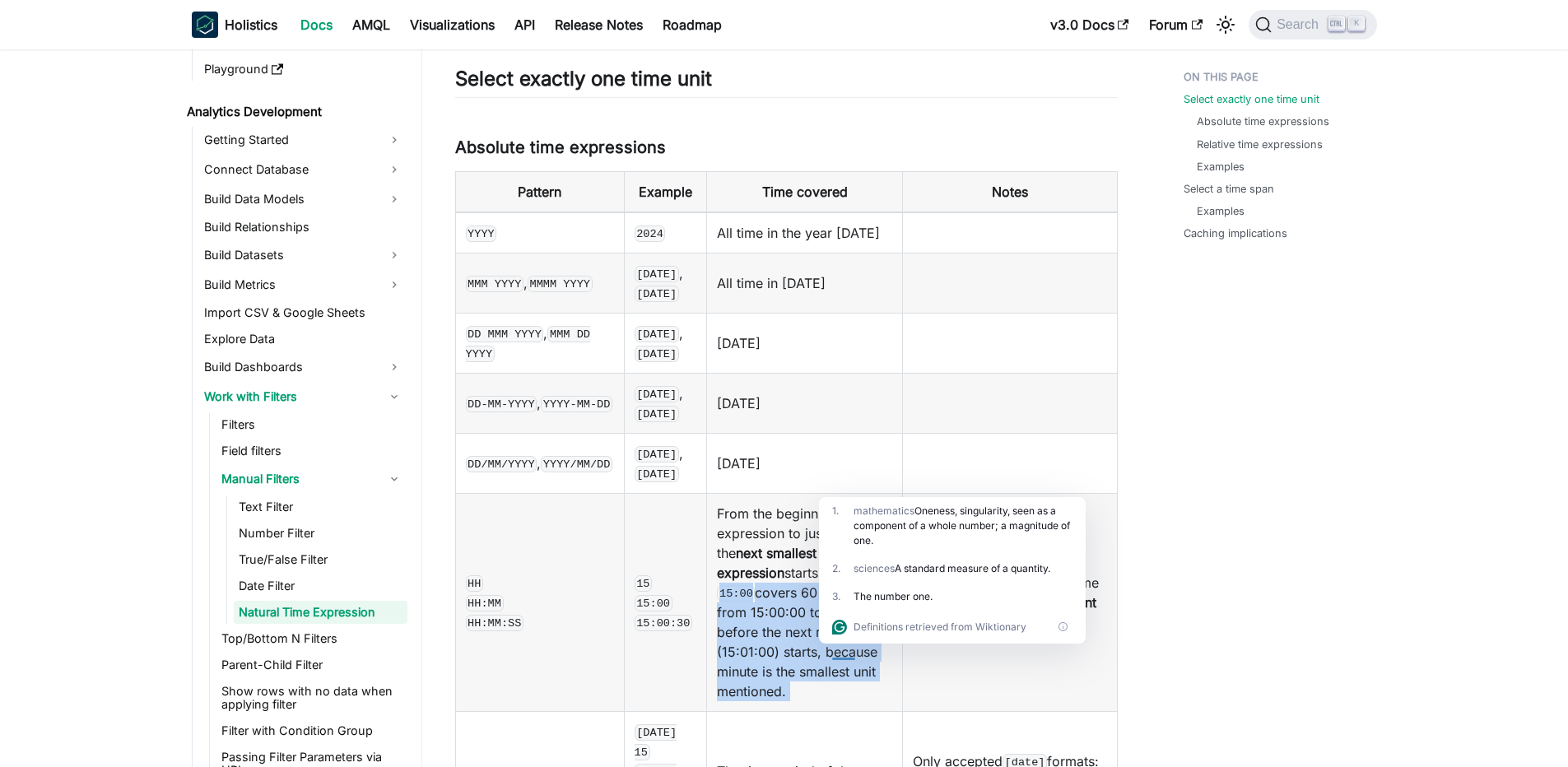
click at [825, 668] on td "From the beginning the time expression to just before the next smallest unit of…" at bounding box center [804, 601] width 195 height 218
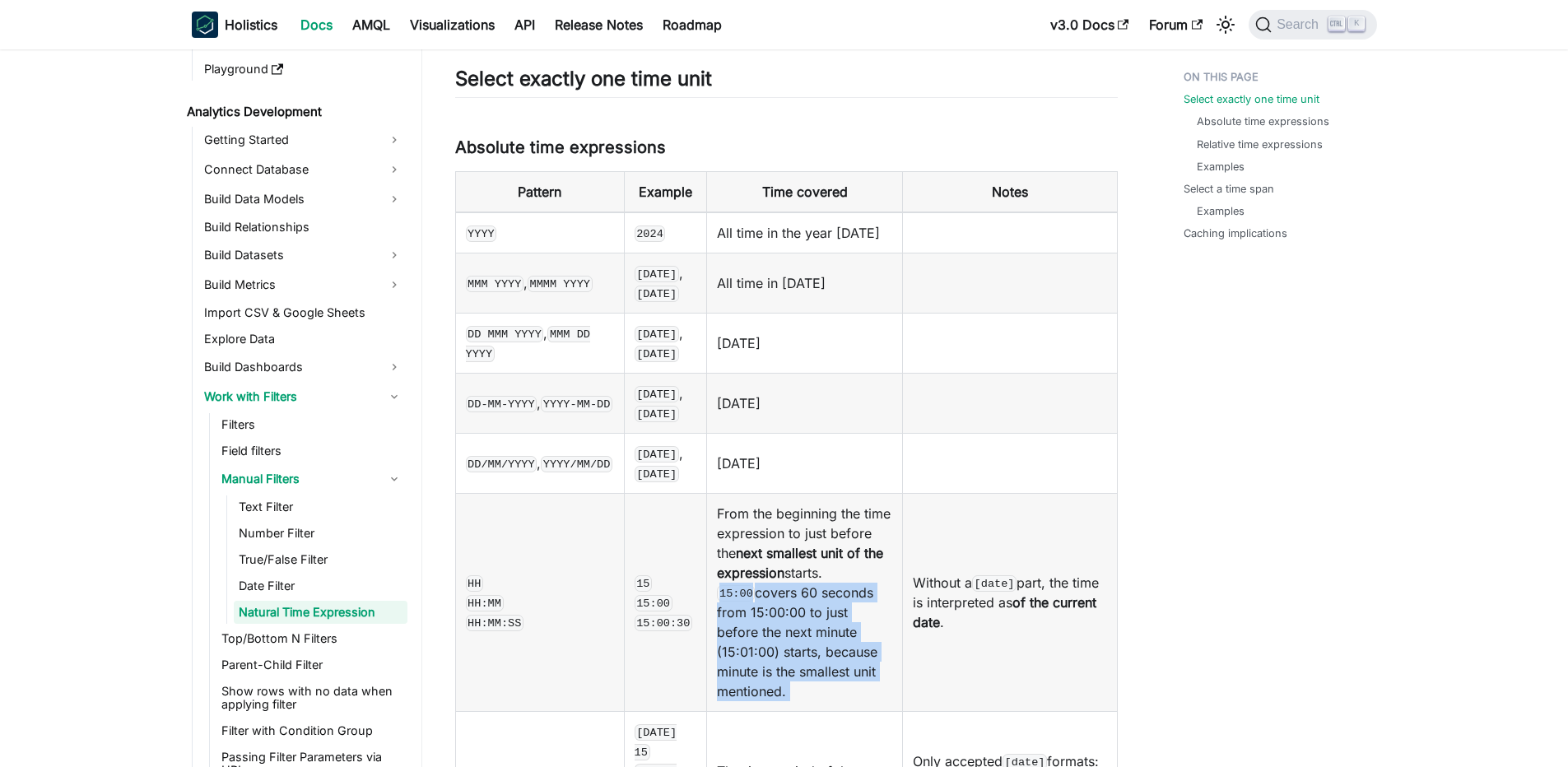
drag, startPoint x: 769, startPoint y: 675, endPoint x: 706, endPoint y: 564, distance: 127.6
click at [707, 564] on td "From the beginning the time expression to just before the next smallest unit of…" at bounding box center [804, 601] width 195 height 218
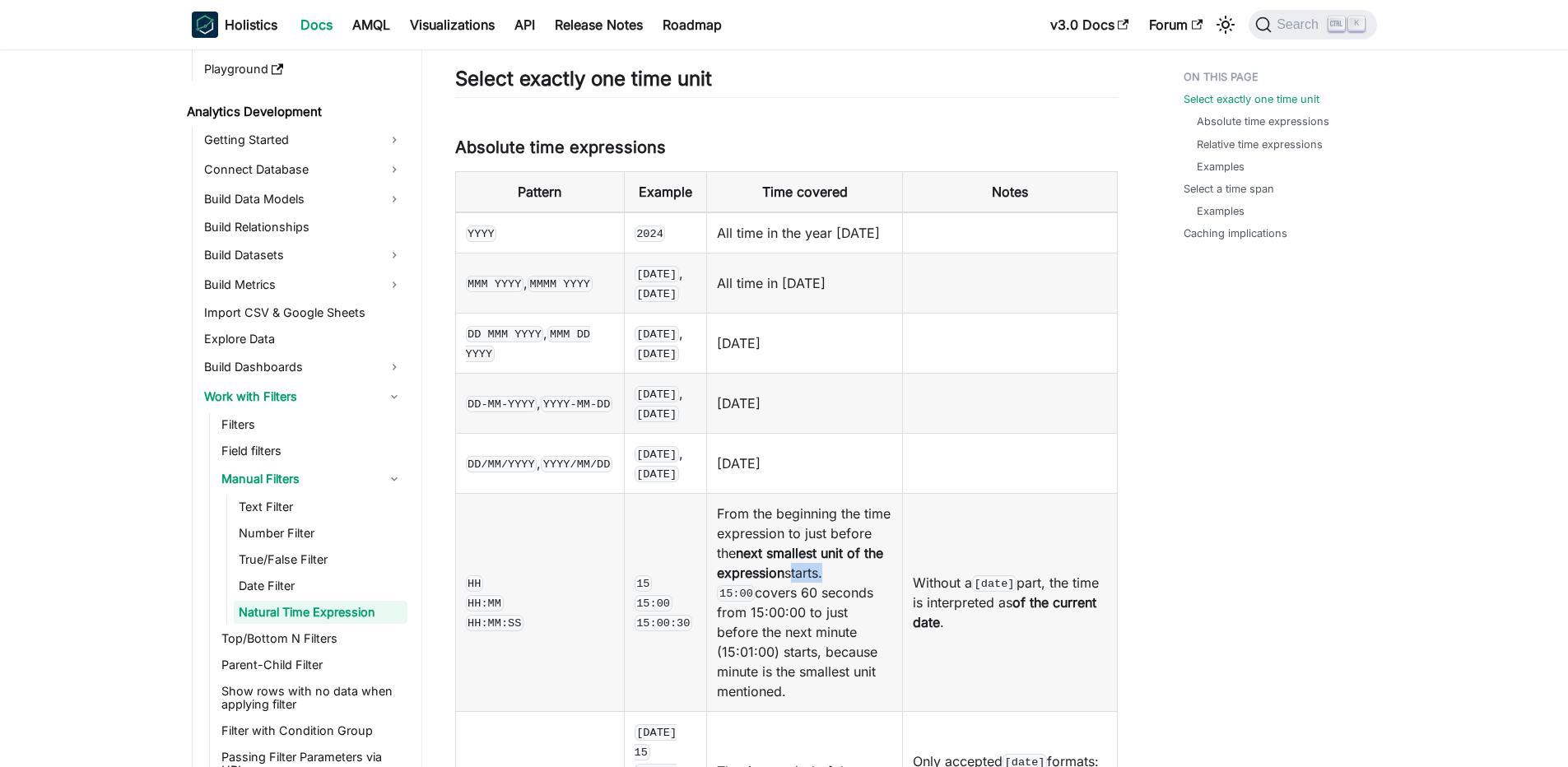
click at [707, 564] on td "From the beginning the time expression to just before the next smallest unit of…" at bounding box center [804, 601] width 195 height 218
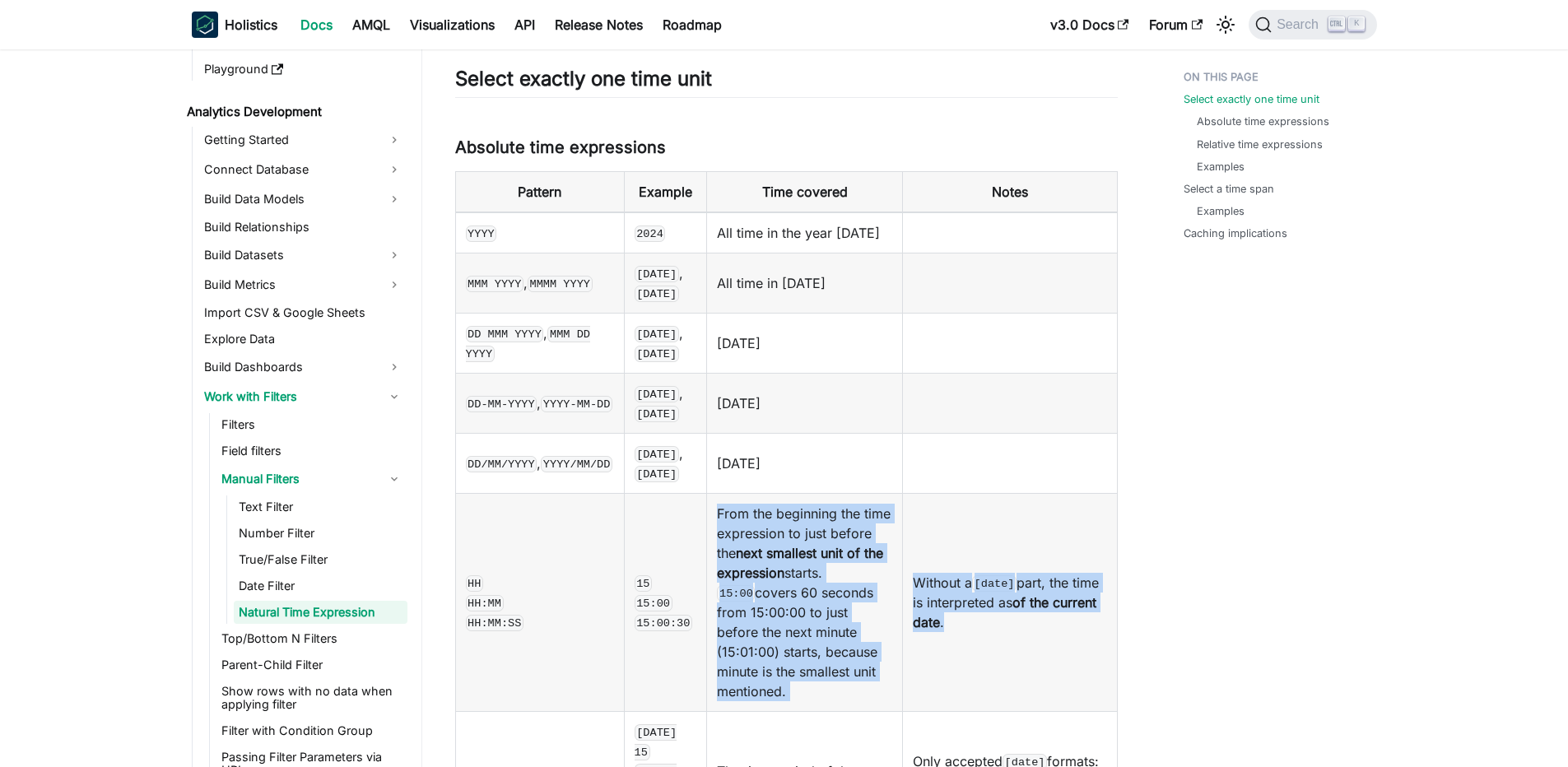
drag, startPoint x: 701, startPoint y: 493, endPoint x: 935, endPoint y: 680, distance: 299.5
click at [935, 680] on tr "HH HH :MM HH:MM :SS 15 15:00 15:00:30 From the beginning the time expression to…" at bounding box center [785, 601] width 661 height 218
click at [935, 680] on td "Without a [date] part, the time is interpreted as of the current date ." at bounding box center [1010, 601] width 215 height 218
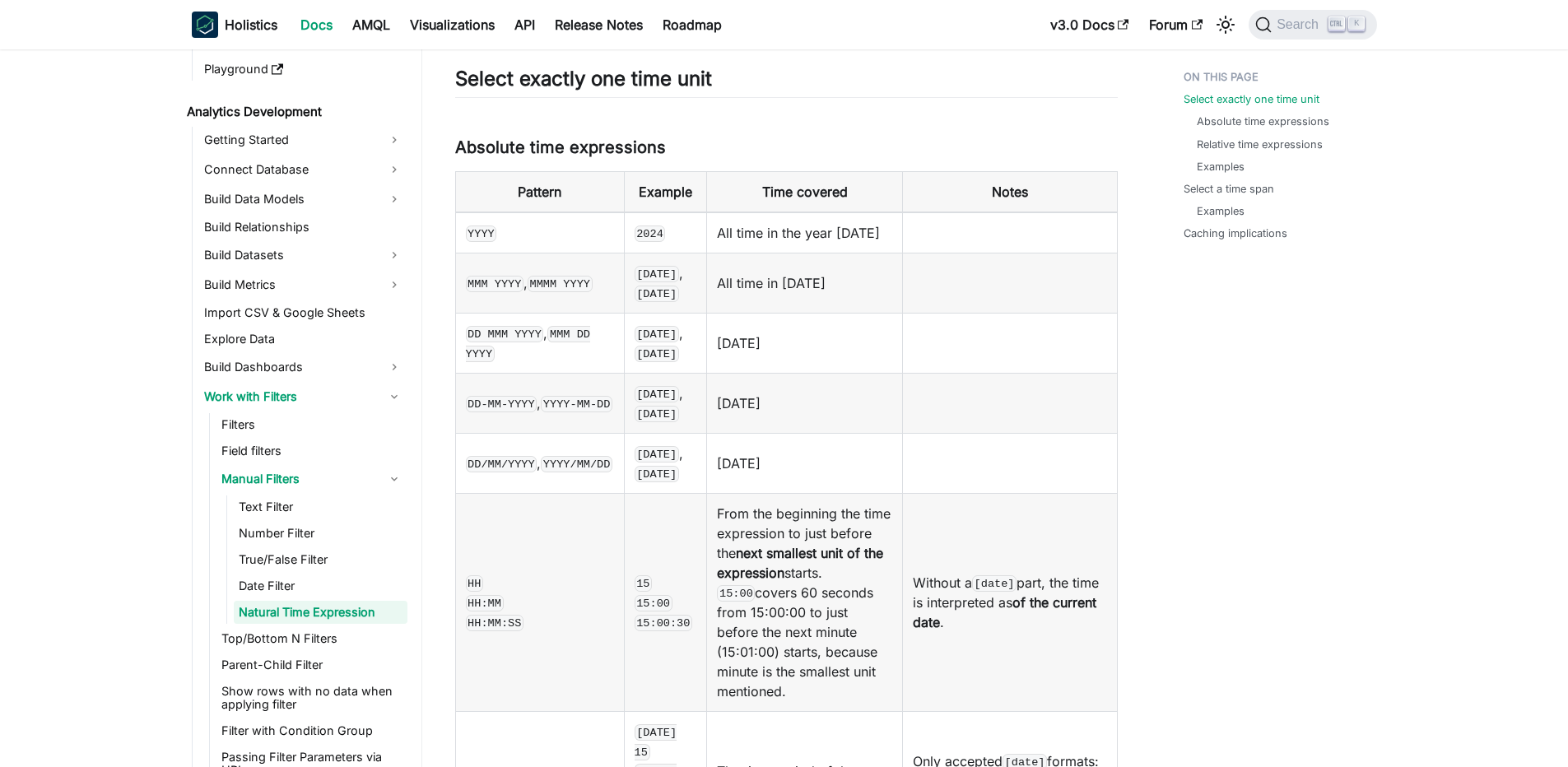
click at [935, 680] on td "Without a [date] part, the time is interpreted as of the current date ." at bounding box center [1010, 601] width 215 height 218
click at [866, 647] on td "From the beginning the time expression to just before the next smallest unit of…" at bounding box center [804, 601] width 195 height 218
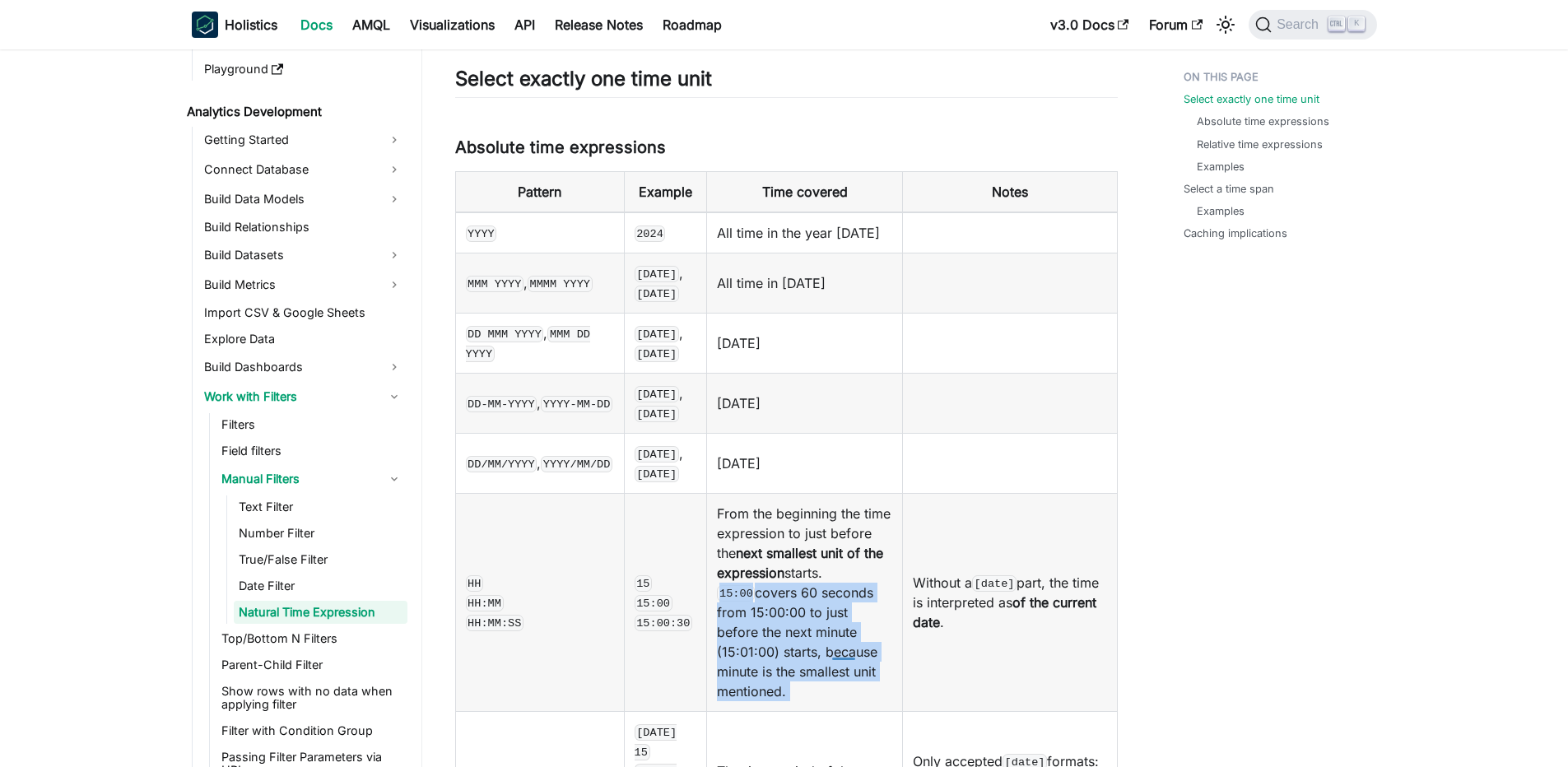
click at [866, 647] on td "From the beginning the time expression to just before the next smallest unit of…" at bounding box center [804, 601] width 195 height 218
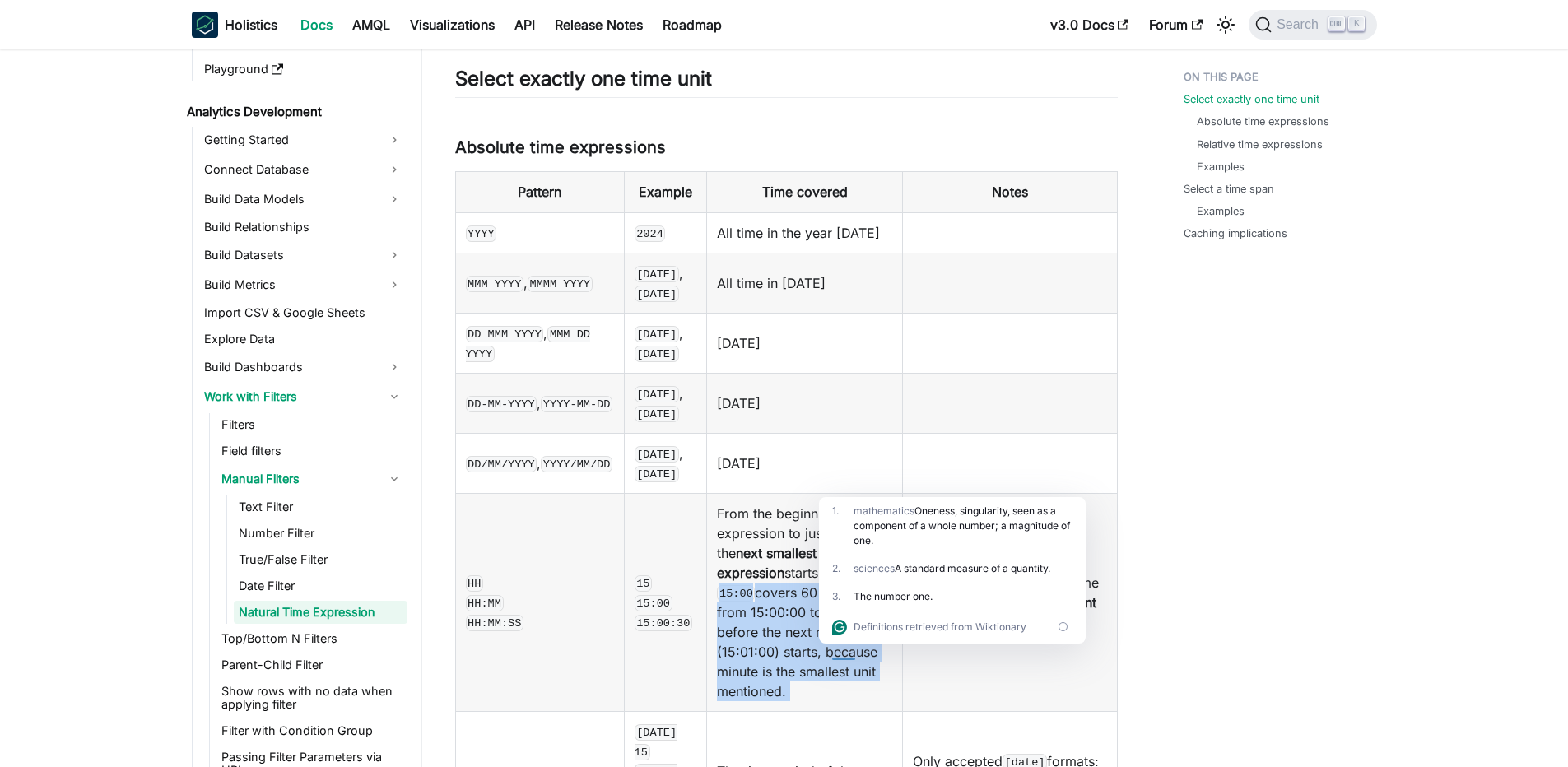
click at [1052, 610] on div "Definitions retrieved from Wiktionary" at bounding box center [952, 627] width 267 height 33
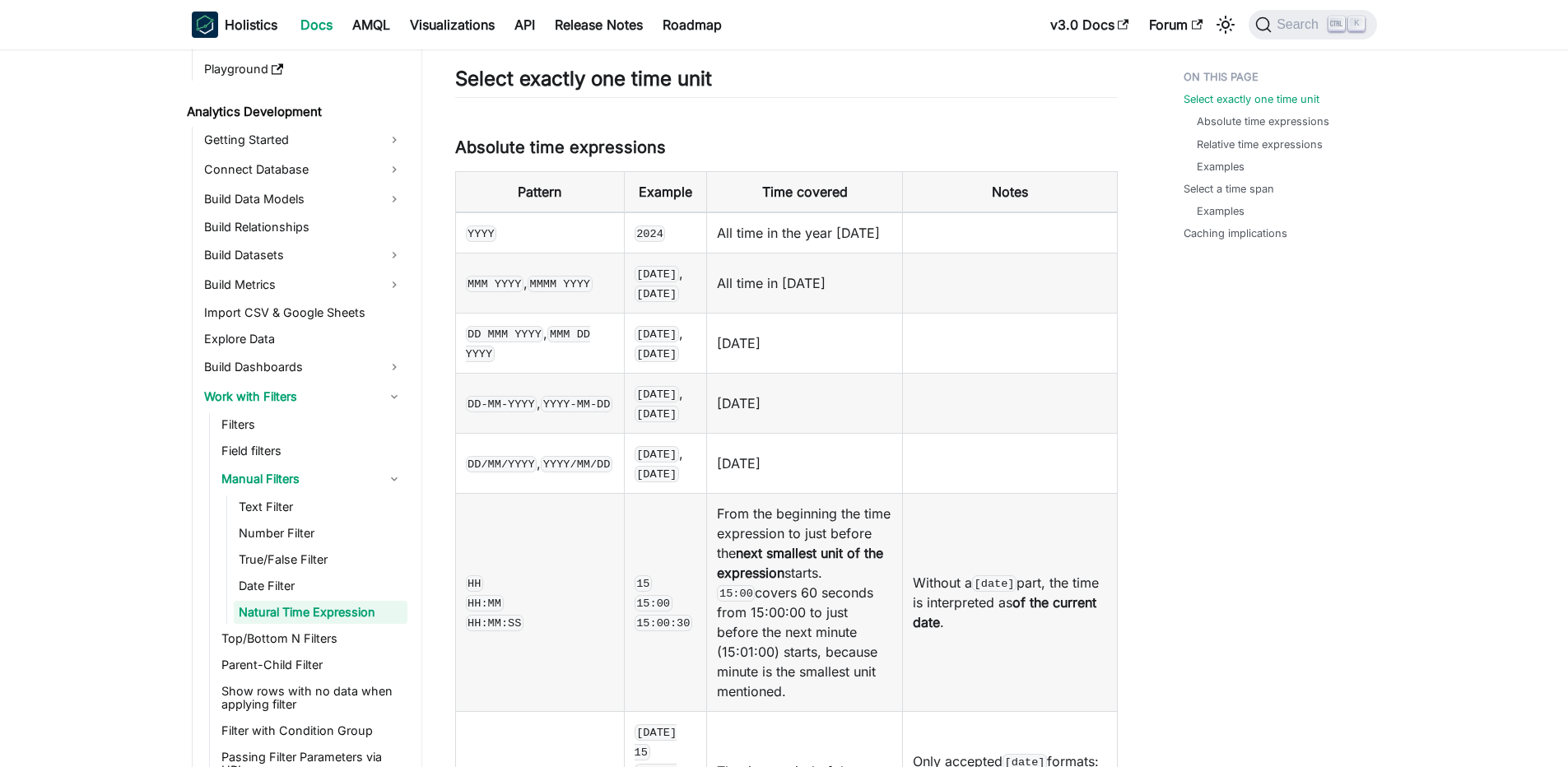
click at [1016, 616] on td "Without a [date] part, the time is interpreted as of the current date ." at bounding box center [1010, 601] width 215 height 218
click at [1045, 610] on td "Without a [date] part, the time is interpreted as of the current date ." at bounding box center [1010, 601] width 215 height 218
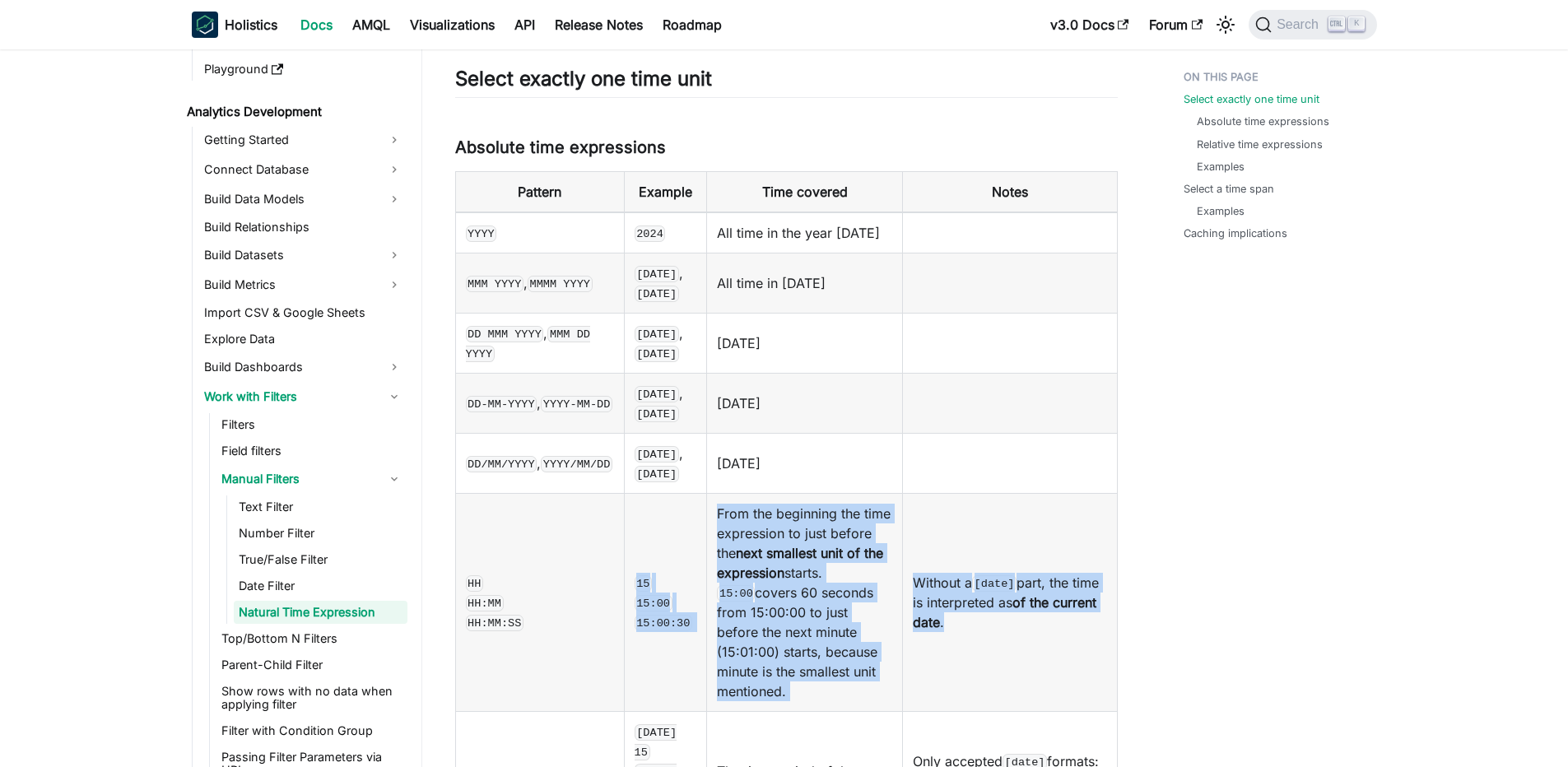
drag, startPoint x: 1037, startPoint y: 620, endPoint x: 679, endPoint y: 538, distance: 367.3
click at [679, 538] on tr "HH HH :MM HH:MM :SS 15 15:00 15:00:30 From the beginning the time expression to…" at bounding box center [785, 601] width 661 height 218
click at [679, 538] on td "15 15:00 15:00:30" at bounding box center [666, 601] width 83 height 218
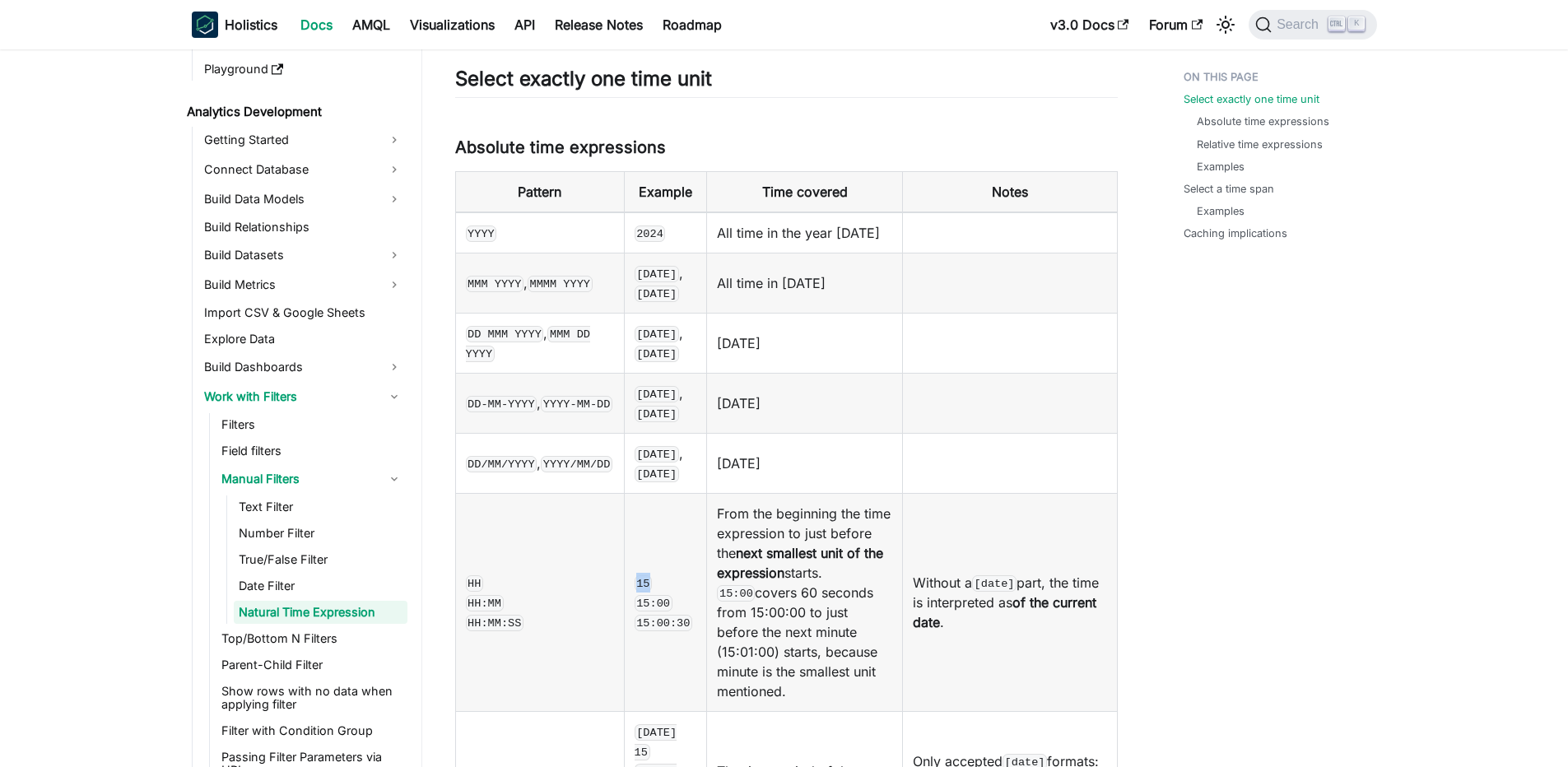
click at [679, 538] on td "15 15:00 15:00:30" at bounding box center [666, 601] width 83 height 218
click at [624, 555] on td "15 15:00 15:00:30" at bounding box center [666, 601] width 83 height 218
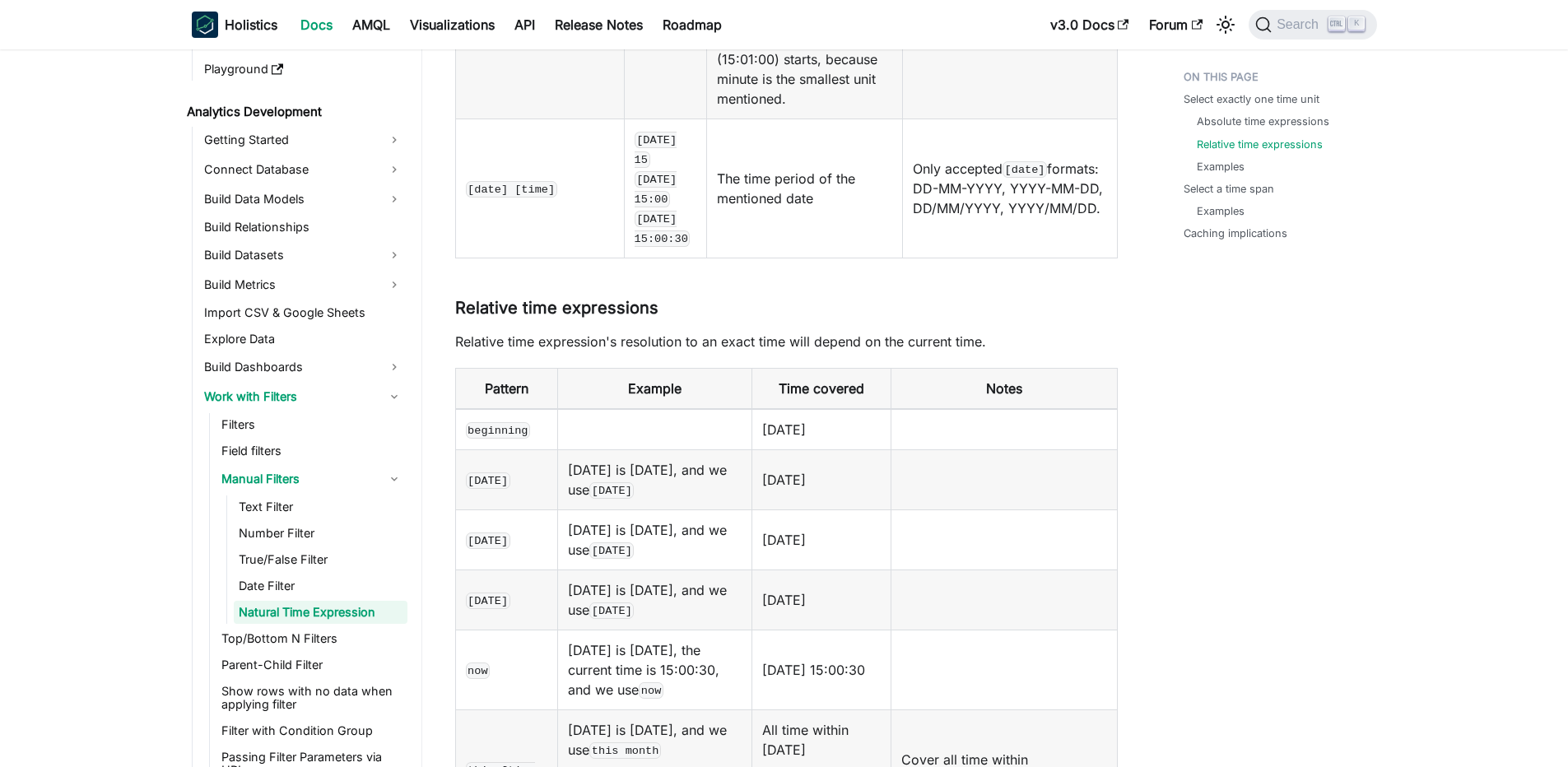
scroll to position [1185, 0]
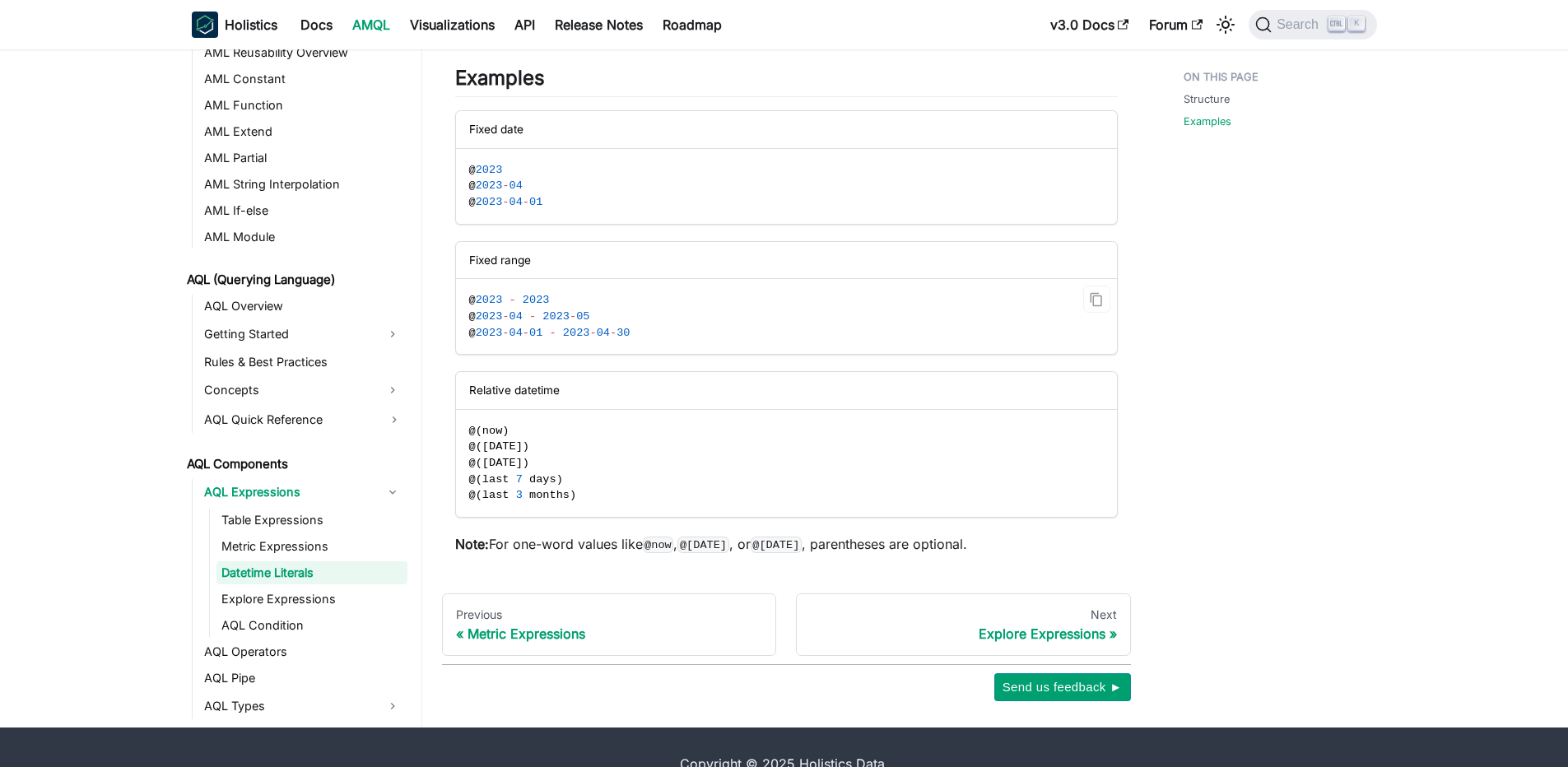
click at [505, 258] on div "Fixed range" at bounding box center [785, 260] width 660 height 37
click at [504, 258] on div "Fixed range" at bounding box center [785, 260] width 660 height 37
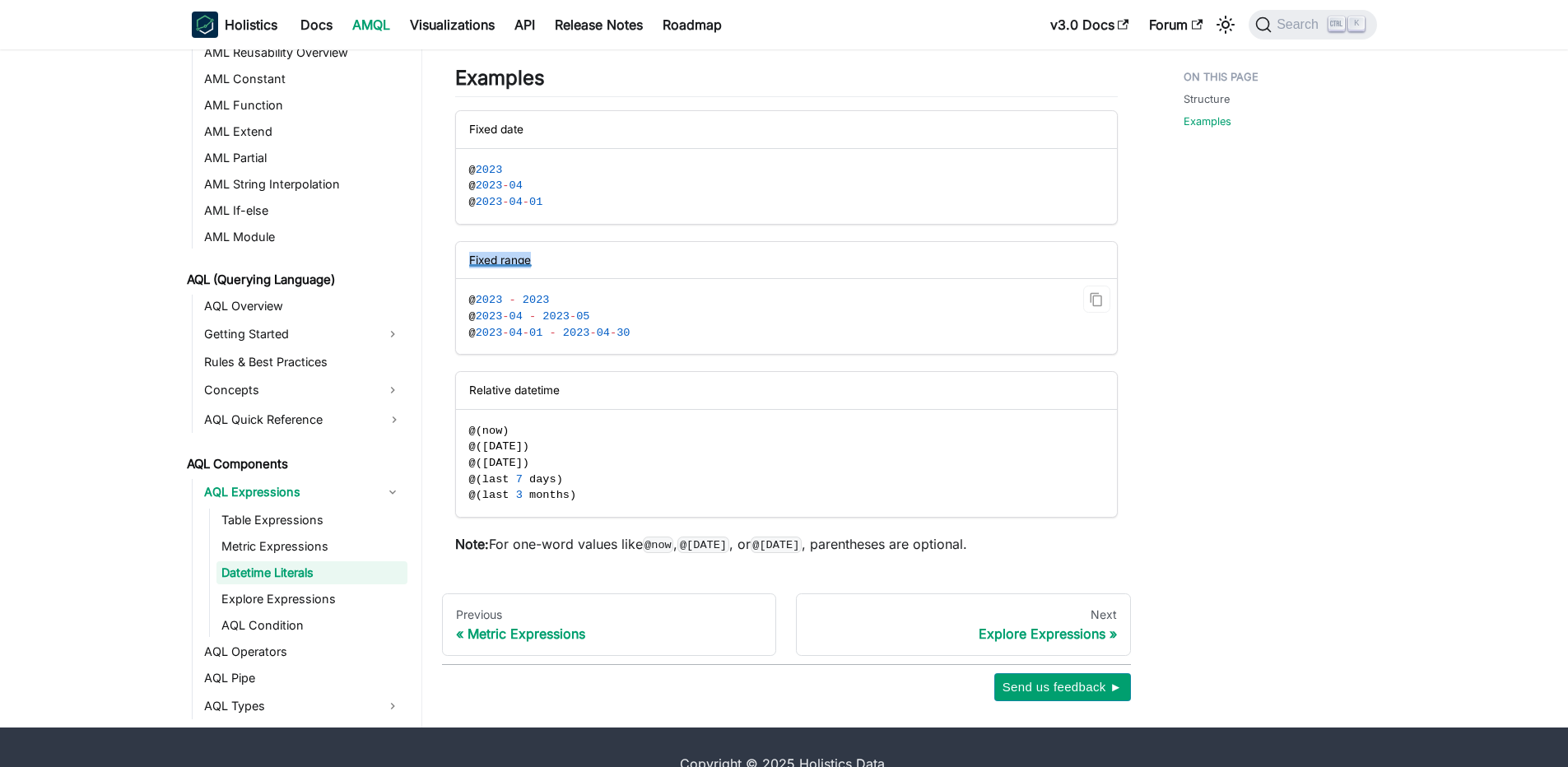
click at [504, 258] on div "Fixed range" at bounding box center [785, 260] width 660 height 37
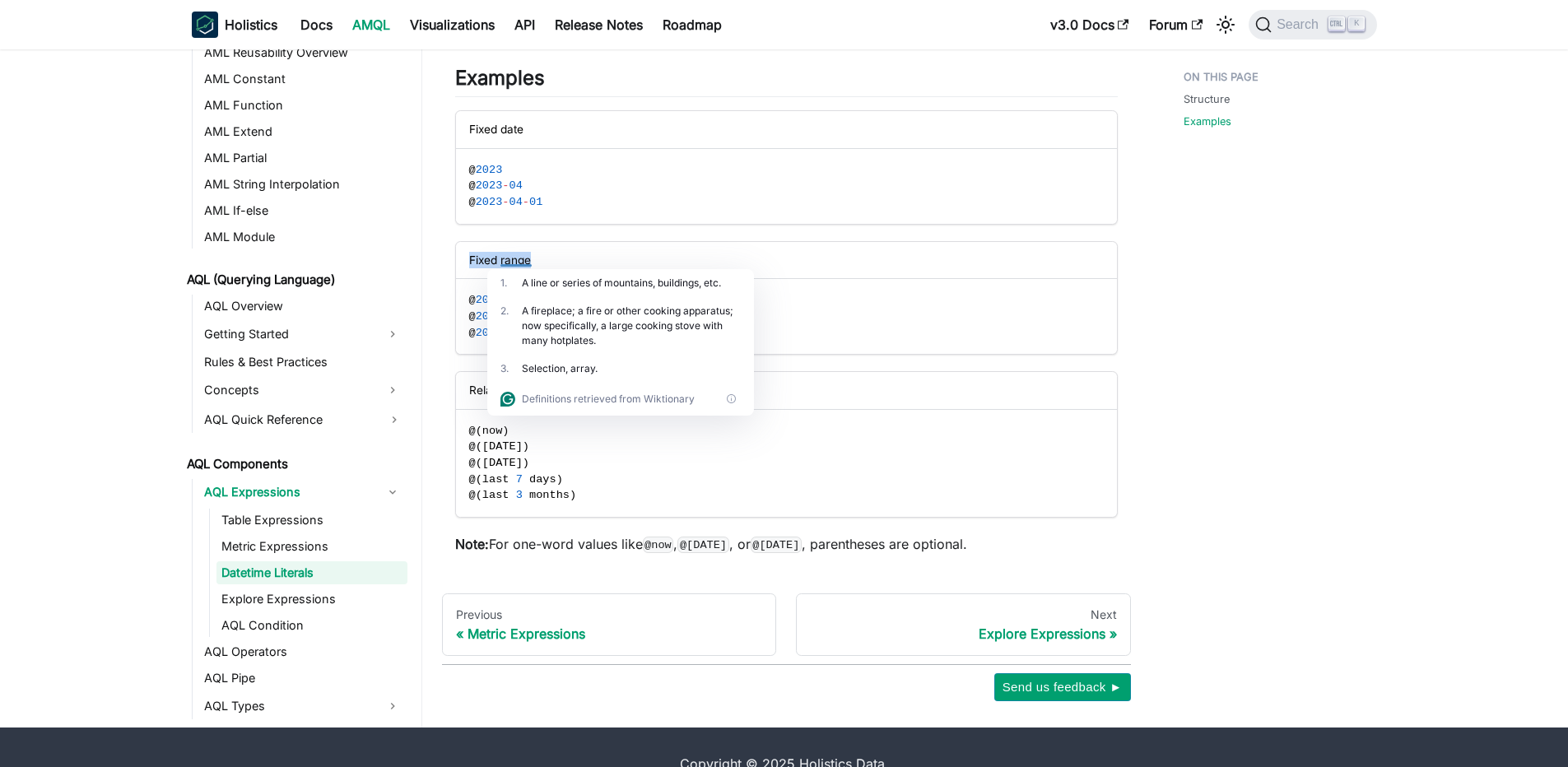
click at [450, 320] on article "AQL Components AQL Expressions Datetime Literals On this page Datetime Literals…" at bounding box center [786, 110] width 689 height 886
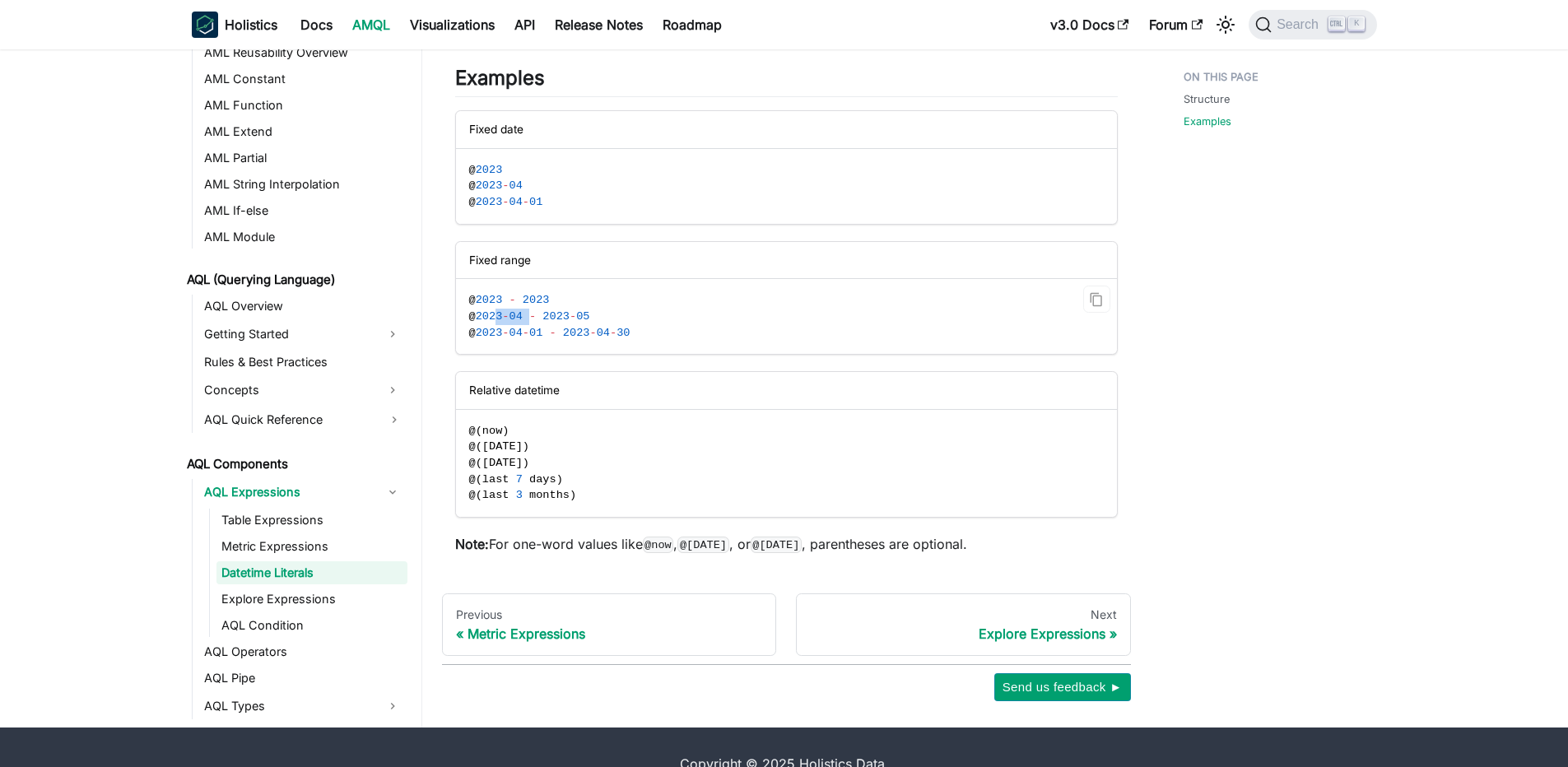
drag, startPoint x: 494, startPoint y: 321, endPoint x: 531, endPoint y: 321, distance: 37.0
click at [531, 321] on span "@ 2023 - 04 - 2023 - 05" at bounding box center [529, 316] width 121 height 12
click at [521, 323] on code "@ [DATE] - [DATE] @ 2023 - 04 - 2023 - 05 @ [DATE] - [DATE]" at bounding box center [784, 316] width 659 height 75
click at [521, 323] on code "@ 2023 - 2023 @ 2023 - 04 - 2023 - 05 @ 2023 - 04 - 01 - 2023 - 04 - 30" at bounding box center [784, 316] width 659 height 75
click at [515, 315] on span "04" at bounding box center [515, 316] width 13 height 12
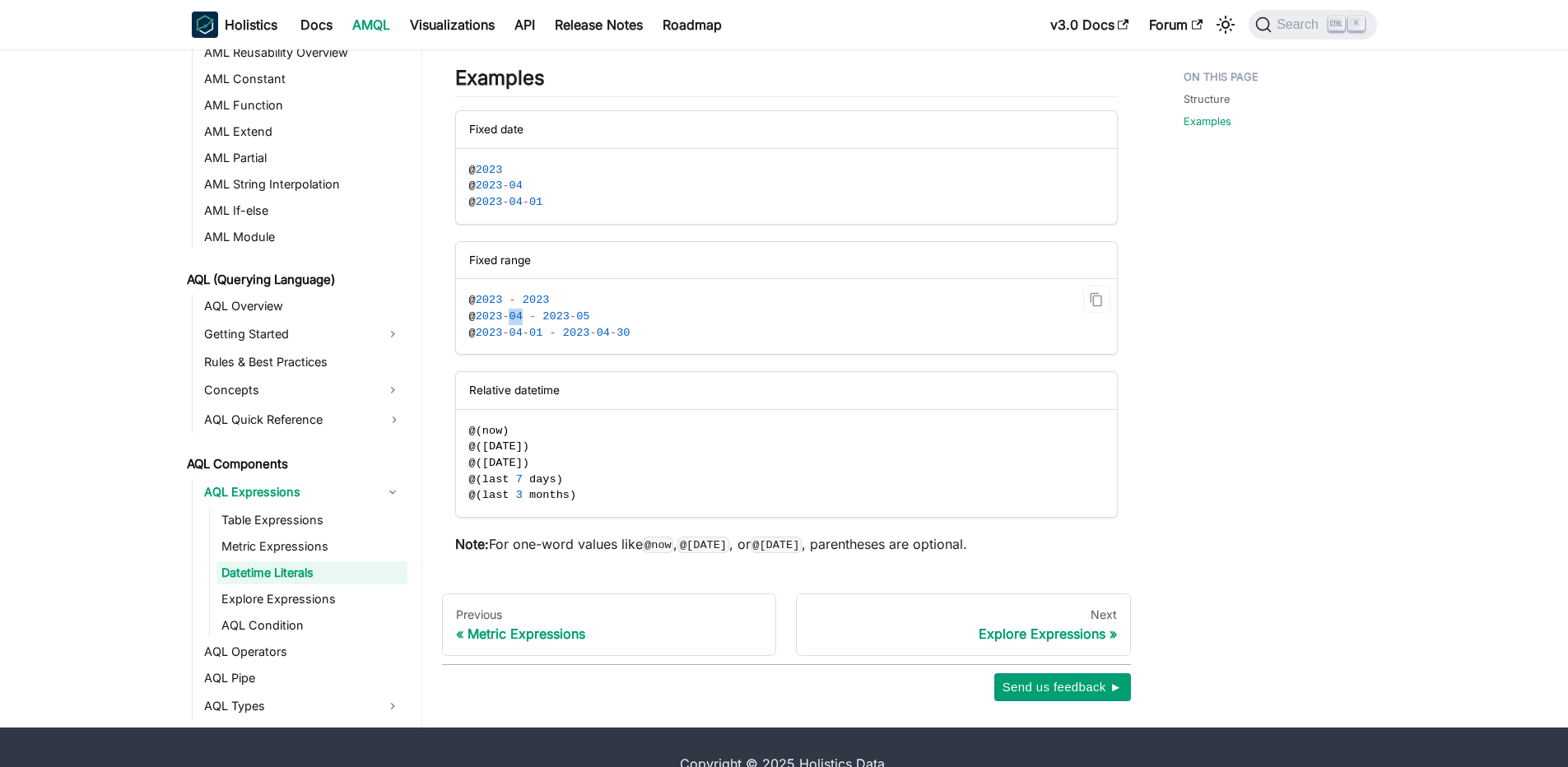
click at [515, 315] on span "04" at bounding box center [515, 316] width 13 height 12
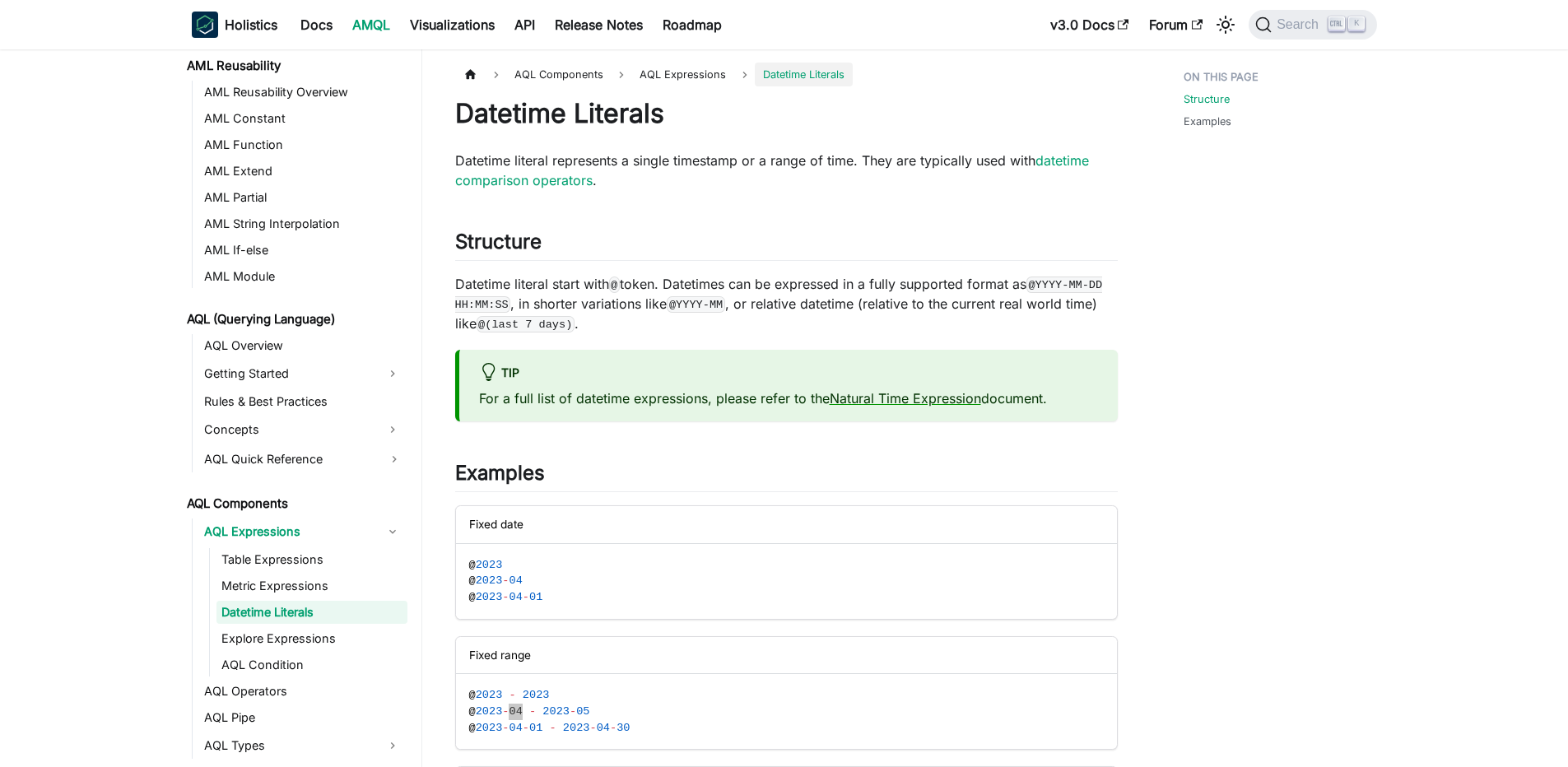
scroll to position [197, 0]
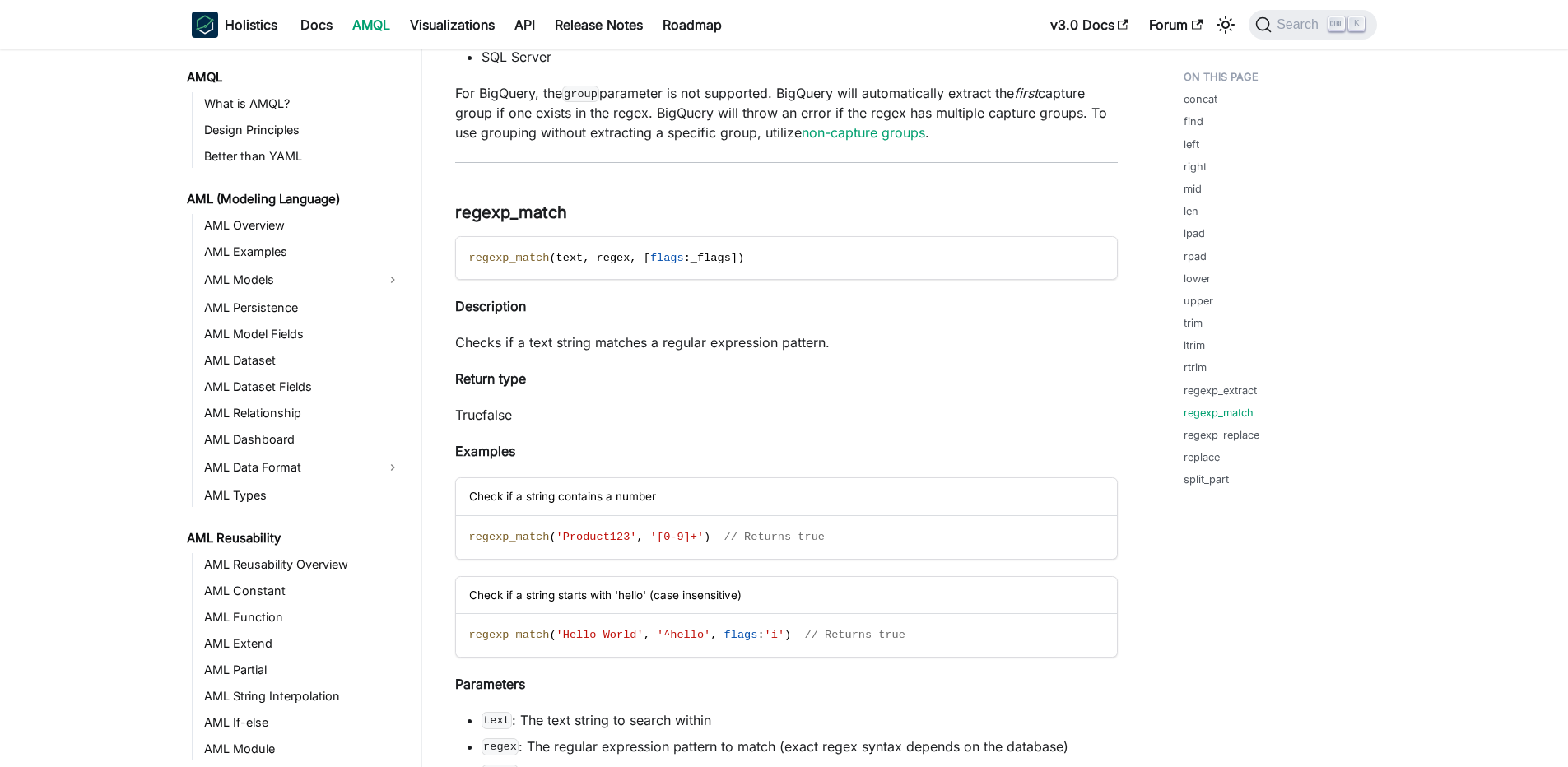
scroll to position [971, 0]
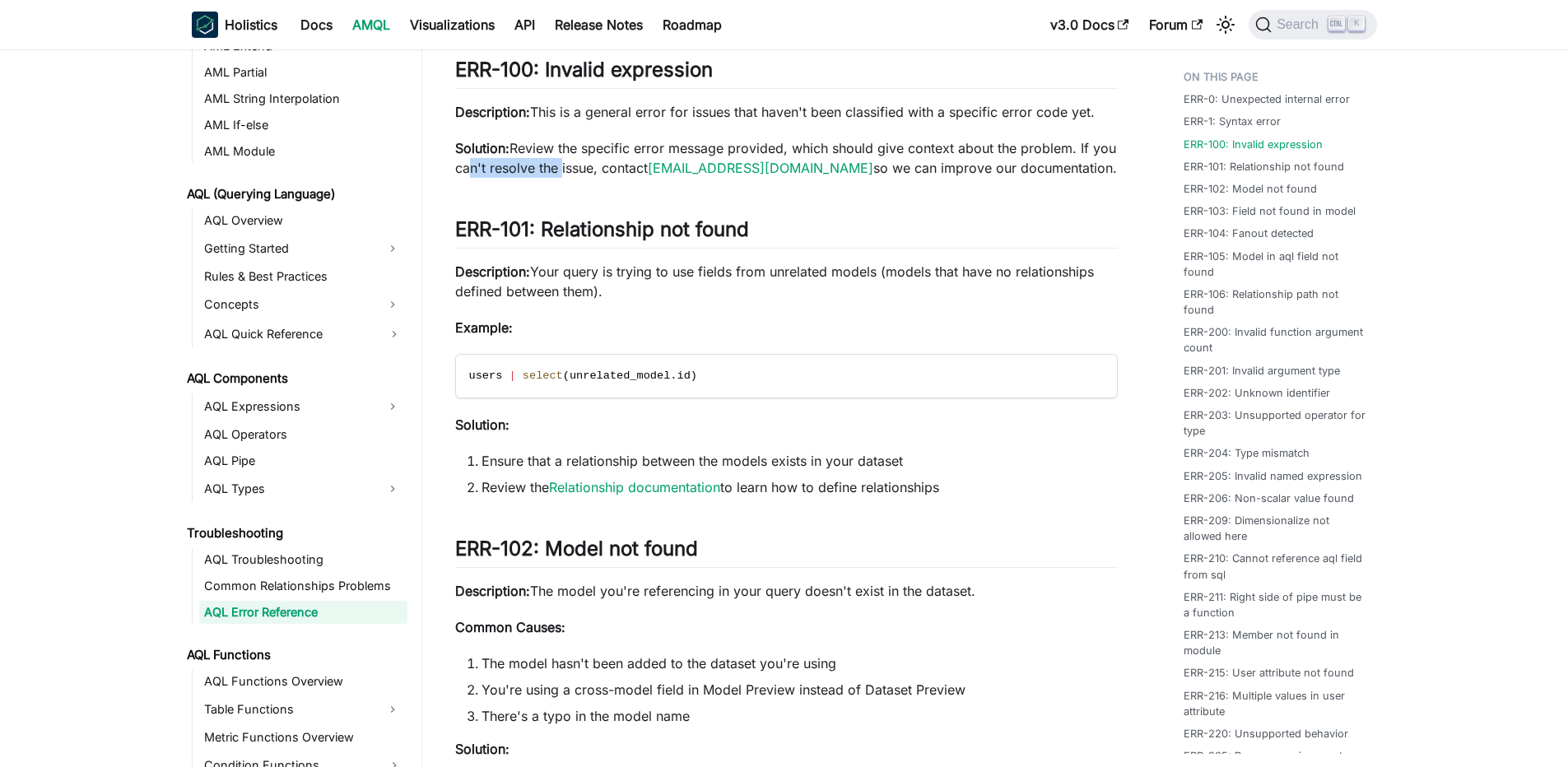
drag, startPoint x: 486, startPoint y: 158, endPoint x: 582, endPoint y: 170, distance: 96.7
click at [582, 170] on p "Solution: Review the specific error message provided, which should give context…" at bounding box center [785, 157] width 662 height 40
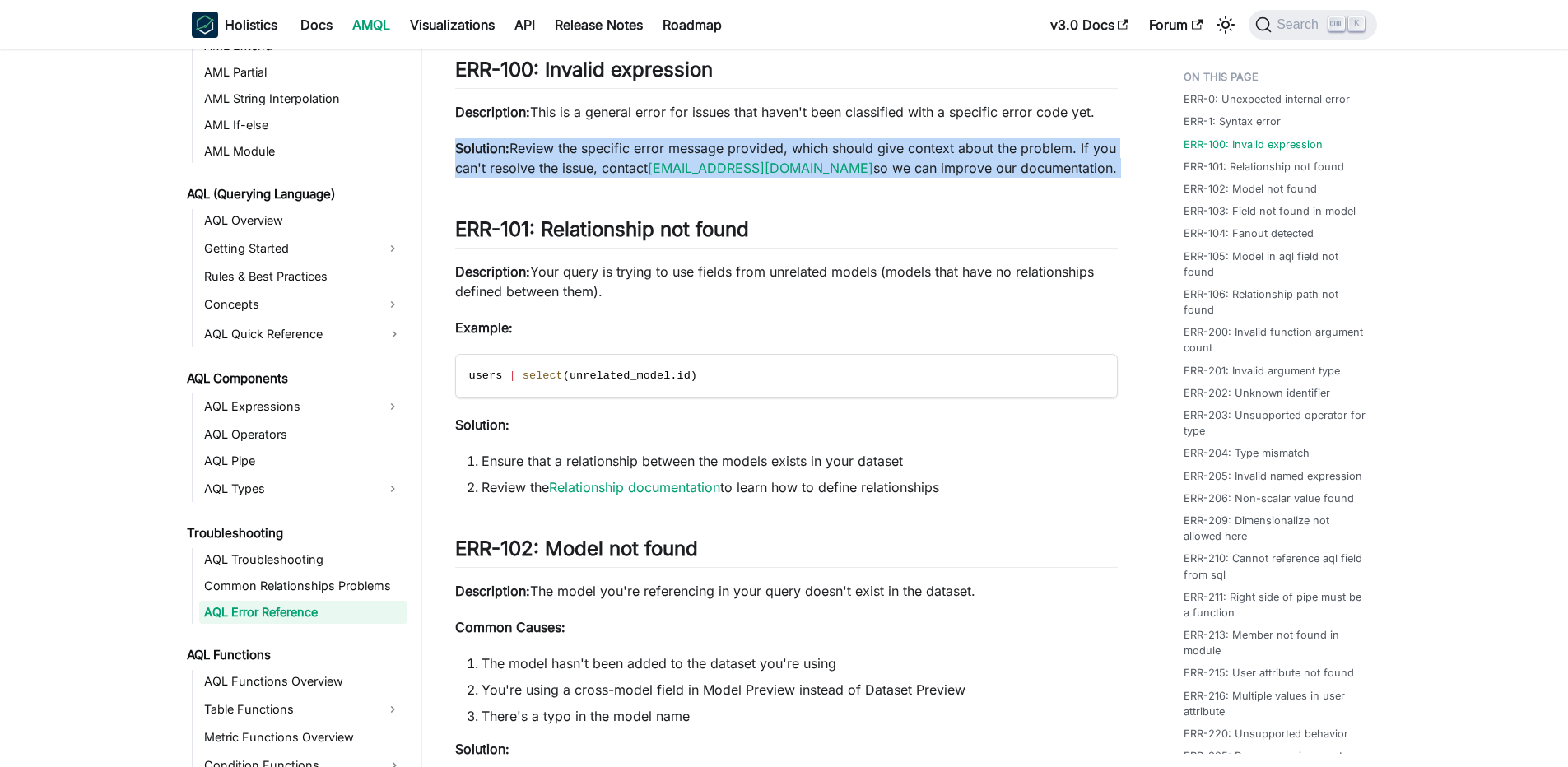
click at [582, 170] on p "Solution: Review the specific error message provided, which should give context…" at bounding box center [785, 157] width 662 height 40
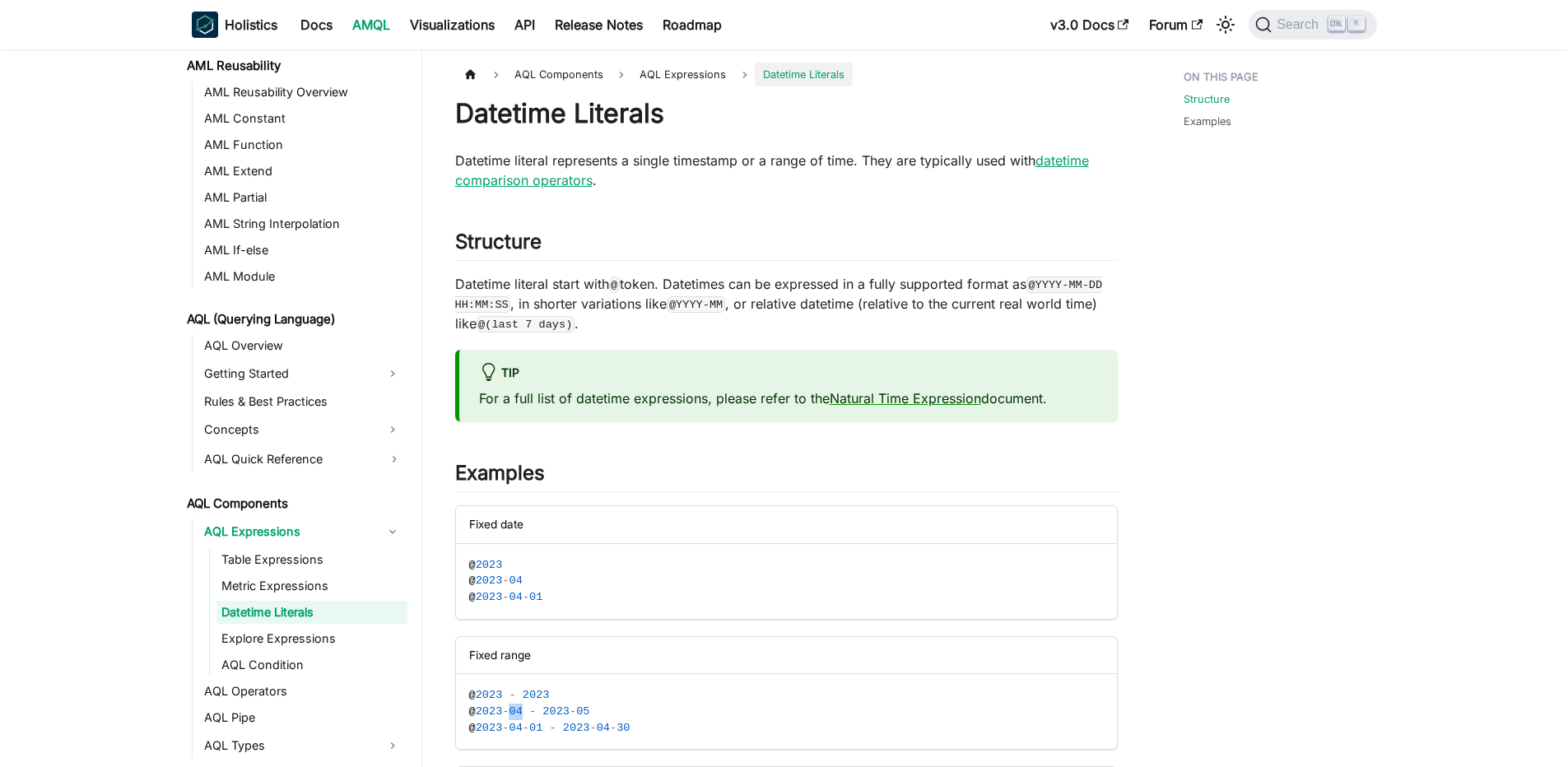
click at [494, 175] on link "datetime comparison operators" at bounding box center [771, 170] width 633 height 36
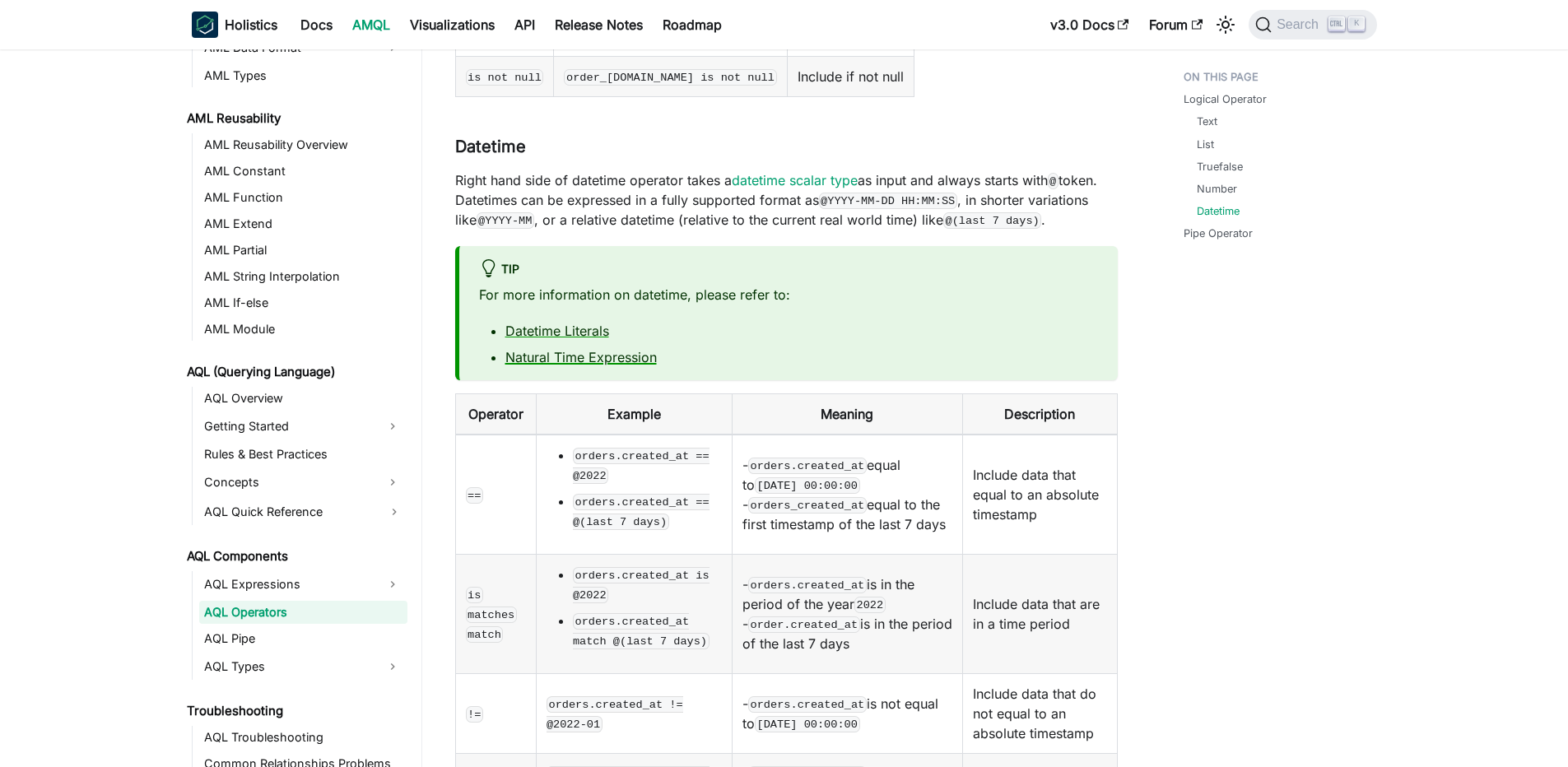
click at [608, 349] on link "Natural Time Expression" at bounding box center [581, 358] width 151 height 17
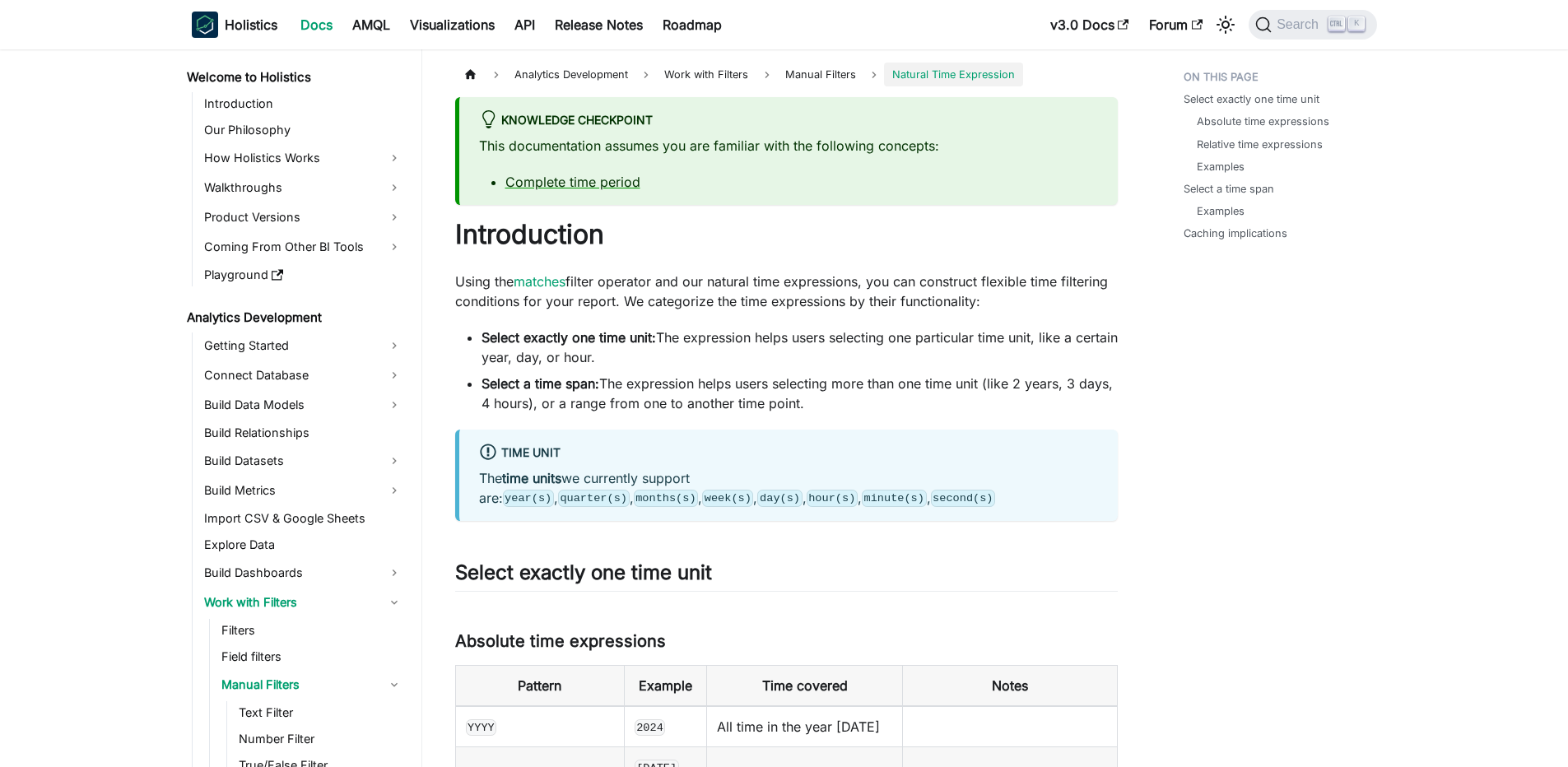
scroll to position [206, 0]
